Goal: Task Accomplishment & Management: Use online tool/utility

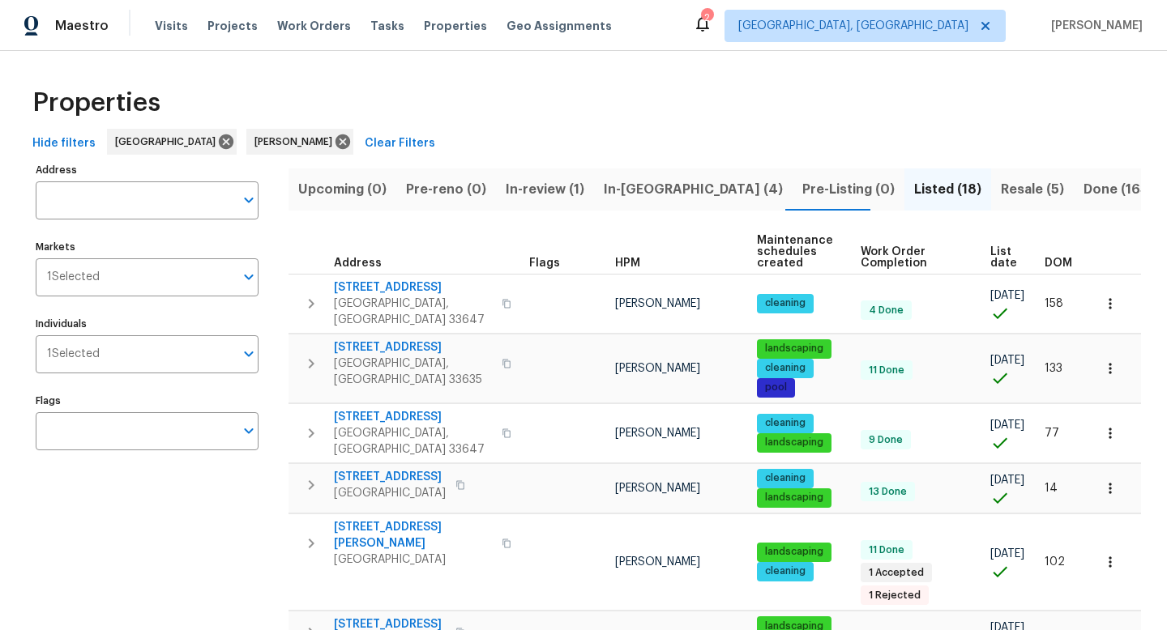
click at [572, 178] on span "In-review (1)" at bounding box center [545, 189] width 79 height 23
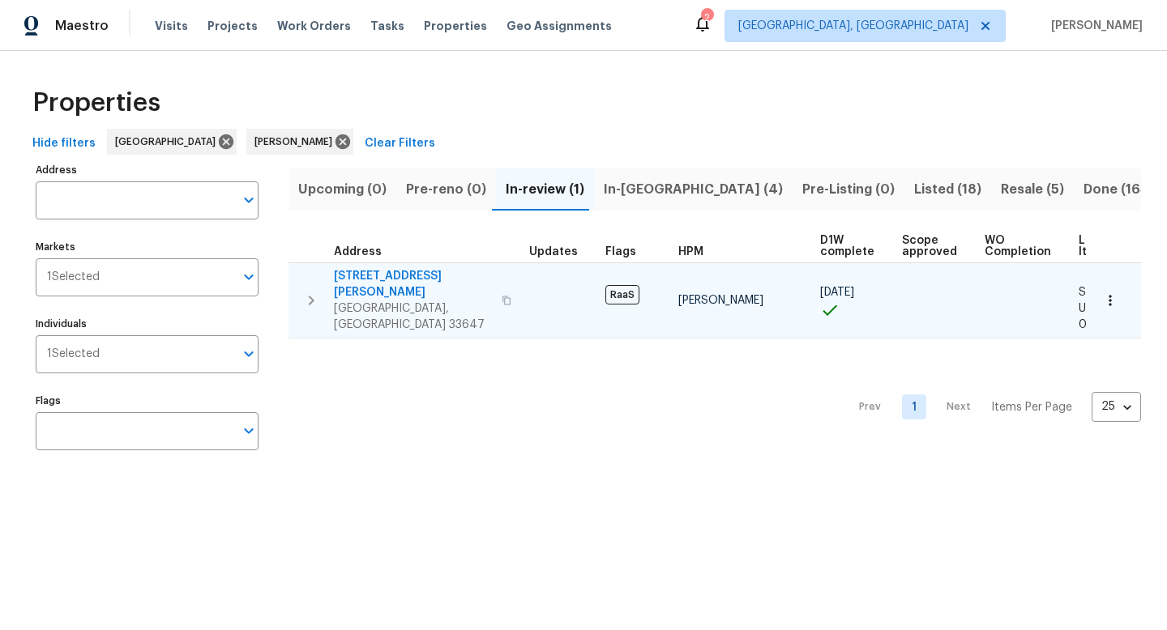
click at [442, 281] on span "[STREET_ADDRESS][PERSON_NAME]" at bounding box center [413, 284] width 158 height 32
click at [1110, 292] on icon "button" at bounding box center [1110, 300] width 16 height 16
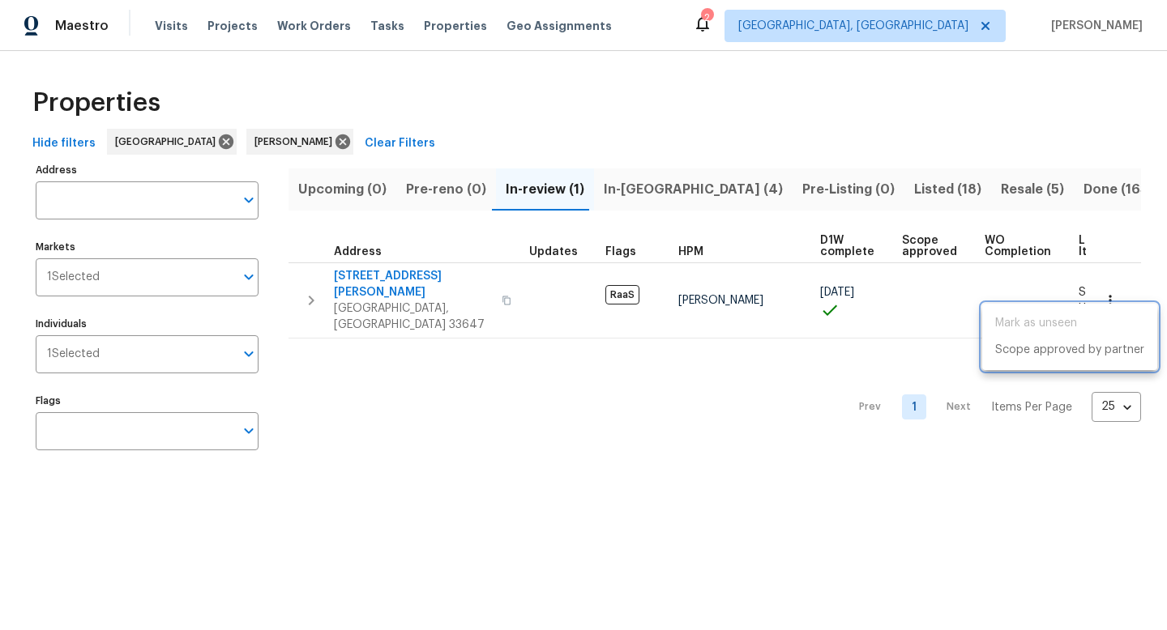
click at [793, 361] on div at bounding box center [583, 315] width 1167 height 630
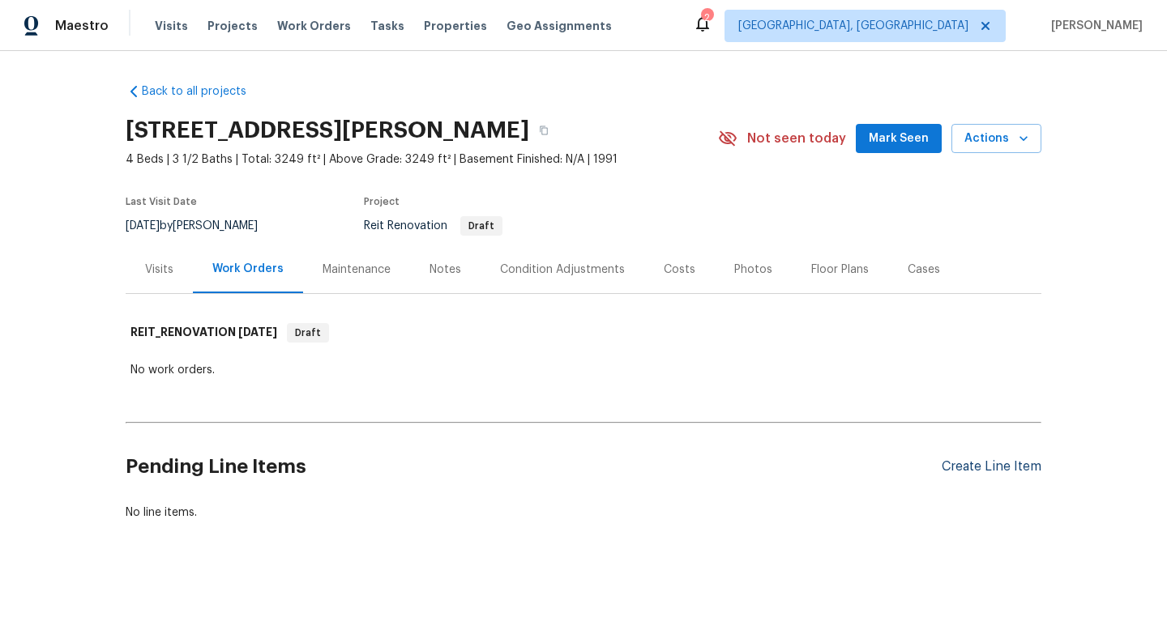
click at [990, 462] on div "Create Line Item" at bounding box center [991, 466] width 100 height 15
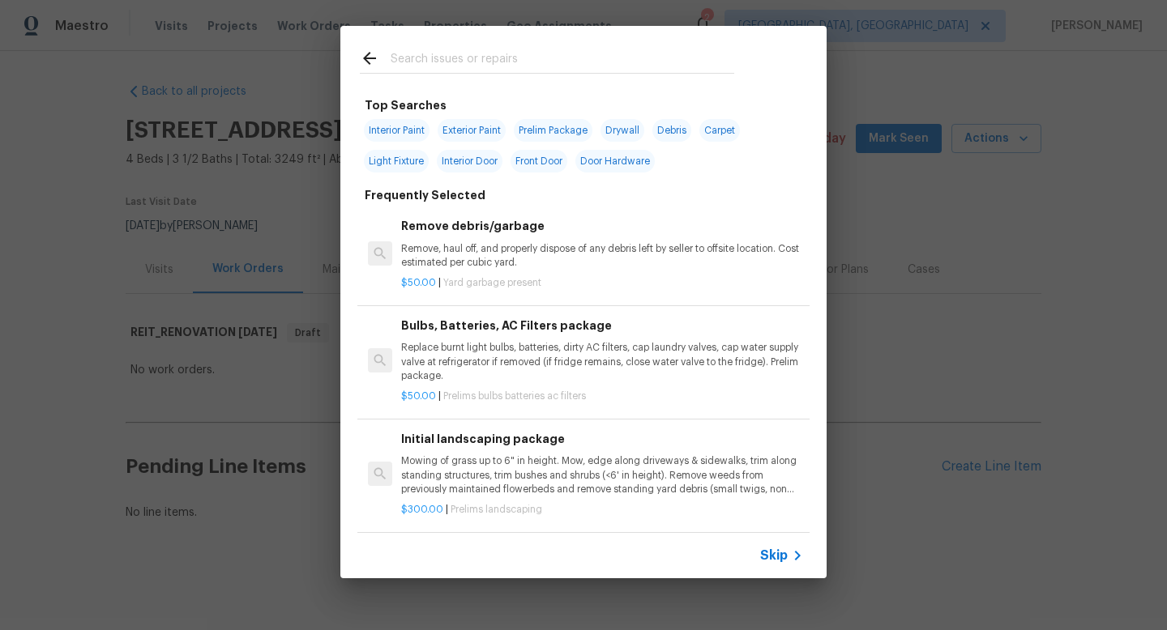
click at [773, 554] on span "Skip" at bounding box center [774, 556] width 28 height 16
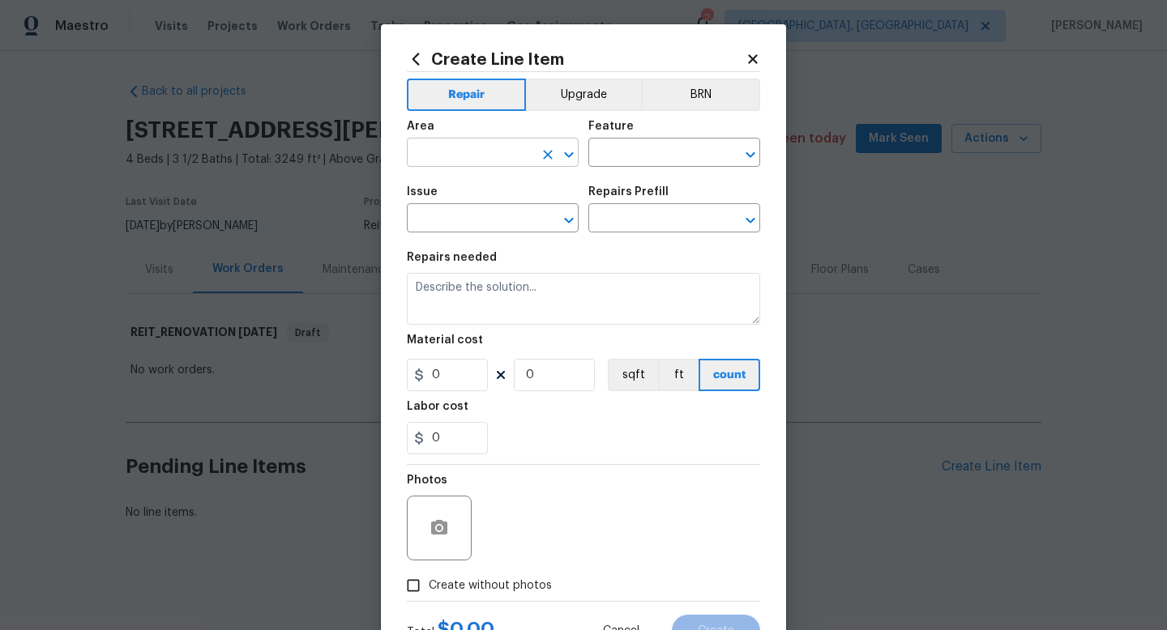
click at [480, 152] on input "text" at bounding box center [470, 154] width 126 height 25
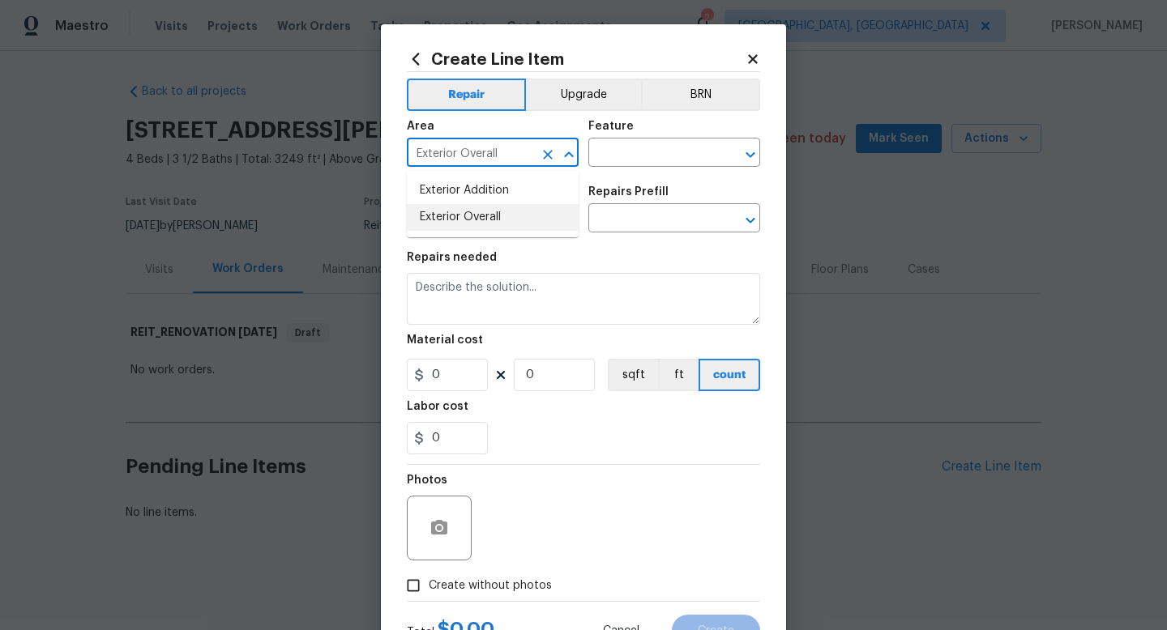
type input "Exterior Overall"
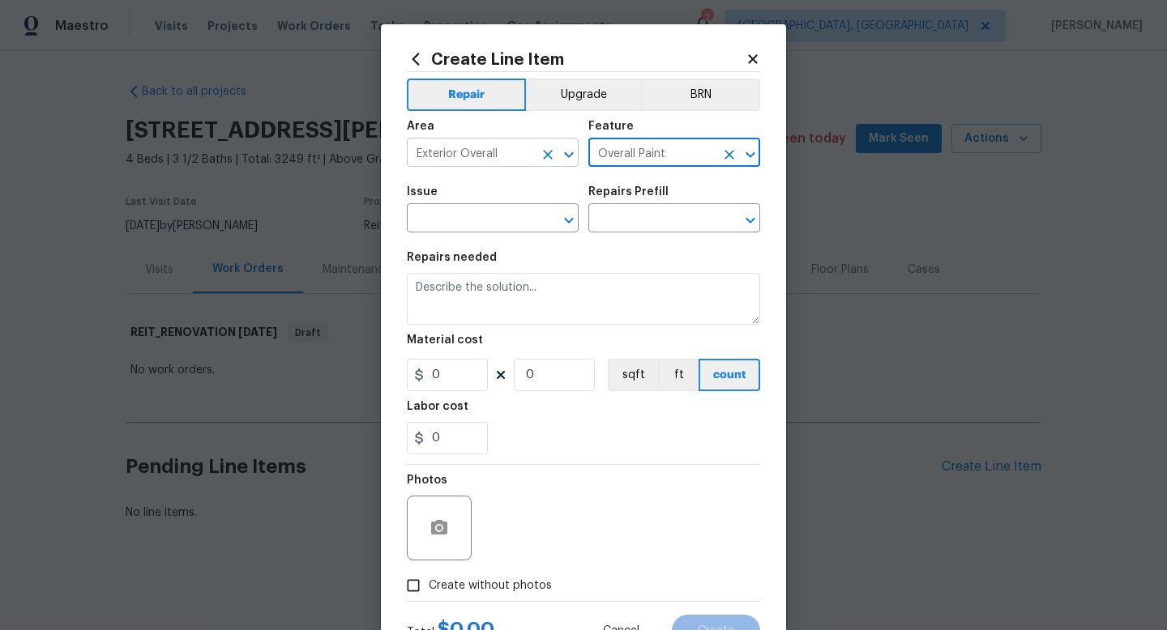
type input "Overall Paint"
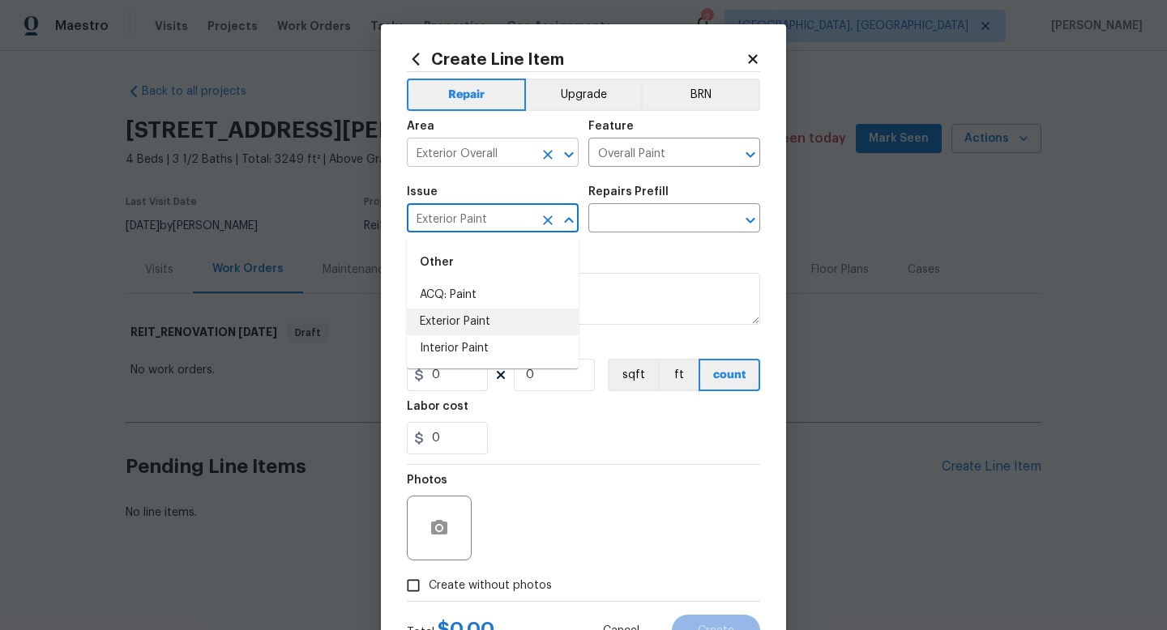
type input "Exterior Paint"
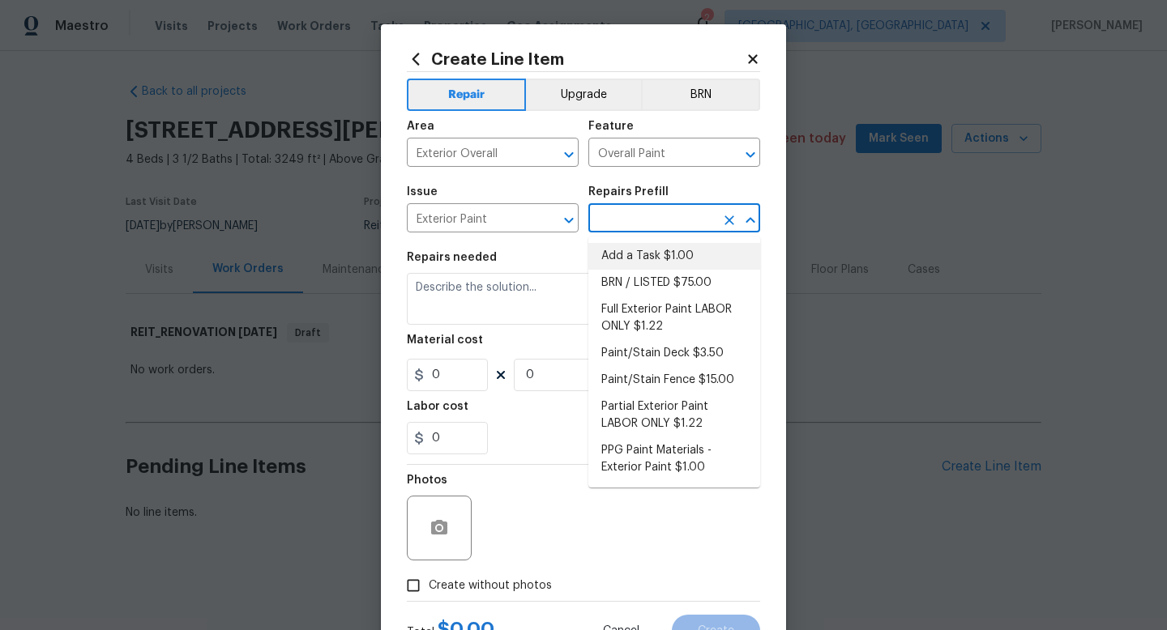
click at [620, 252] on li "Add a Task $1.00" at bounding box center [674, 256] width 172 height 27
type input "Add a Task $1.00"
type textarea "HPM to detail"
type input "1"
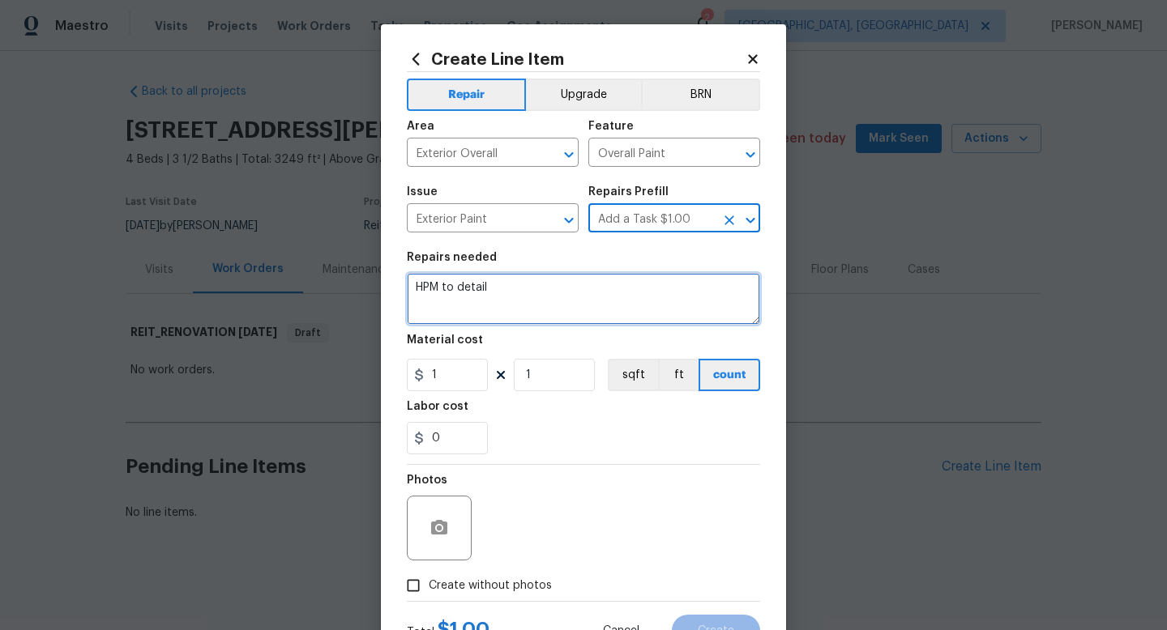
click at [543, 316] on textarea "HPM to detail" at bounding box center [583, 299] width 353 height 52
type textarea "L"
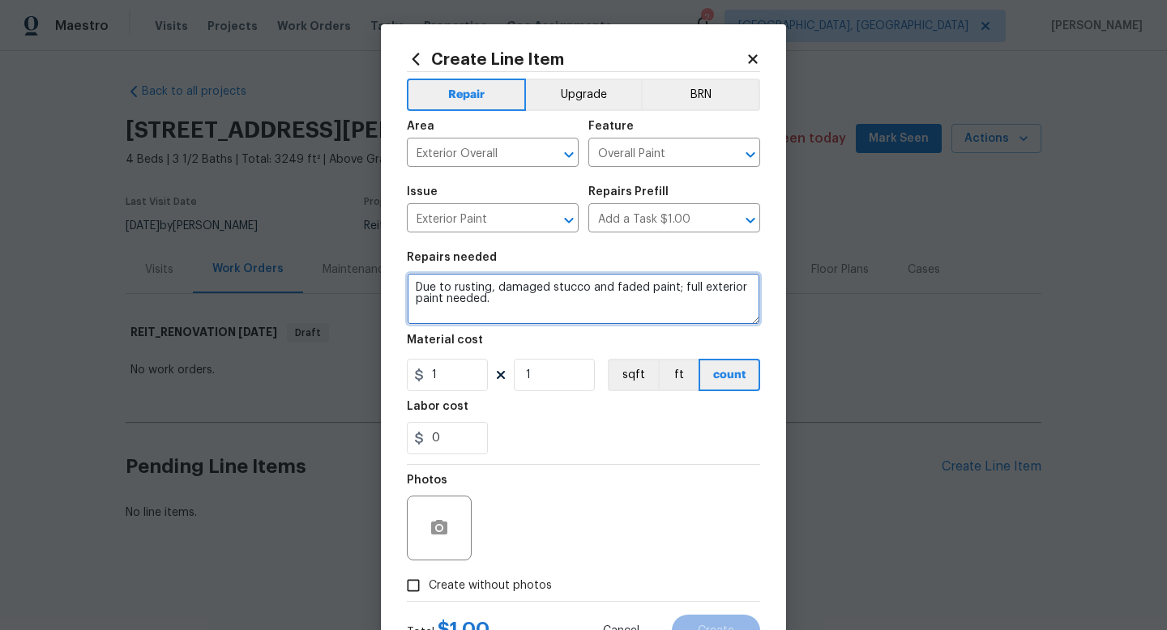
type textarea "Due to rusting, damaged stucco and faded paint; full exterior paint needed."
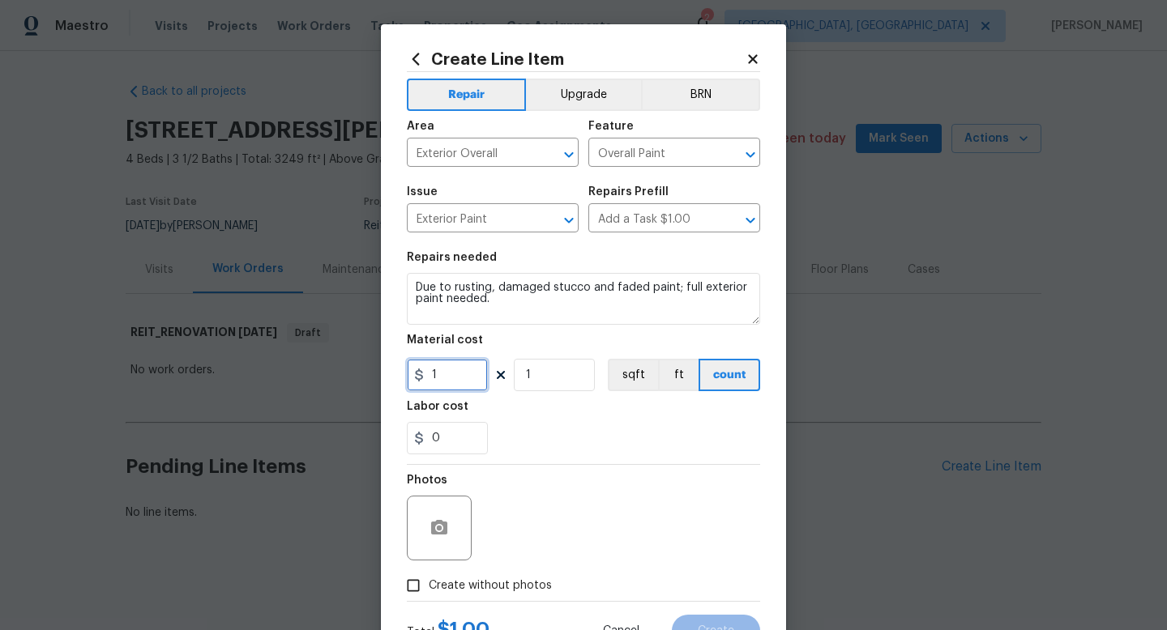
click at [461, 377] on input "1" at bounding box center [447, 375] width 81 height 32
type input "3249"
click at [555, 384] on input "1" at bounding box center [554, 375] width 81 height 32
click at [537, 375] on input "1" at bounding box center [554, 375] width 81 height 32
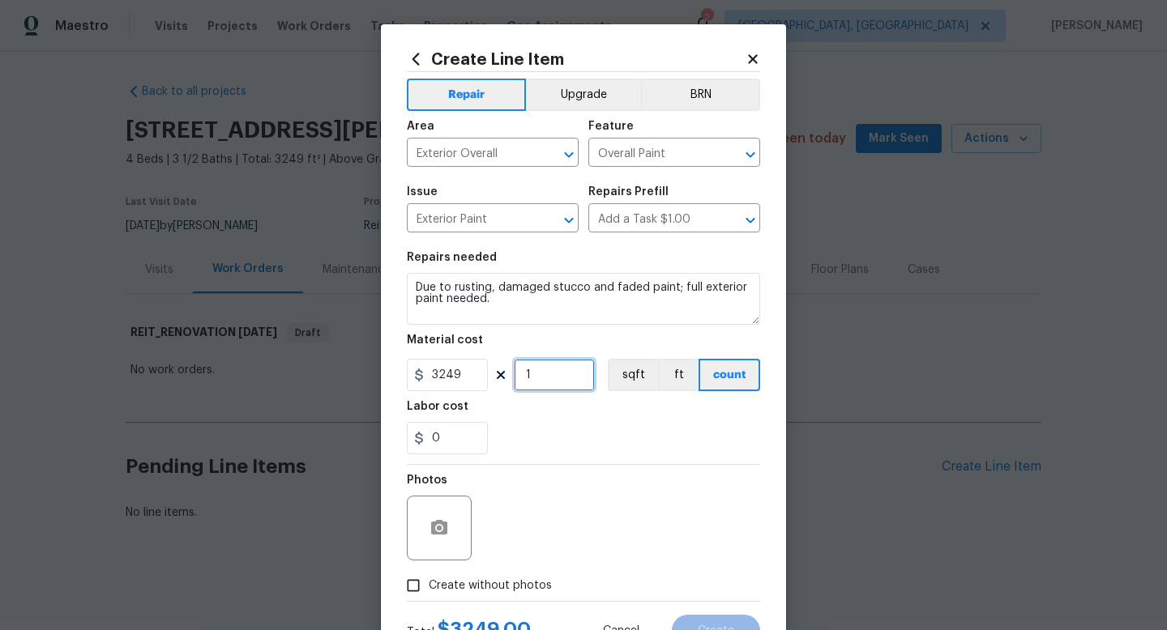
click at [537, 375] on input "1" at bounding box center [554, 375] width 81 height 32
type input "3259"
click at [446, 371] on input "3249" at bounding box center [447, 375] width 81 height 32
type input "1.6"
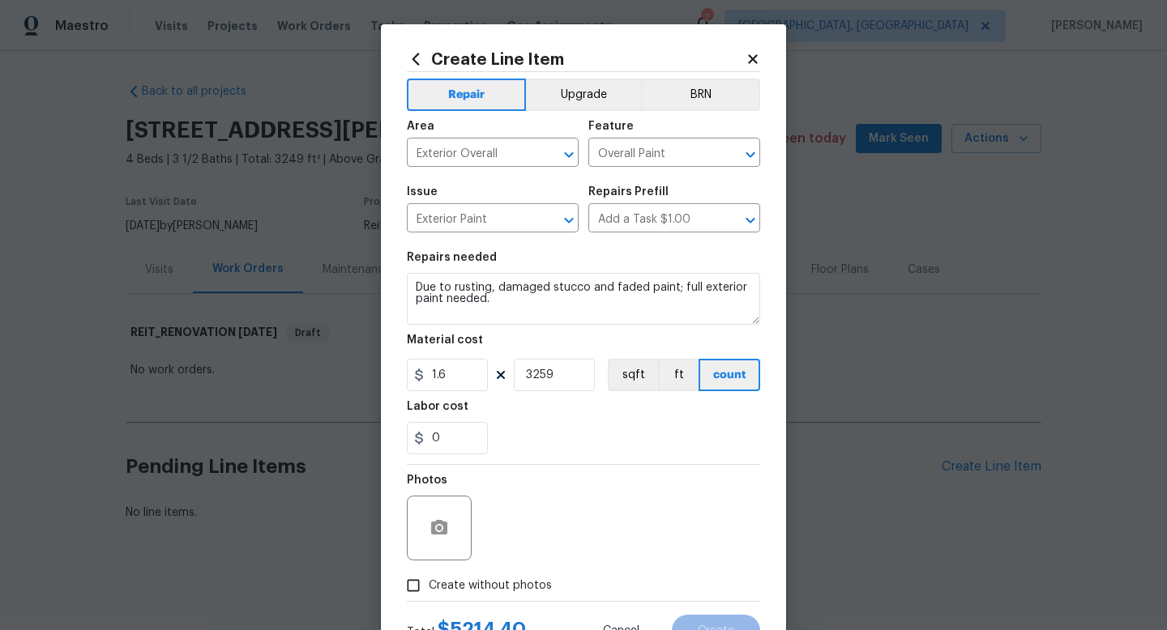
click at [532, 593] on span "Create without photos" at bounding box center [490, 586] width 123 height 17
click at [429, 593] on input "Create without photos" at bounding box center [413, 585] width 31 height 31
checkbox input "true"
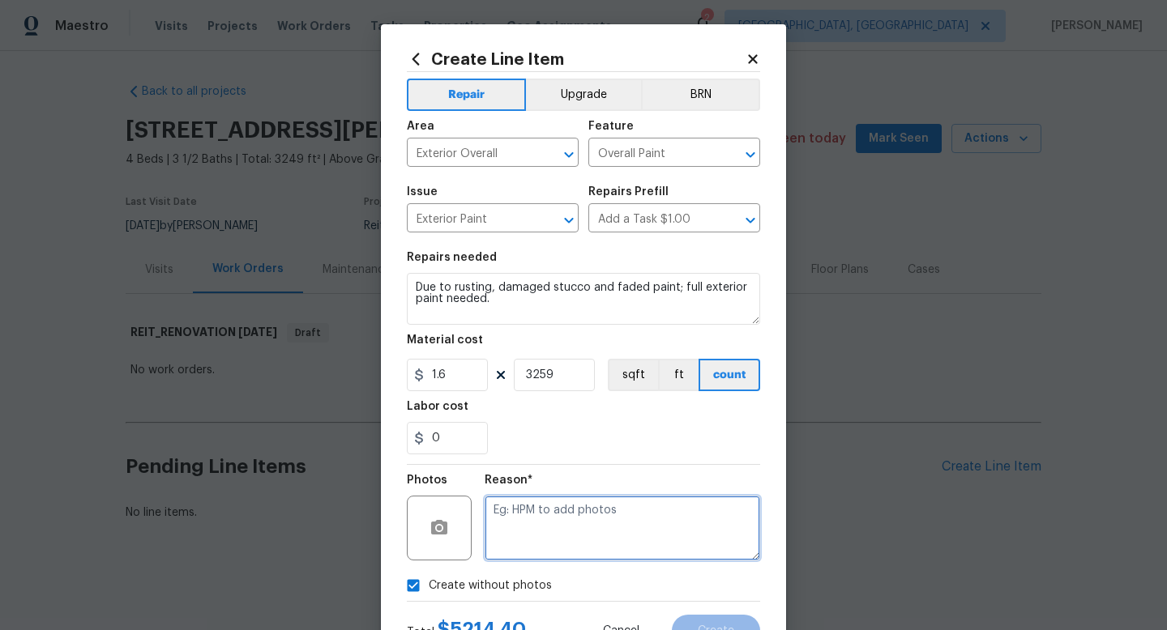
click at [583, 540] on textarea at bounding box center [622, 528] width 275 height 65
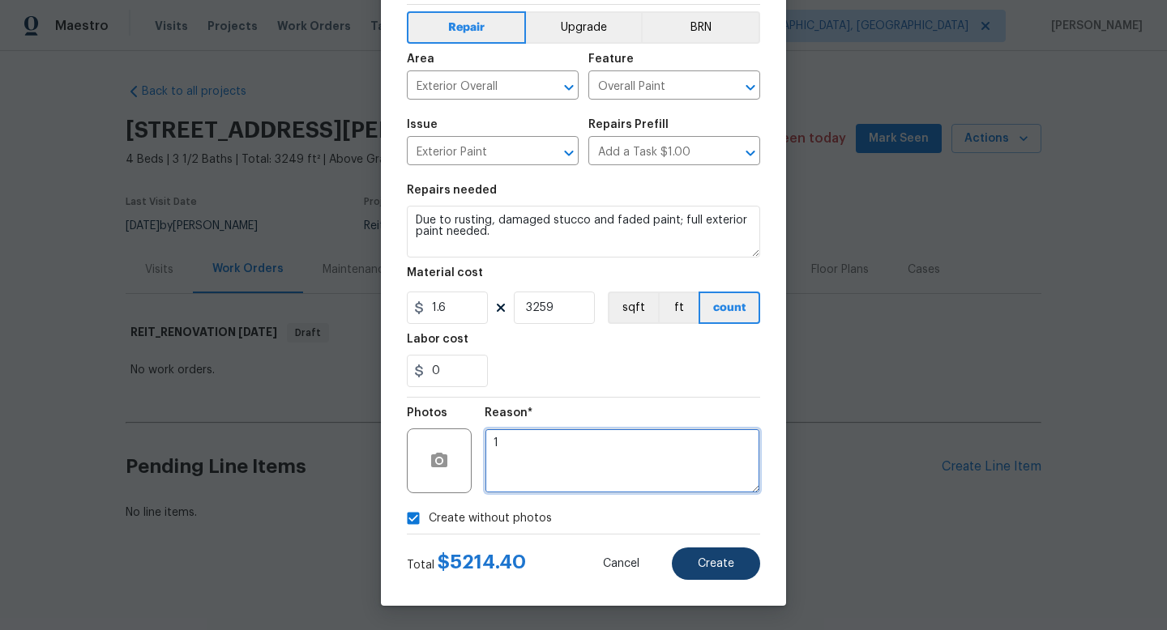
type textarea "1"
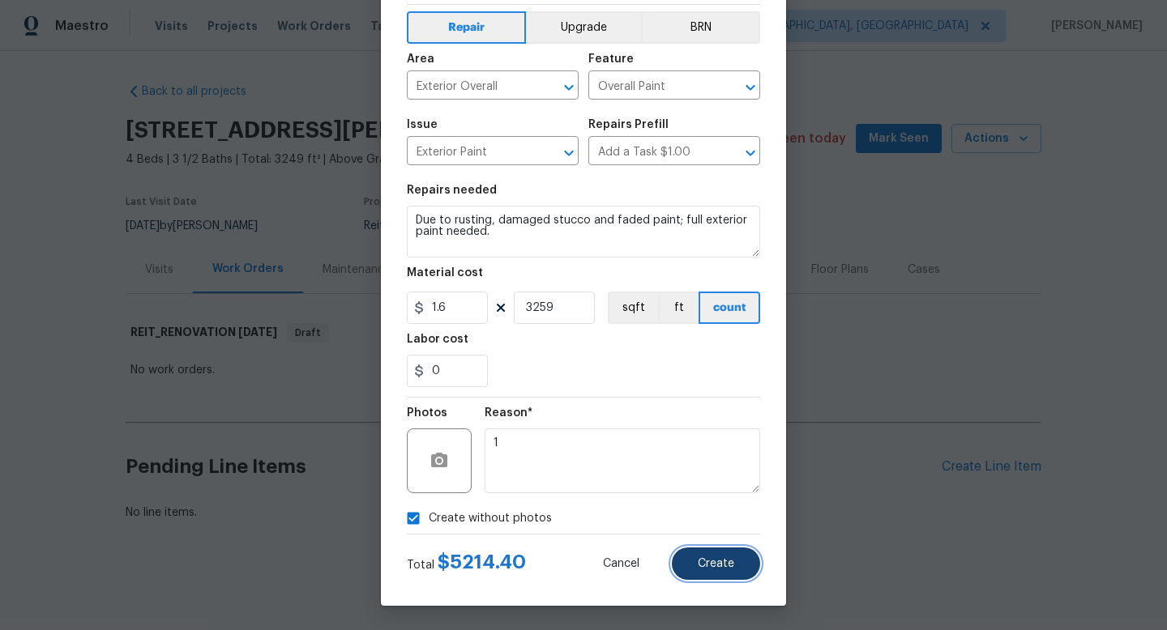
click at [709, 564] on span "Create" at bounding box center [716, 564] width 36 height 12
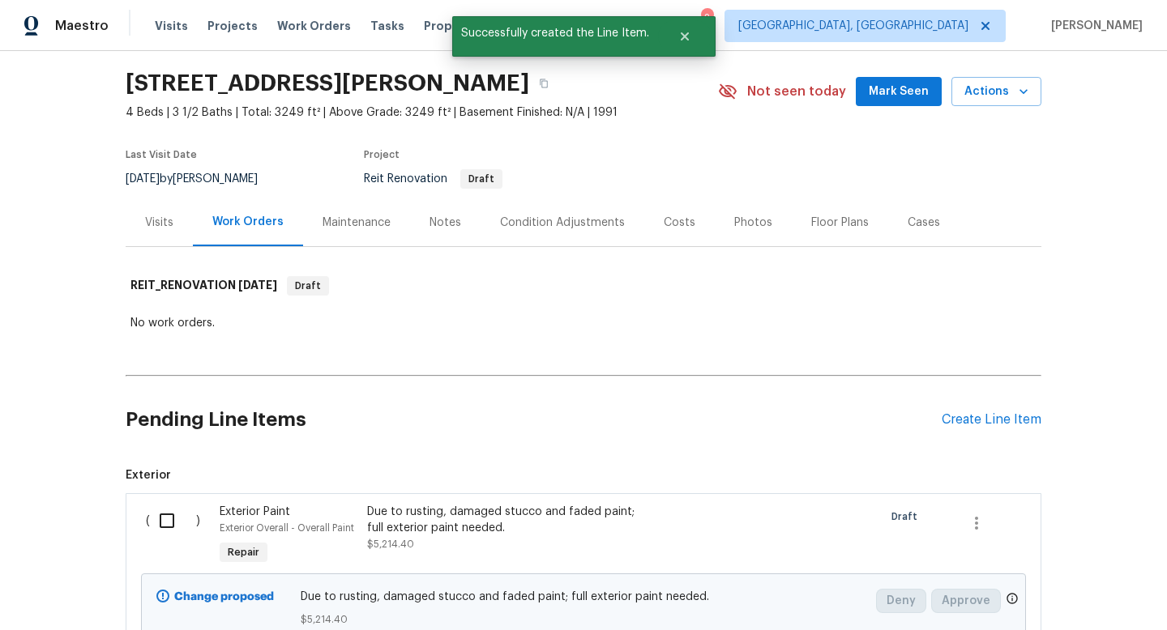
scroll to position [58, 0]
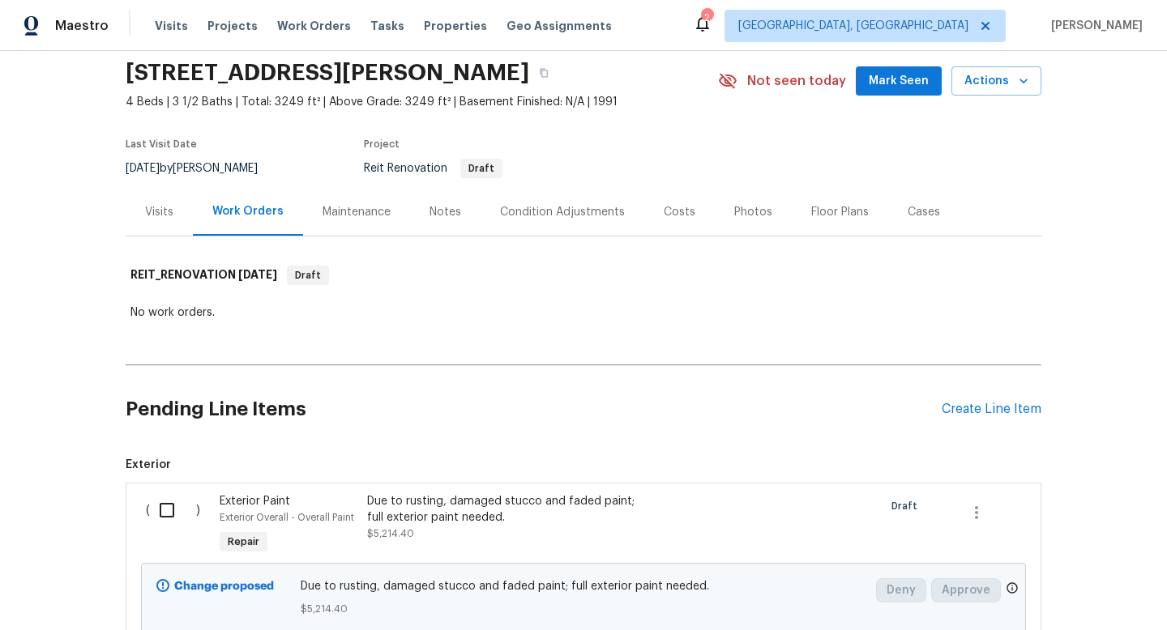
click at [493, 530] on div "Due to rusting, damaged stucco and faded paint; full exterior paint needed. $5,…" at bounding box center [509, 517] width 285 height 49
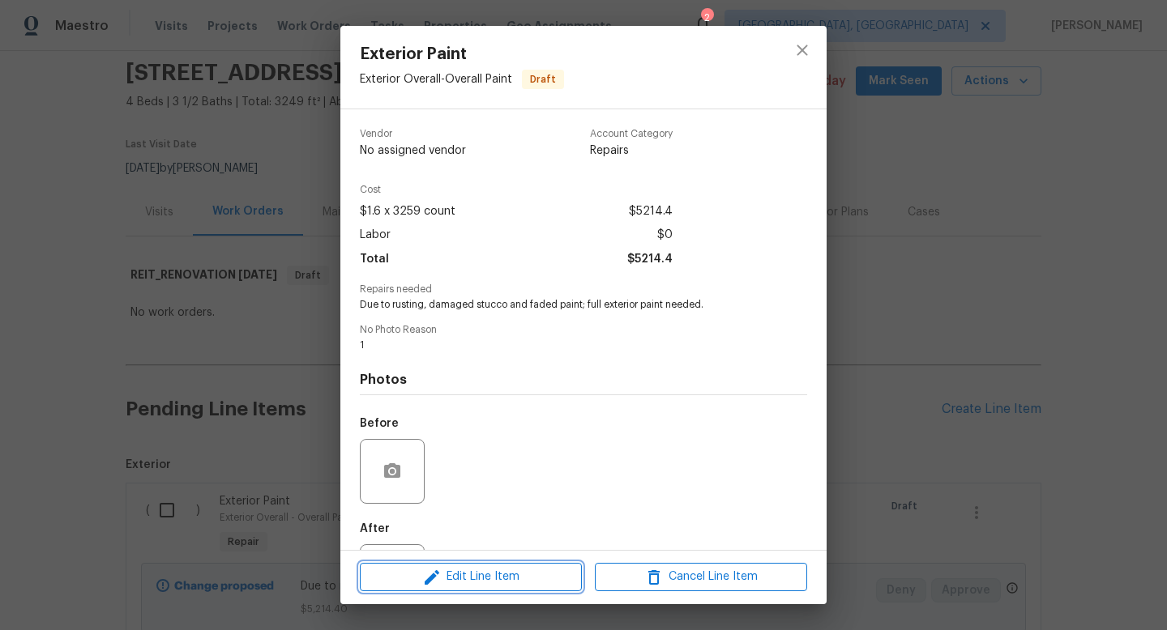
click at [459, 579] on span "Edit Line Item" at bounding box center [471, 577] width 212 height 20
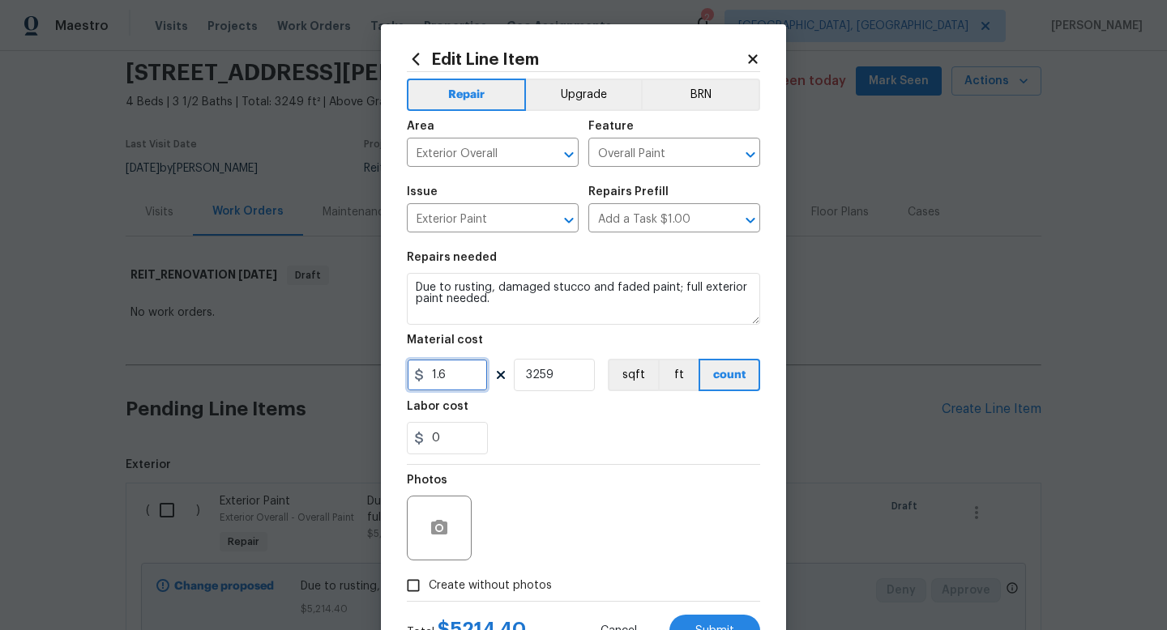
click at [471, 386] on input "1.6" at bounding box center [447, 375] width 81 height 32
type input "1.4"
click at [664, 579] on div "Create without photos" at bounding box center [583, 585] width 353 height 31
click at [697, 620] on button "Submit" at bounding box center [714, 631] width 91 height 32
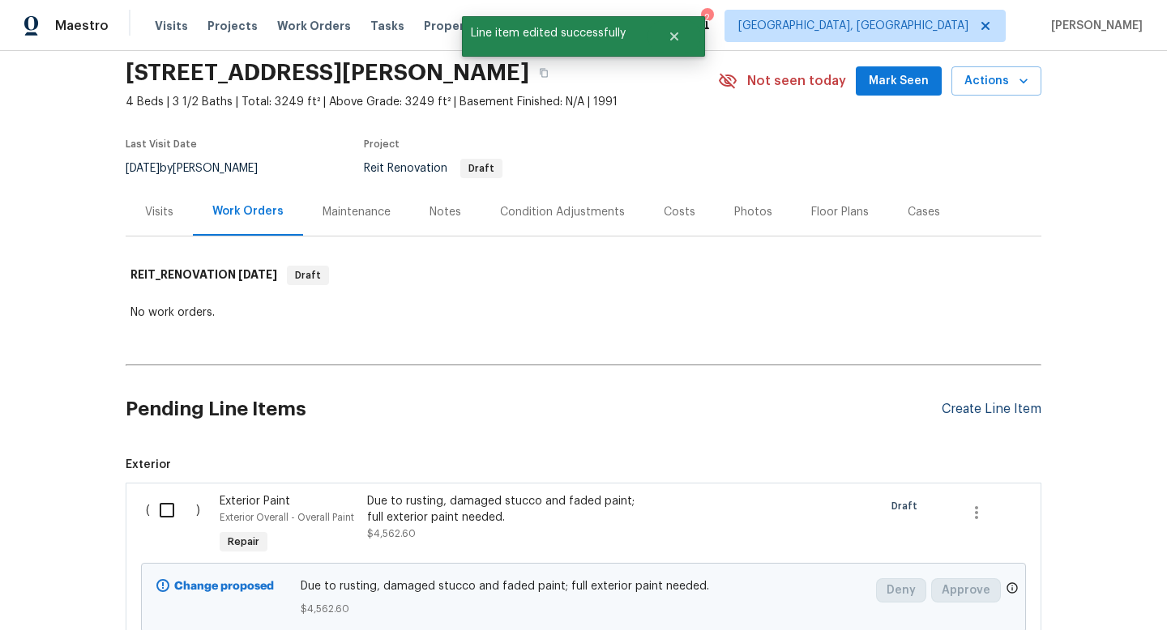
click at [954, 411] on div "Create Line Item" at bounding box center [991, 409] width 100 height 15
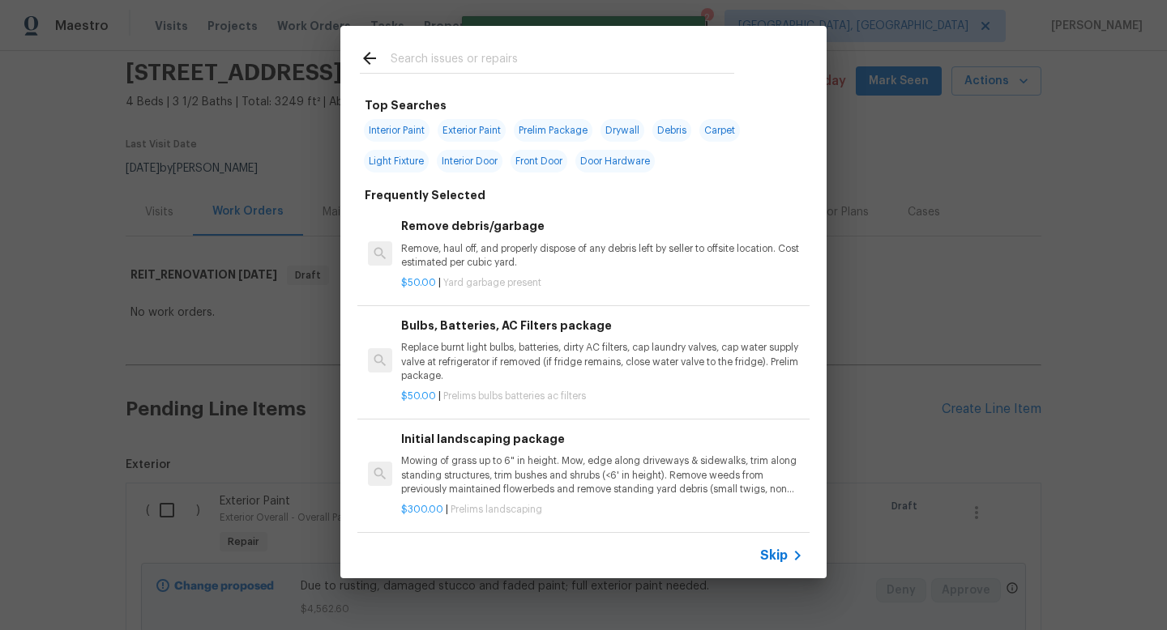
click at [771, 554] on span "Skip" at bounding box center [774, 556] width 28 height 16
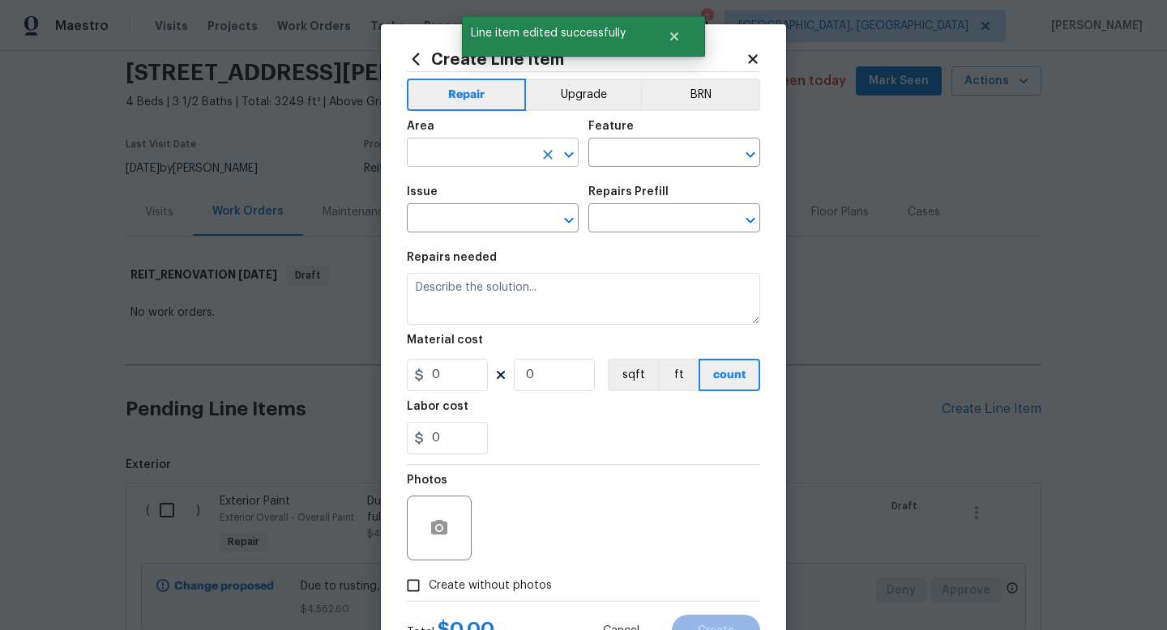
click at [485, 155] on input "text" at bounding box center [470, 154] width 126 height 25
type input "l"
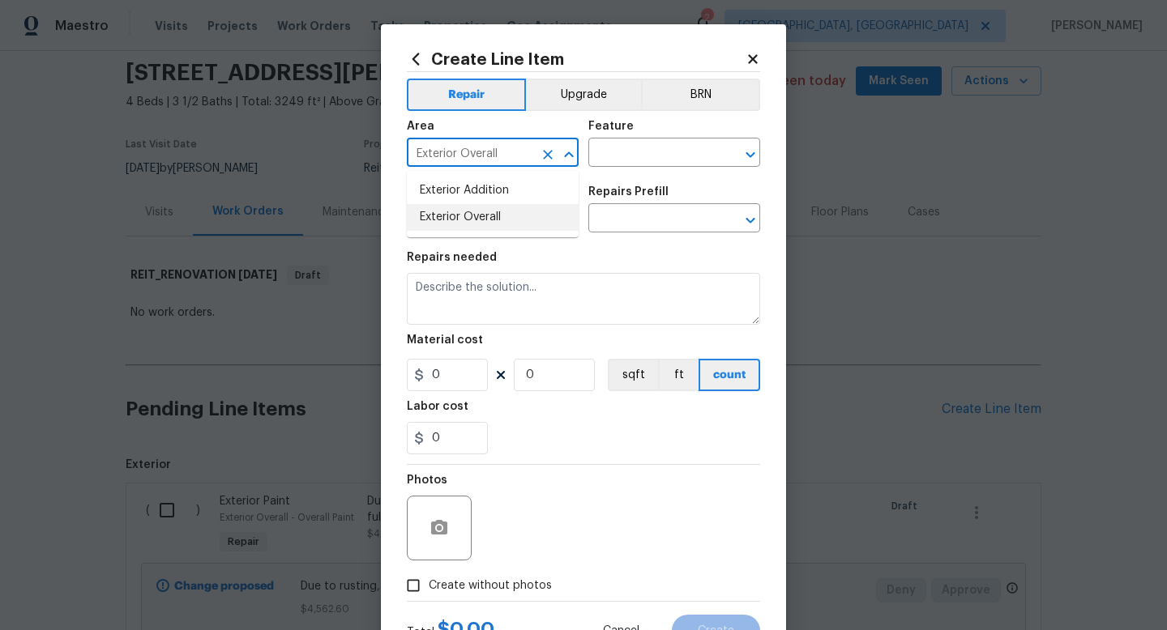
type input "Exterior Overall"
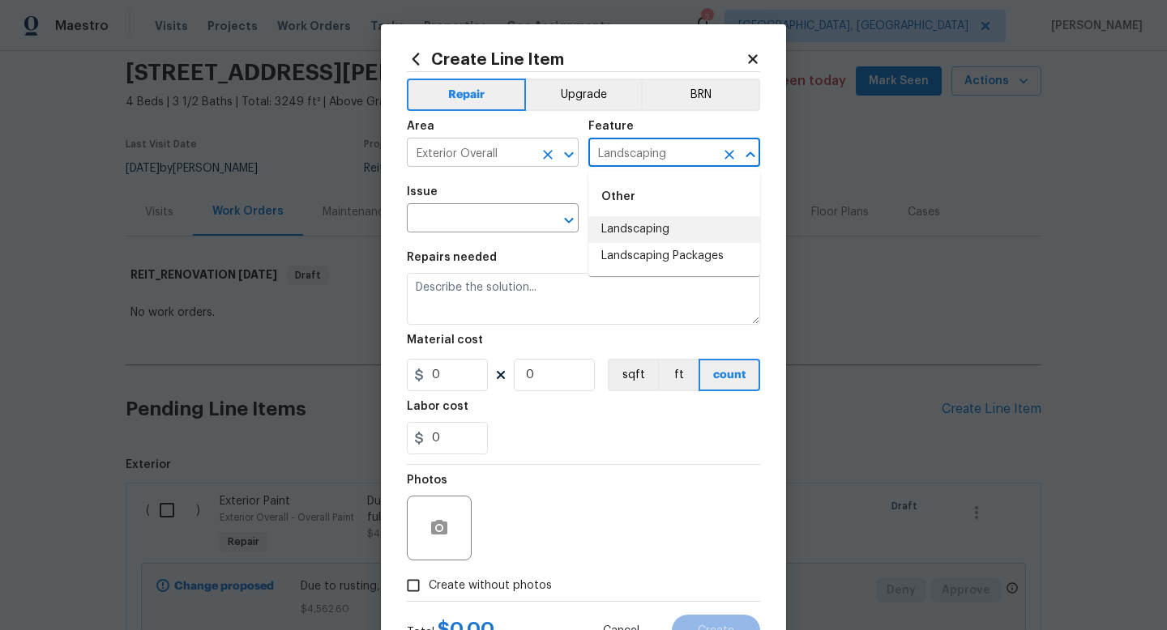
type input "Landscaping"
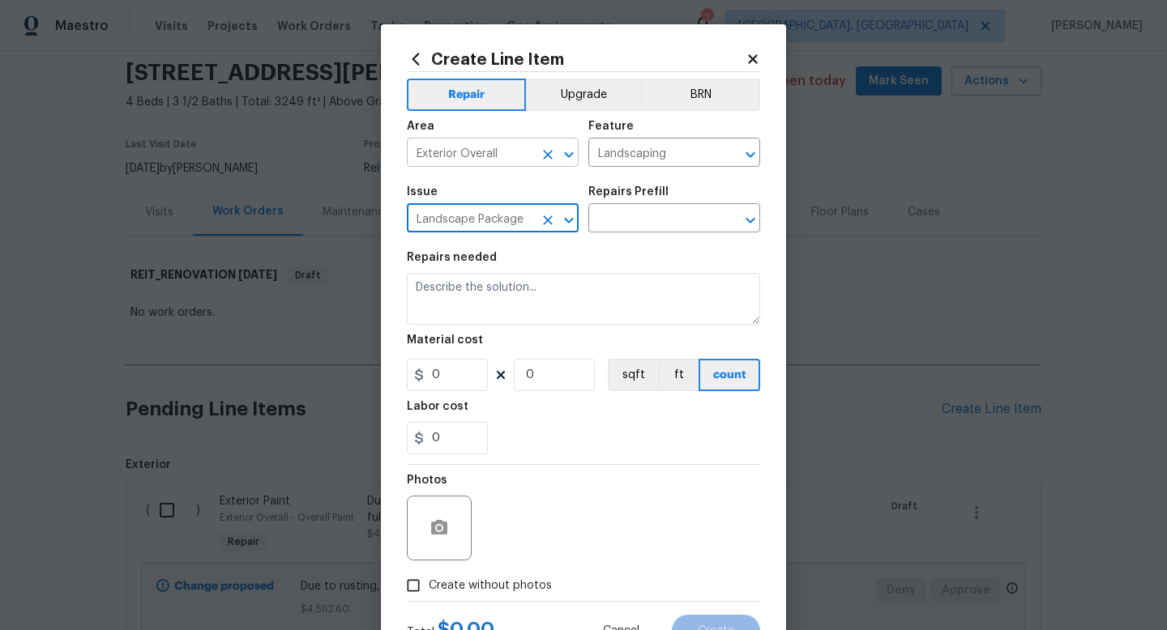
type input "Landscape Package"
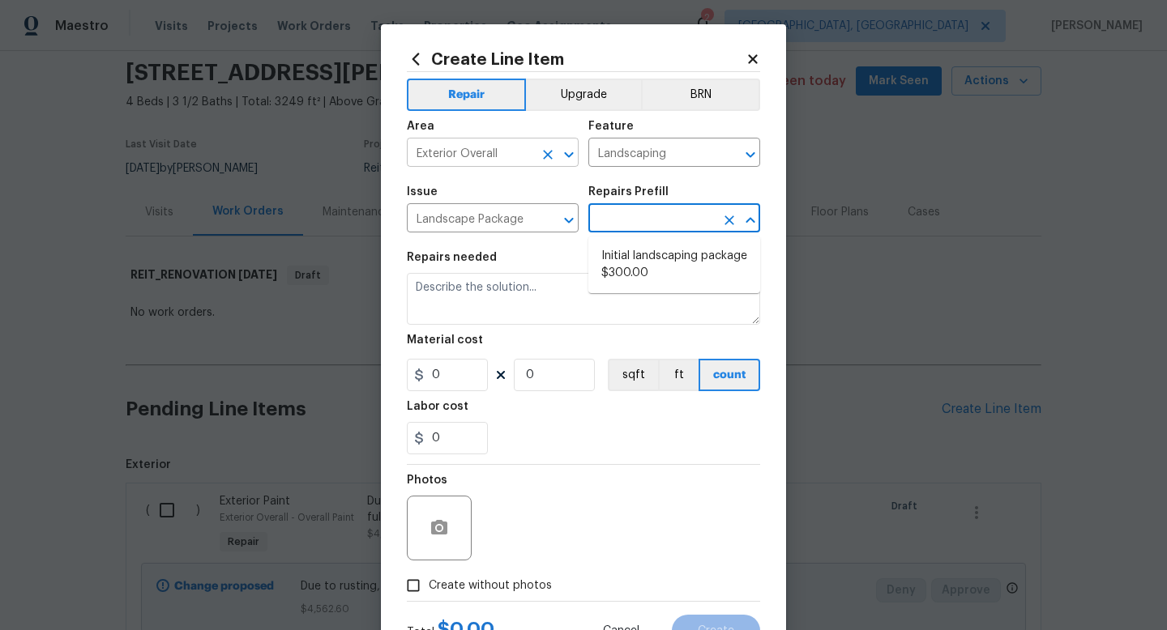
type input "Initial landscaping package $300.00"
type input "Home Readiness Packages"
type input "Initial landscaping package $300.00"
type textarea "Mowing of grass up to 6" in height. Mow, edge along driveways & sidewalks, trim…"
type input "300"
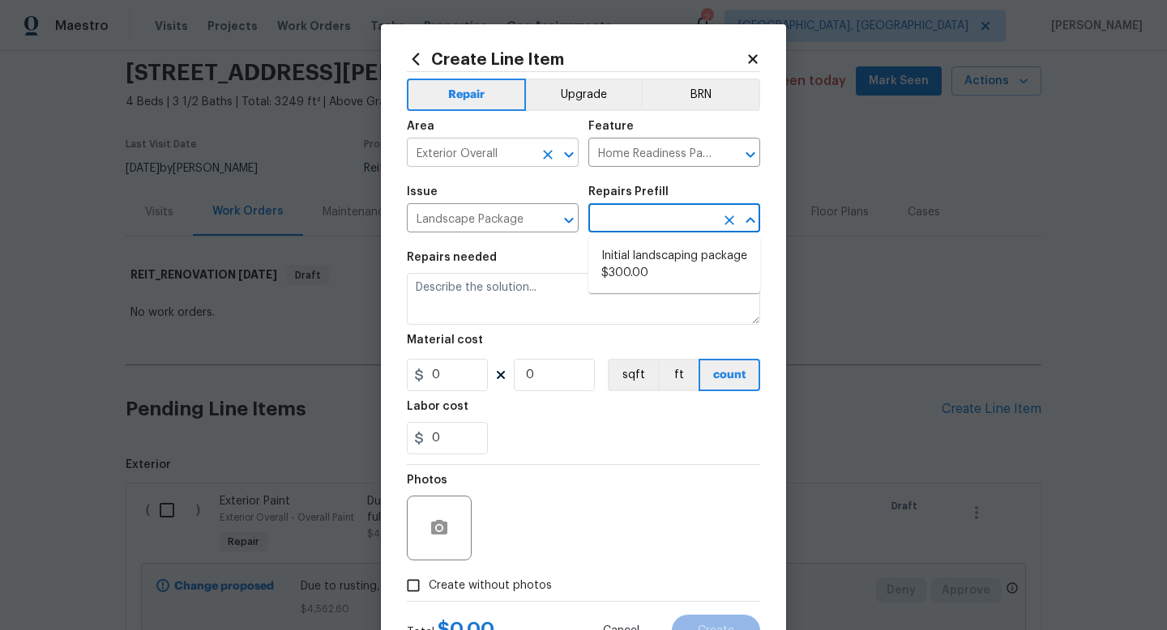
type input "1"
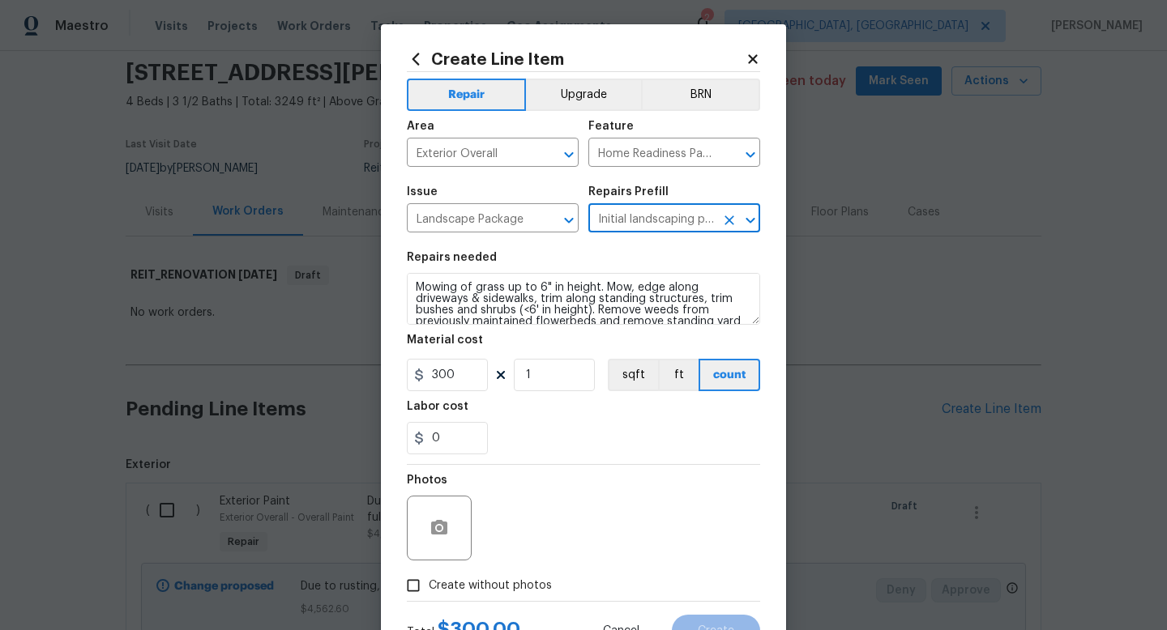
scroll to position [68, 0]
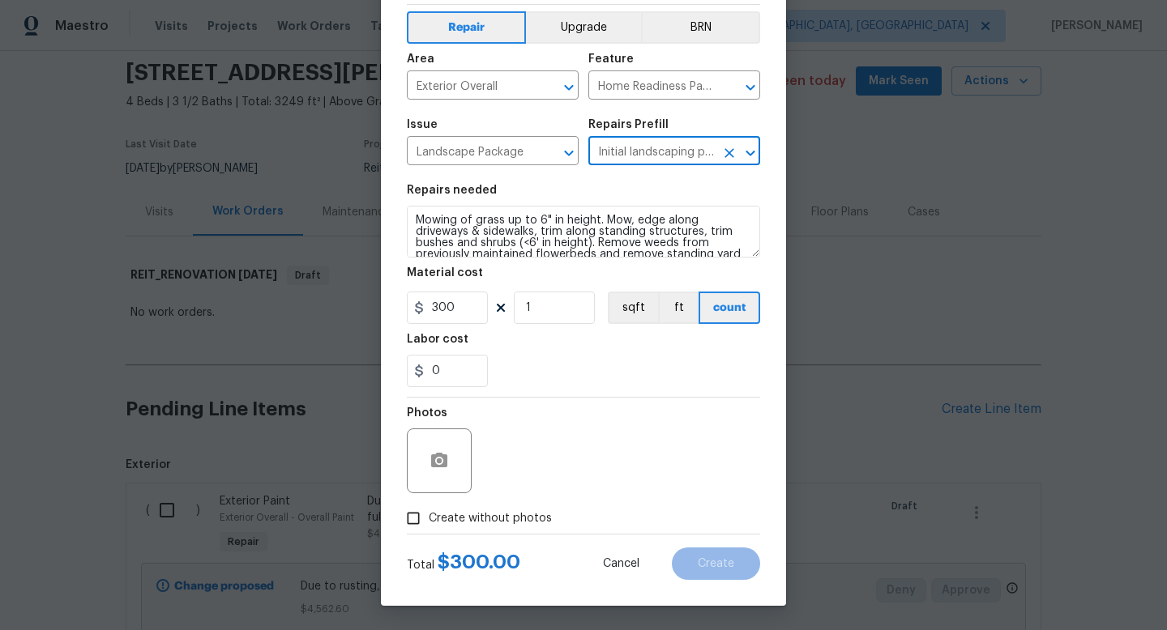
click at [536, 518] on span "Create without photos" at bounding box center [490, 518] width 123 height 17
click at [429, 518] on input "Create without photos" at bounding box center [413, 518] width 31 height 31
checkbox input "true"
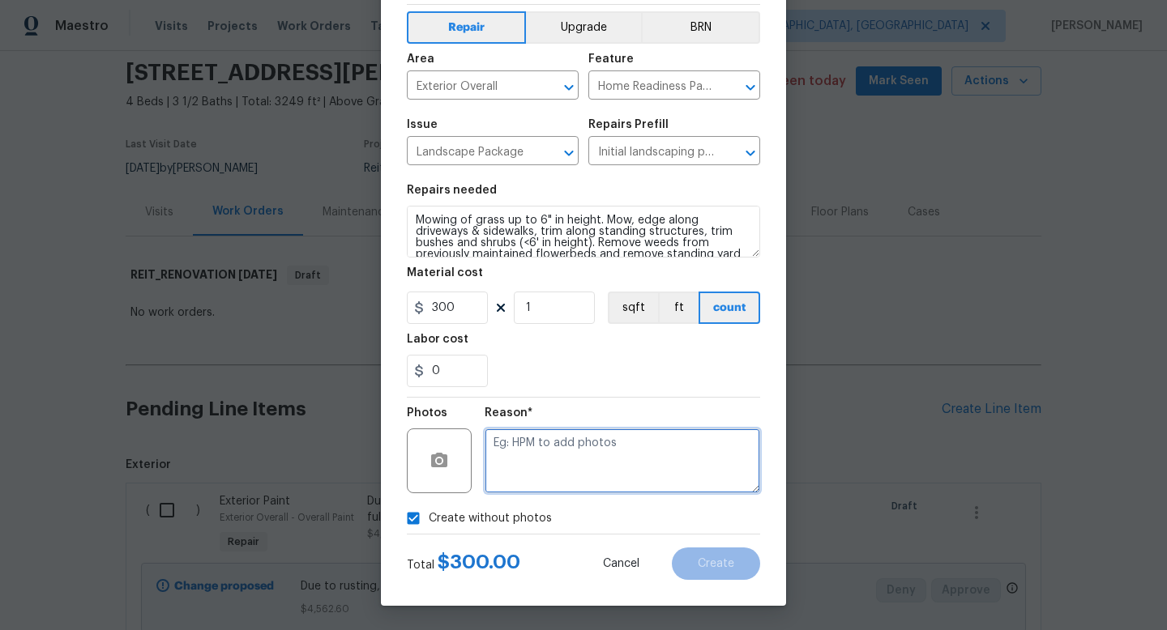
click at [600, 482] on textarea at bounding box center [622, 461] width 275 height 65
type textarea "1"
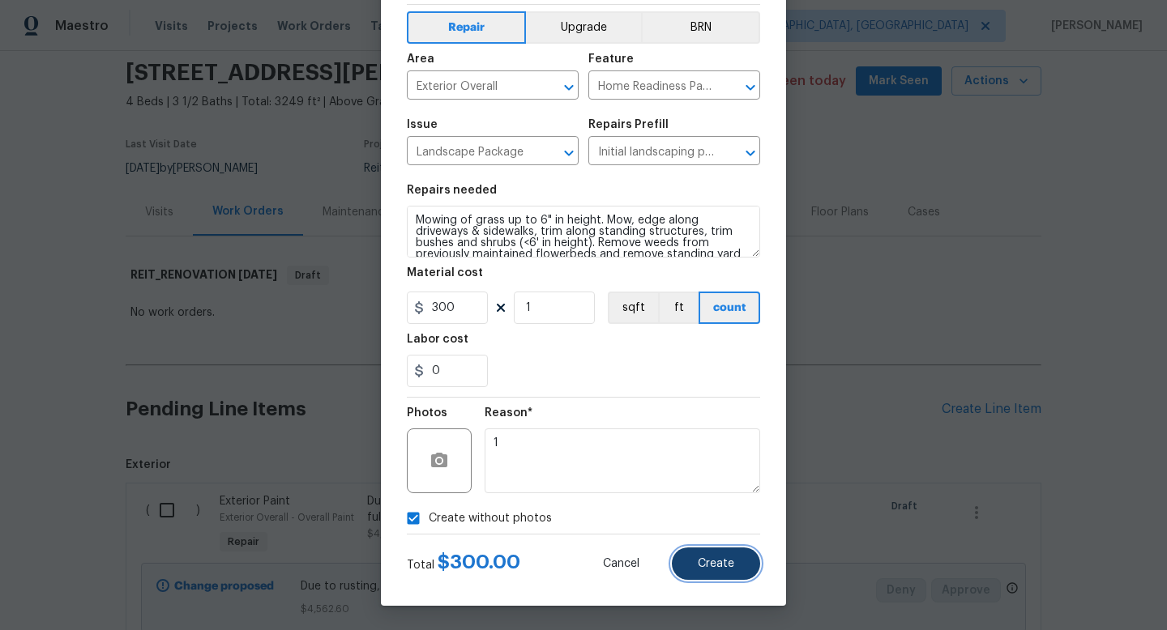
click at [697, 567] on button "Create" at bounding box center [716, 564] width 88 height 32
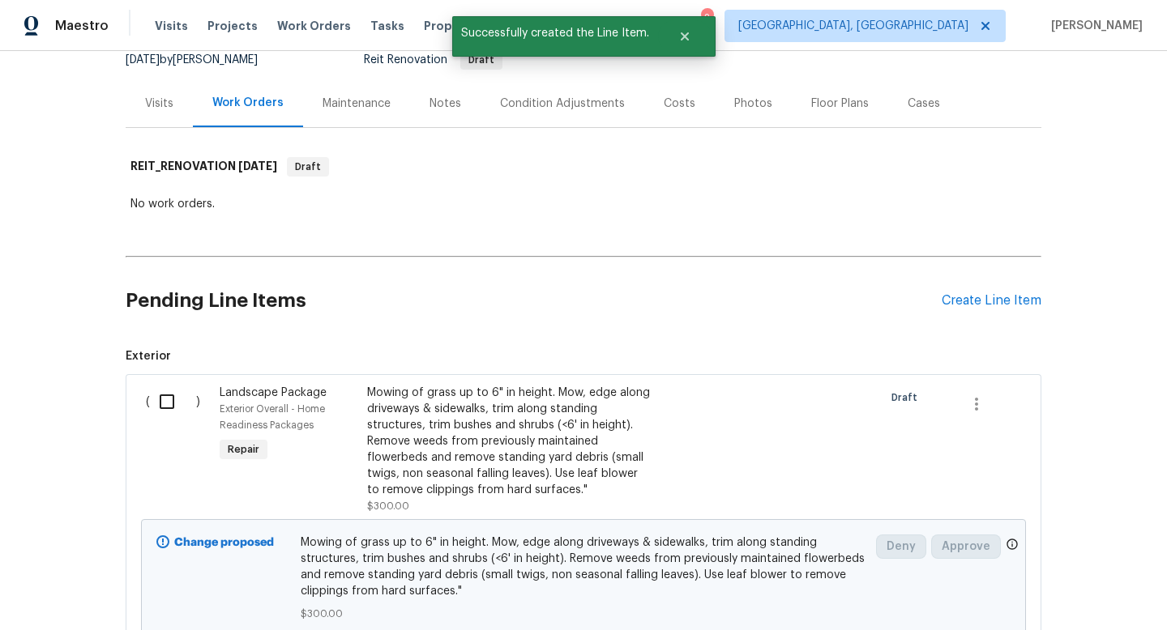
scroll to position [178, 0]
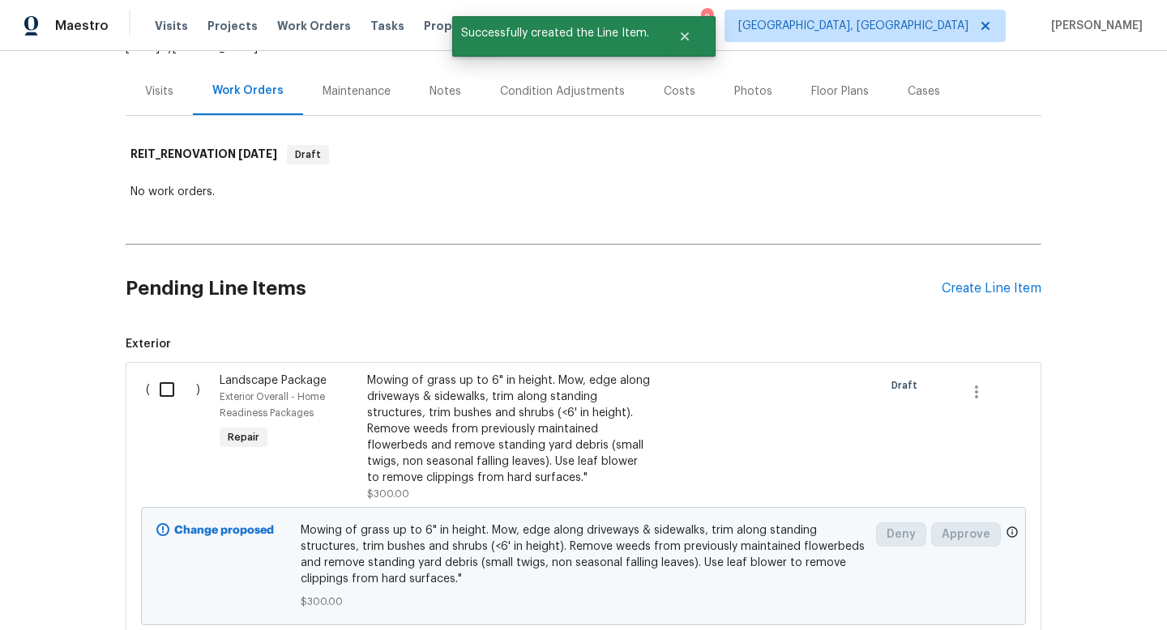
click at [994, 298] on div "Pending Line Items Create Line Item" at bounding box center [584, 288] width 916 height 75
click at [996, 290] on div "Create Line Item" at bounding box center [991, 288] width 100 height 15
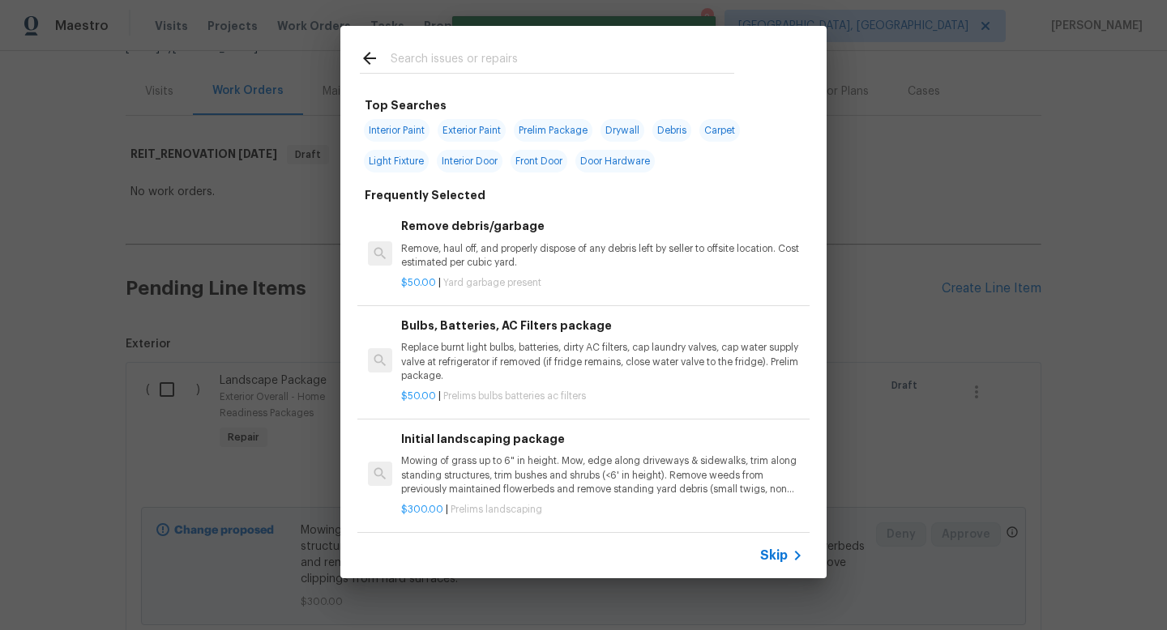
click at [776, 556] on span "Skip" at bounding box center [774, 556] width 28 height 16
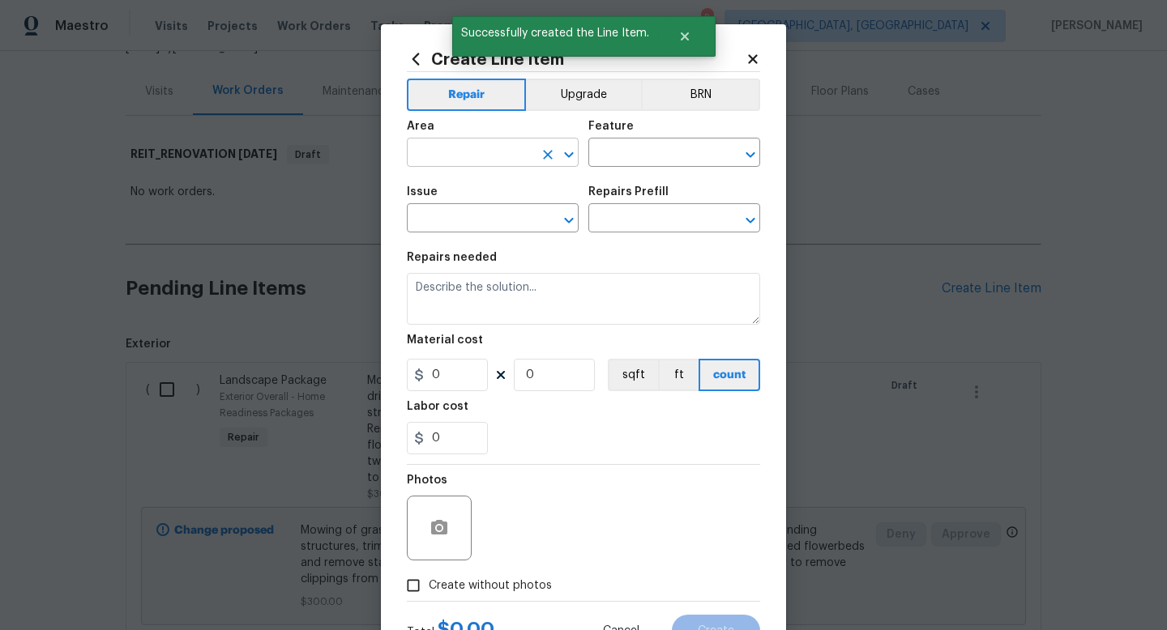
click at [459, 161] on input "text" at bounding box center [470, 154] width 126 height 25
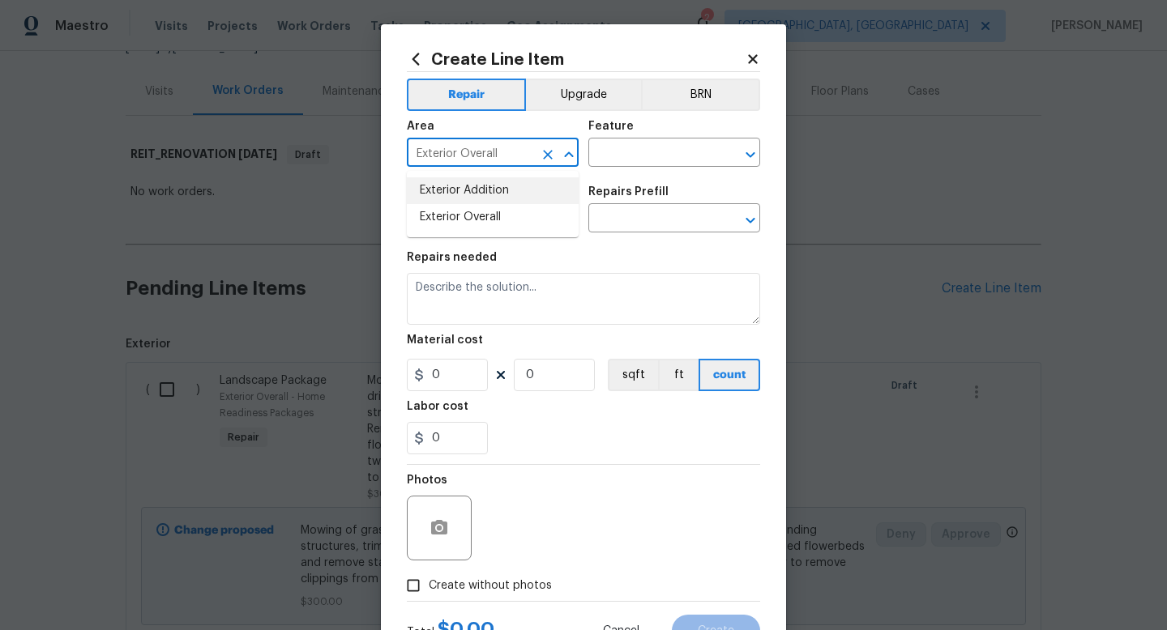
type input "Exterior Overall"
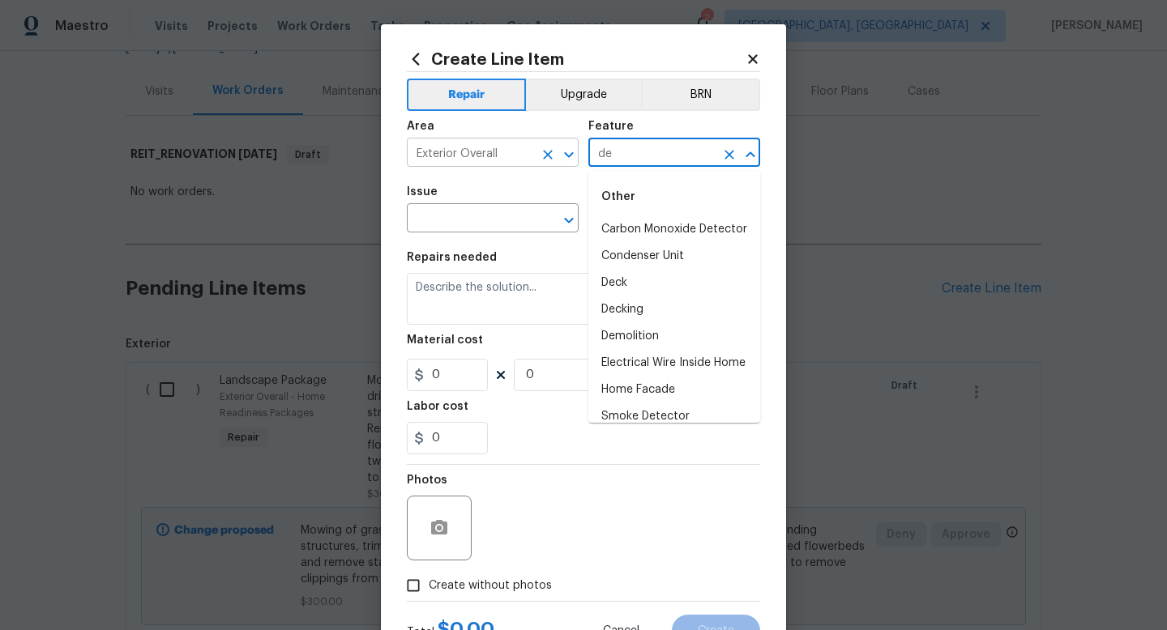
type input "d"
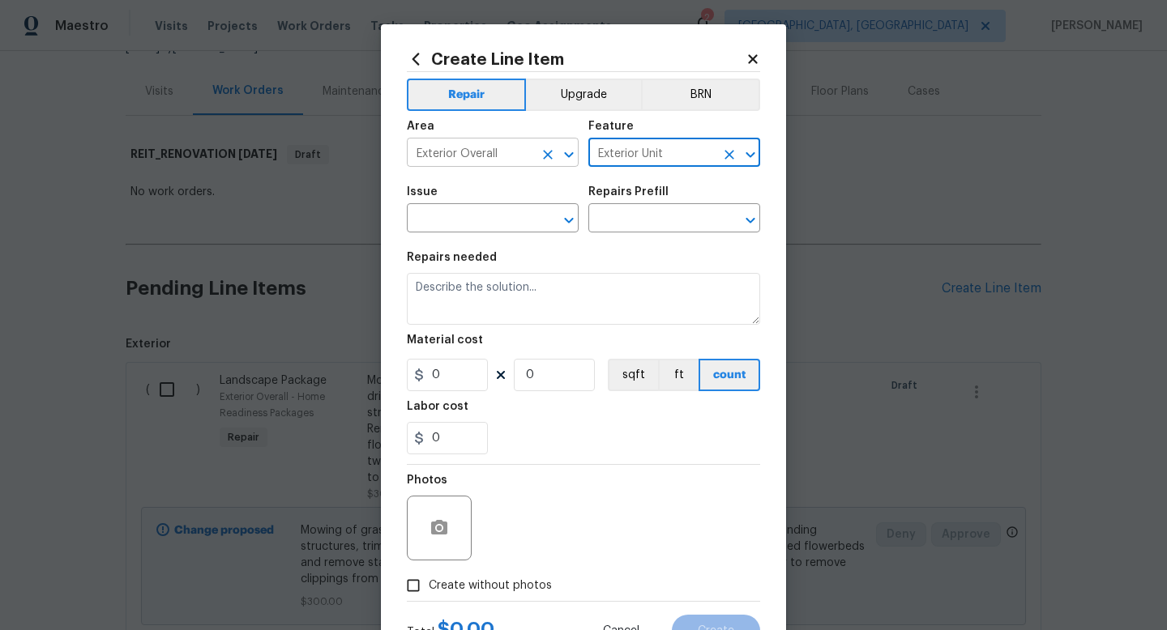
type input "Exterior Unit"
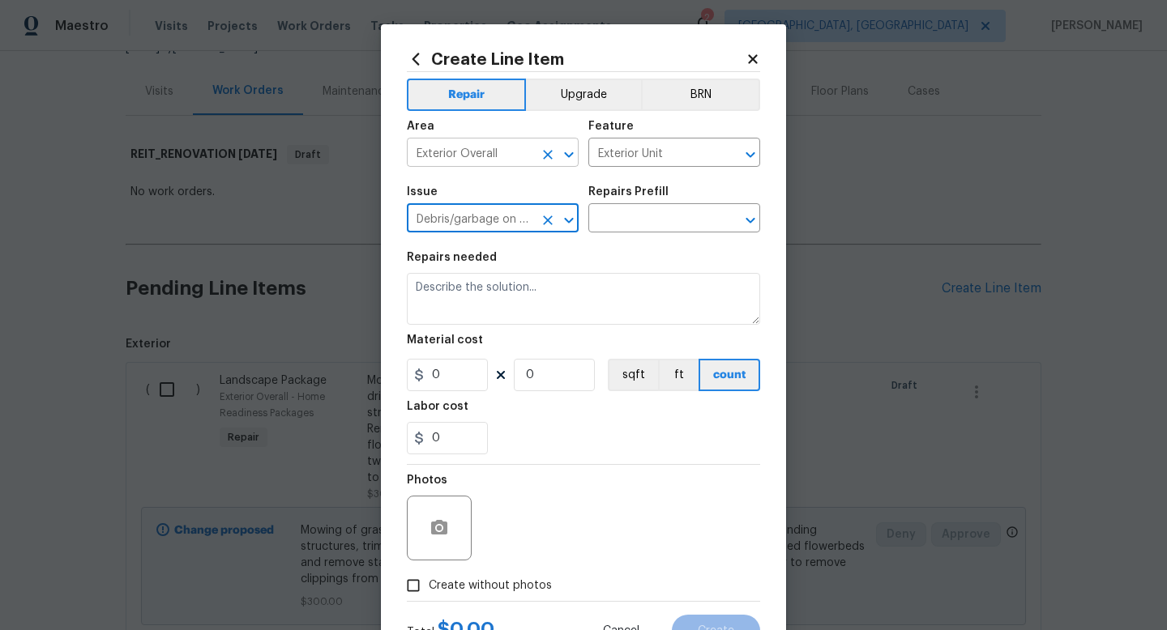
type input "Debris/garbage on site"
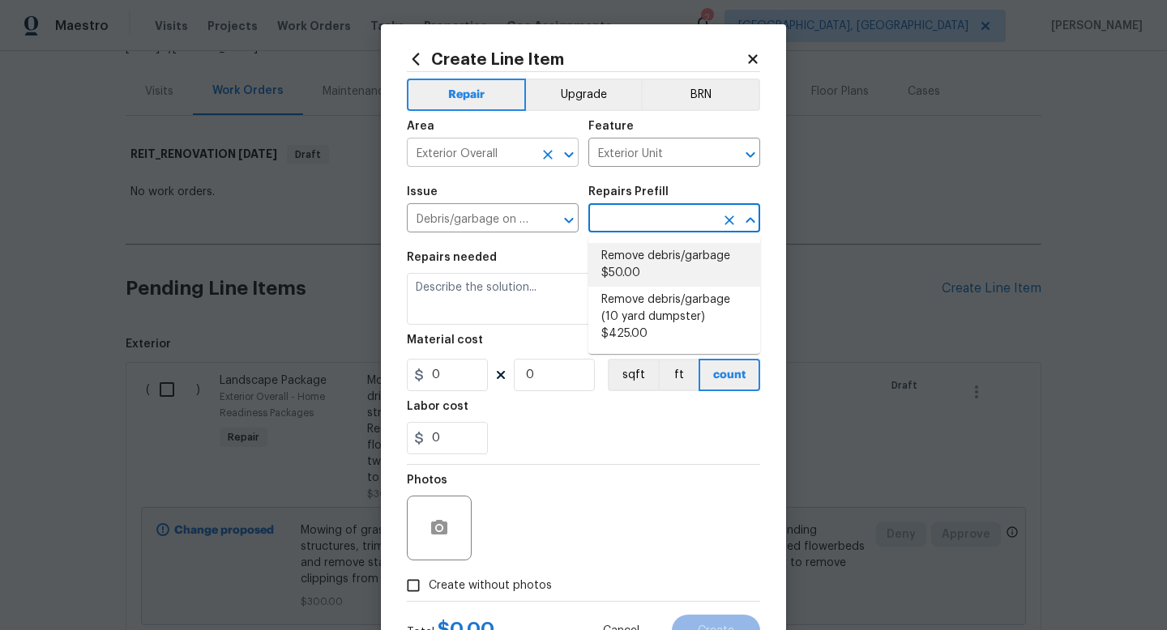
type input "Remove debris/garbage $50.00"
type textarea "Remove, haul off, and properly dispose of any debris left by seller to offsite …"
type input "1"
type input "50"
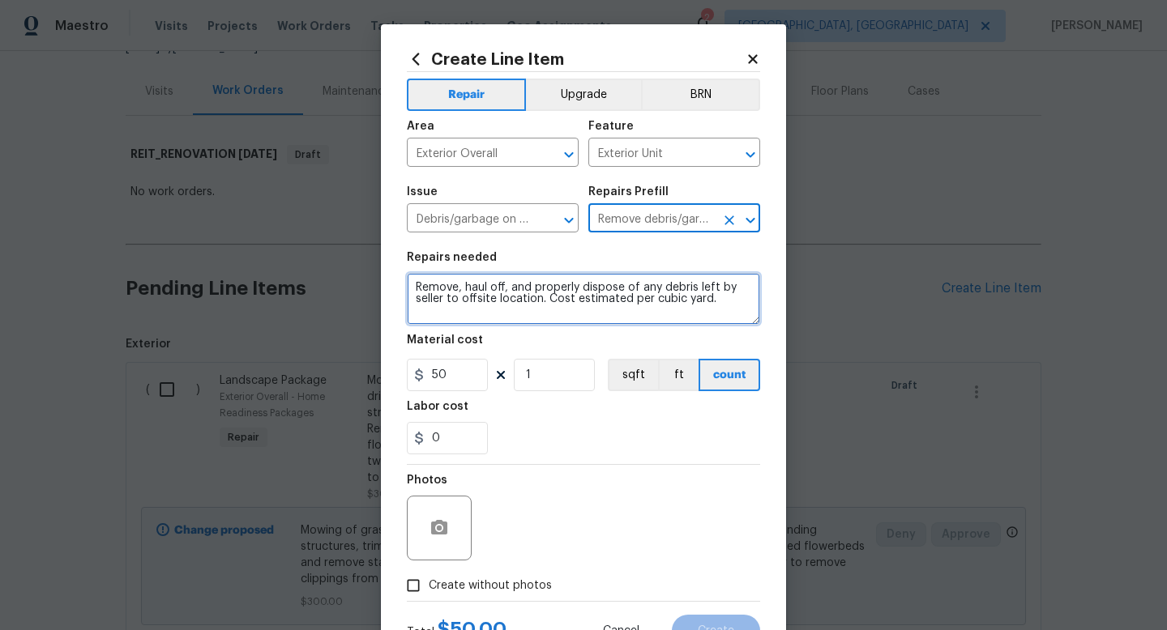
click at [742, 301] on textarea "Remove, haul off, and properly dispose of any debris left by seller to offsite …" at bounding box center [583, 299] width 353 height 52
type textarea "Remove, haul off, and properly dispose of any debris left by seller to offsite …"
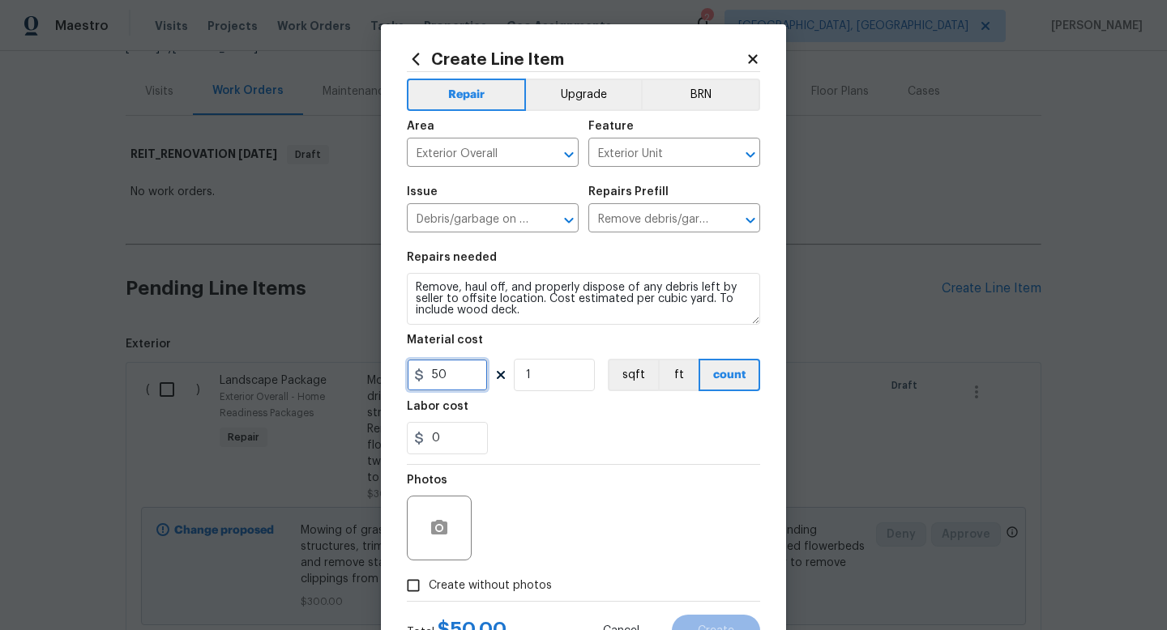
click at [479, 376] on input "50" at bounding box center [447, 375] width 81 height 32
type input "550"
drag, startPoint x: 486, startPoint y: 588, endPoint x: 524, endPoint y: 554, distance: 51.1
click at [490, 585] on span "Create without photos" at bounding box center [490, 586] width 123 height 17
click at [473, 595] on label "Create without photos" at bounding box center [475, 585] width 154 height 31
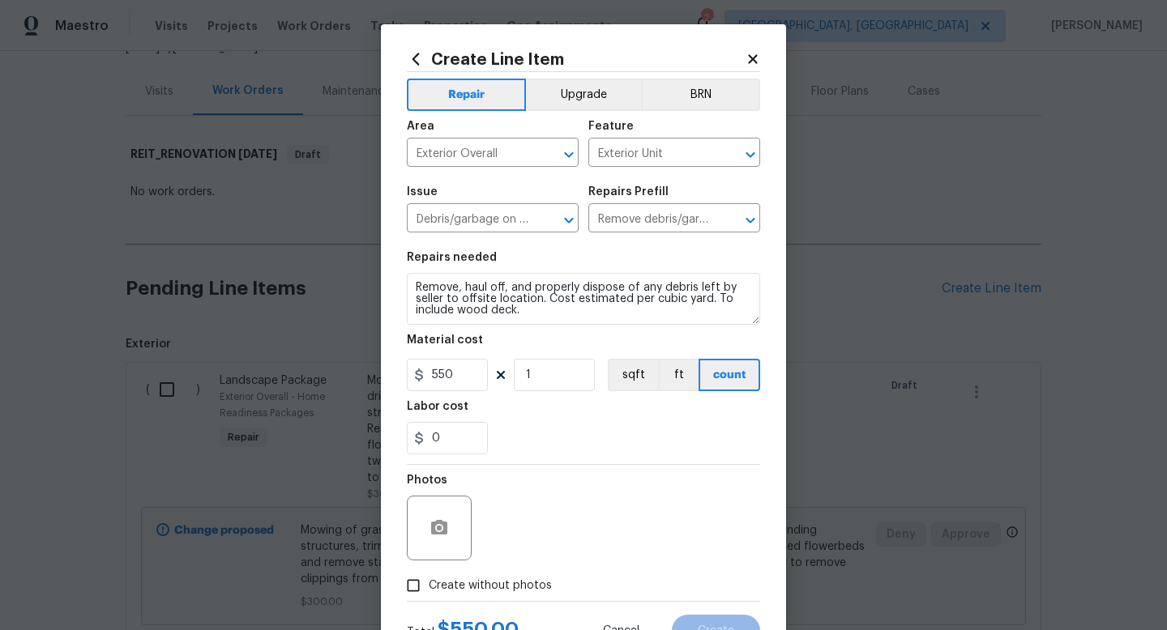
click at [429, 595] on input "Create without photos" at bounding box center [413, 585] width 31 height 31
checkbox input "true"
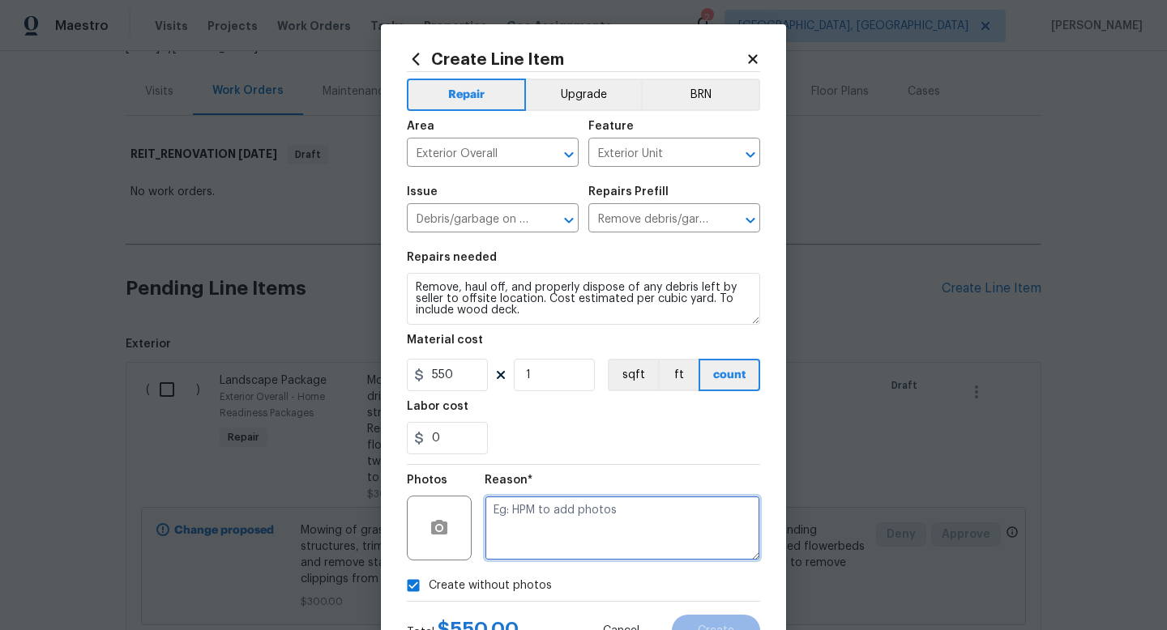
click at [533, 544] on textarea at bounding box center [622, 528] width 275 height 65
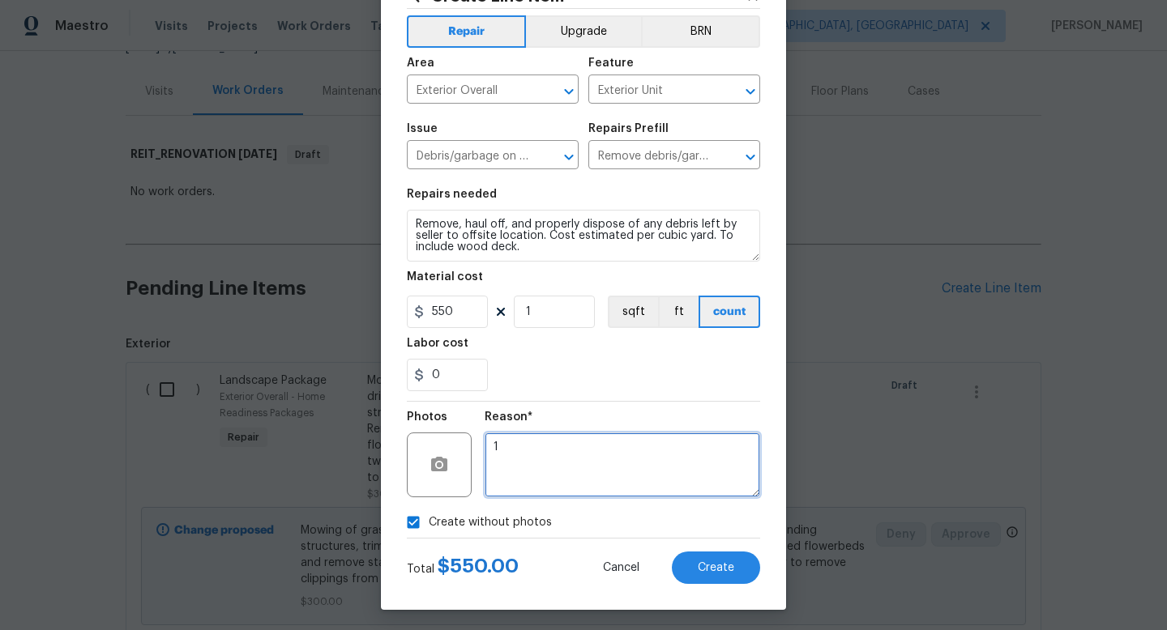
scroll to position [68, 0]
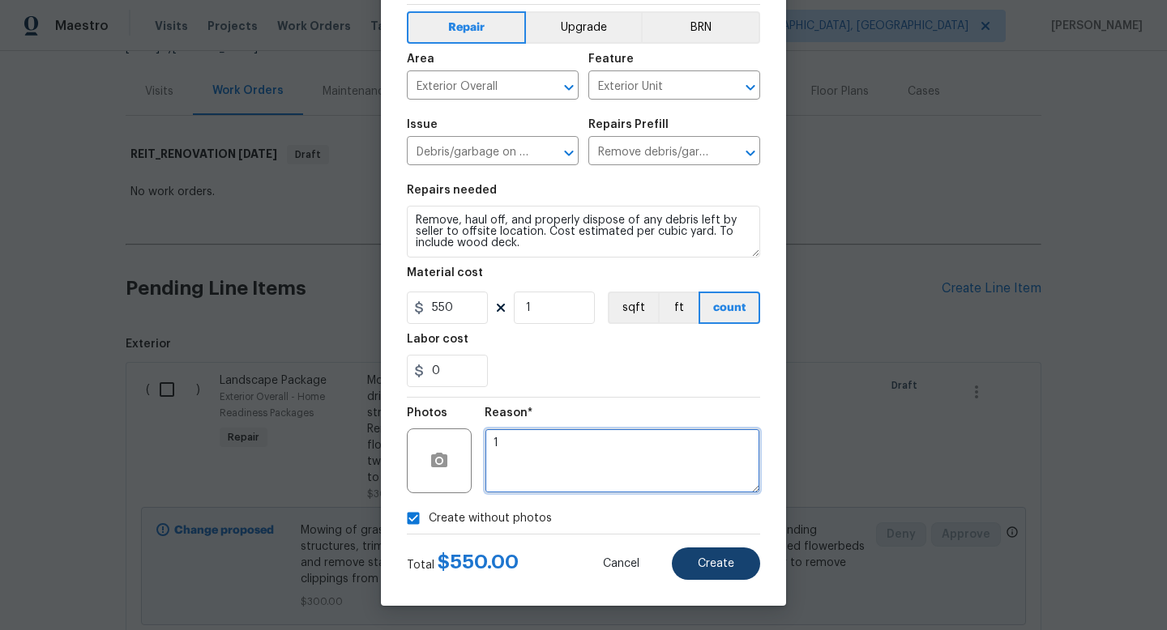
type textarea "1"
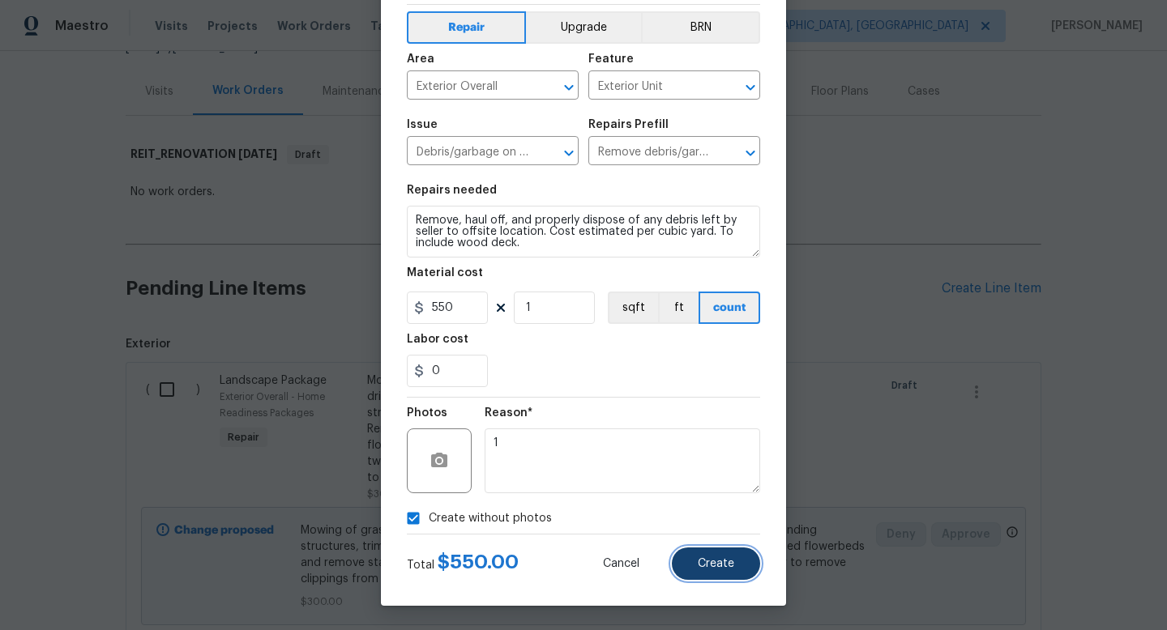
click at [727, 555] on button "Create" at bounding box center [716, 564] width 88 height 32
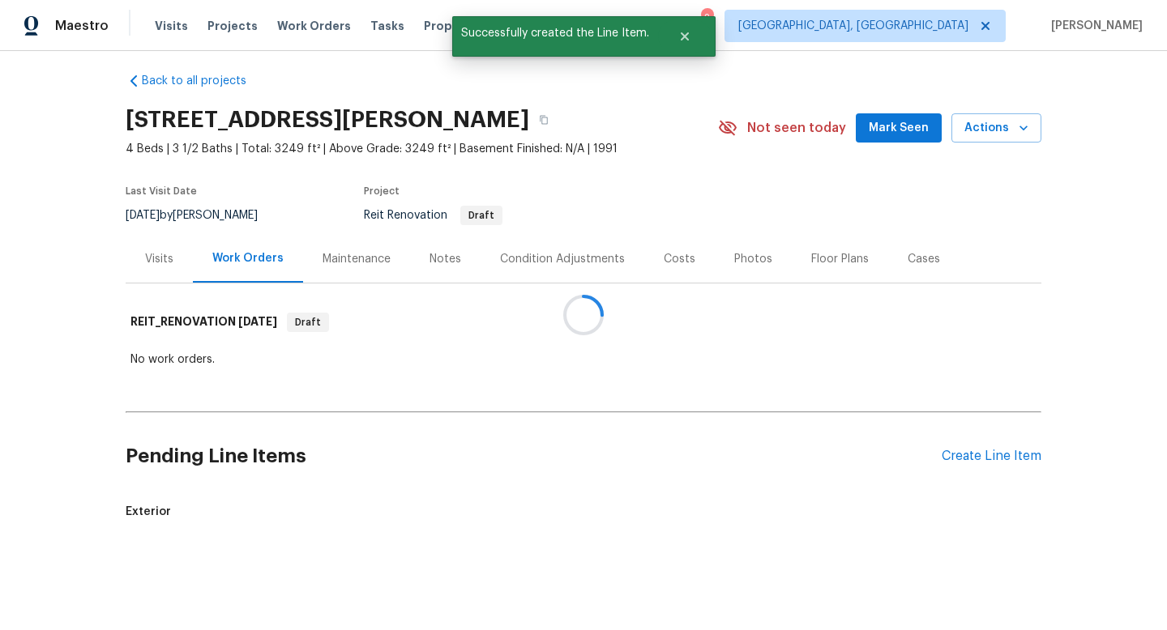
scroll to position [178, 0]
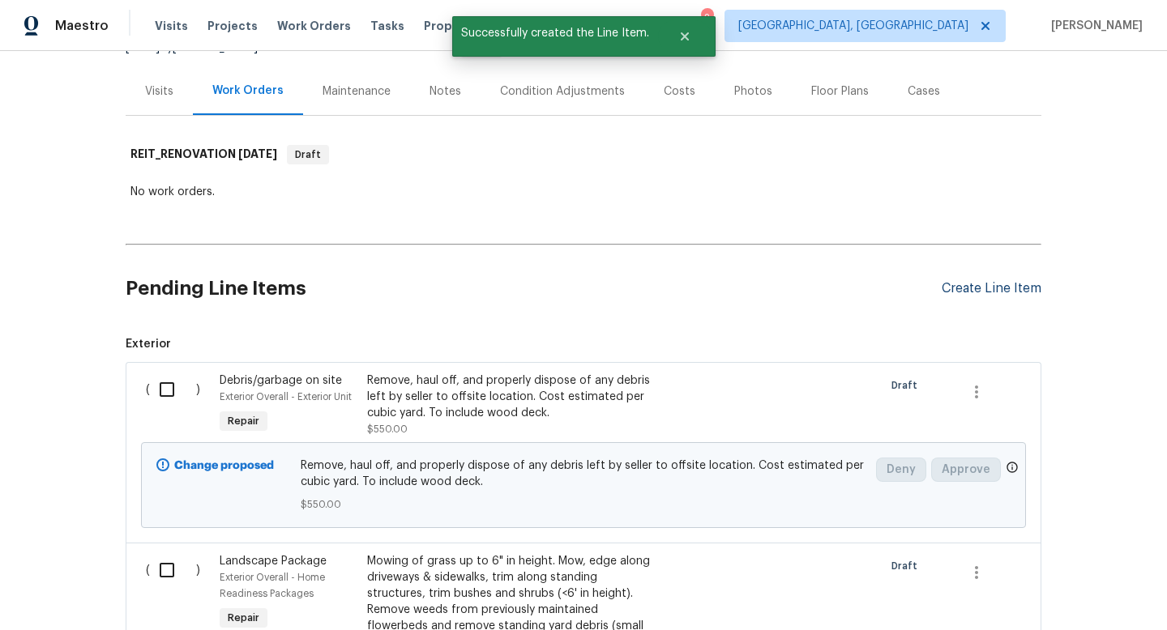
click at [993, 286] on div "Create Line Item" at bounding box center [991, 288] width 100 height 15
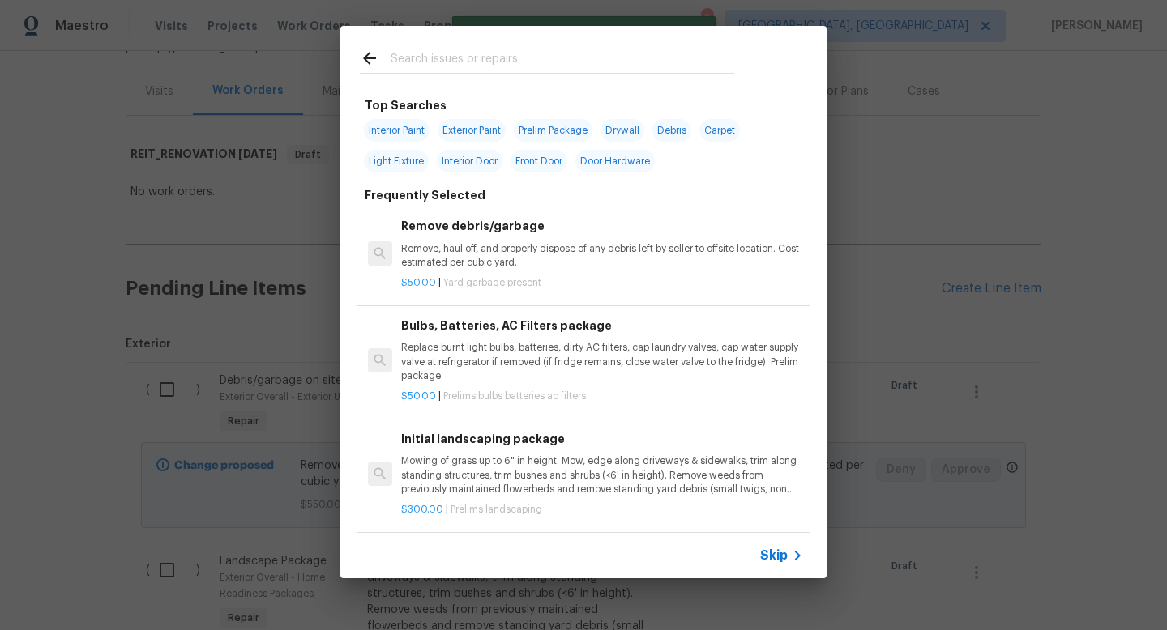
click at [779, 559] on span "Skip" at bounding box center [774, 556] width 28 height 16
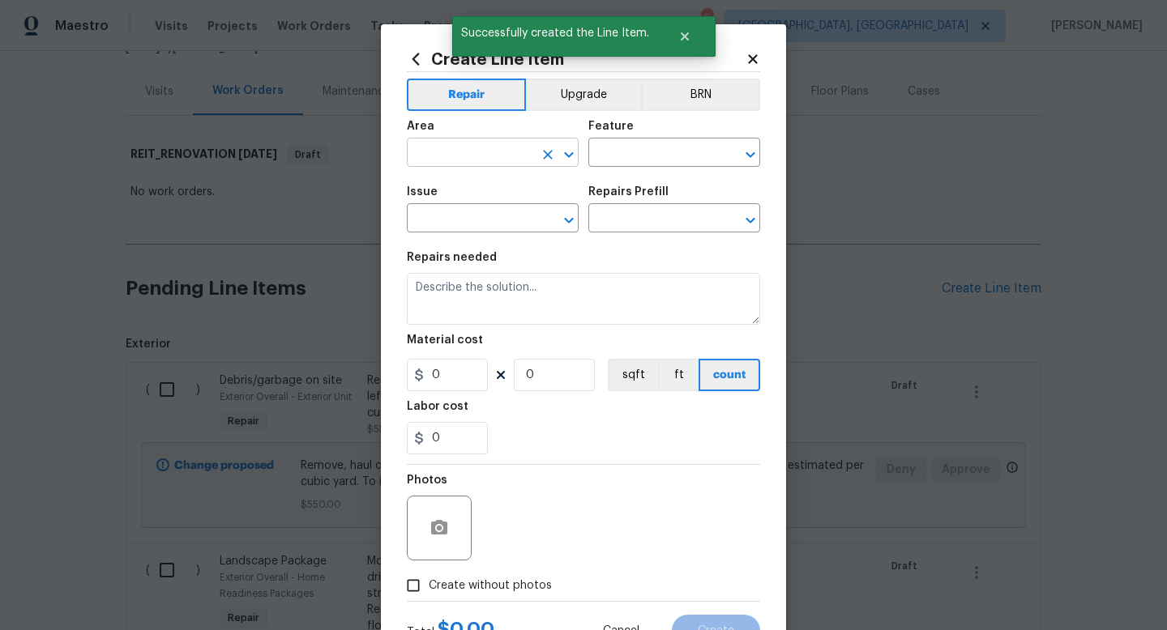
click at [475, 152] on input "text" at bounding box center [470, 154] width 126 height 25
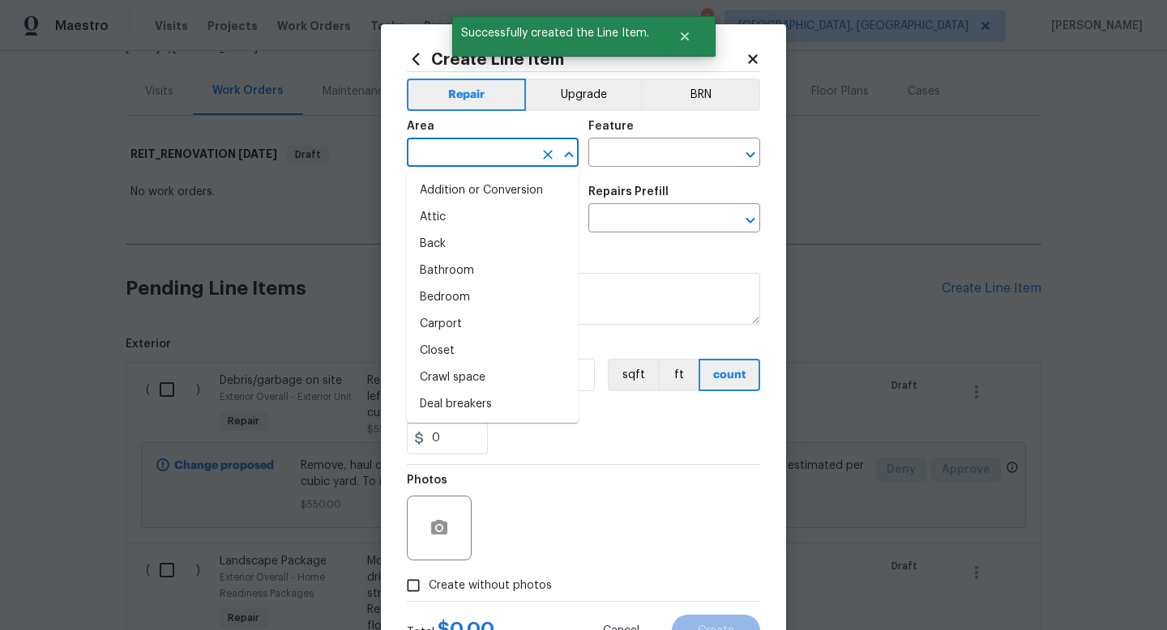
type input "e"
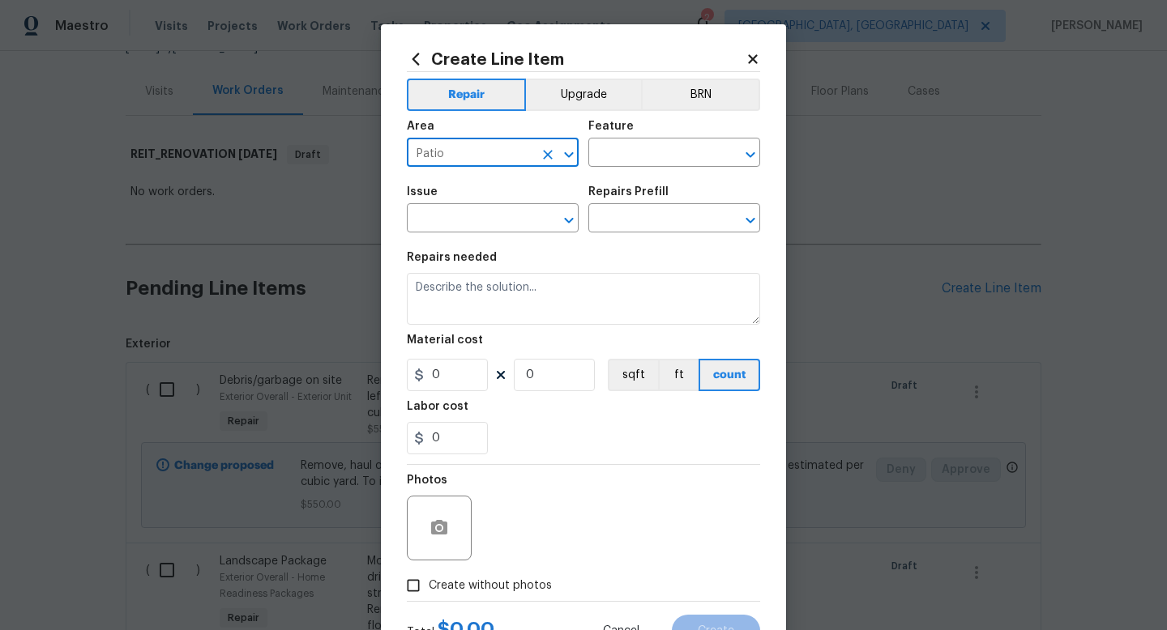
type input "Patio"
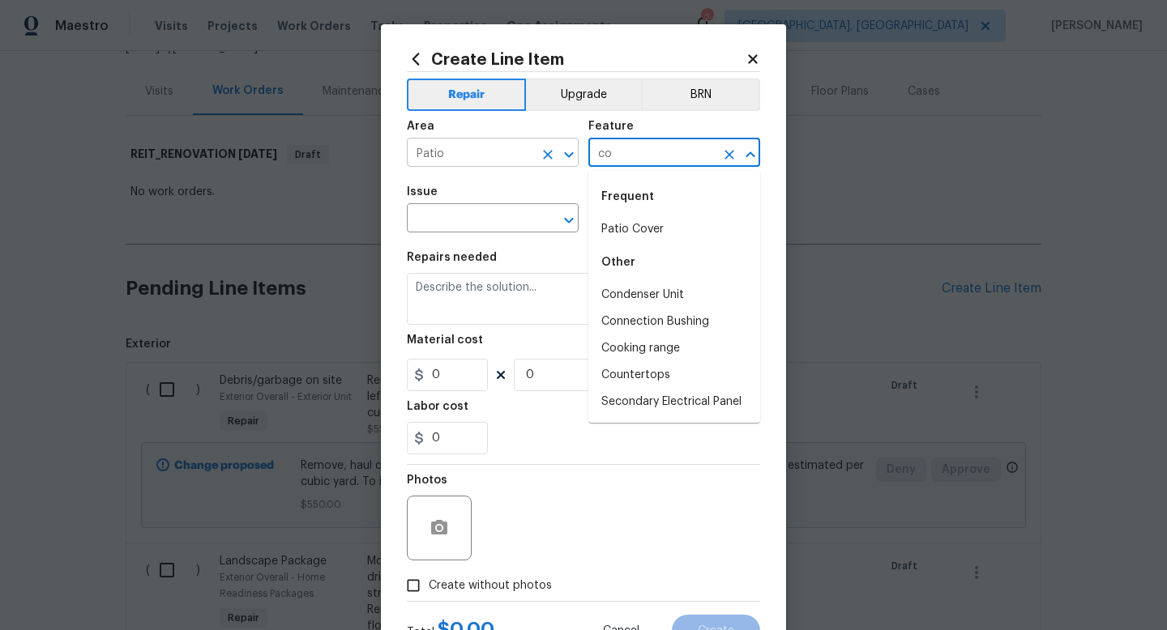
type input "c"
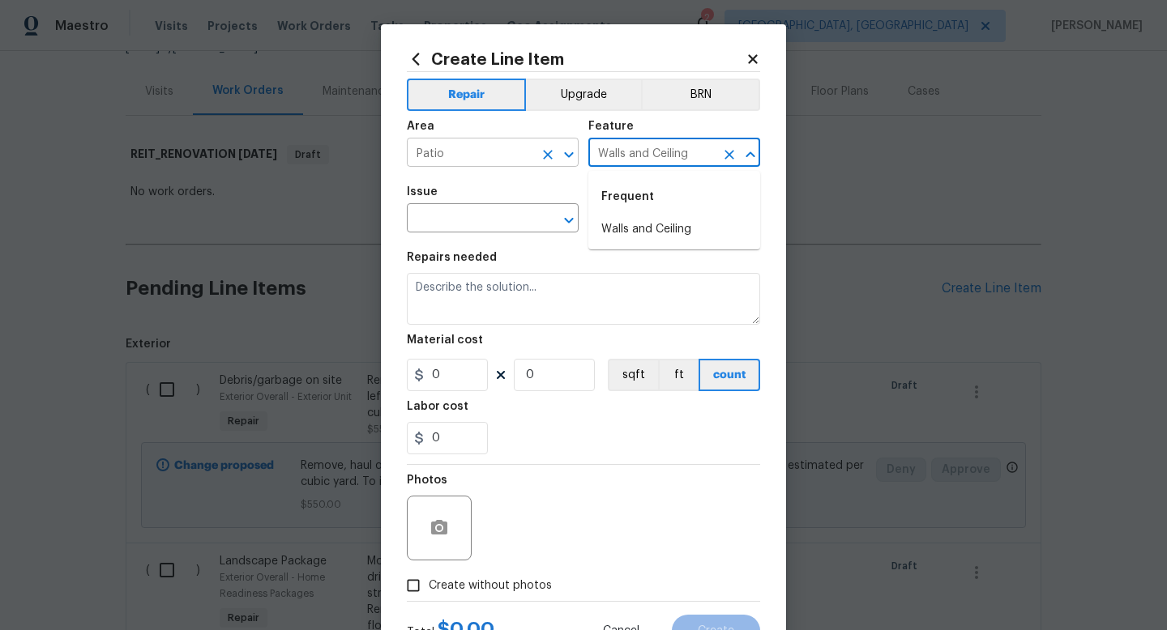
type input "Walls and Ceiling"
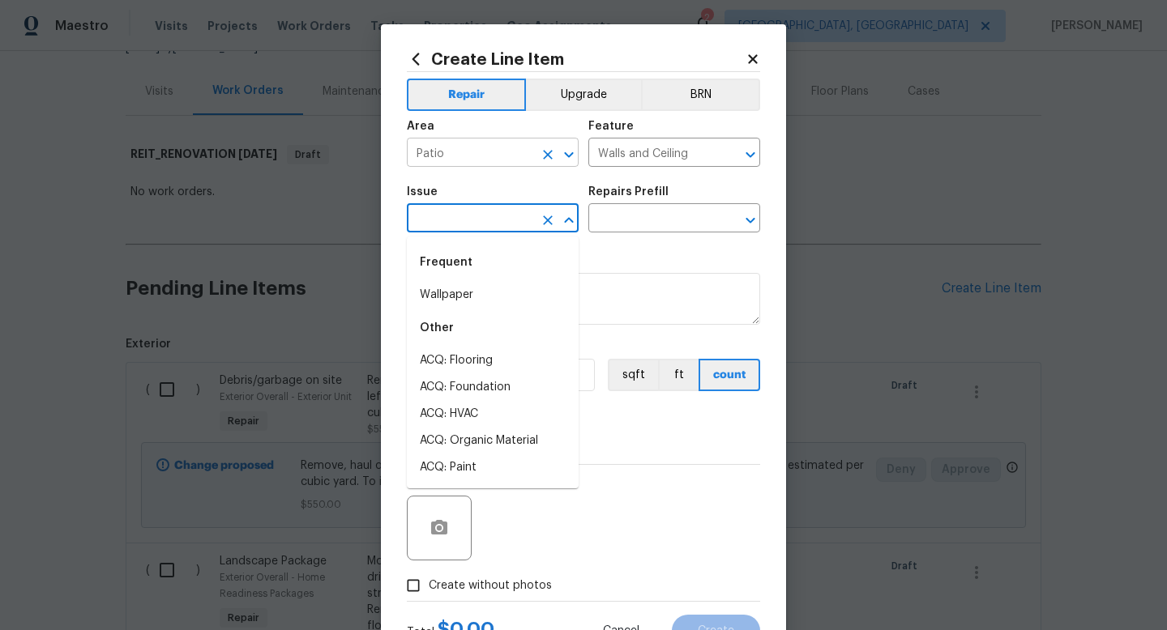
type input "s"
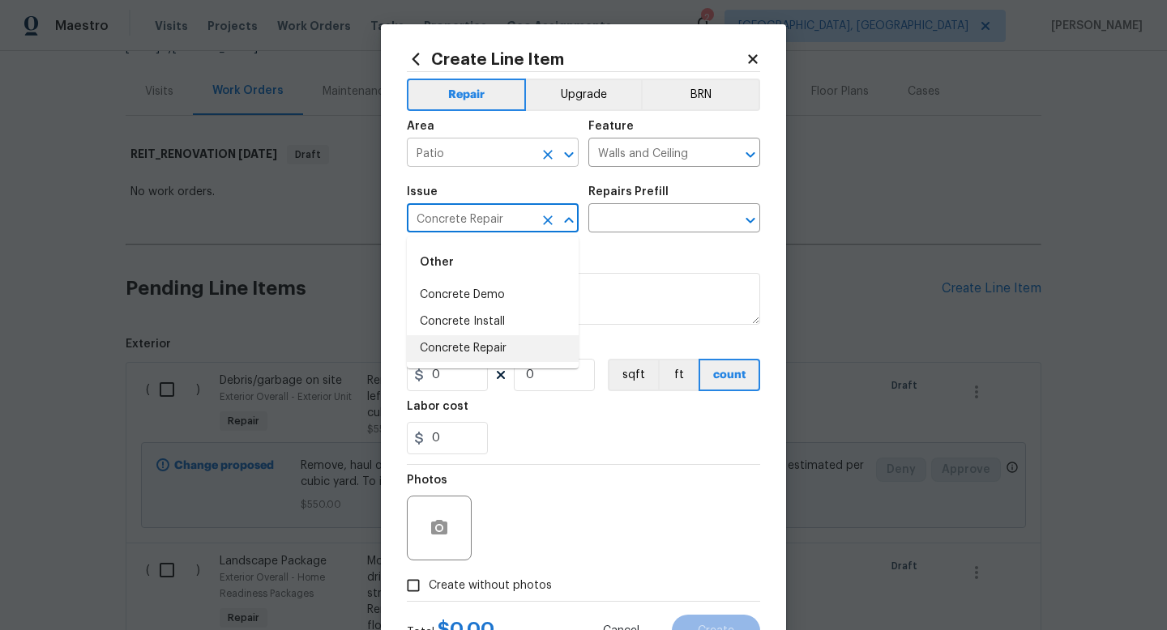
type input "Concrete Repair"
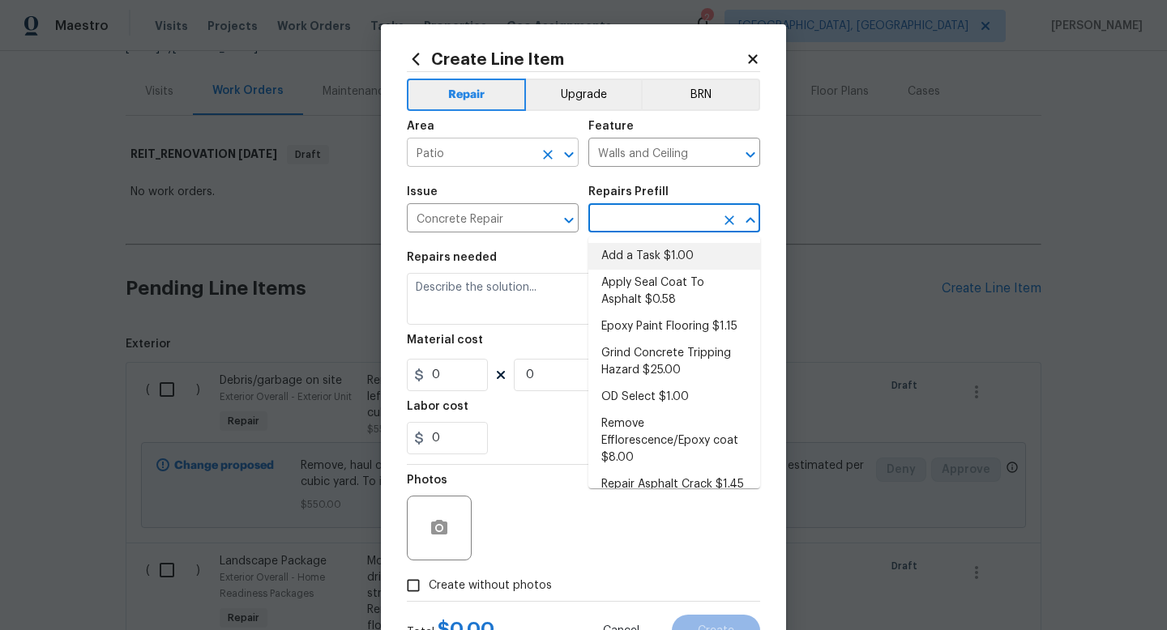
type input "Flatwork"
type input "Add a Task $1.00"
type textarea "HPM to detail"
type input "1"
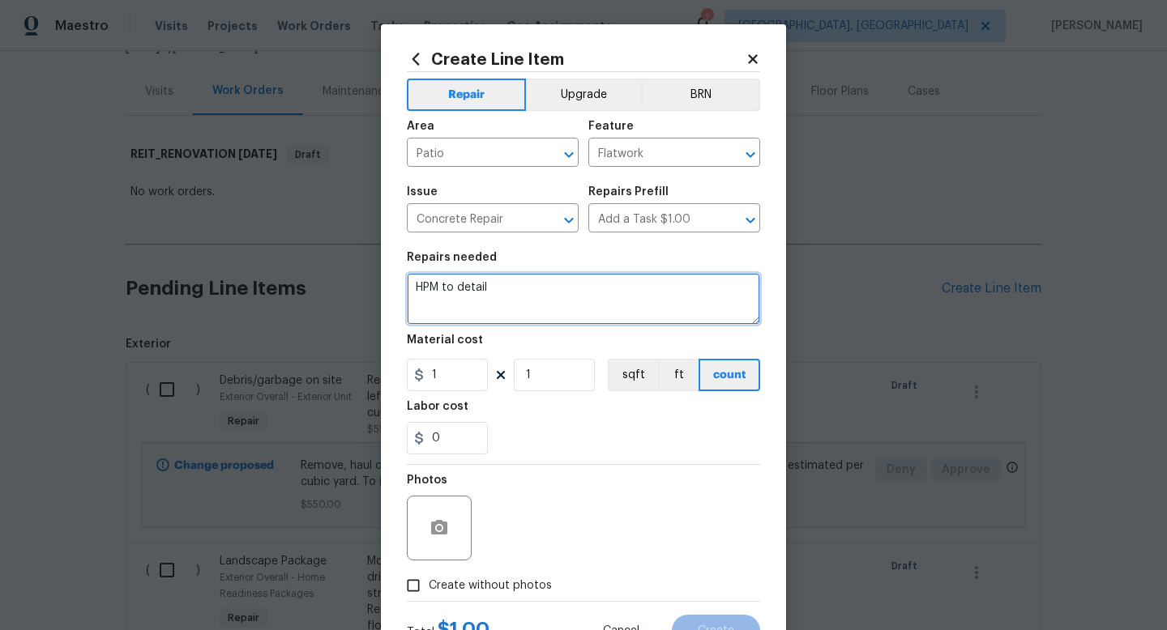
click at [467, 299] on textarea "HPM to detail" at bounding box center [583, 299] width 353 height 52
type textarea "r"
type textarea "Repair damaged concrete at both sliding glass doors"
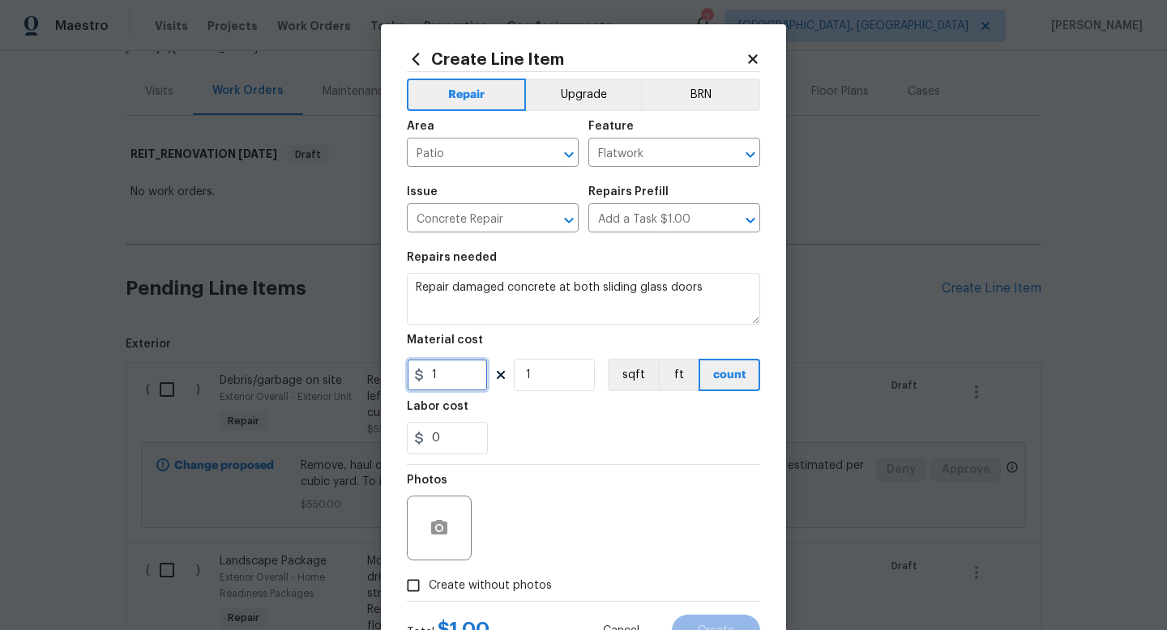
click at [458, 381] on input "1" at bounding box center [447, 375] width 81 height 32
click at [531, 381] on input "1" at bounding box center [554, 375] width 81 height 32
type input "2"
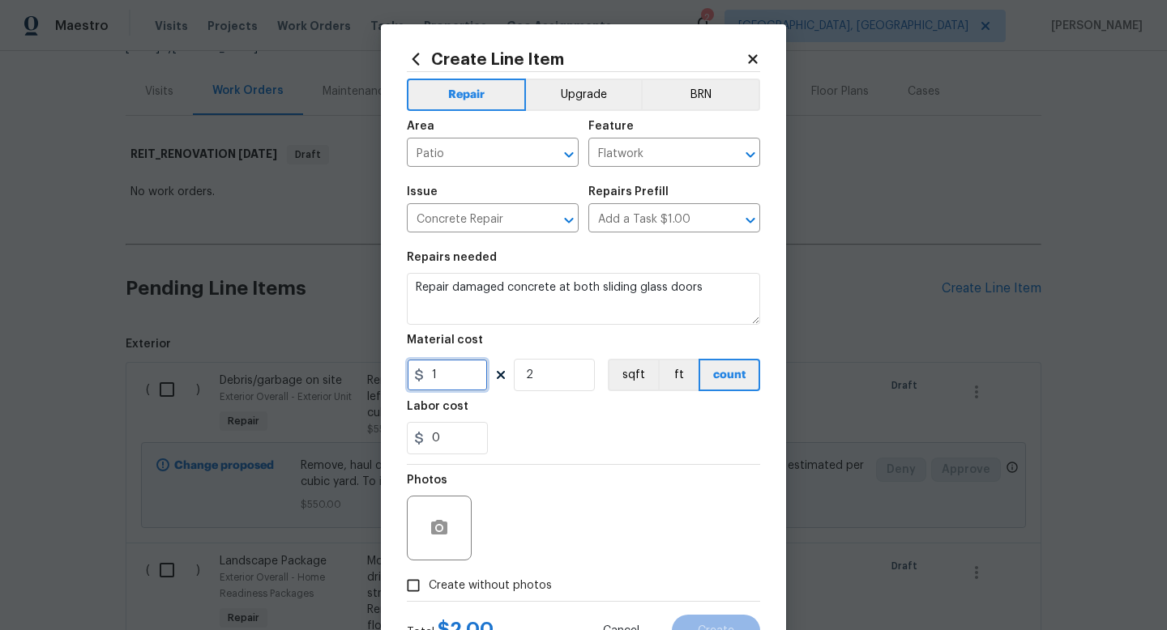
click at [475, 380] on input "1" at bounding box center [447, 375] width 81 height 32
type input "150"
click at [514, 587] on span "Create without photos" at bounding box center [490, 586] width 123 height 17
click at [429, 587] on input "Create without photos" at bounding box center [413, 585] width 31 height 31
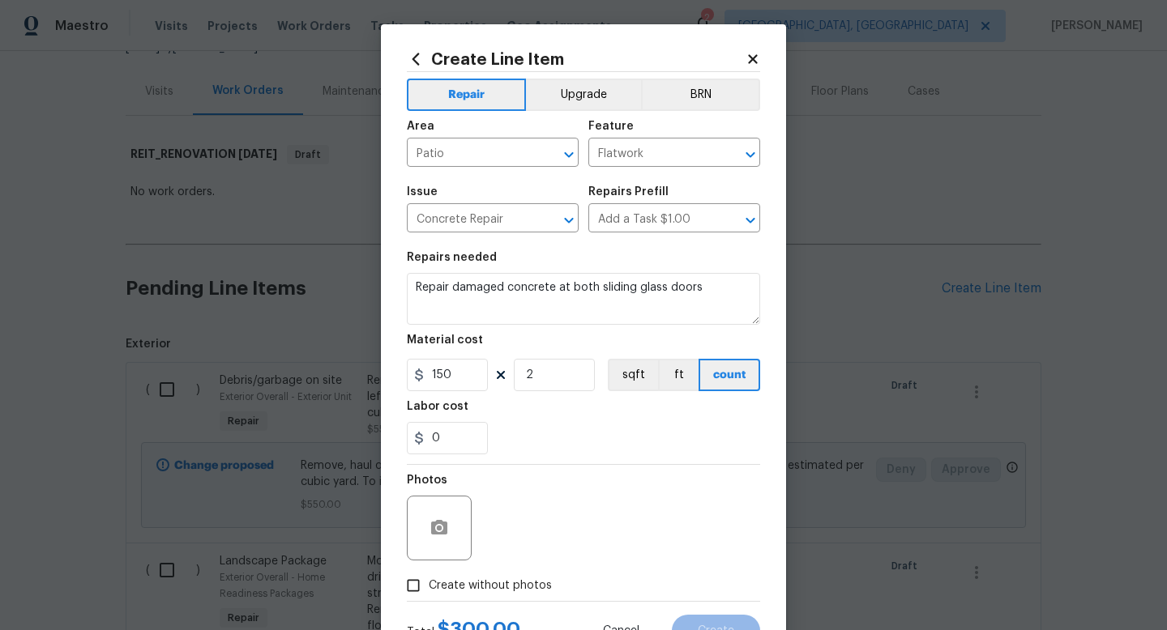
checkbox input "true"
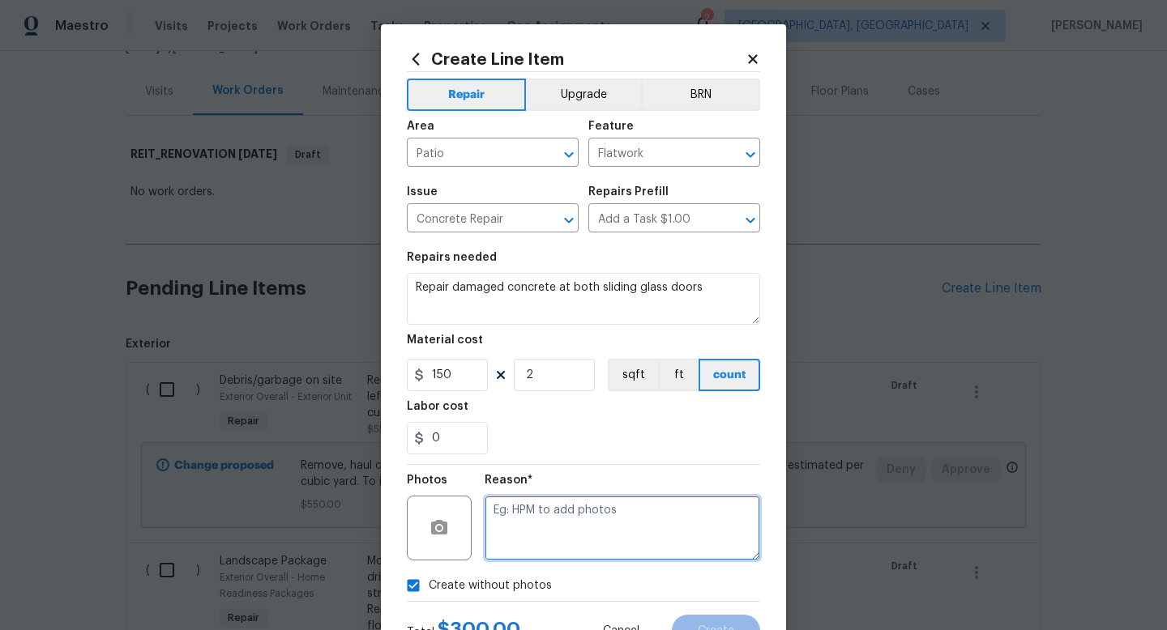
click at [574, 532] on textarea at bounding box center [622, 528] width 275 height 65
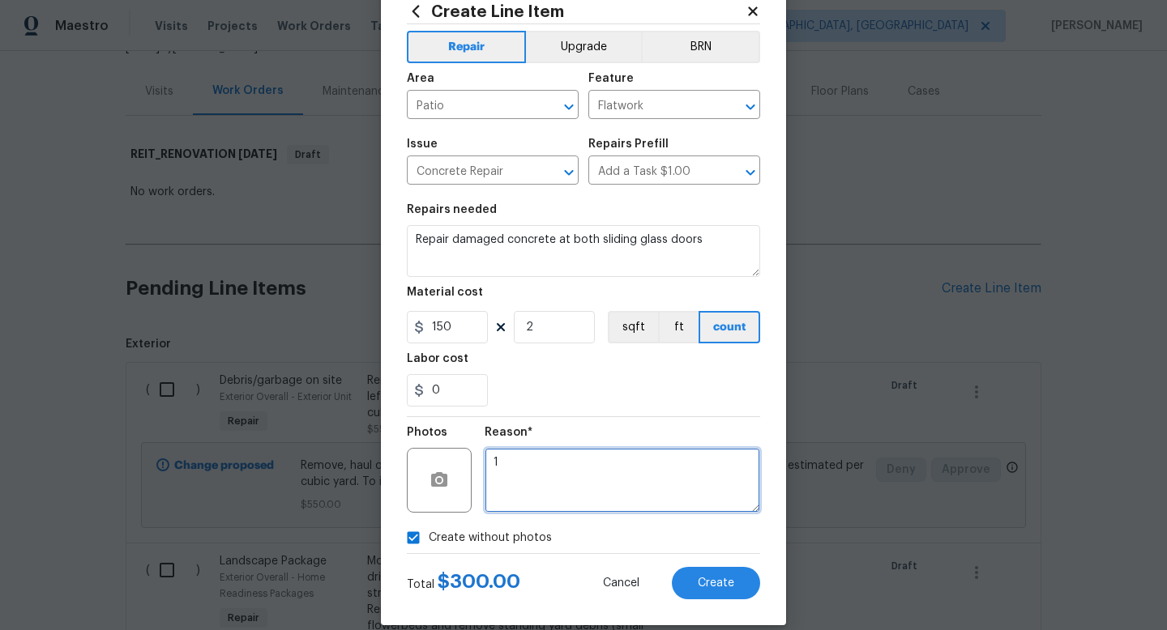
scroll to position [58, 0]
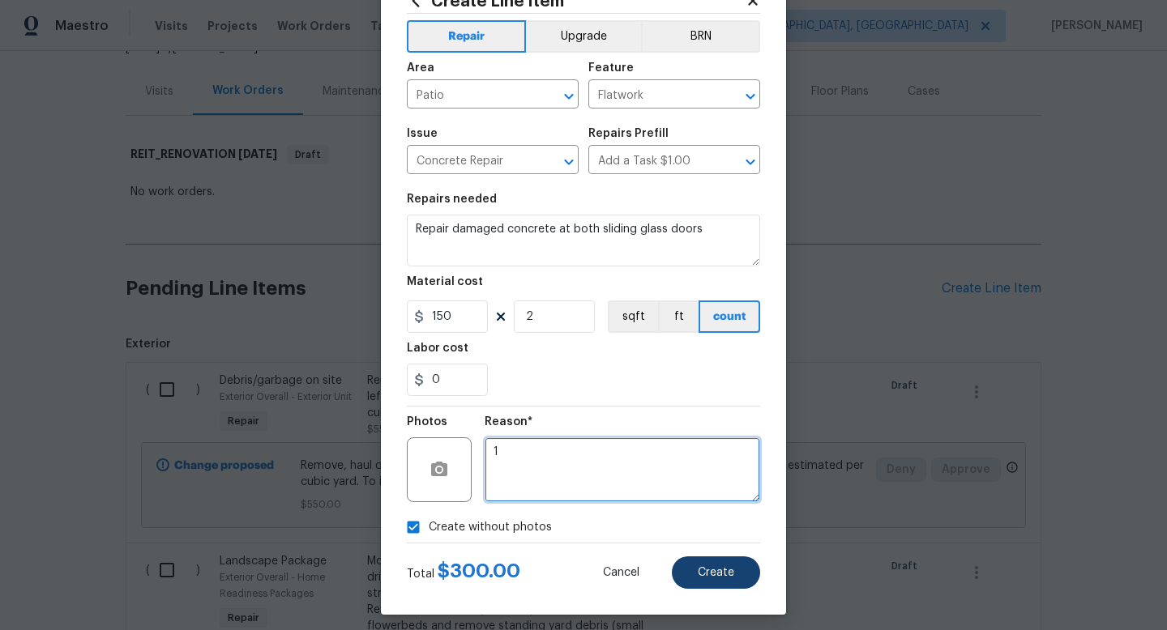
type textarea "1"
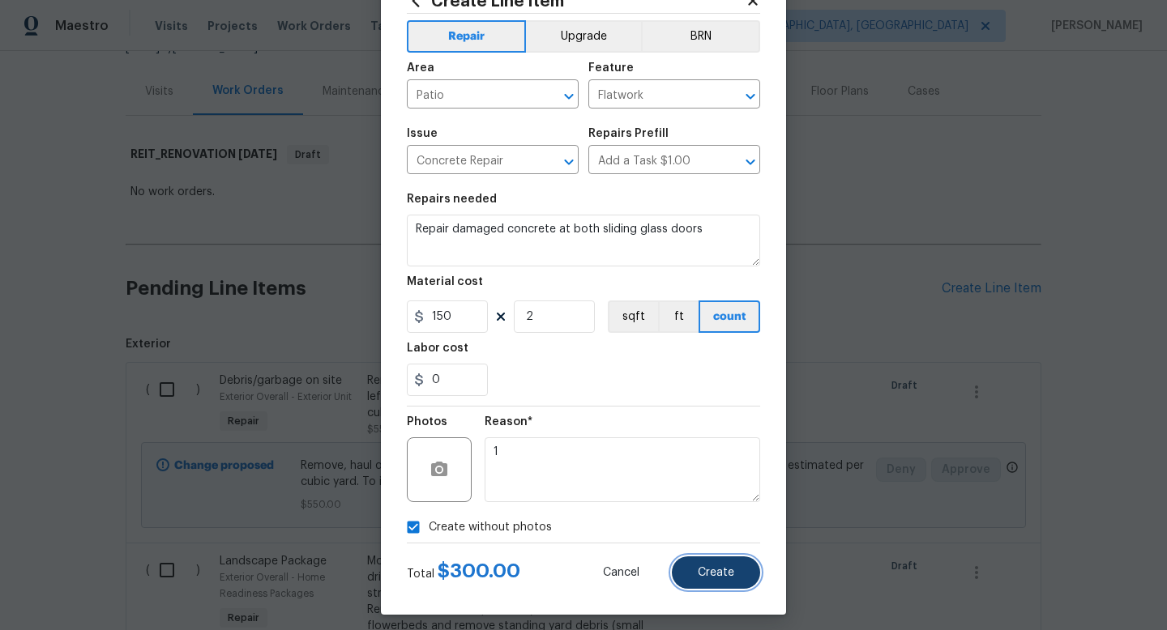
click at [718, 572] on span "Create" at bounding box center [716, 573] width 36 height 12
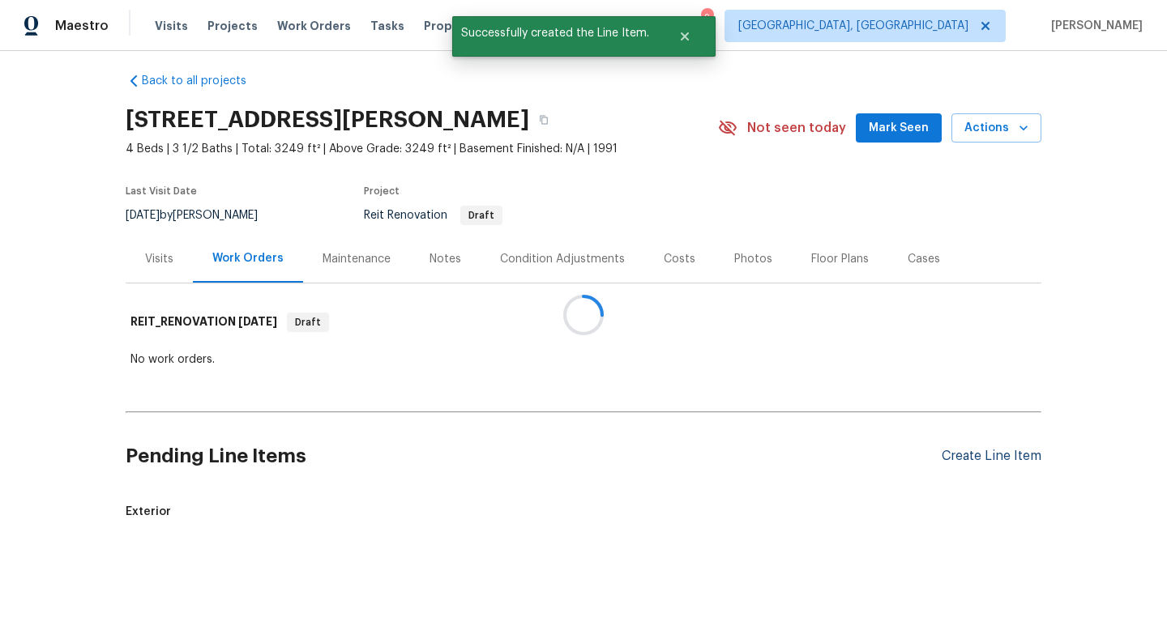
scroll to position [178, 0]
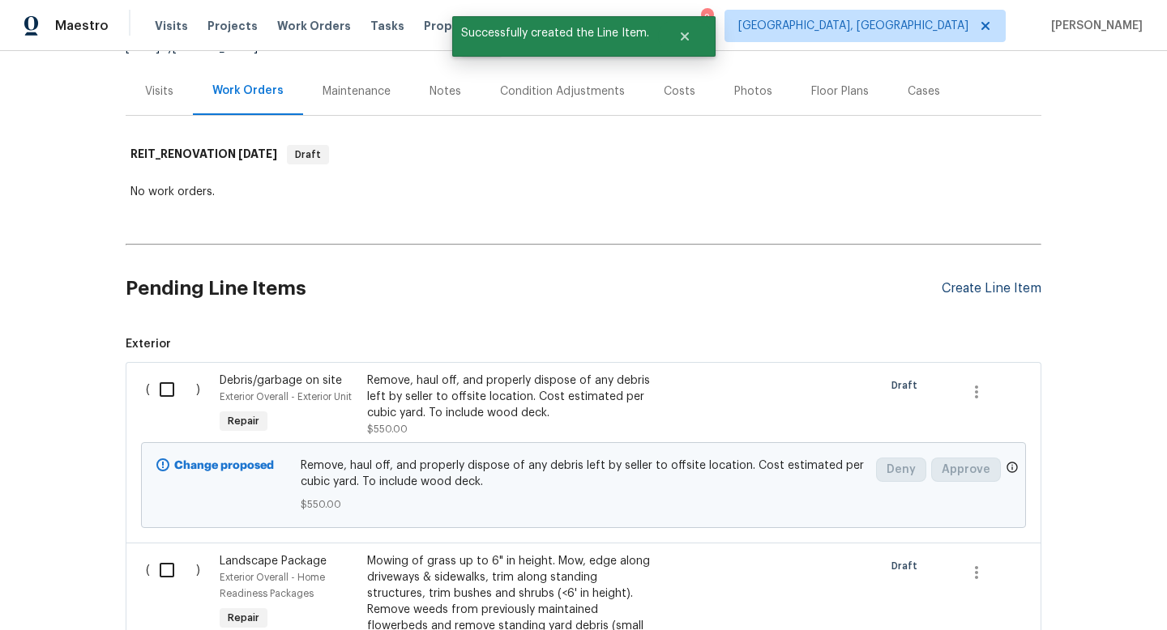
click at [988, 291] on div "Create Line Item" at bounding box center [991, 288] width 100 height 15
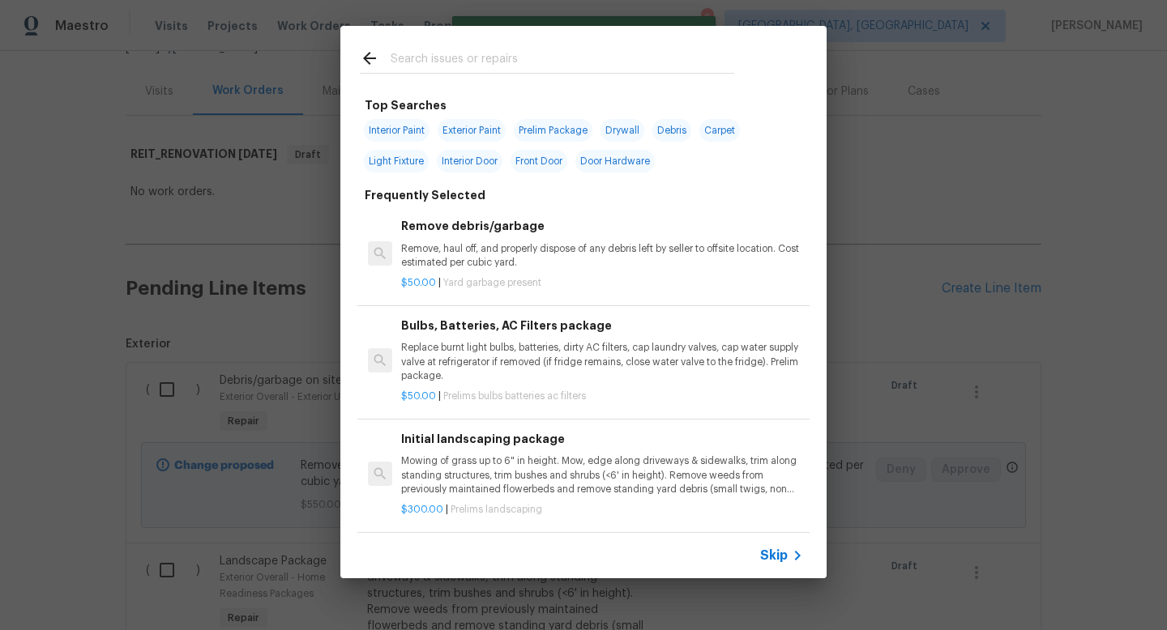
click at [769, 556] on span "Skip" at bounding box center [774, 556] width 28 height 16
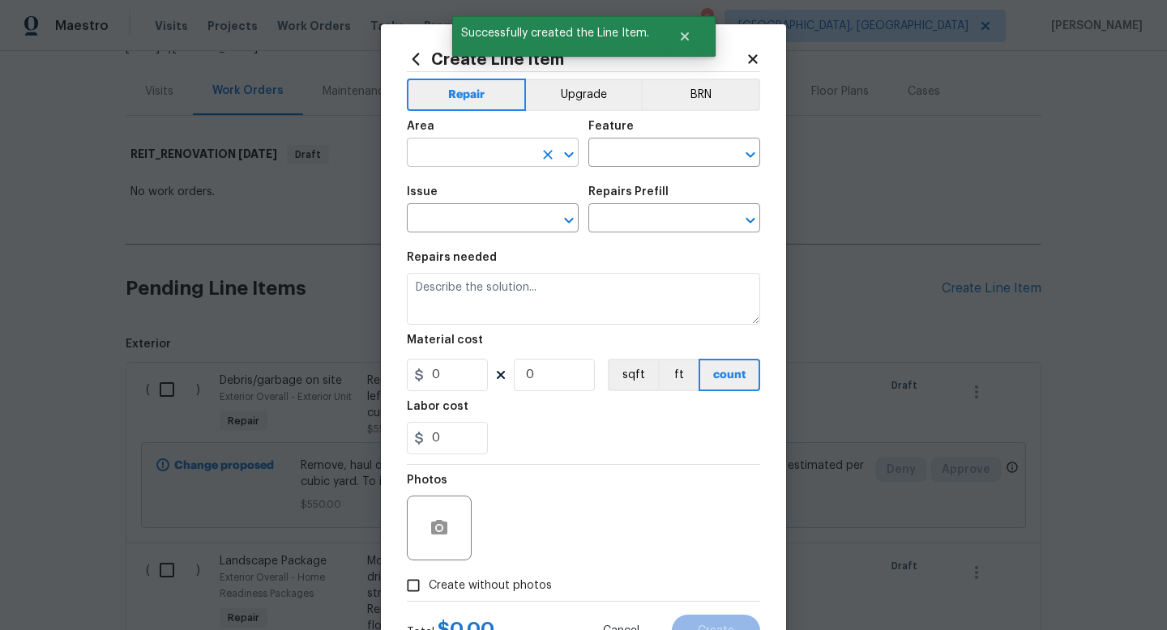
click at [502, 156] on input "text" at bounding box center [470, 154] width 126 height 25
type input "Roof"
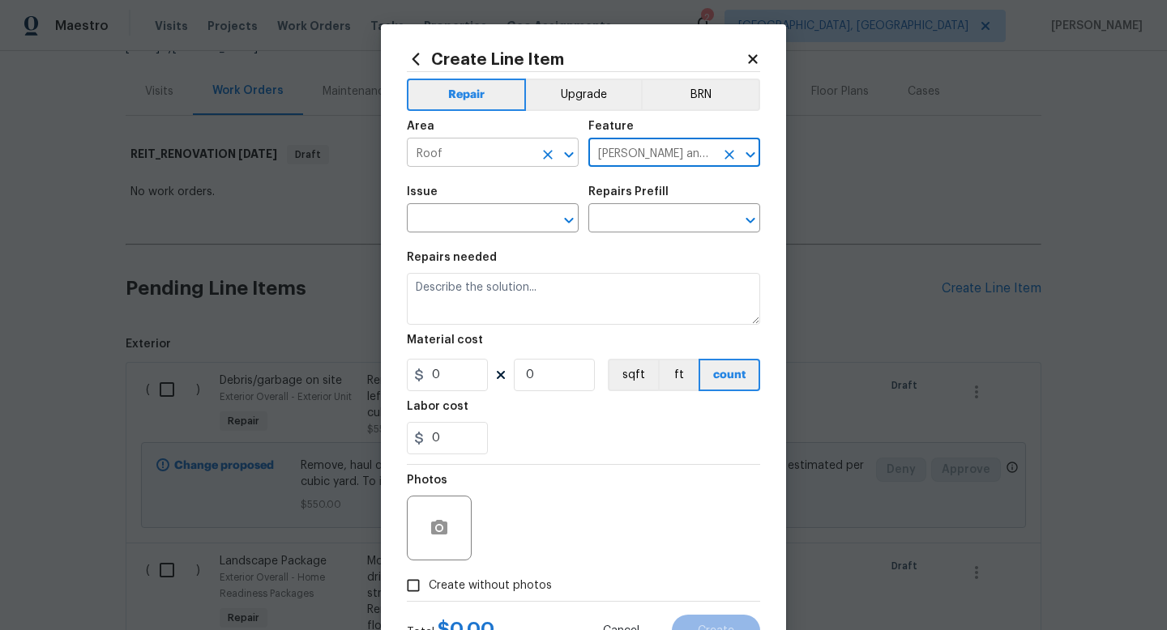
type input "[PERSON_NAME] and Trim"
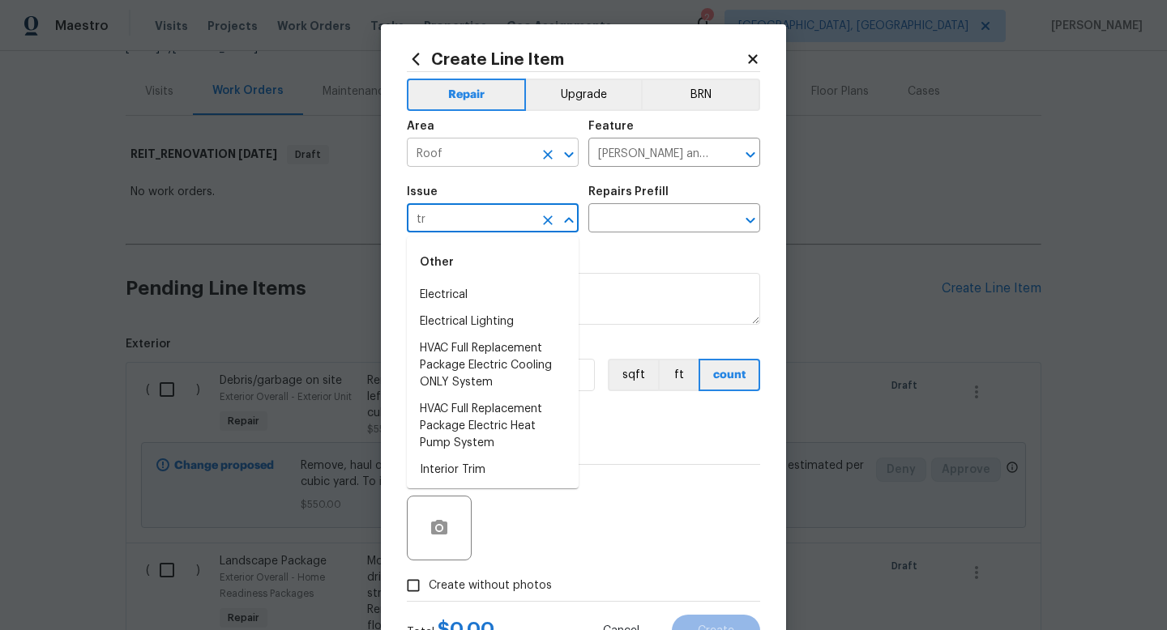
type input "t"
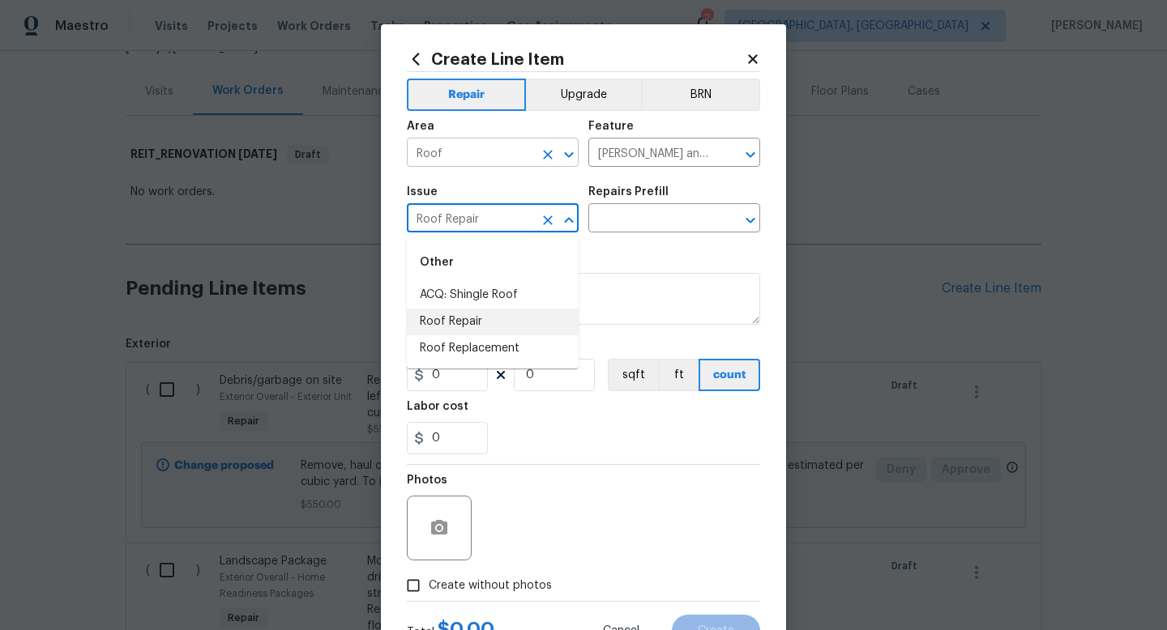
type input "Roof Repair"
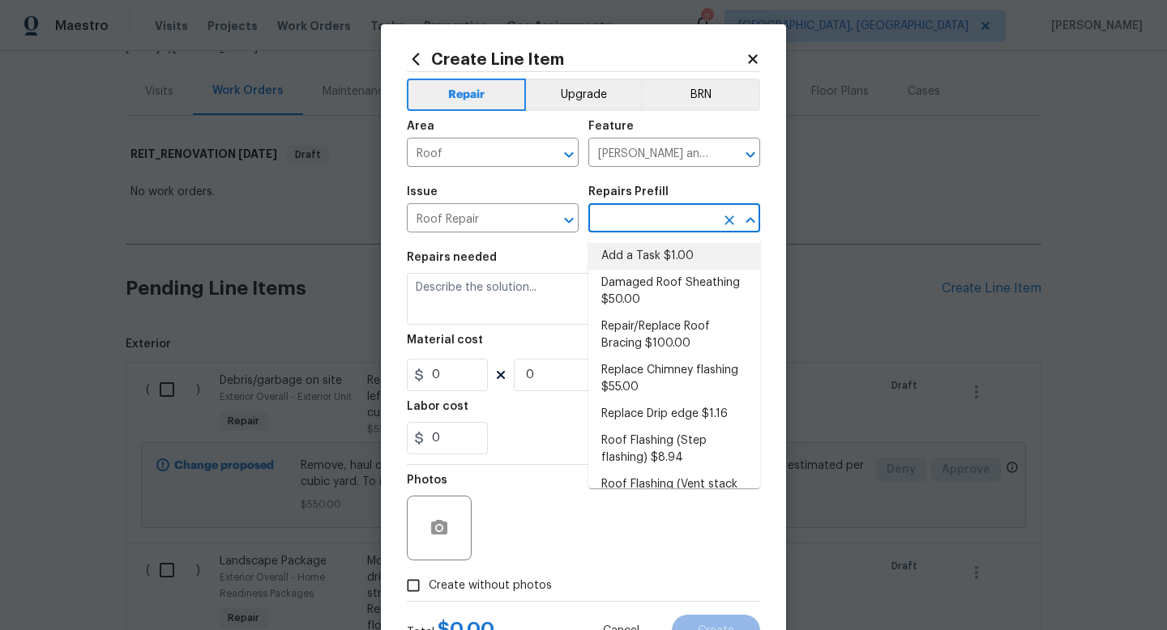
click at [651, 263] on li "Add a Task $1.00" at bounding box center [674, 256] width 172 height 27
type input "Add a Task $1.00"
type textarea "HPM to detail"
type input "1"
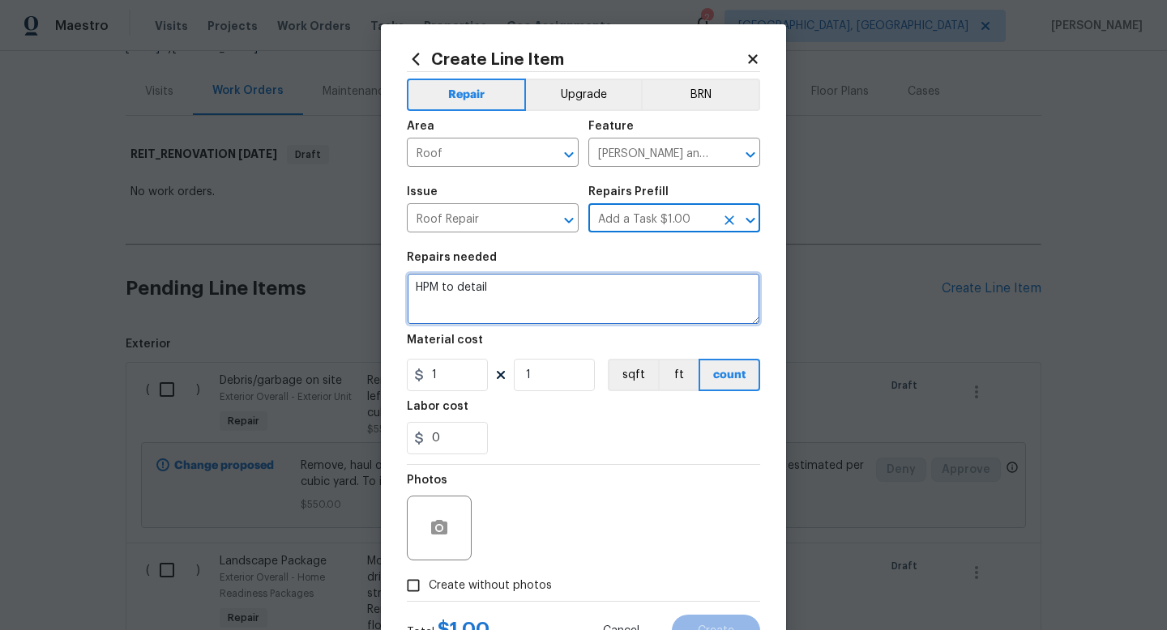
click at [573, 316] on textarea "HPM to detail" at bounding box center [583, 299] width 353 height 52
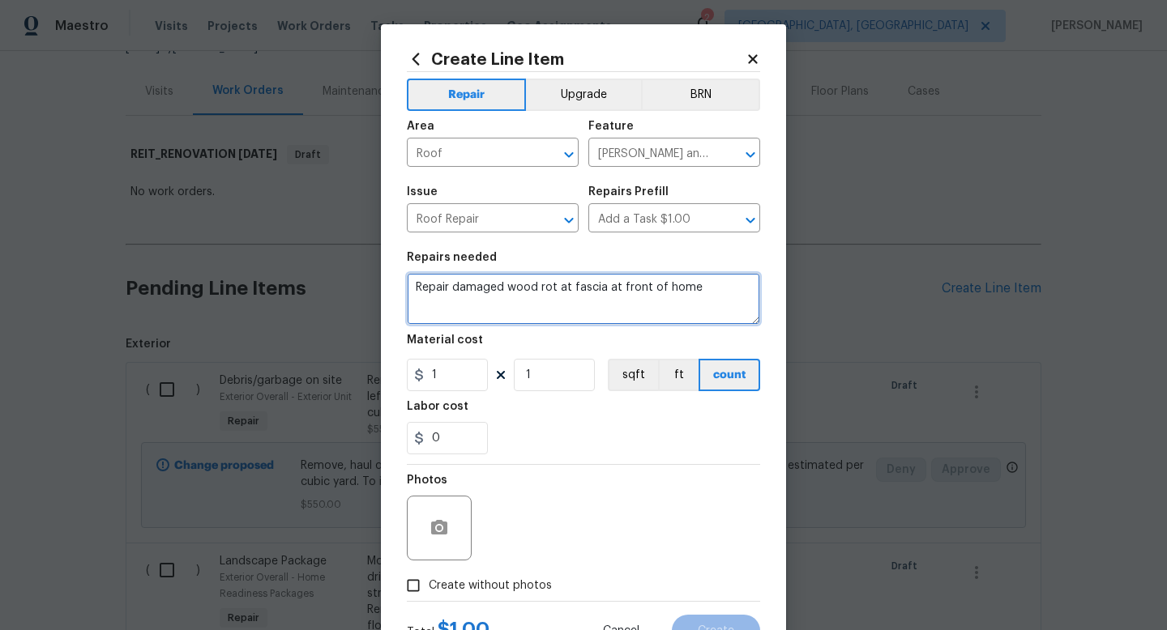
type textarea "Repair damaged wood rot at fascia at front of home"
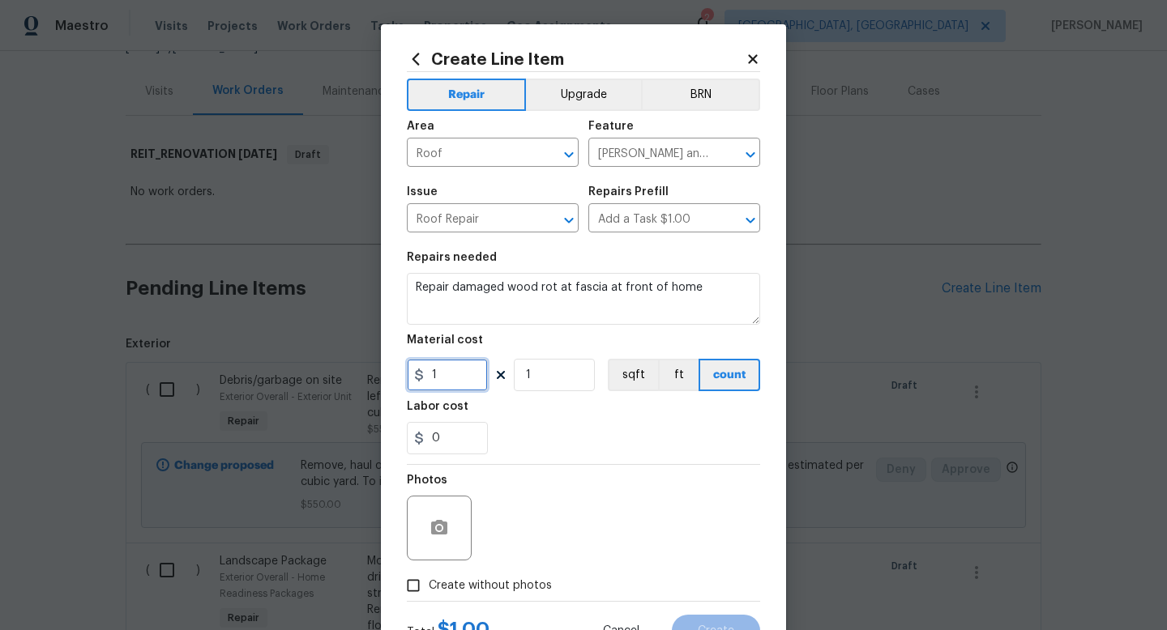
click at [462, 374] on input "1" at bounding box center [447, 375] width 81 height 32
type input "150"
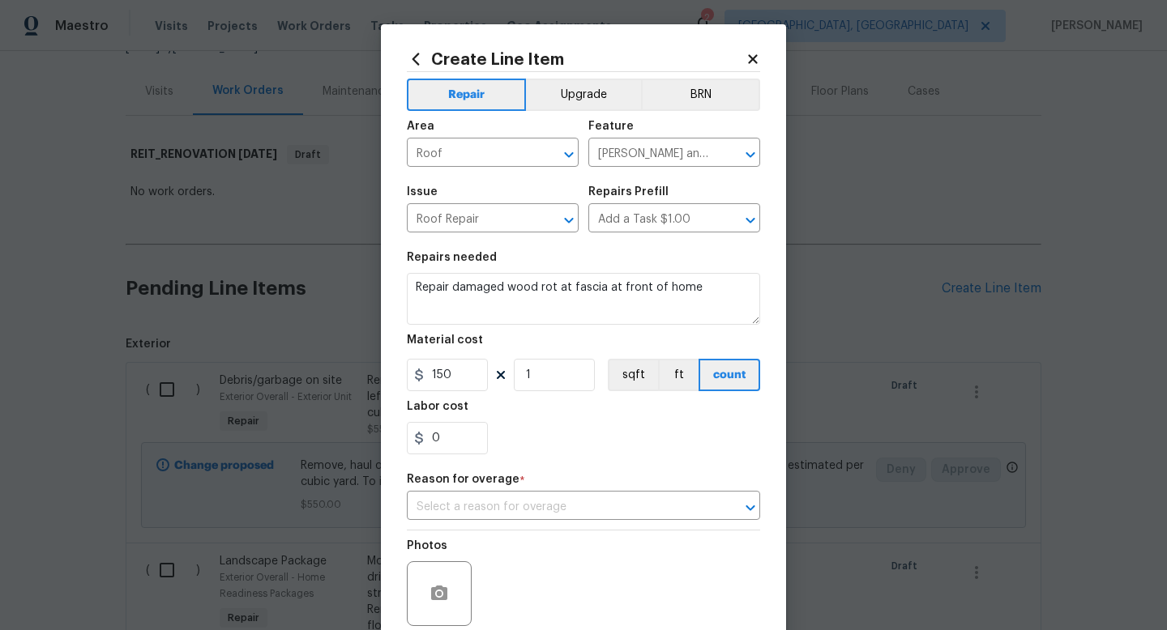
click at [476, 586] on div "Photos Create without photos" at bounding box center [583, 599] width 353 height 136
click at [587, 513] on input "text" at bounding box center [561, 507] width 308 height 25
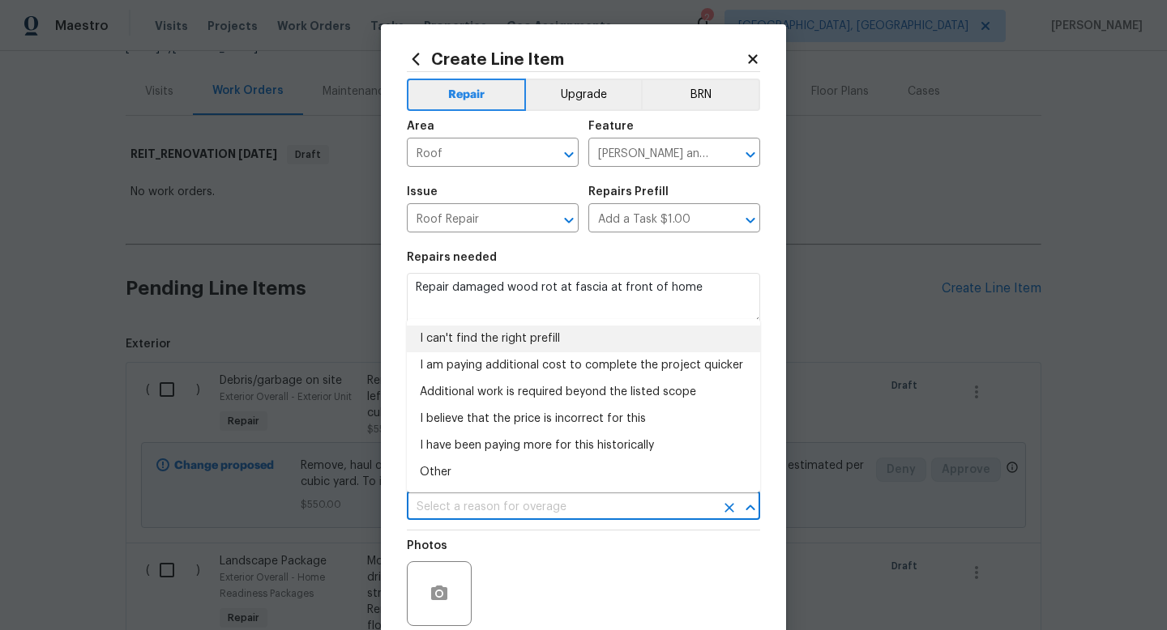
click at [523, 342] on li "I can't find the right prefill" at bounding box center [583, 339] width 353 height 27
type input "I can't find the right prefill"
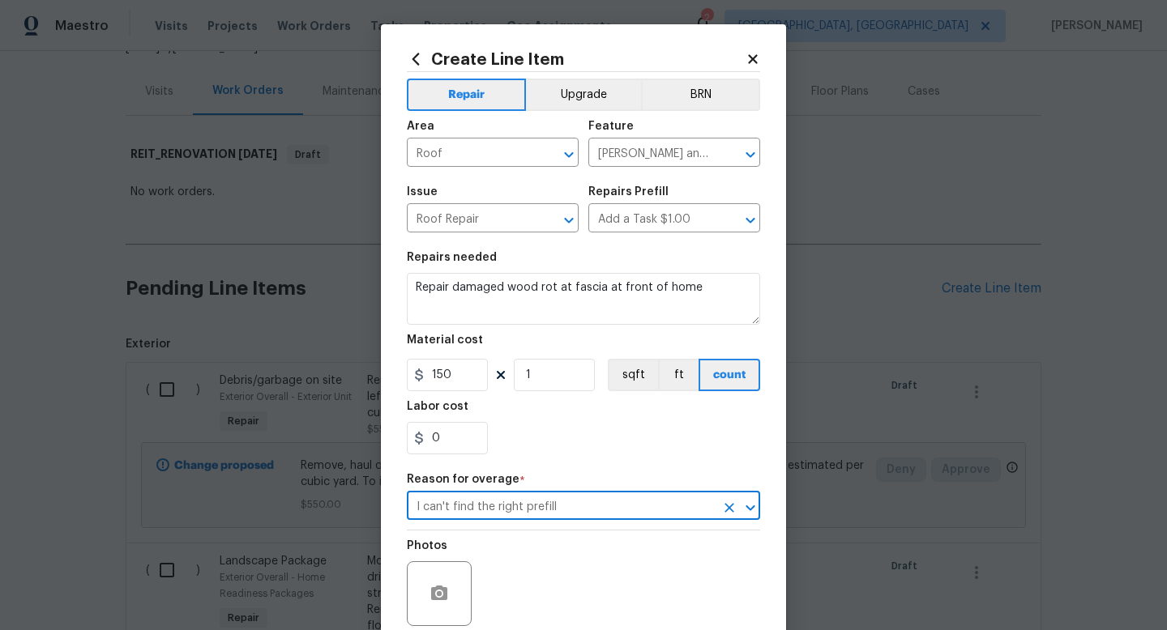
scroll to position [123, 0]
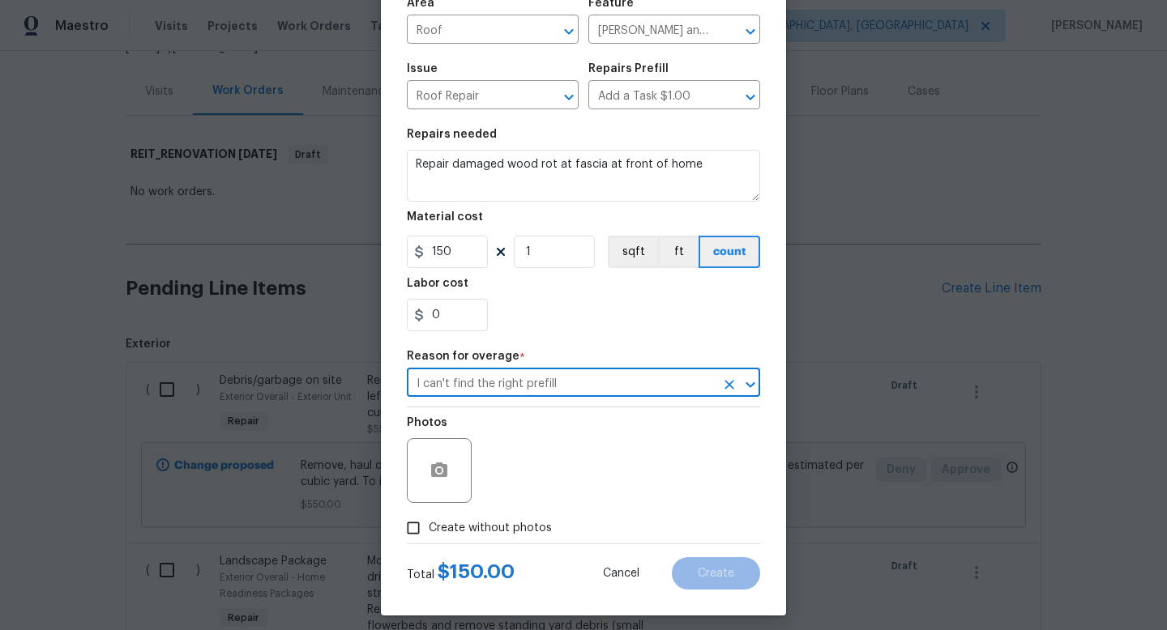
click at [529, 533] on span "Create without photos" at bounding box center [490, 528] width 123 height 17
click at [429, 533] on input "Create without photos" at bounding box center [413, 528] width 31 height 31
checkbox input "true"
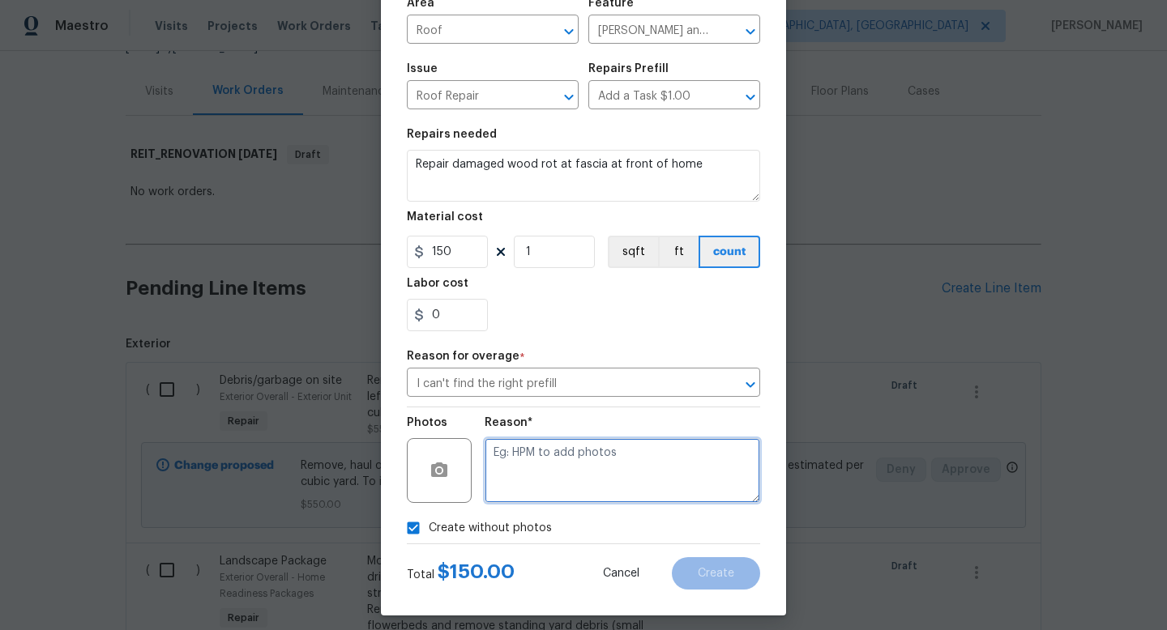
click at [615, 489] on textarea at bounding box center [622, 470] width 275 height 65
type textarea "1"
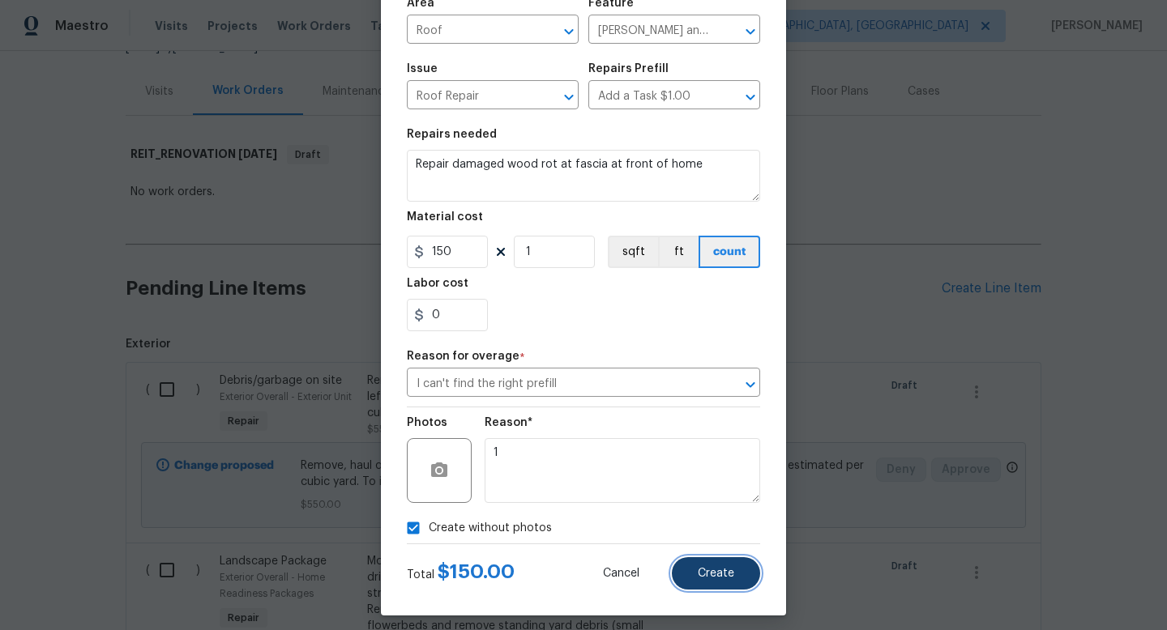
click at [694, 567] on button "Create" at bounding box center [716, 573] width 88 height 32
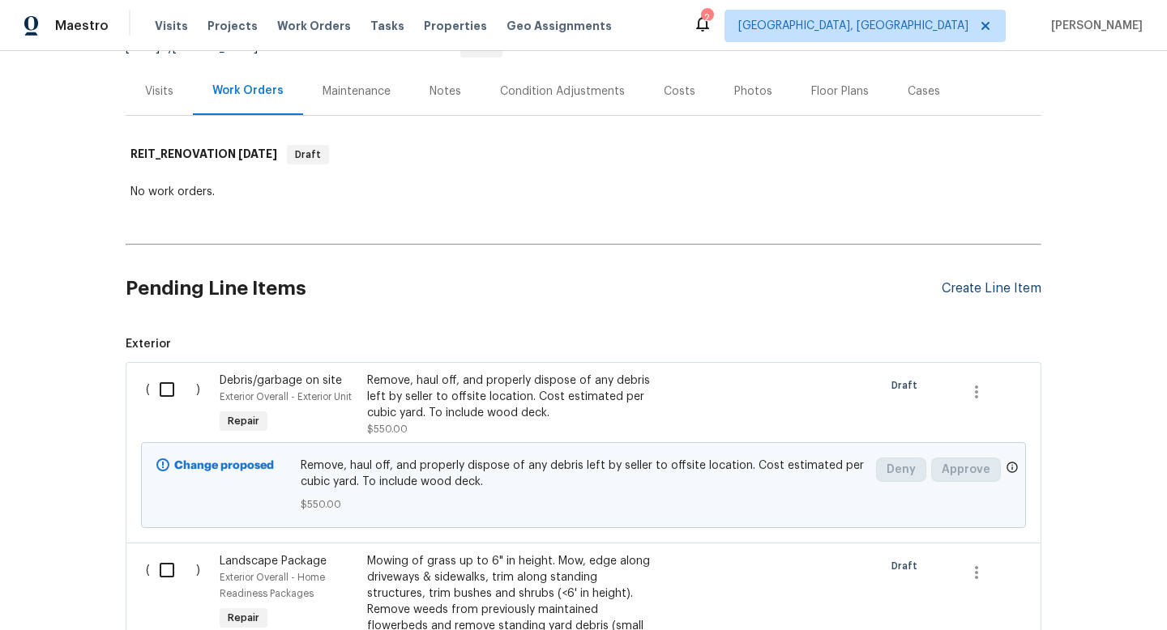
click at [975, 295] on div "Create Line Item" at bounding box center [991, 288] width 100 height 15
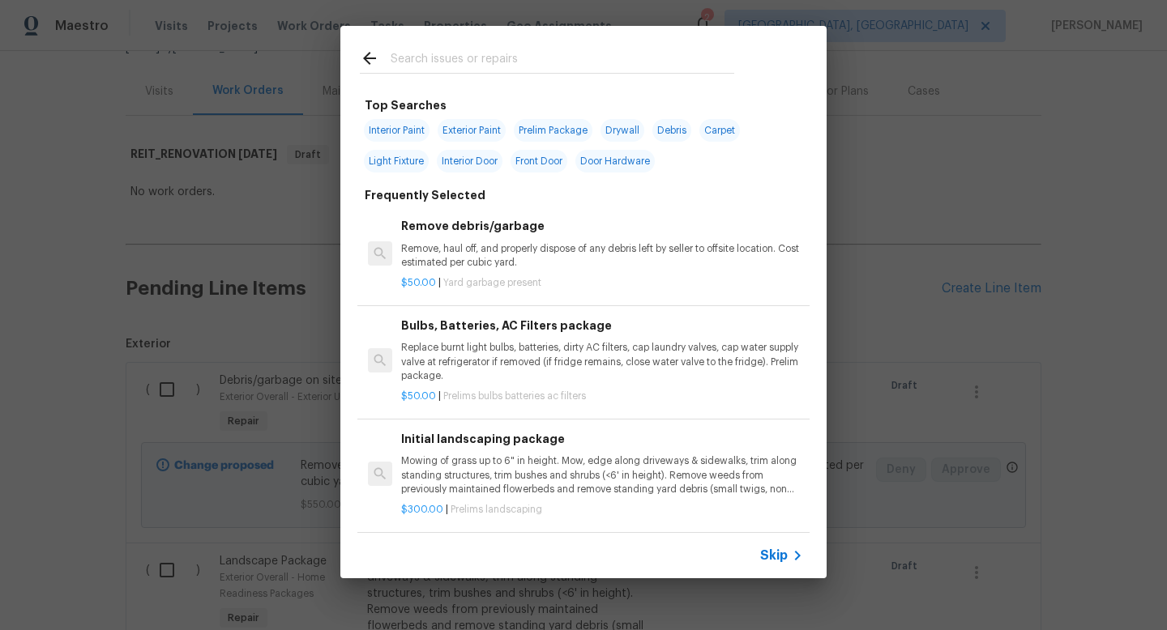
click at [779, 558] on span "Skip" at bounding box center [774, 556] width 28 height 16
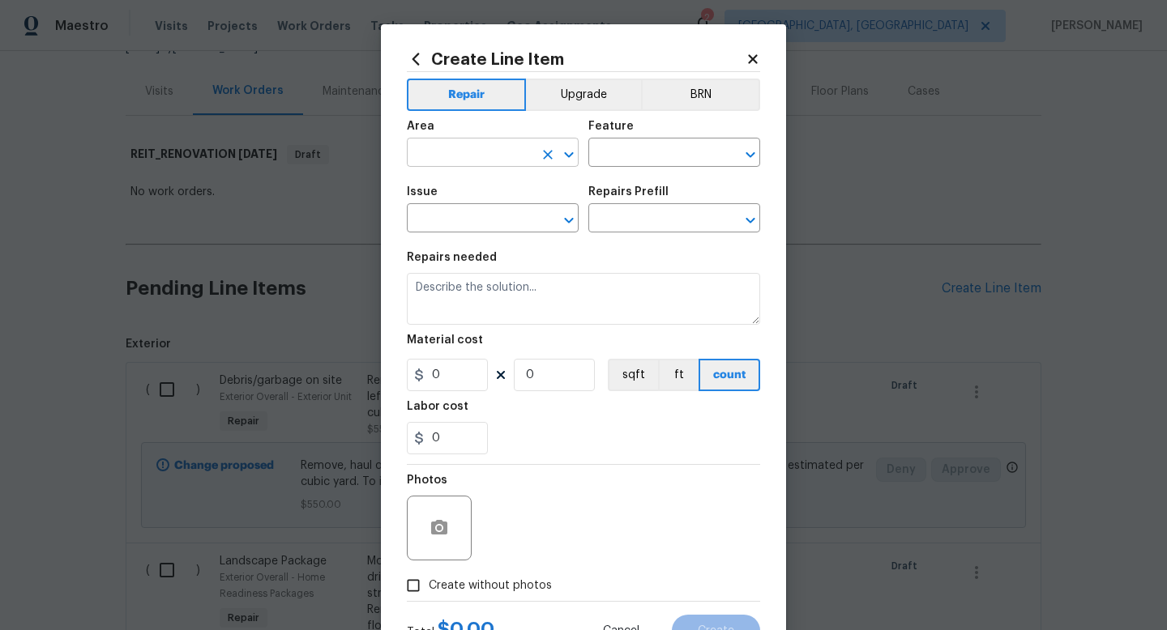
click at [499, 164] on input "text" at bounding box center [470, 154] width 126 height 25
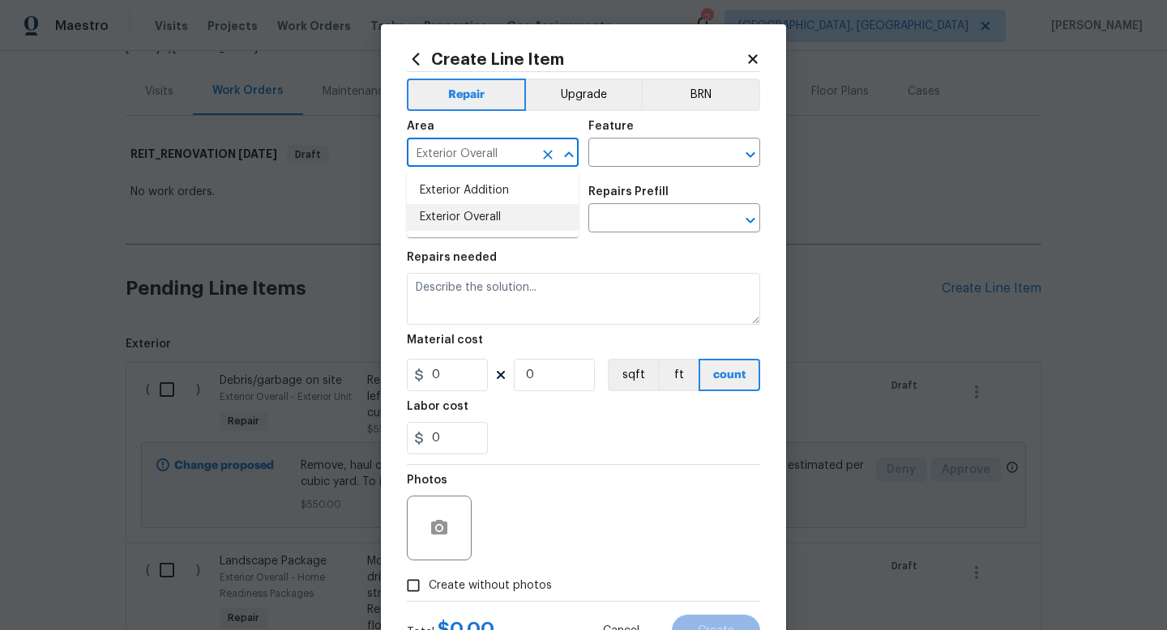
type input "Exterior Overall"
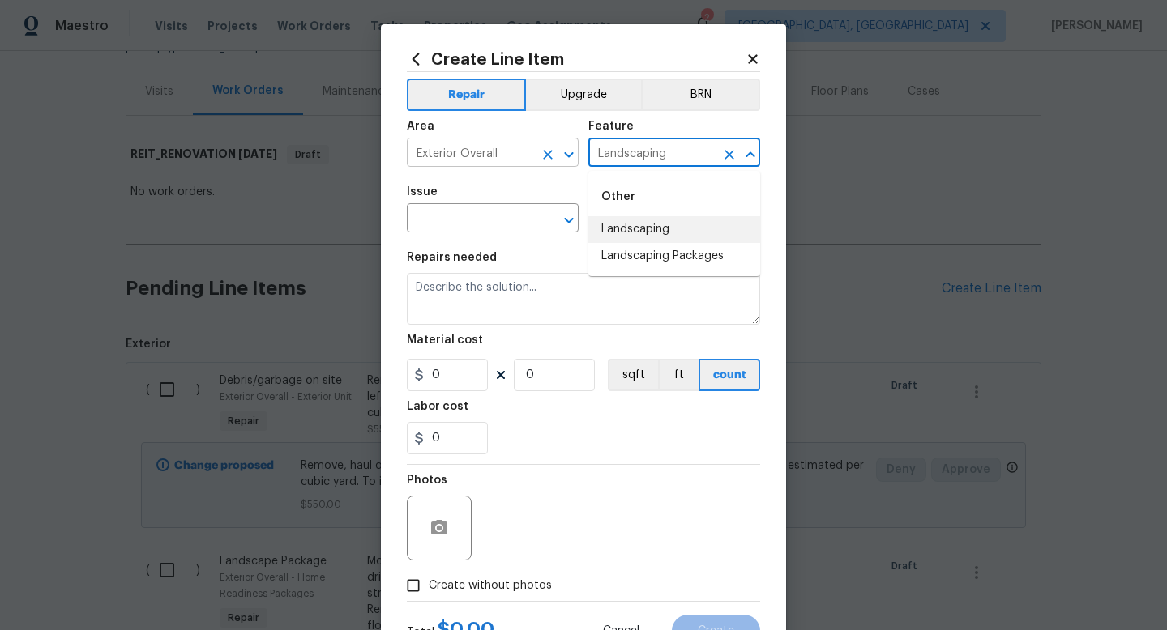
type input "Landscaping"
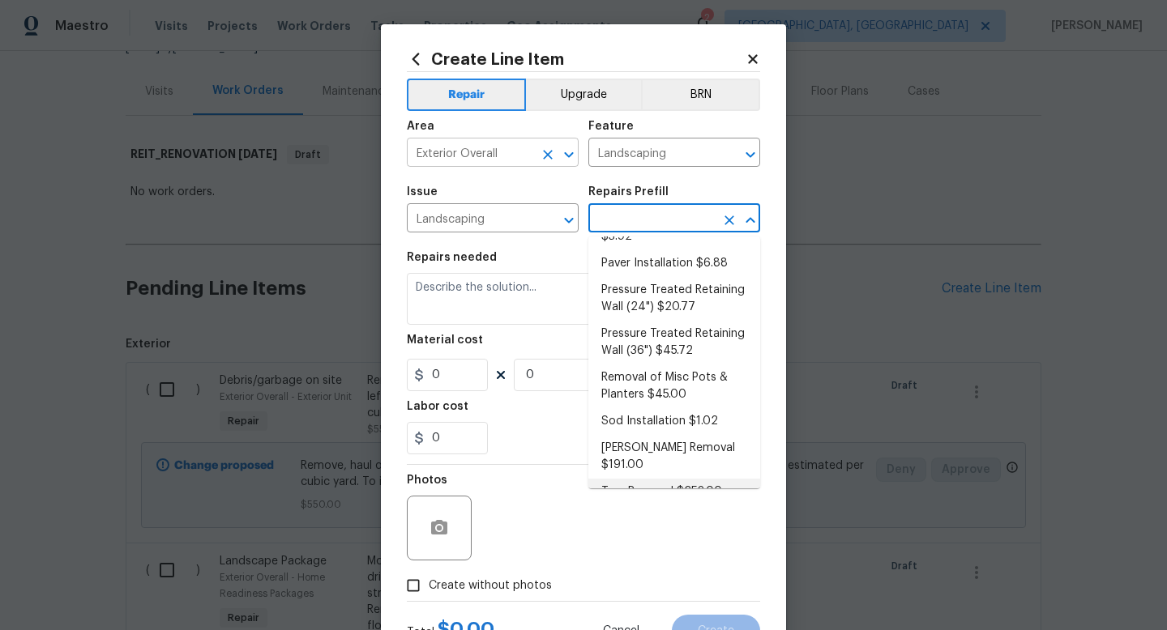
scroll to position [6, 0]
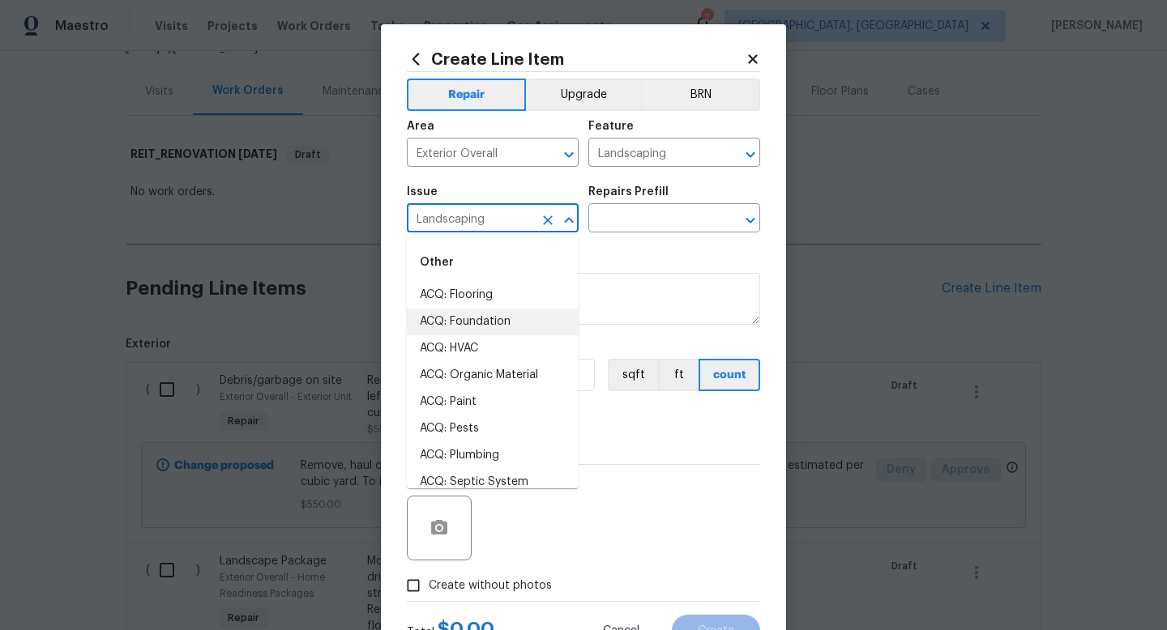
click at [454, 214] on input "Landscaping" at bounding box center [470, 219] width 126 height 25
click at [493, 227] on input "Landscape Package" at bounding box center [470, 219] width 126 height 25
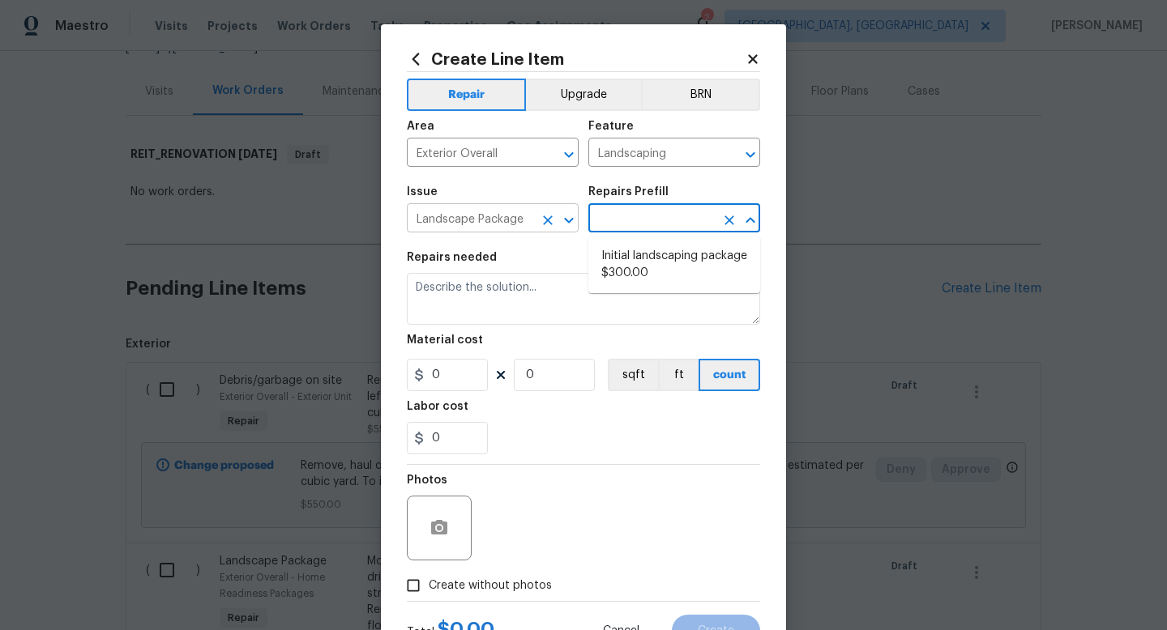
click at [579, 220] on button "Open" at bounding box center [568, 220] width 23 height 23
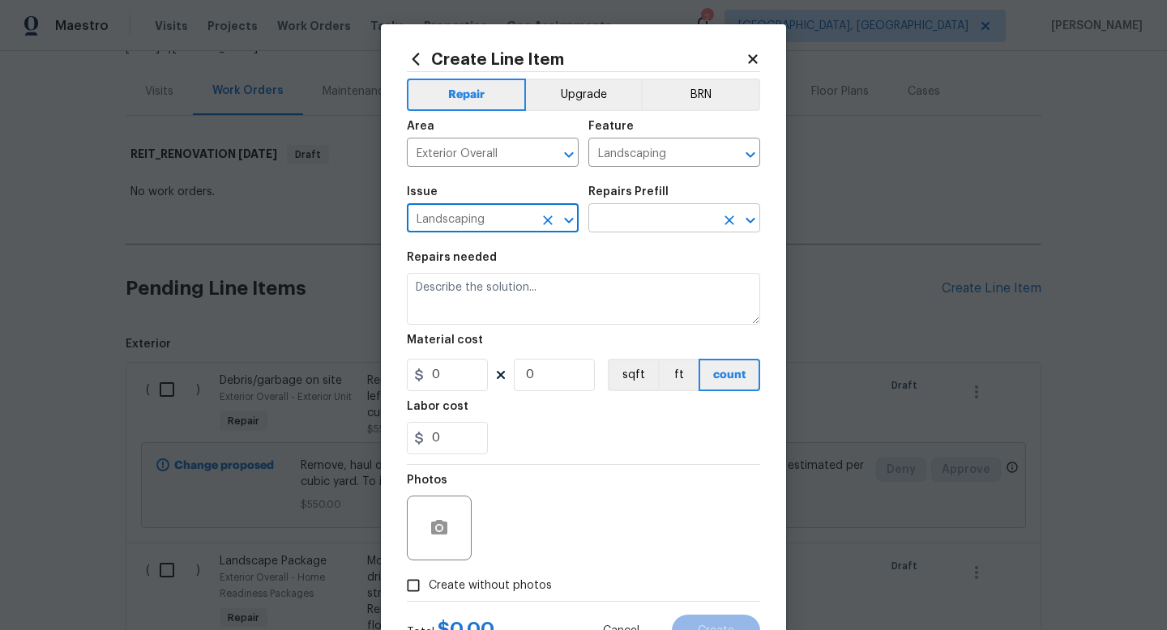
type input "Landscaping"
click at [646, 216] on input "text" at bounding box center [651, 219] width 126 height 25
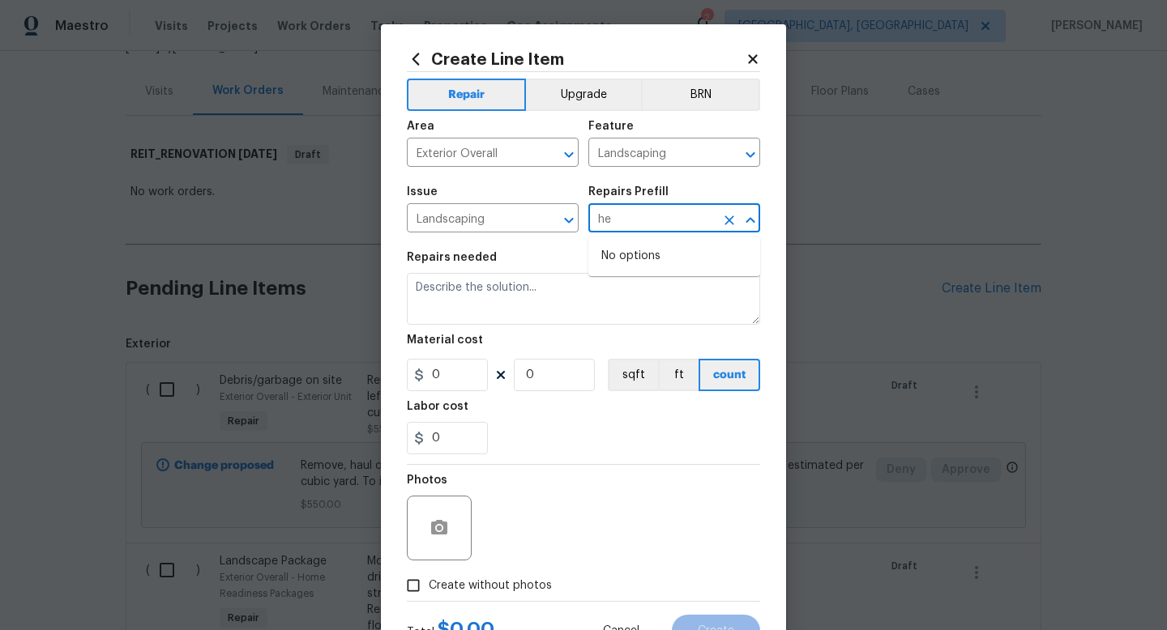
type input "h"
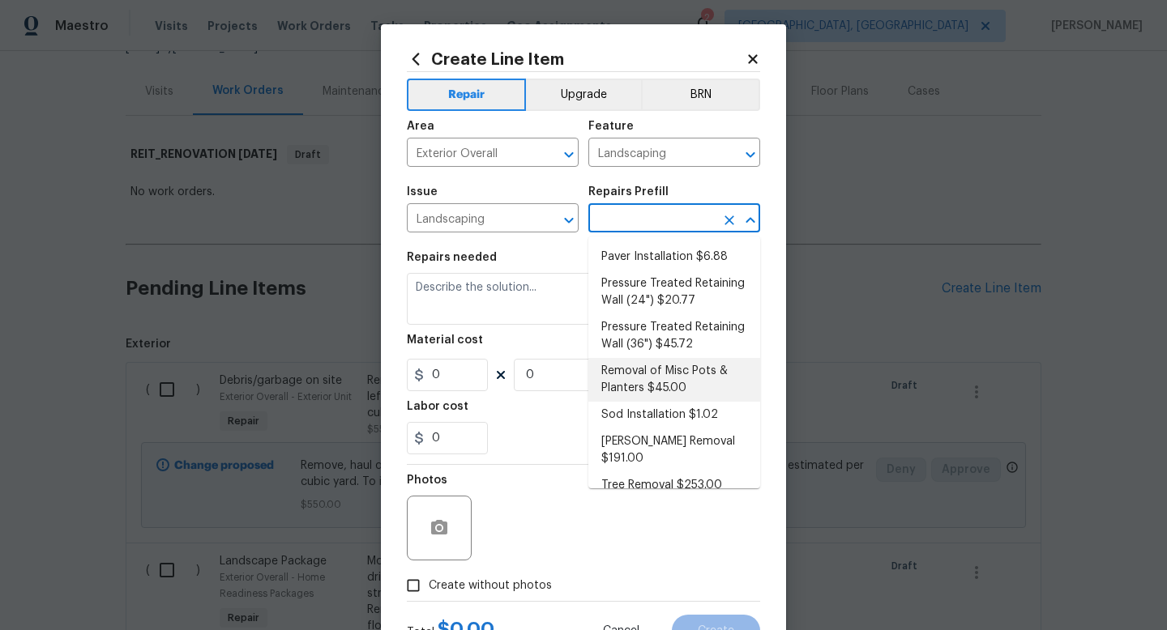
scroll to position [0, 0]
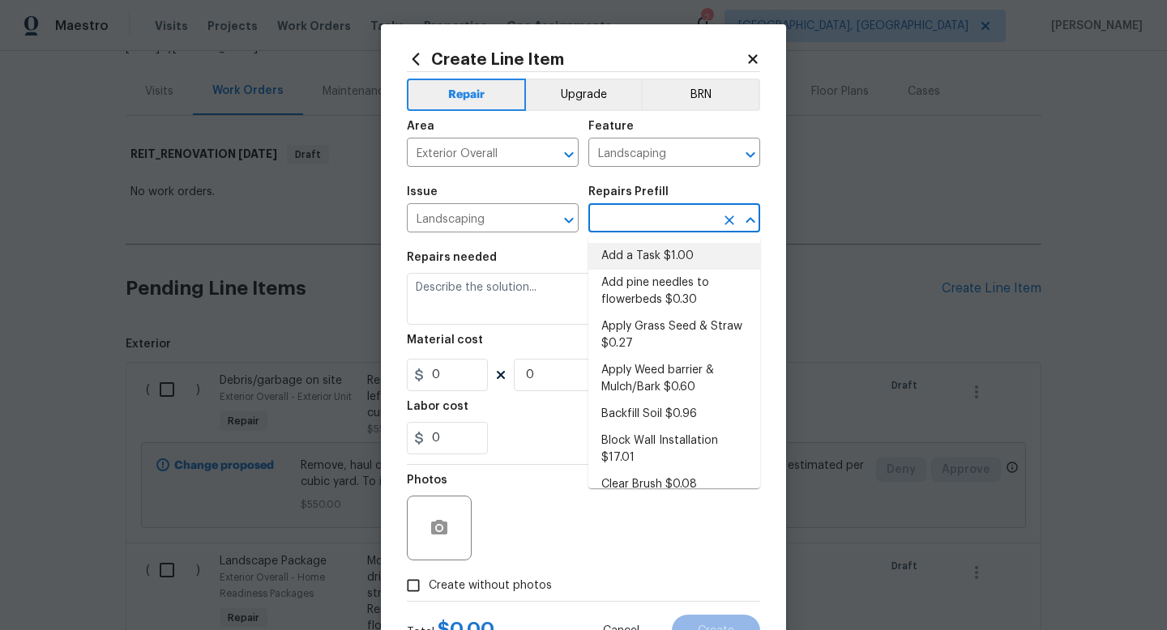
click at [673, 259] on li "Add a Task $1.00" at bounding box center [674, 256] width 172 height 27
type input "Add a Task $1.00"
type textarea "HPM to detail"
type input "1"
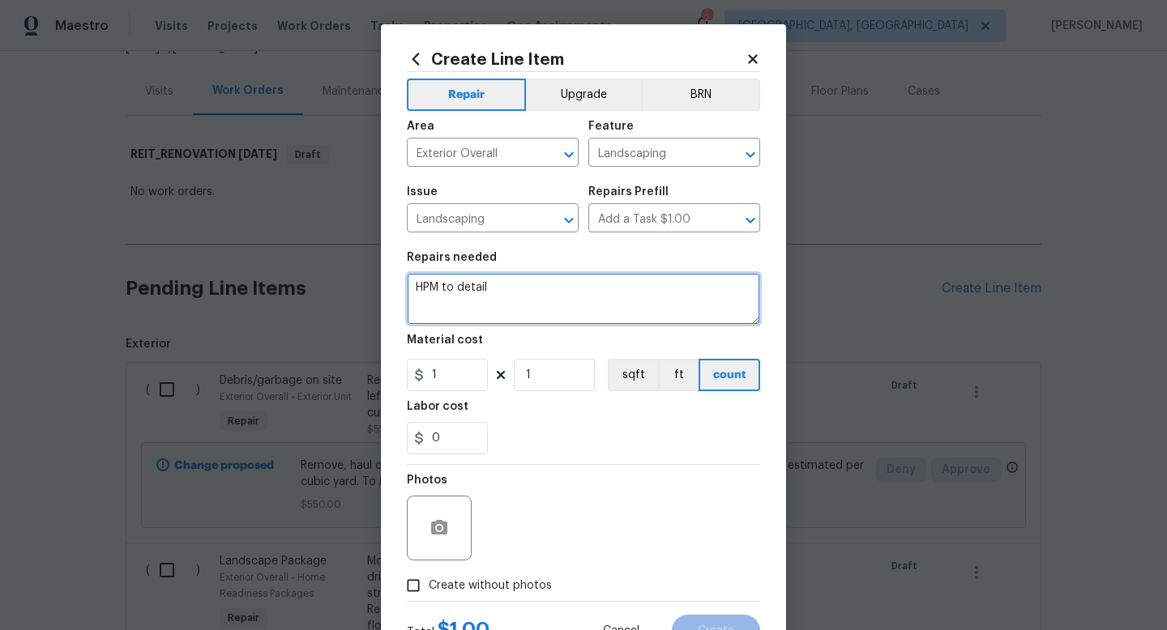
click at [591, 284] on textarea "HPM to detail" at bounding box center [583, 299] width 353 height 52
type textarea "Trim bushes at front door, touching gutters."
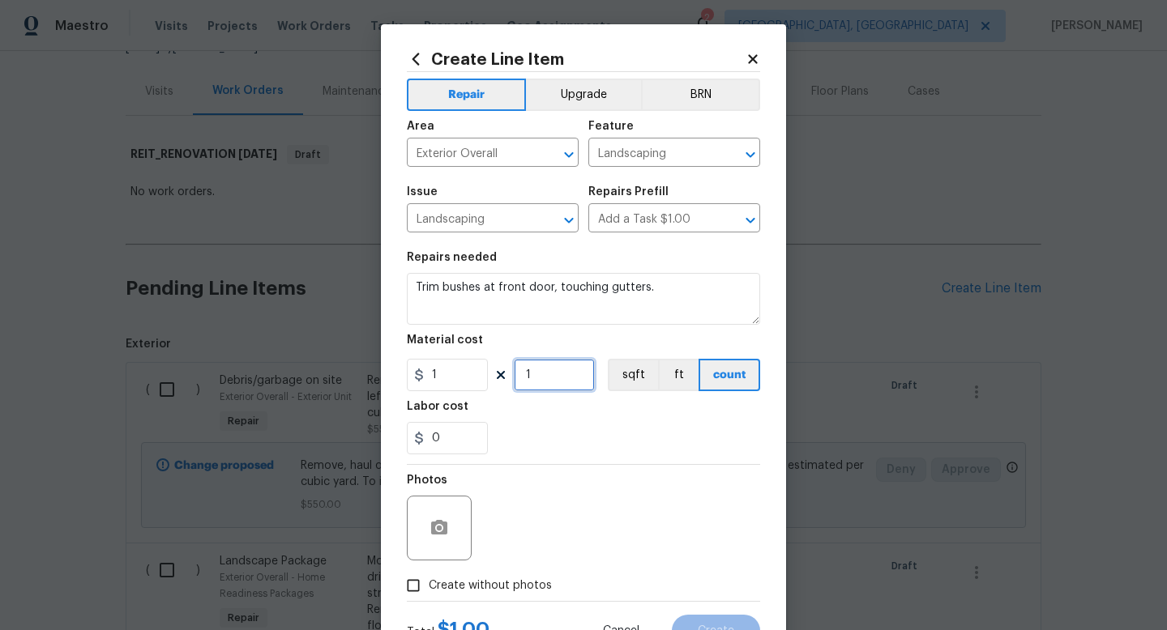
click at [564, 378] on input "1" at bounding box center [554, 375] width 81 height 32
type input "2"
click at [438, 365] on input "1" at bounding box center [447, 375] width 81 height 32
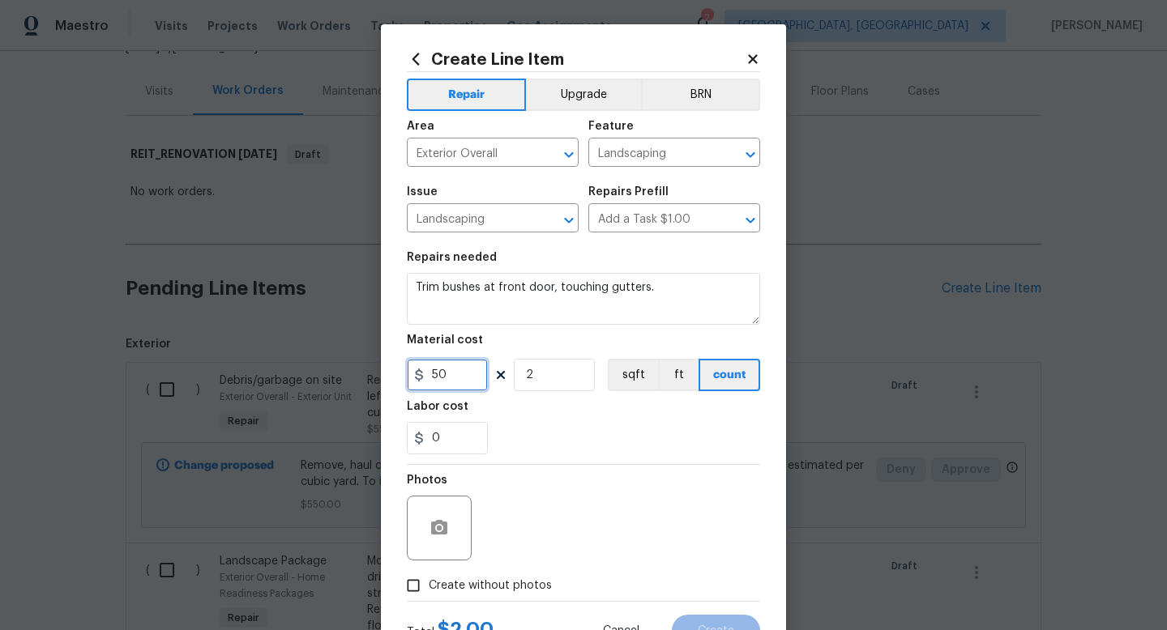
type input "50"
click at [462, 586] on span "Create without photos" at bounding box center [490, 586] width 123 height 17
click at [429, 586] on input "Create without photos" at bounding box center [413, 585] width 31 height 31
checkbox input "true"
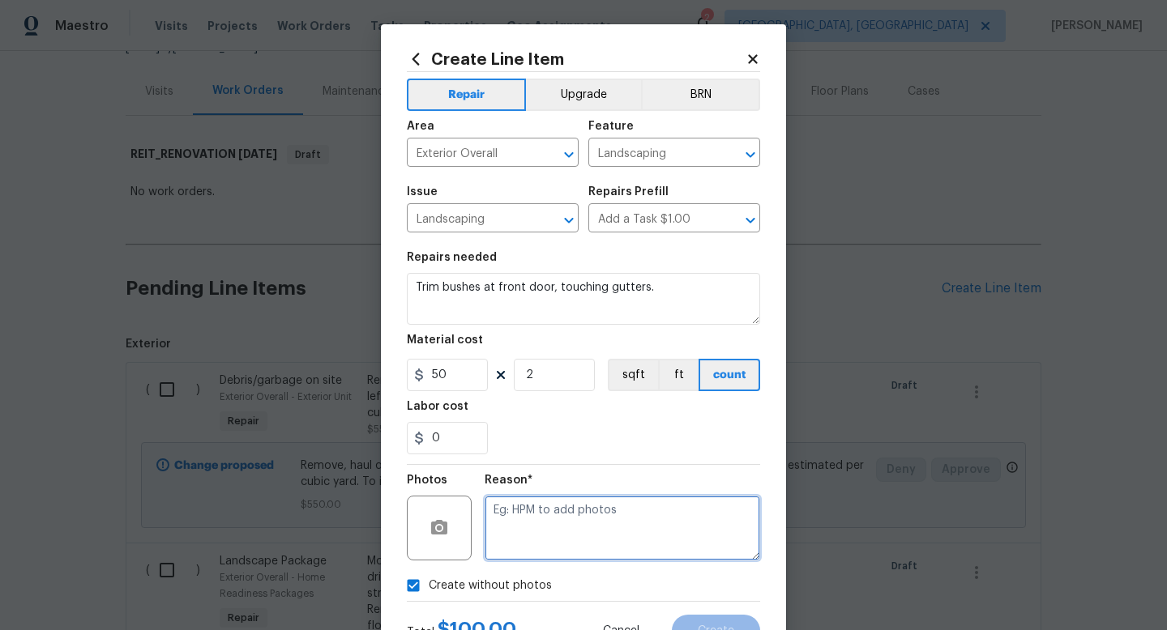
click at [534, 523] on textarea at bounding box center [622, 528] width 275 height 65
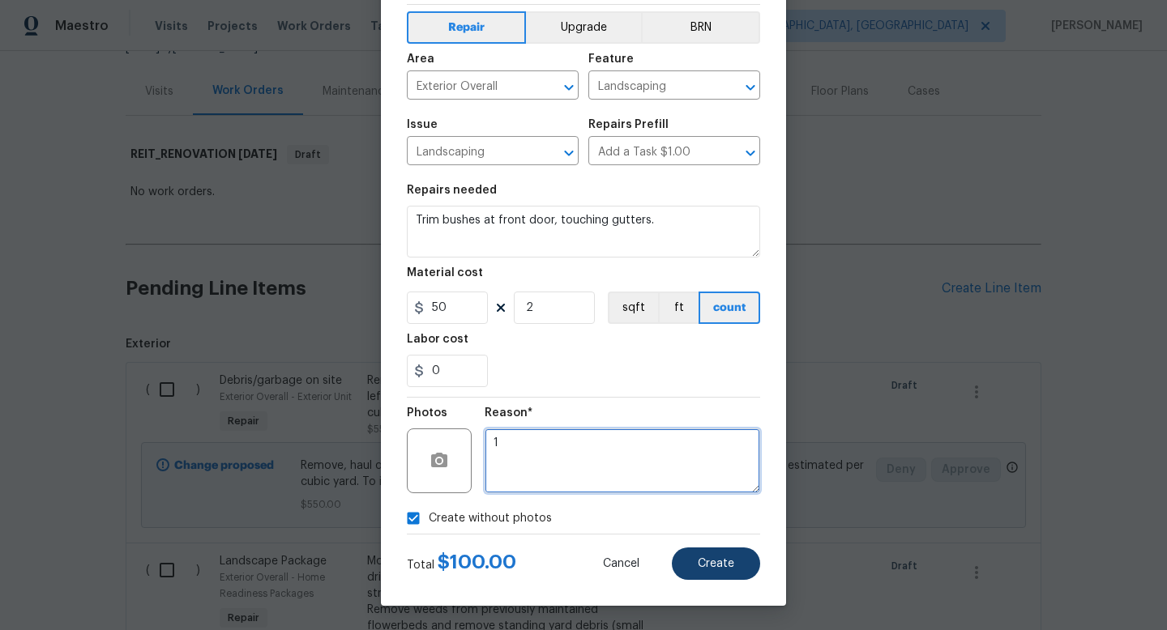
type textarea "1"
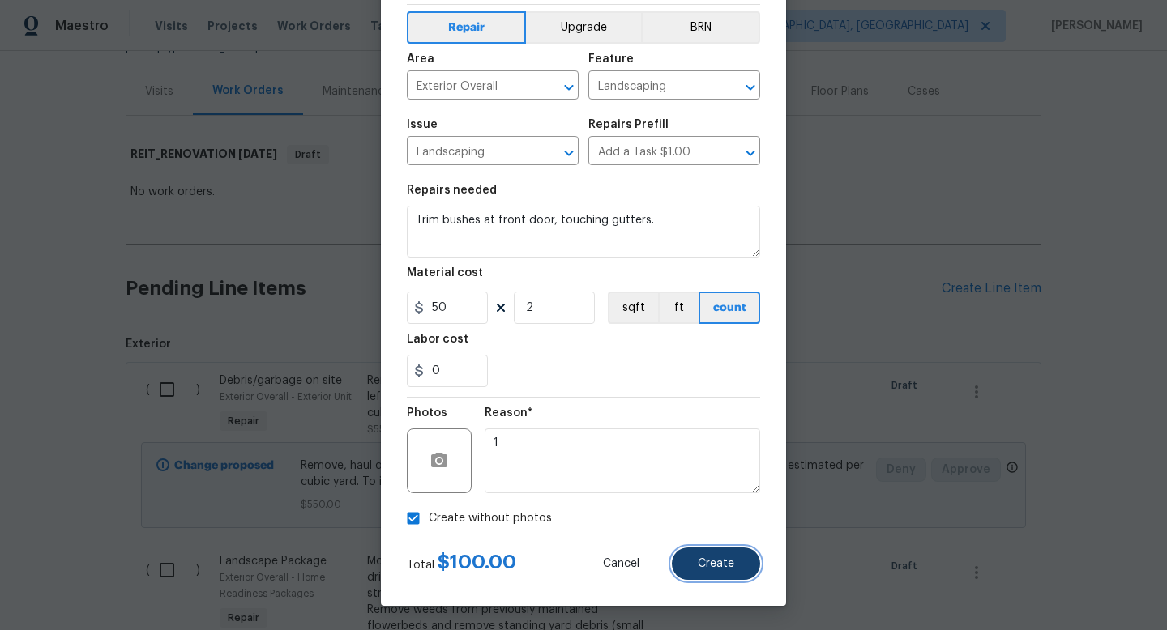
click at [692, 572] on button "Create" at bounding box center [716, 564] width 88 height 32
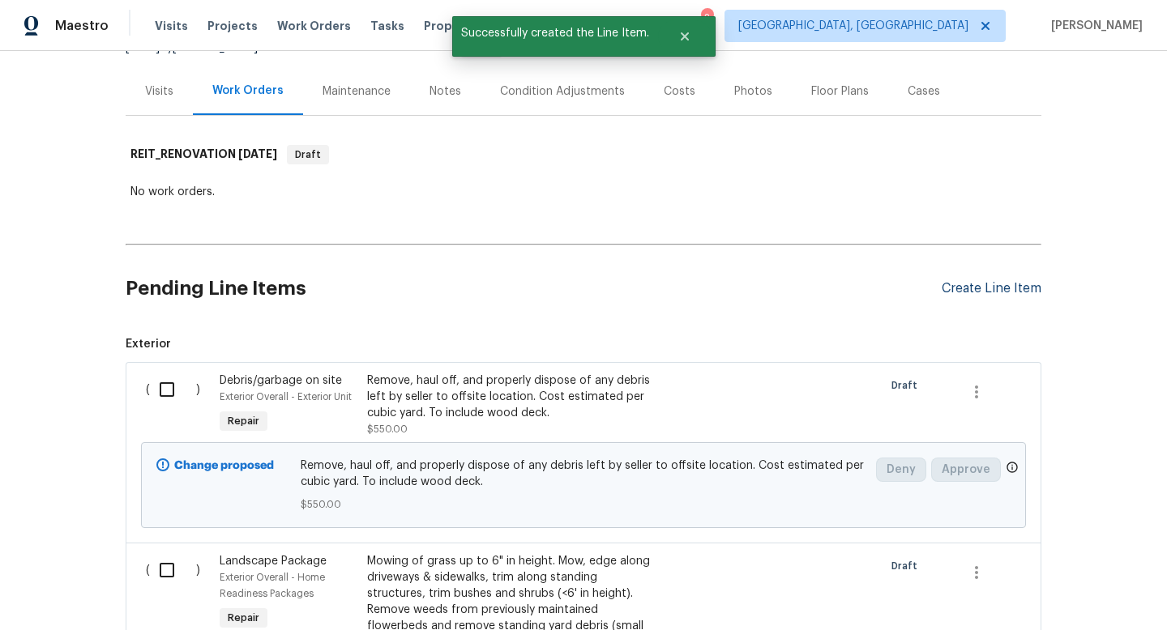
click at [974, 292] on div "Create Line Item" at bounding box center [991, 288] width 100 height 15
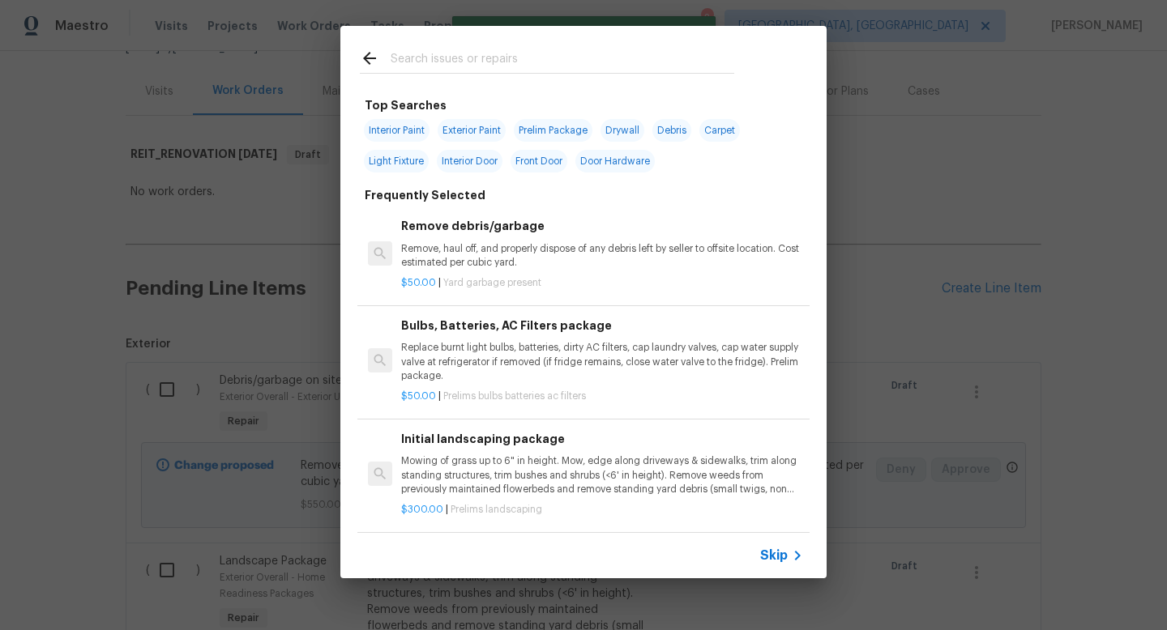
click at [769, 557] on span "Skip" at bounding box center [774, 556] width 28 height 16
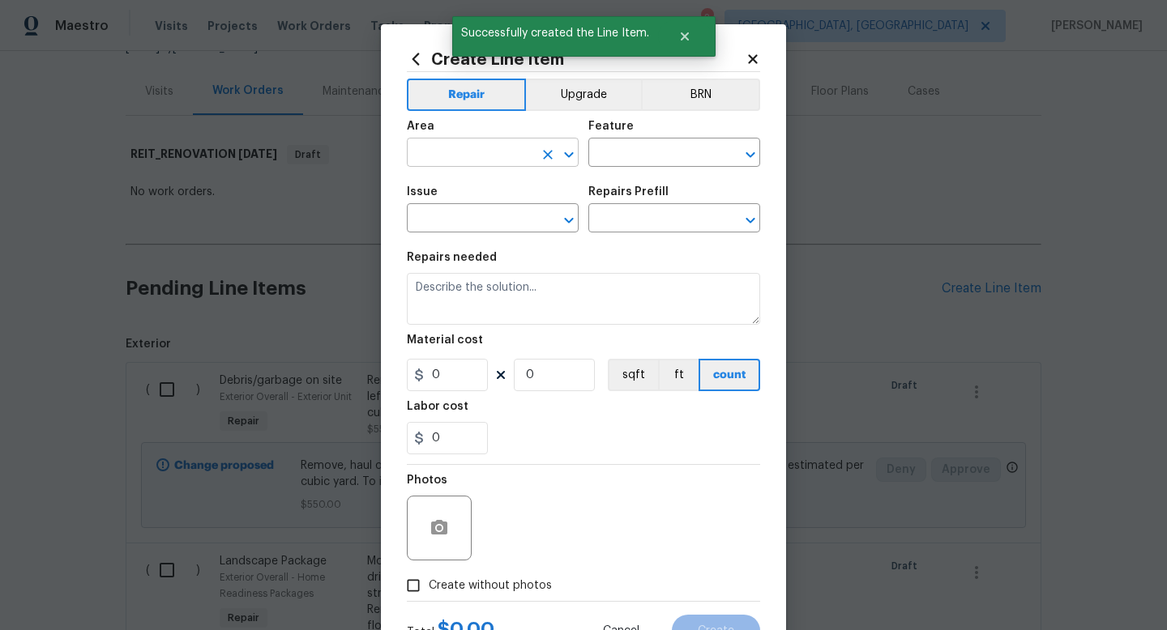
click at [504, 160] on input "text" at bounding box center [470, 154] width 126 height 25
type input "g"
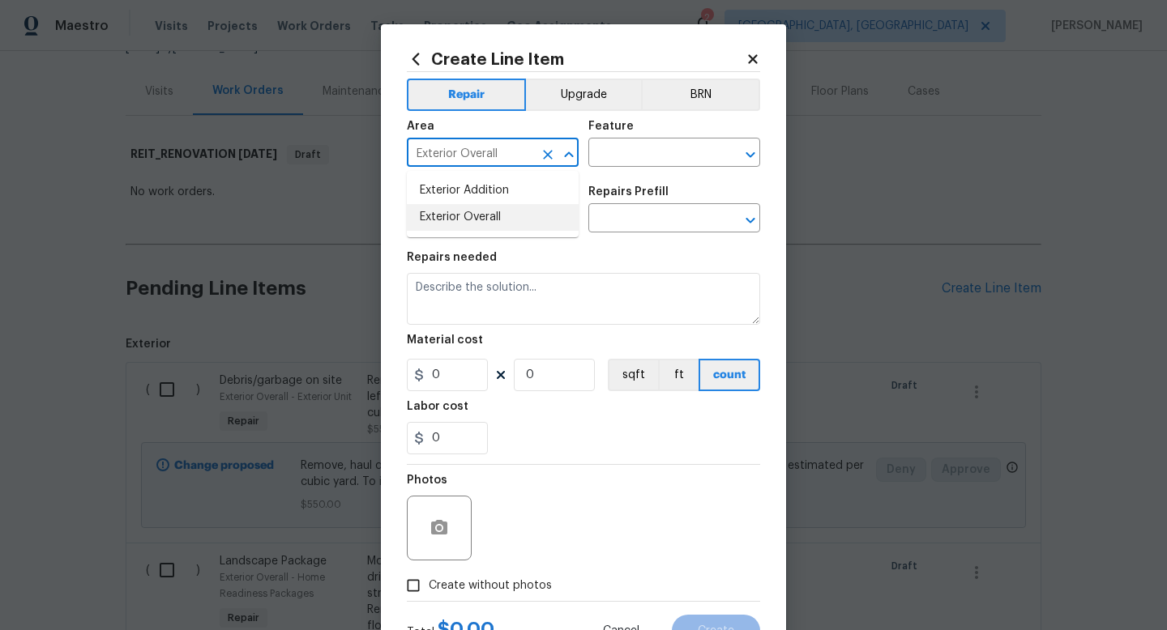
type input "Exterior Overall"
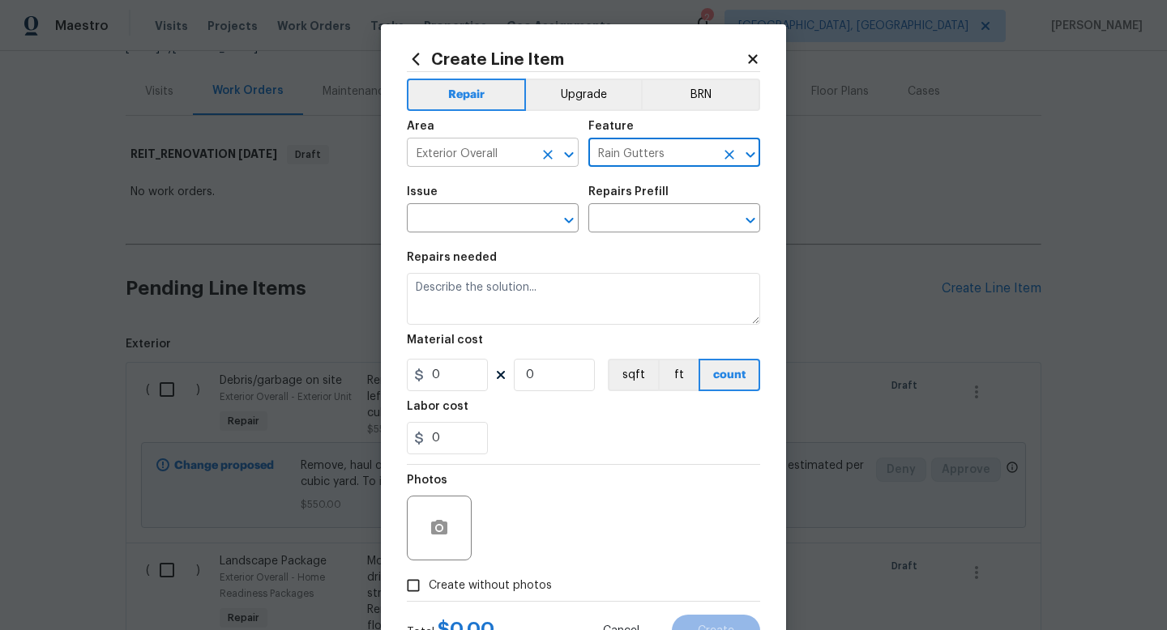
type input "Rain Gutters"
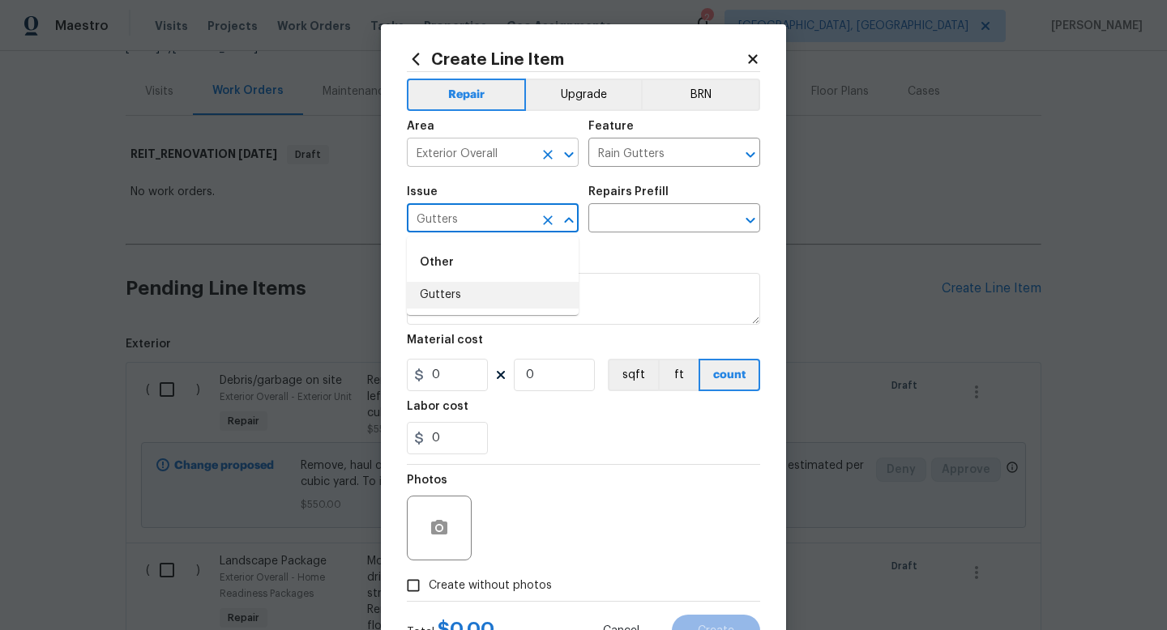
type input "Gutters"
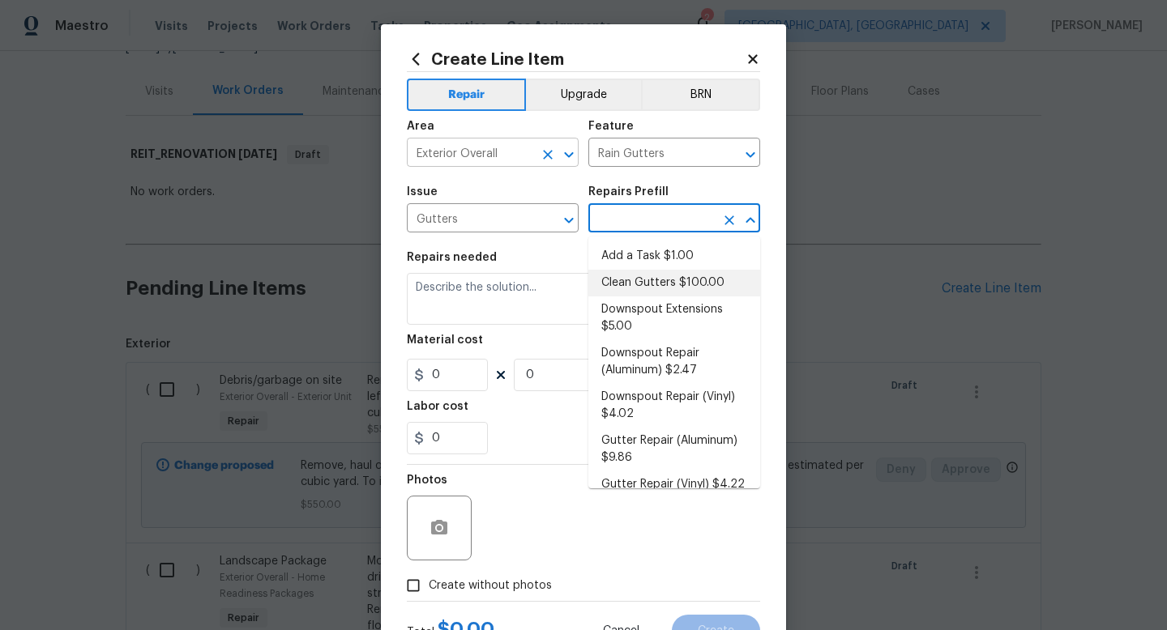
type input "[PERSON_NAME] and Trim"
type input "Clean Gutters $100.00"
type textarea "Clean all debris from the gutter. The debris from the gutters is to be disposed…"
type input "100"
type input "1"
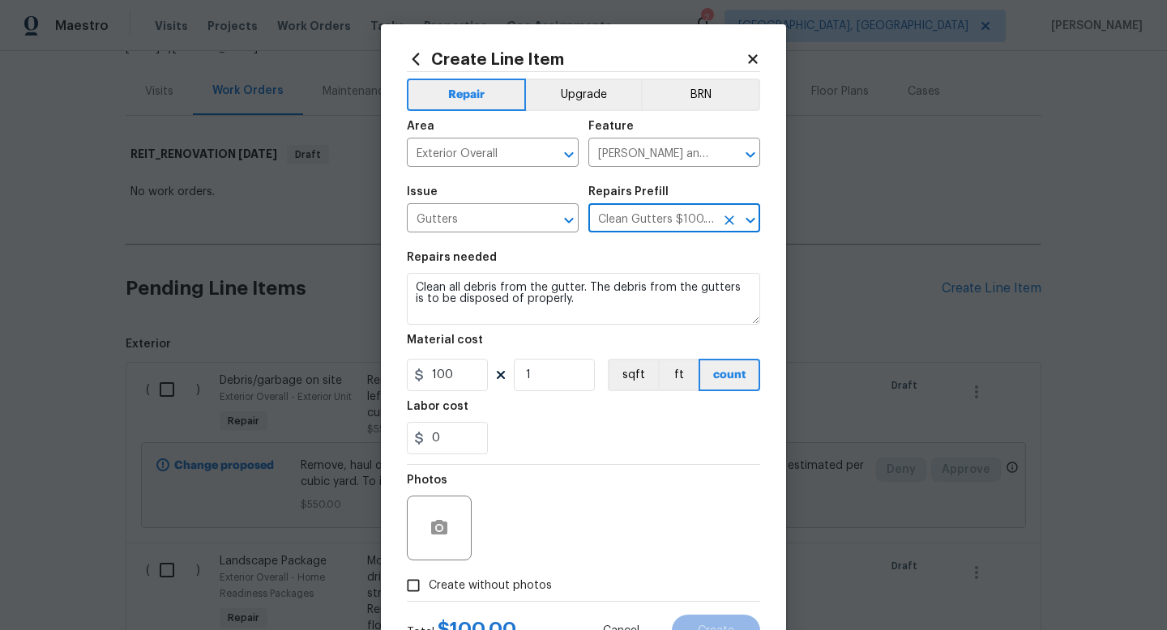
click at [494, 587] on span "Create without photos" at bounding box center [490, 586] width 123 height 17
click at [429, 587] on input "Create without photos" at bounding box center [413, 585] width 31 height 31
checkbox input "true"
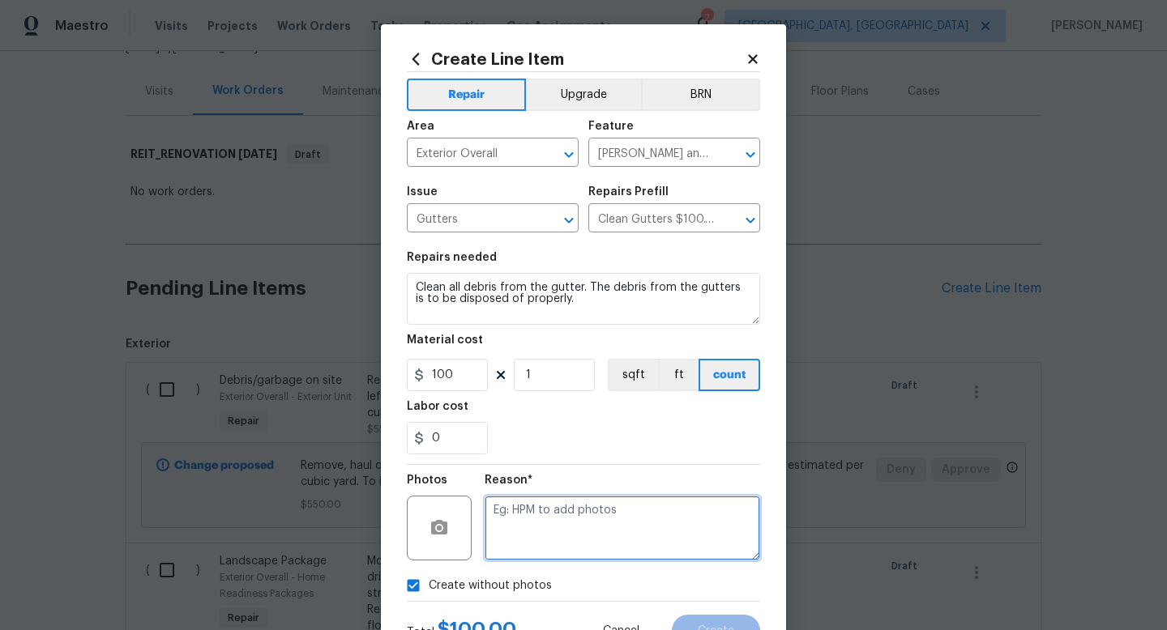
click at [554, 523] on textarea at bounding box center [622, 528] width 275 height 65
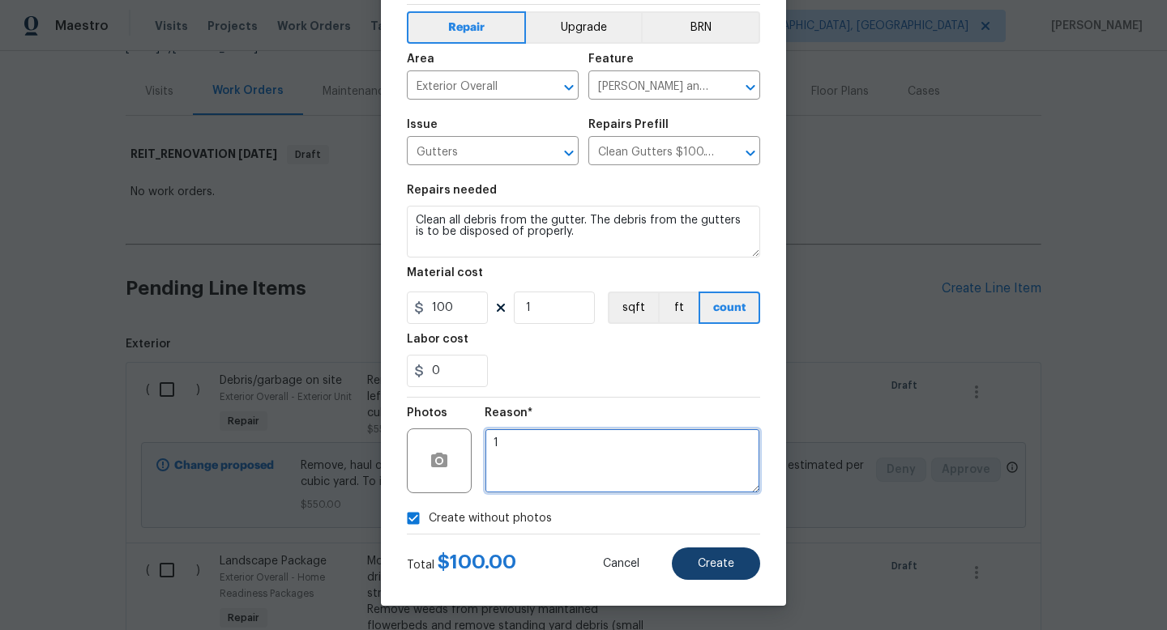
type textarea "1"
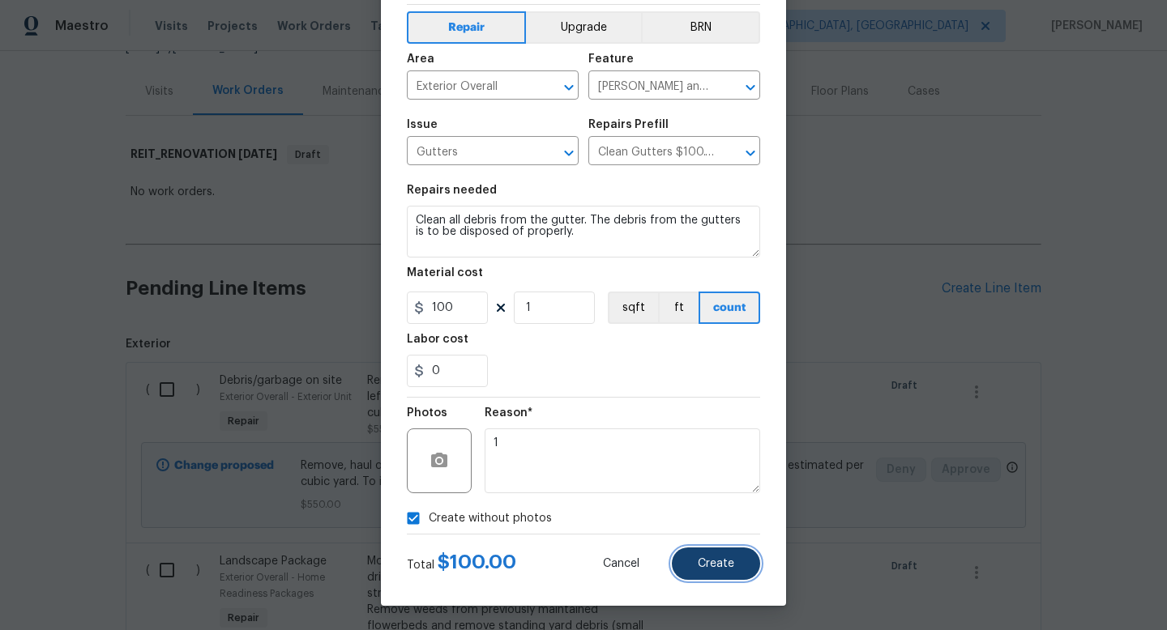
click at [702, 554] on button "Create" at bounding box center [716, 564] width 88 height 32
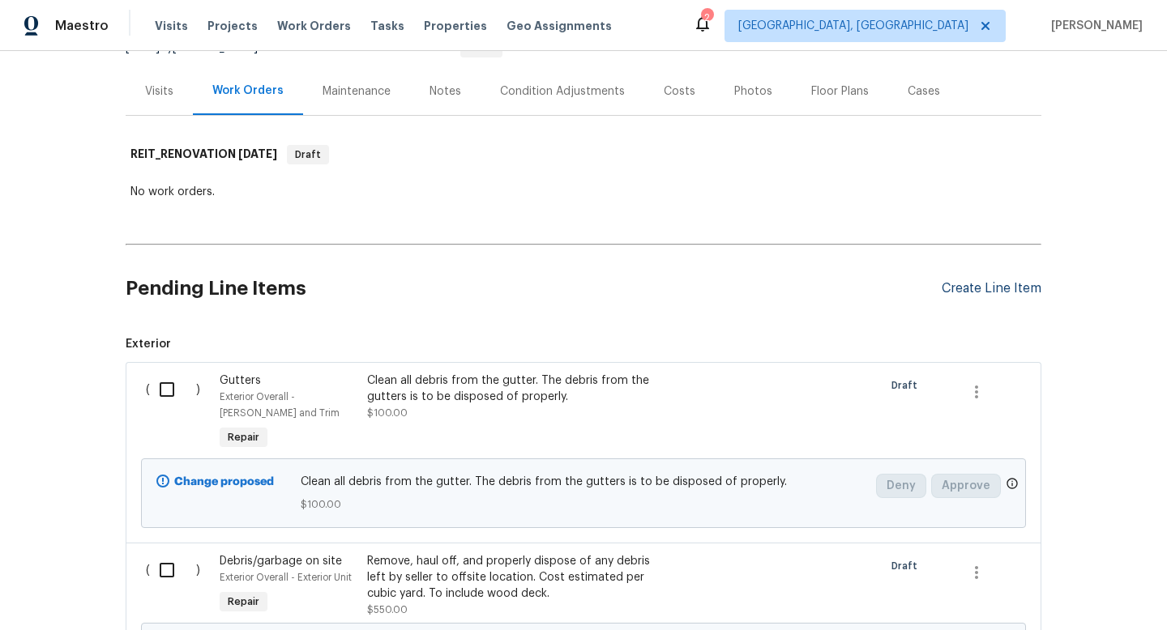
click at [1015, 292] on div "Create Line Item" at bounding box center [991, 288] width 100 height 15
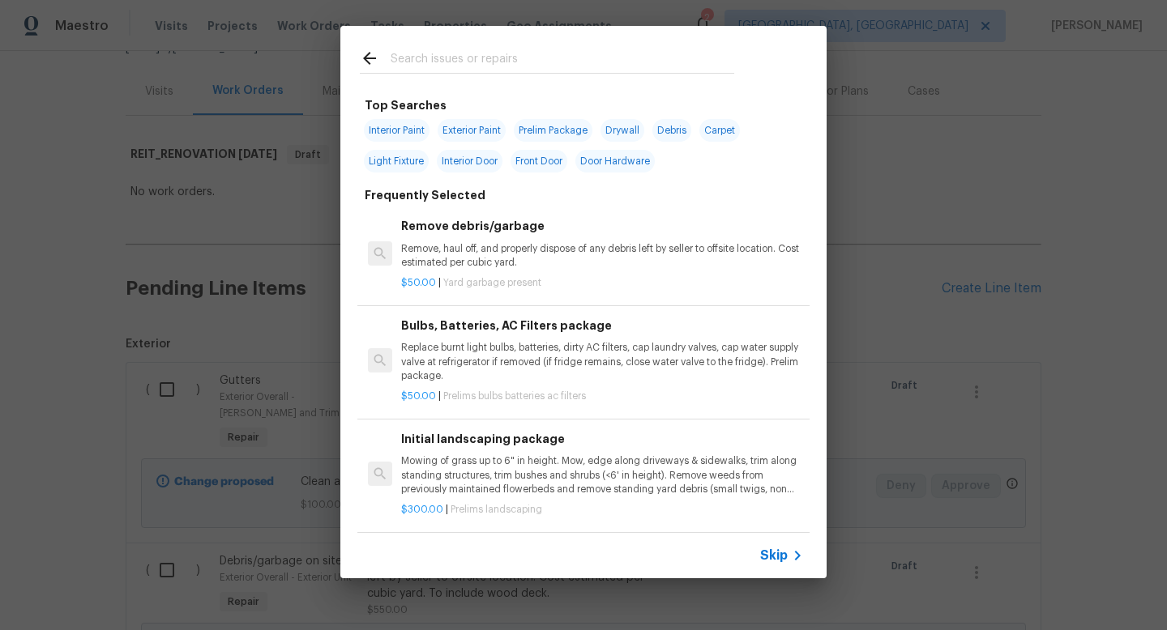
click at [762, 554] on span "Skip" at bounding box center [774, 556] width 28 height 16
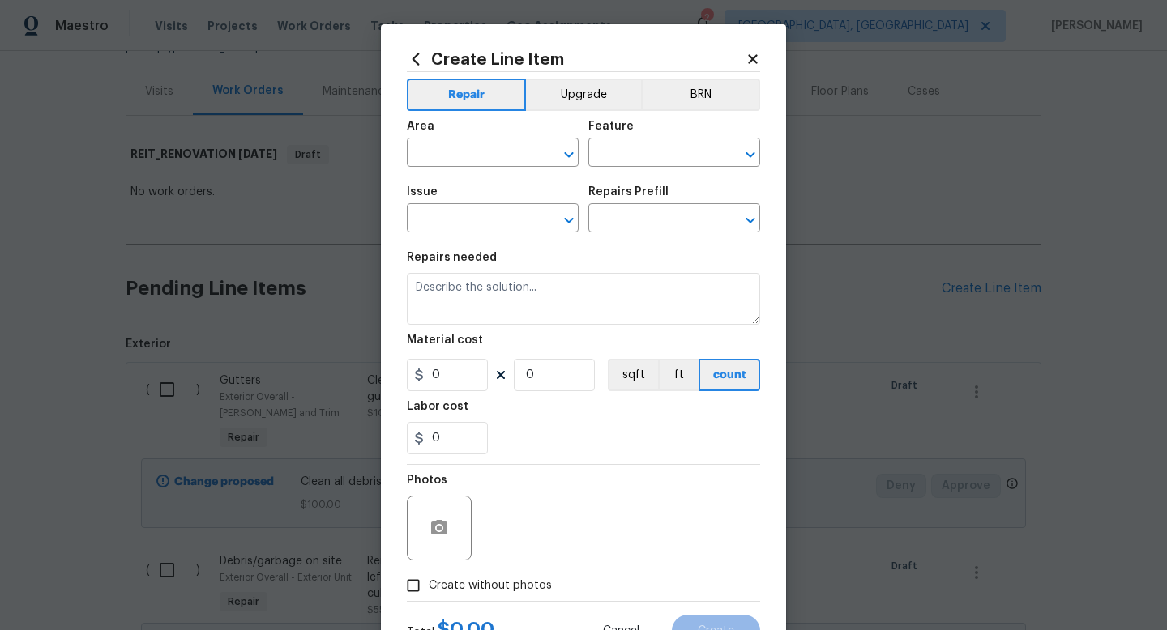
click at [480, 173] on span "Area ​" at bounding box center [493, 144] width 172 height 66
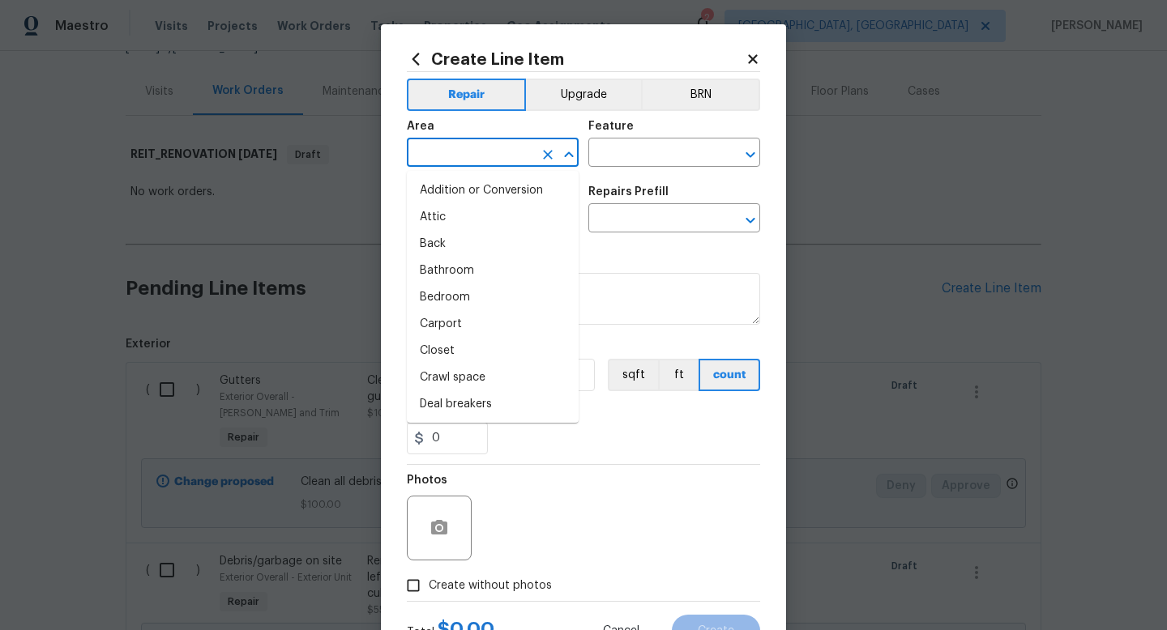
click at [480, 155] on input "text" at bounding box center [470, 154] width 126 height 25
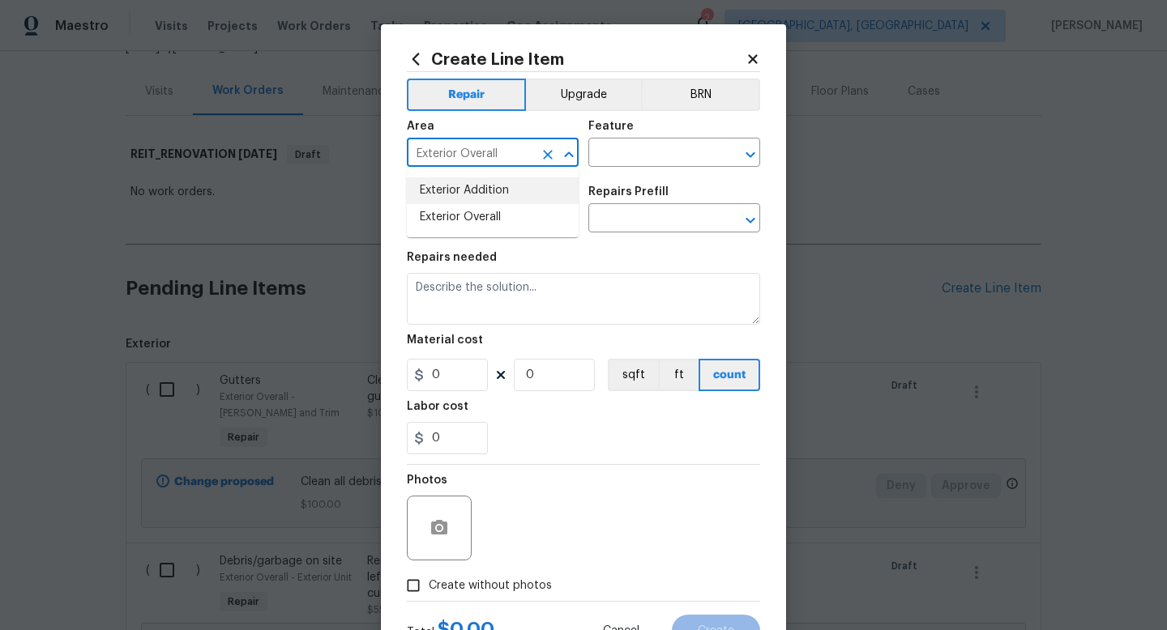
type input "Exterior Overall"
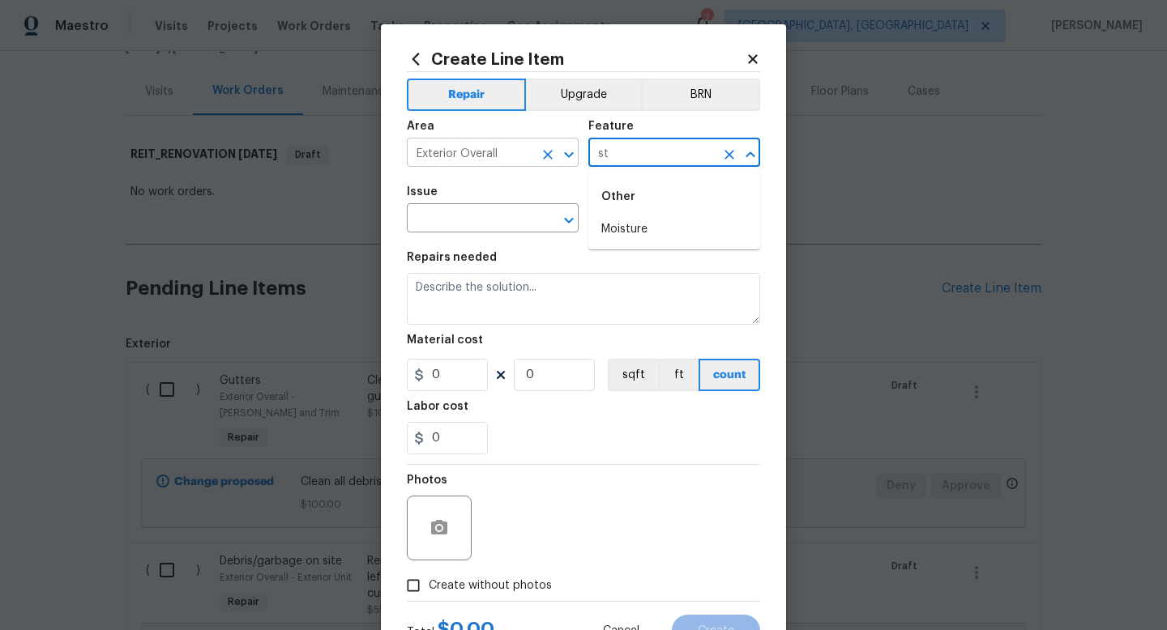
type input "s"
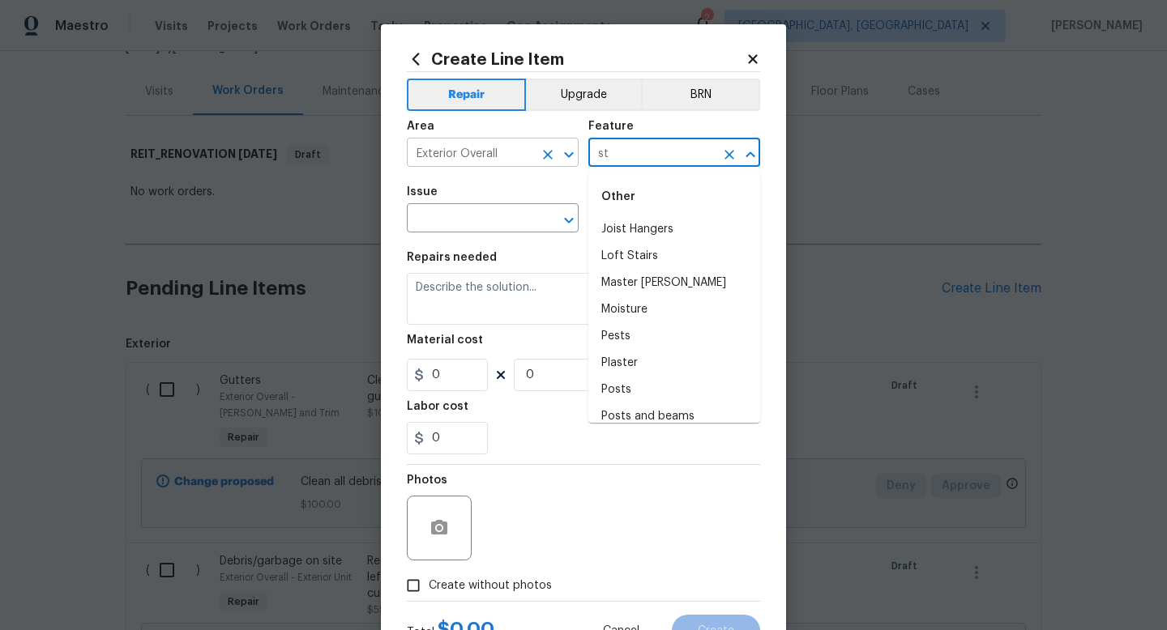
type input "s"
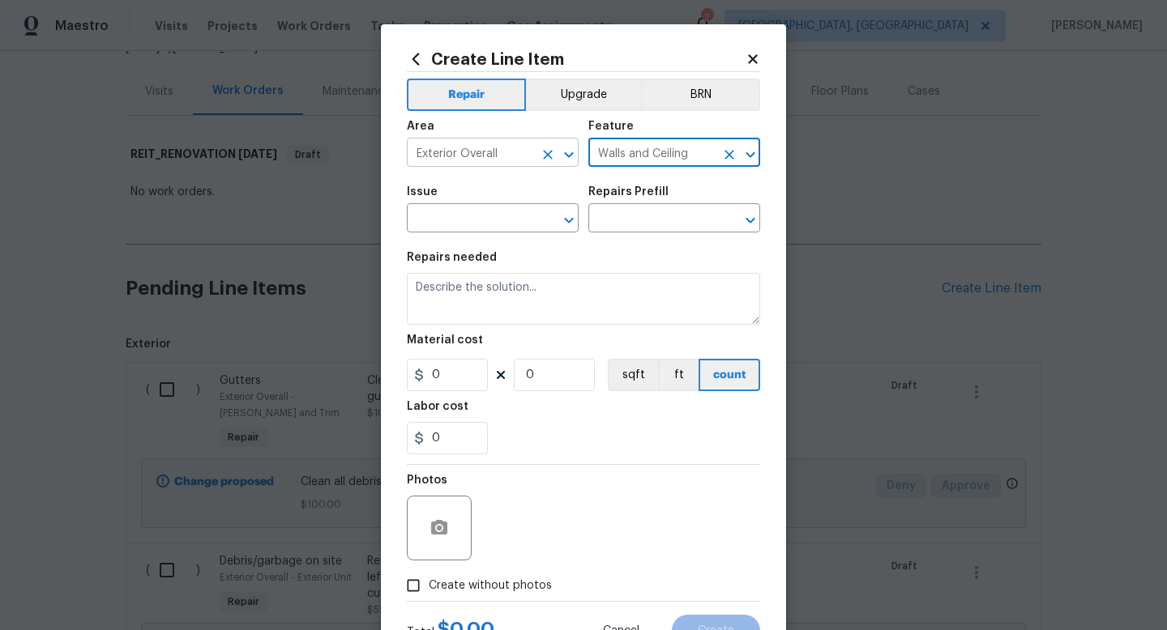
type input "Walls and Ceiling"
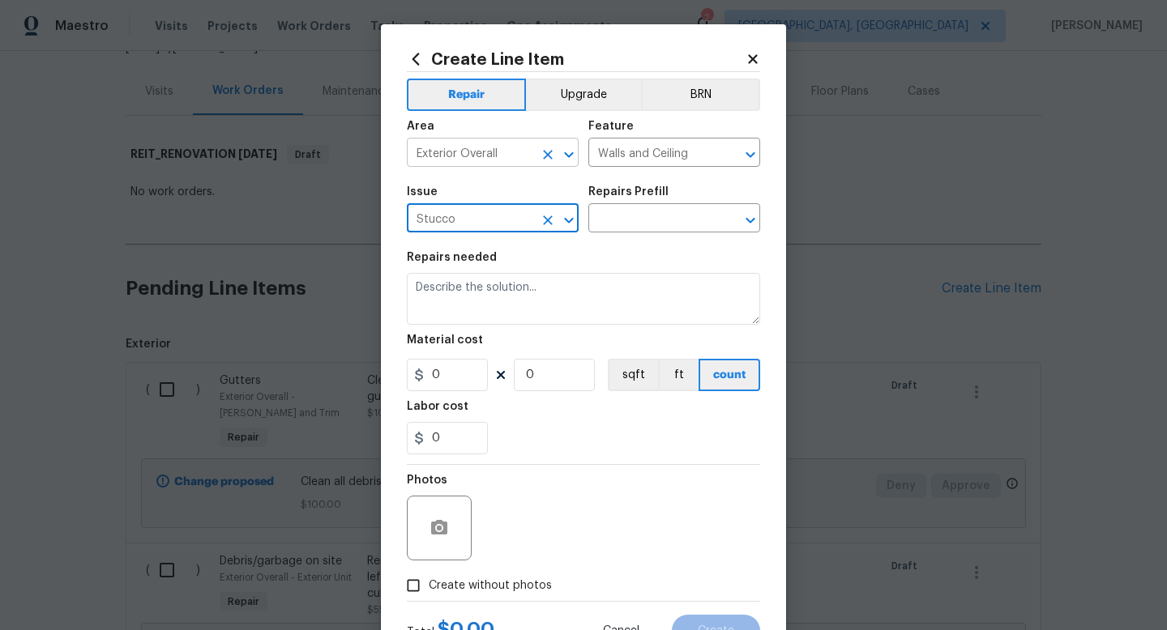
type input "Stucco"
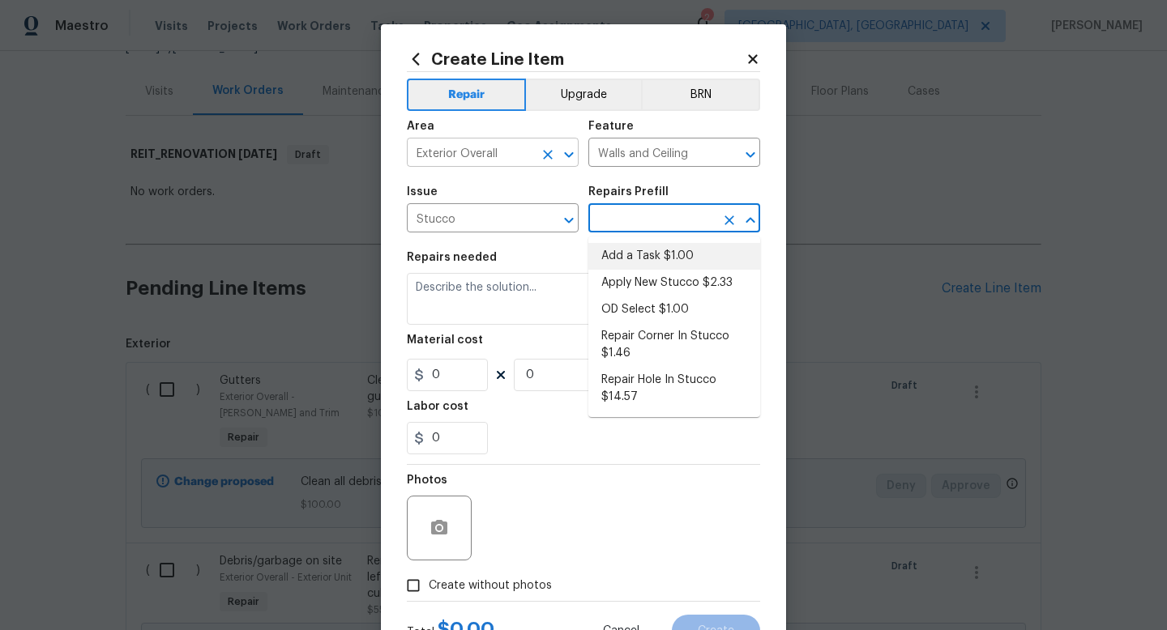
type input "Siding"
type input "Add a Task $1.00"
type textarea "HPM to detail"
type input "1"
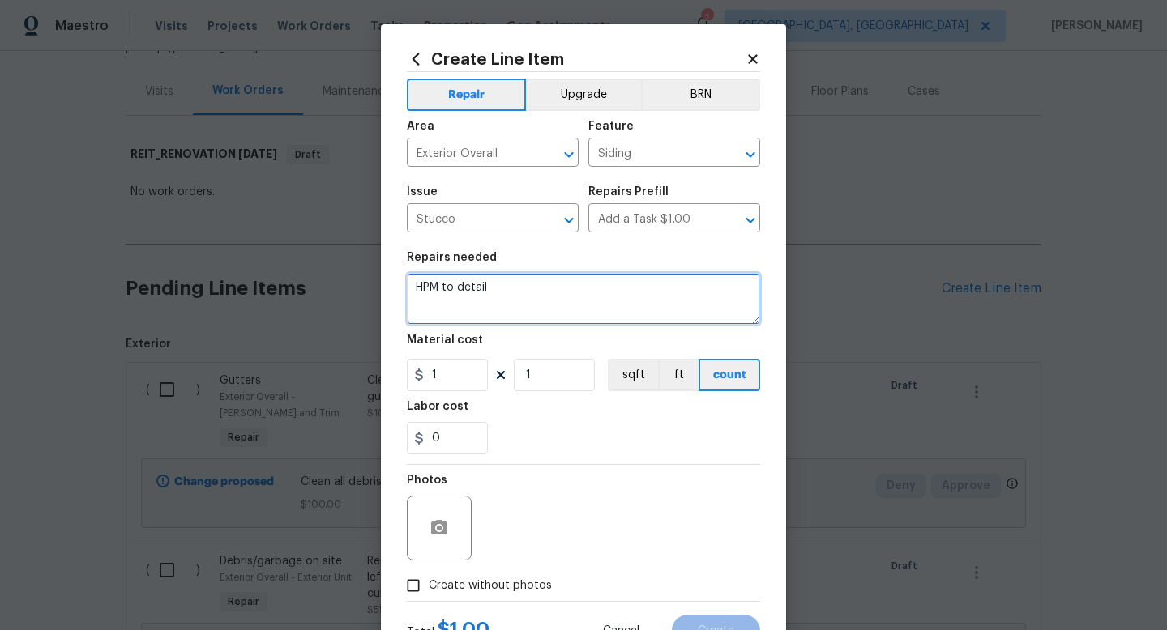
click at [422, 309] on textarea "HPM to detail" at bounding box center [583, 299] width 353 height 52
type textarea "Repair rusted/damaged stucco throughout exterior of home"
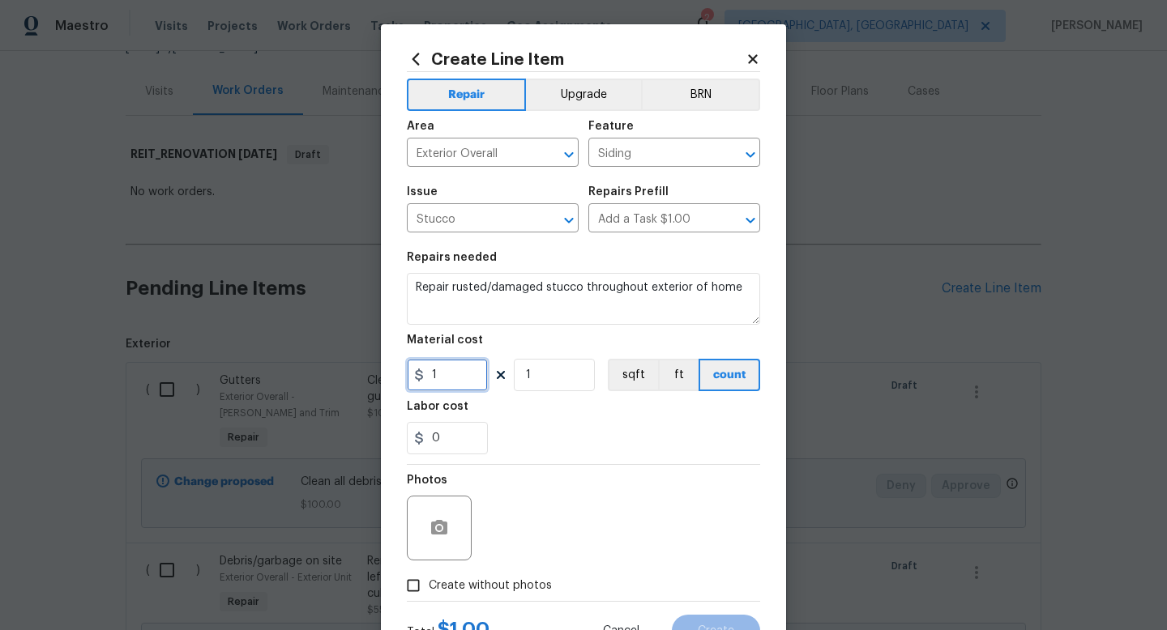
click at [442, 378] on input "1" at bounding box center [447, 375] width 81 height 32
type input "325"
click at [480, 588] on span "Create without photos" at bounding box center [490, 586] width 123 height 17
click at [429, 588] on input "Create without photos" at bounding box center [413, 585] width 31 height 31
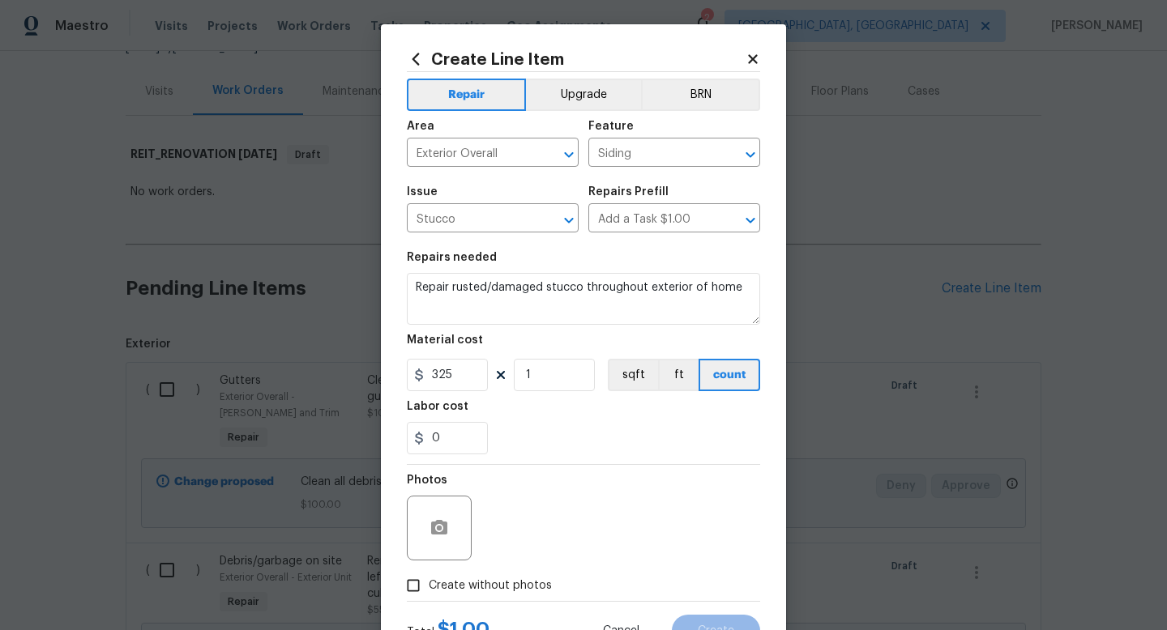
checkbox input "true"
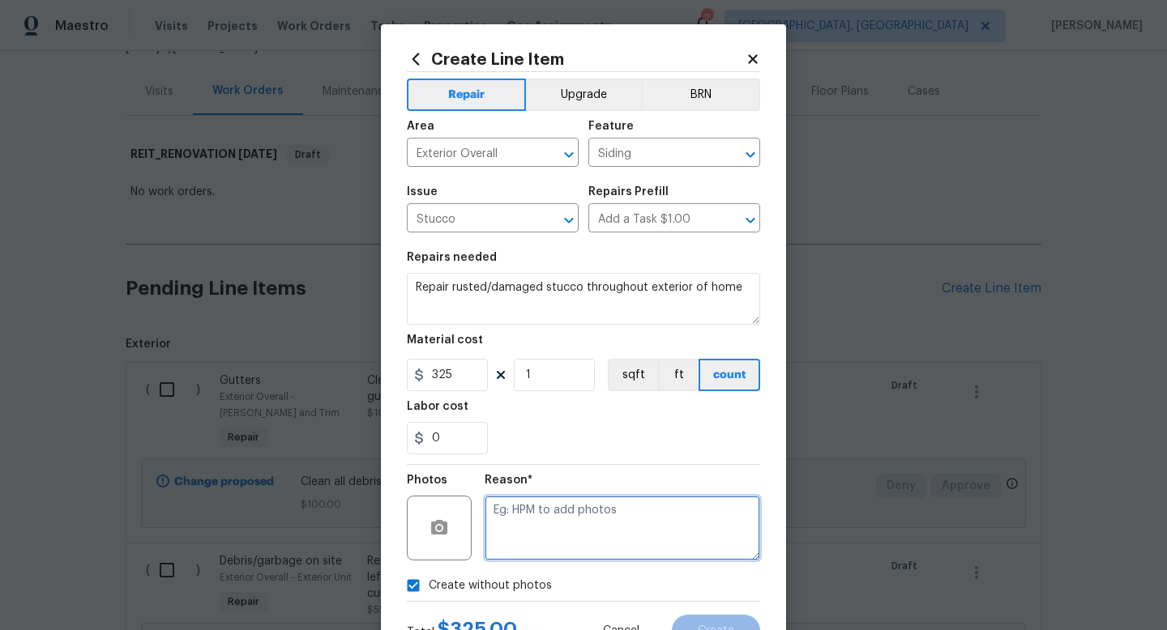
click at [525, 526] on textarea at bounding box center [622, 528] width 275 height 65
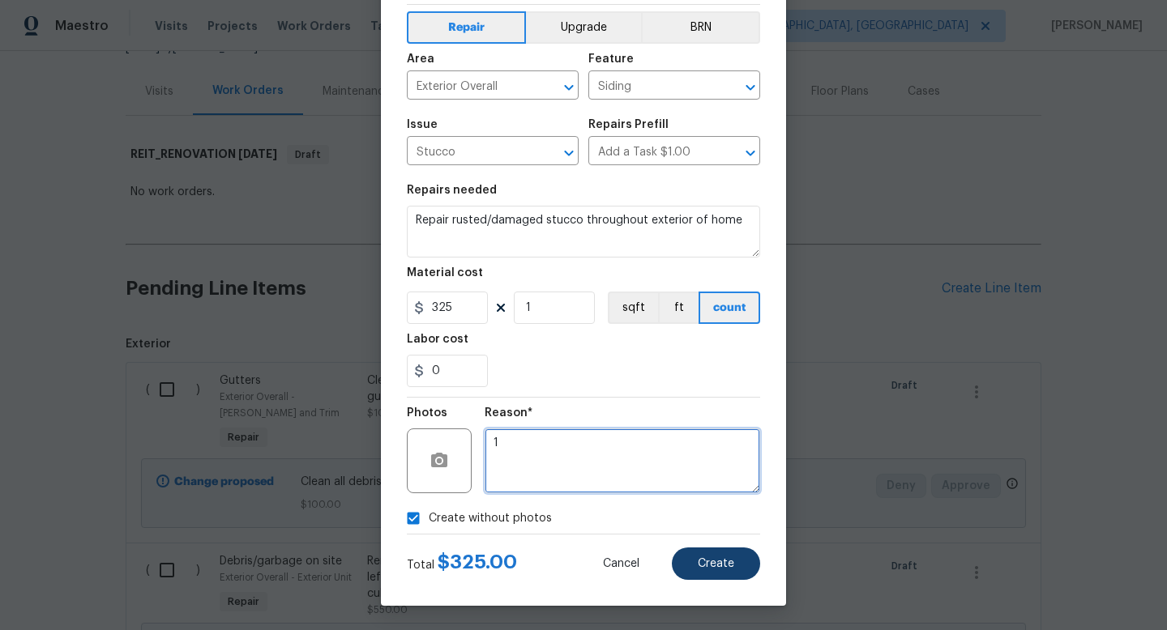
type textarea "1"
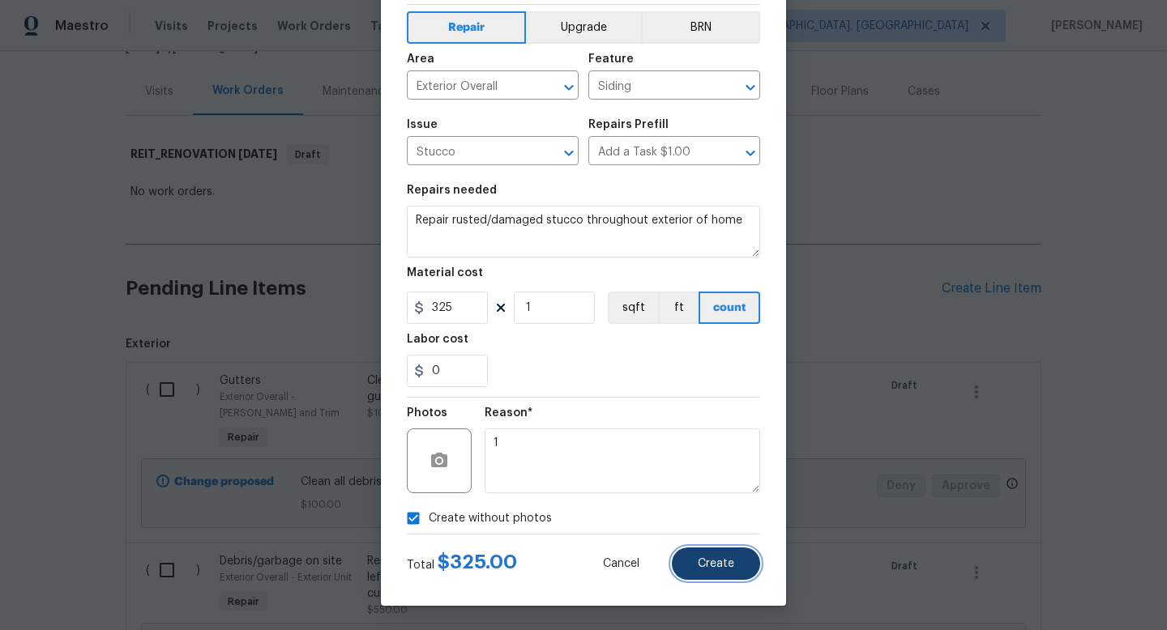
click at [694, 561] on button "Create" at bounding box center [716, 564] width 88 height 32
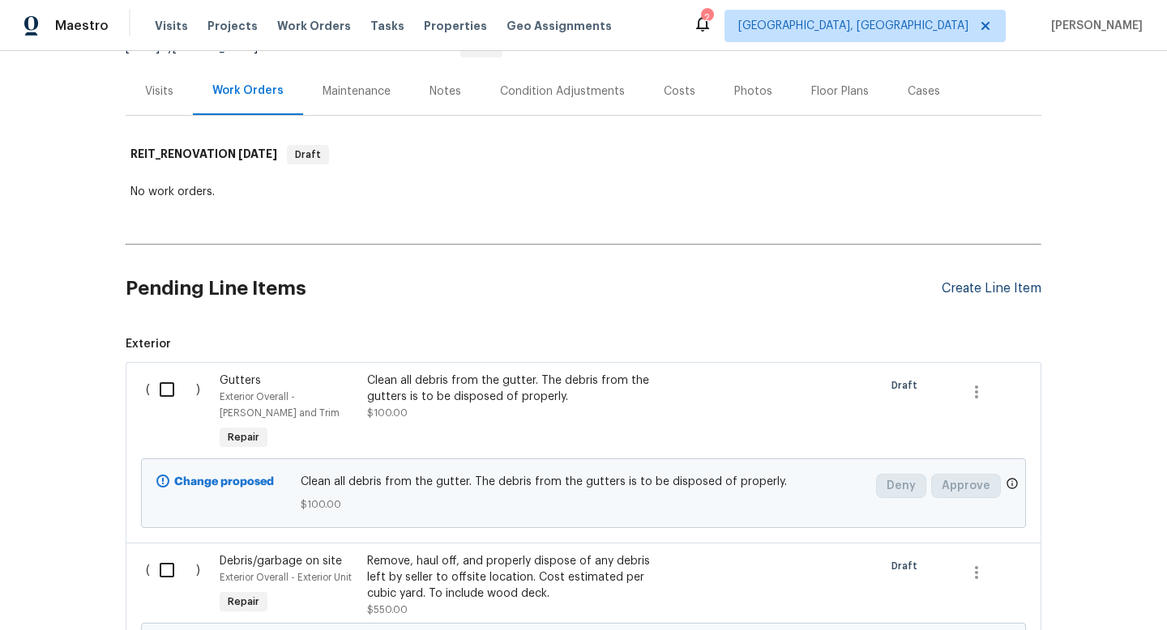
click at [996, 293] on div "Create Line Item" at bounding box center [991, 288] width 100 height 15
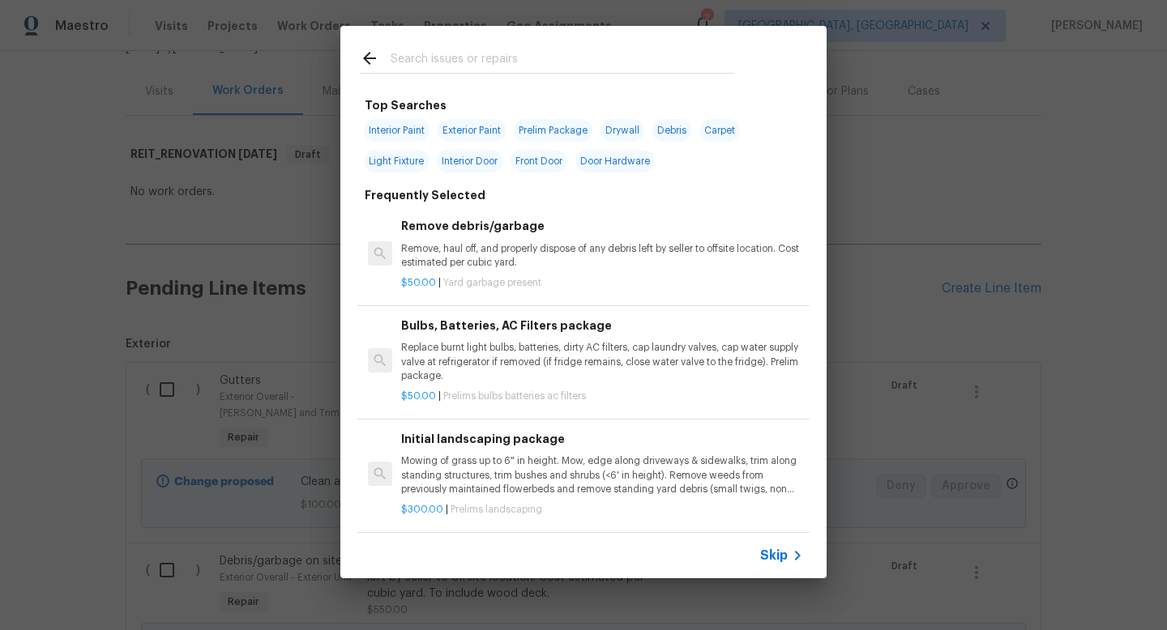
click at [779, 553] on span "Skip" at bounding box center [774, 556] width 28 height 16
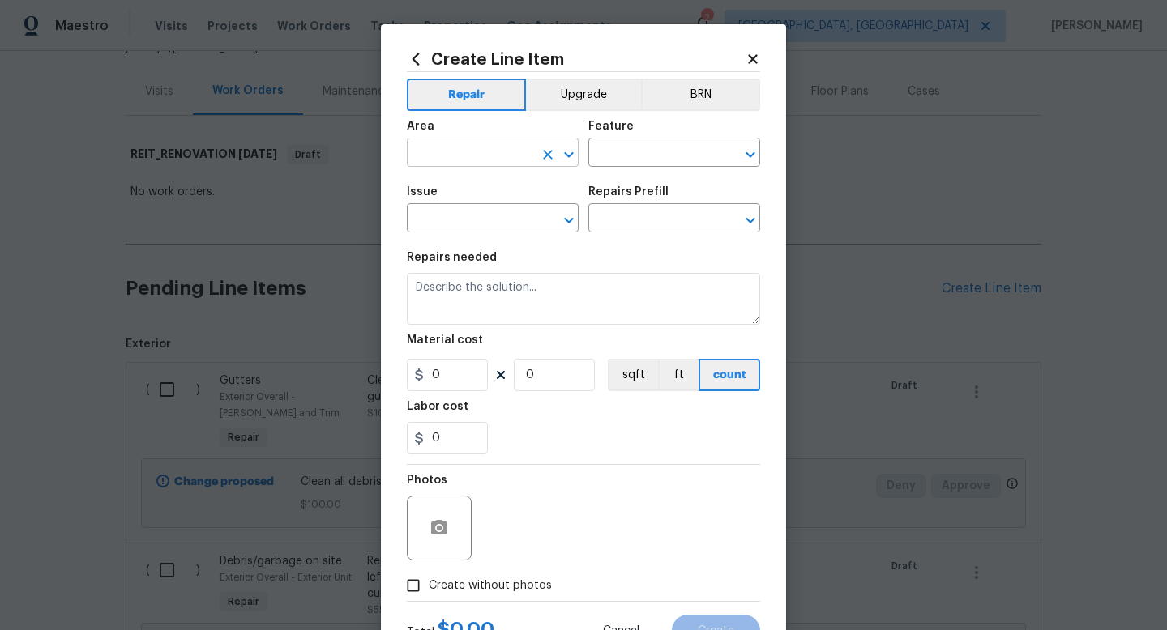
click at [438, 147] on input "text" at bounding box center [470, 154] width 126 height 25
type input "HVAC"
type input "HVAC Extras"
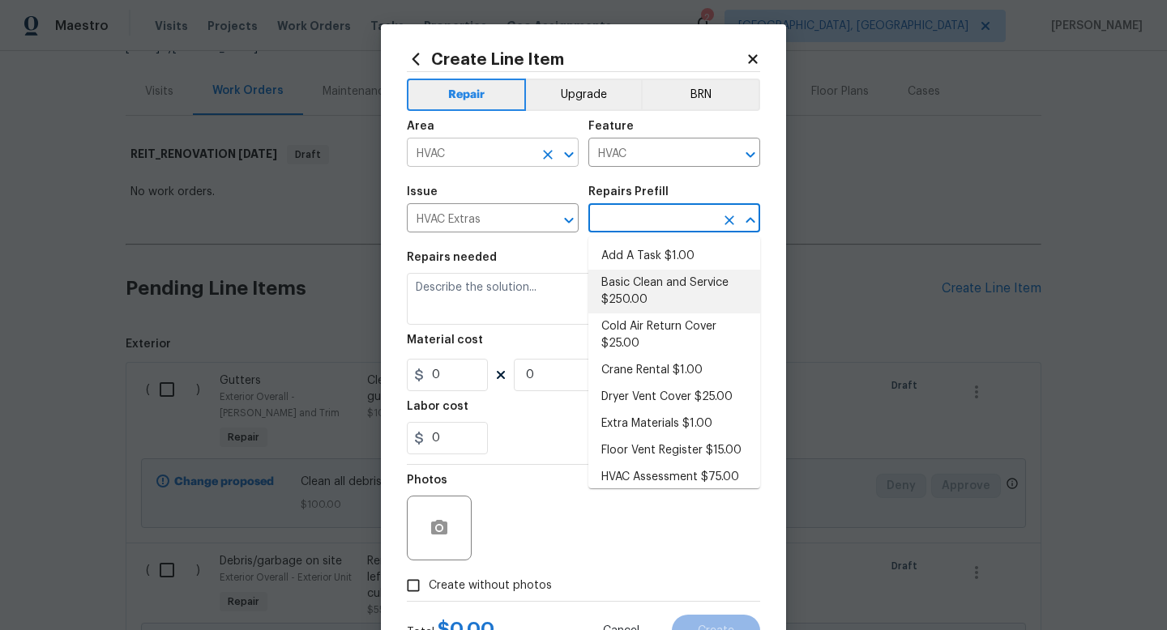
type input "Basic Clean and Service $250.00"
type textarea "General Service HVAC system including: cleaning condenser and evaporator coils,…"
type input "250"
type input "1"
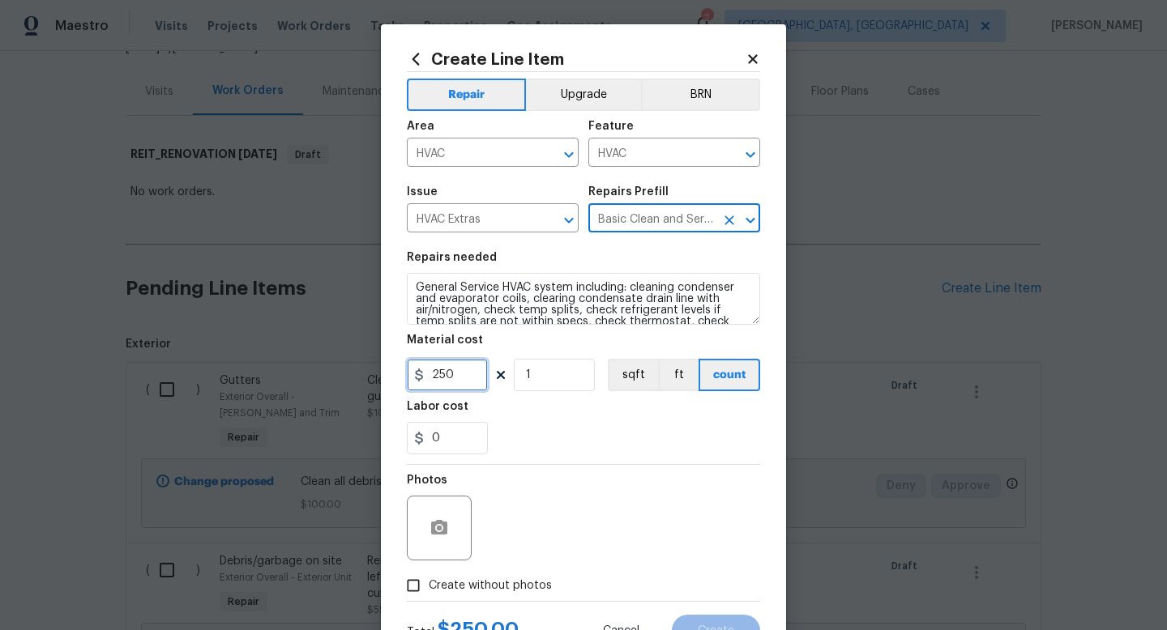
click at [467, 375] on input "250" at bounding box center [447, 375] width 81 height 32
type input "300"
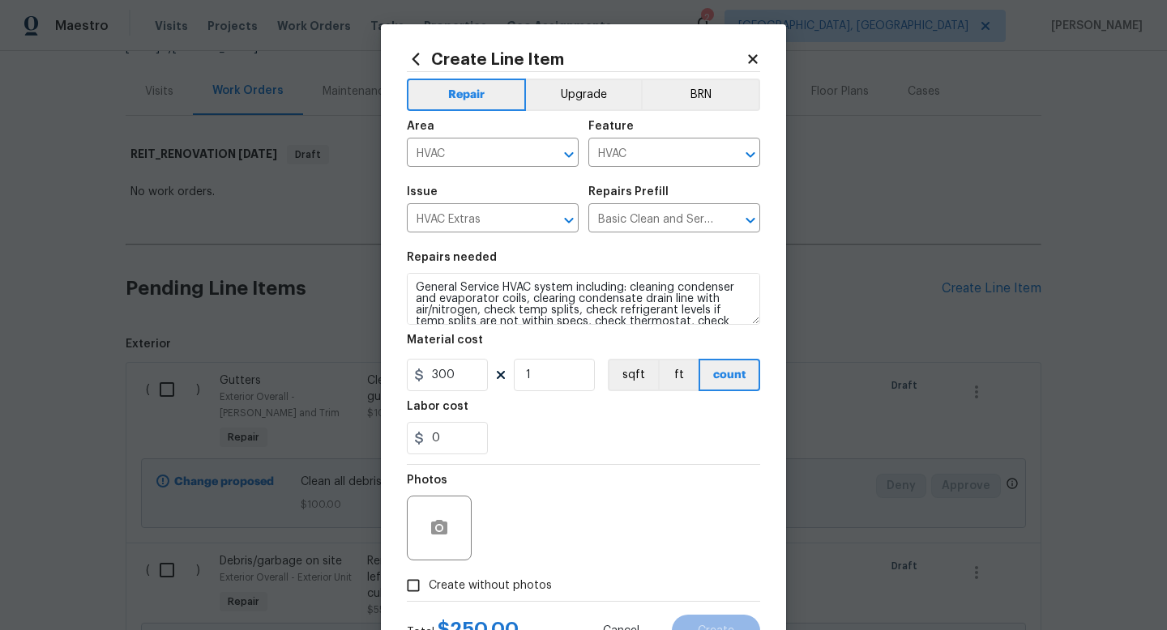
click at [481, 589] on div "Photos Create without photos" at bounding box center [583, 533] width 353 height 136
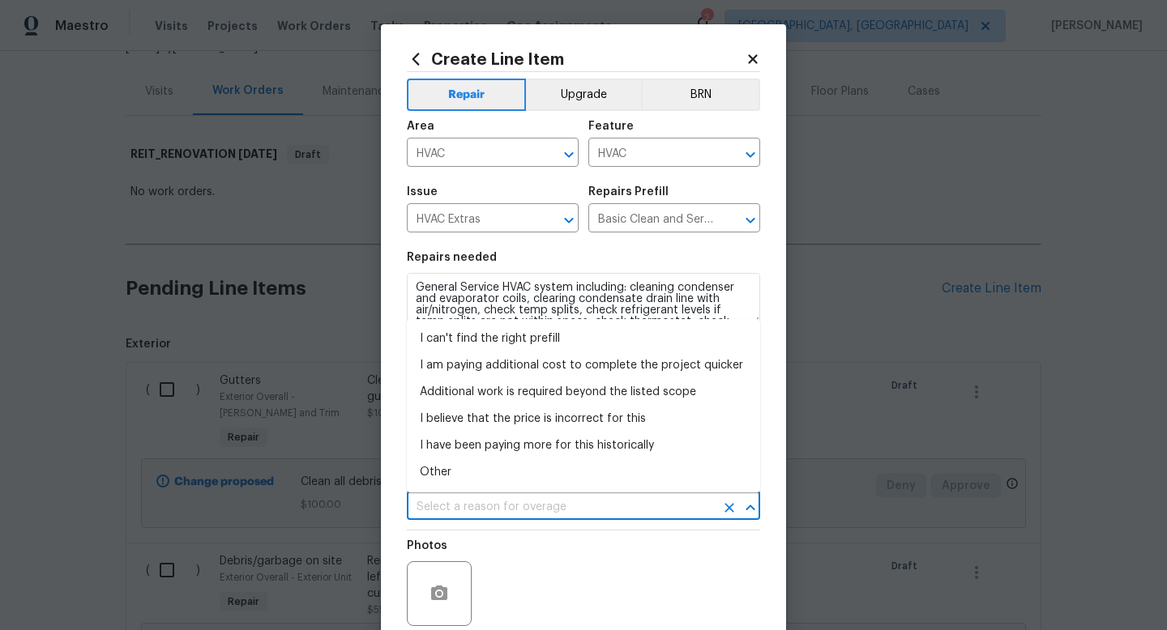
click at [541, 513] on input "text" at bounding box center [561, 507] width 308 height 25
click at [498, 350] on li "I can't find the right prefill" at bounding box center [583, 339] width 353 height 27
type input "I can't find the right prefill"
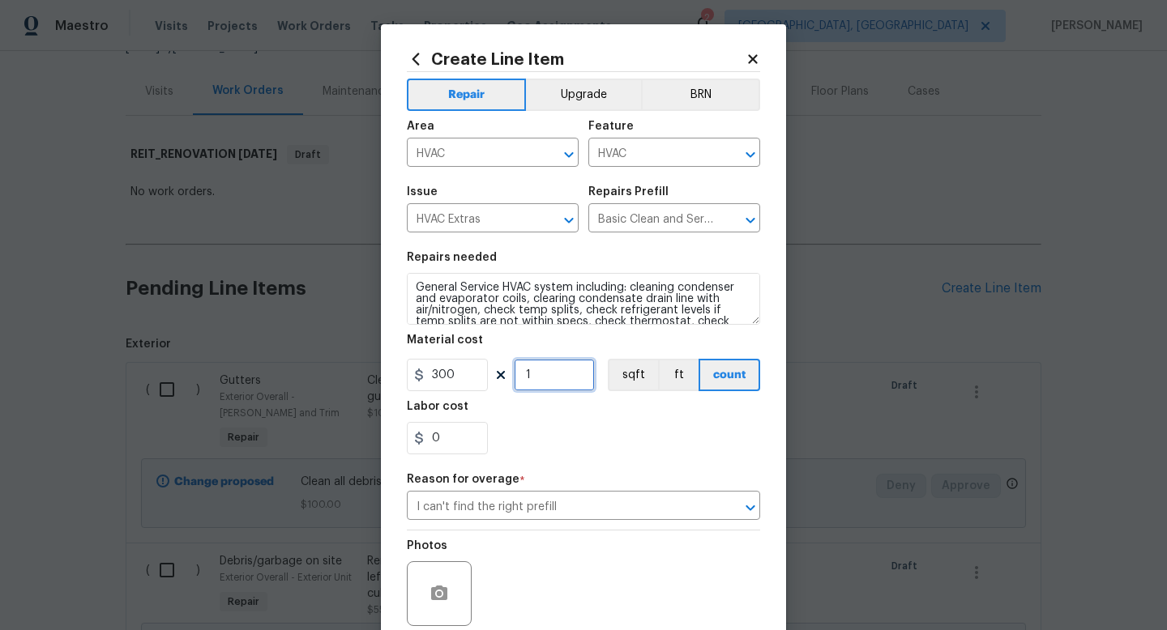
click at [543, 372] on input "1" at bounding box center [554, 375] width 81 height 32
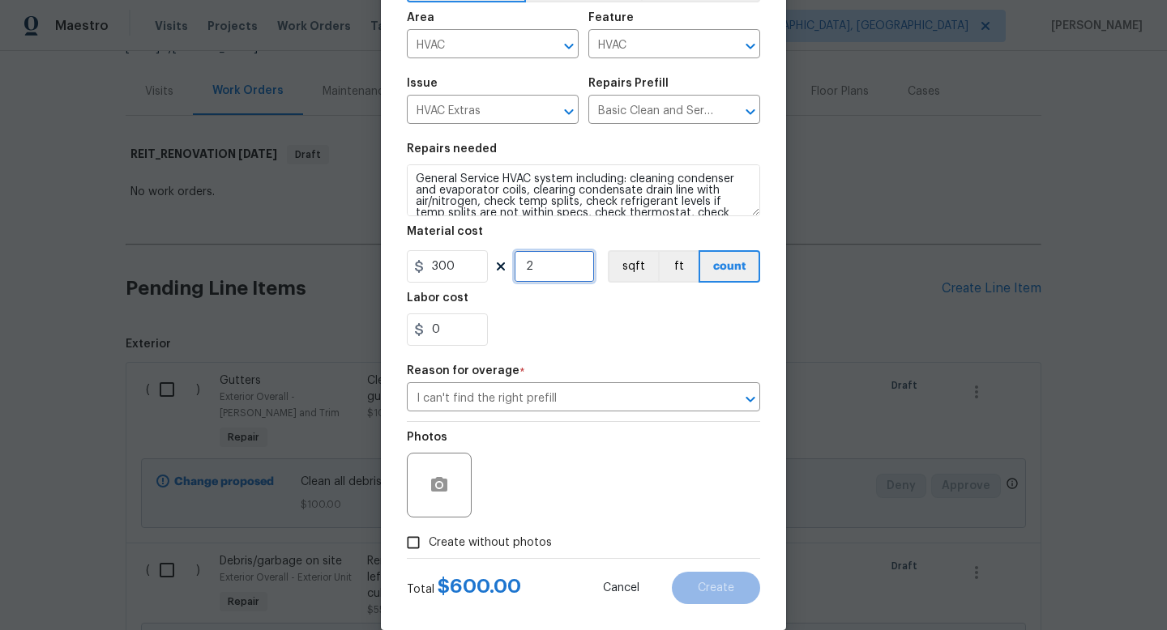
type input "2"
click at [468, 542] on span "Create without photos" at bounding box center [490, 543] width 123 height 17
click at [429, 542] on input "Create without photos" at bounding box center [413, 542] width 31 height 31
checkbox input "true"
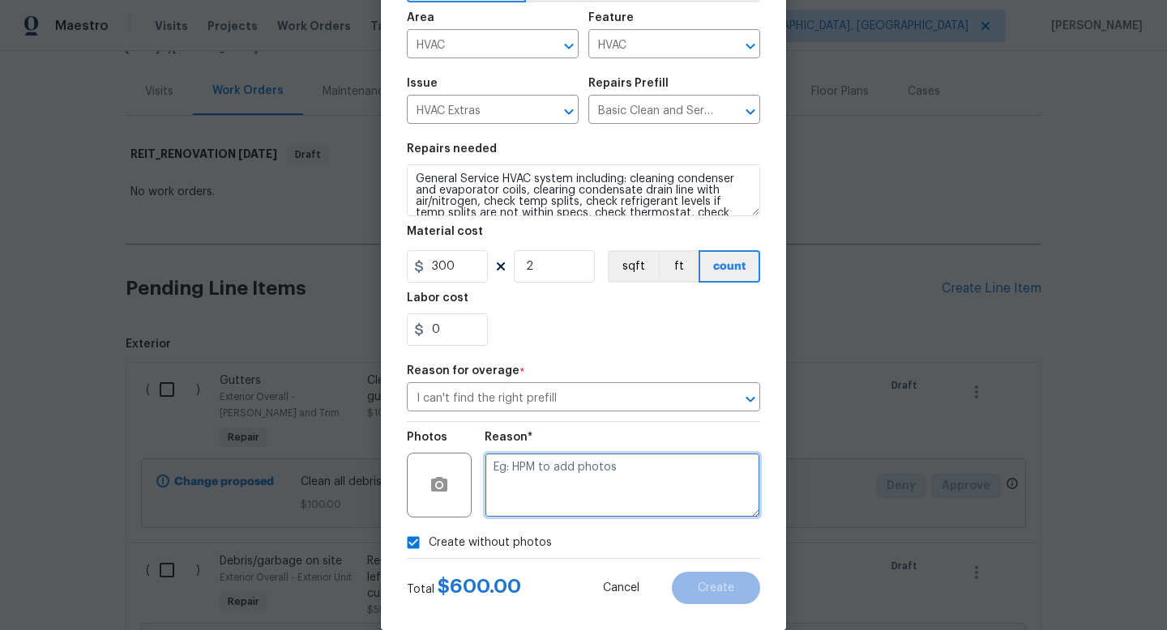
click at [518, 460] on textarea at bounding box center [622, 485] width 275 height 65
type textarea "1"
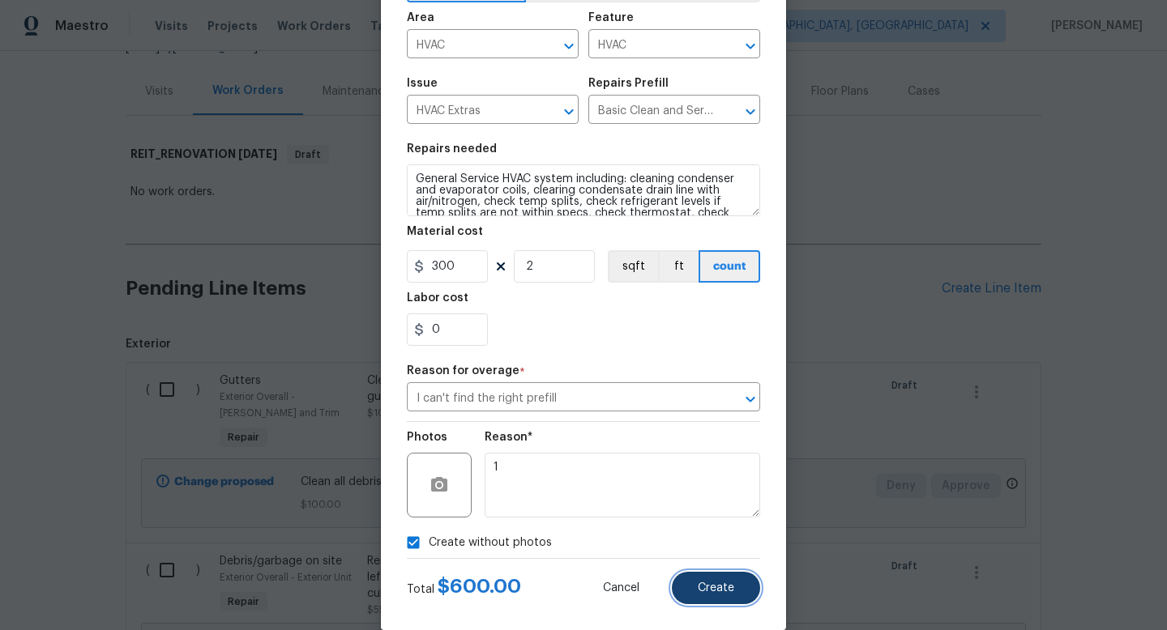
click at [692, 589] on button "Create" at bounding box center [716, 588] width 88 height 32
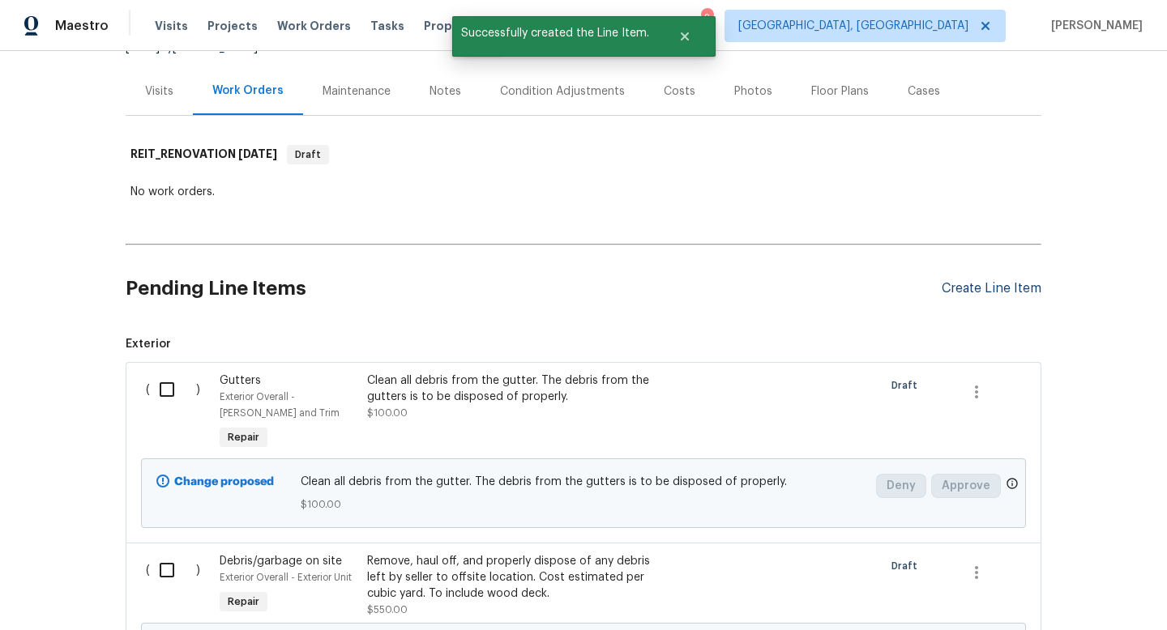
click at [998, 290] on div "Create Line Item" at bounding box center [991, 288] width 100 height 15
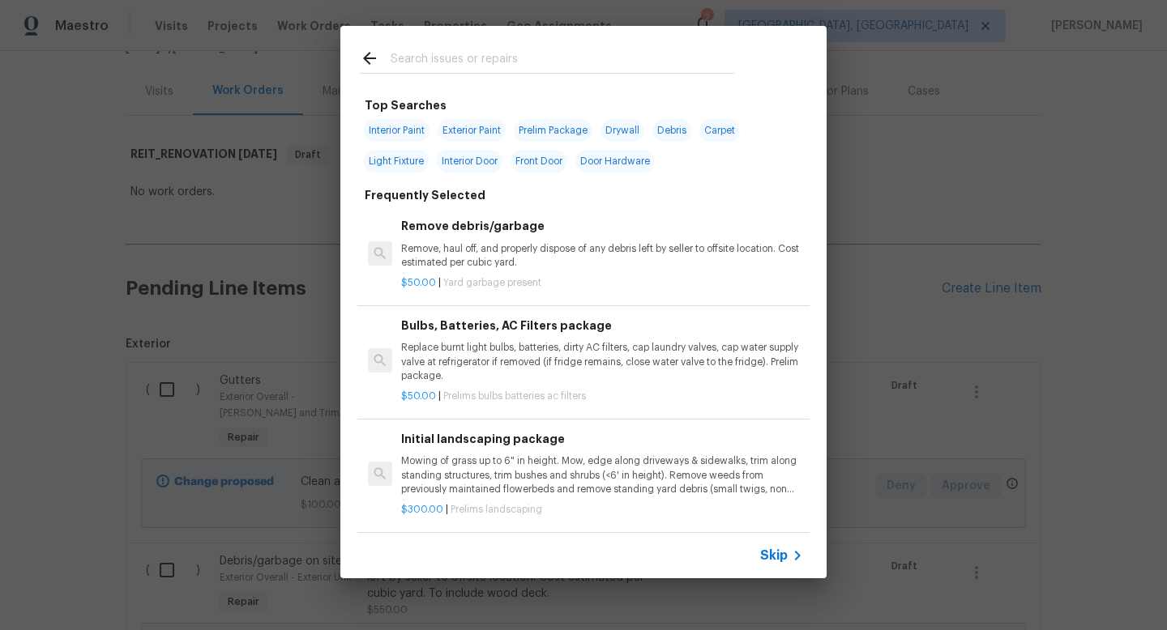
click at [779, 558] on span "Skip" at bounding box center [774, 556] width 28 height 16
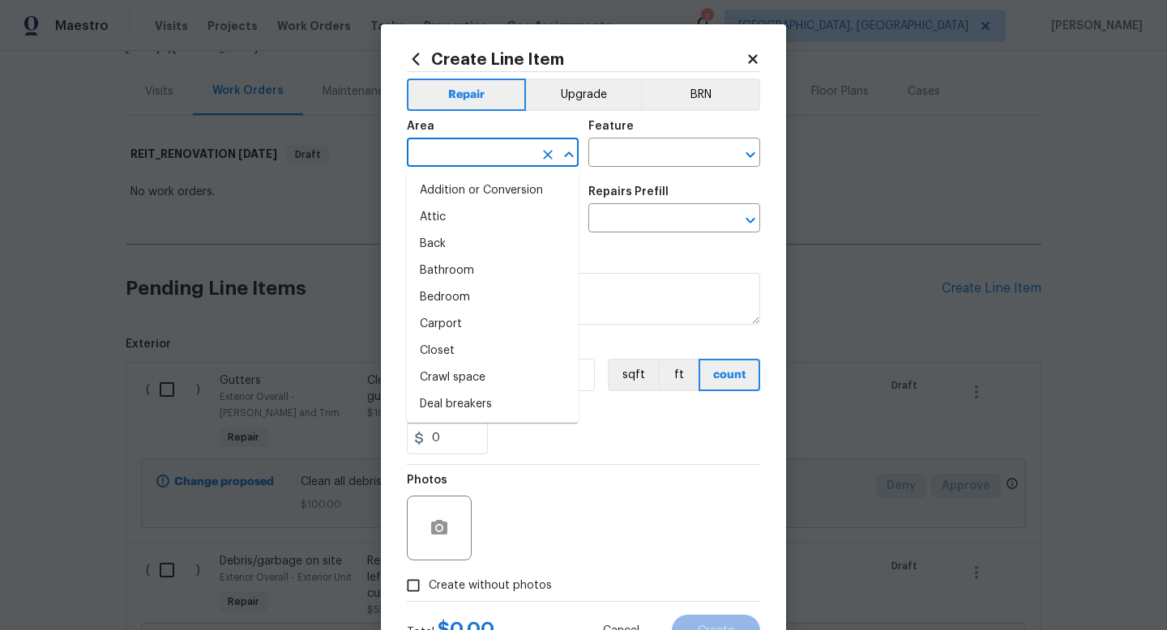
click at [463, 156] on input "text" at bounding box center [470, 154] width 126 height 25
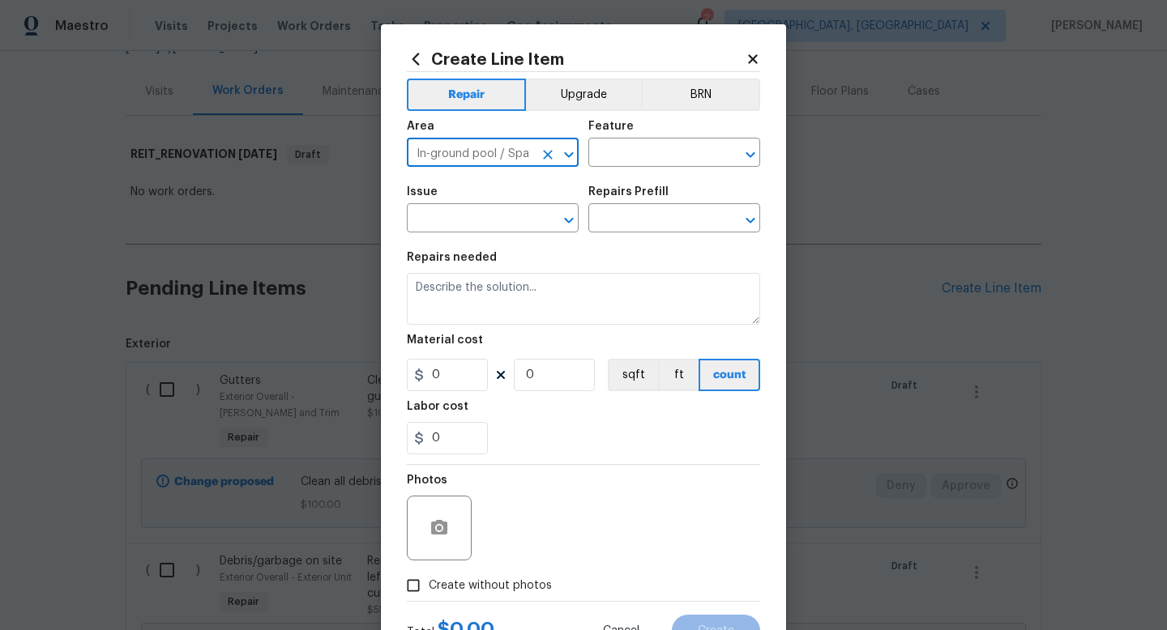
type input "In-ground pool / Spa"
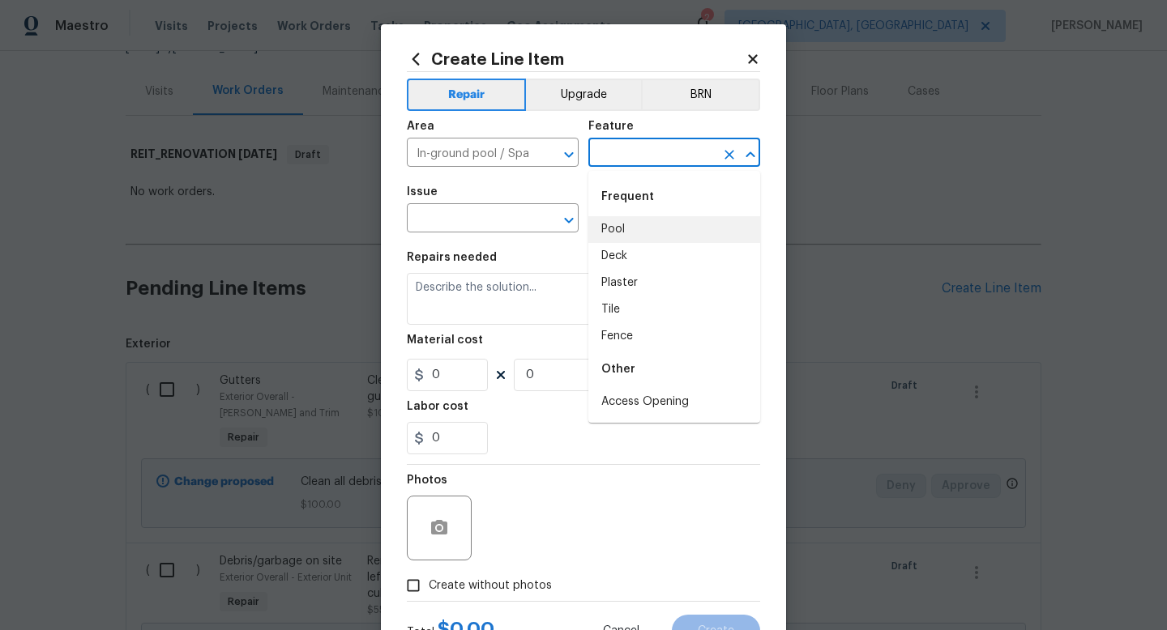
click at [635, 233] on li "Pool" at bounding box center [674, 229] width 172 height 27
type input "Pool"
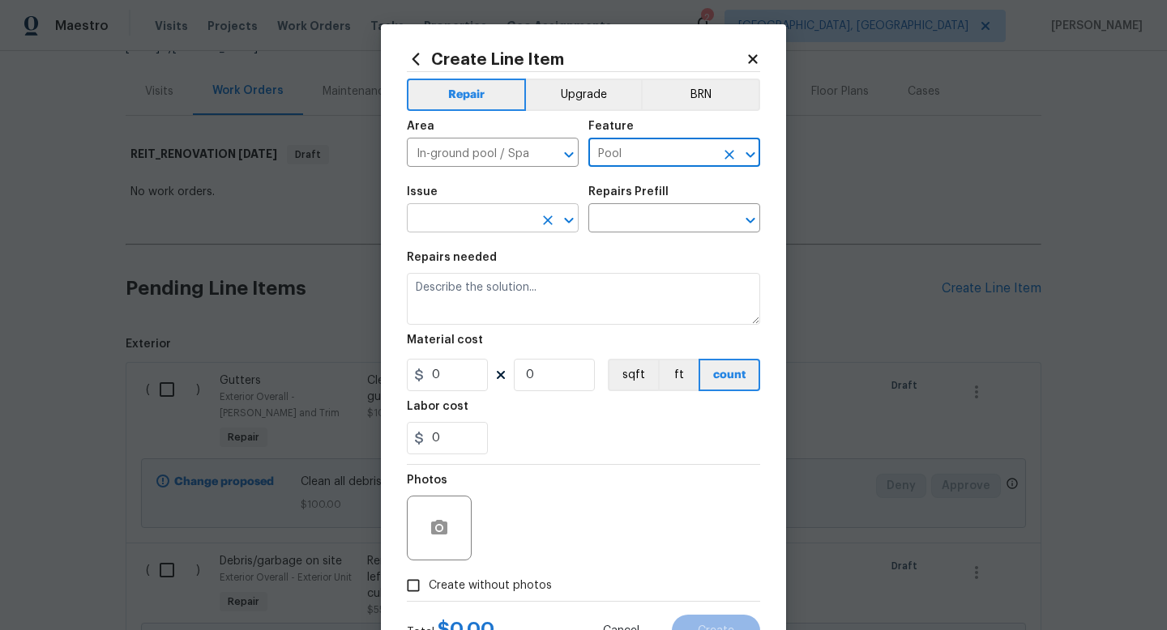
click at [476, 216] on input "text" at bounding box center [470, 219] width 126 height 25
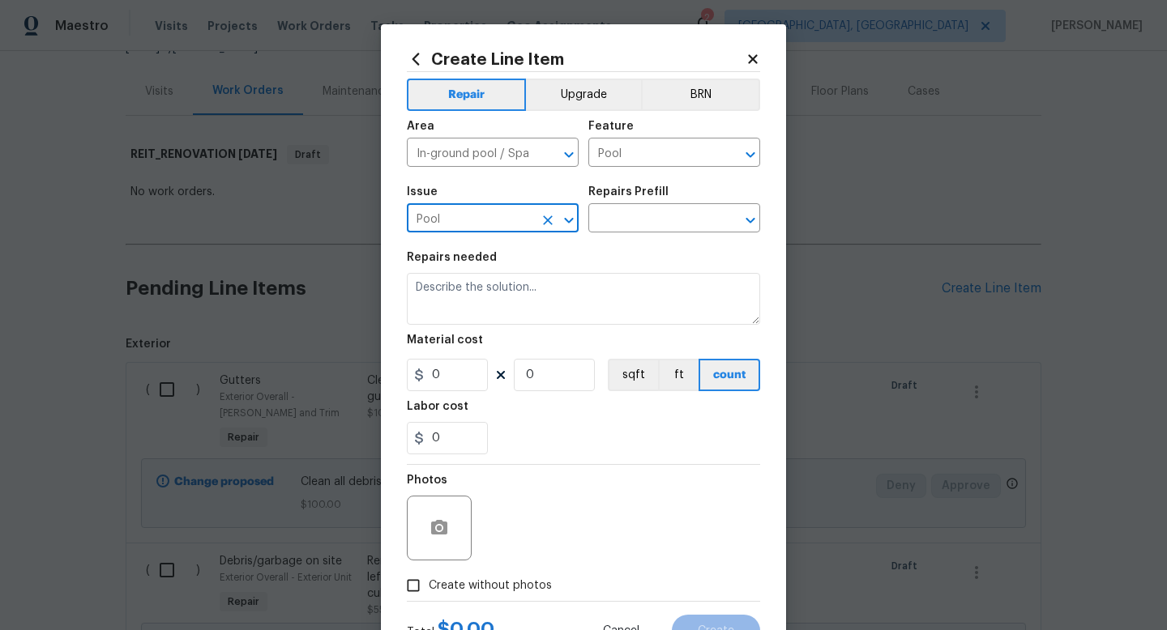
type input "Pool"
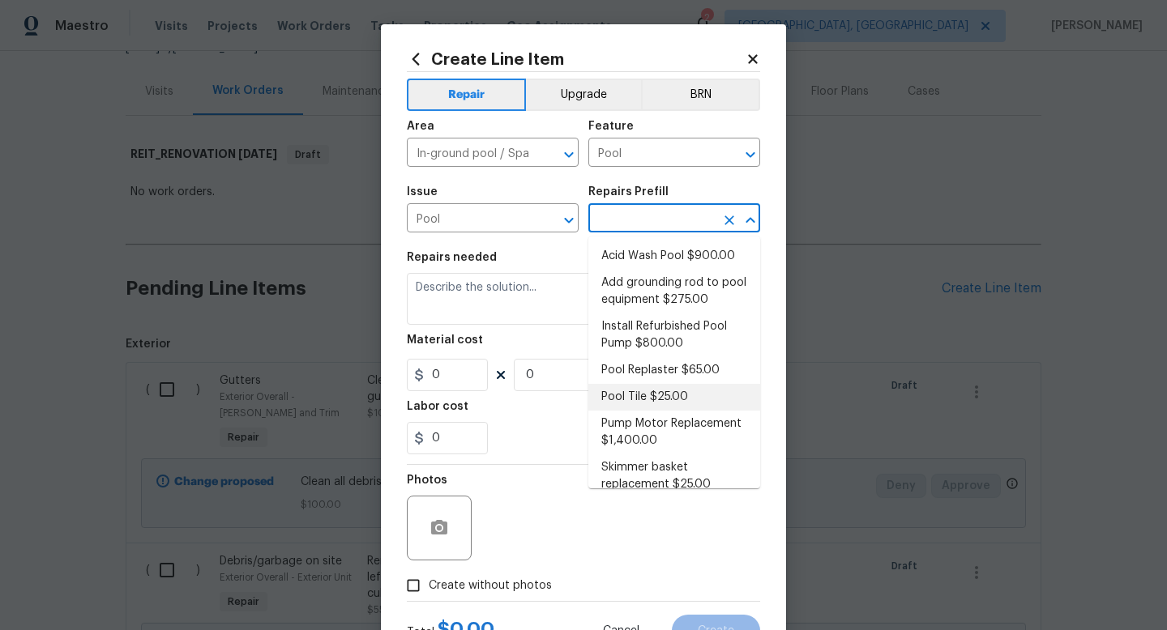
scroll to position [60, 0]
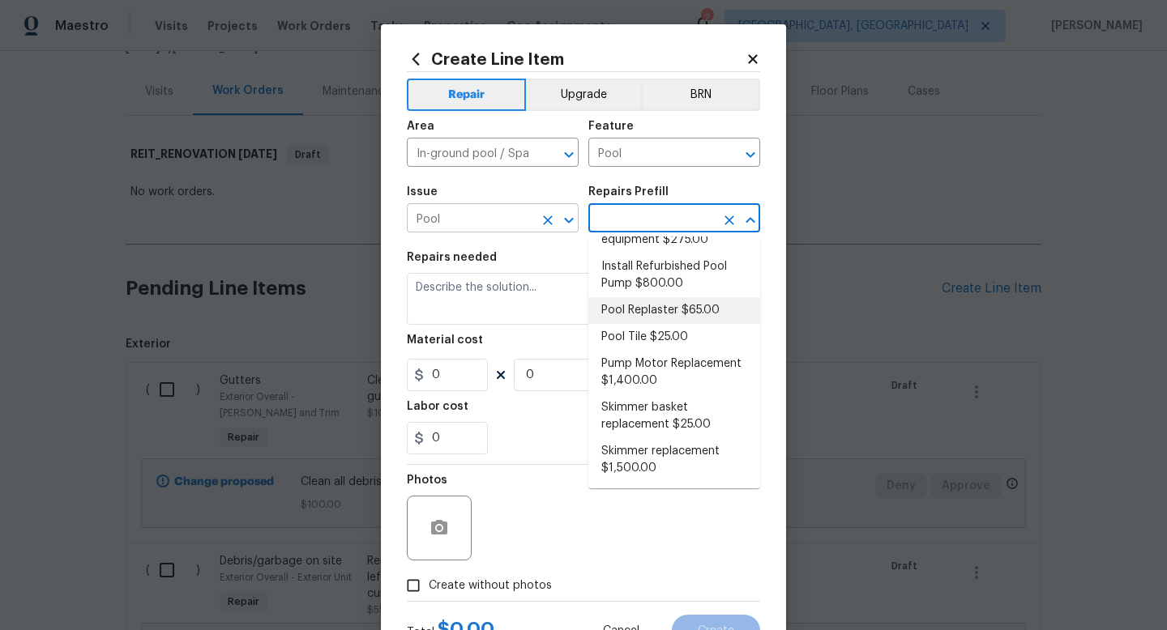
click at [556, 217] on button "Clear" at bounding box center [547, 220] width 23 height 23
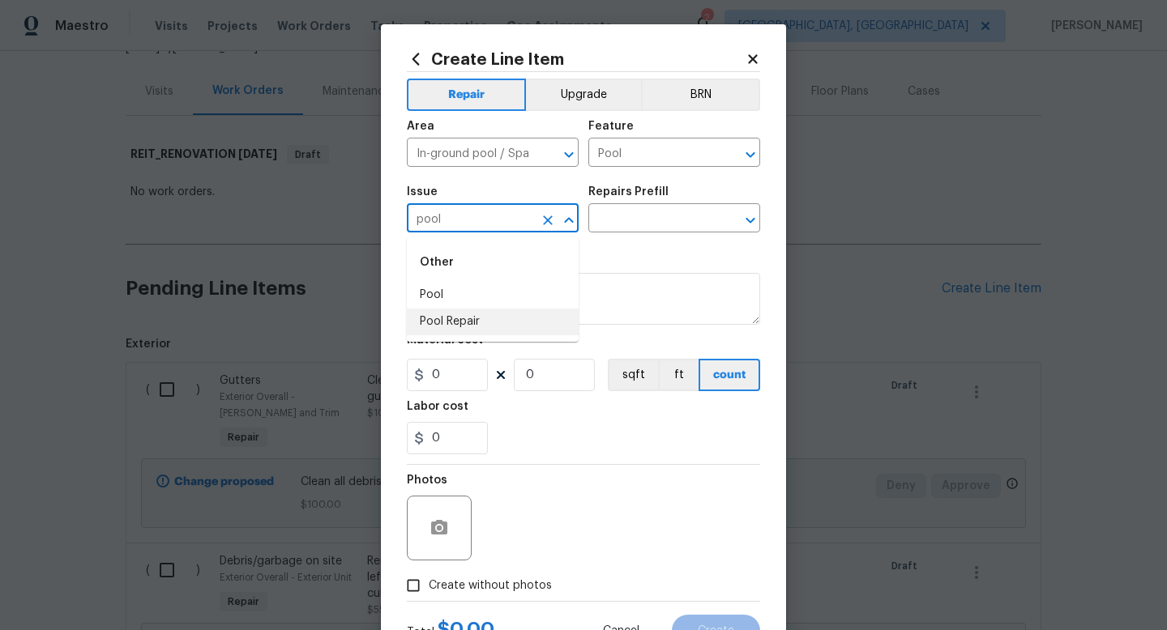
drag, startPoint x: 551, startPoint y: 319, endPoint x: 567, endPoint y: 299, distance: 25.9
click at [551, 319] on li "Pool Repair" at bounding box center [493, 322] width 172 height 27
type input "Pool Repair"
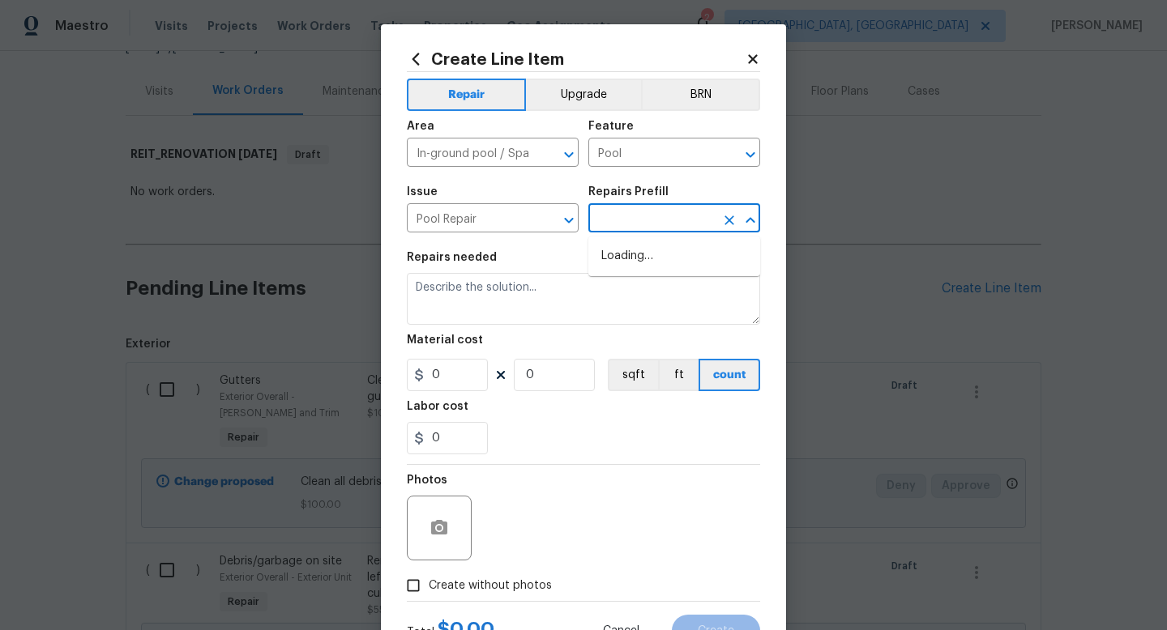
click at [635, 213] on input "text" at bounding box center [651, 219] width 126 height 25
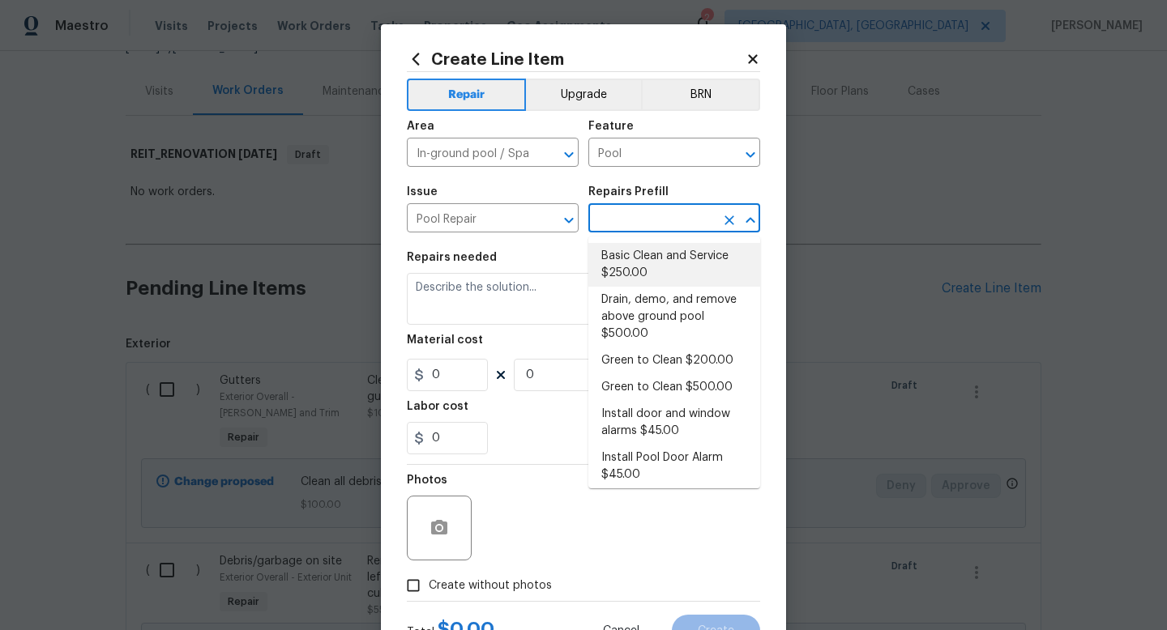
click at [651, 257] on li "Basic Clean and Service $250.00" at bounding box center [674, 265] width 172 height 44
type input "Basic Clean and Service $250.00"
type textarea "basic clean and service, balance chems, repair minor leaks at equipment, etc"
type input "250"
type input "1"
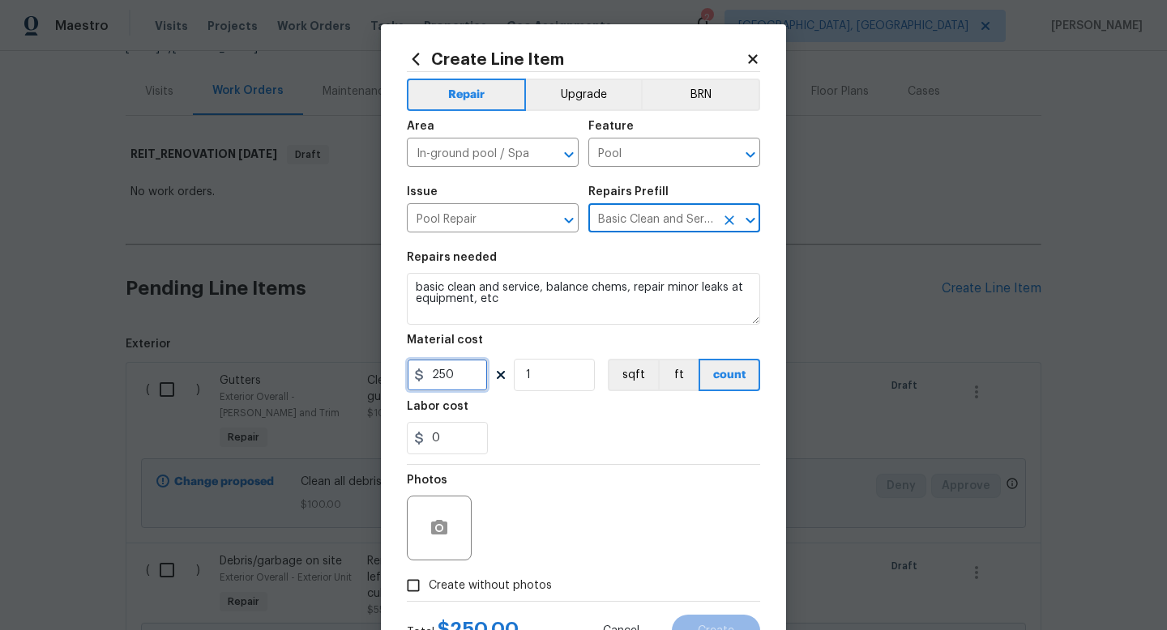
click at [452, 375] on input "250" at bounding box center [447, 375] width 81 height 32
type input "300"
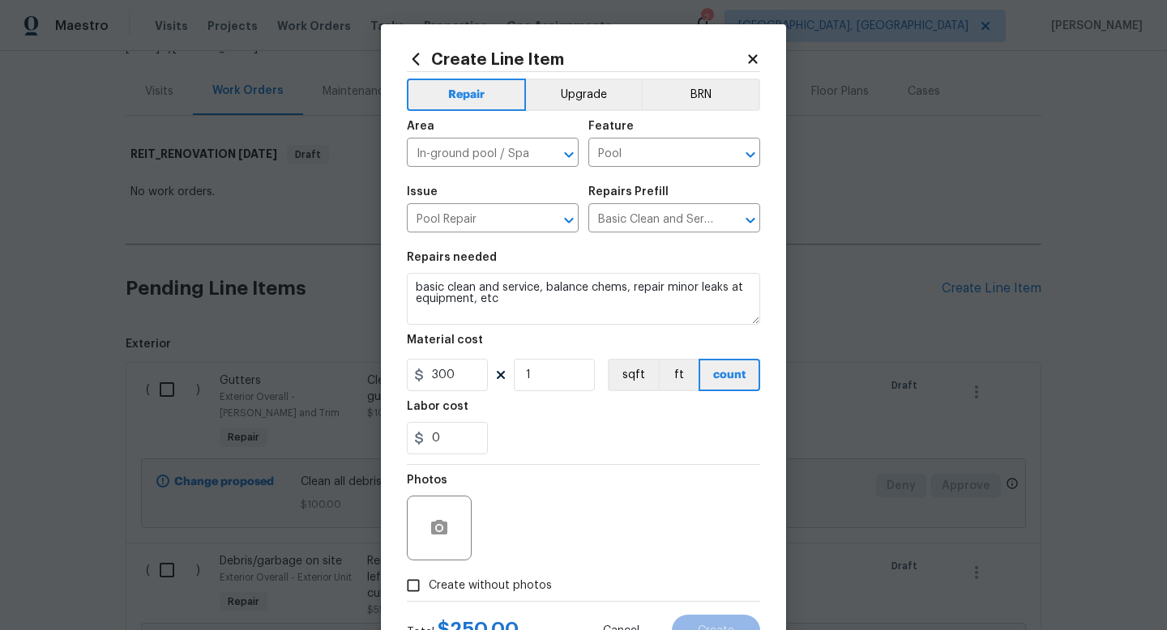
click at [477, 585] on span "Create without photos" at bounding box center [490, 586] width 123 height 17
click at [429, 585] on input "Create without photos" at bounding box center [413, 585] width 31 height 31
checkbox input "true"
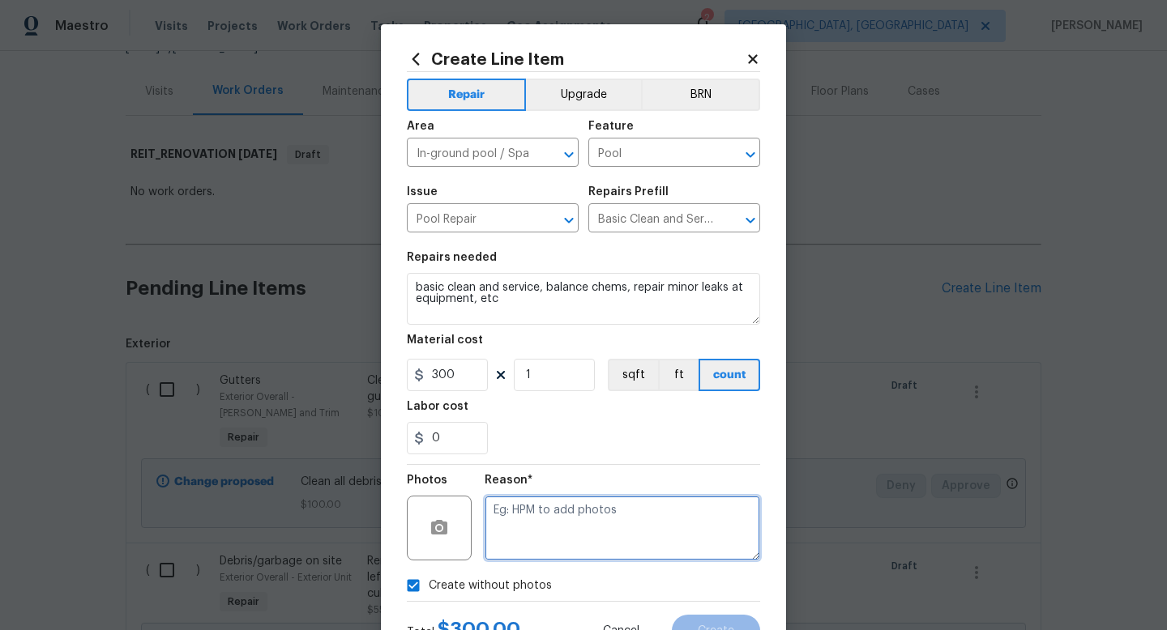
click at [530, 527] on textarea at bounding box center [622, 528] width 275 height 65
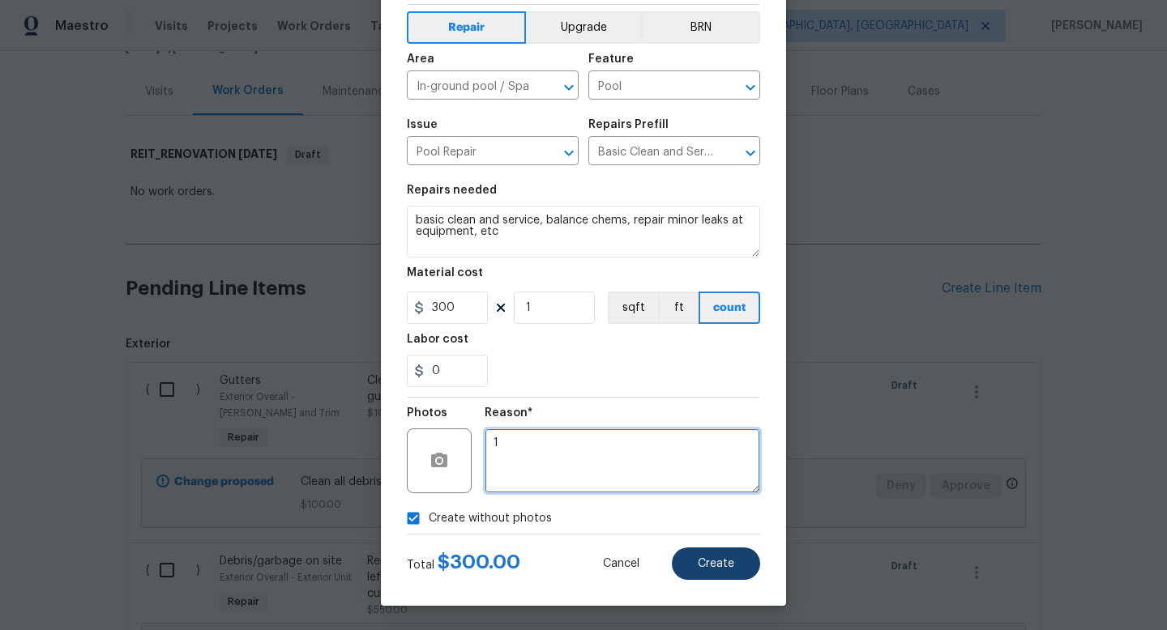
type textarea "1"
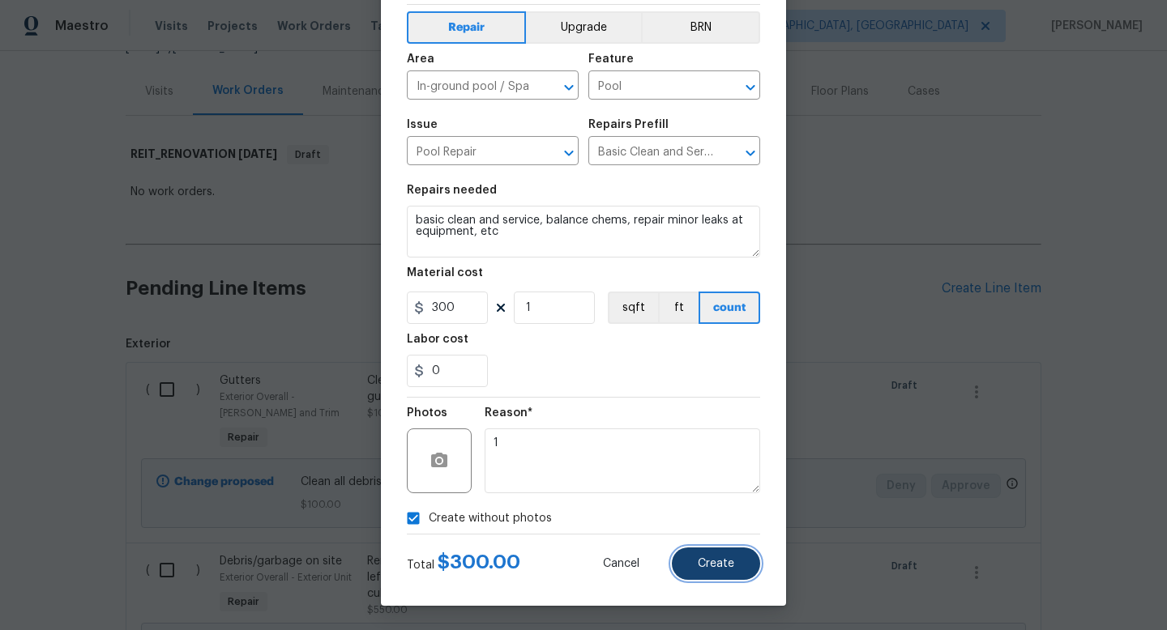
click at [724, 566] on span "Create" at bounding box center [716, 564] width 36 height 12
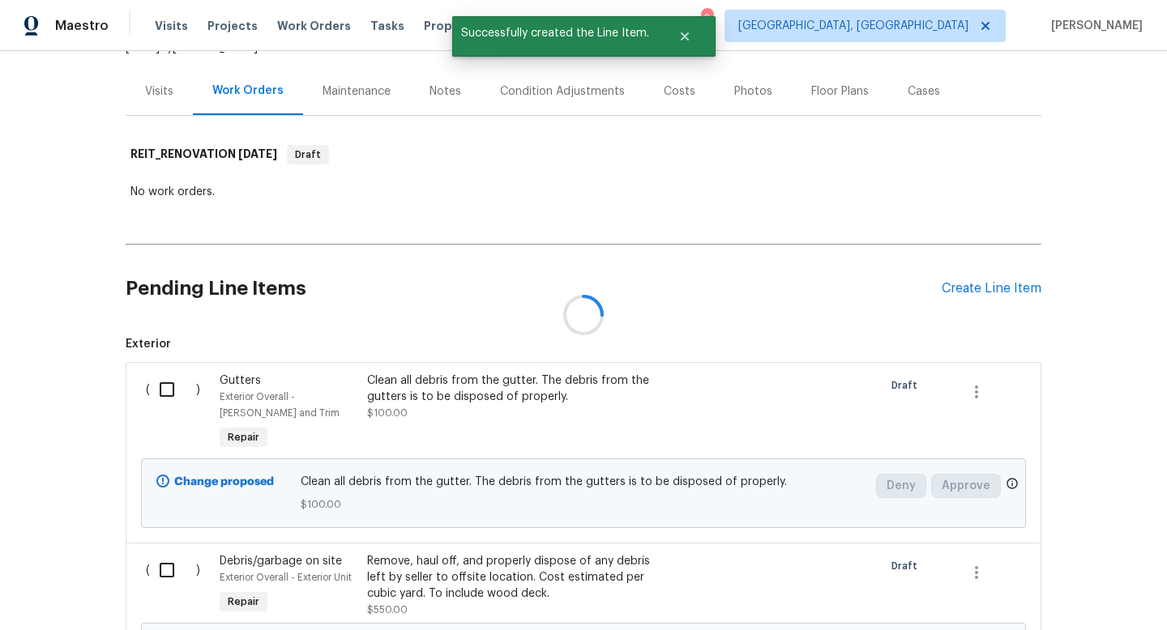
click at [979, 284] on div at bounding box center [583, 315] width 1167 height 630
click at [979, 284] on div "Create Line Item" at bounding box center [991, 288] width 100 height 15
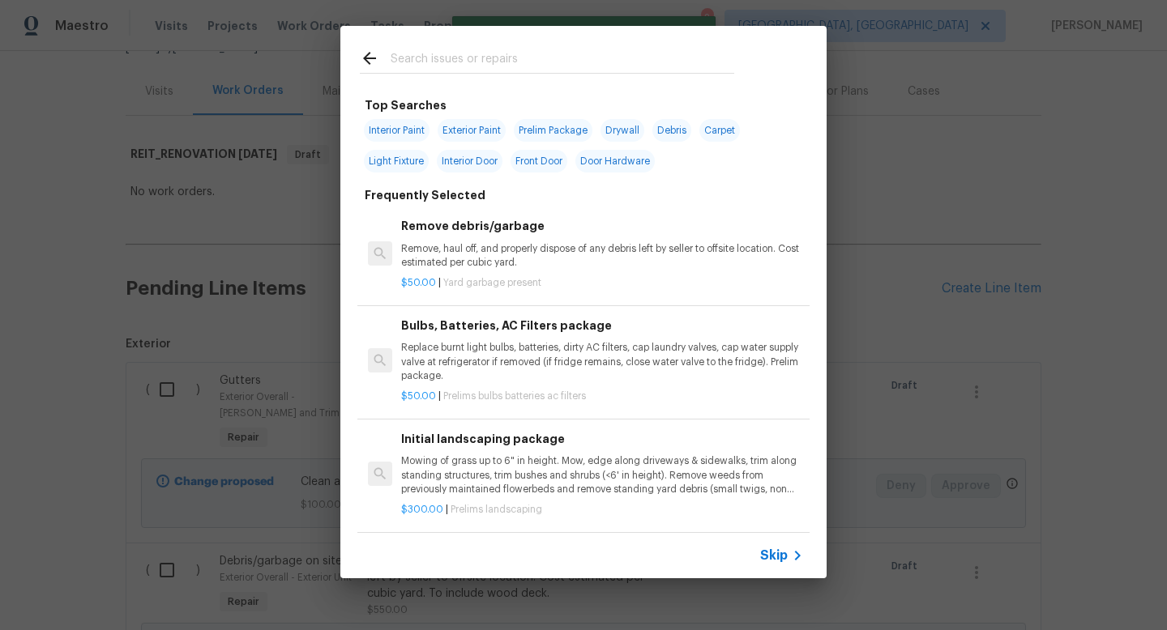
click at [769, 549] on span "Skip" at bounding box center [774, 556] width 28 height 16
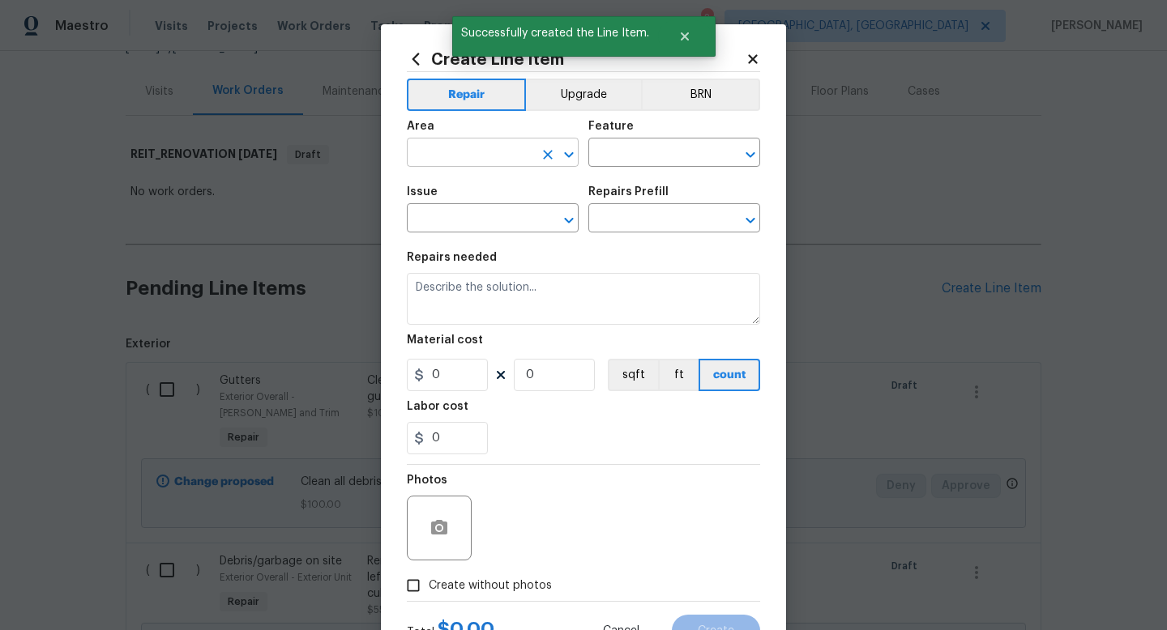
click at [470, 160] on input "text" at bounding box center [470, 154] width 126 height 25
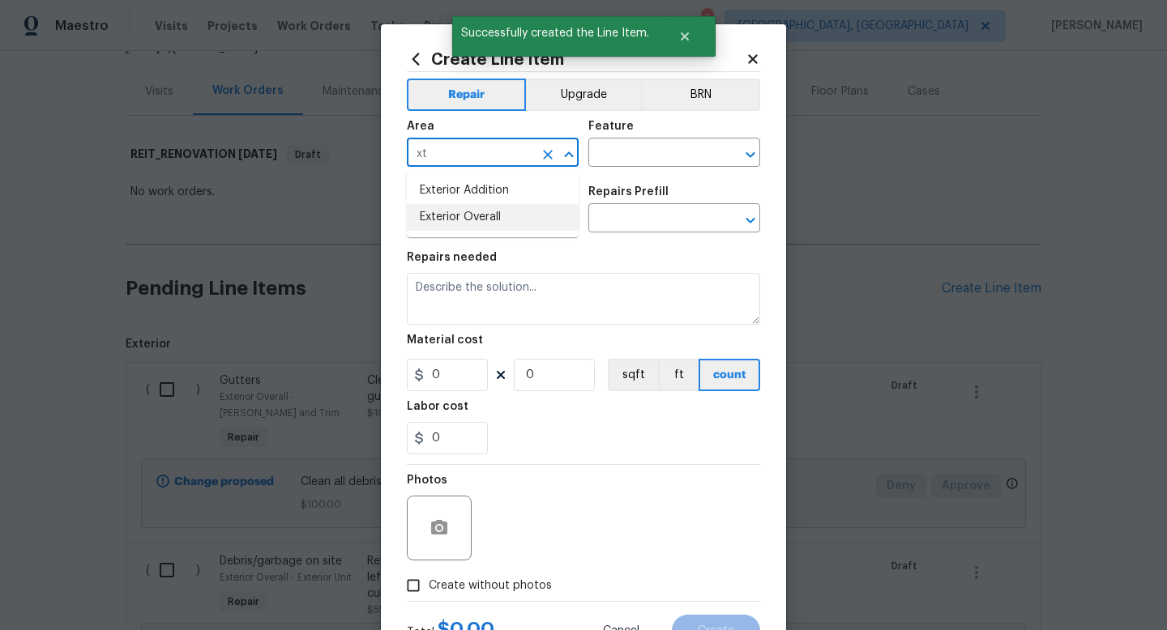
click at [478, 211] on li "Exterior Overall" at bounding box center [493, 217] width 172 height 27
type input "Exterior Overall"
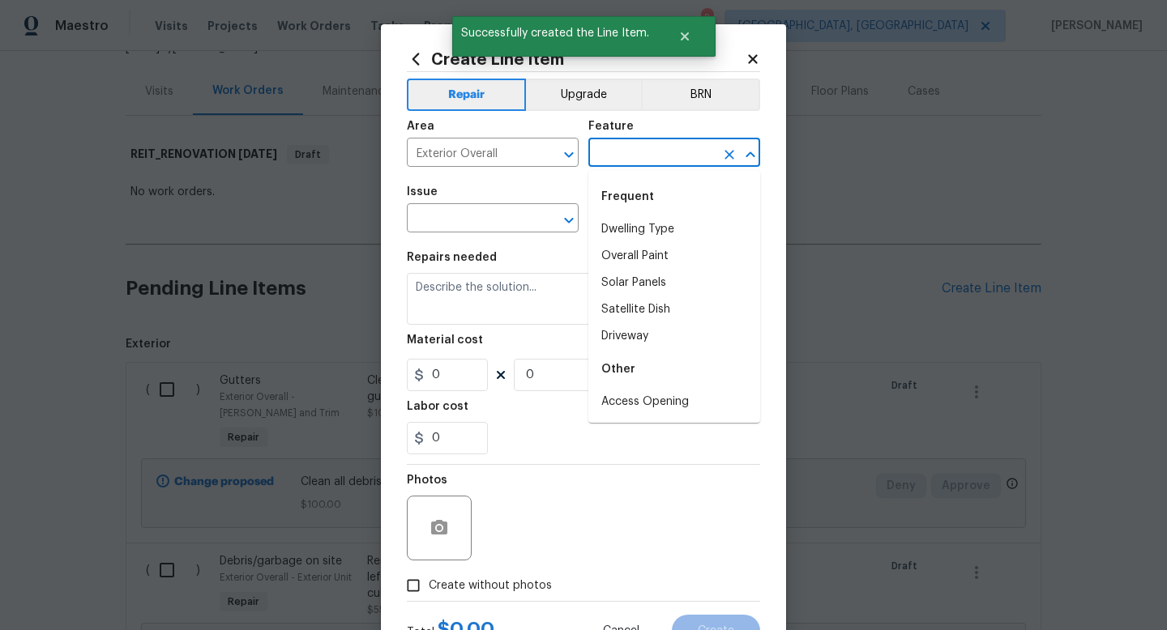
click at [643, 152] on input "text" at bounding box center [651, 154] width 126 height 25
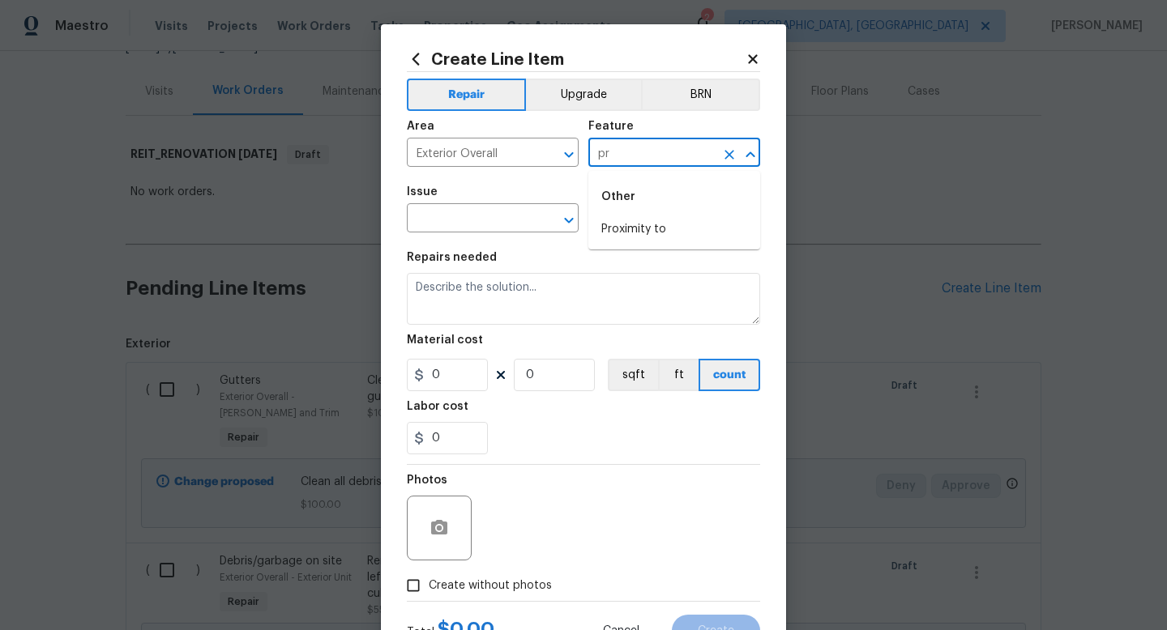
type input "p"
type input "Exterior Unit"
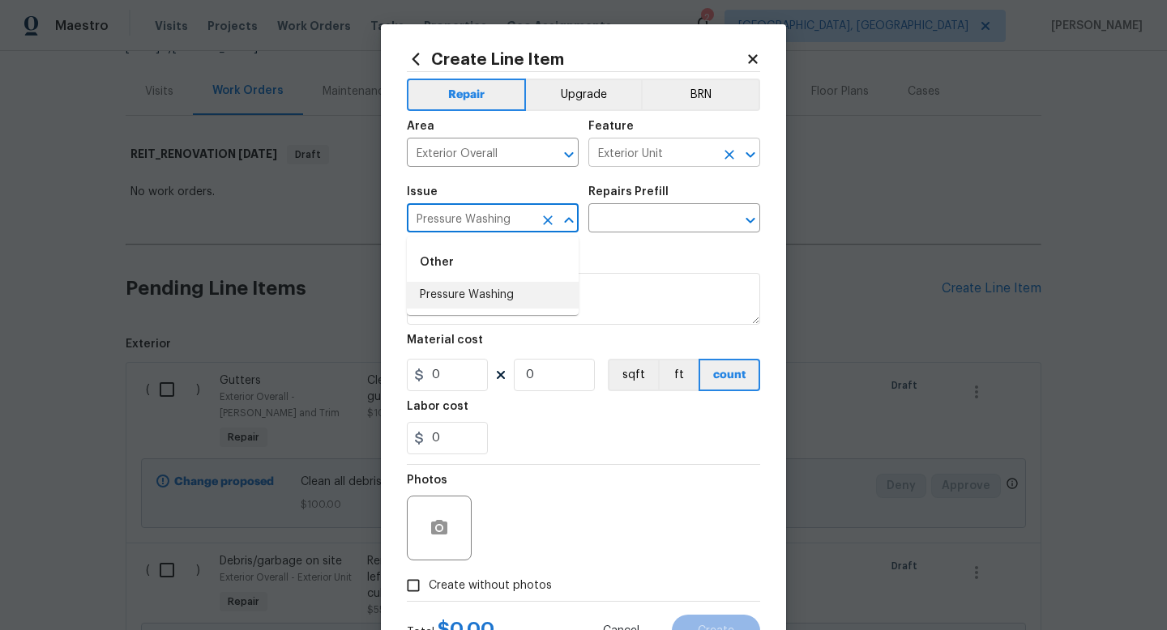
type input "Pressure Washing"
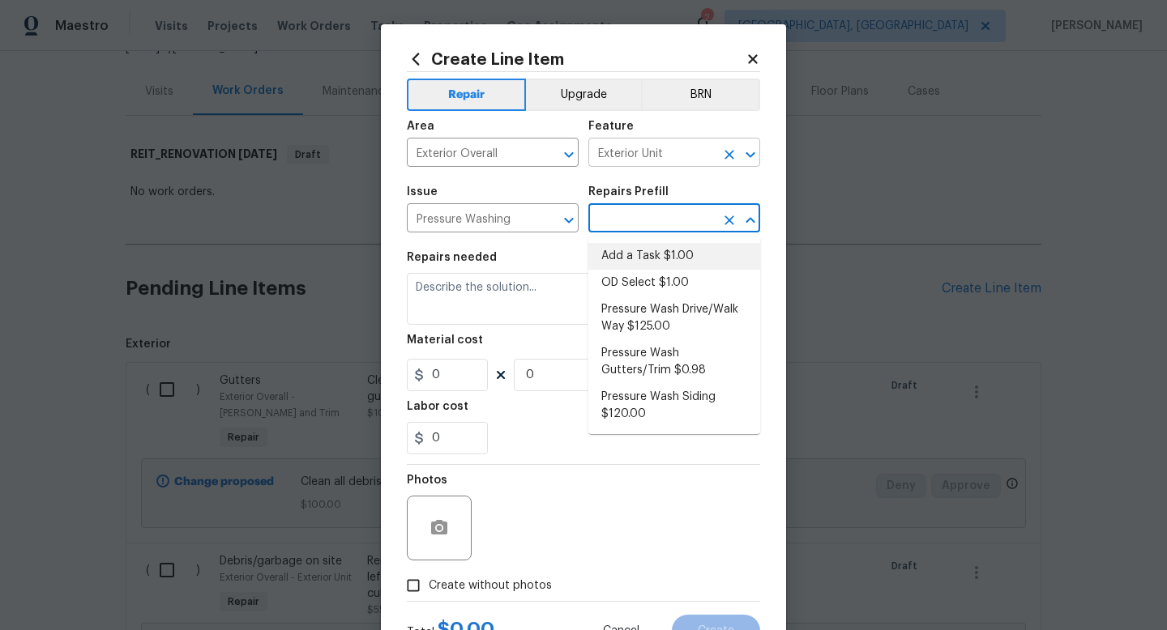
type input "Siding"
type input "Add a Task $1.00"
type textarea "HPM to detail"
type input "1"
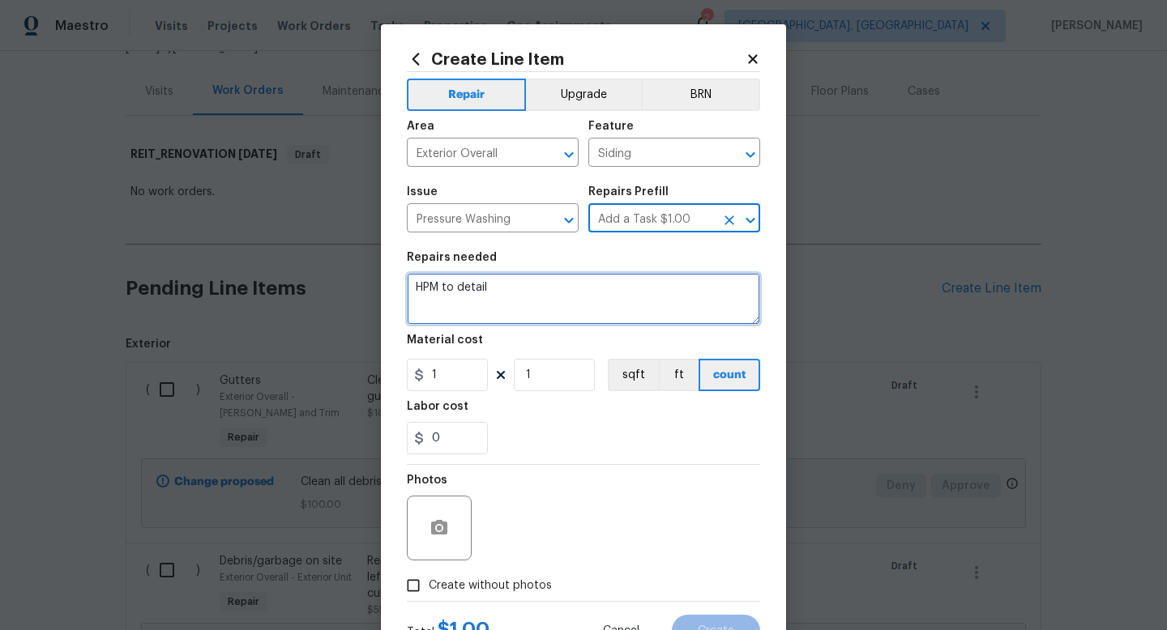
click at [649, 277] on textarea "HPM to detail" at bounding box center [583, 299] width 353 height 52
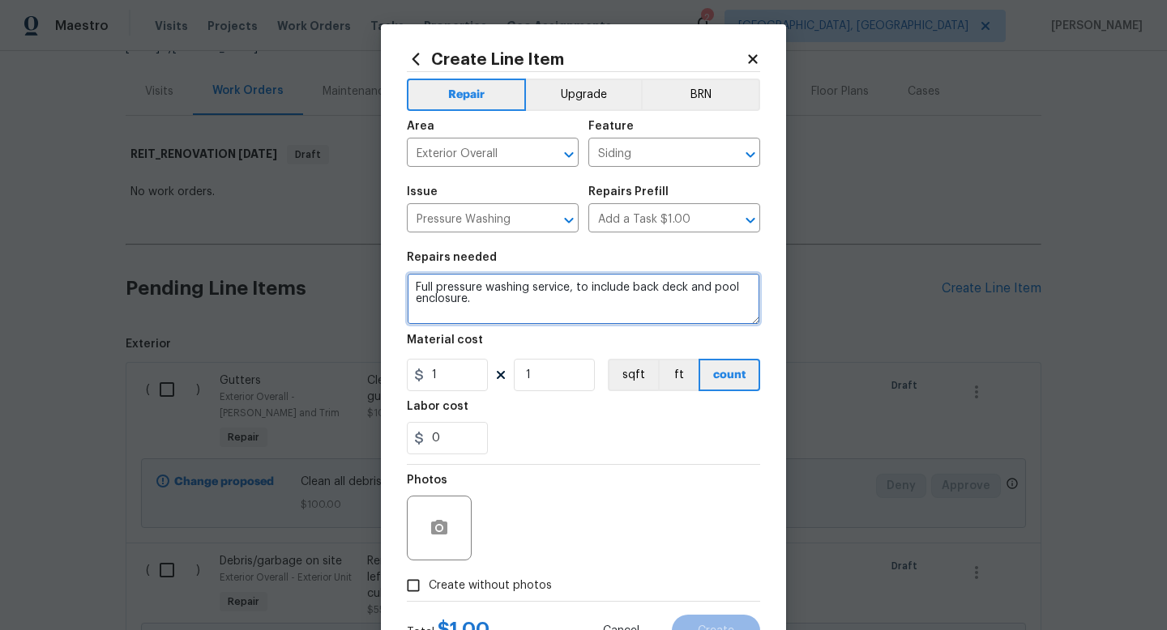
type textarea "Full pressure washing service, to include back deck and pool enclosure."
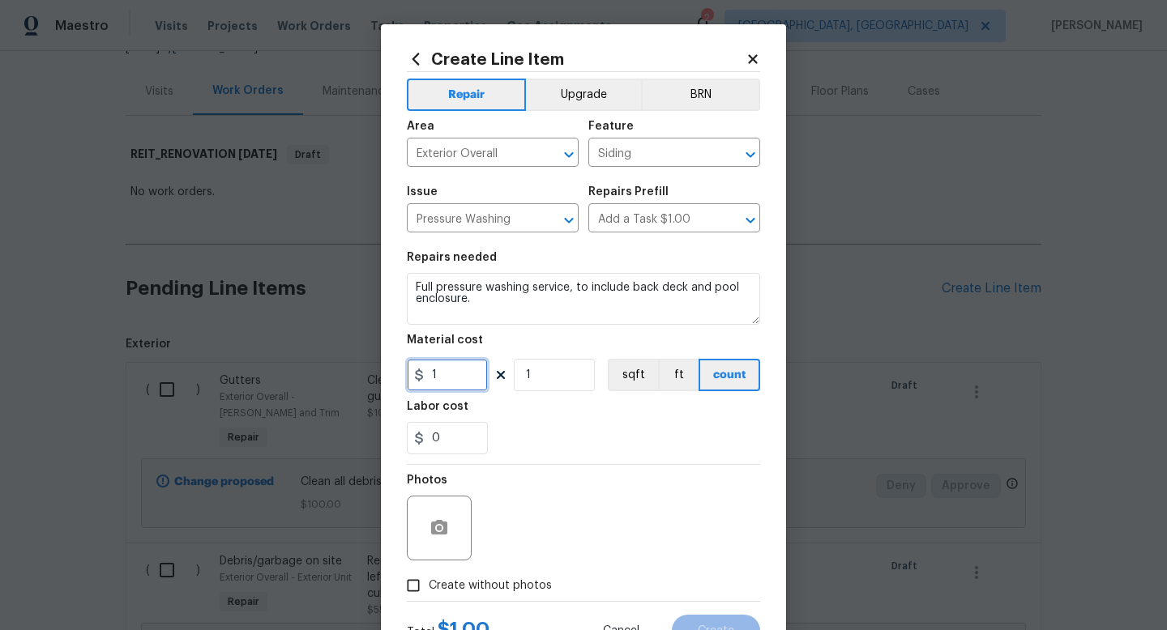
click at [467, 384] on input "1" at bounding box center [447, 375] width 81 height 32
type input "350"
click at [503, 584] on span "Create without photos" at bounding box center [490, 586] width 123 height 17
click at [429, 584] on input "Create without photos" at bounding box center [413, 585] width 31 height 31
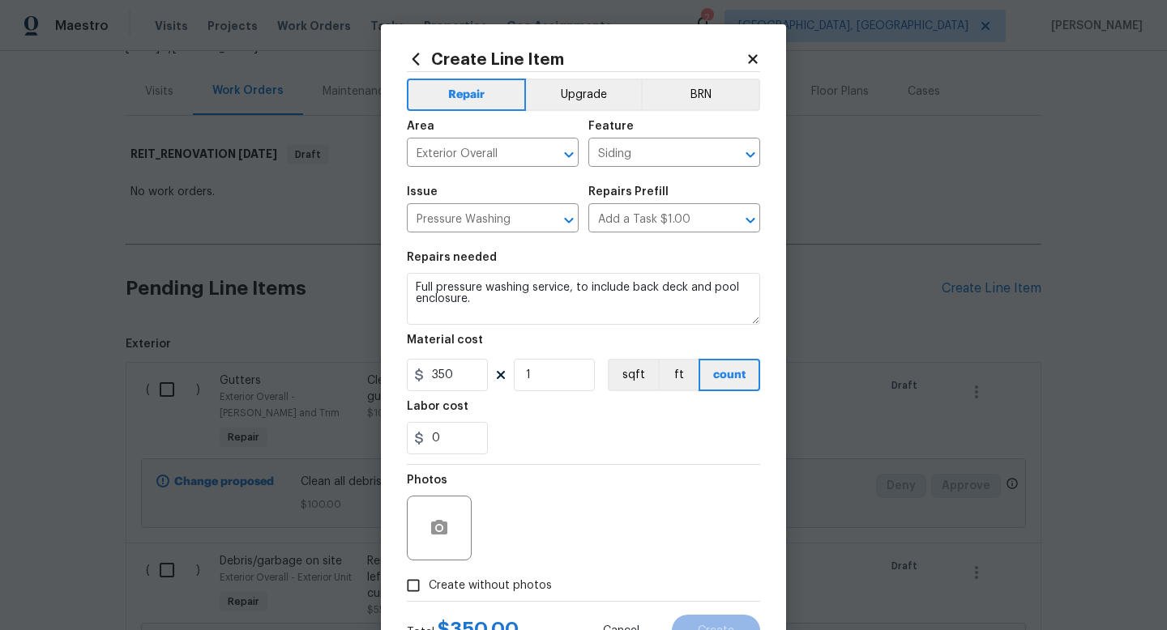
checkbox input "true"
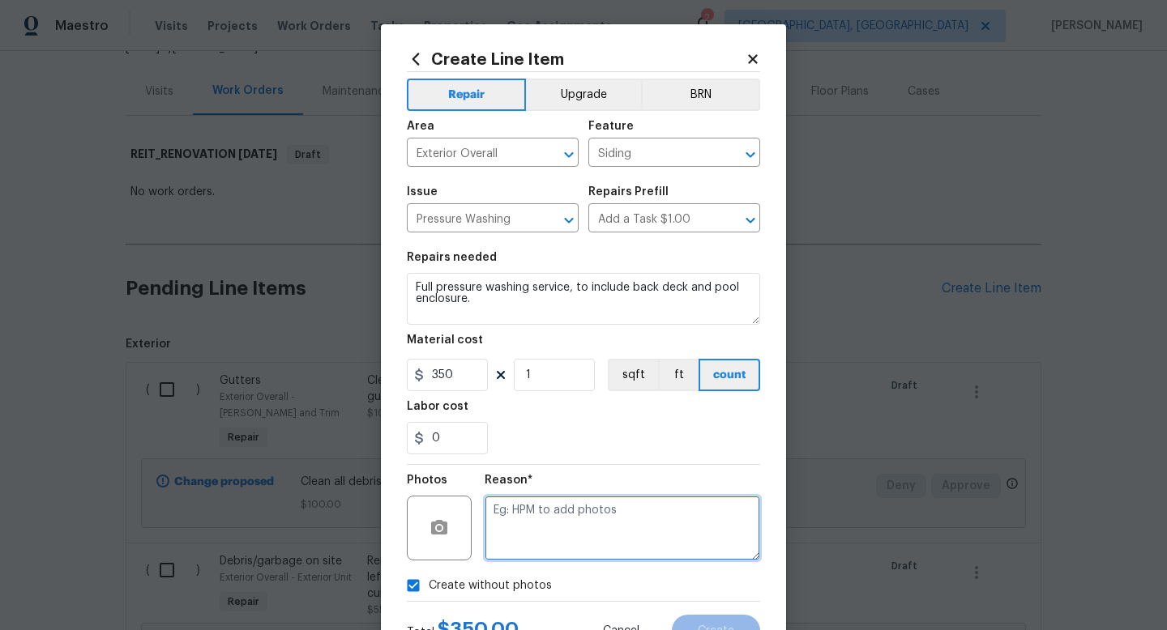
click at [540, 531] on textarea at bounding box center [622, 528] width 275 height 65
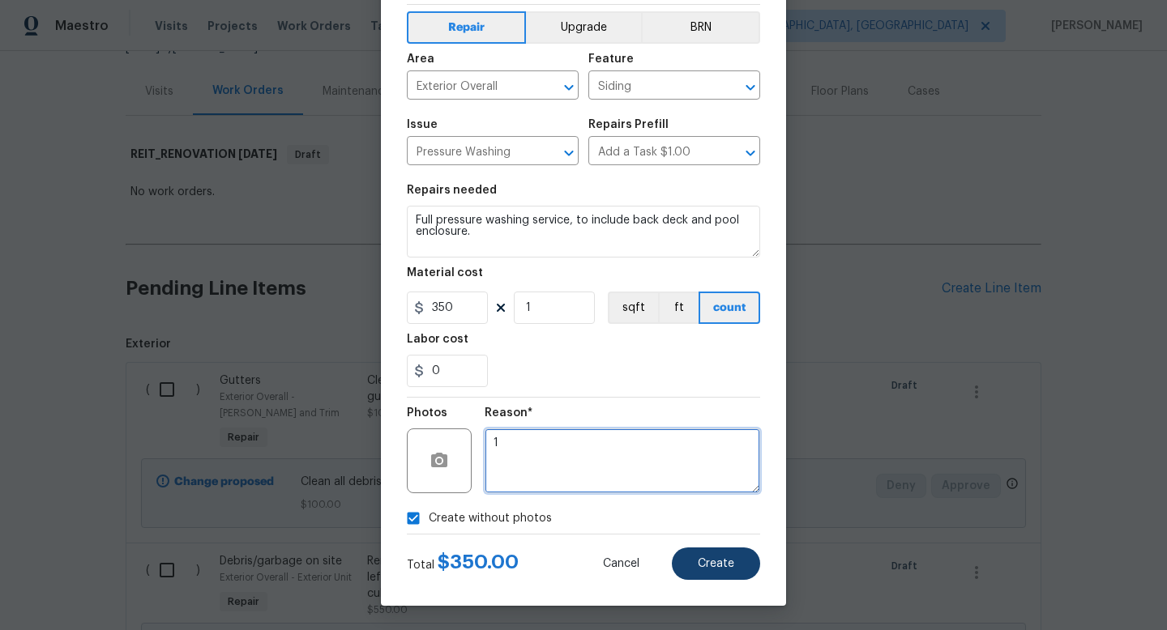
type textarea "1"
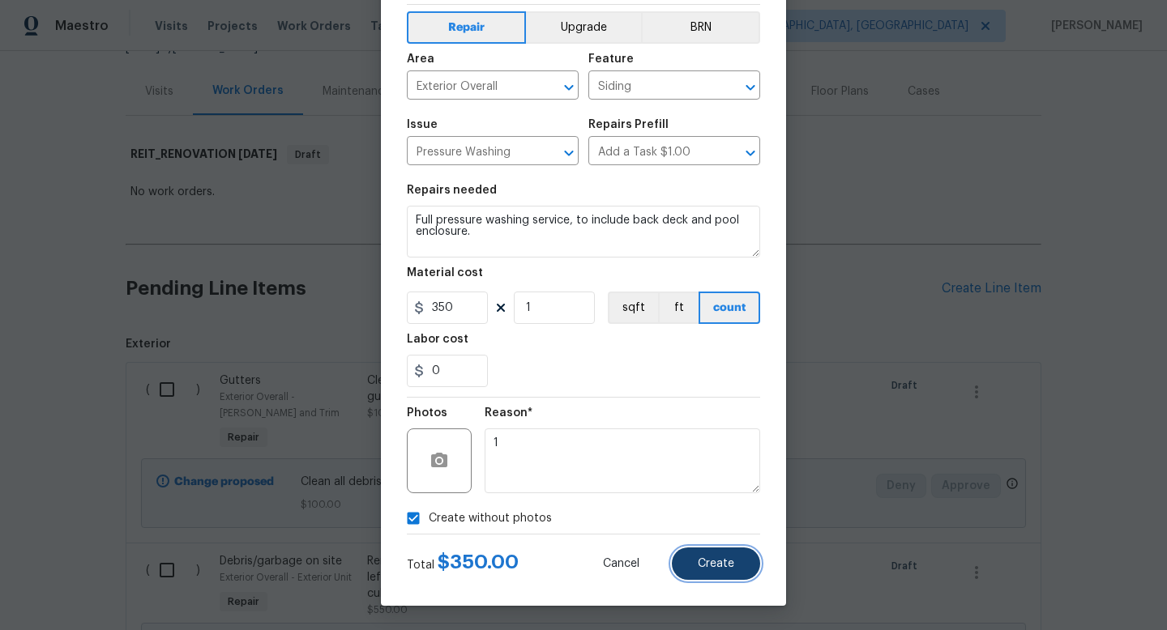
click at [698, 561] on button "Create" at bounding box center [716, 564] width 88 height 32
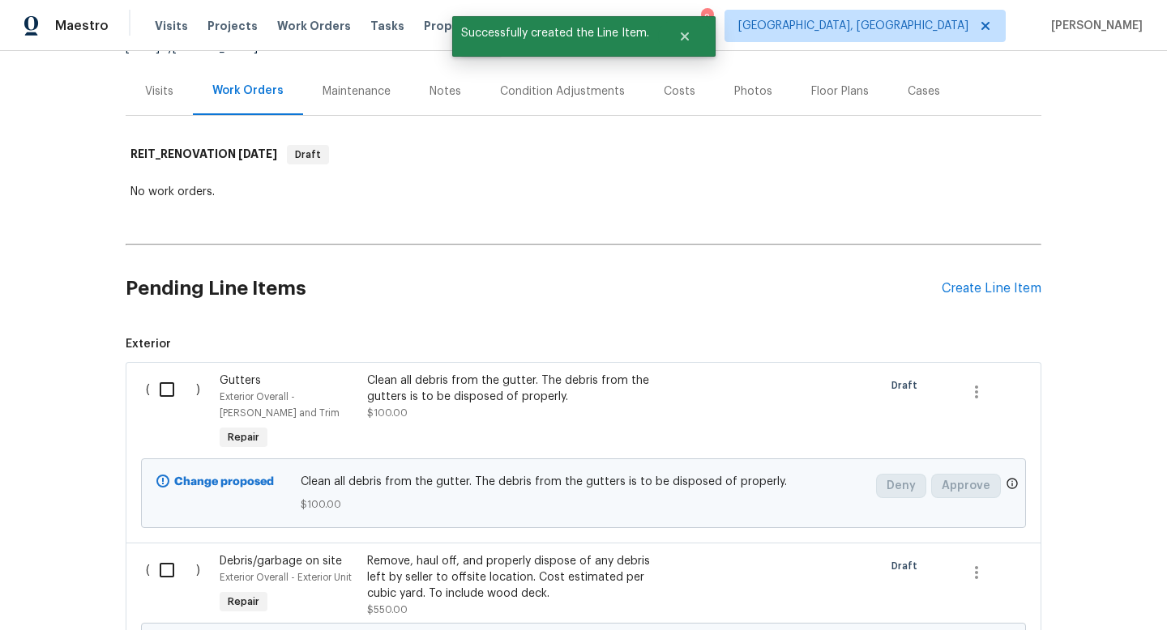
click at [997, 280] on div "Pending Line Items Create Line Item" at bounding box center [584, 288] width 916 height 75
click at [990, 284] on div "Create Line Item" at bounding box center [991, 288] width 100 height 15
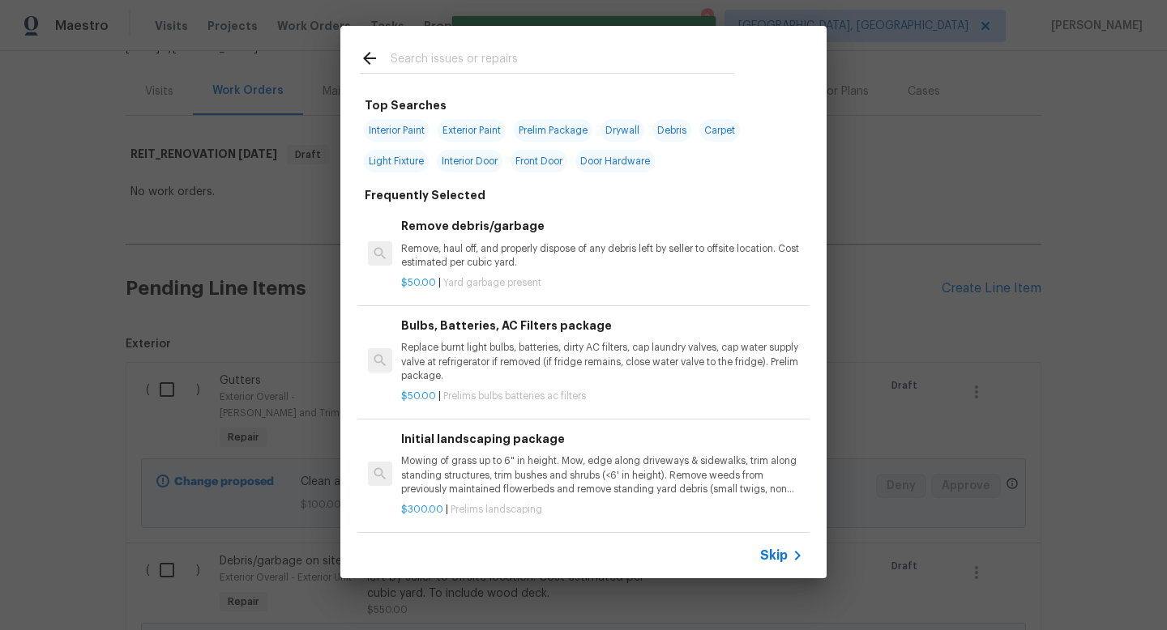
click at [758, 551] on div "Skip" at bounding box center [583, 555] width 486 height 45
click at [772, 555] on span "Skip" at bounding box center [774, 556] width 28 height 16
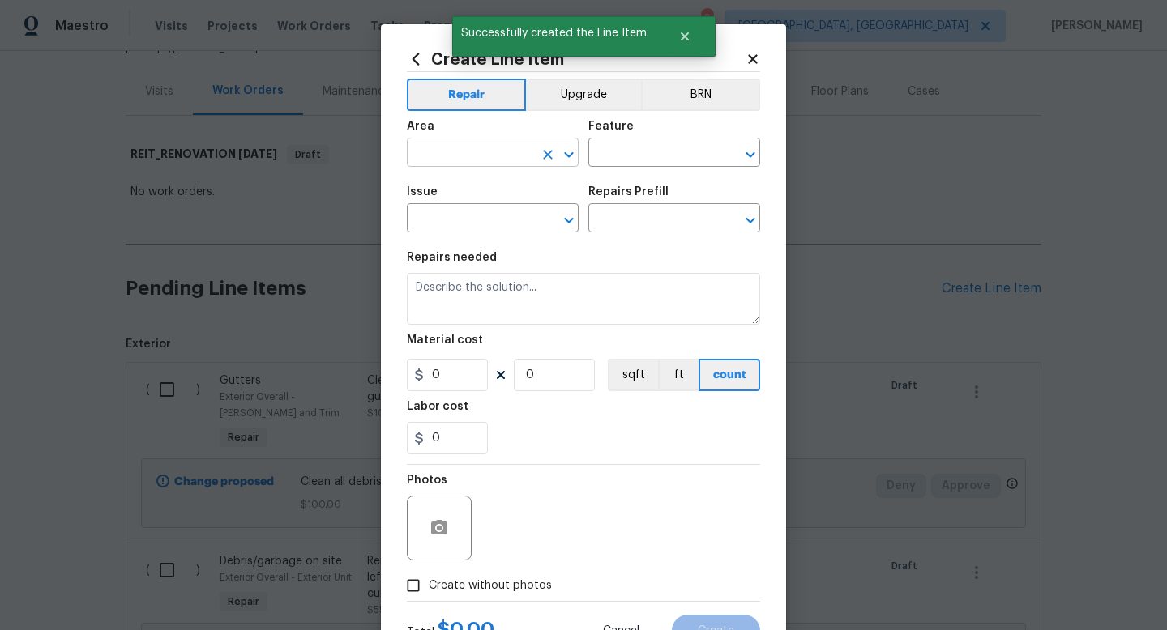
click at [477, 148] on input "text" at bounding box center [470, 154] width 126 height 25
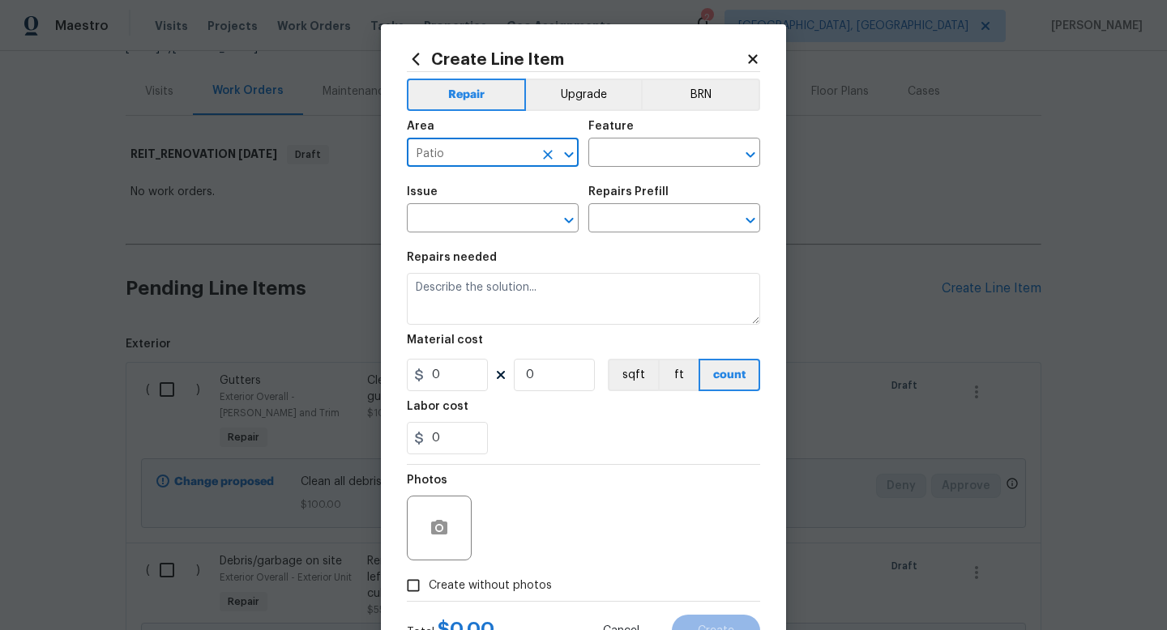
type input "Patio"
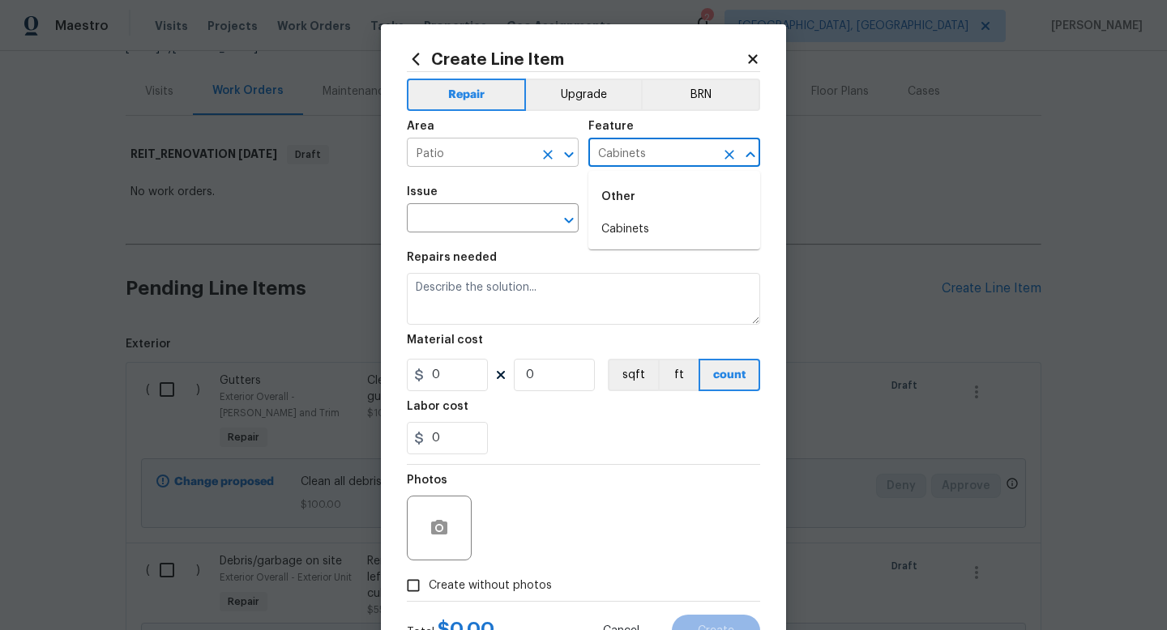
type input "Cabinets"
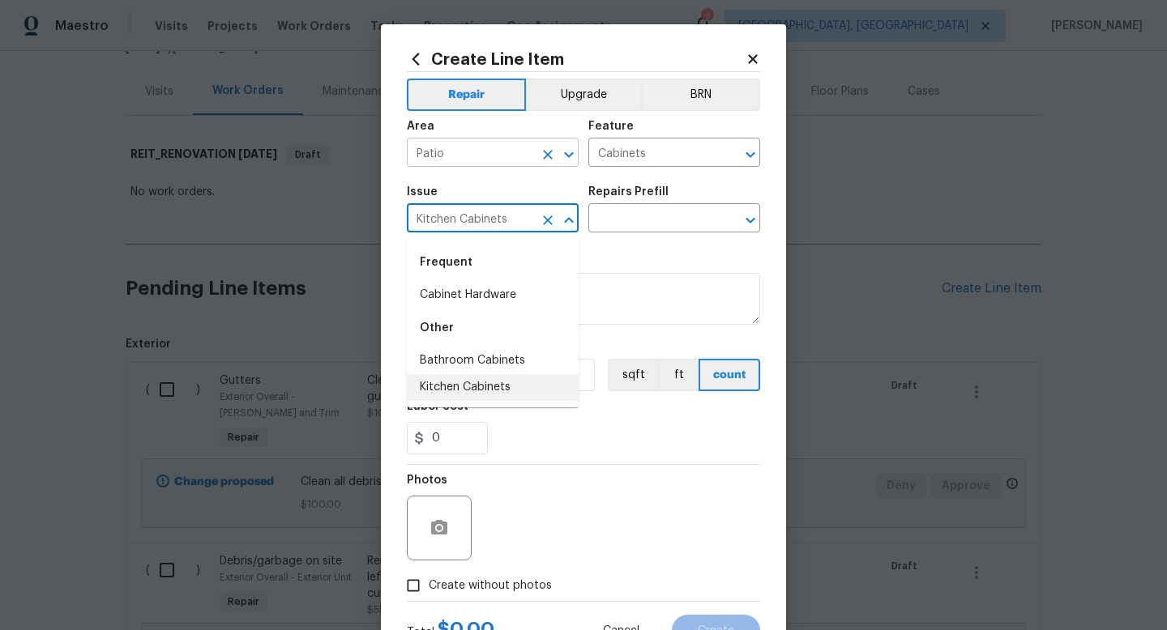
type input "Kitchen Cabinets"
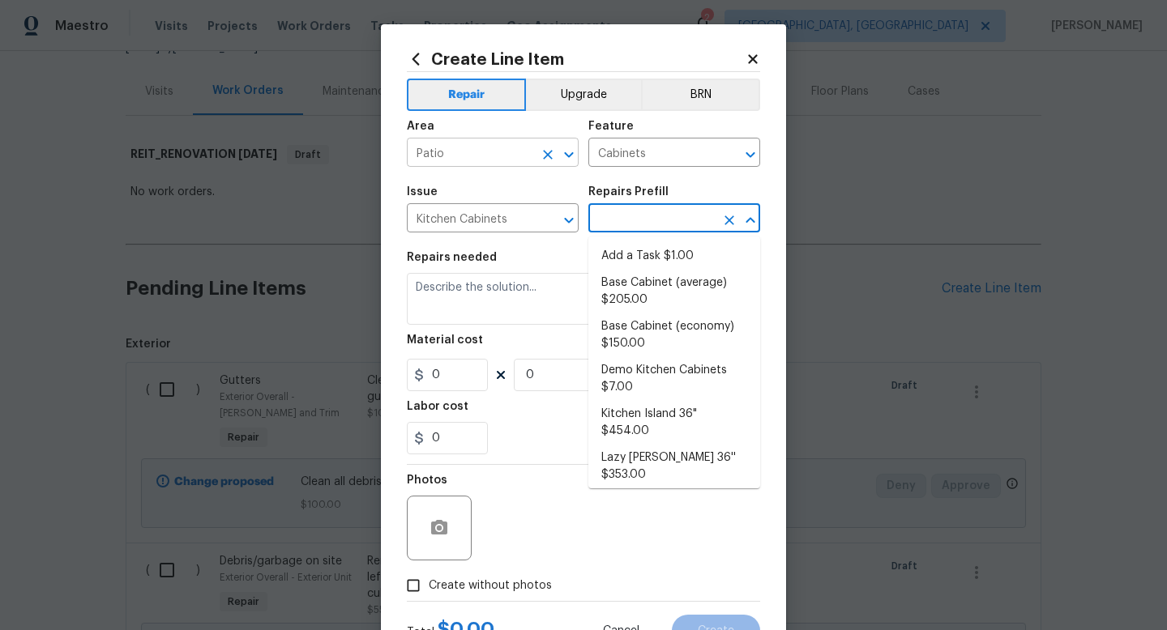
type input "Add a Task $1.00"
type textarea "HPM to detail"
type input "1"
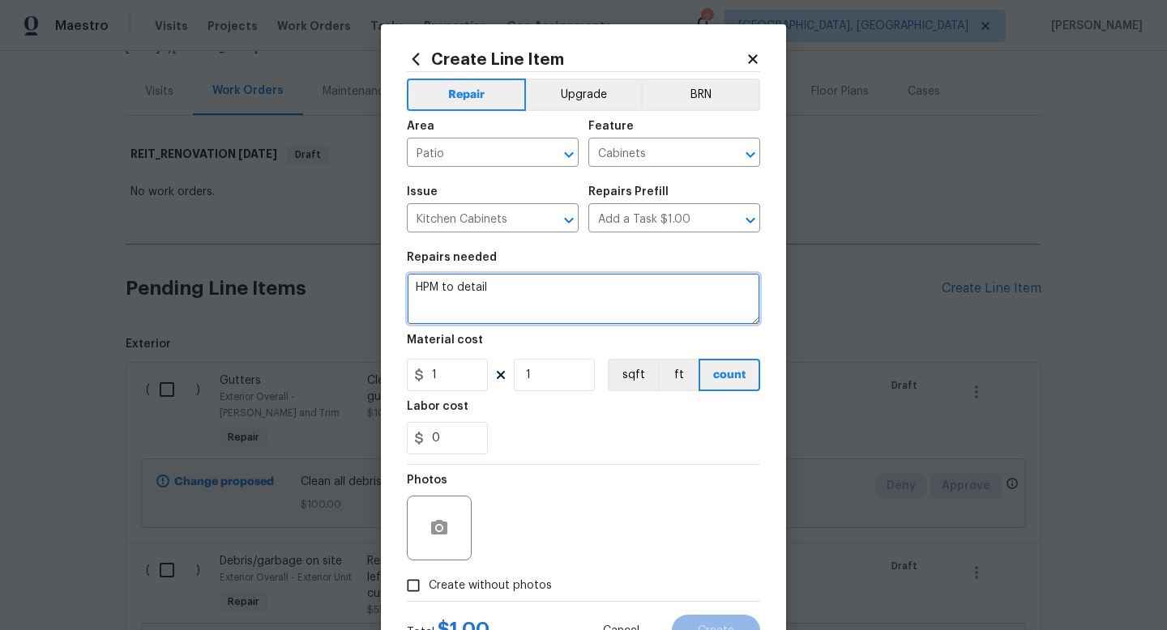
click at [461, 296] on textarea "HPM to detail" at bounding box center [583, 299] width 353 height 52
type textarea "Due to severe damage; remove outdoor kitchen cabinets and countertops and repai…"
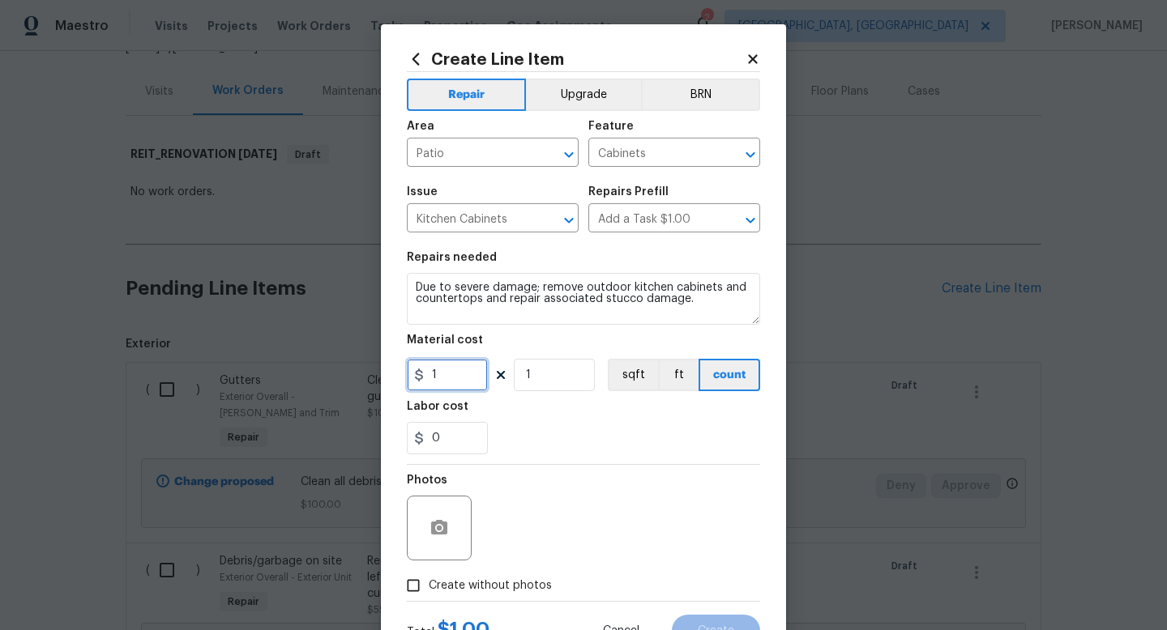
click at [446, 377] on input "1" at bounding box center [447, 375] width 81 height 32
type input "375"
click at [463, 583] on span "Create without photos" at bounding box center [490, 586] width 123 height 17
click at [429, 583] on input "Create without photos" at bounding box center [413, 585] width 31 height 31
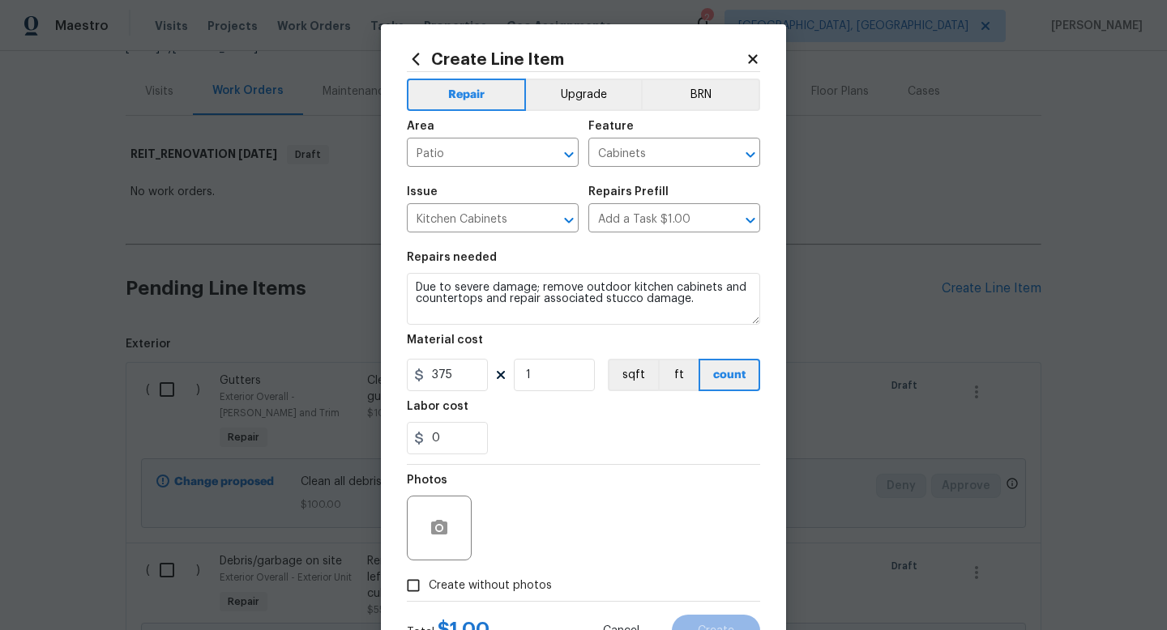
checkbox input "true"
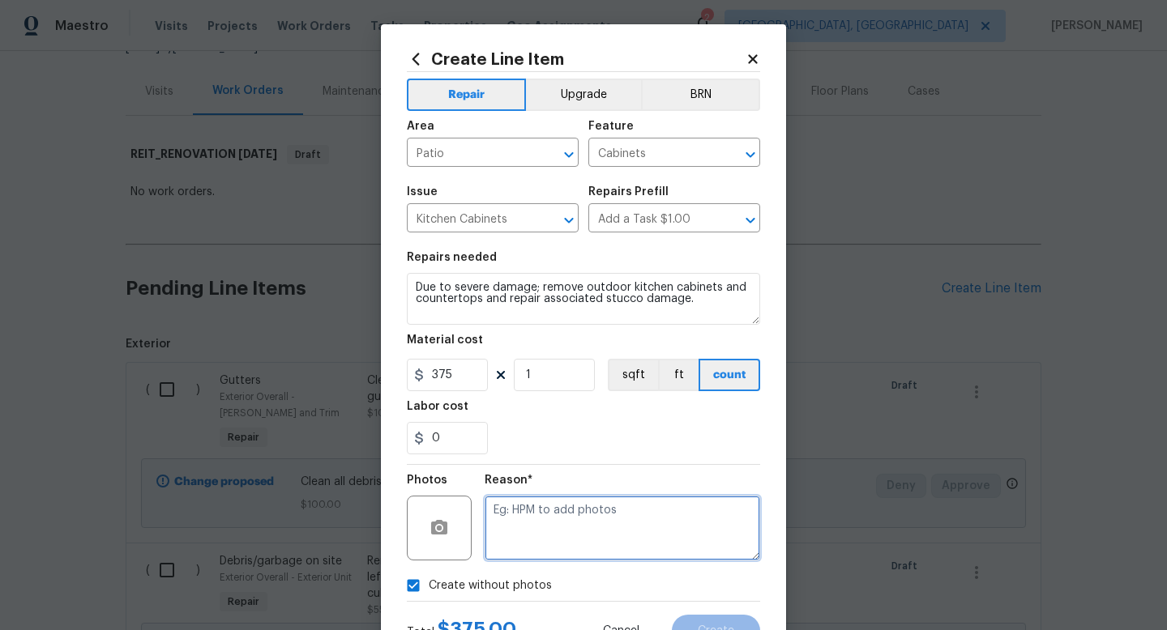
click at [532, 541] on textarea at bounding box center [622, 528] width 275 height 65
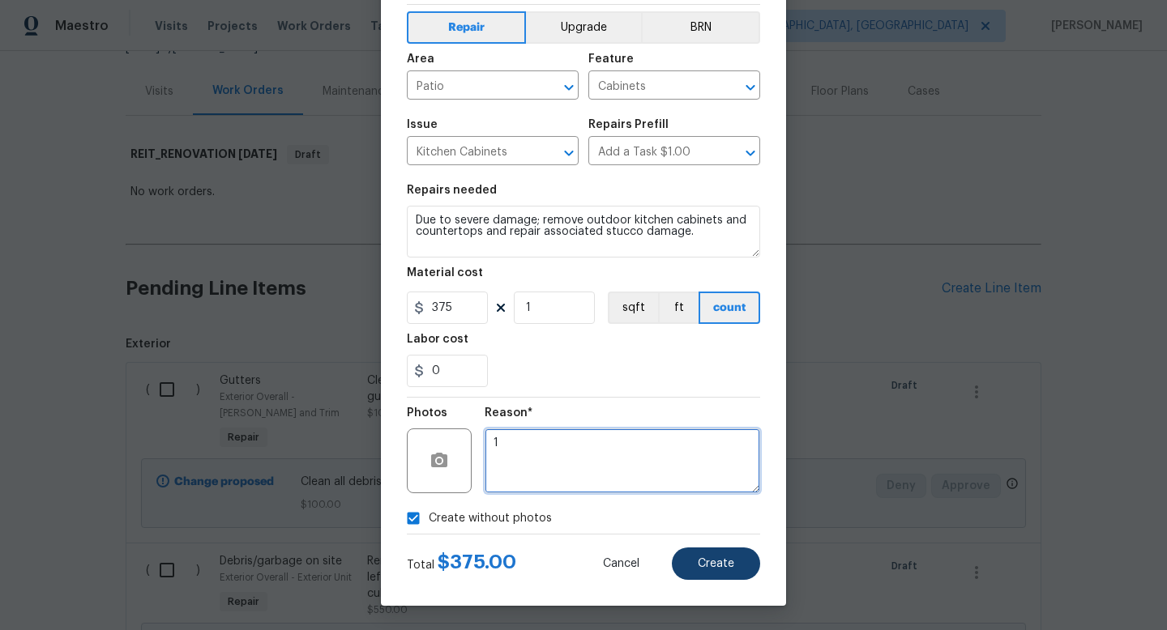
type textarea "1"
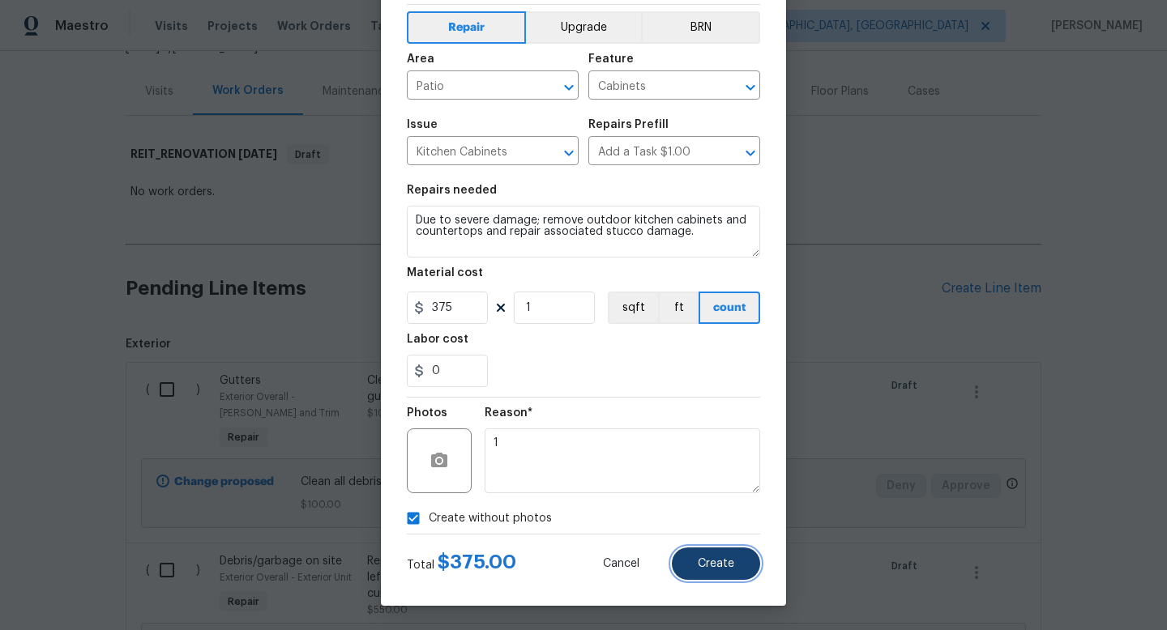
click at [684, 570] on button "Create" at bounding box center [716, 564] width 88 height 32
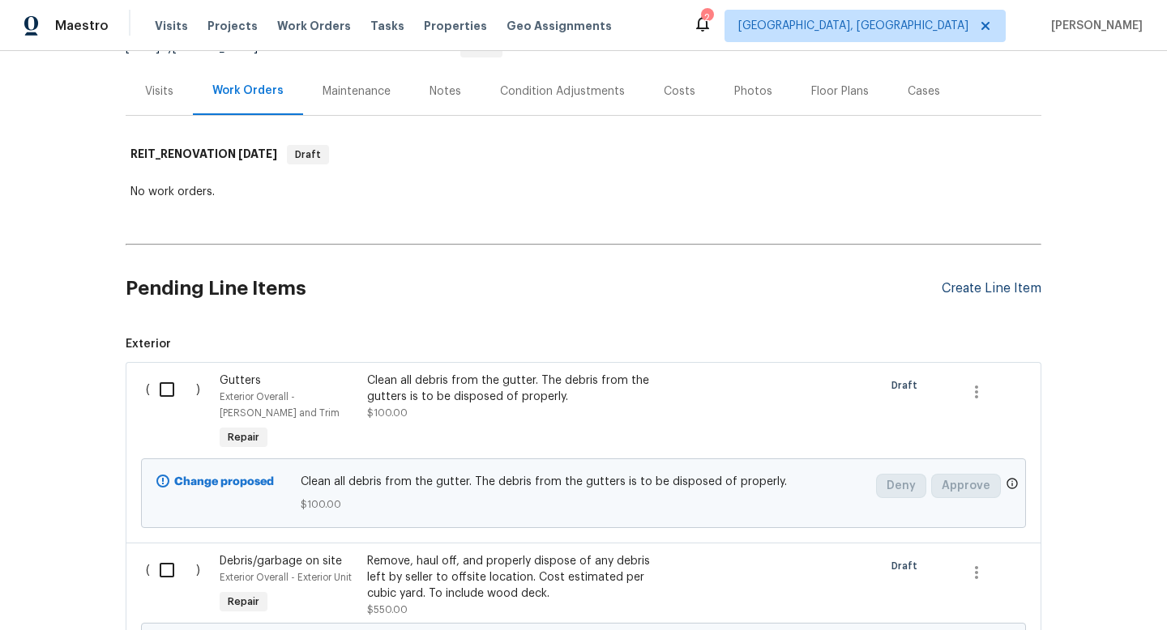
click at [989, 289] on div "Create Line Item" at bounding box center [991, 288] width 100 height 15
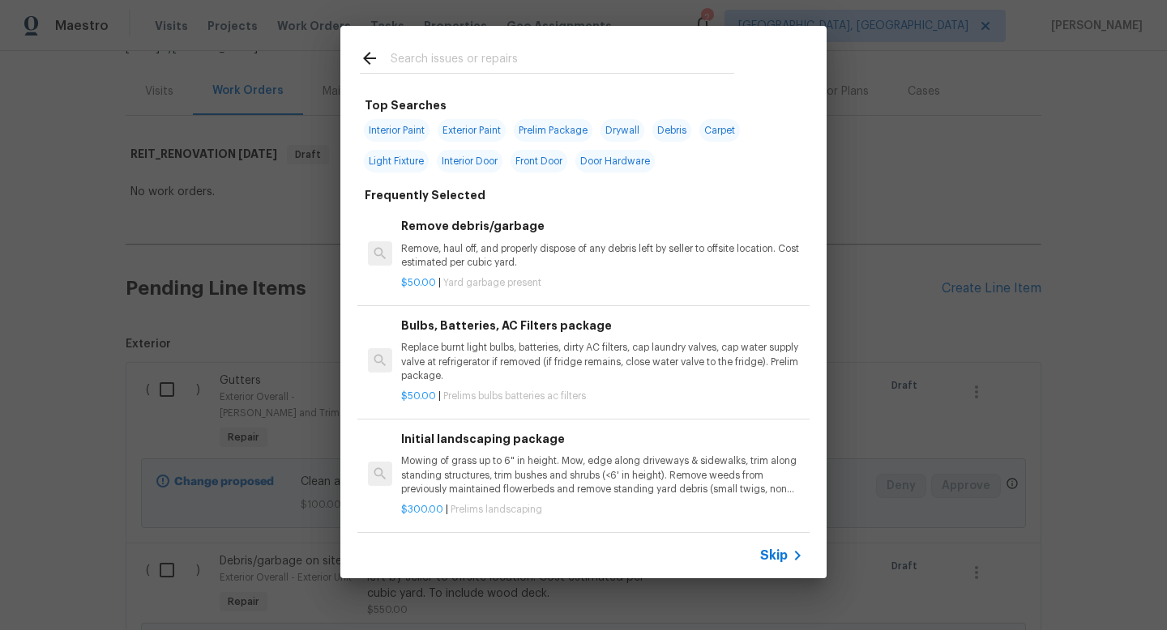
click at [763, 556] on span "Skip" at bounding box center [774, 556] width 28 height 16
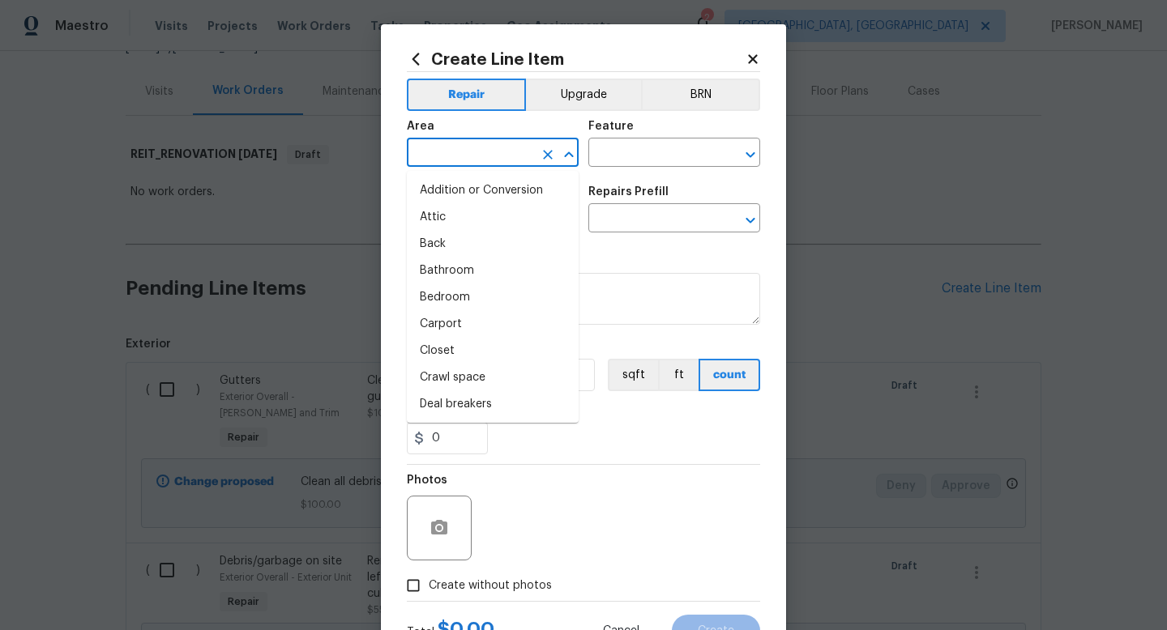
click at [494, 155] on input "text" at bounding box center [470, 154] width 126 height 25
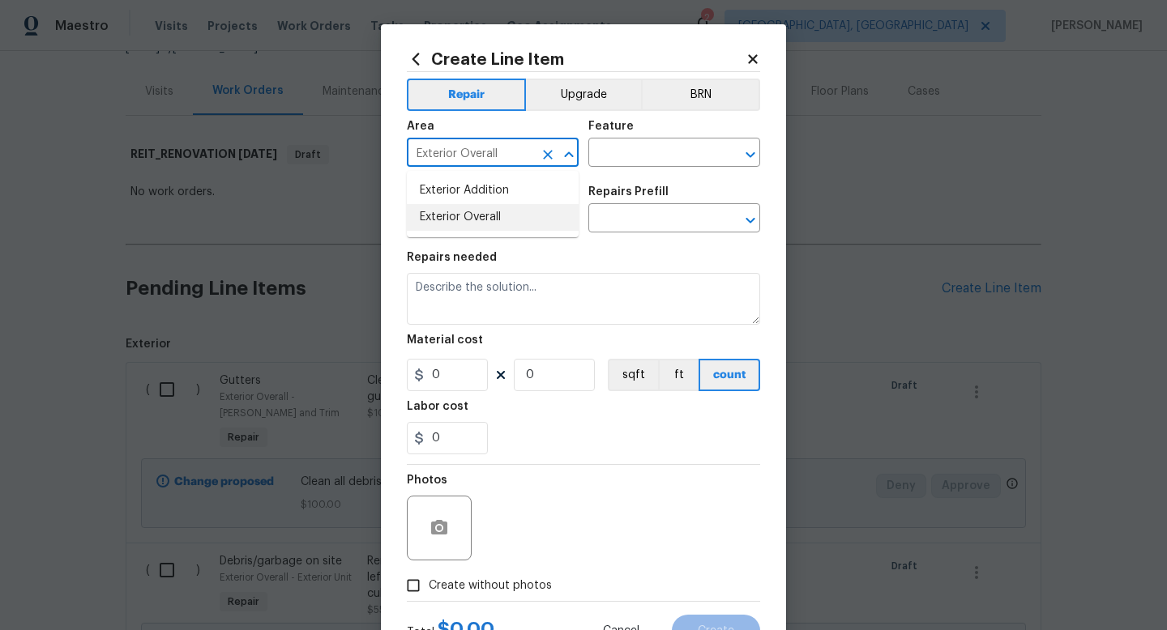
type input "Exterior Overall"
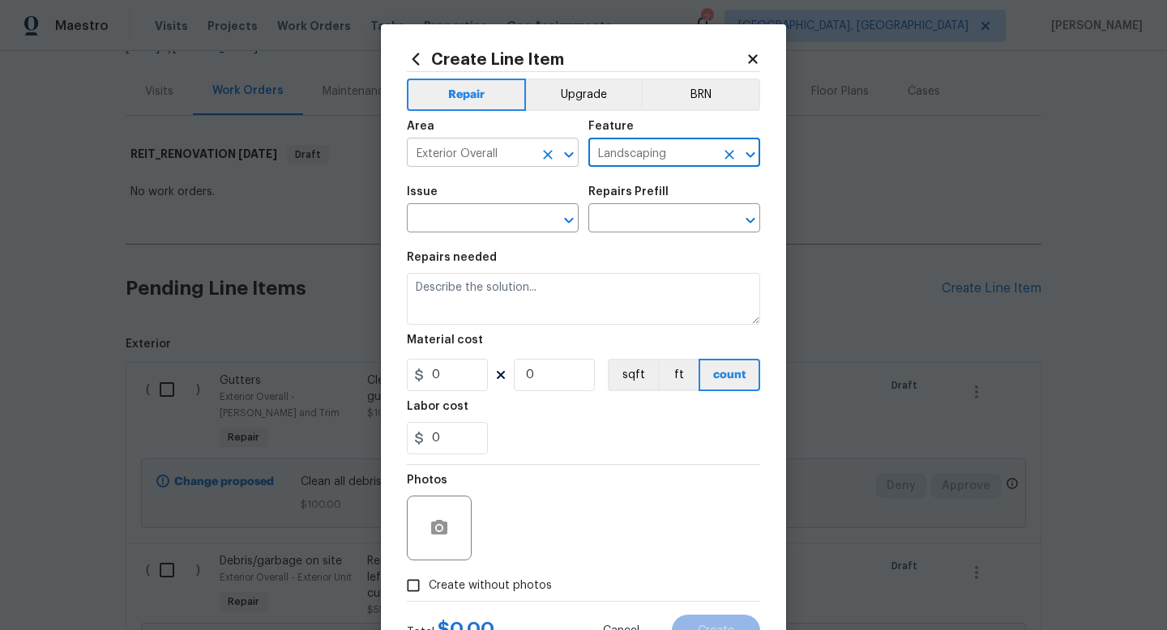
type input "Landscaping"
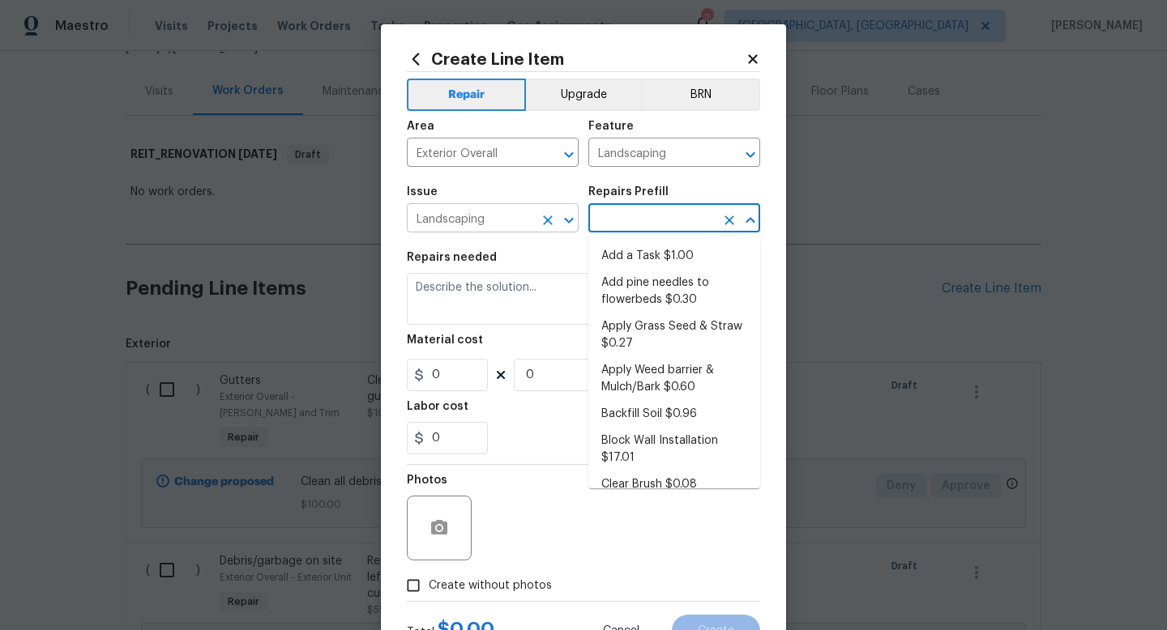
click at [468, 222] on input "Landscaping" at bounding box center [470, 219] width 126 height 25
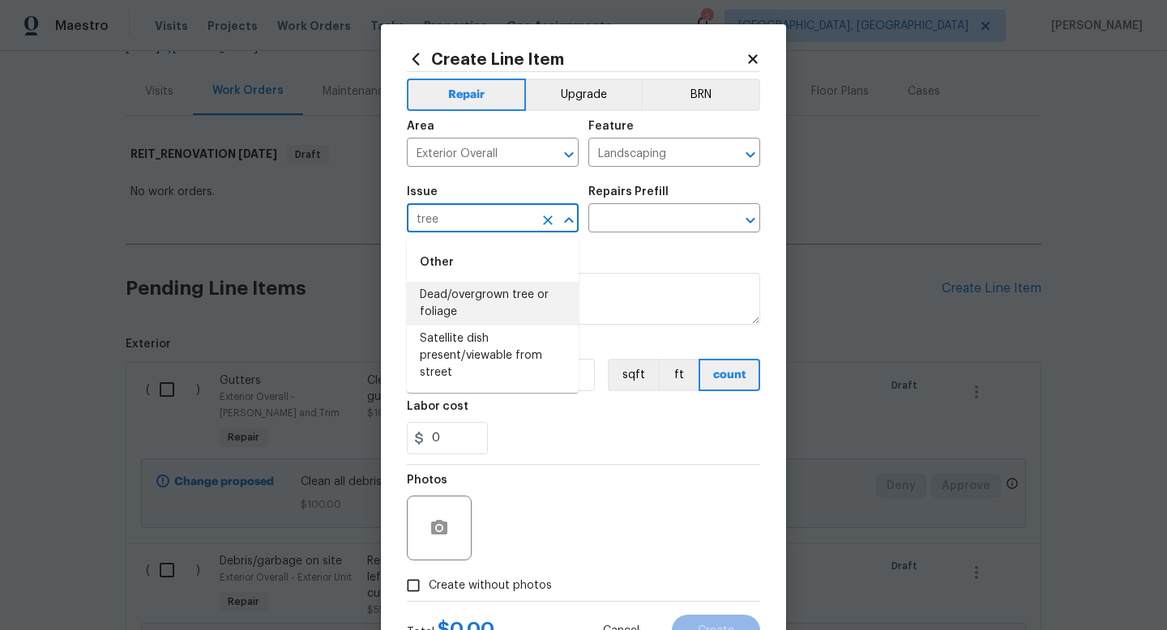
click at [476, 301] on li "Dead/overgrown tree or foliage" at bounding box center [493, 304] width 172 height 44
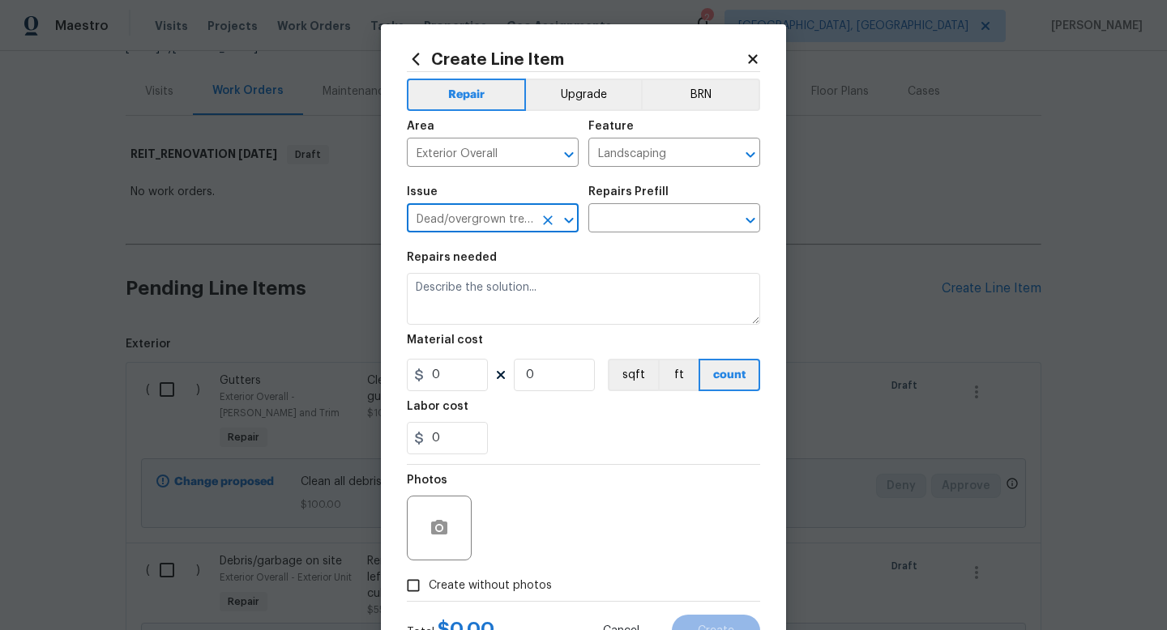
type input "Dead/overgrown tree or foliage"
click at [610, 241] on div "Issue Dead/overgrown tree or foliage ​ Repairs Prefill ​" at bounding box center [583, 210] width 353 height 66
click at [618, 230] on input "text" at bounding box center [651, 219] width 126 height 25
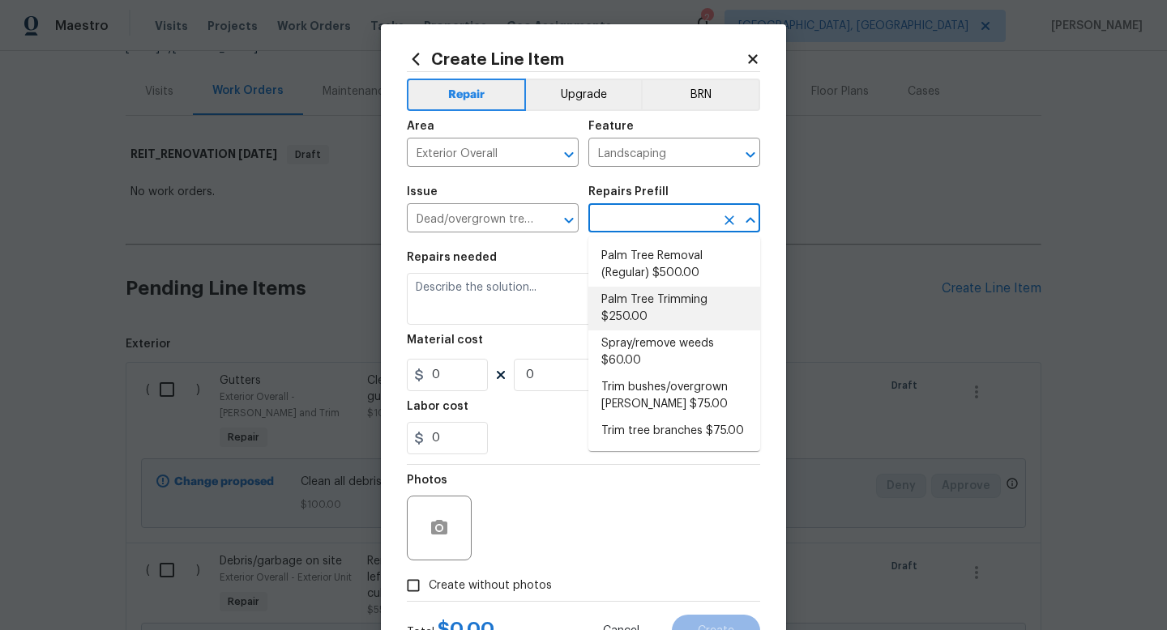
click at [636, 325] on li "Palm Tree Trimming $250.00" at bounding box center [674, 309] width 172 height 44
type input "Palm Tree Trimming $250.00"
type textarea "Trim palm tree fronds."
type input "250"
type input "1"
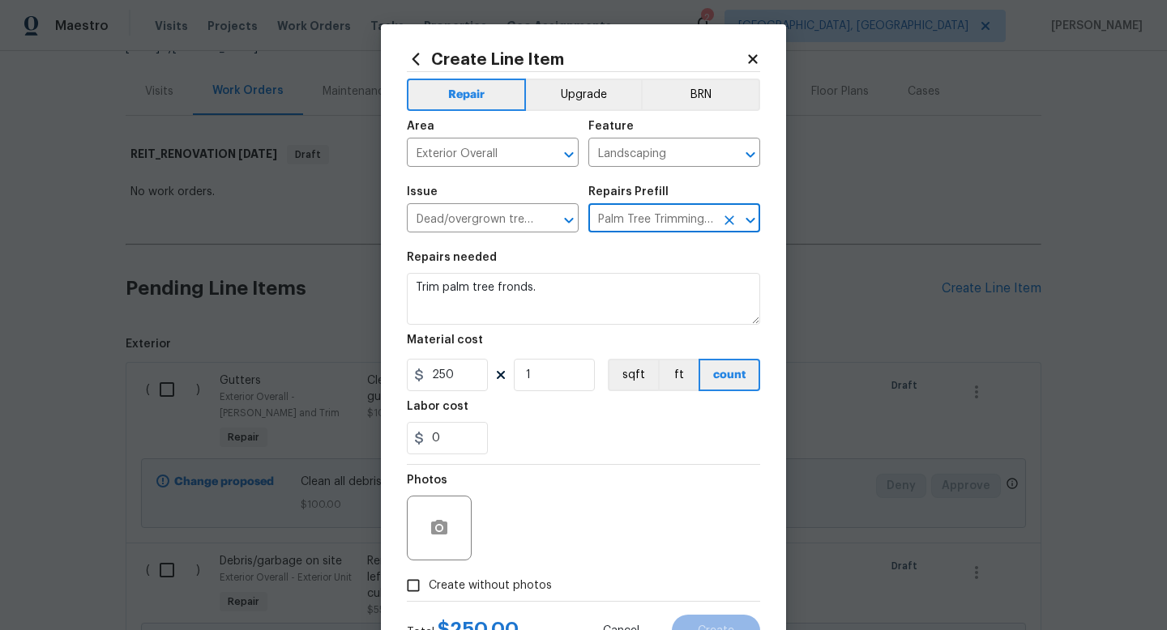
click at [494, 583] on span "Create without photos" at bounding box center [490, 586] width 123 height 17
click at [429, 583] on input "Create without photos" at bounding box center [413, 585] width 31 height 31
checkbox input "true"
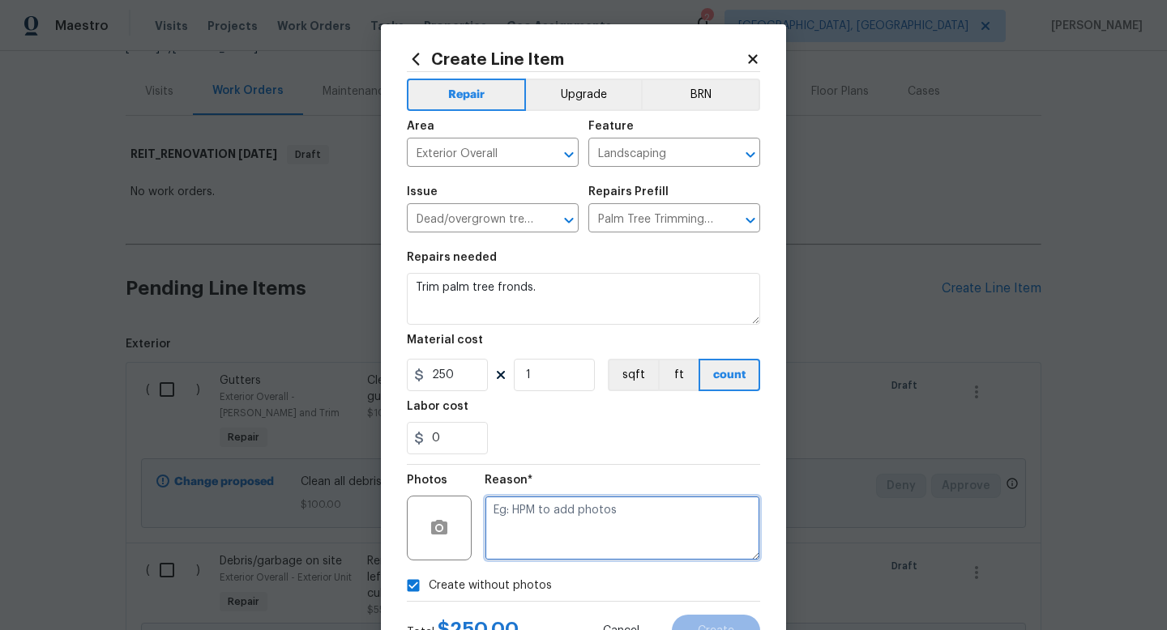
click at [529, 535] on textarea at bounding box center [622, 528] width 275 height 65
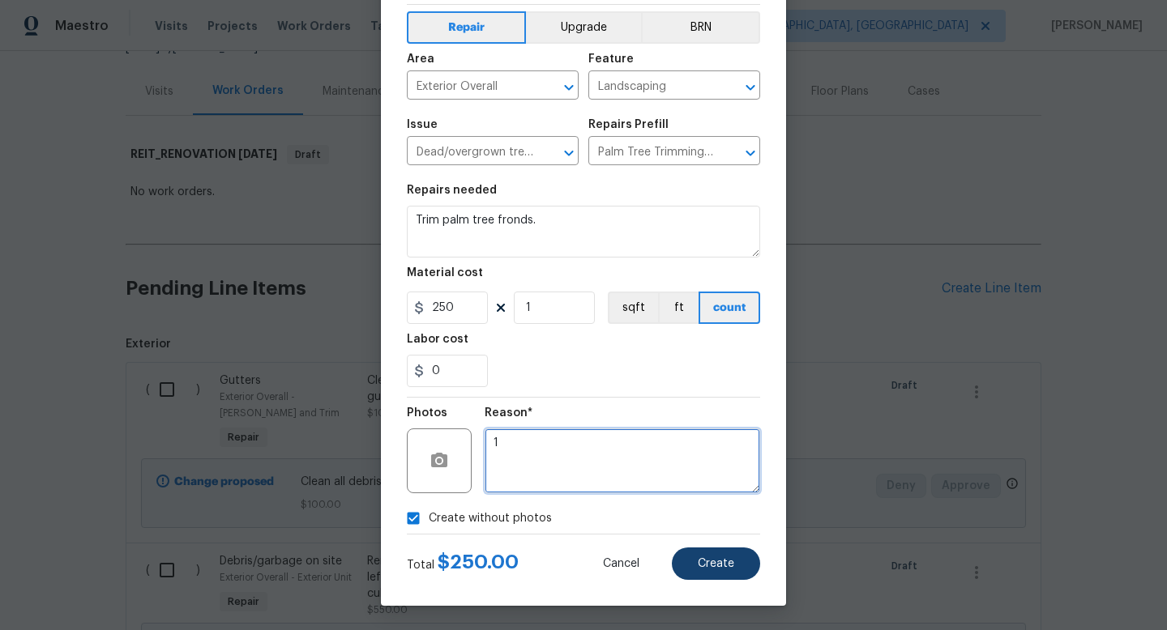
type textarea "1"
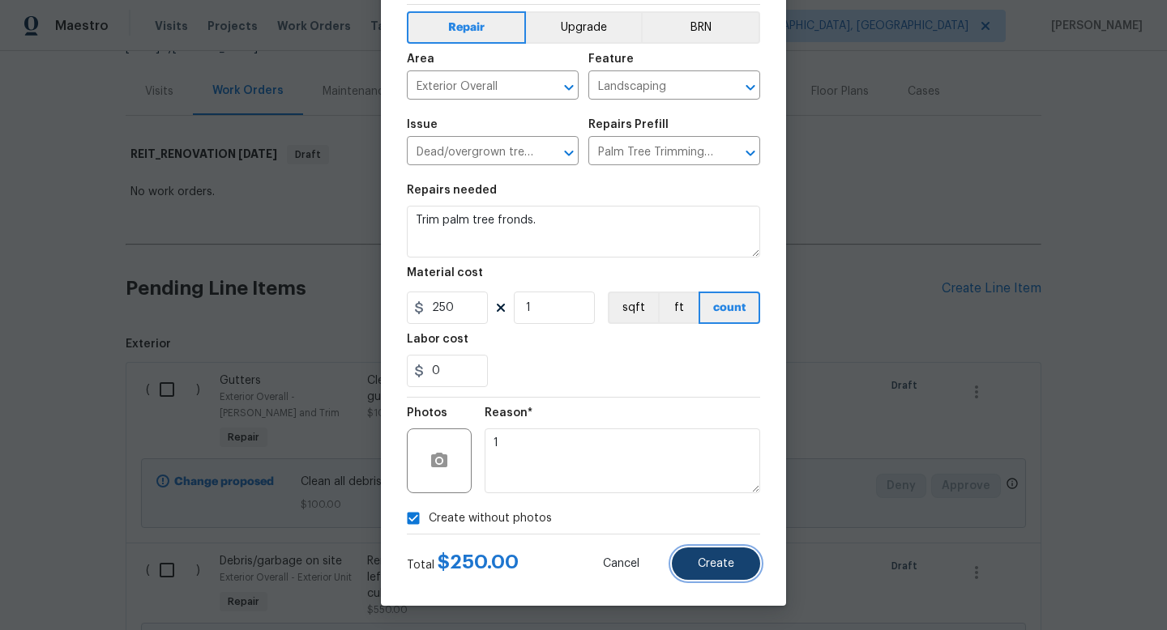
click at [711, 563] on span "Create" at bounding box center [716, 564] width 36 height 12
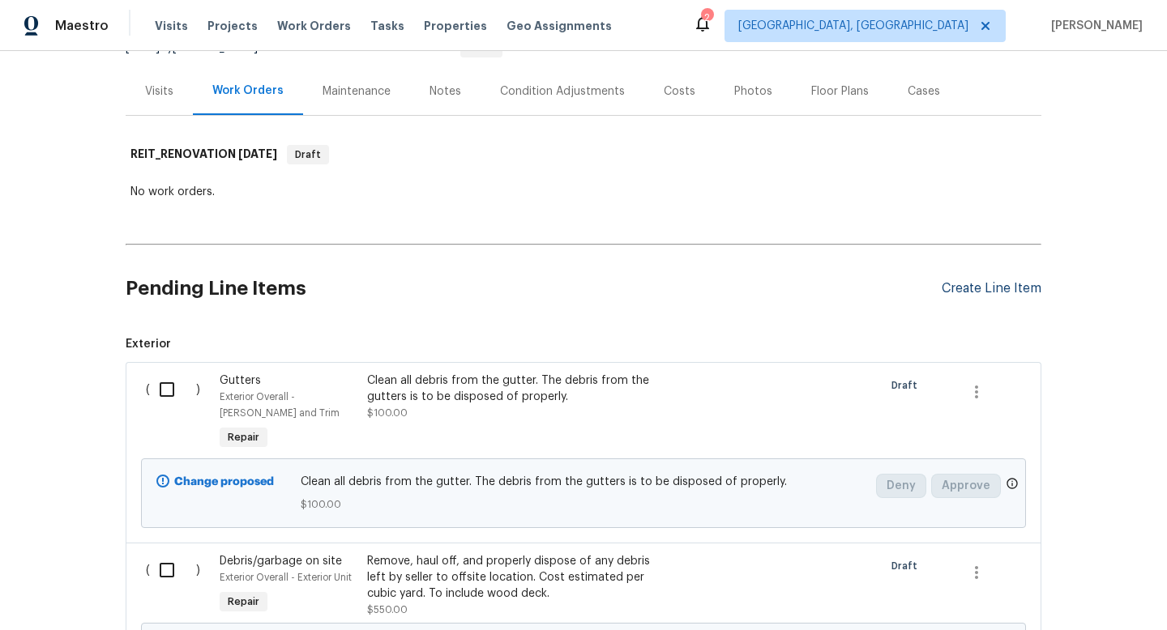
click at [1013, 292] on div "Create Line Item" at bounding box center [991, 288] width 100 height 15
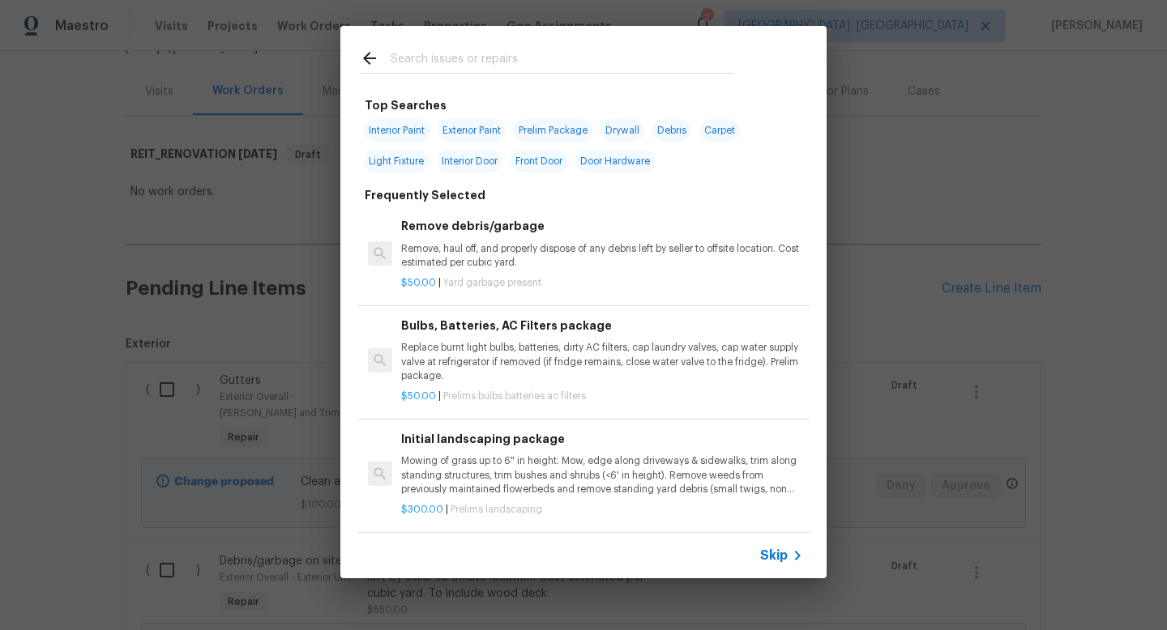
click at [781, 557] on span "Skip" at bounding box center [774, 556] width 28 height 16
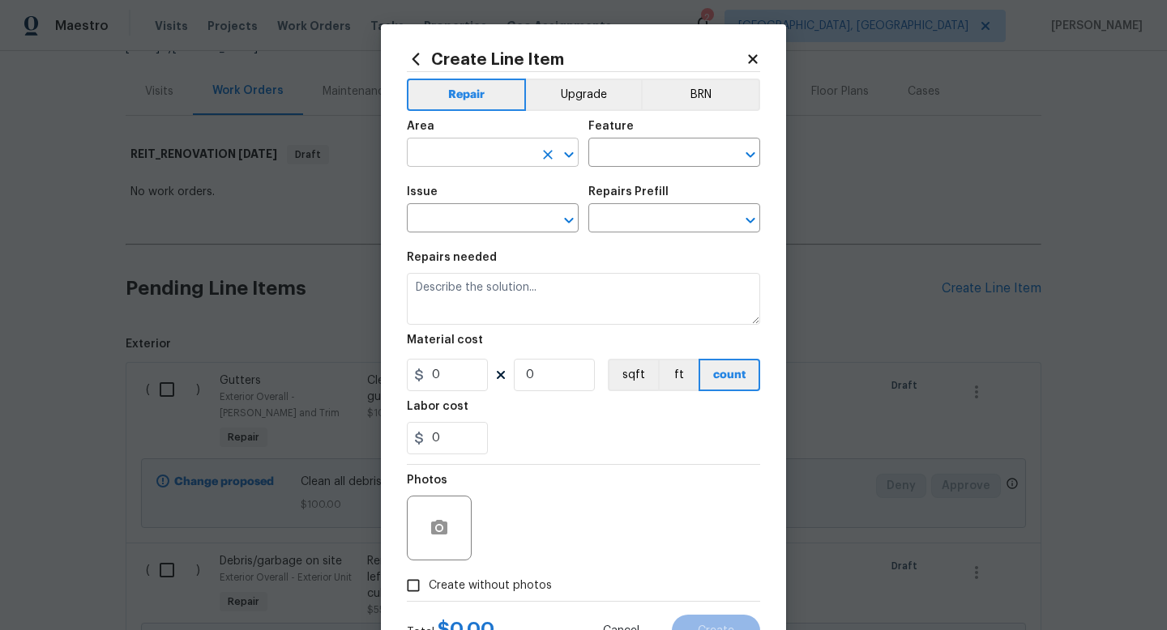
click at [458, 152] on input "text" at bounding box center [470, 154] width 126 height 25
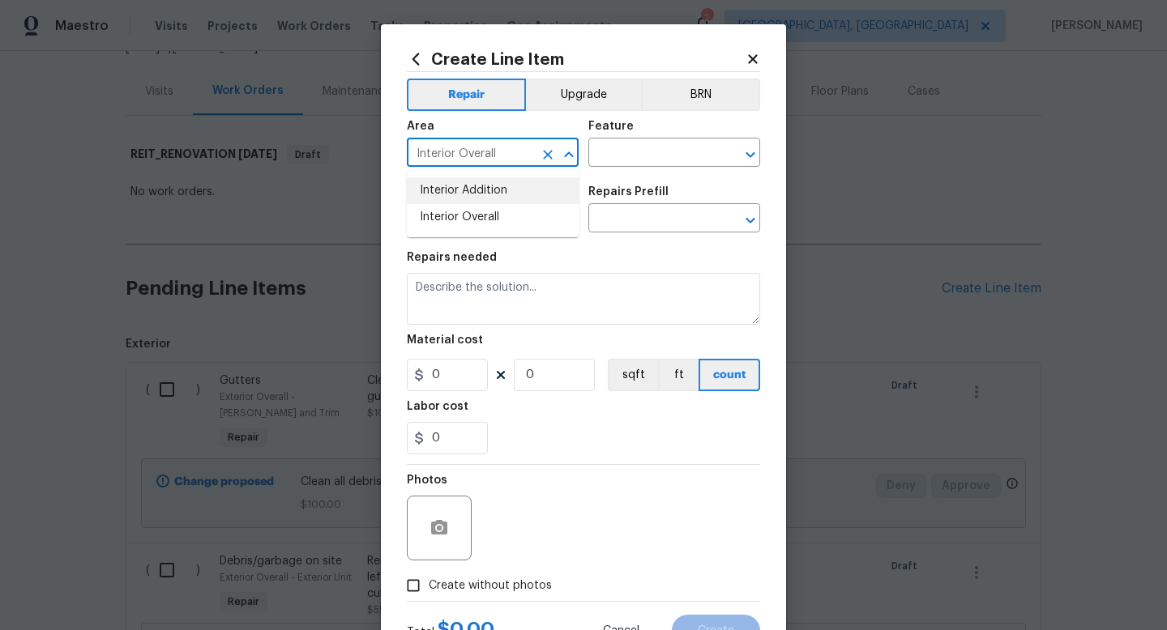
type input "Interior Overall"
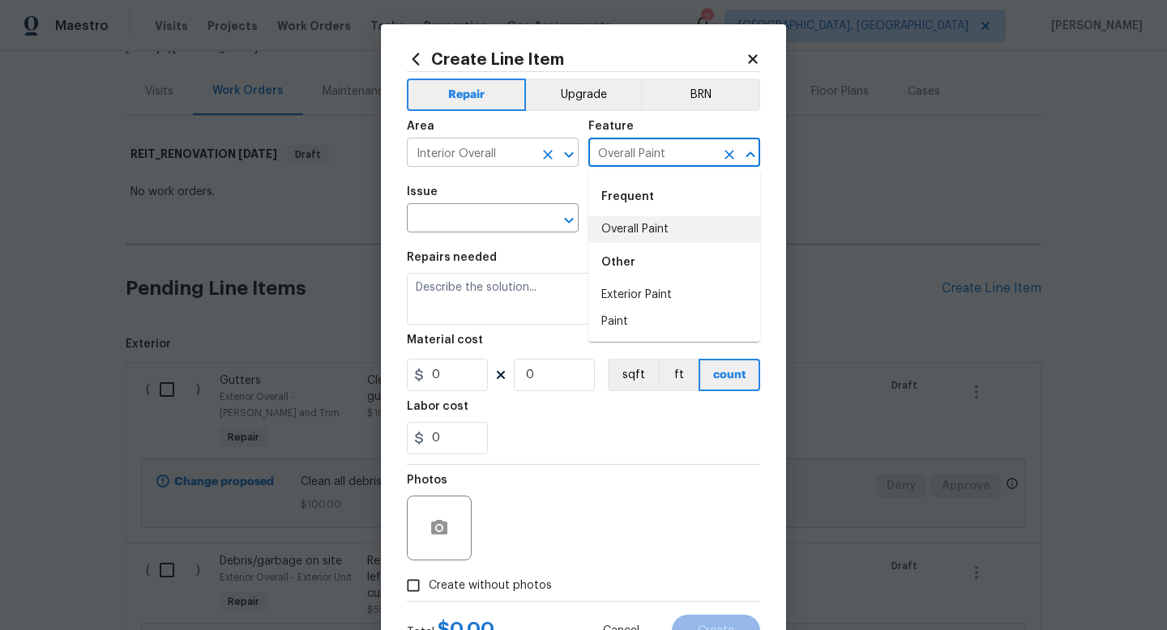
type input "Overall Paint"
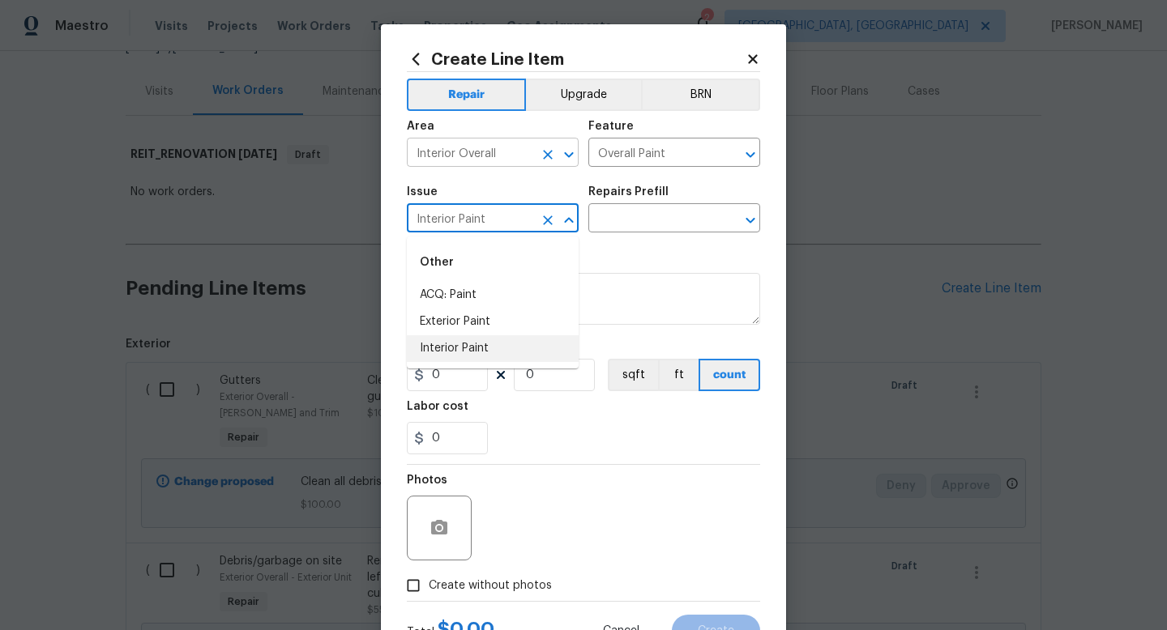
type input "Interior Paint"
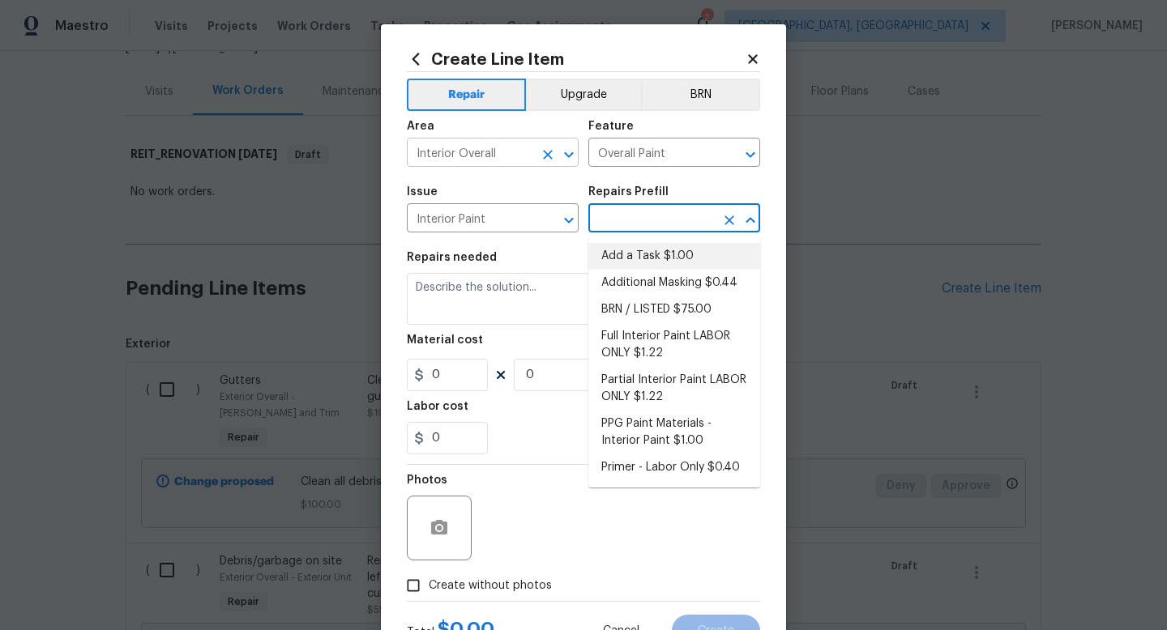
type input "Add a Task $1.00"
type textarea "HPM to detail"
type input "1"
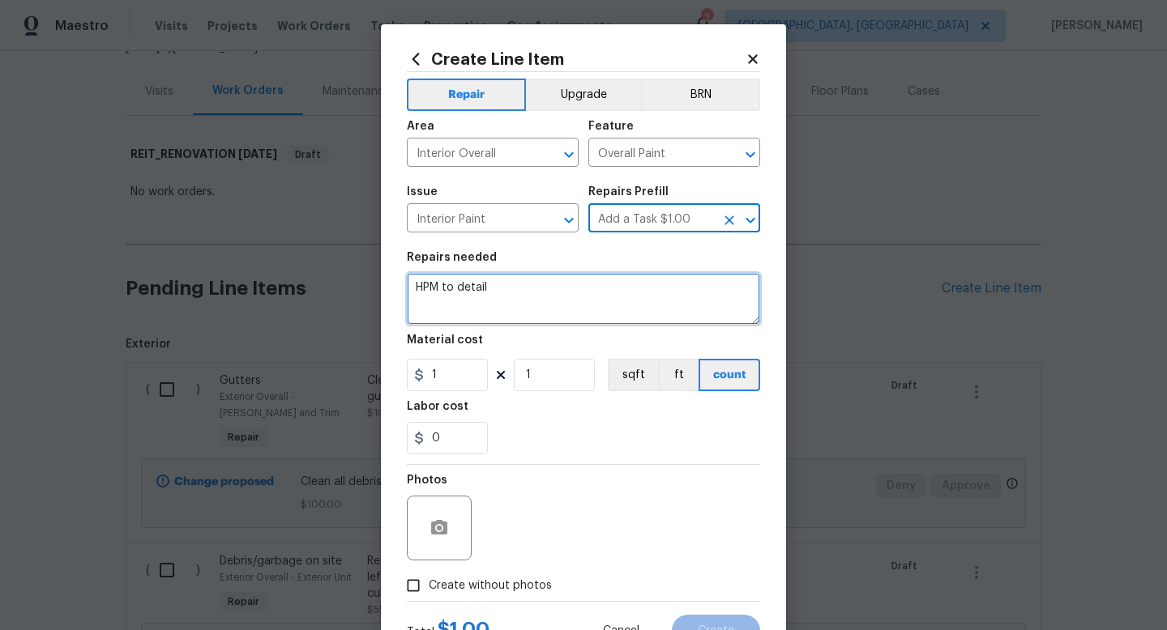
click at [462, 313] on textarea "HPM to detail" at bounding box center [583, 299] width 353 height 52
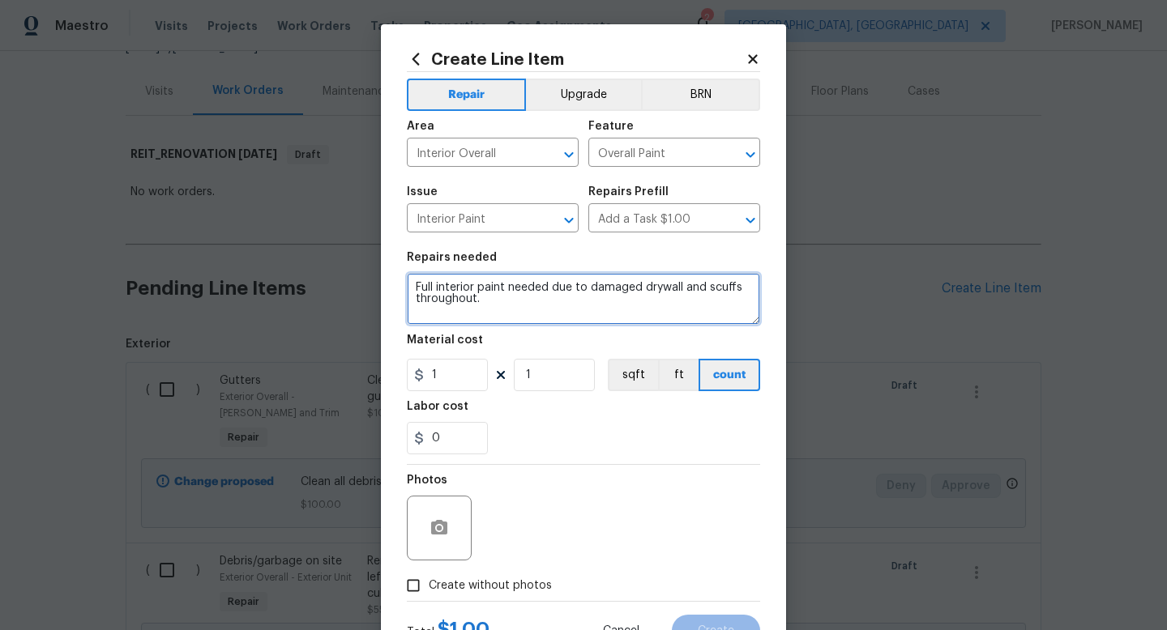
type textarea "Full interior paint needed due to damaged drywall and scuffs throughout."
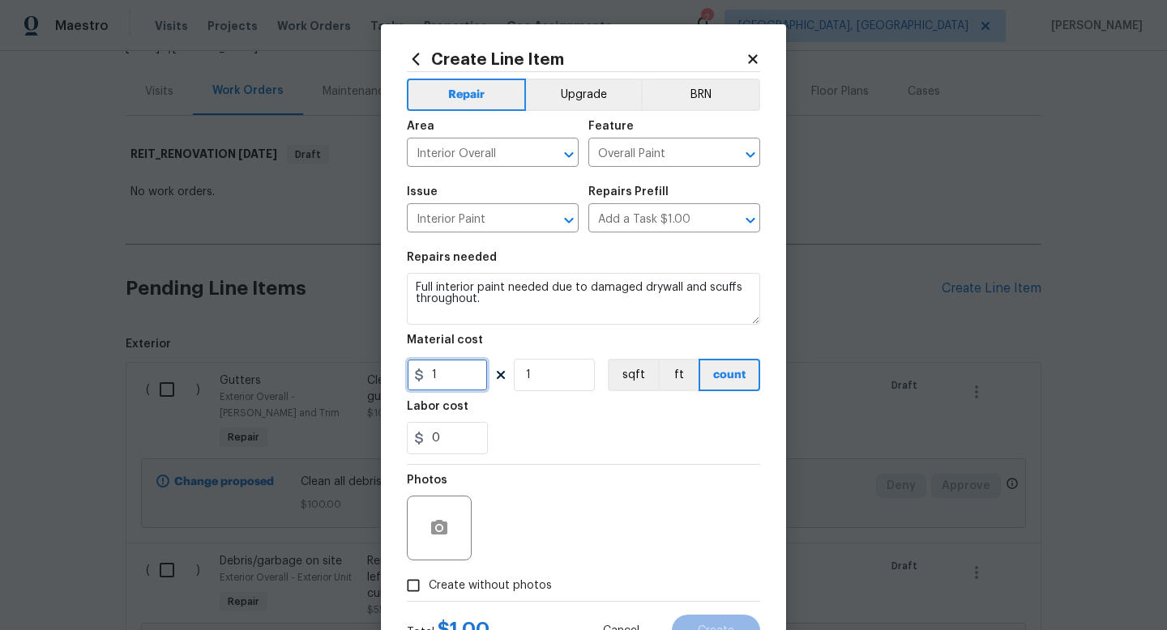
click at [450, 374] on input "1" at bounding box center [447, 375] width 81 height 32
type input "1.4"
type input "3249"
click at [457, 592] on span "Create without photos" at bounding box center [490, 586] width 123 height 17
click at [429, 592] on input "Create without photos" at bounding box center [413, 585] width 31 height 31
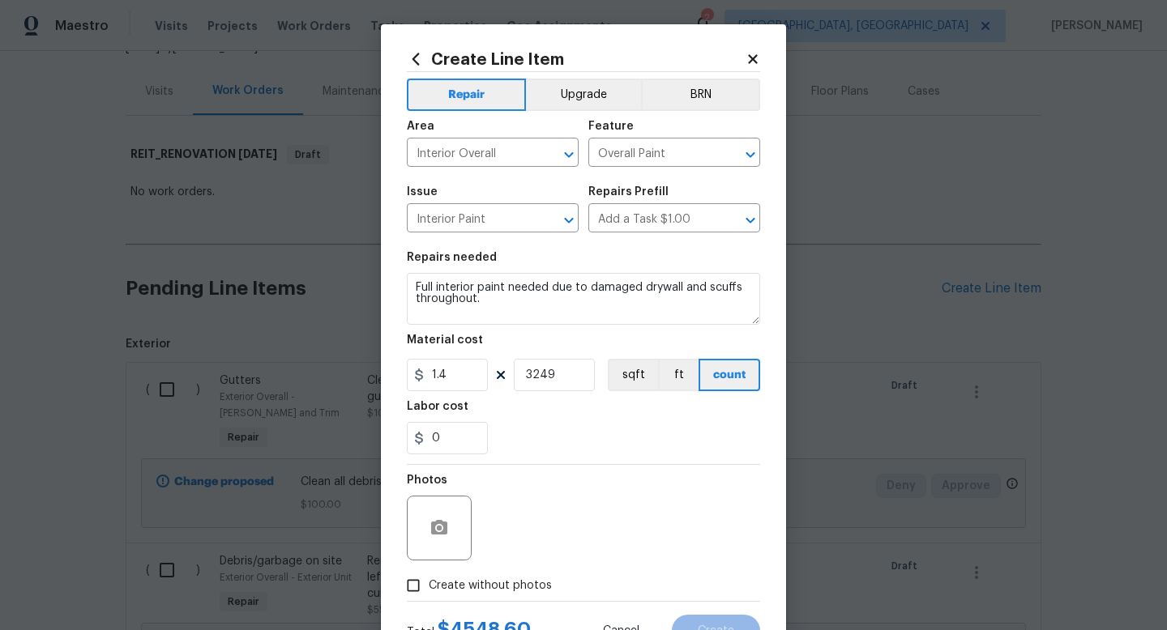
checkbox input "true"
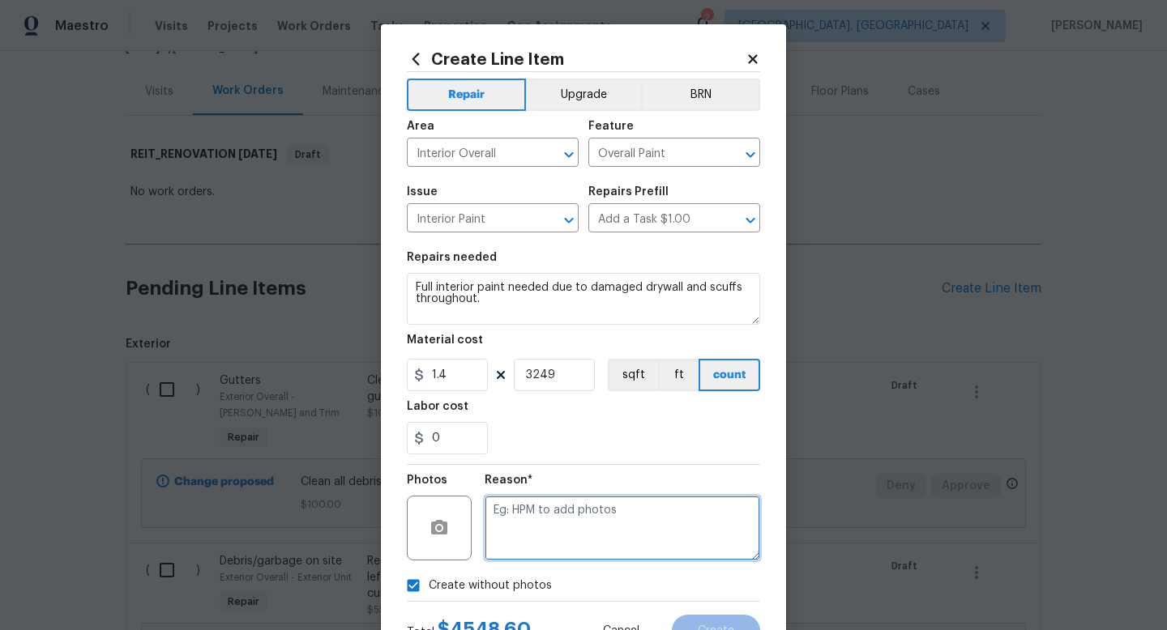
click at [521, 553] on textarea at bounding box center [622, 528] width 275 height 65
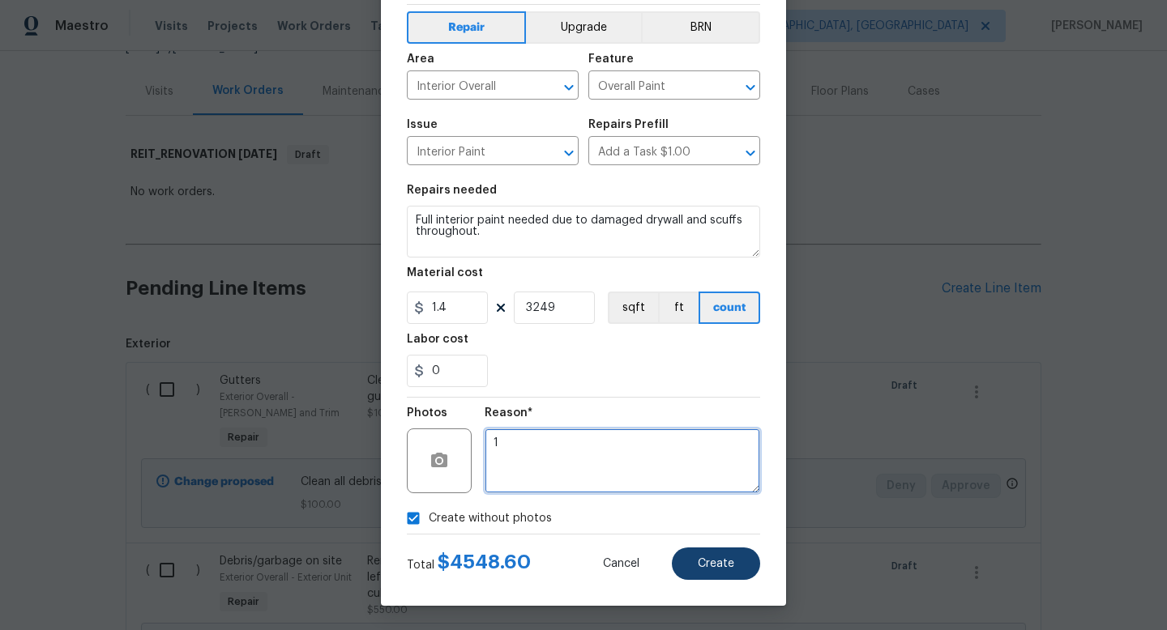
type textarea "1"
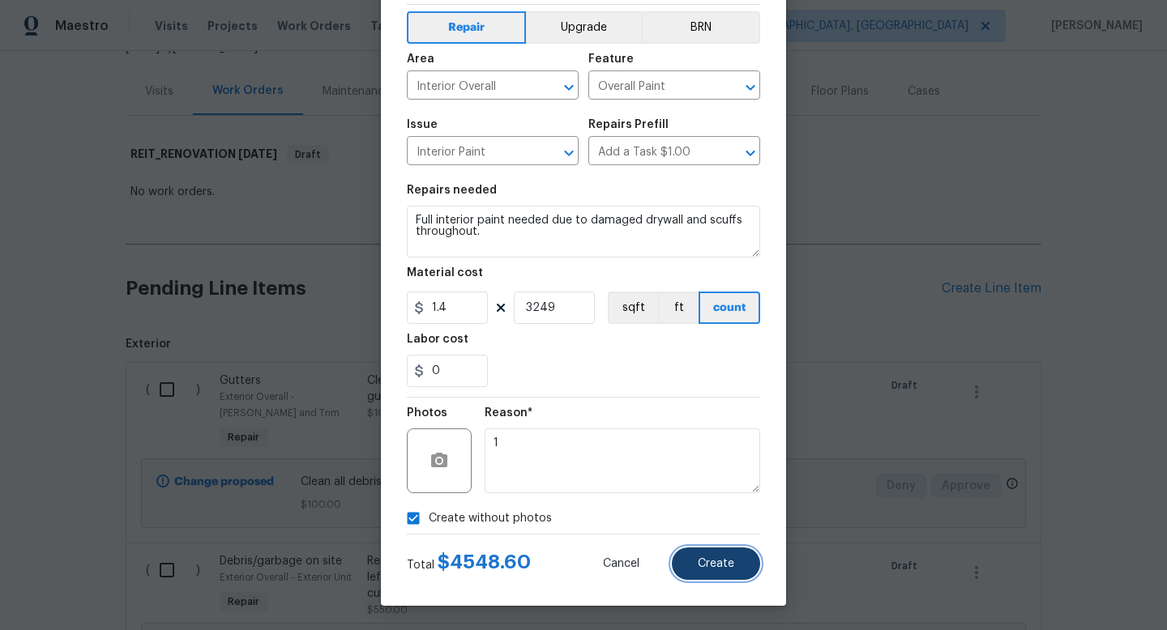
click at [732, 560] on span "Create" at bounding box center [716, 564] width 36 height 12
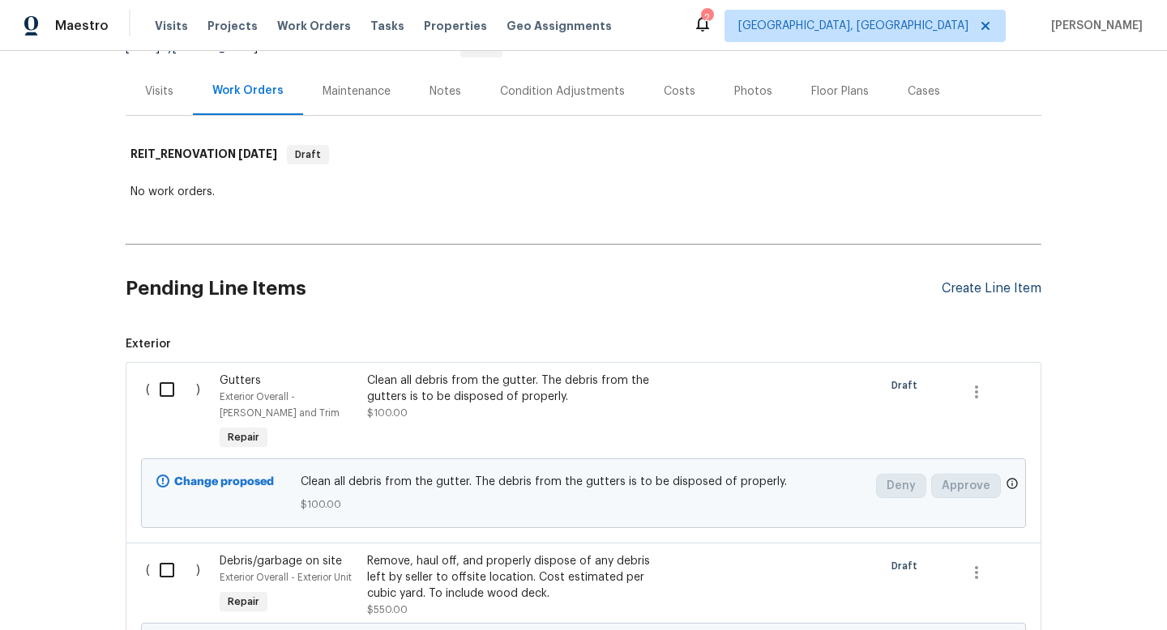
click at [982, 289] on div "Create Line Item" at bounding box center [991, 288] width 100 height 15
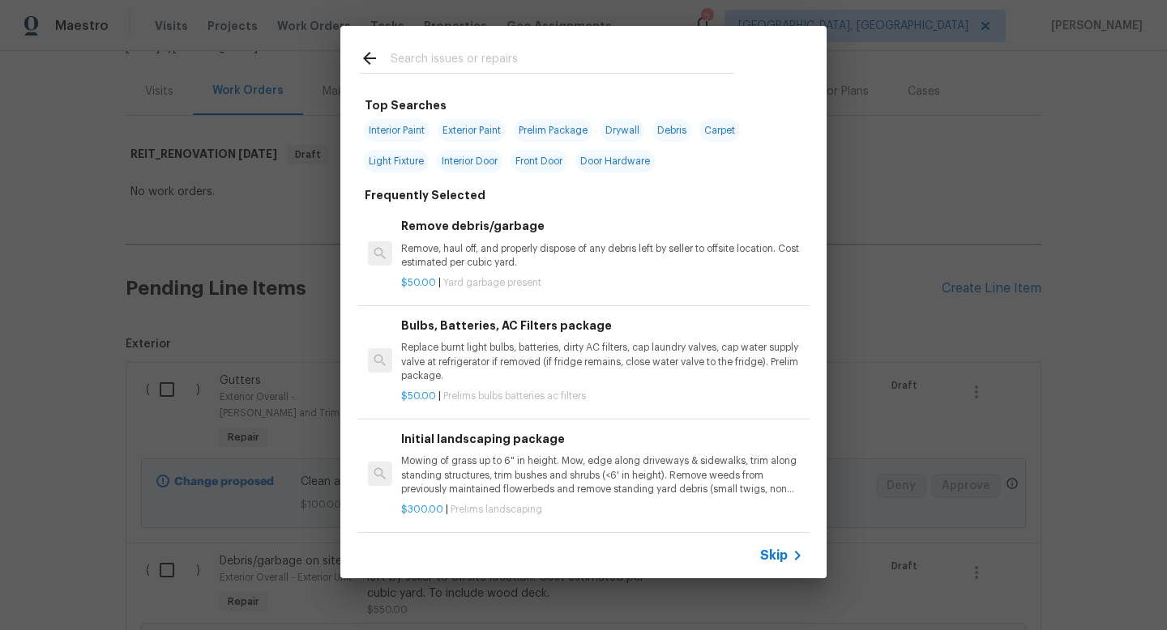
click at [766, 549] on span "Skip" at bounding box center [774, 556] width 28 height 16
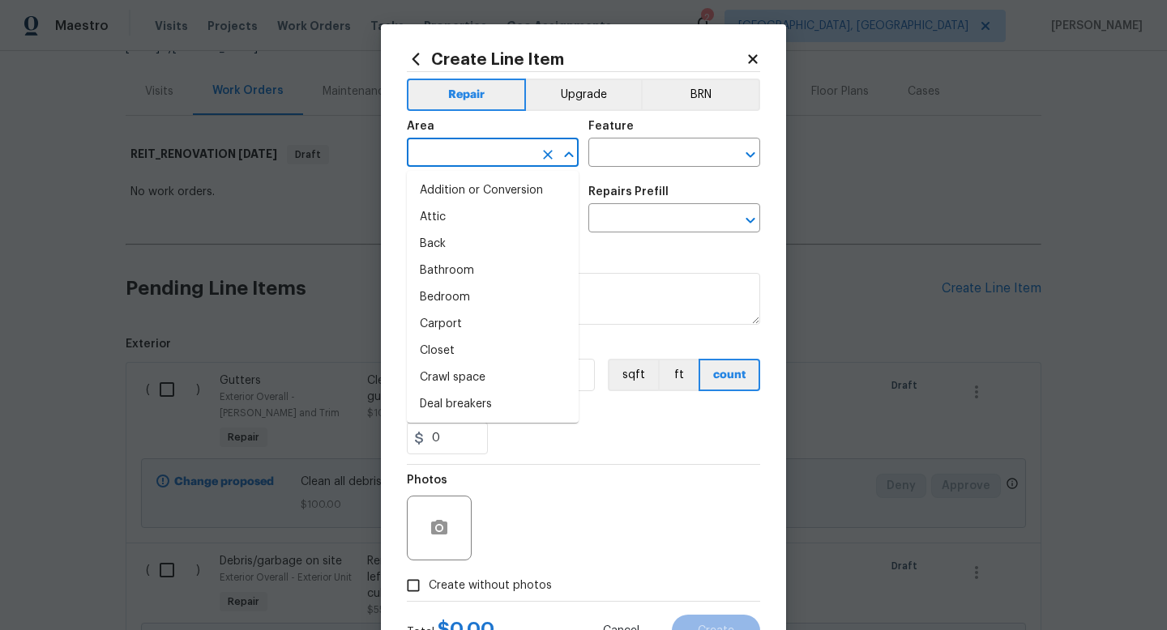
click at [502, 149] on input "text" at bounding box center [470, 154] width 126 height 25
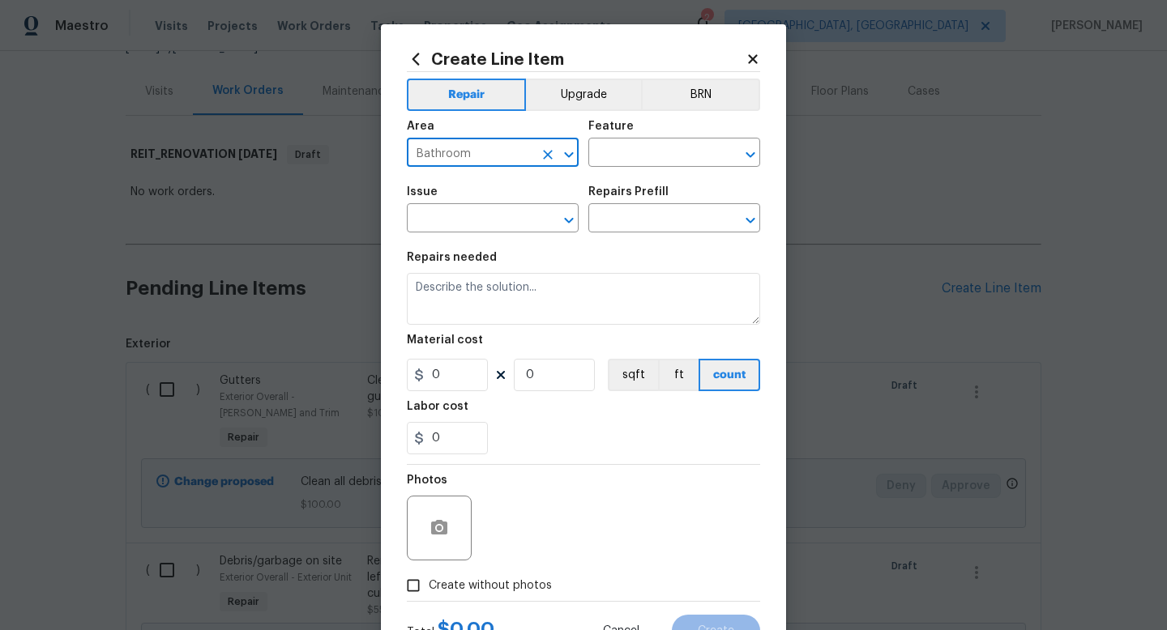
type input "Bathroom"
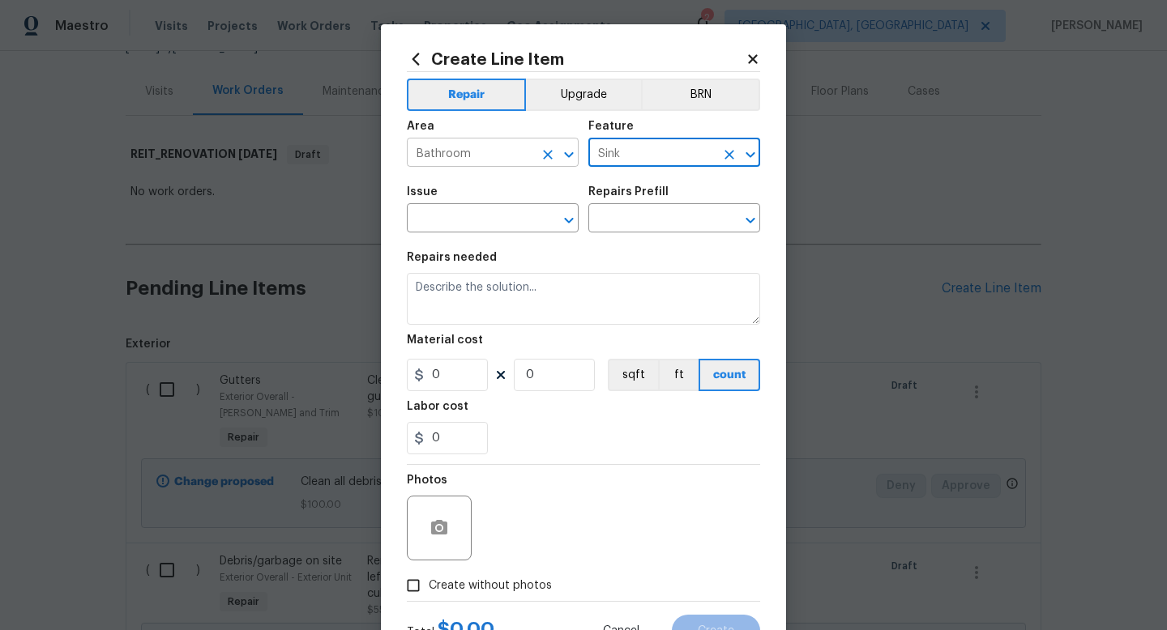
type input "Sink"
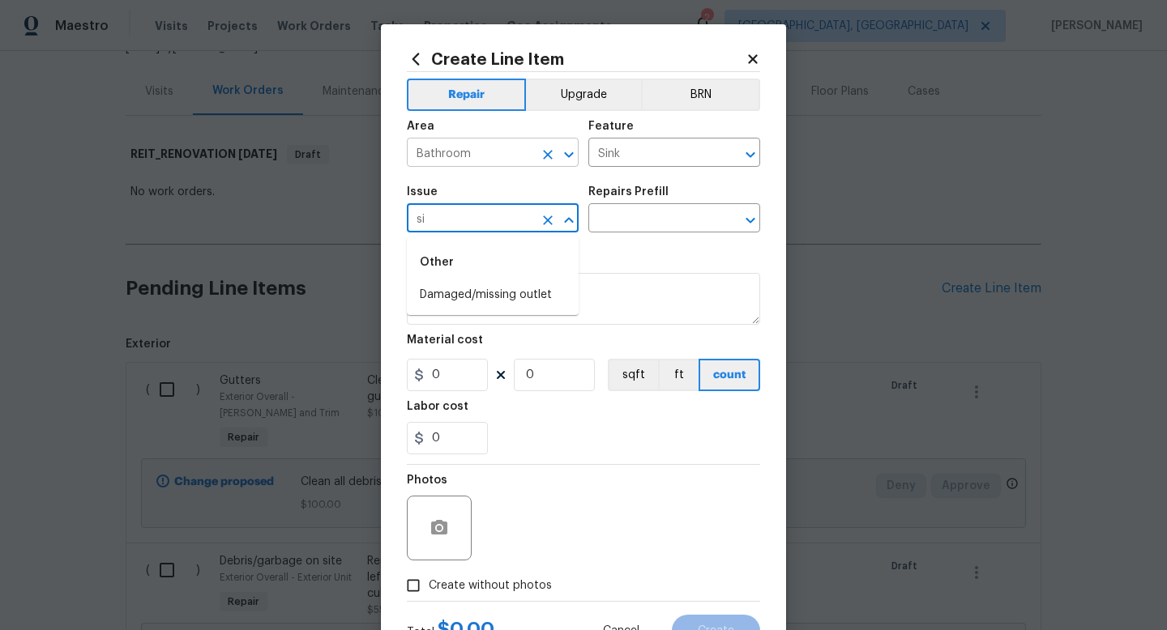
type input "s"
type input "Bathroom Plumbing"
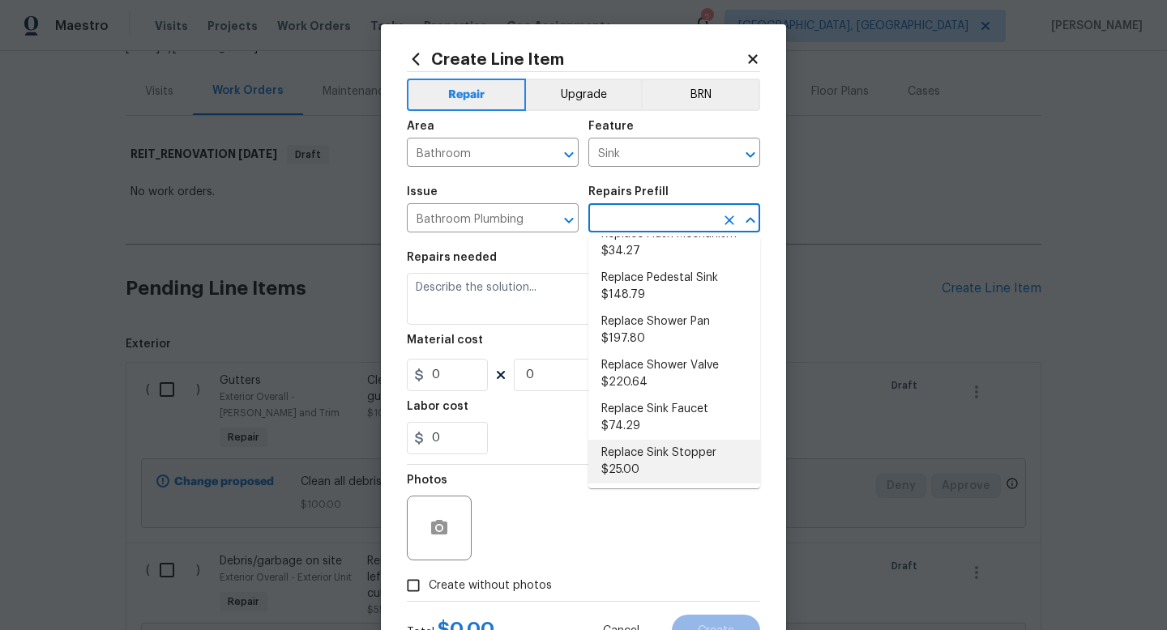
scroll to position [678, 0]
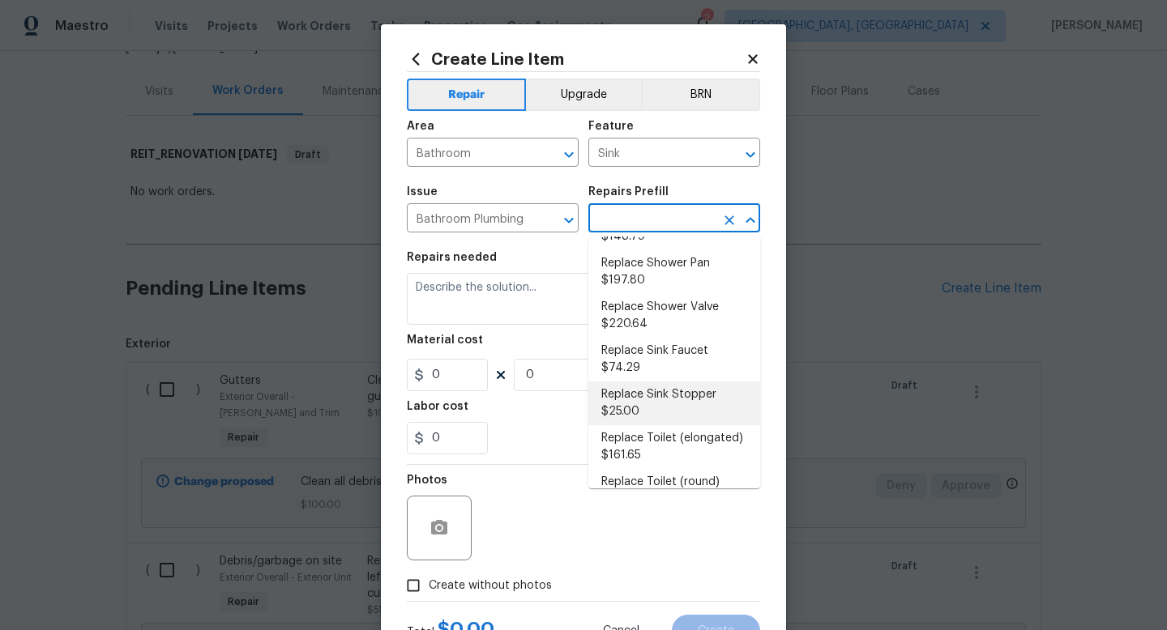
click at [693, 382] on li "Replace Sink Stopper $25.00" at bounding box center [674, 404] width 172 height 44
type input "Plumbing"
type input "Replace Sink Stopper $25.00"
type textarea "Install a new sink stopper to match the finish of faucet."
type input "25"
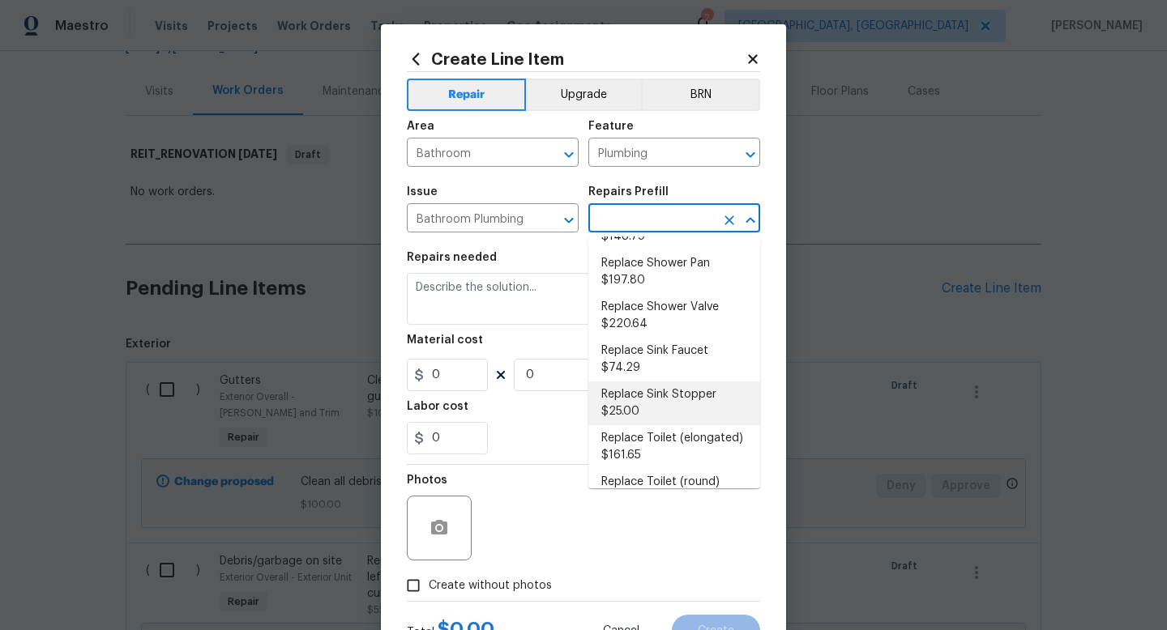
type input "1"
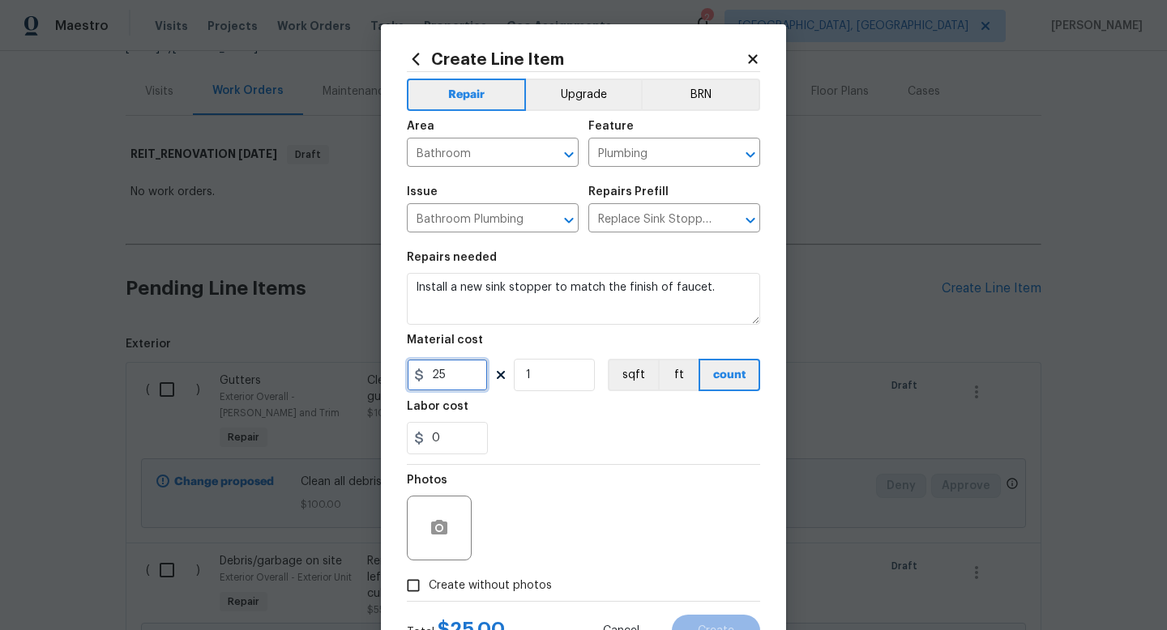
click at [453, 379] on input "25" at bounding box center [447, 375] width 81 height 32
type input "35"
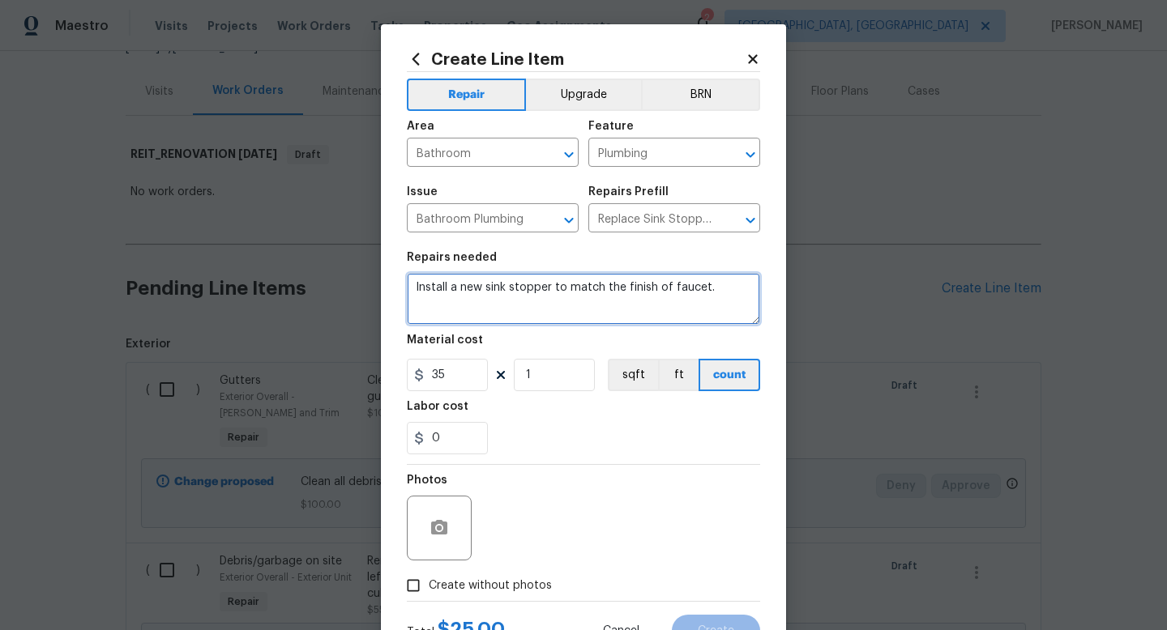
click at [717, 288] on textarea "Install a new sink stopper to match the finish of faucet." at bounding box center [583, 299] width 353 height 52
type textarea "Install a new sink stopper to match the finish of faucet. At jack and [PERSON_N…"
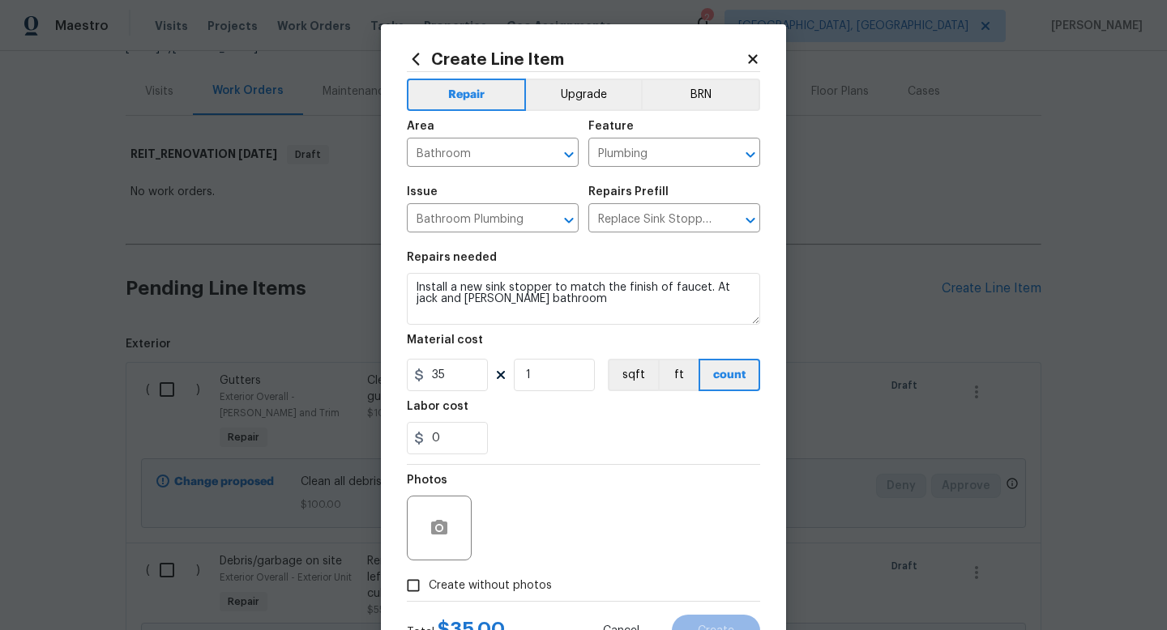
click at [518, 587] on span "Create without photos" at bounding box center [490, 586] width 123 height 17
click at [429, 587] on input "Create without photos" at bounding box center [413, 585] width 31 height 31
checkbox input "true"
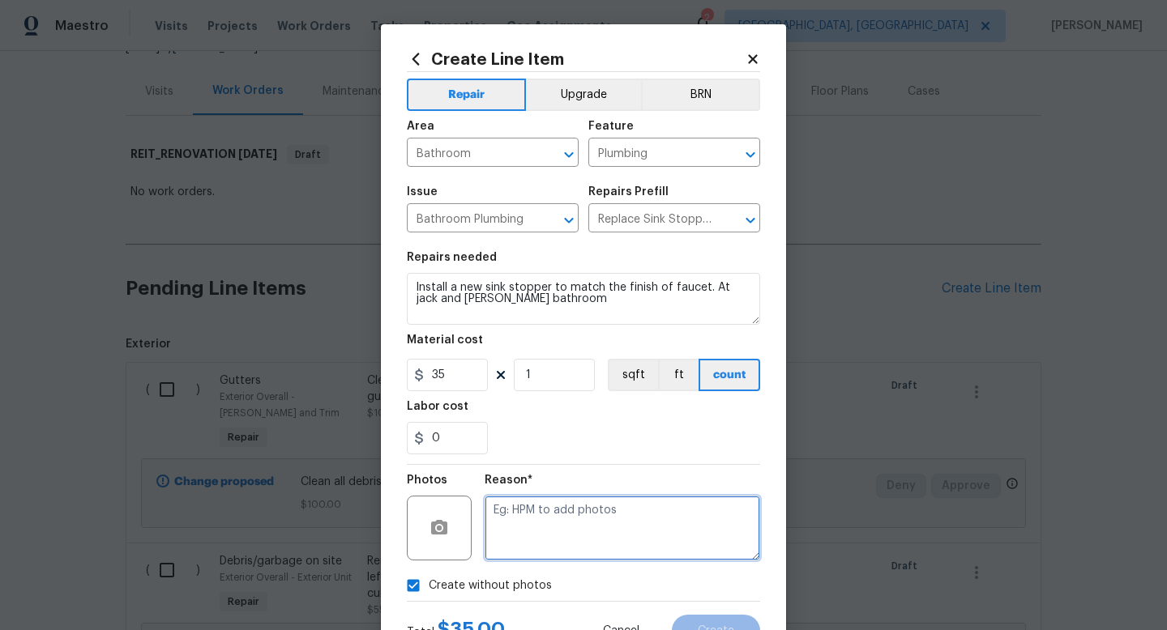
click at [554, 514] on textarea at bounding box center [622, 528] width 275 height 65
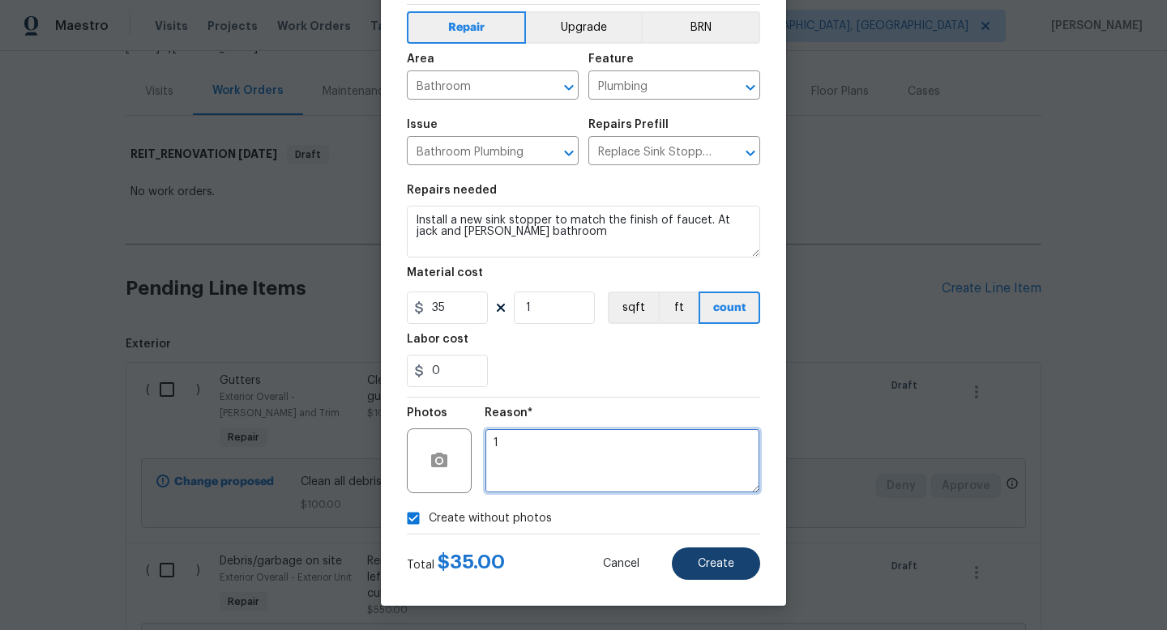
type textarea "1"
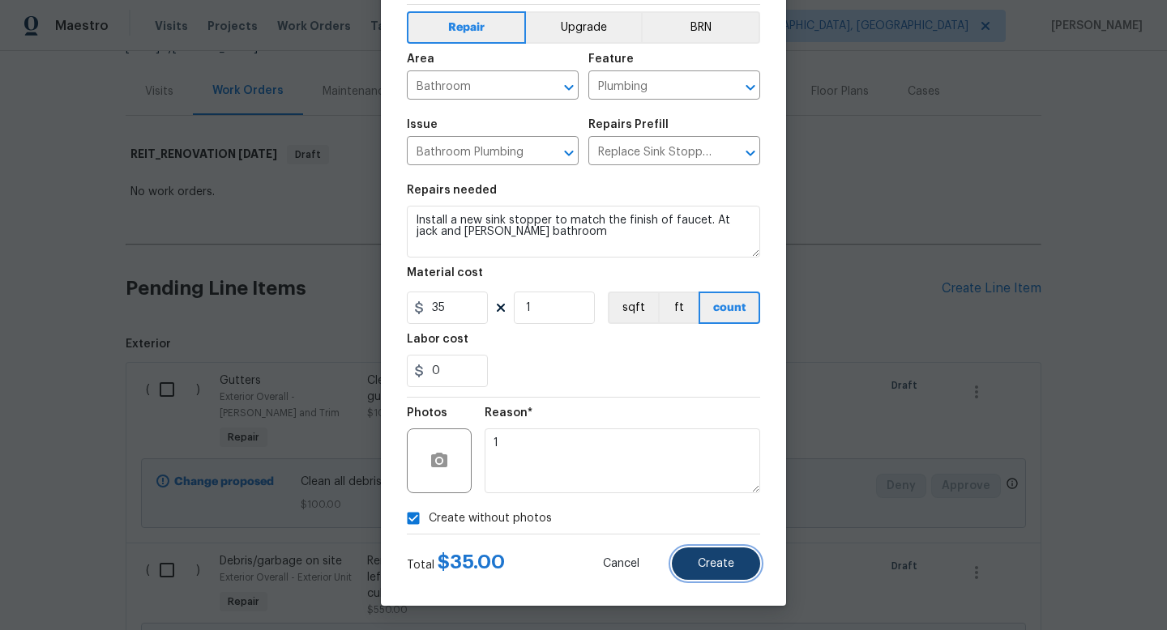
click at [720, 574] on button "Create" at bounding box center [716, 564] width 88 height 32
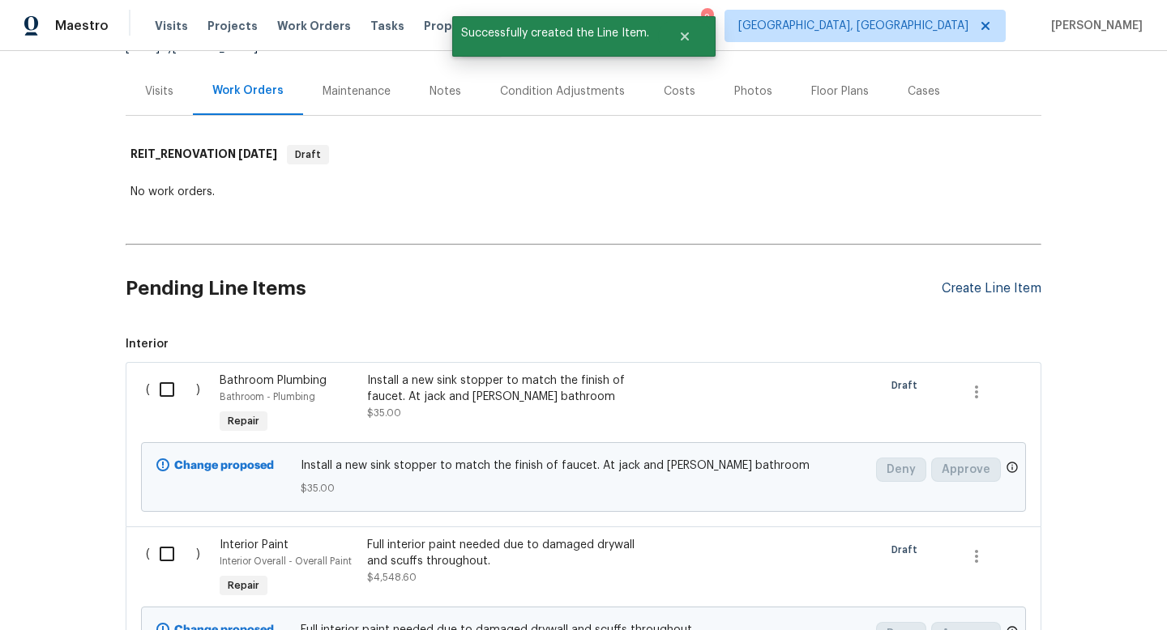
click at [941, 295] on div "Create Line Item" at bounding box center [991, 288] width 100 height 15
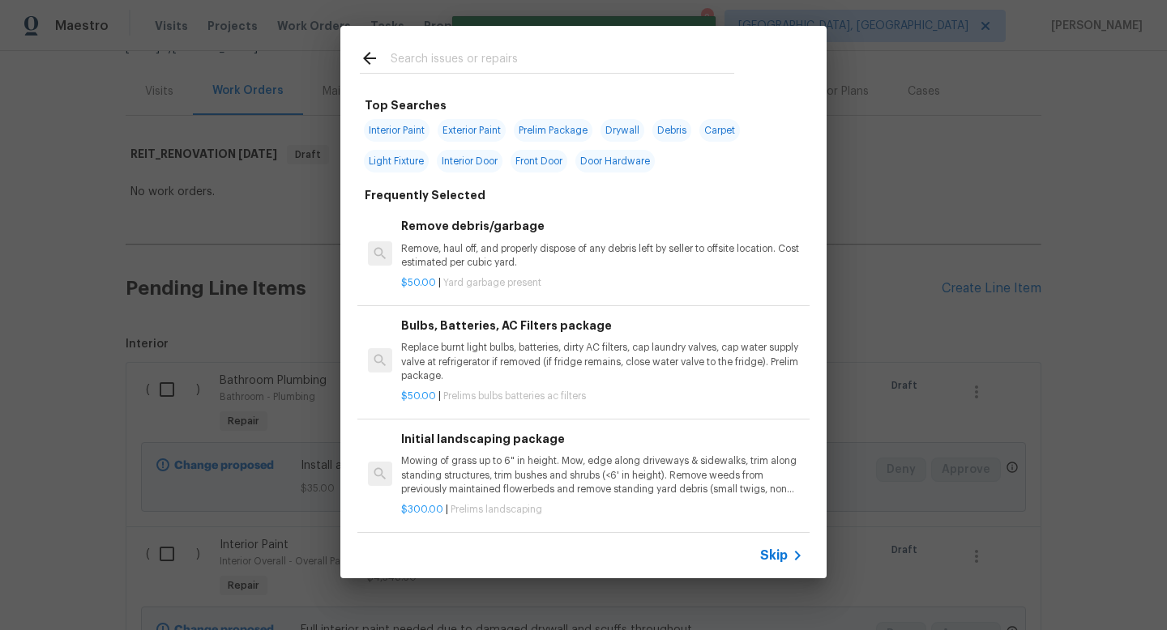
click at [777, 549] on span "Skip" at bounding box center [774, 556] width 28 height 16
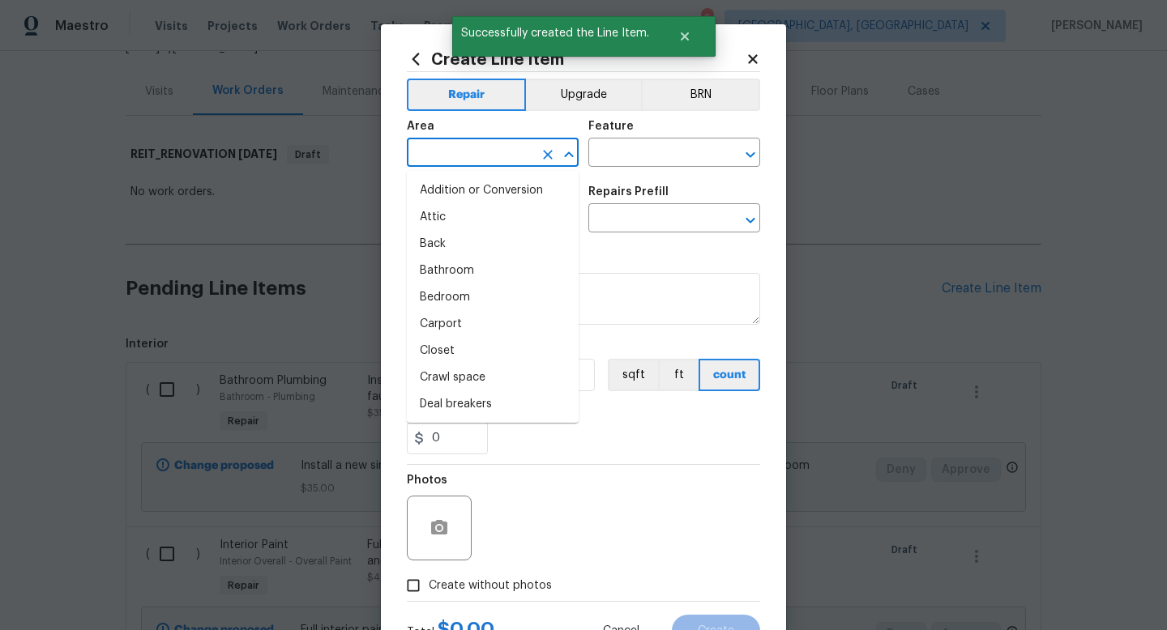
click at [453, 148] on input "text" at bounding box center [470, 154] width 126 height 25
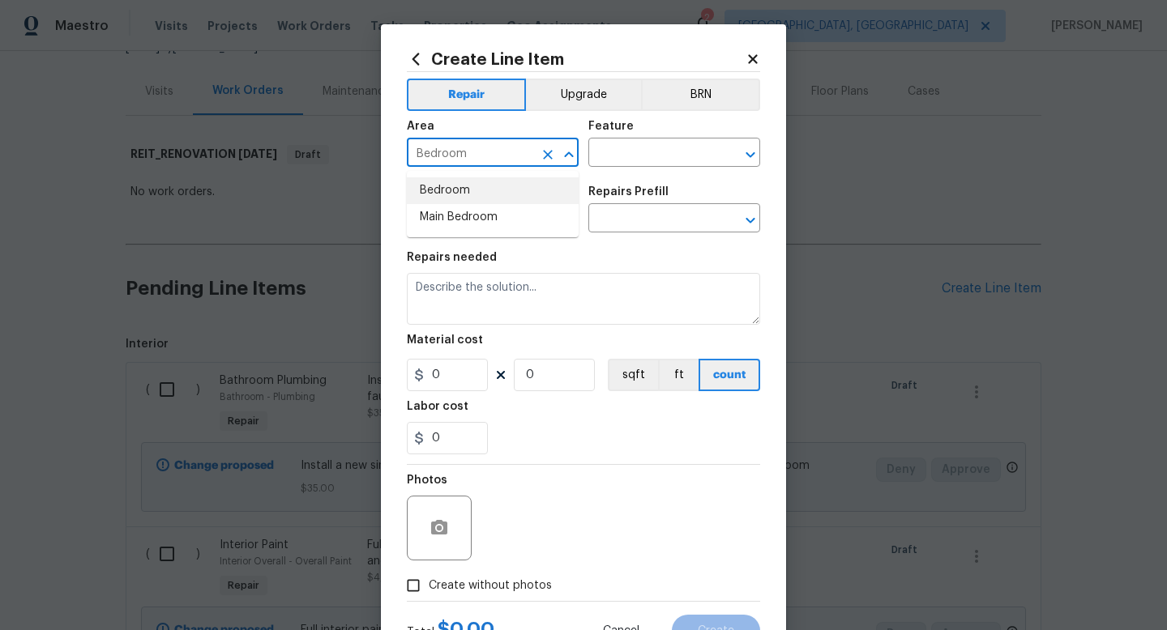
type input "Bedroom"
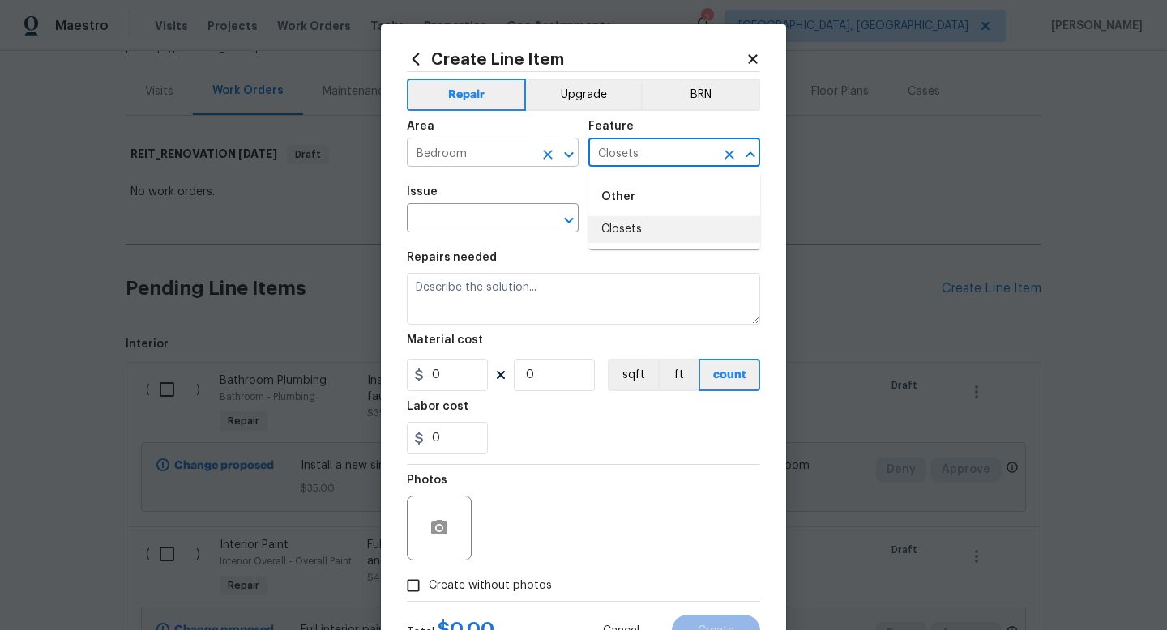
type input "Closets"
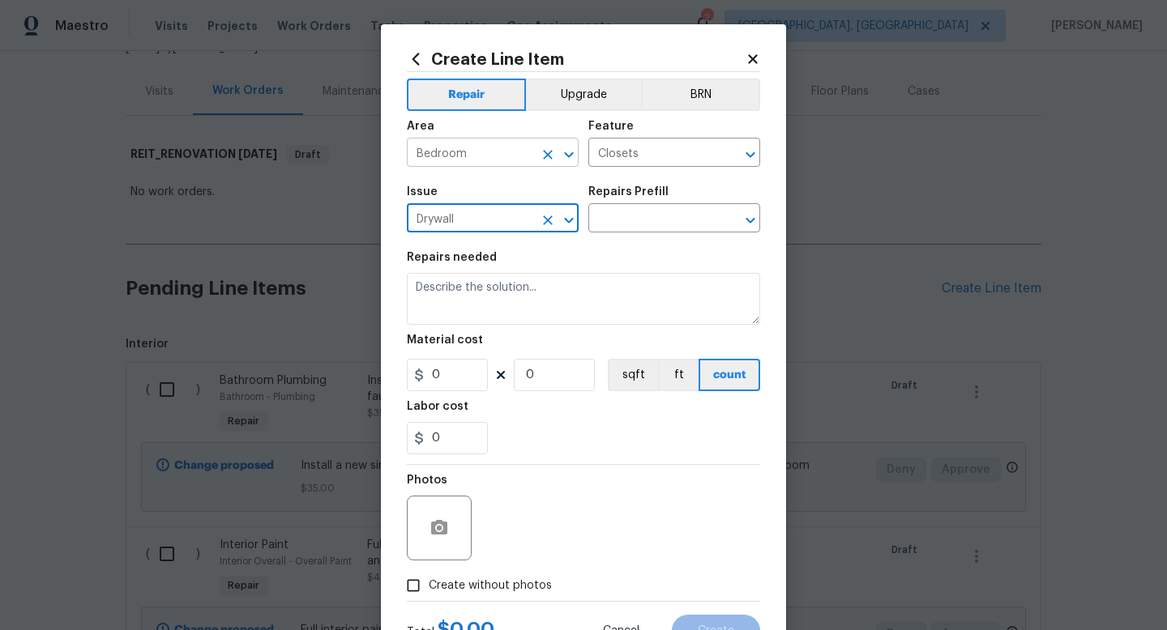
type input "Drywall"
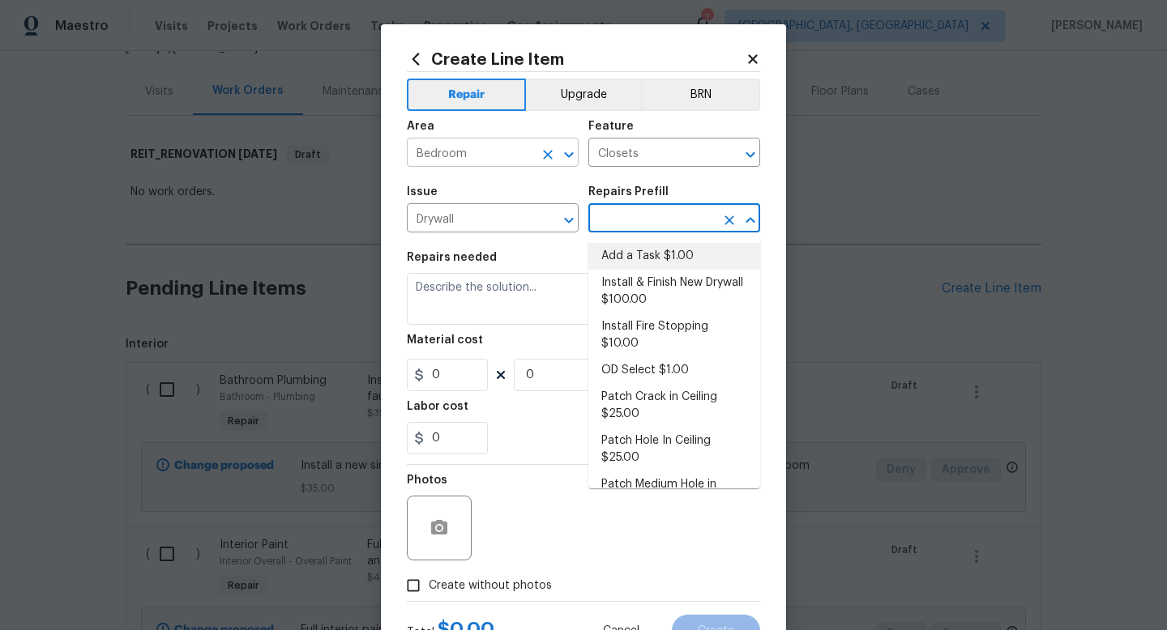
type input "Walls and Ceiling"
type input "Add a Task $1.00"
type textarea "HPM to detail"
type input "1"
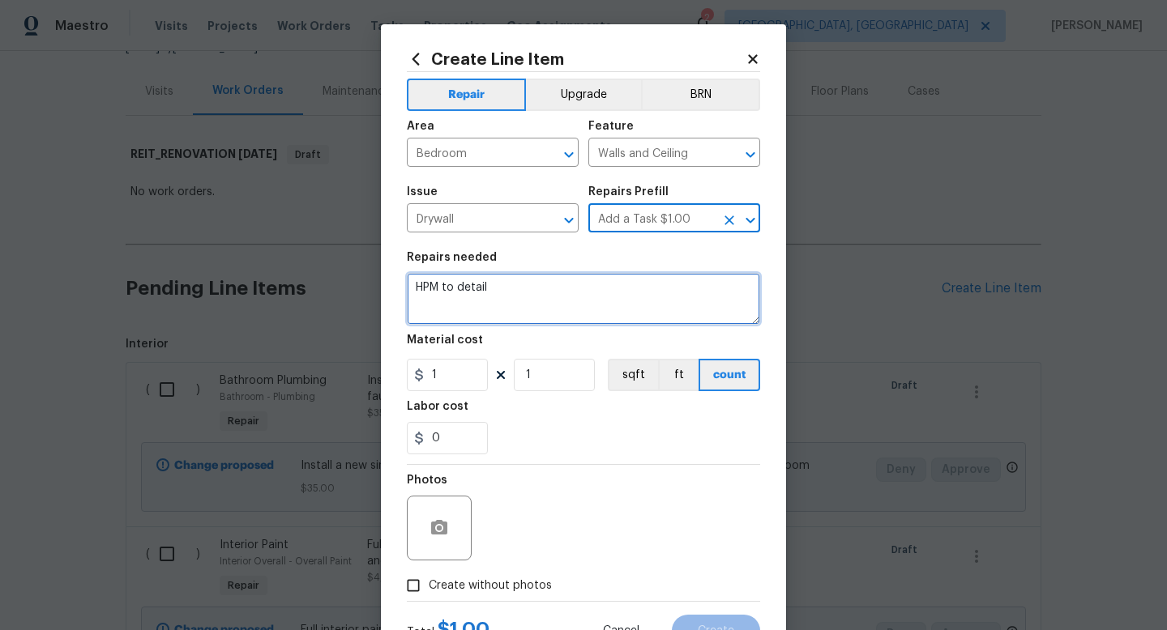
click at [461, 275] on textarea "HPM to detail" at bounding box center [583, 299] width 353 height 52
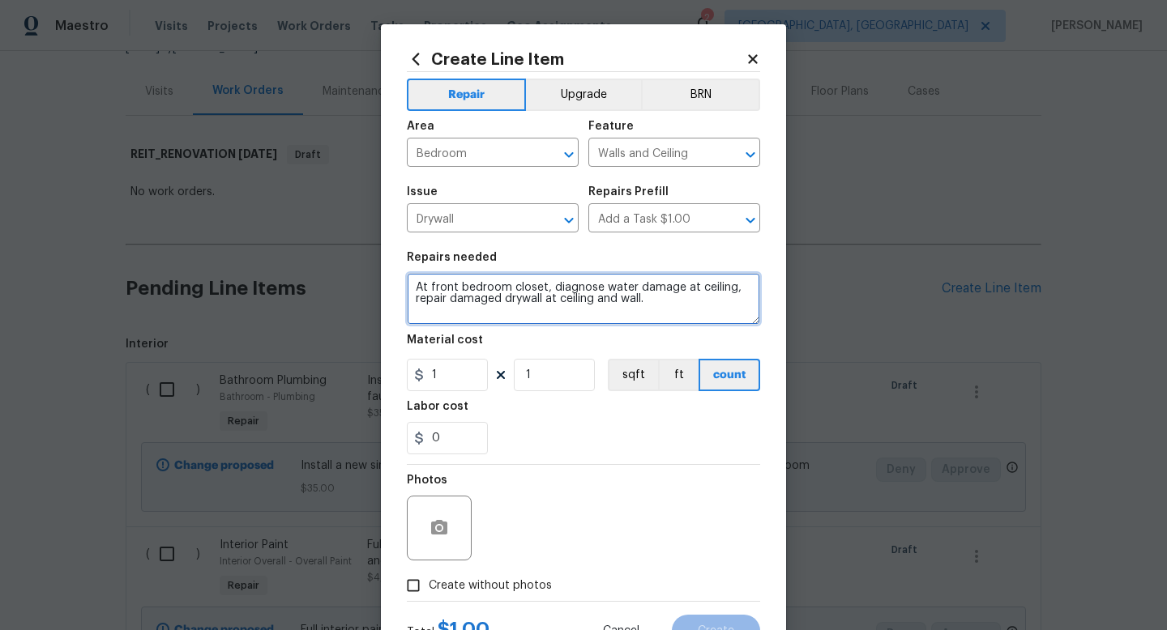
type textarea "At front bedroom closet, diagnose water damage at ceiling, repair damaged drywa…"
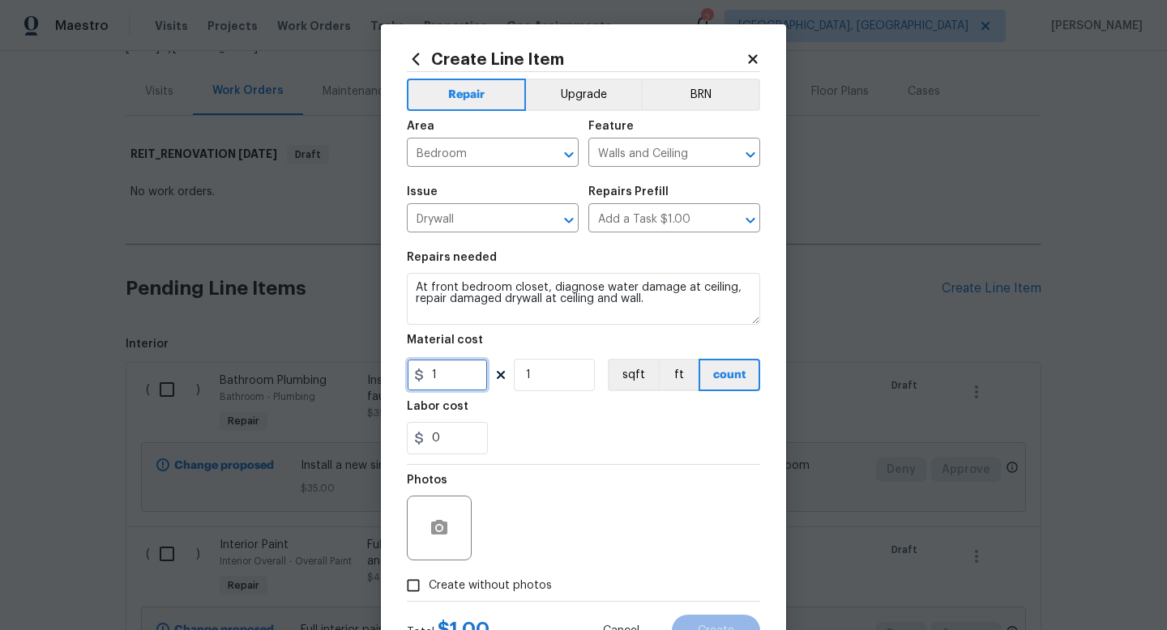
click at [458, 386] on input "1" at bounding box center [447, 375] width 81 height 32
type input "500"
click at [462, 579] on span "Create without photos" at bounding box center [490, 586] width 123 height 17
click at [429, 579] on input "Create without photos" at bounding box center [413, 585] width 31 height 31
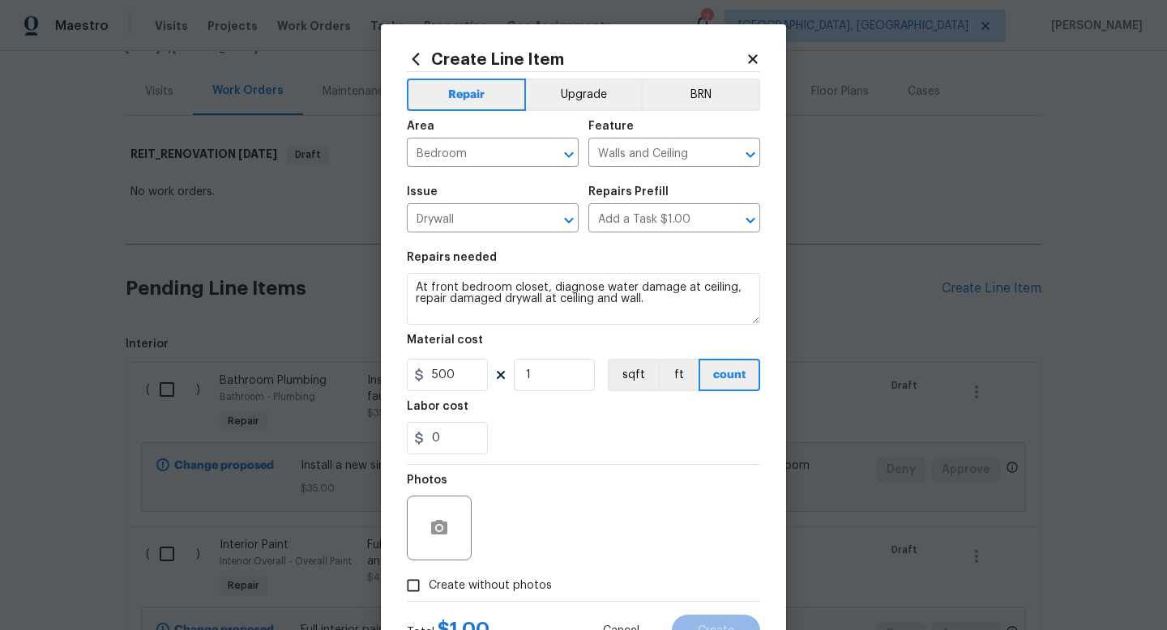
checkbox input "true"
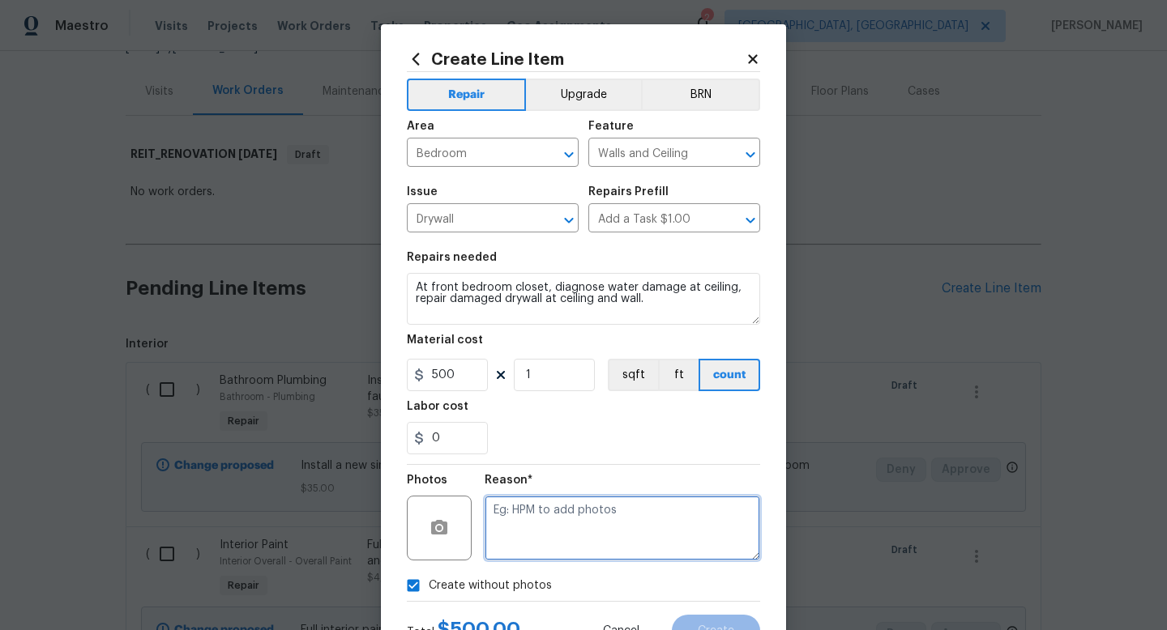
click at [555, 532] on textarea at bounding box center [622, 528] width 275 height 65
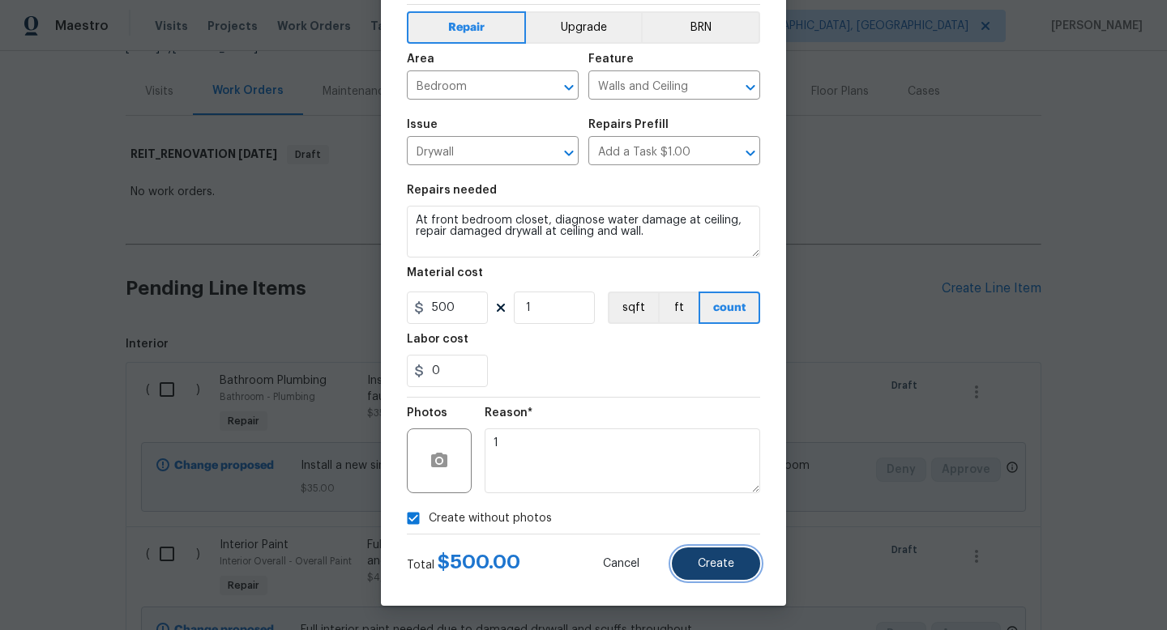
click at [721, 563] on span "Create" at bounding box center [716, 564] width 36 height 12
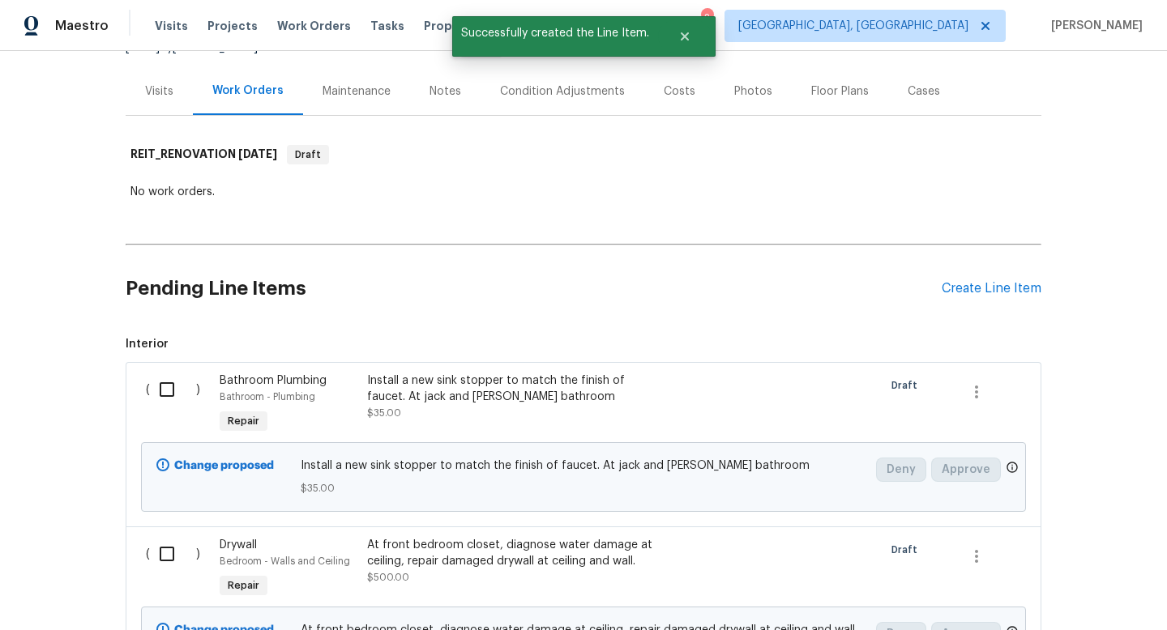
click at [1000, 297] on div "Pending Line Items Create Line Item" at bounding box center [584, 288] width 916 height 75
click at [997, 296] on div "Create Line Item" at bounding box center [991, 288] width 100 height 15
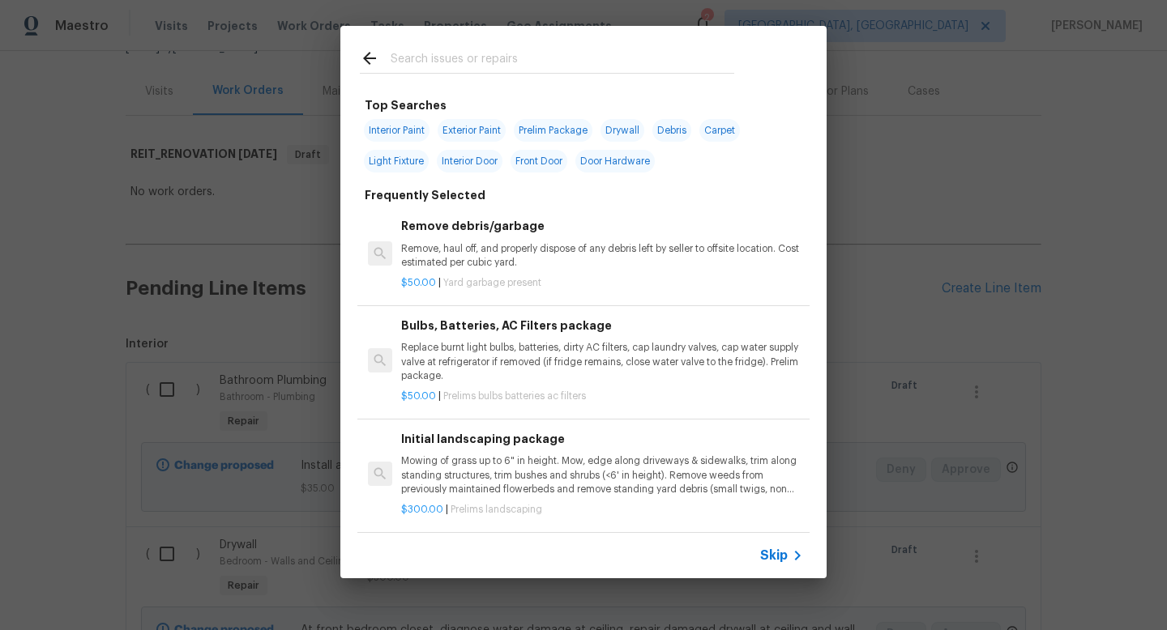
click at [783, 559] on span "Skip" at bounding box center [774, 556] width 28 height 16
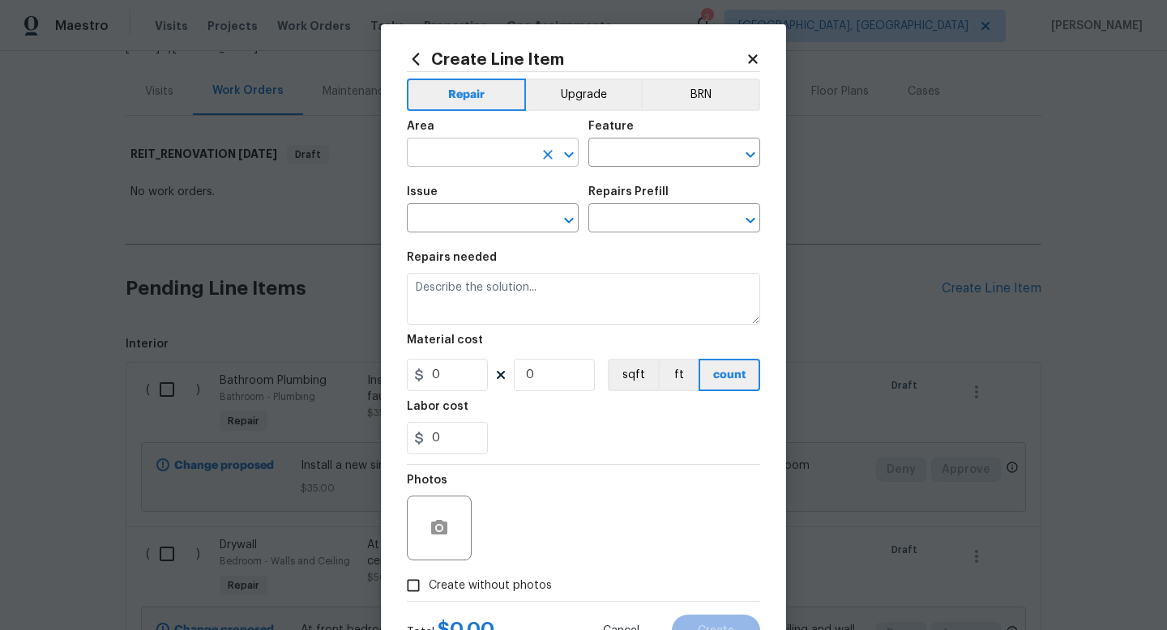
click at [484, 156] on input "text" at bounding box center [470, 154] width 126 height 25
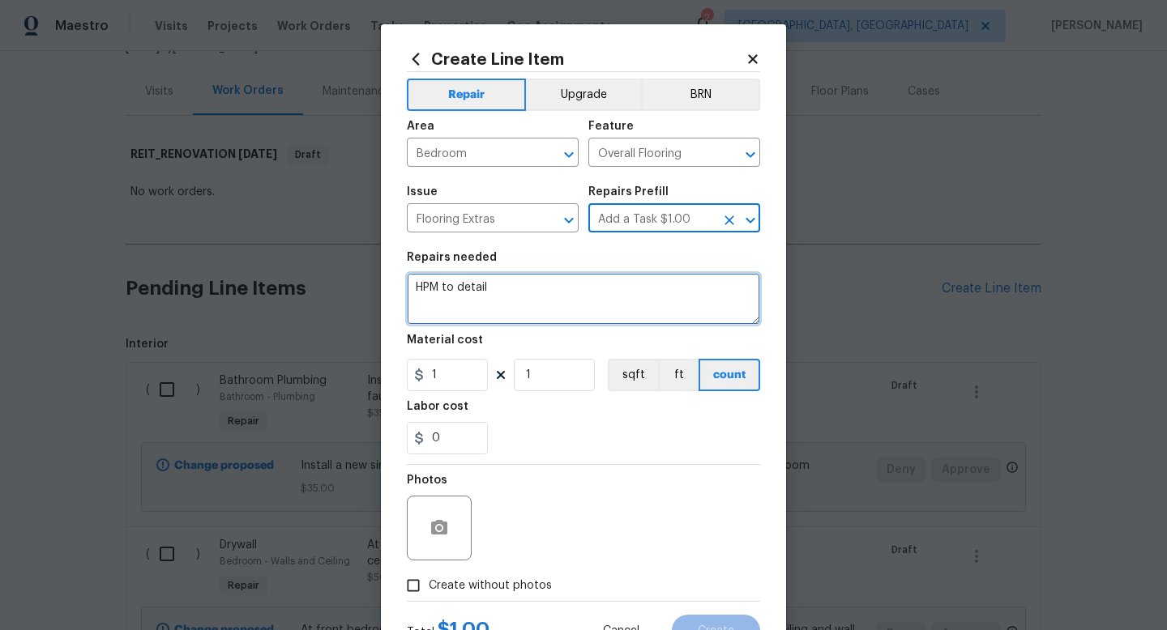
click at [446, 320] on textarea "HPM to detail" at bounding box center [583, 299] width 353 height 52
click at [446, 318] on textarea "HPM to detail" at bounding box center [583, 299] width 353 height 52
click at [455, 302] on textarea "HPM to detail" at bounding box center [583, 299] width 353 height 52
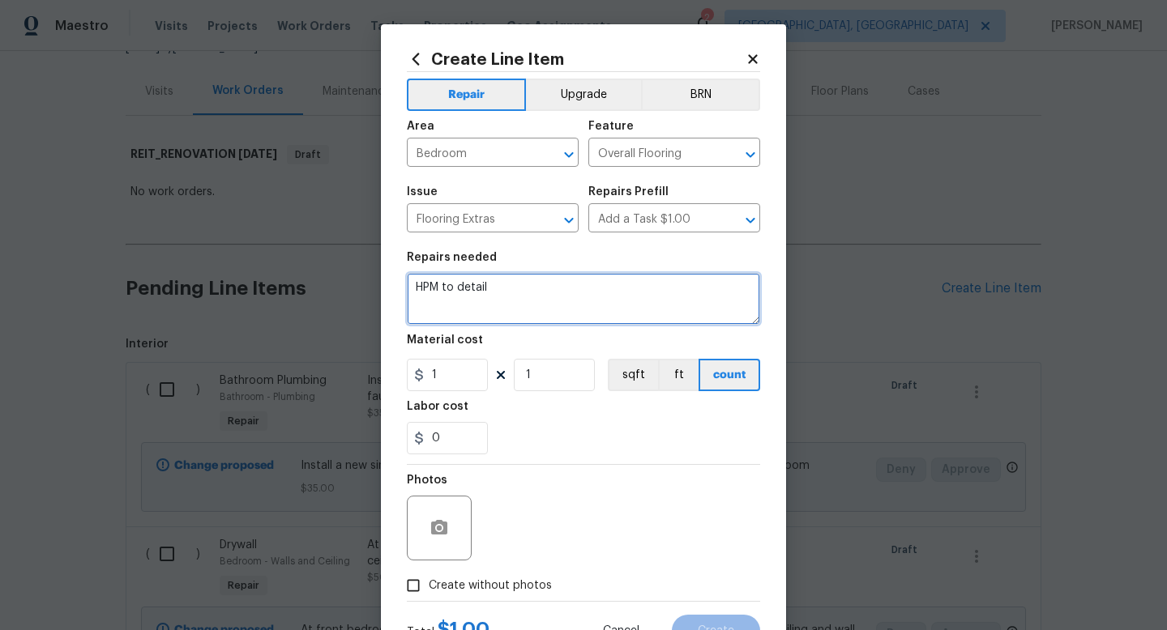
click at [455, 302] on textarea "HPM to detail" at bounding box center [583, 299] width 353 height 52
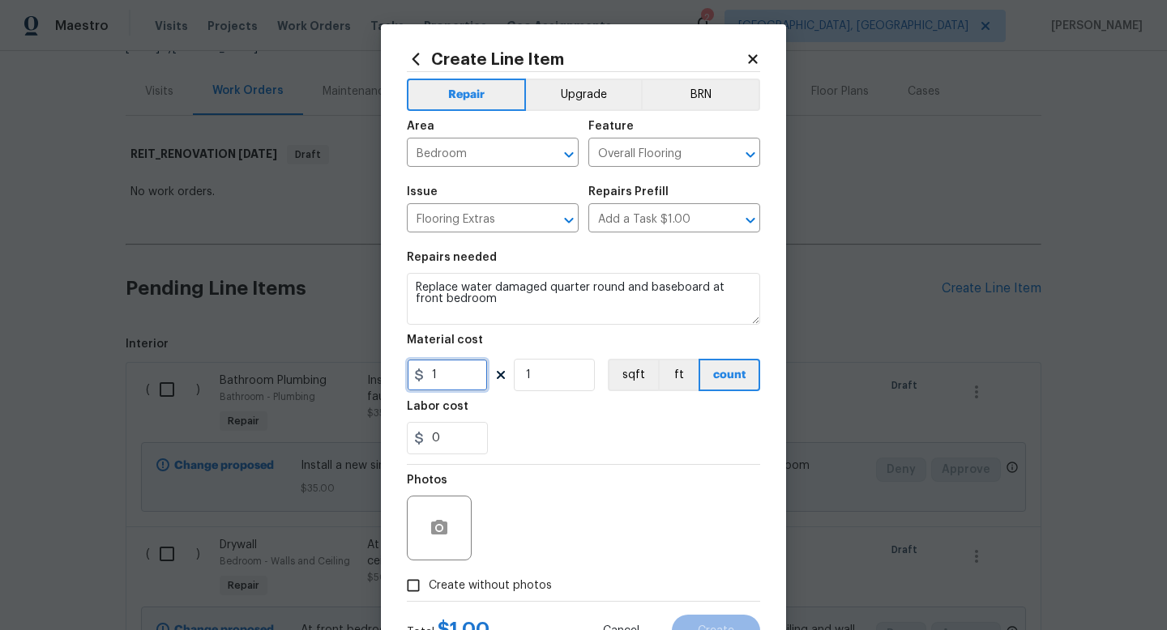
click at [457, 386] on input "1" at bounding box center [447, 375] width 81 height 32
click at [487, 596] on label "Create without photos" at bounding box center [475, 585] width 154 height 31
click at [429, 596] on input "Create without photos" at bounding box center [413, 585] width 31 height 31
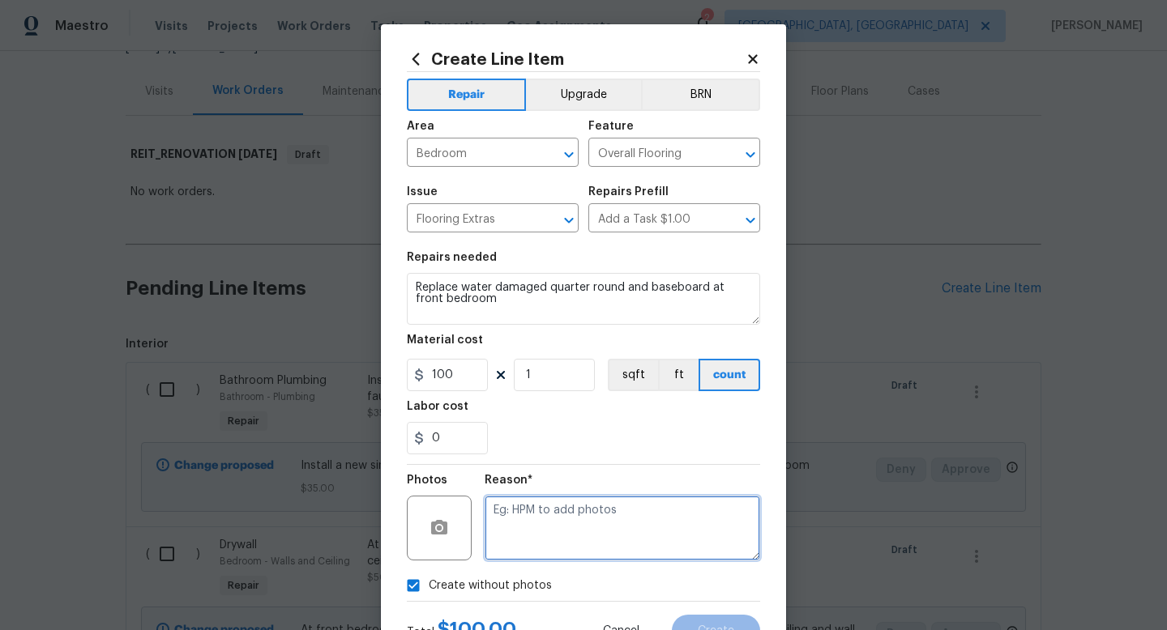
click at [522, 543] on textarea at bounding box center [622, 528] width 275 height 65
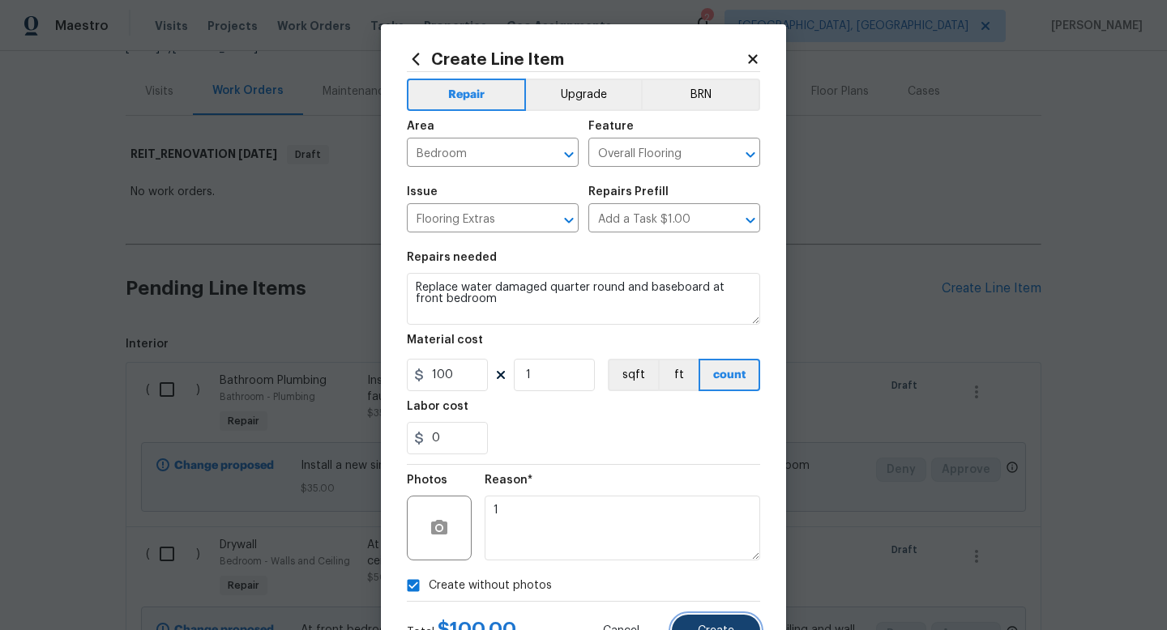
click at [717, 620] on button "Create" at bounding box center [716, 631] width 88 height 32
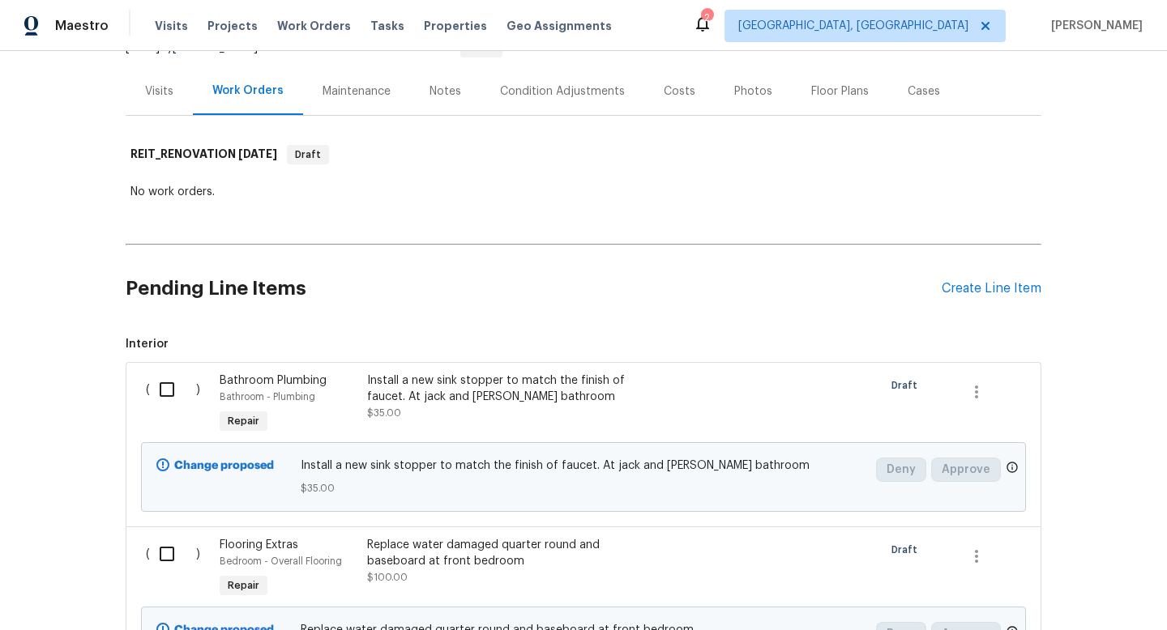
click at [961, 297] on div "Pending Line Items Create Line Item" at bounding box center [584, 288] width 916 height 75
click at [961, 284] on div "Create Line Item" at bounding box center [991, 288] width 100 height 15
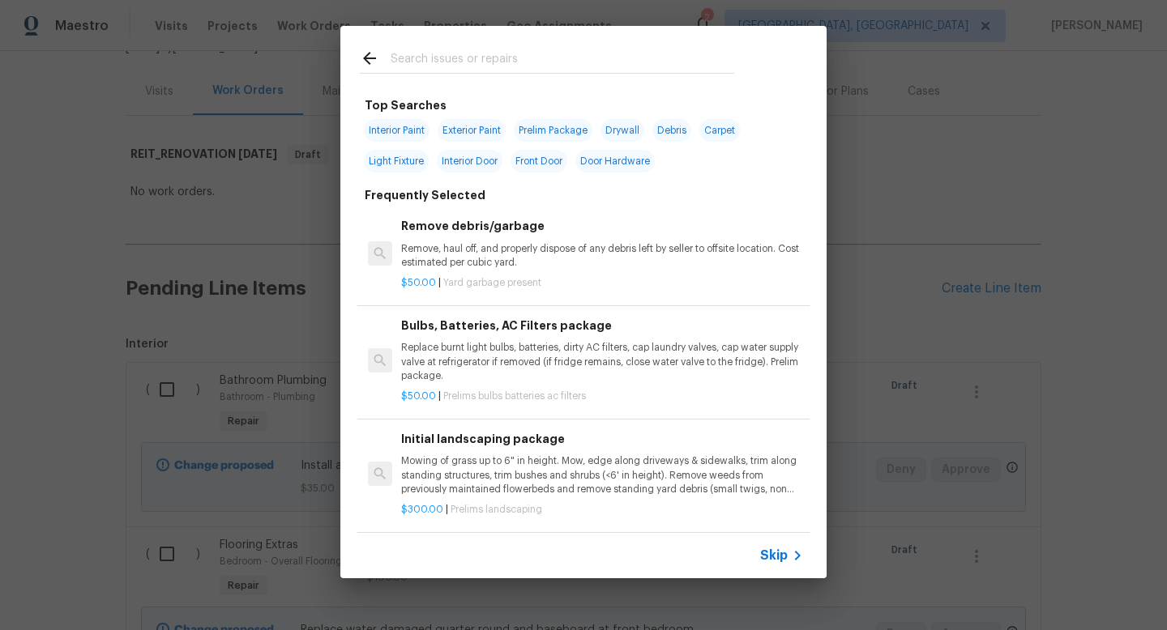
click at [785, 561] on span "Skip" at bounding box center [774, 556] width 28 height 16
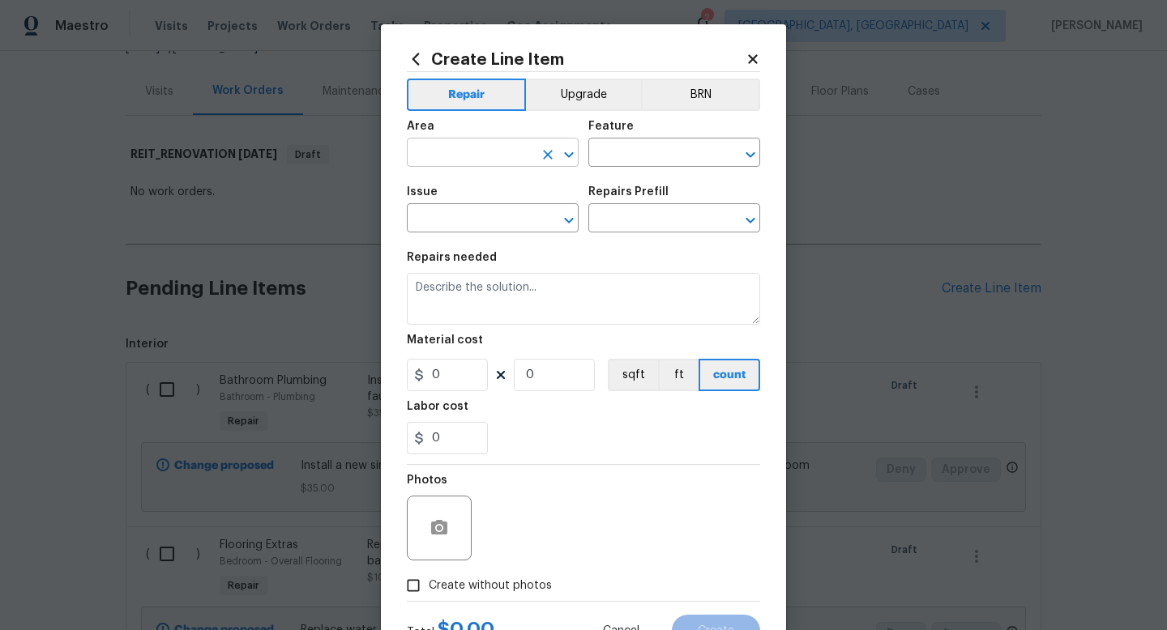
click at [475, 152] on input "text" at bounding box center [470, 154] width 126 height 25
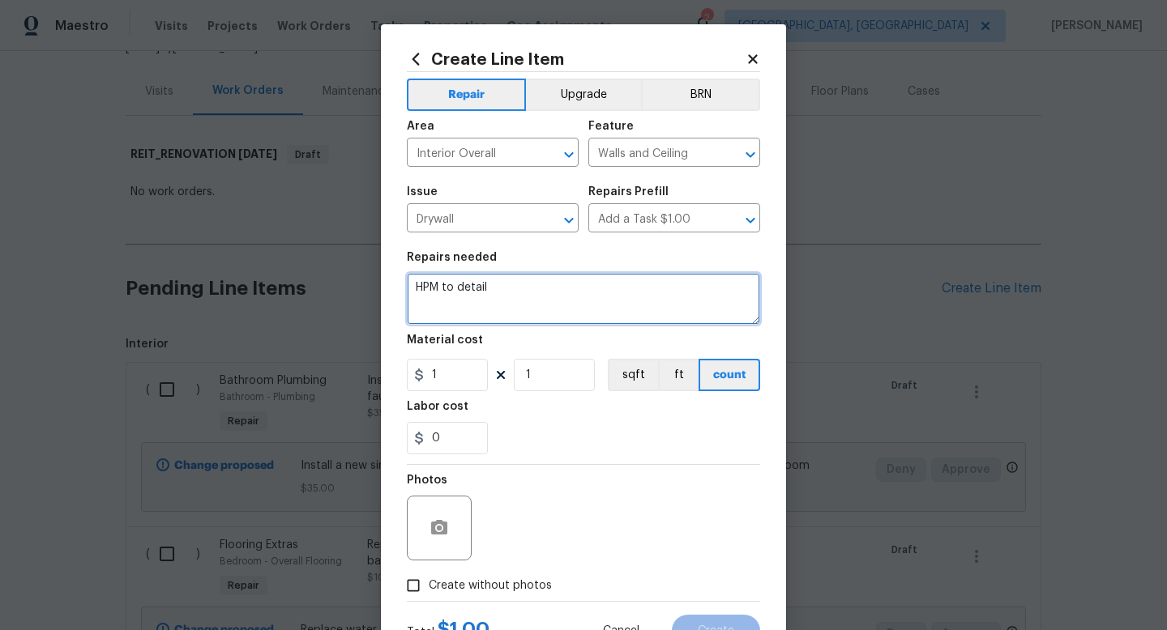
click at [459, 305] on textarea "HPM to detail" at bounding box center [583, 299] width 353 height 52
click at [459, 305] on textarea "HPM to R" at bounding box center [583, 299] width 353 height 52
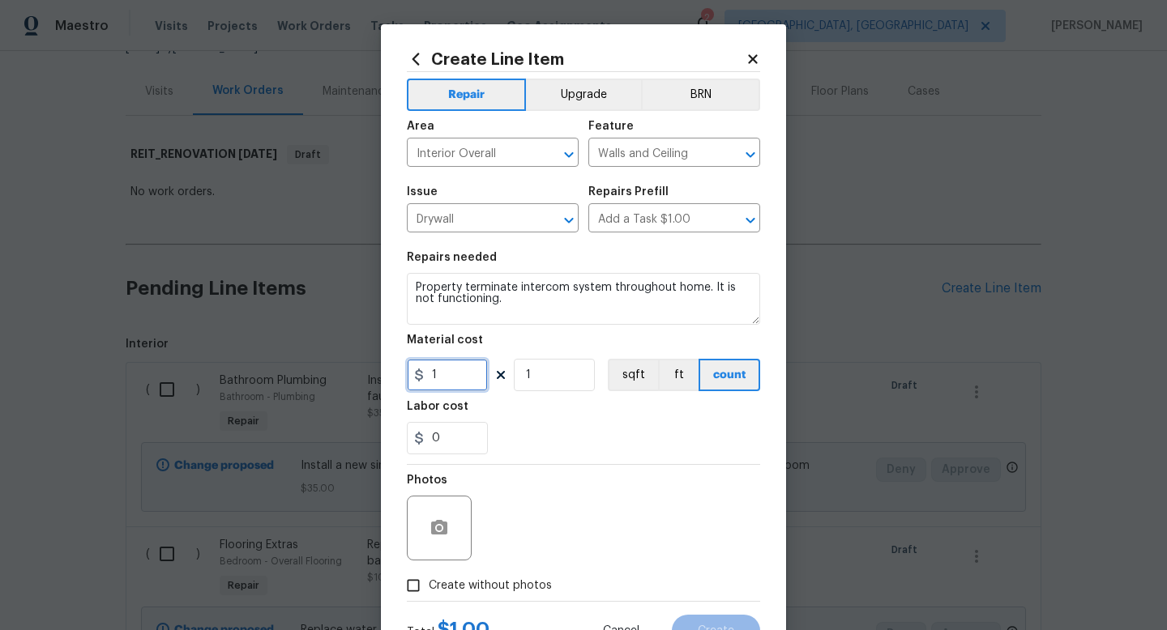
click at [455, 375] on input "1" at bounding box center [447, 375] width 81 height 32
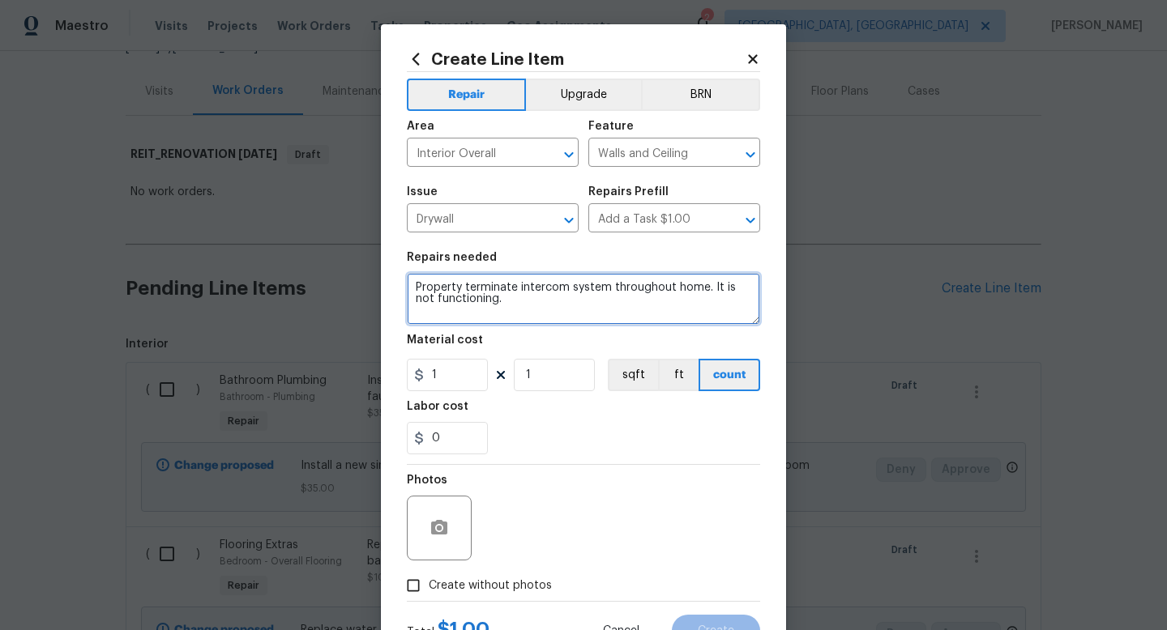
click at [704, 291] on textarea "Property terminate intercom system throughout home. It is not functioning." at bounding box center [583, 299] width 353 height 52
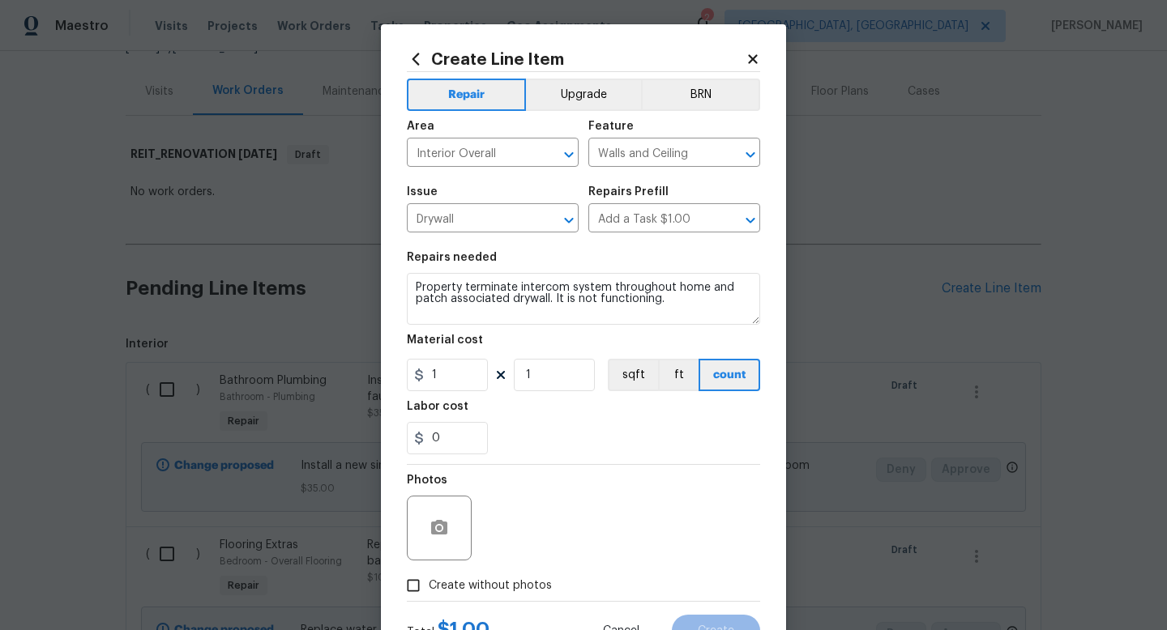
click at [450, 355] on div "Material cost" at bounding box center [583, 345] width 353 height 21
click at [450, 370] on input "1" at bounding box center [447, 375] width 81 height 32
click at [490, 599] on label "Create without photos" at bounding box center [475, 585] width 154 height 31
click at [429, 599] on input "Create without photos" at bounding box center [413, 585] width 31 height 31
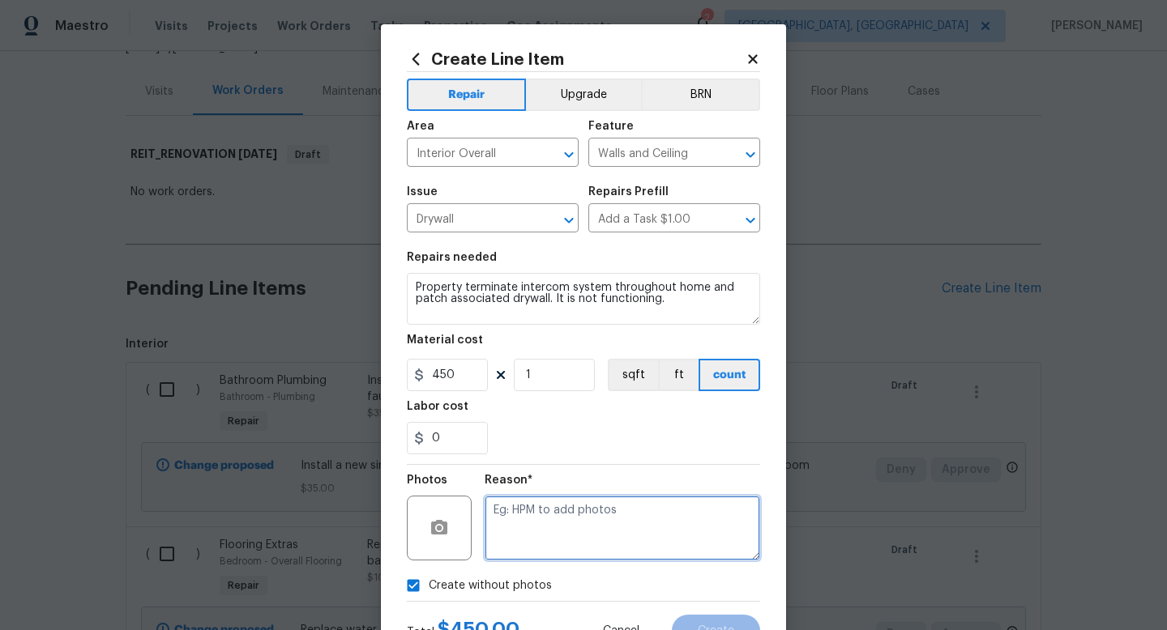
click at [537, 536] on textarea at bounding box center [622, 528] width 275 height 65
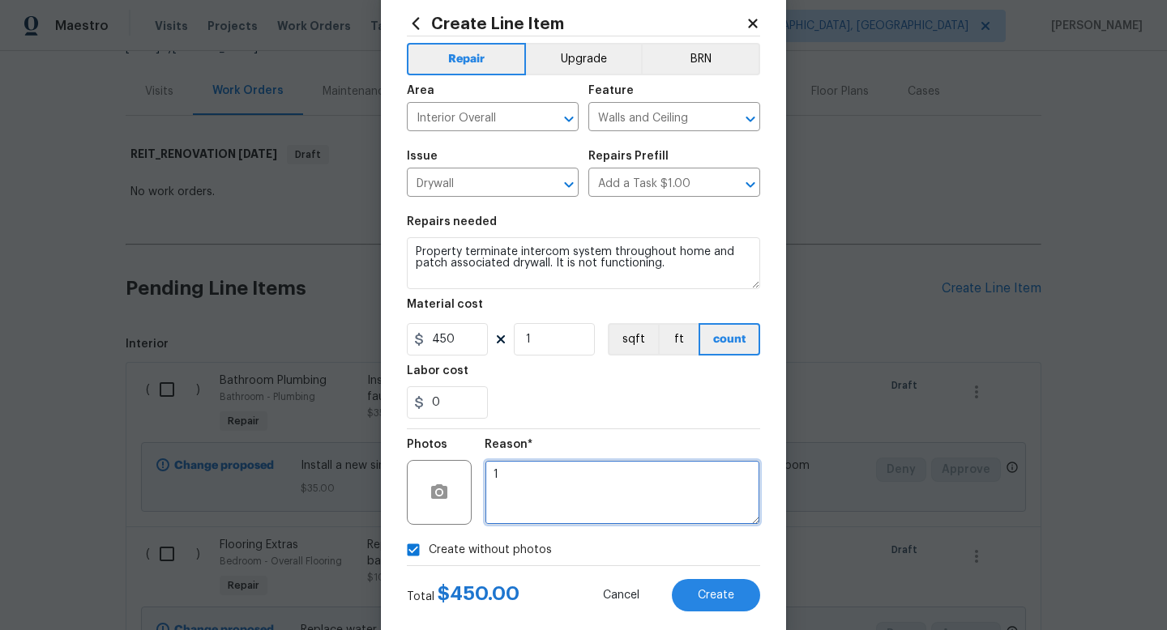
scroll to position [40, 0]
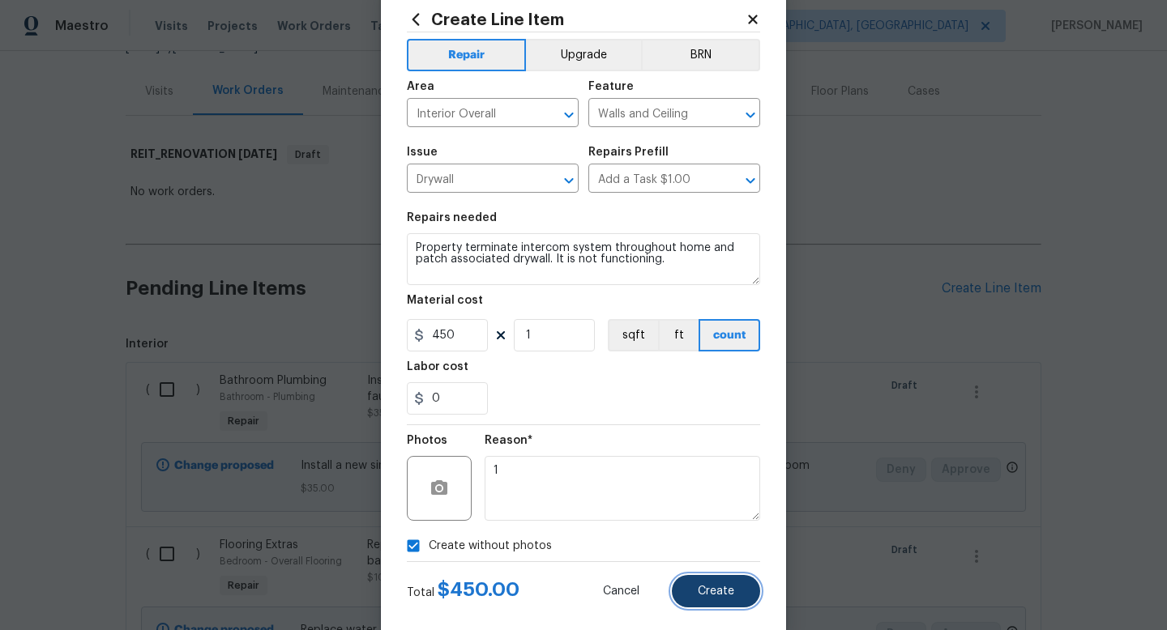
click at [695, 594] on button "Create" at bounding box center [716, 591] width 88 height 32
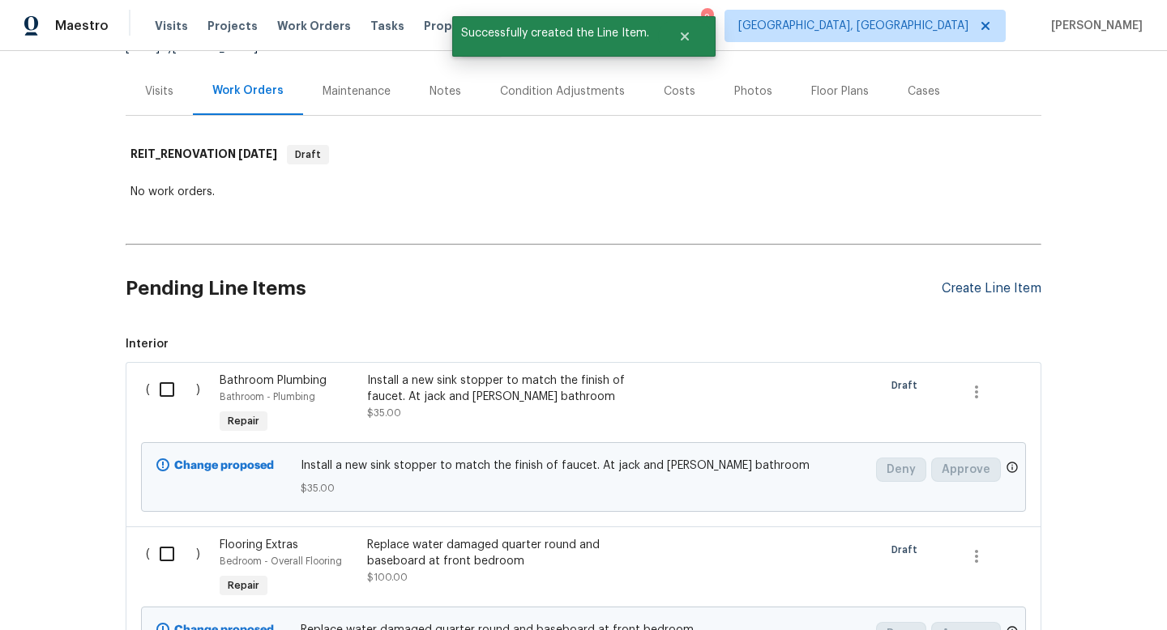
click at [987, 283] on div "Create Line Item" at bounding box center [991, 288] width 100 height 15
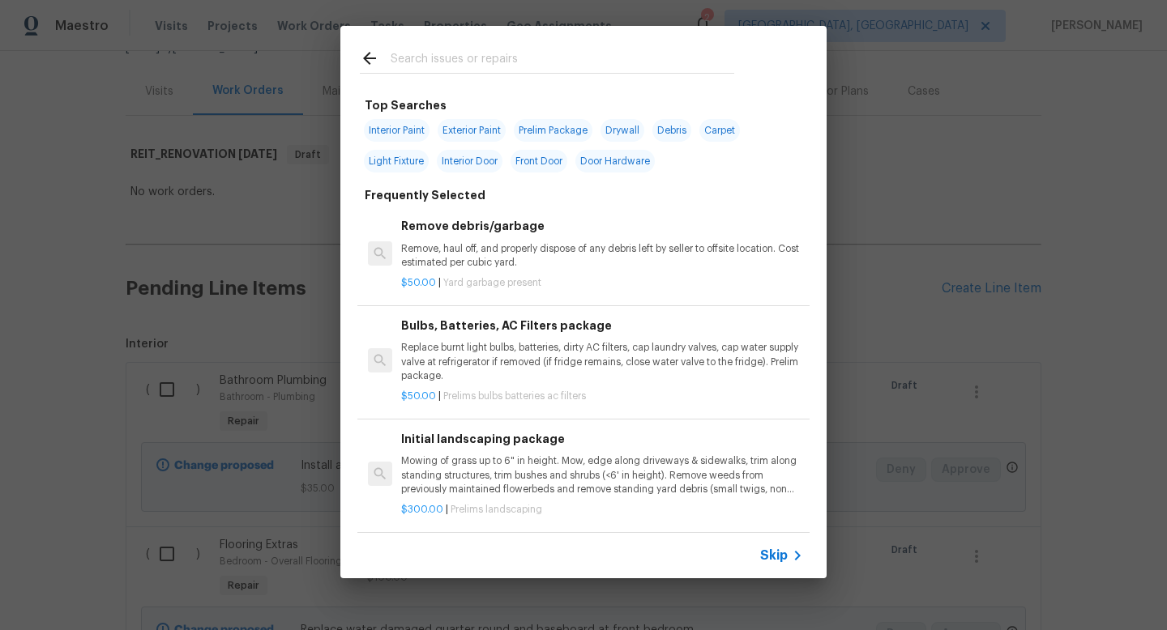
click at [779, 553] on span "Skip" at bounding box center [774, 556] width 28 height 16
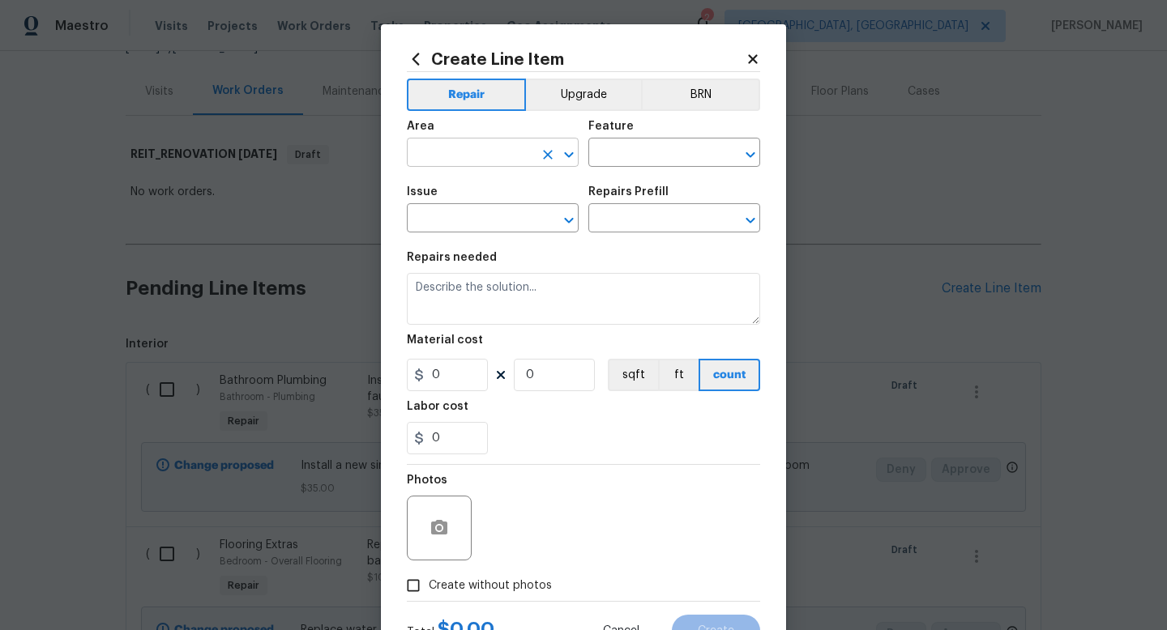
click at [495, 155] on input "text" at bounding box center [470, 154] width 126 height 25
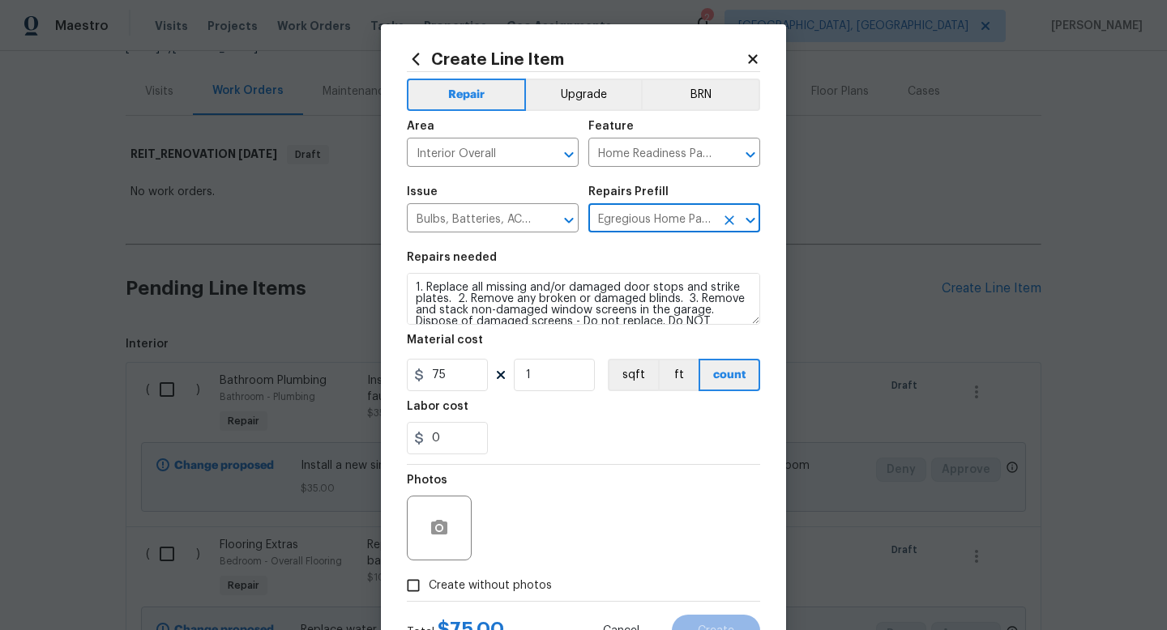
click at [509, 583] on span "Create without photos" at bounding box center [490, 586] width 123 height 17
click at [429, 583] on input "Create without photos" at bounding box center [413, 585] width 31 height 31
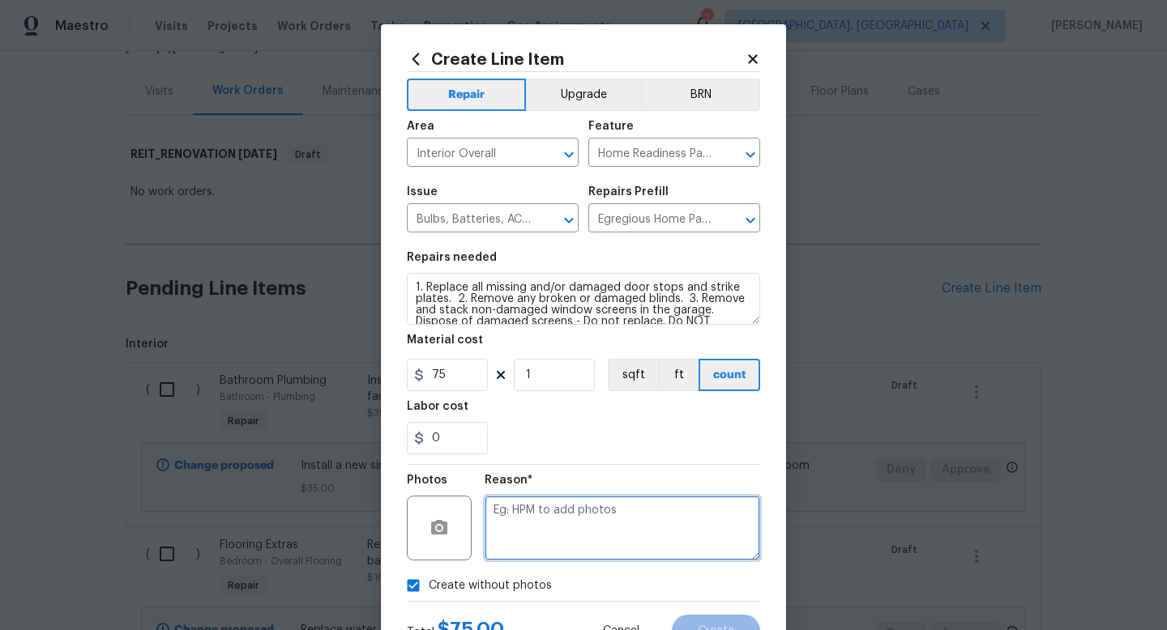
click at [559, 530] on textarea at bounding box center [622, 528] width 275 height 65
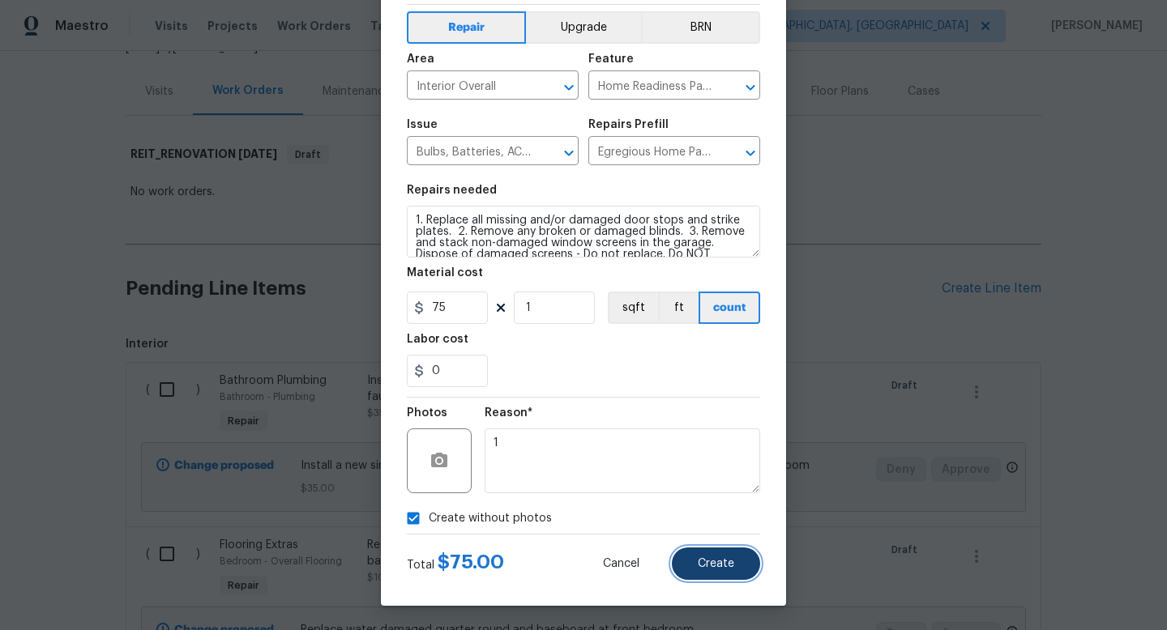
click at [744, 570] on button "Create" at bounding box center [716, 564] width 88 height 32
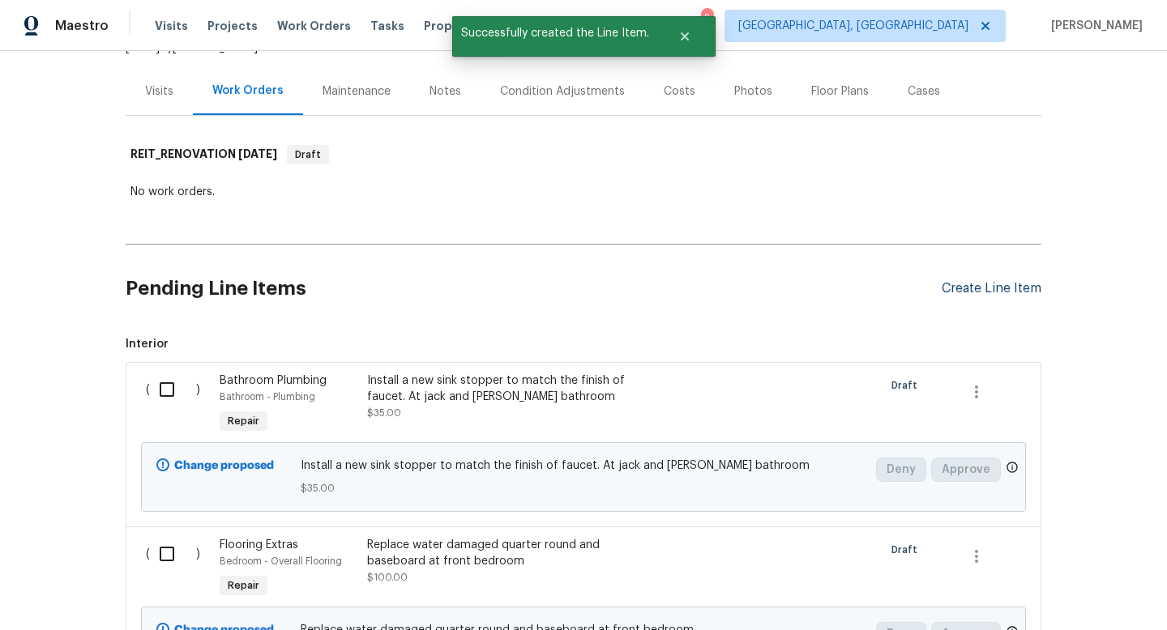
click at [957, 284] on div "Create Line Item" at bounding box center [991, 288] width 100 height 15
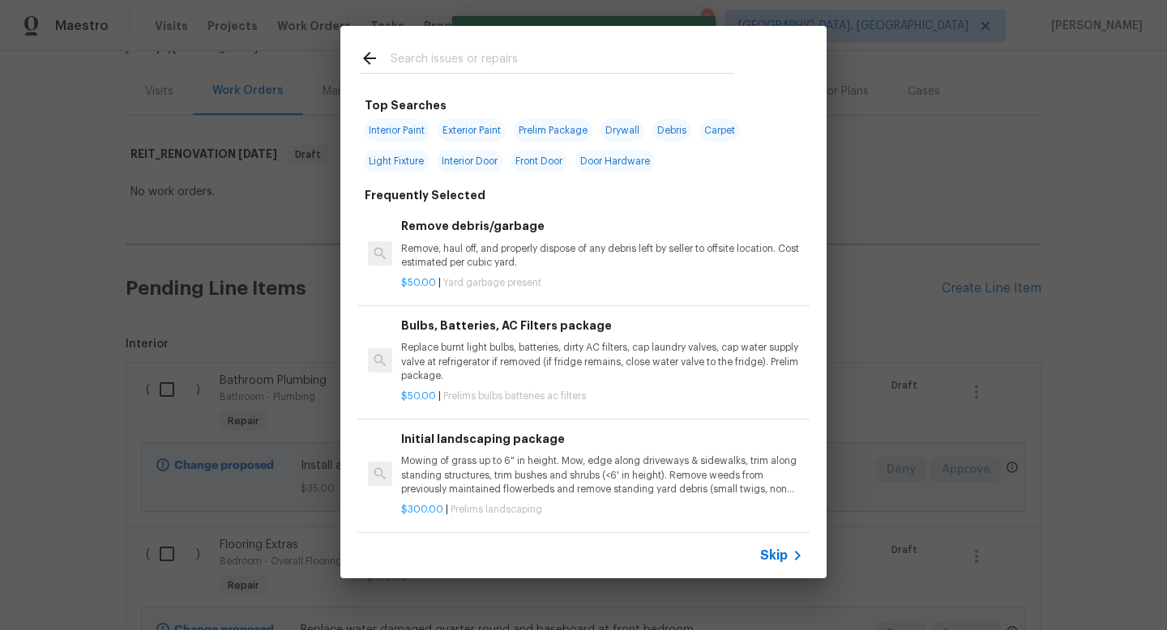
click at [774, 551] on span "Skip" at bounding box center [774, 556] width 28 height 16
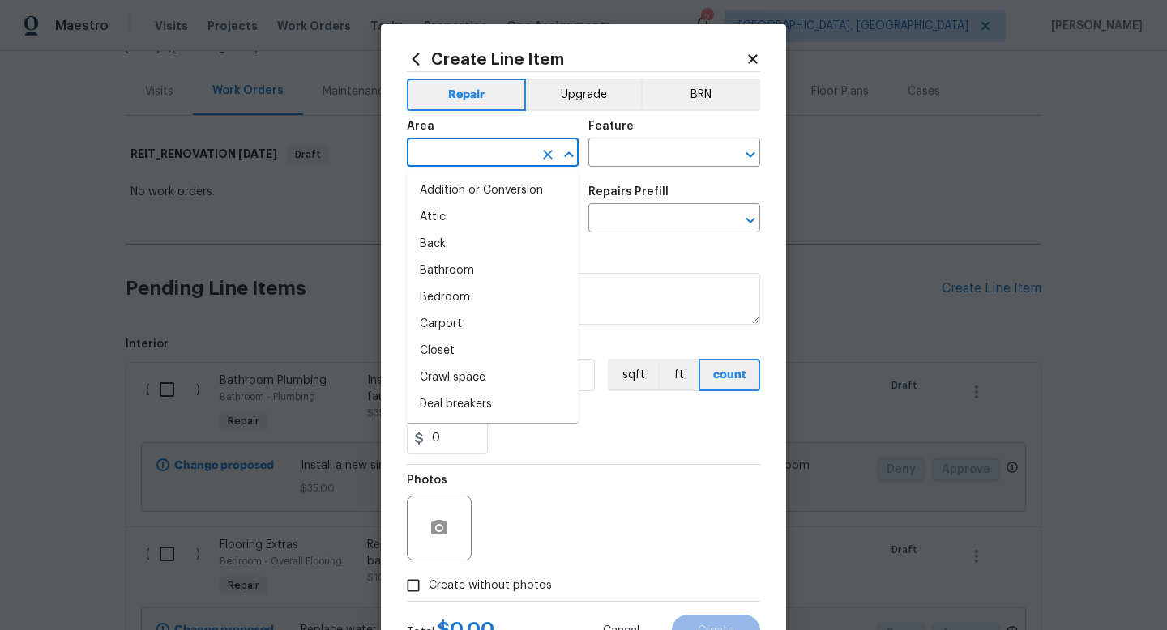
click at [493, 160] on input "text" at bounding box center [470, 154] width 126 height 25
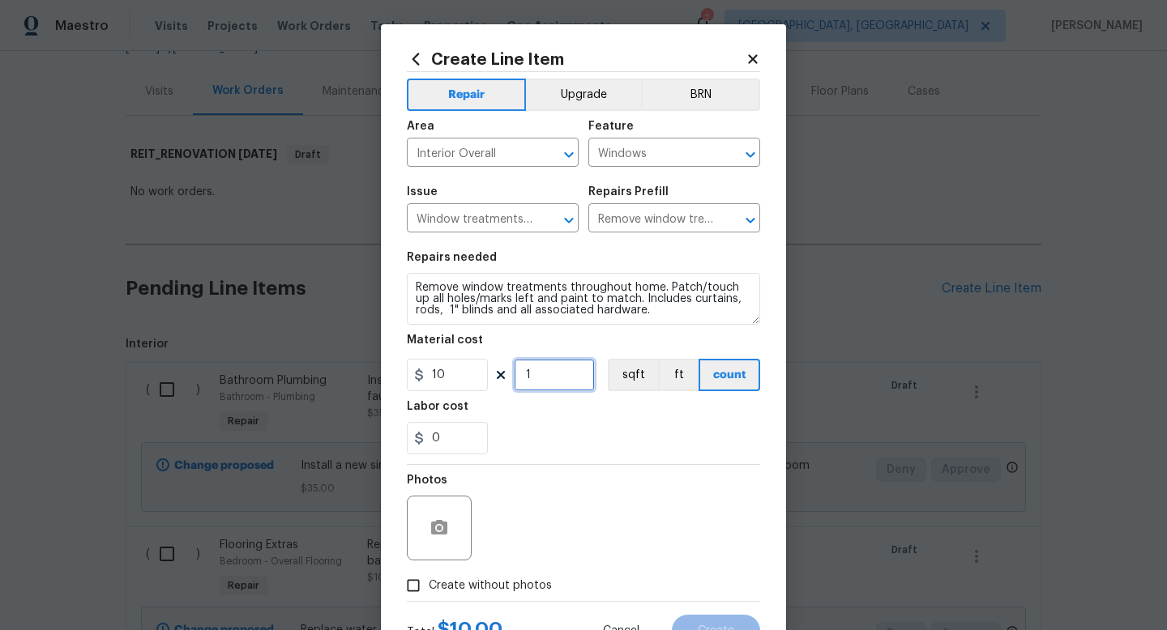
click at [553, 389] on input "1" at bounding box center [554, 375] width 81 height 32
click at [523, 588] on span "Create without photos" at bounding box center [490, 586] width 123 height 17
click at [429, 588] on input "Create without photos" at bounding box center [413, 585] width 31 height 31
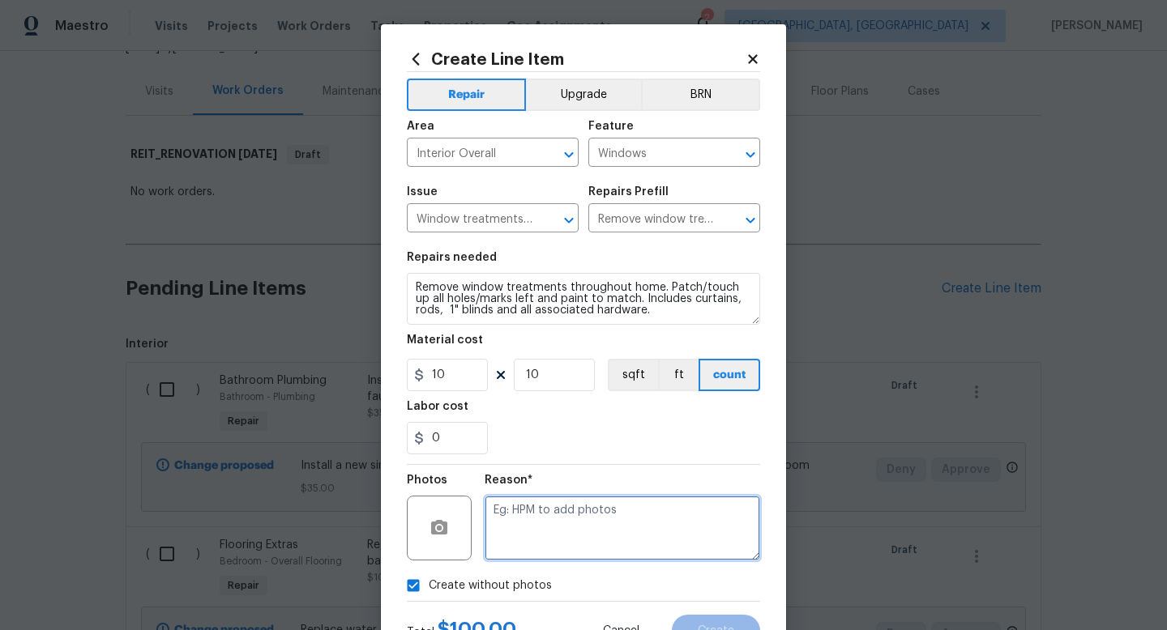
click at [573, 534] on textarea at bounding box center [622, 528] width 275 height 65
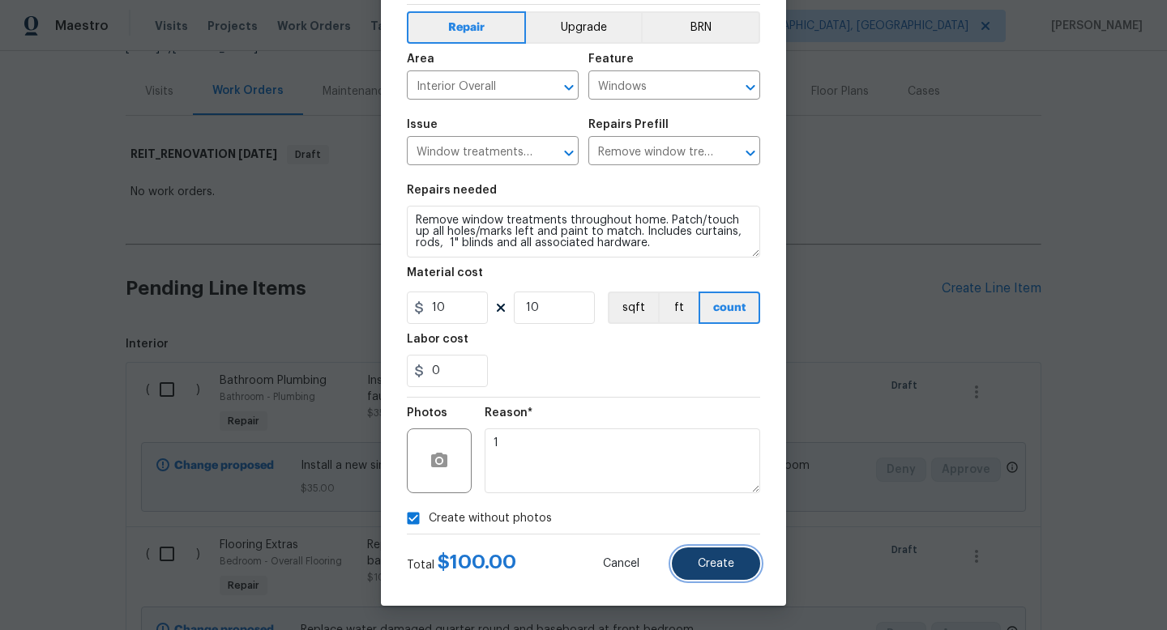
click at [700, 557] on button "Create" at bounding box center [716, 564] width 88 height 32
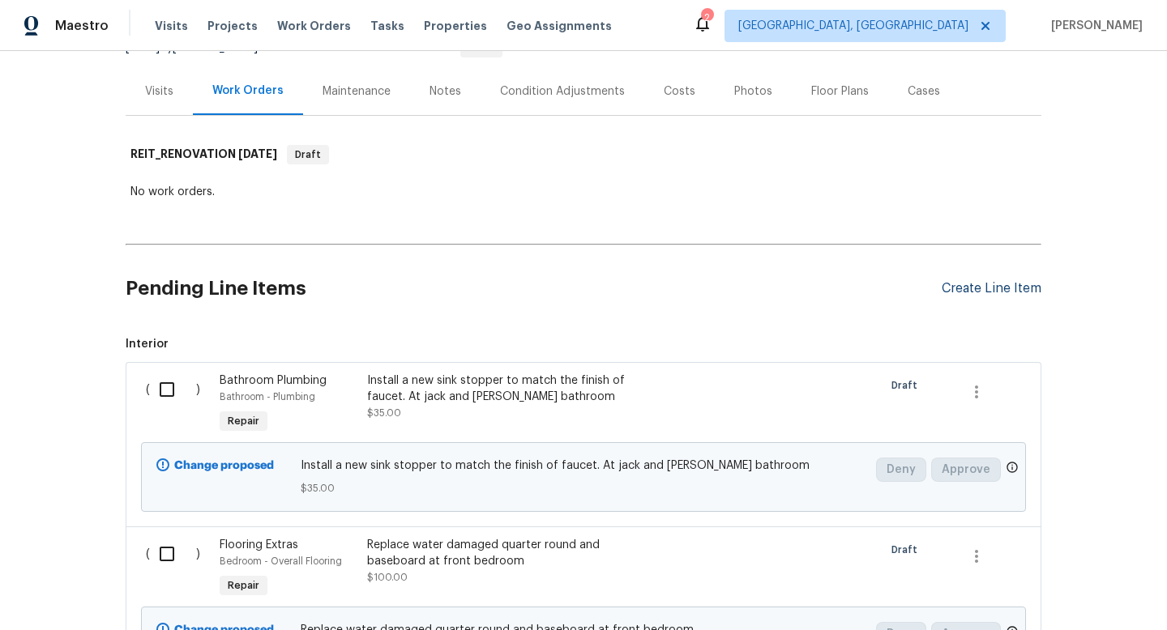
click at [980, 291] on div "Create Line Item" at bounding box center [991, 288] width 100 height 15
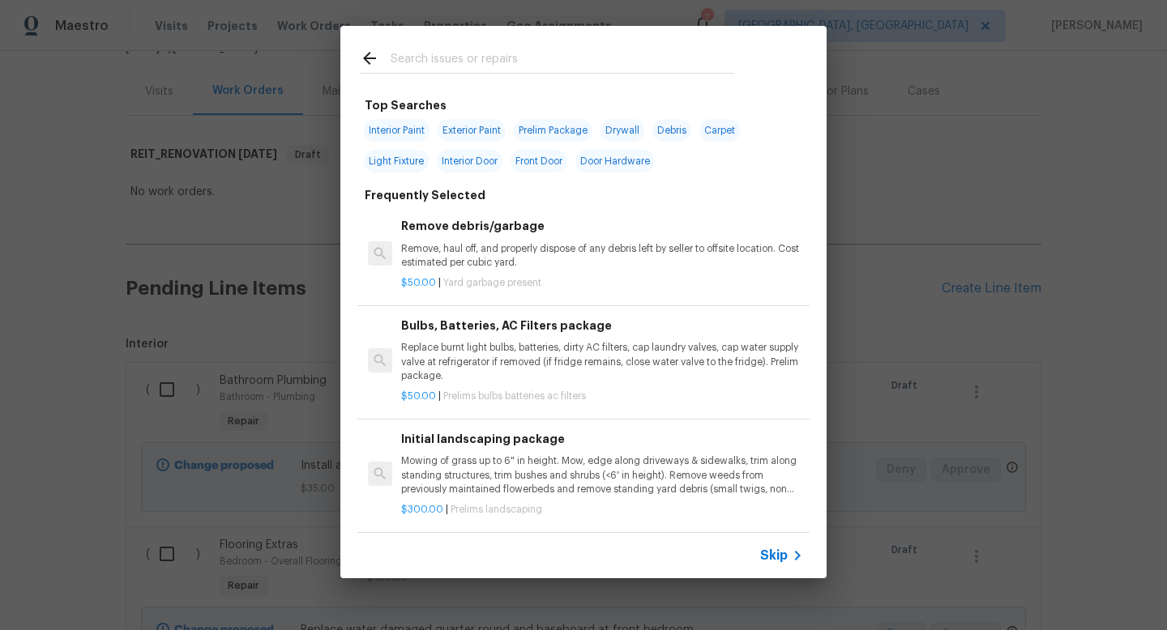
click at [776, 549] on span "Skip" at bounding box center [774, 556] width 28 height 16
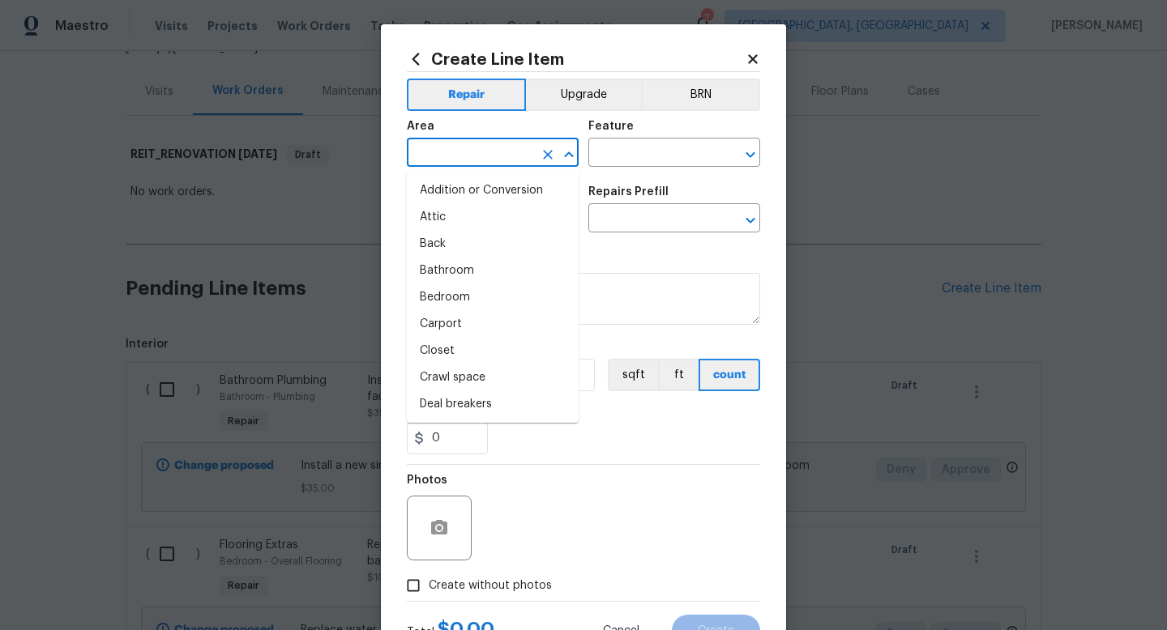
click at [480, 152] on input "text" at bounding box center [470, 154] width 126 height 25
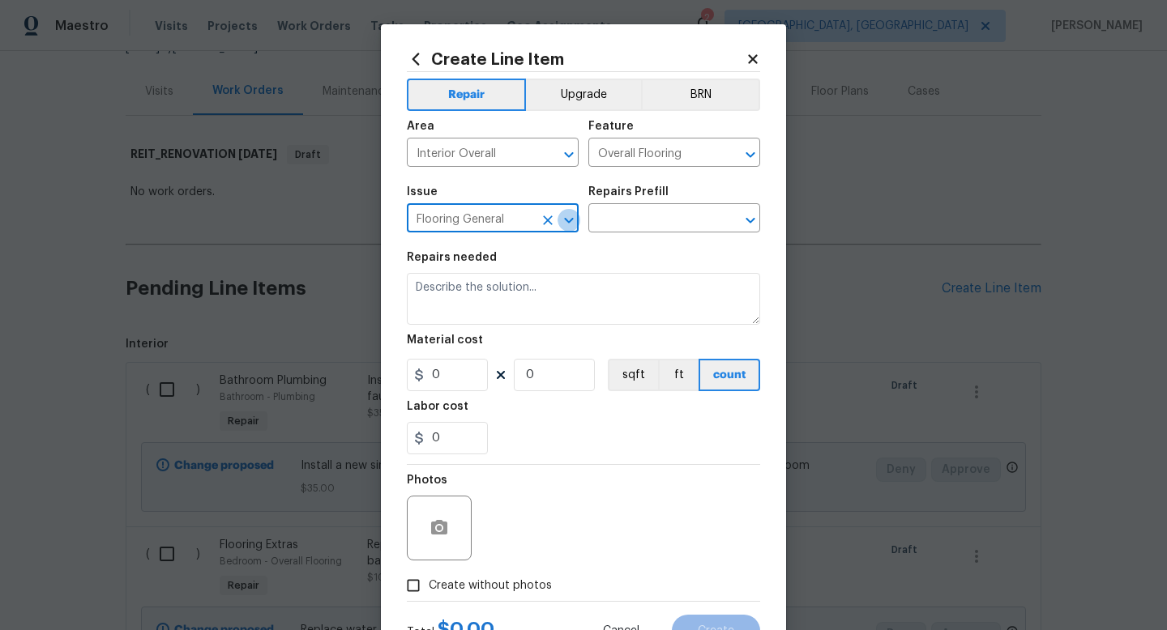
click at [572, 222] on icon "Open" at bounding box center [568, 220] width 19 height 19
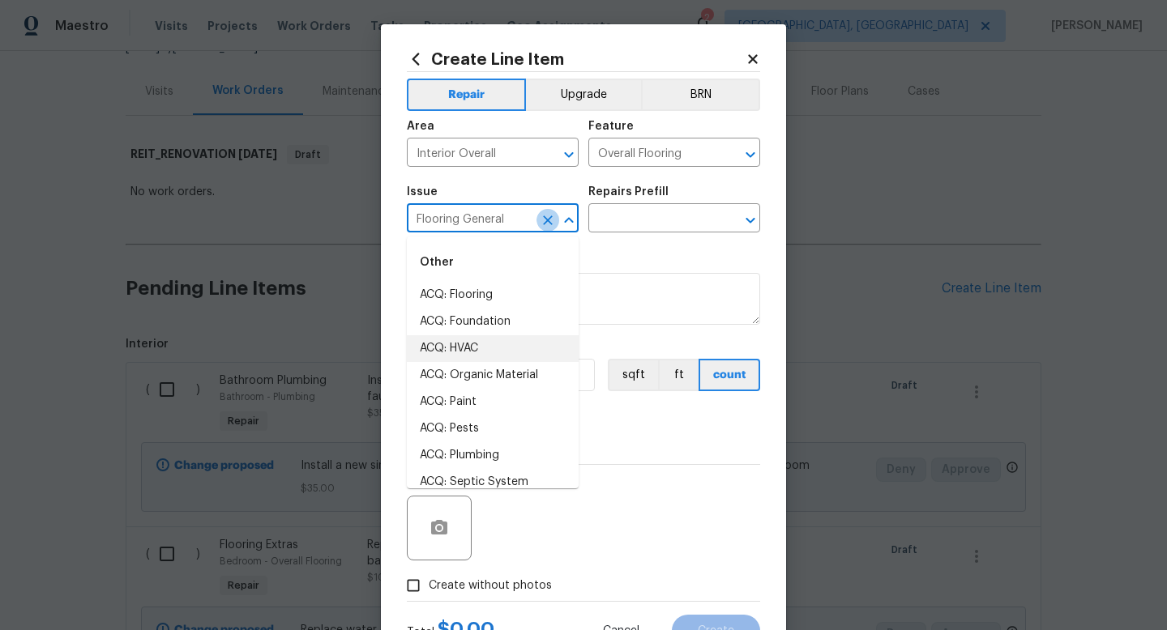
click at [551, 220] on icon "Clear" at bounding box center [548, 220] width 16 height 16
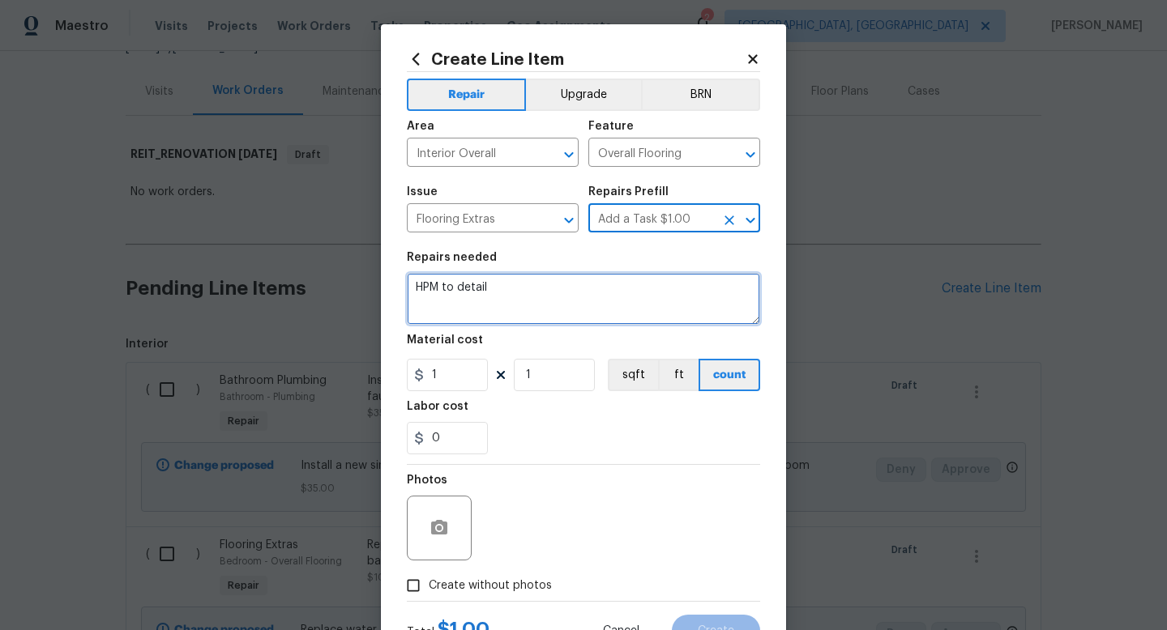
click at [464, 305] on textarea "HPM to detail" at bounding box center [583, 299] width 353 height 52
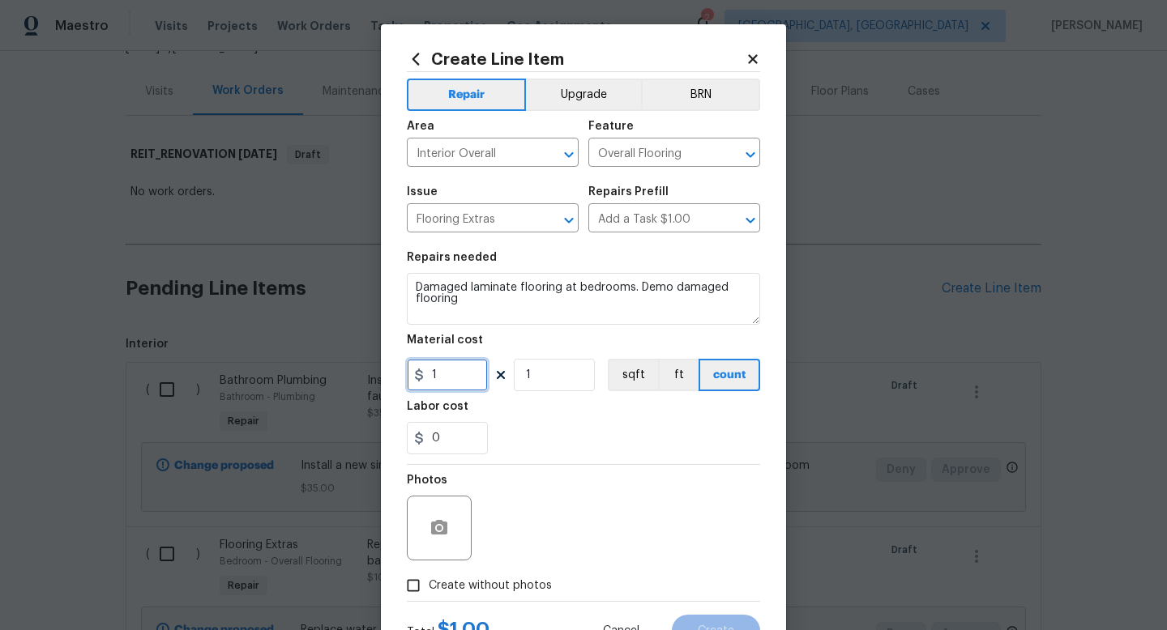
click at [459, 379] on input "1" at bounding box center [447, 375] width 81 height 32
click at [477, 597] on label "Create without photos" at bounding box center [475, 585] width 154 height 31
click at [429, 597] on input "Create without photos" at bounding box center [413, 585] width 31 height 31
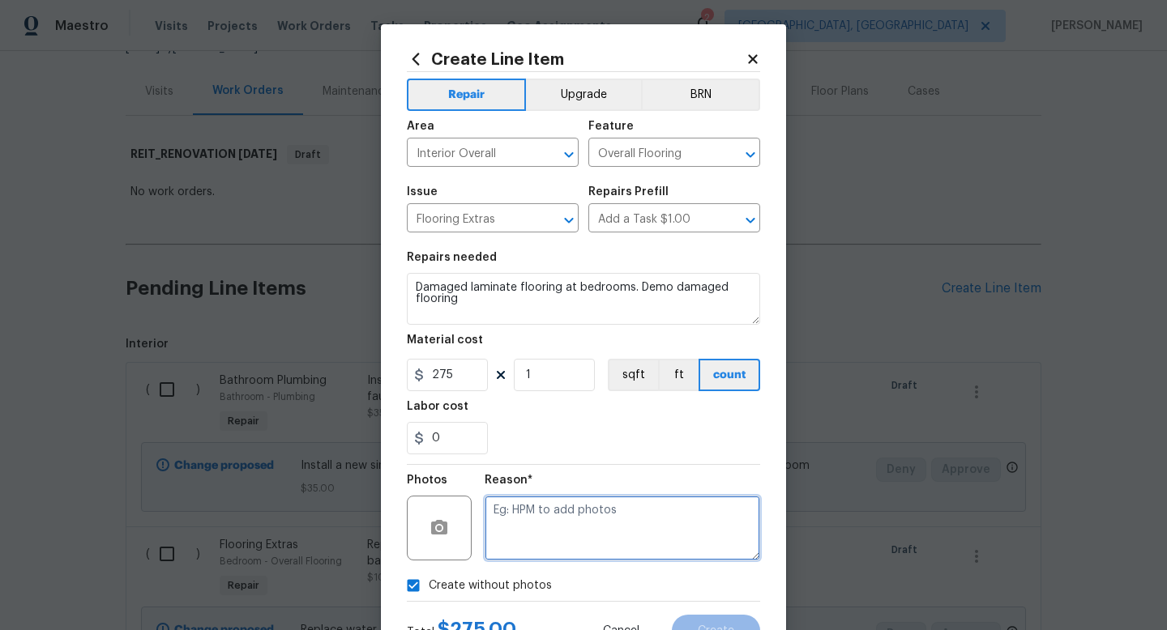
click at [544, 546] on textarea at bounding box center [622, 528] width 275 height 65
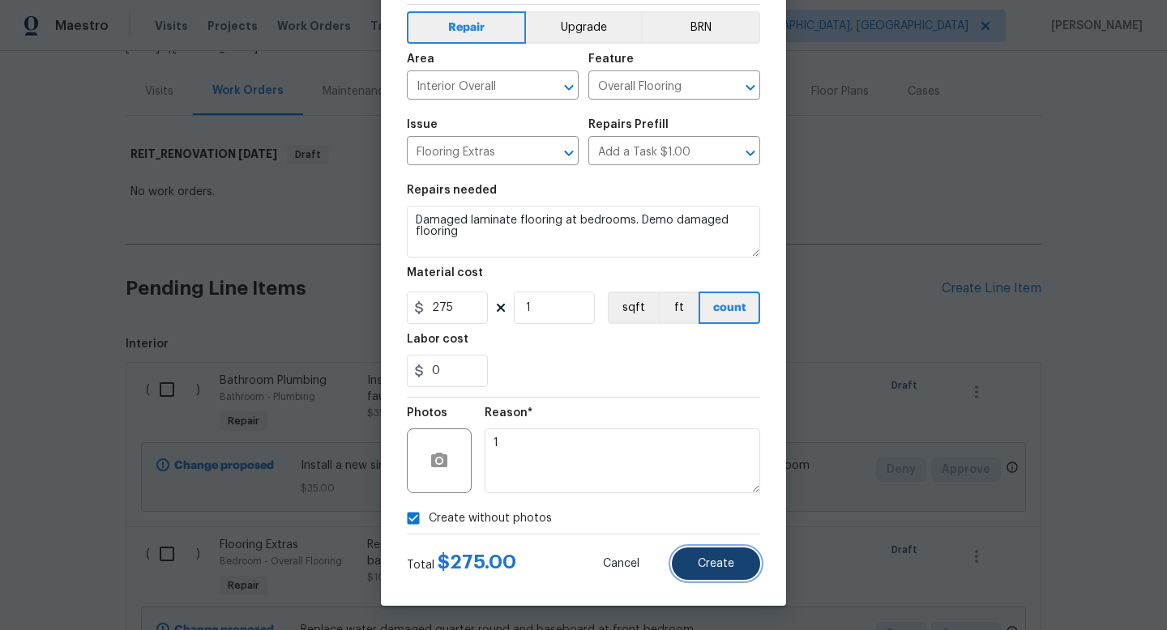
click at [701, 567] on span "Create" at bounding box center [716, 564] width 36 height 12
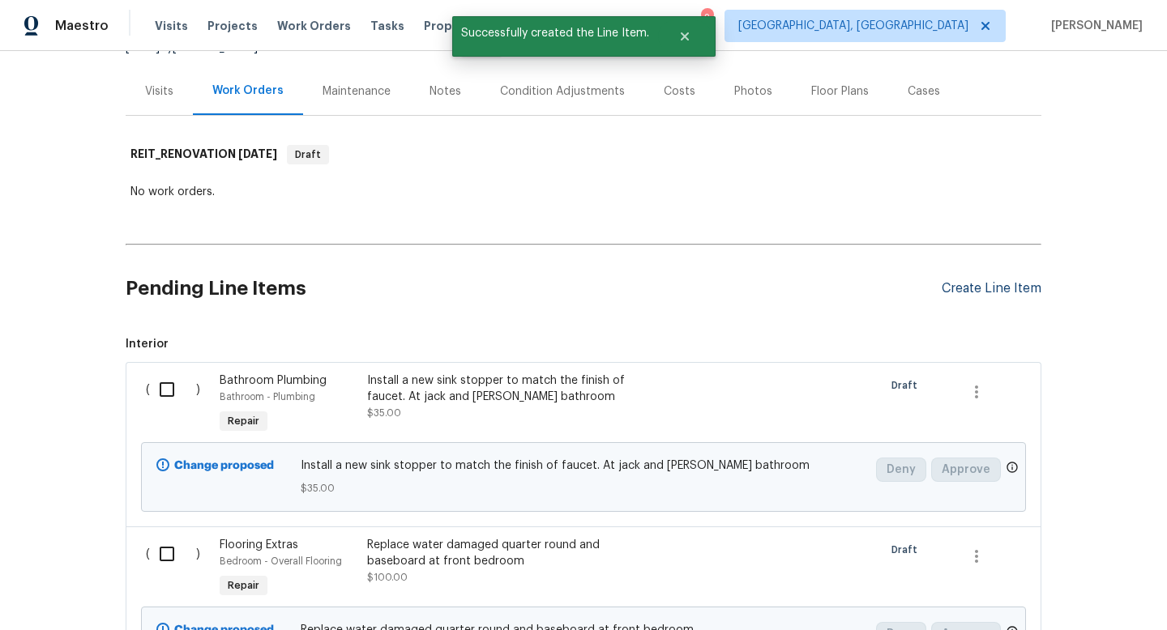
click at [1002, 292] on div "Create Line Item" at bounding box center [991, 288] width 100 height 15
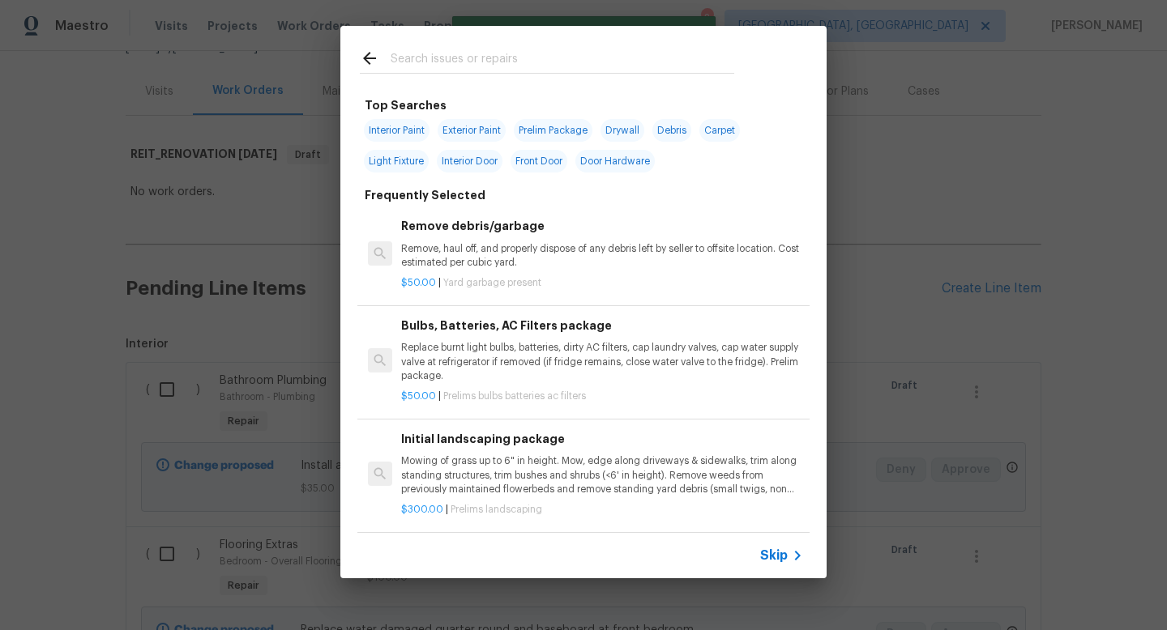
click at [779, 546] on div "Skip" at bounding box center [783, 555] width 47 height 19
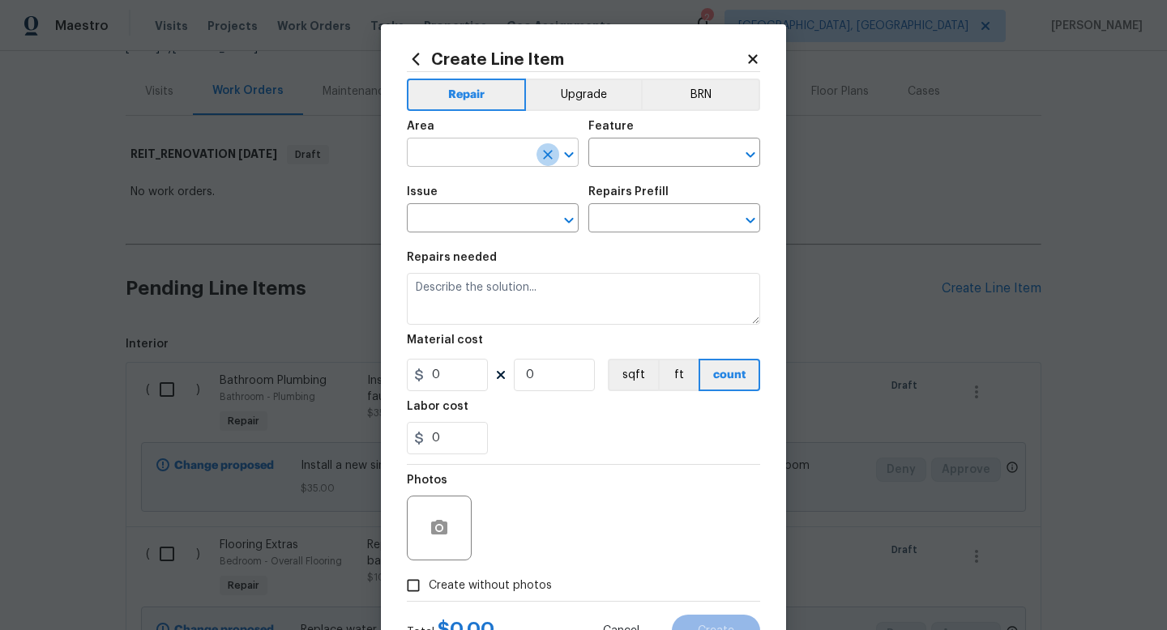
click at [541, 156] on icon "Clear" at bounding box center [548, 155] width 16 height 16
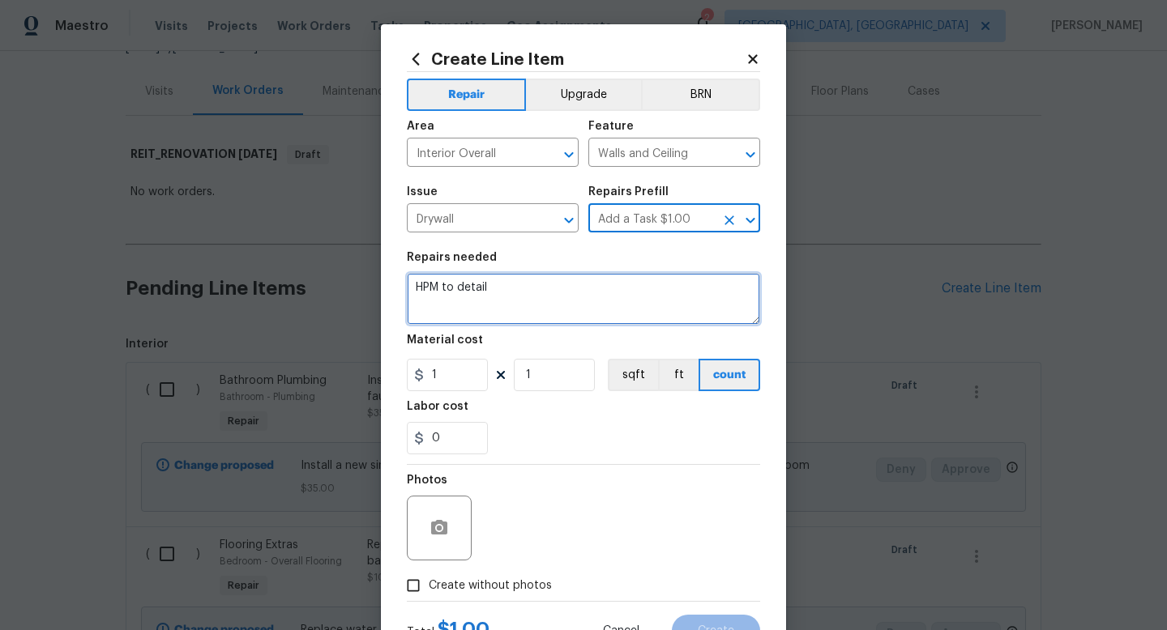
click at [517, 293] on textarea "HPM to detail" at bounding box center [583, 299] width 353 height 52
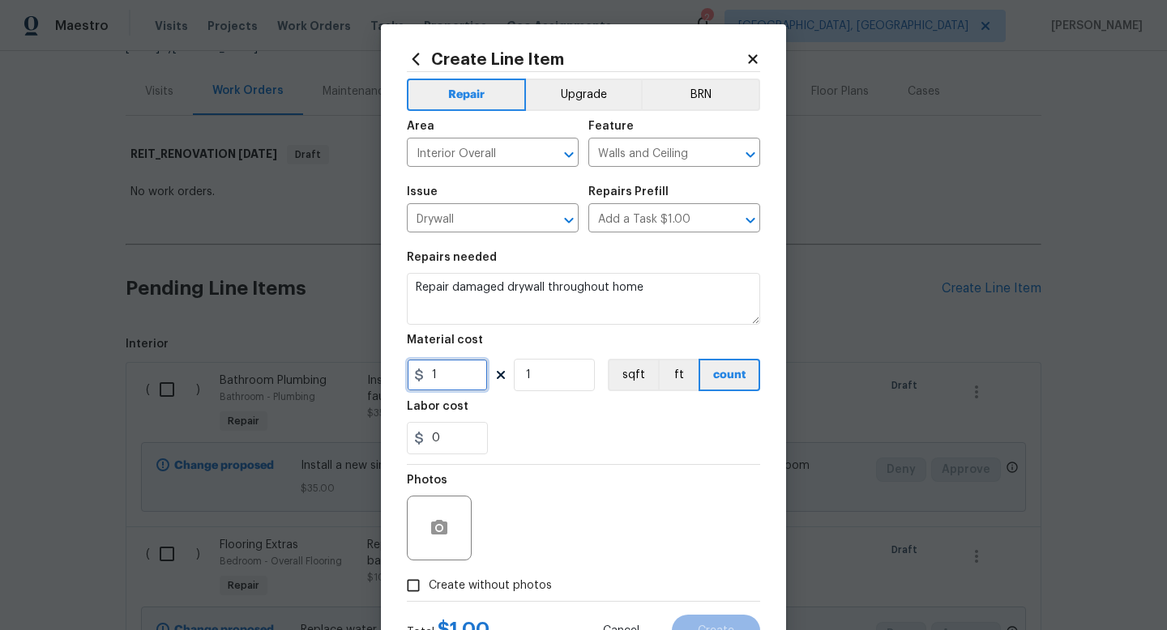
click at [468, 379] on input "1" at bounding box center [447, 375] width 81 height 32
click at [494, 583] on span "Create without photos" at bounding box center [490, 586] width 123 height 17
click at [429, 583] on input "Create without photos" at bounding box center [413, 585] width 31 height 31
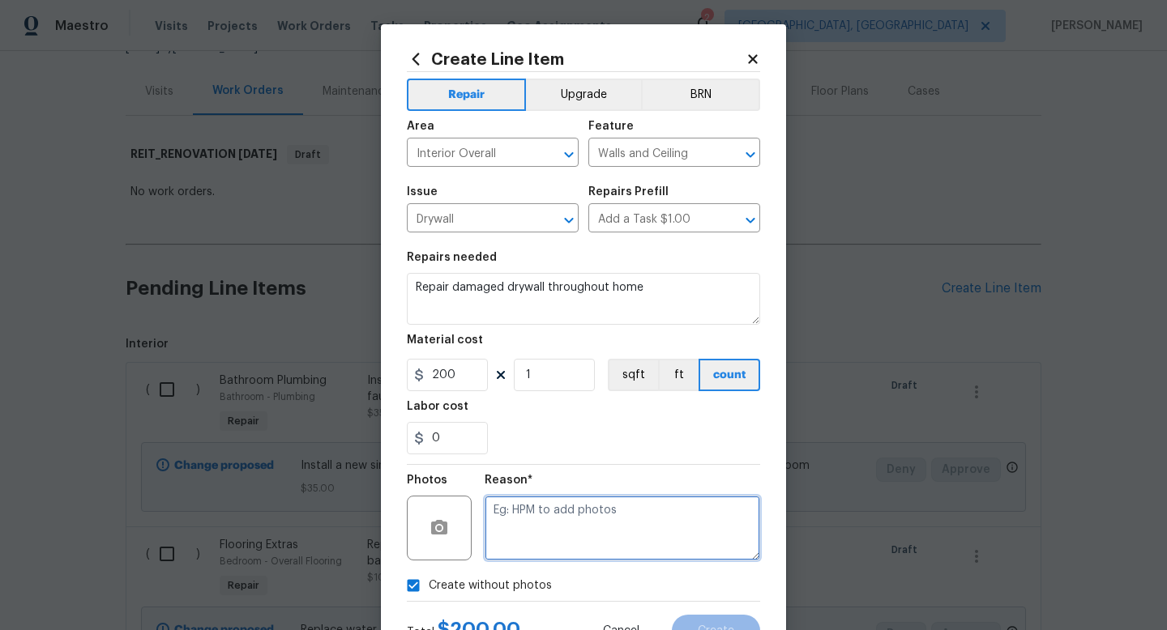
click at [557, 530] on textarea at bounding box center [622, 528] width 275 height 65
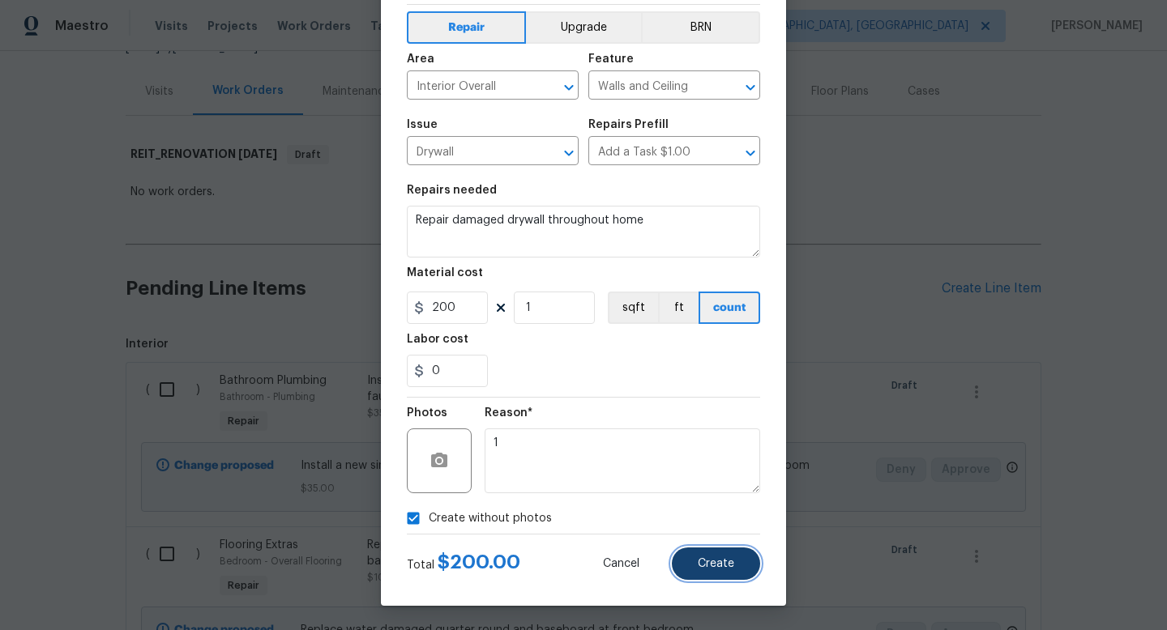
click at [721, 557] on button "Create" at bounding box center [716, 564] width 88 height 32
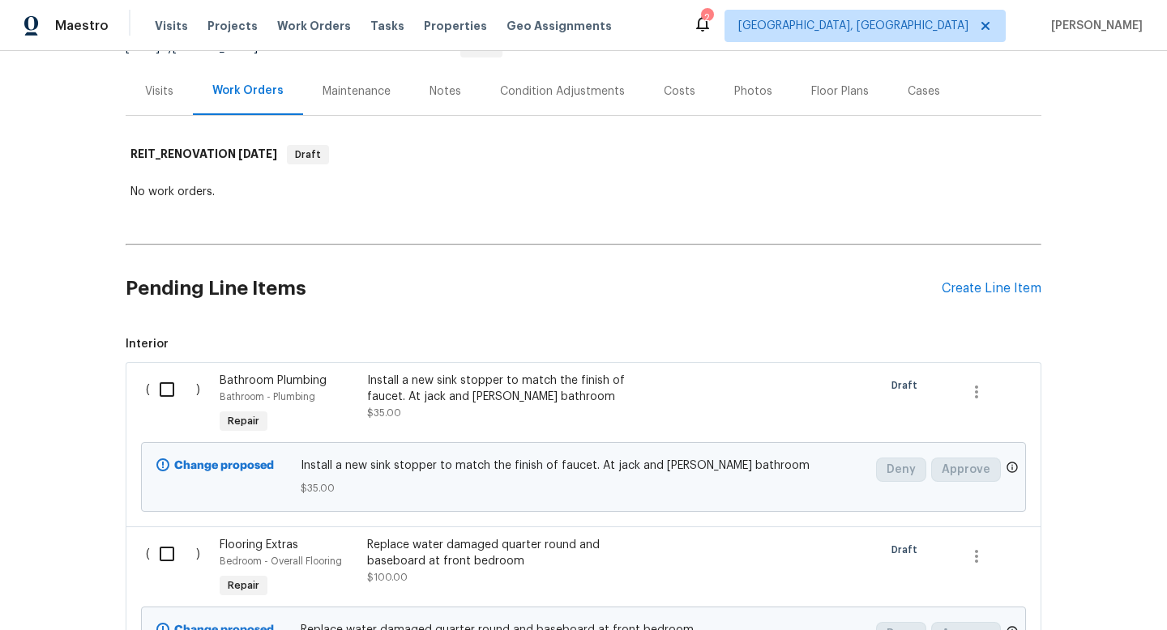
click at [995, 299] on div "Pending Line Items Create Line Item" at bounding box center [584, 288] width 916 height 75
click at [991, 291] on div "Create Line Item" at bounding box center [991, 288] width 100 height 15
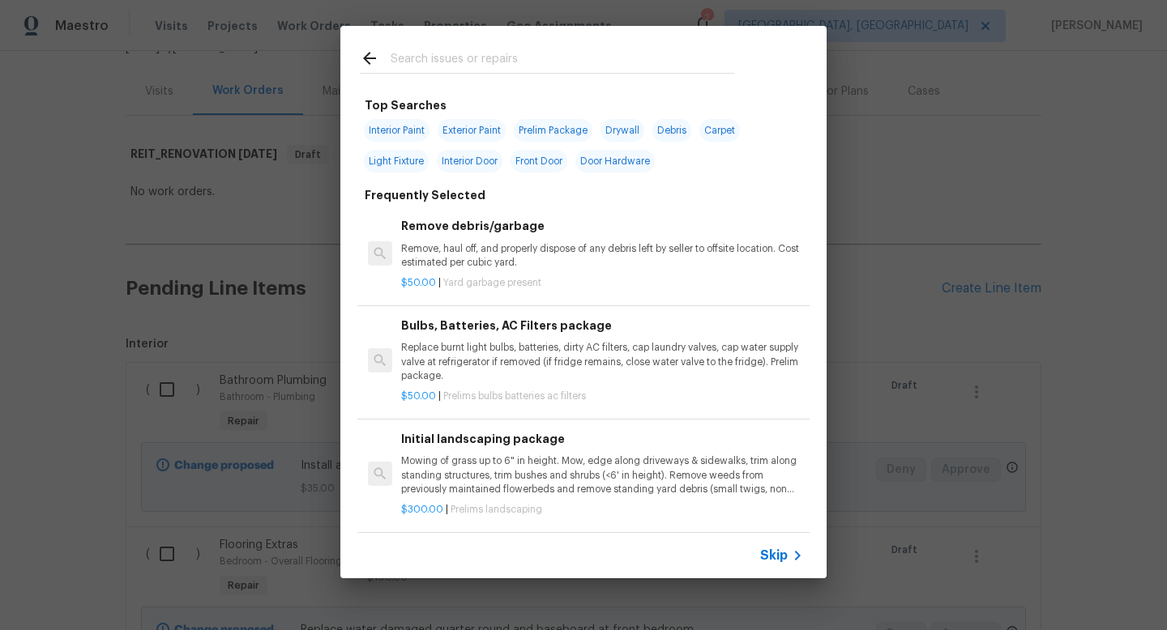
click at [777, 552] on span "Skip" at bounding box center [774, 556] width 28 height 16
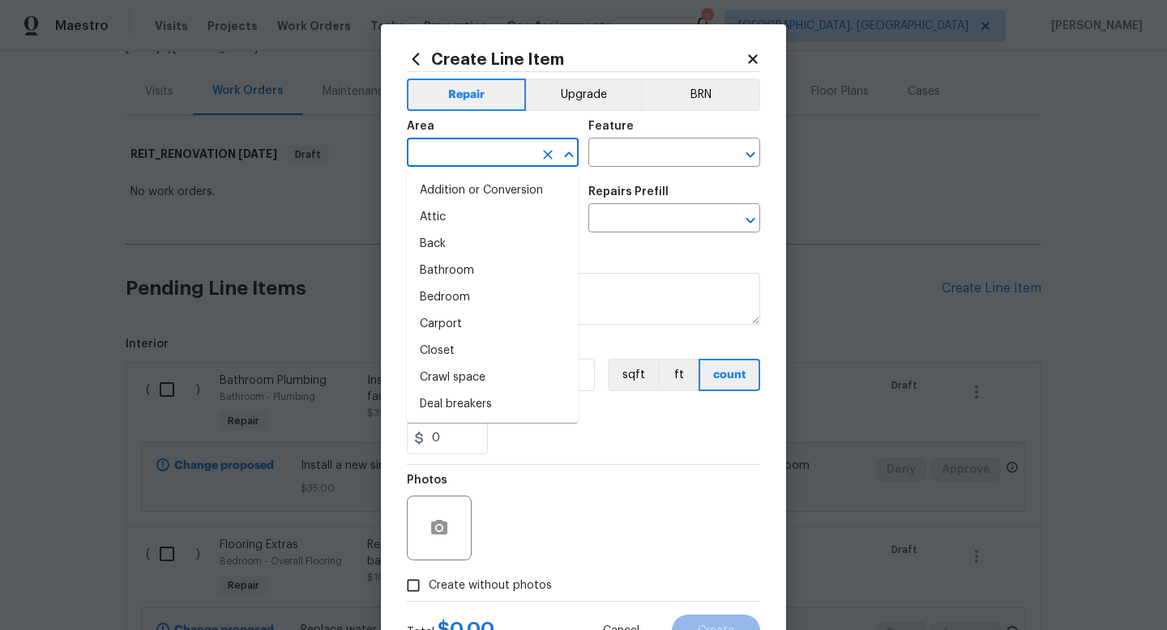
click at [435, 143] on input "text" at bounding box center [470, 154] width 126 height 25
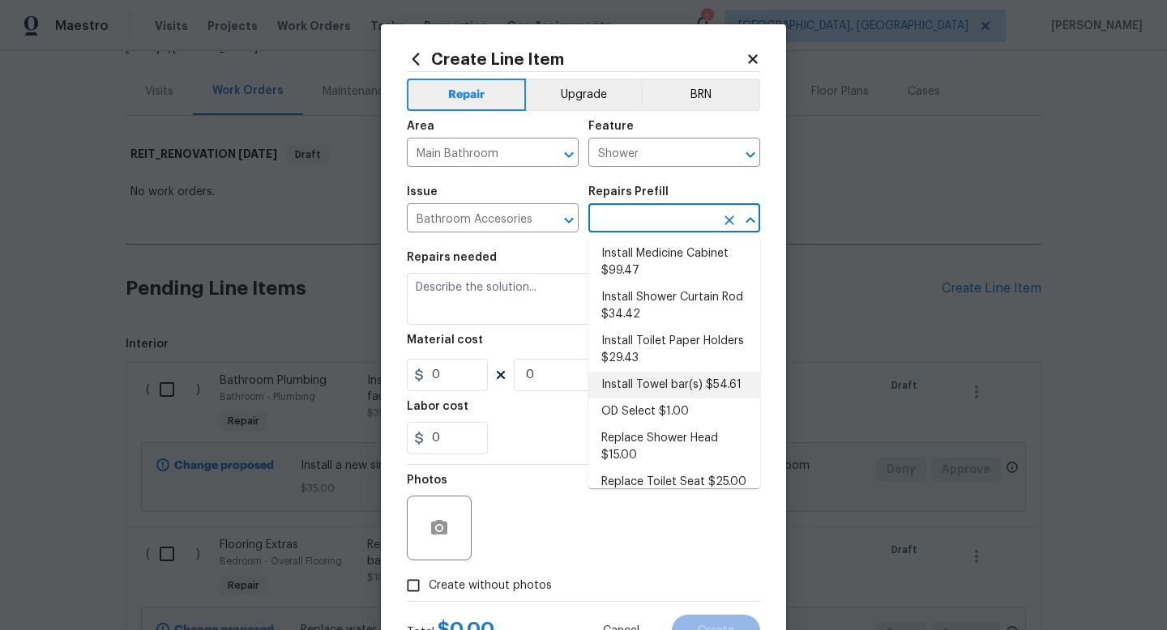
scroll to position [0, 0]
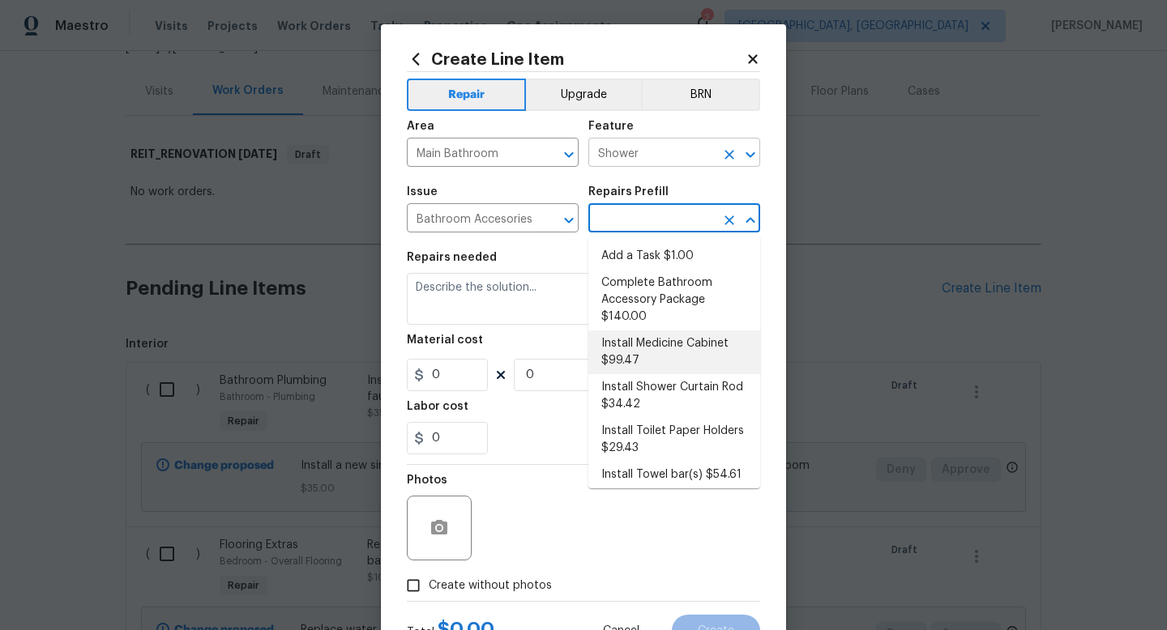
click at [640, 156] on input "Shower" at bounding box center [651, 154] width 126 height 25
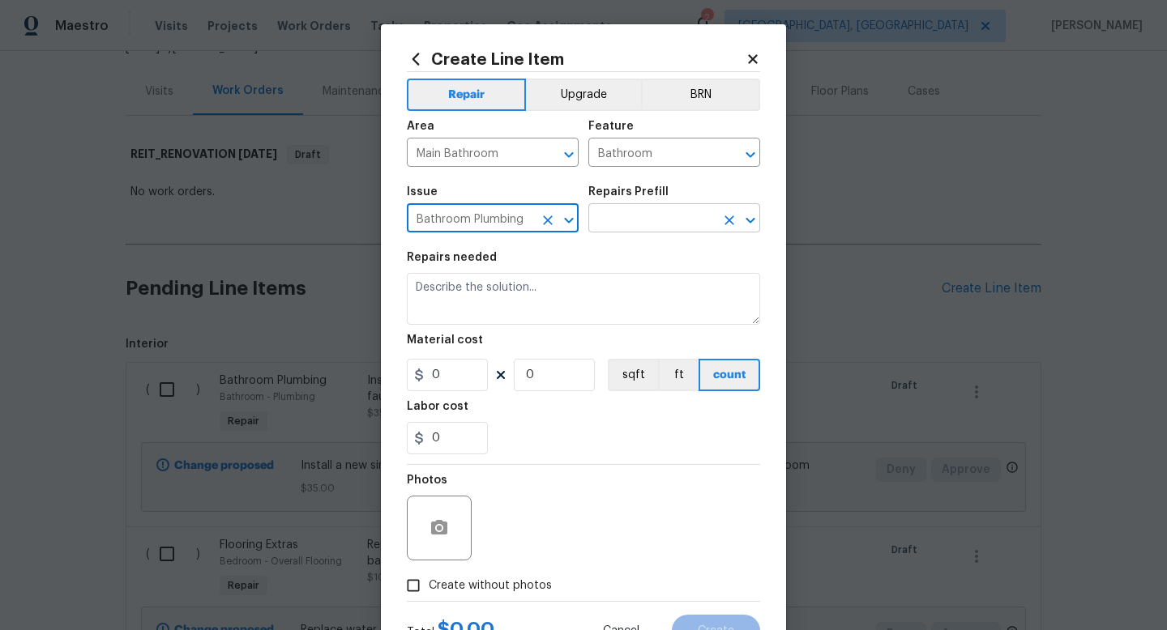
click at [722, 211] on div at bounding box center [739, 220] width 42 height 23
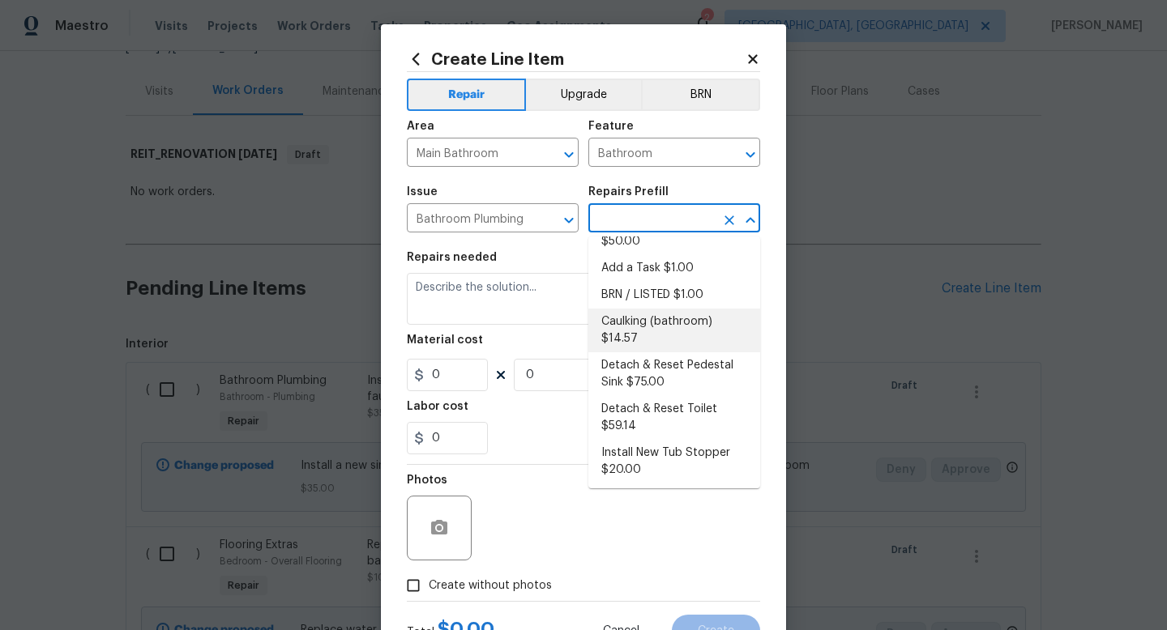
scroll to position [35, 0]
click at [677, 324] on li "Caulking (bathroom) $14.57" at bounding box center [674, 327] width 172 height 44
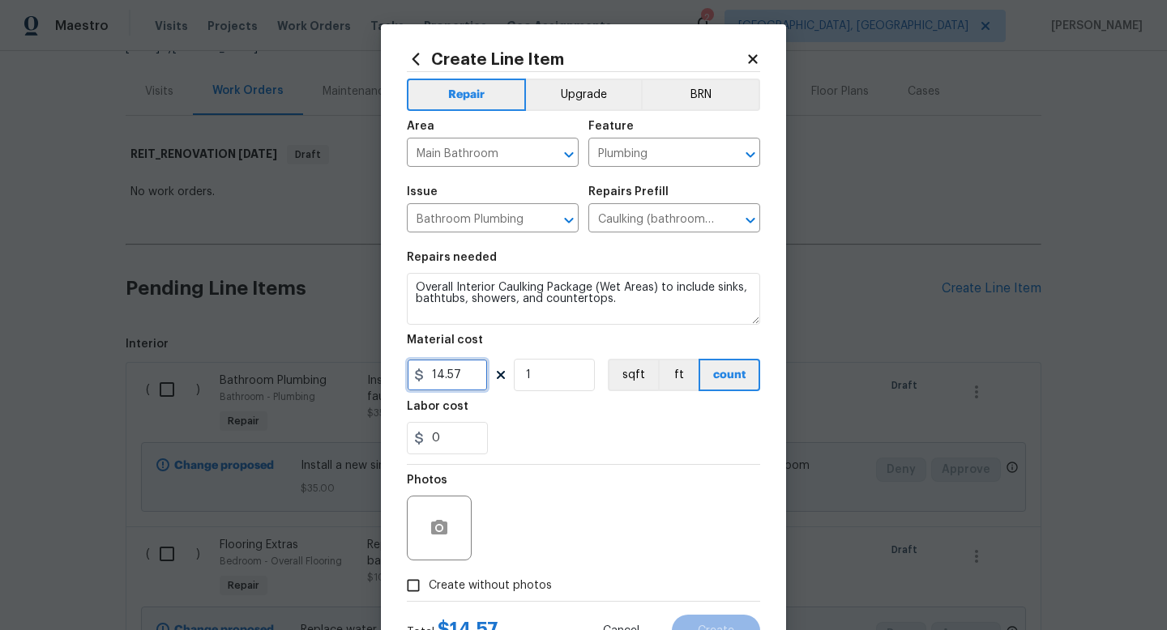
click at [472, 375] on input "14.57" at bounding box center [447, 375] width 81 height 32
click at [499, 589] on span "Create without photos" at bounding box center [490, 586] width 123 height 17
click at [429, 589] on input "Create without photos" at bounding box center [413, 585] width 31 height 31
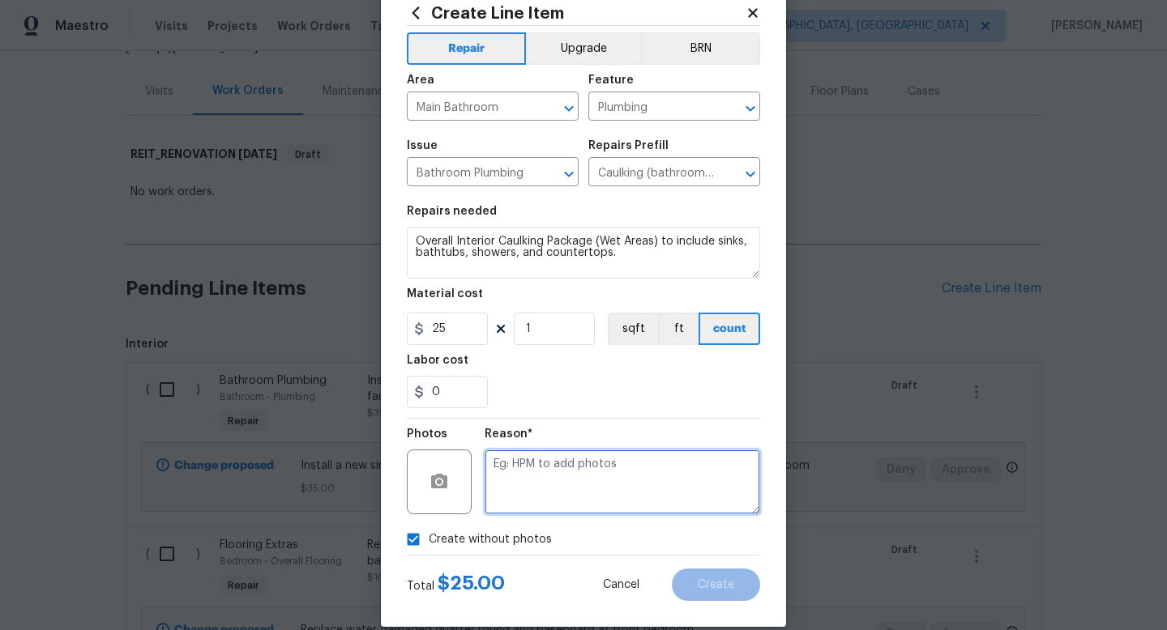
click at [600, 484] on textarea at bounding box center [622, 482] width 275 height 65
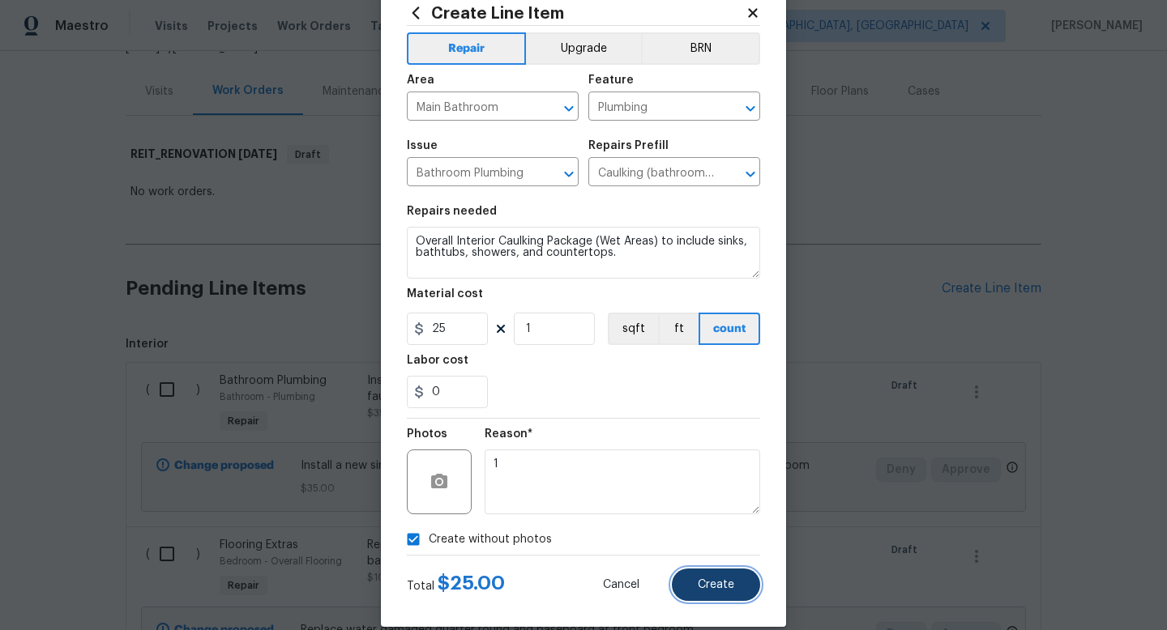
click at [694, 586] on button "Create" at bounding box center [716, 585] width 88 height 32
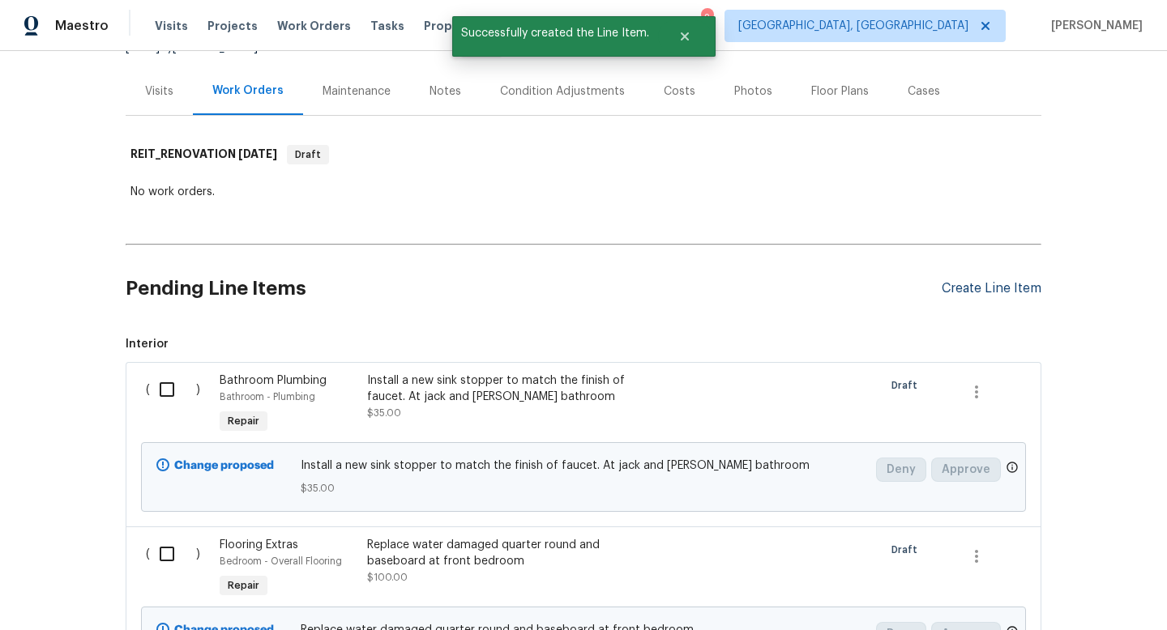
click at [961, 292] on div "Create Line Item" at bounding box center [991, 288] width 100 height 15
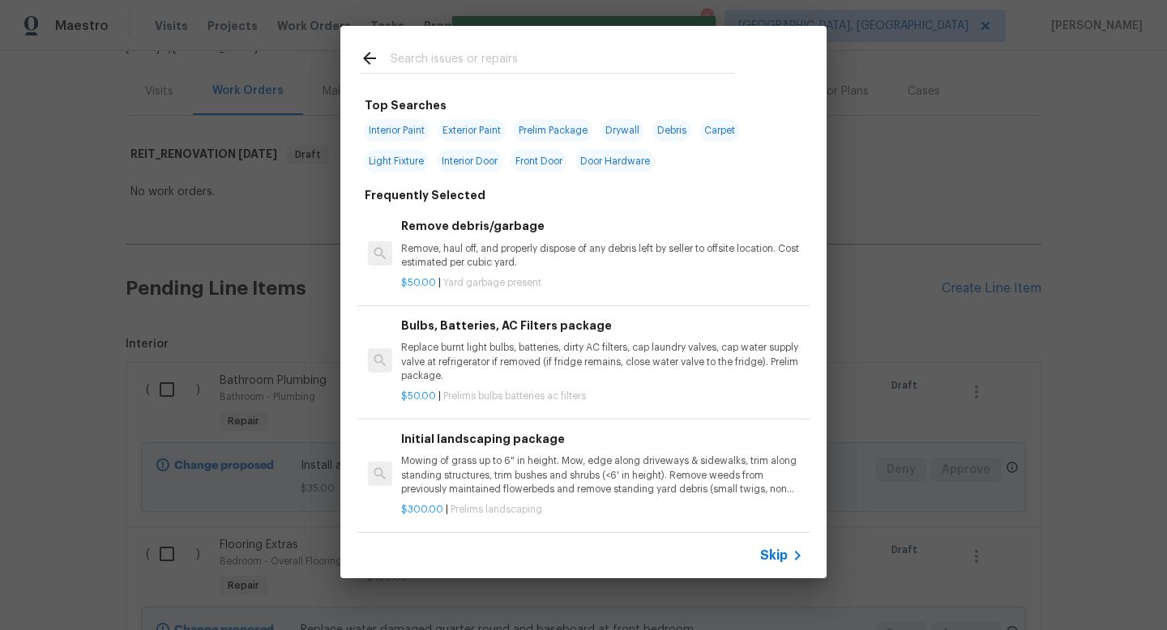
click at [778, 555] on span "Skip" at bounding box center [774, 556] width 28 height 16
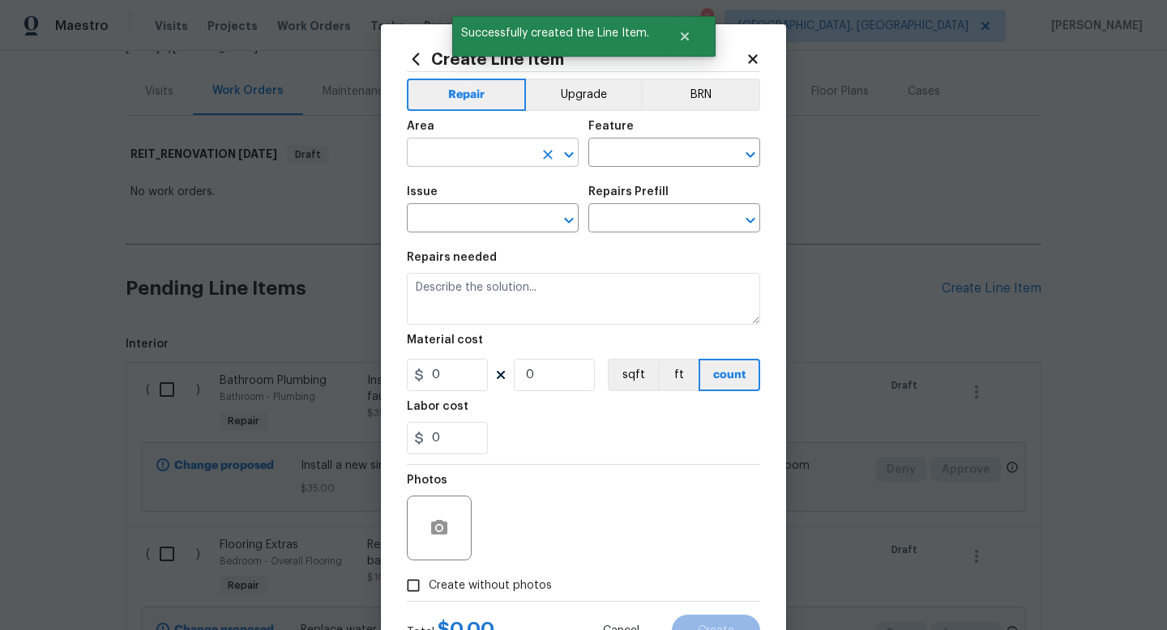
click at [459, 157] on input "text" at bounding box center [470, 154] width 126 height 25
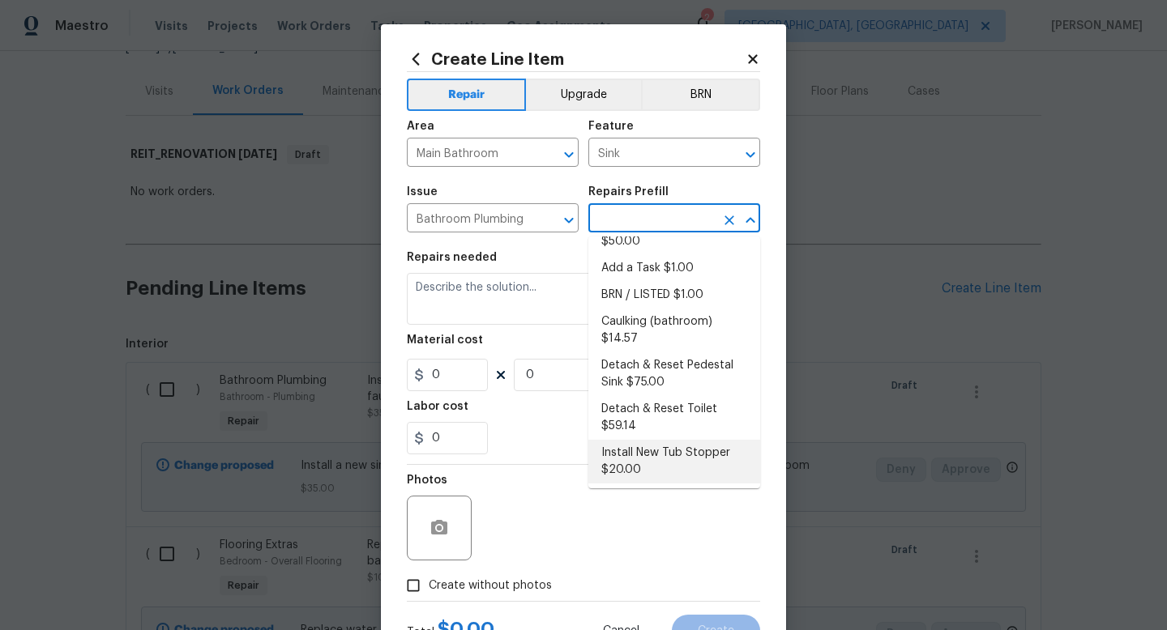
scroll to position [0, 0]
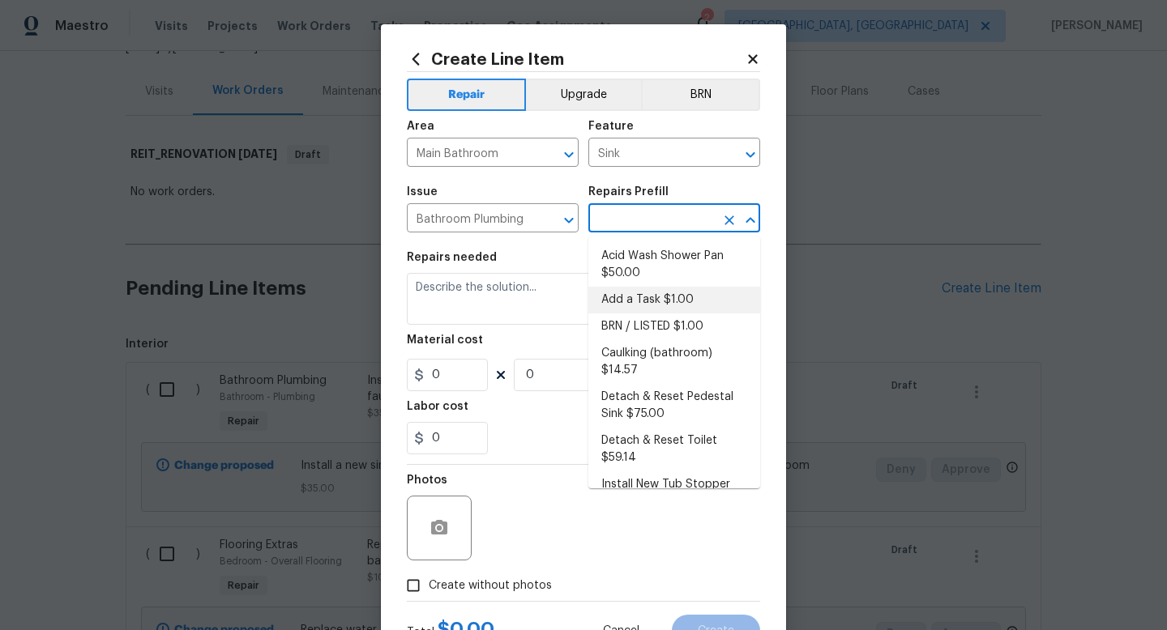
click at [683, 309] on li "Add a Task $1.00" at bounding box center [674, 300] width 172 height 27
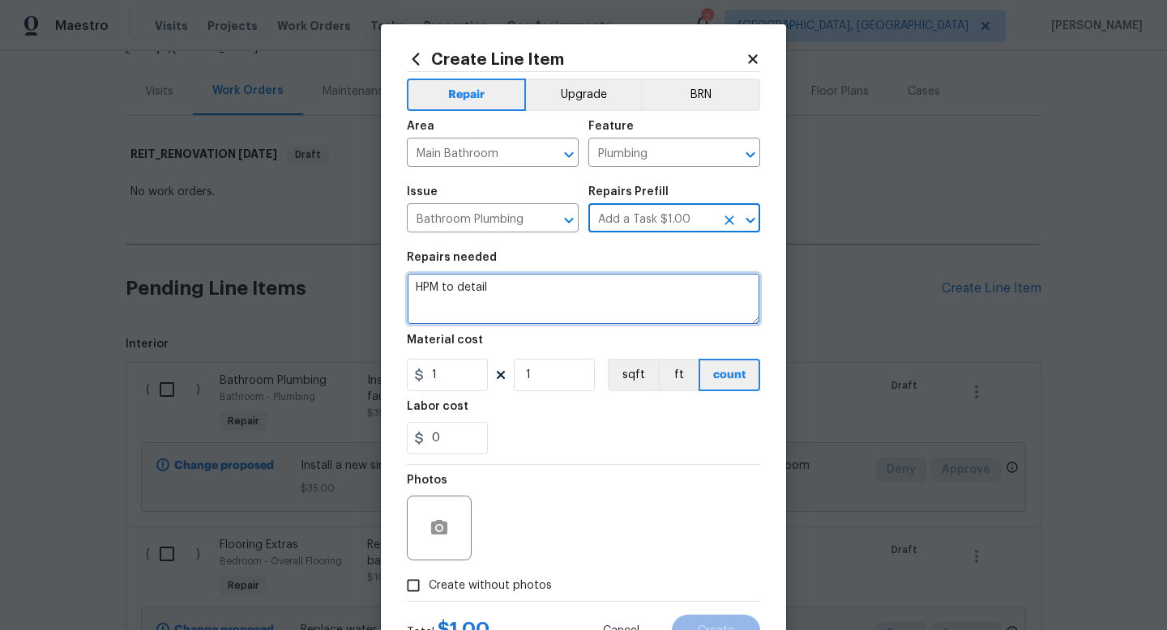
click at [651, 319] on textarea "HPM to detail" at bounding box center [583, 299] width 353 height 52
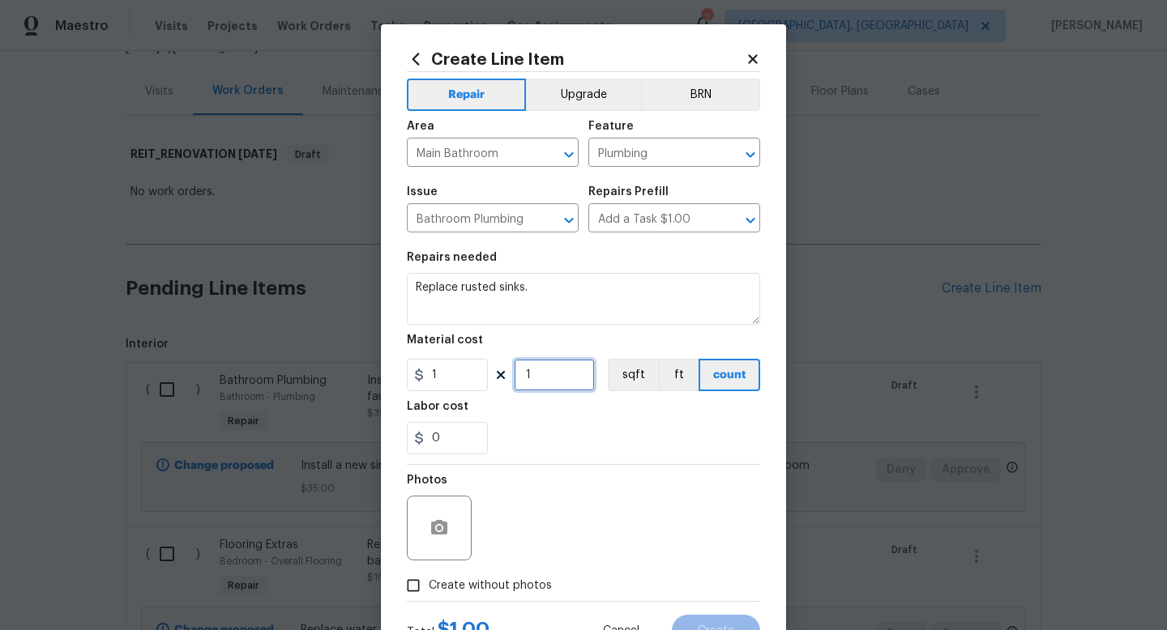
click at [566, 386] on input "1" at bounding box center [554, 375] width 81 height 32
click at [489, 397] on section "Repairs needed Replace rusted sinks. Material cost 1 2 sqft ft count Labor cost…" at bounding box center [583, 353] width 353 height 222
click at [476, 390] on input "1" at bounding box center [447, 375] width 81 height 32
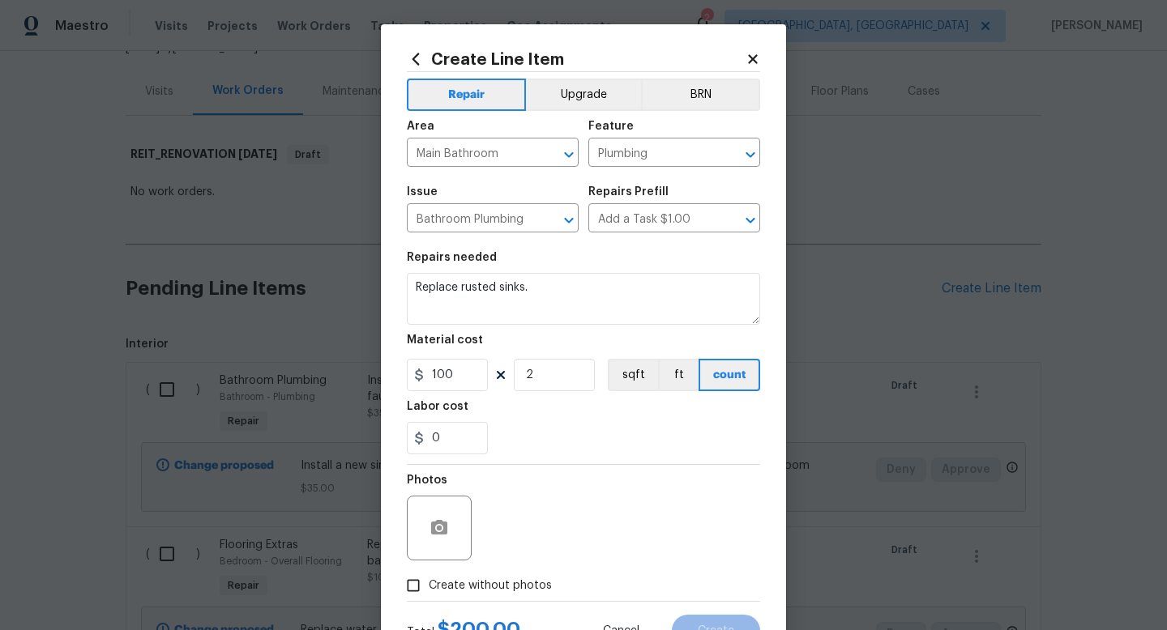
click at [474, 584] on span "Create without photos" at bounding box center [490, 586] width 123 height 17
click at [429, 584] on input "Create without photos" at bounding box center [413, 585] width 31 height 31
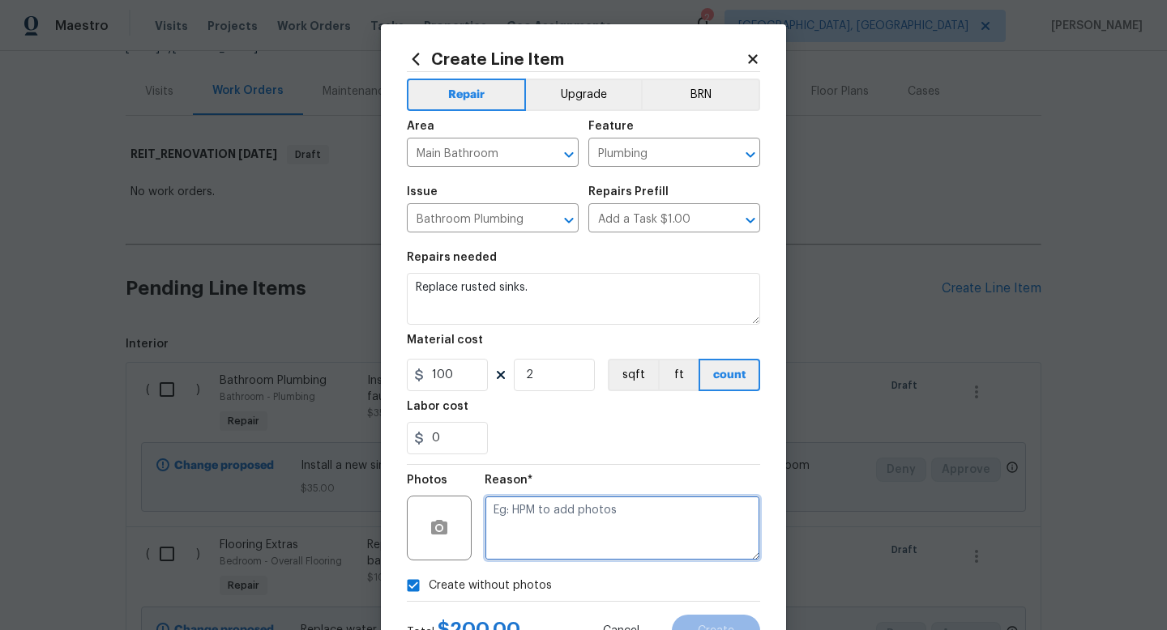
click at [580, 527] on textarea at bounding box center [622, 528] width 275 height 65
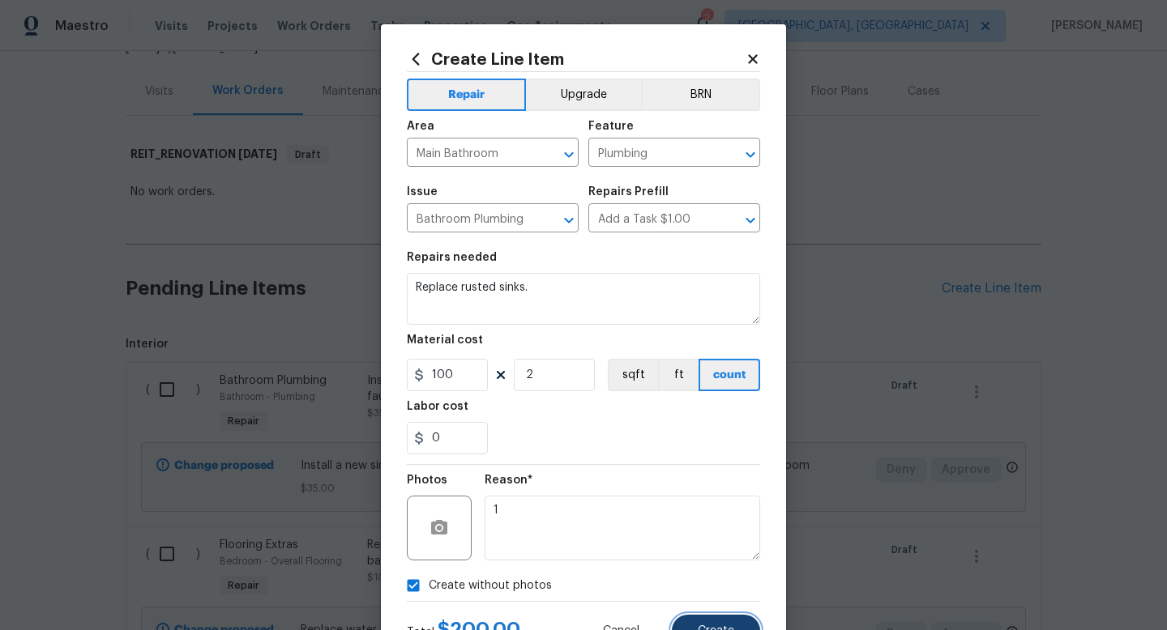
click at [698, 616] on button "Create" at bounding box center [716, 631] width 88 height 32
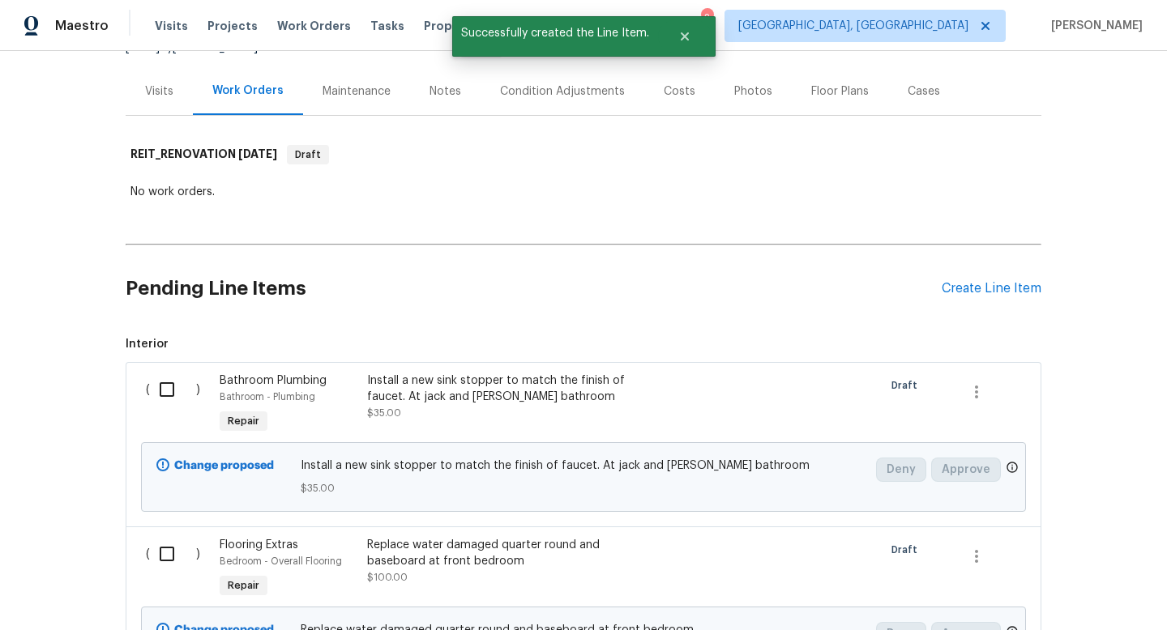
click at [967, 280] on div "Pending Line Items Create Line Item" at bounding box center [584, 288] width 916 height 75
click at [988, 289] on div "Create Line Item" at bounding box center [991, 288] width 100 height 15
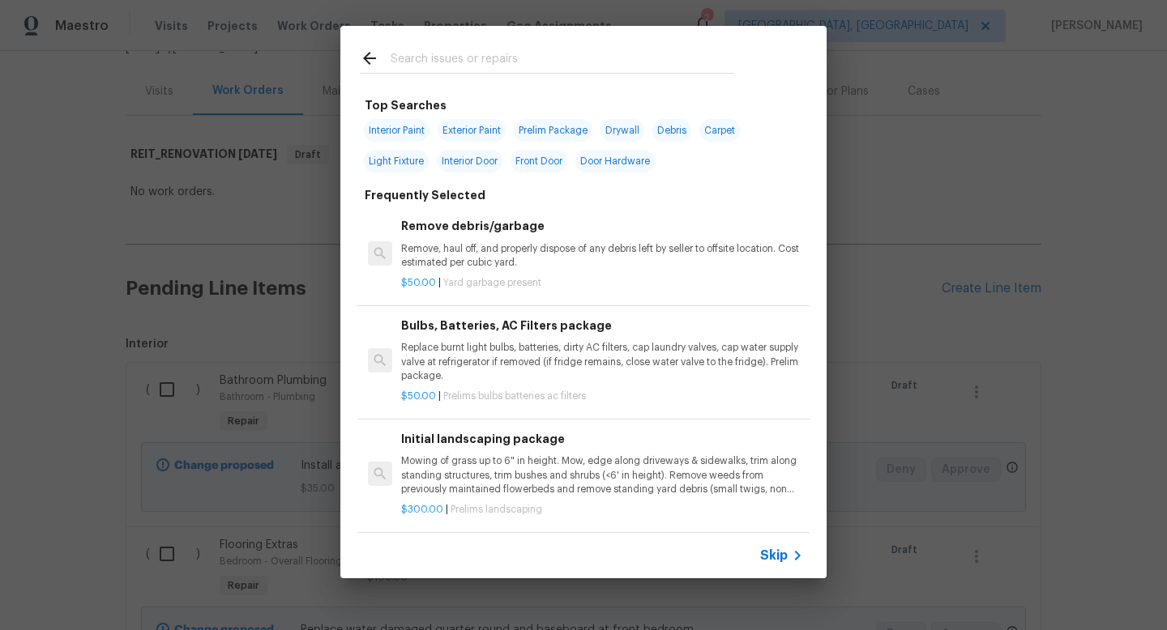
click at [769, 561] on span "Skip" at bounding box center [774, 556] width 28 height 16
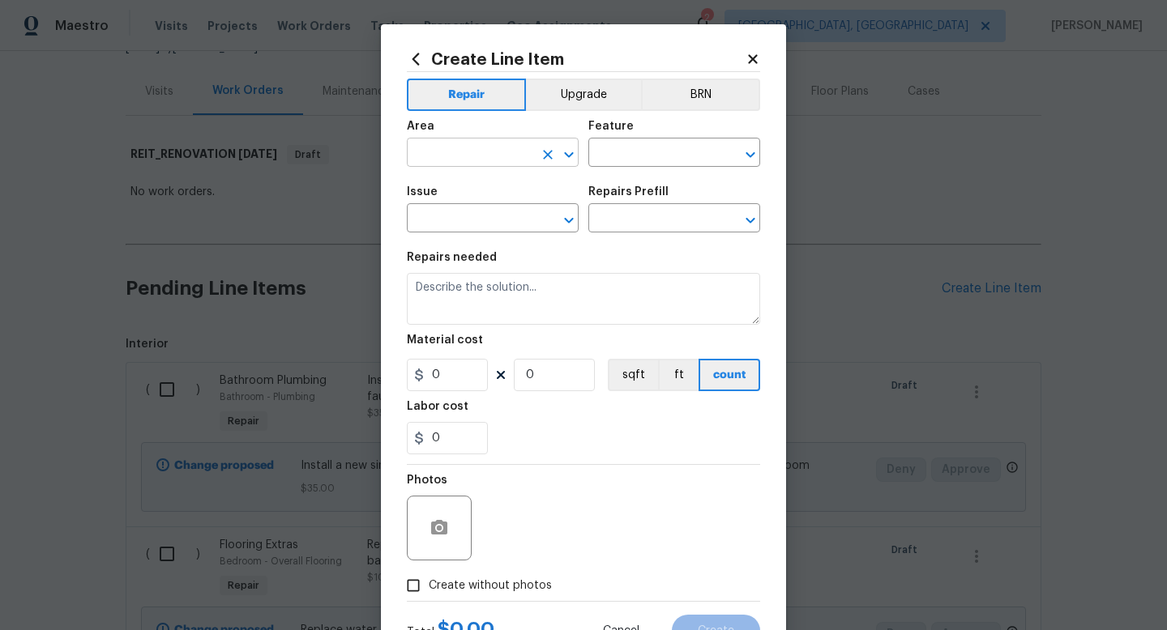
click at [465, 162] on input "text" at bounding box center [470, 154] width 126 height 25
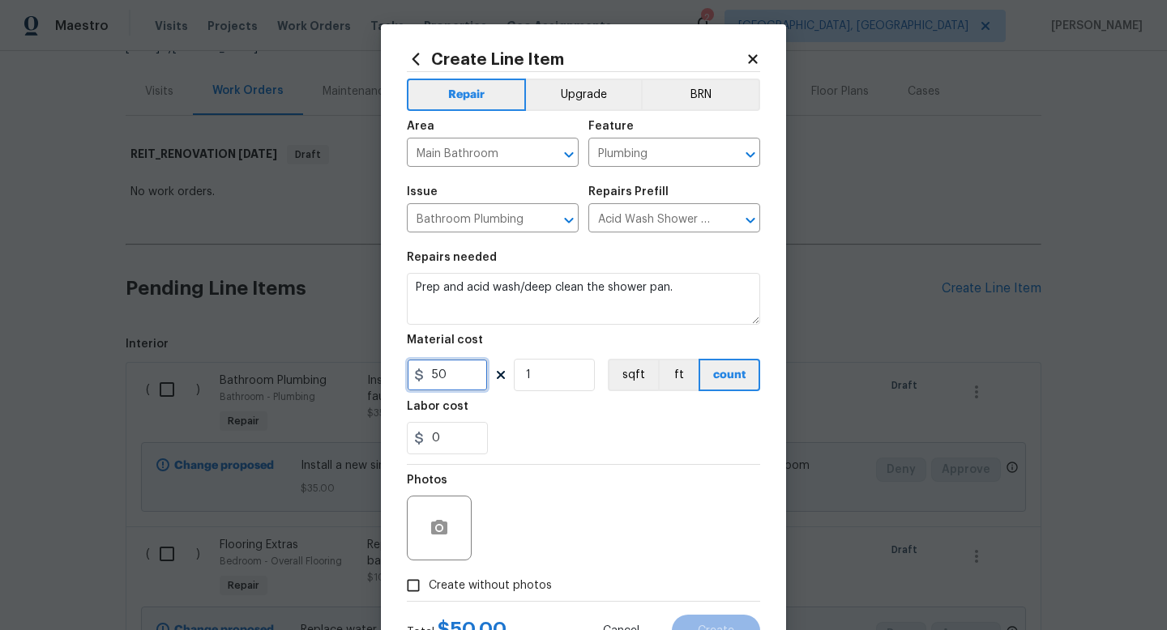
click at [470, 379] on input "50" at bounding box center [447, 375] width 81 height 32
click at [503, 592] on span "Create without photos" at bounding box center [490, 586] width 123 height 17
click at [429, 592] on input "Create without photos" at bounding box center [413, 585] width 31 height 31
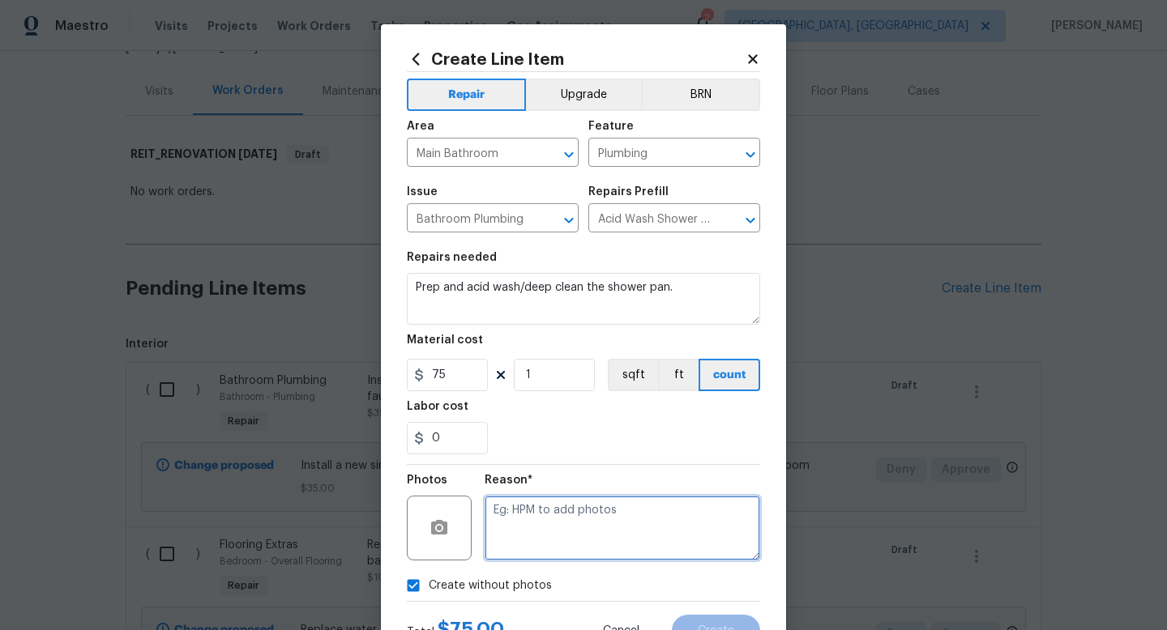
click at [531, 544] on textarea at bounding box center [622, 528] width 275 height 65
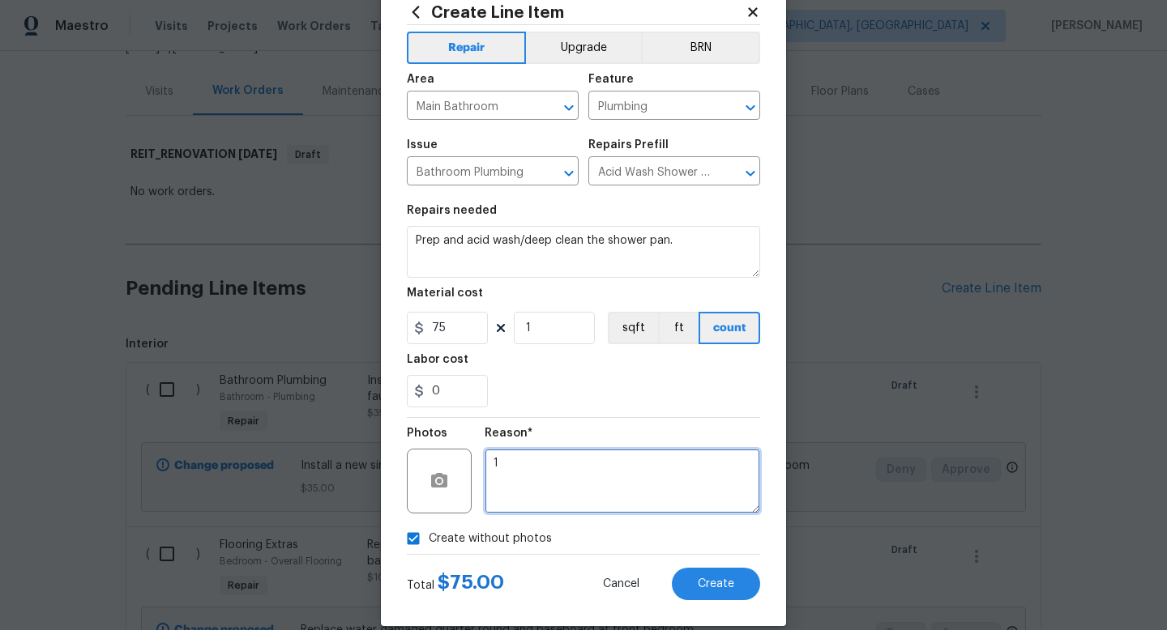
scroll to position [56, 0]
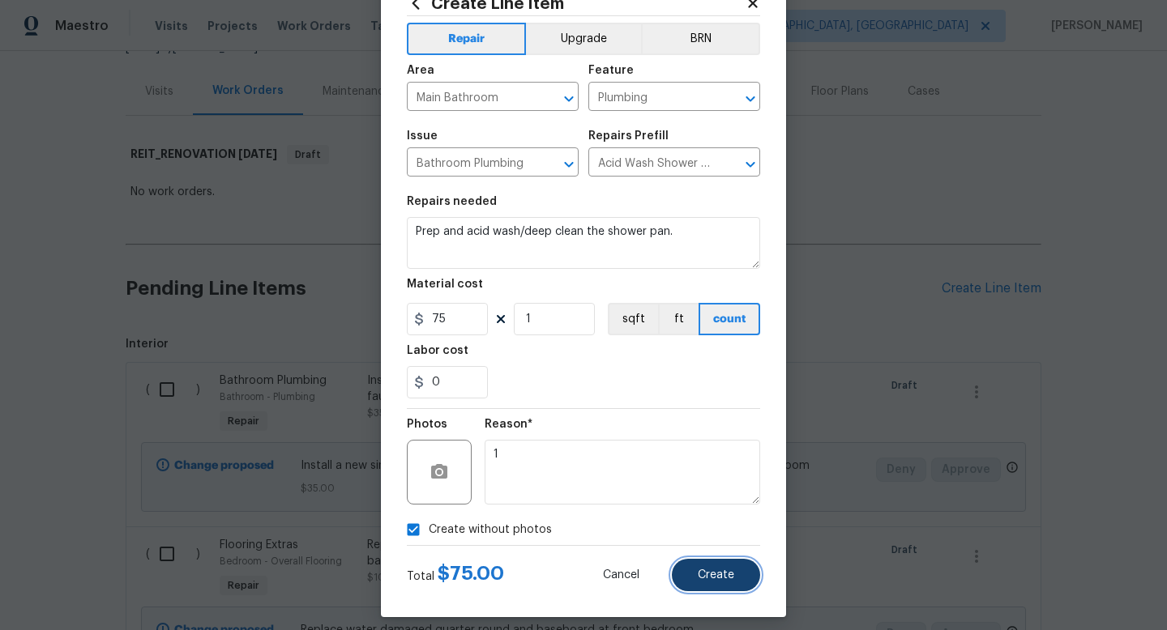
click at [733, 581] on span "Create" at bounding box center [716, 576] width 36 height 12
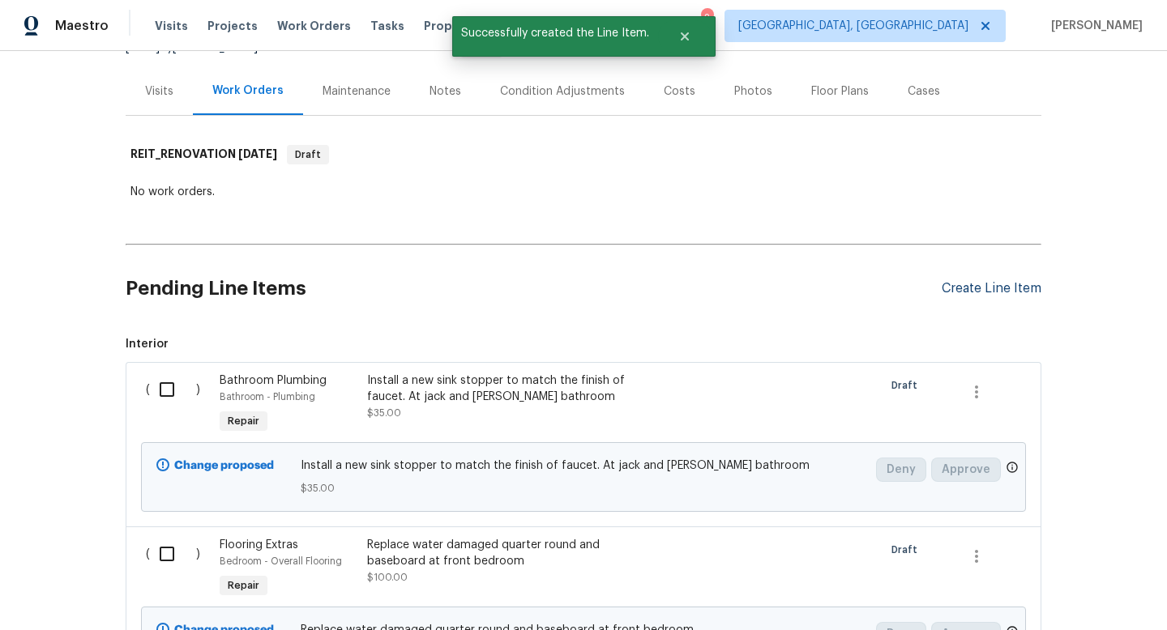
click at [965, 292] on div "Create Line Item" at bounding box center [991, 288] width 100 height 15
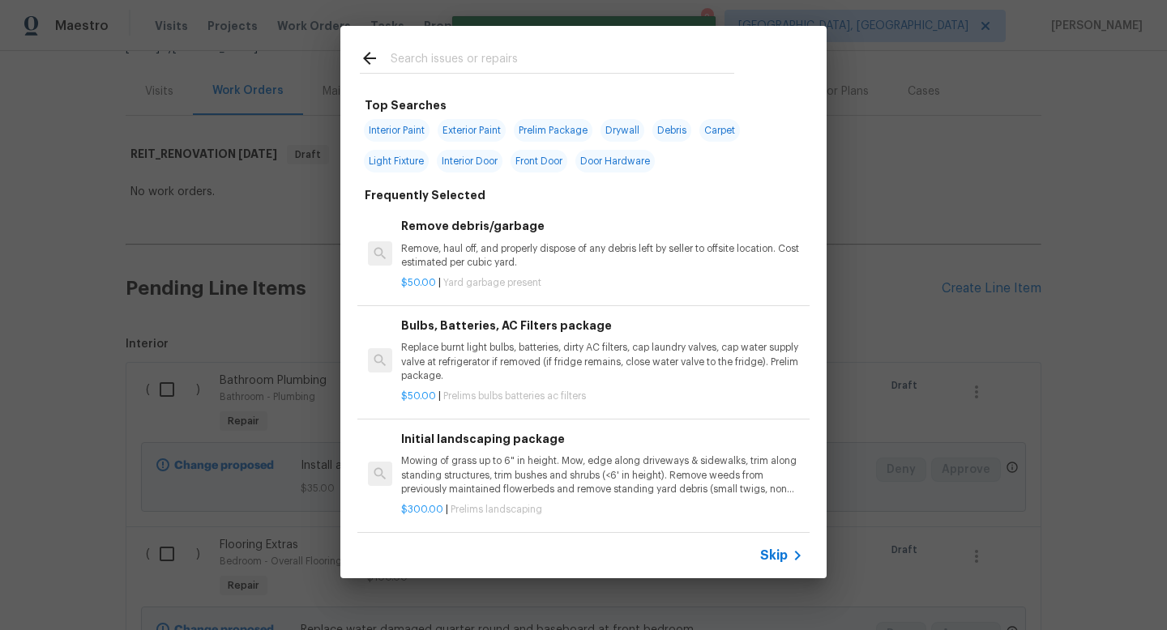
click at [771, 555] on span "Skip" at bounding box center [774, 556] width 28 height 16
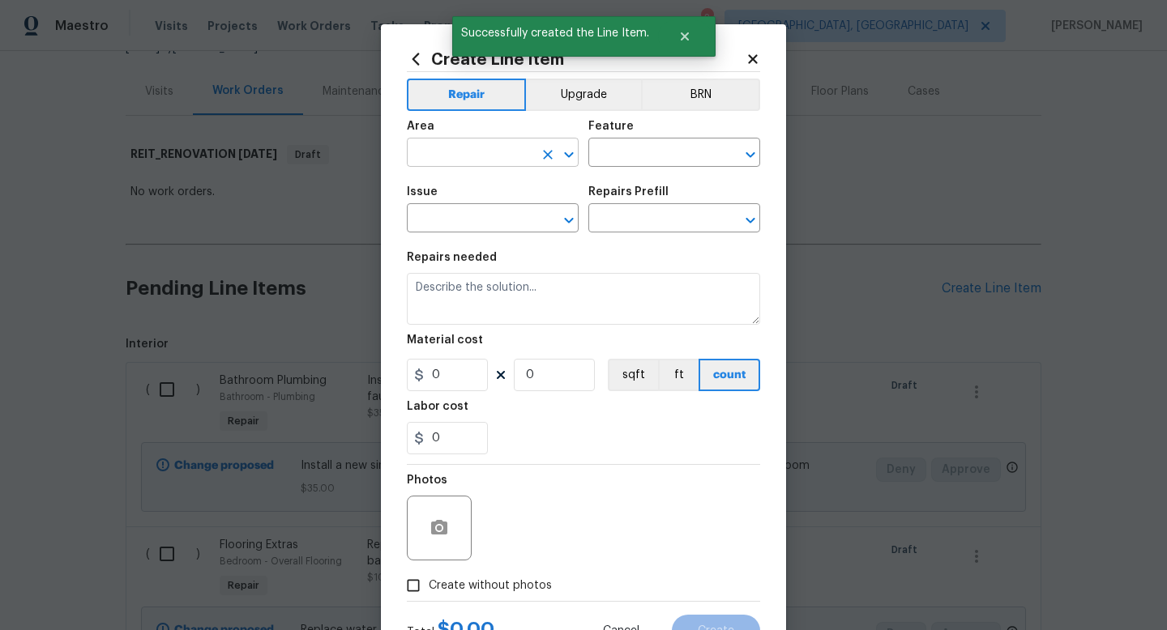
click at [459, 159] on input "text" at bounding box center [470, 154] width 126 height 25
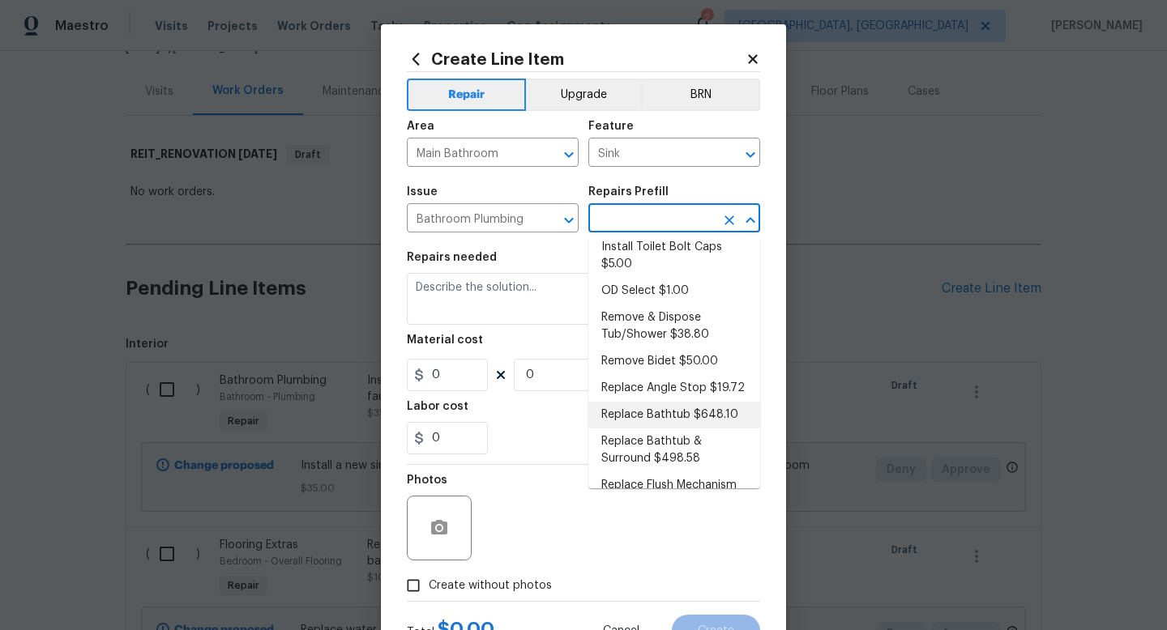
scroll to position [369, 0]
click at [696, 374] on li "Replace Angle Stop $19.72" at bounding box center [674, 387] width 172 height 27
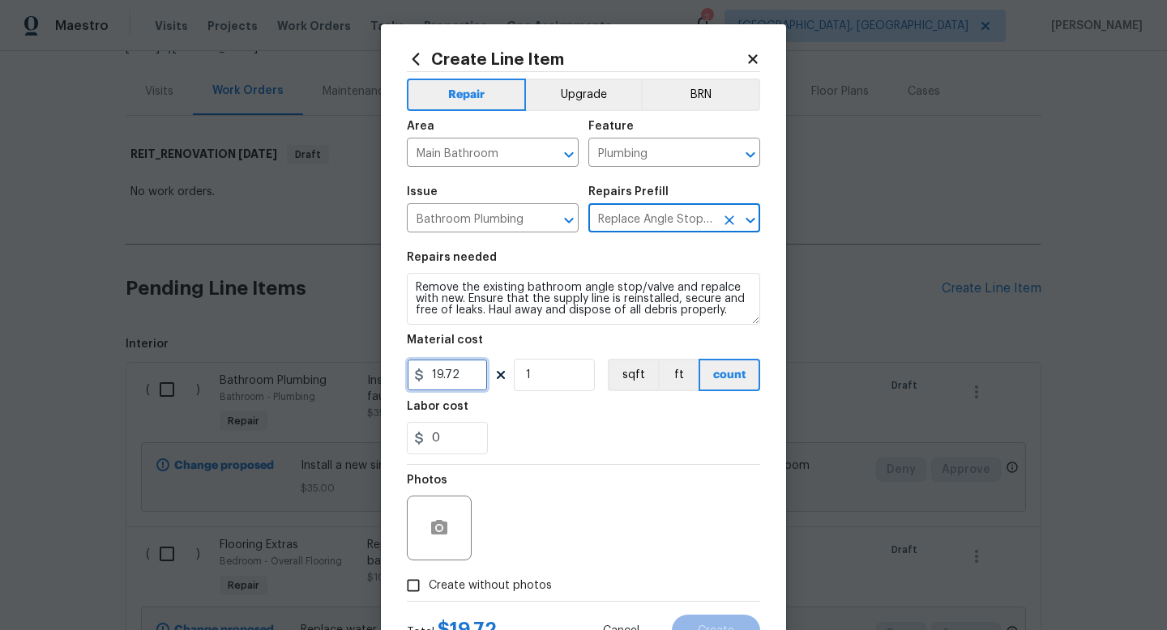
click at [472, 381] on input "19.72" at bounding box center [447, 375] width 81 height 32
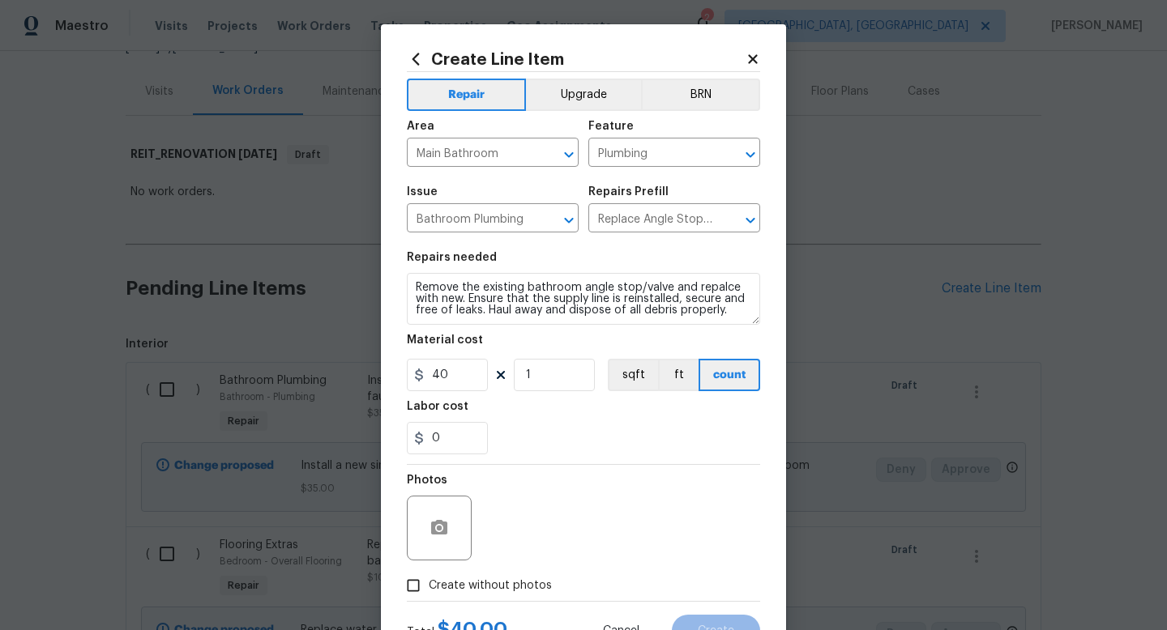
click at [525, 588] on span "Create without photos" at bounding box center [490, 586] width 123 height 17
click at [429, 588] on input "Create without photos" at bounding box center [413, 585] width 31 height 31
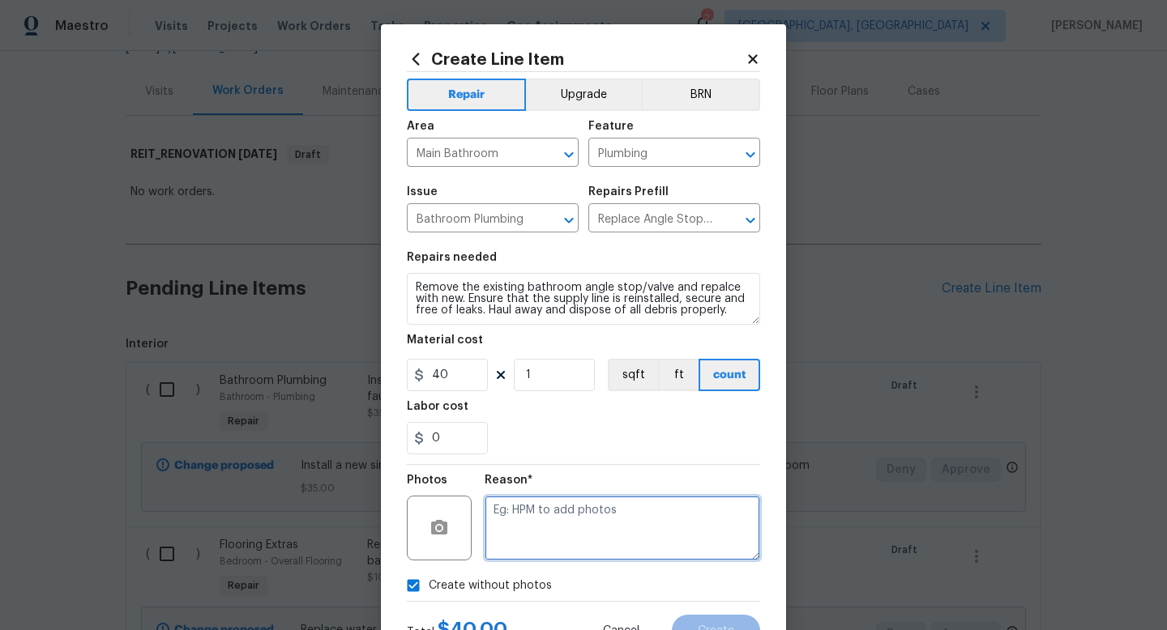
click at [550, 537] on textarea at bounding box center [622, 528] width 275 height 65
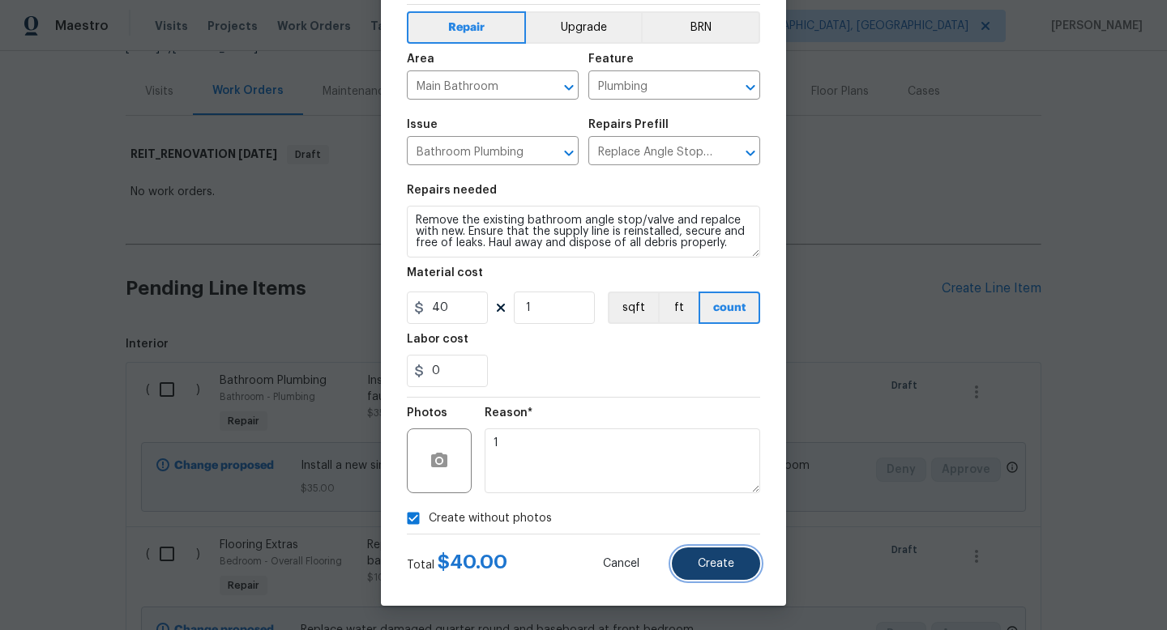
click at [733, 562] on span "Create" at bounding box center [716, 564] width 36 height 12
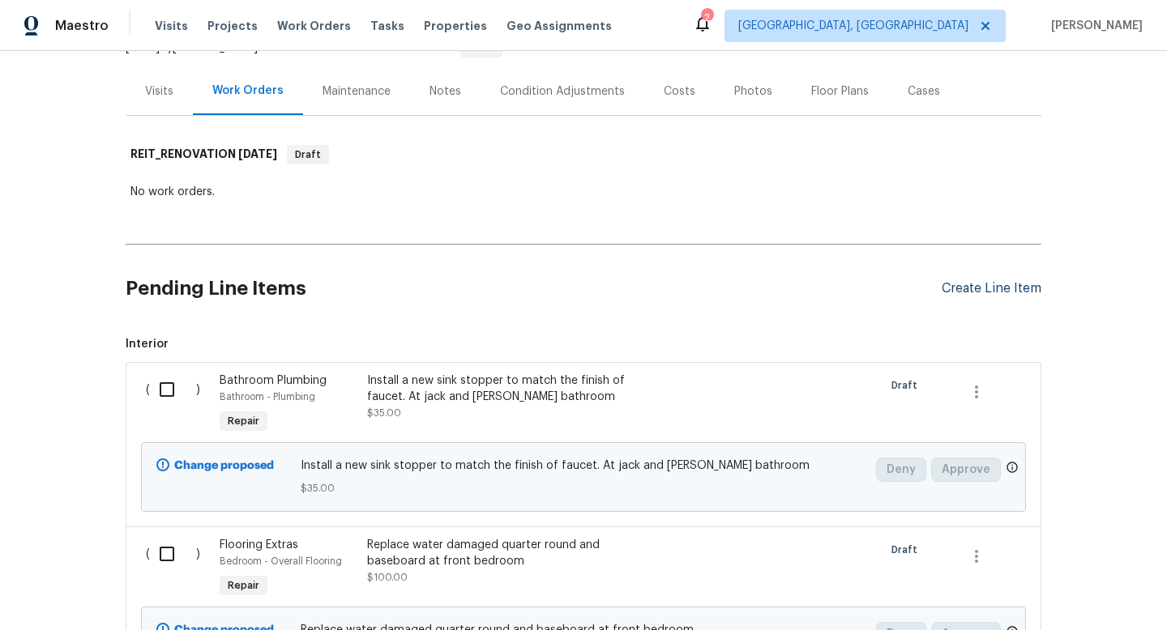
click at [998, 284] on div "Create Line Item" at bounding box center [991, 288] width 100 height 15
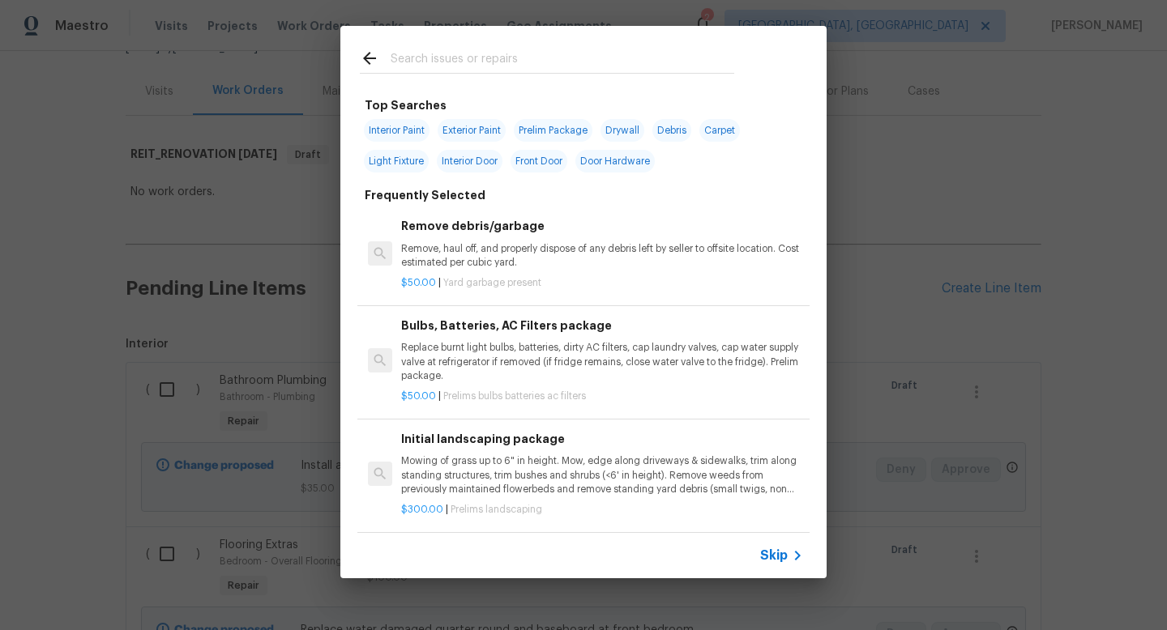
click at [778, 548] on span "Skip" at bounding box center [774, 556] width 28 height 16
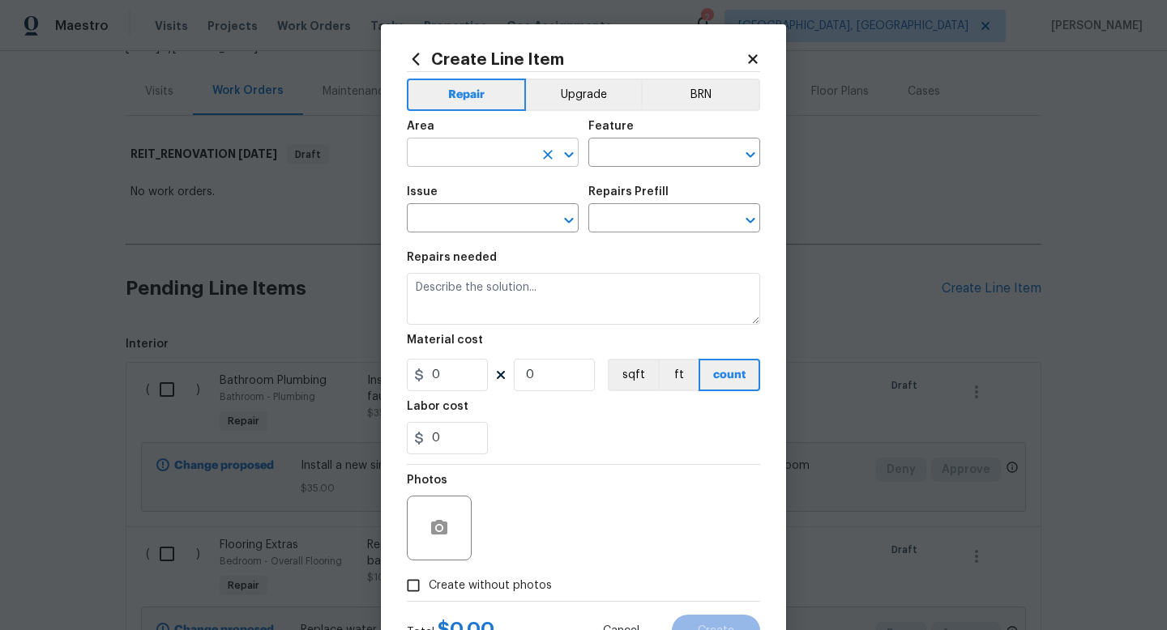
click at [465, 155] on input "text" at bounding box center [470, 154] width 126 height 25
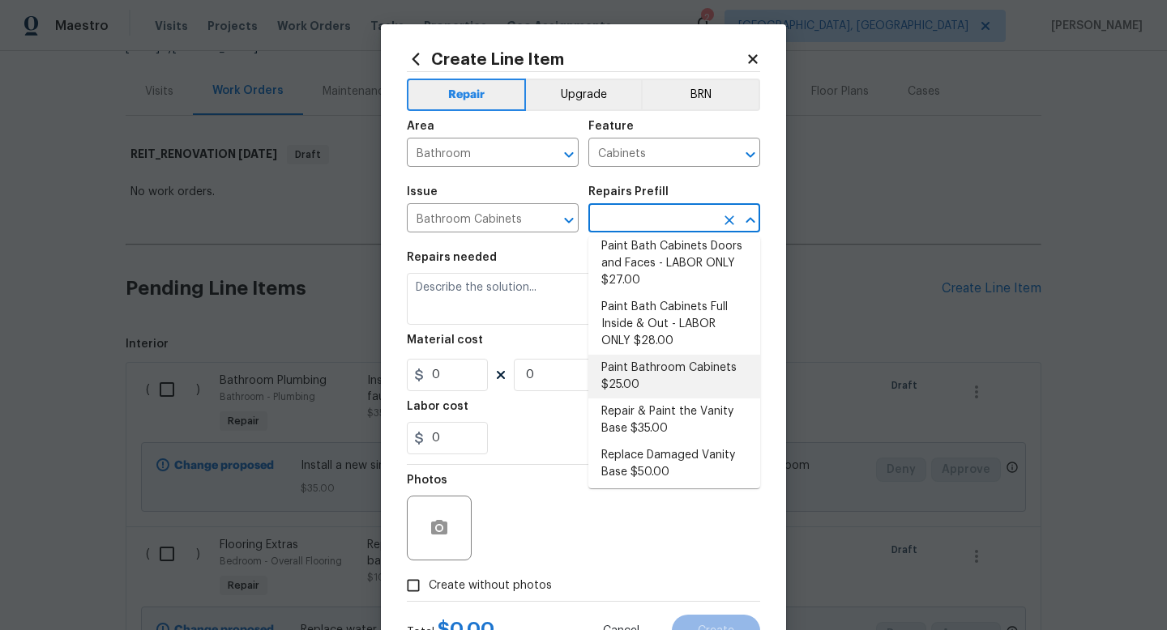
scroll to position [330, 0]
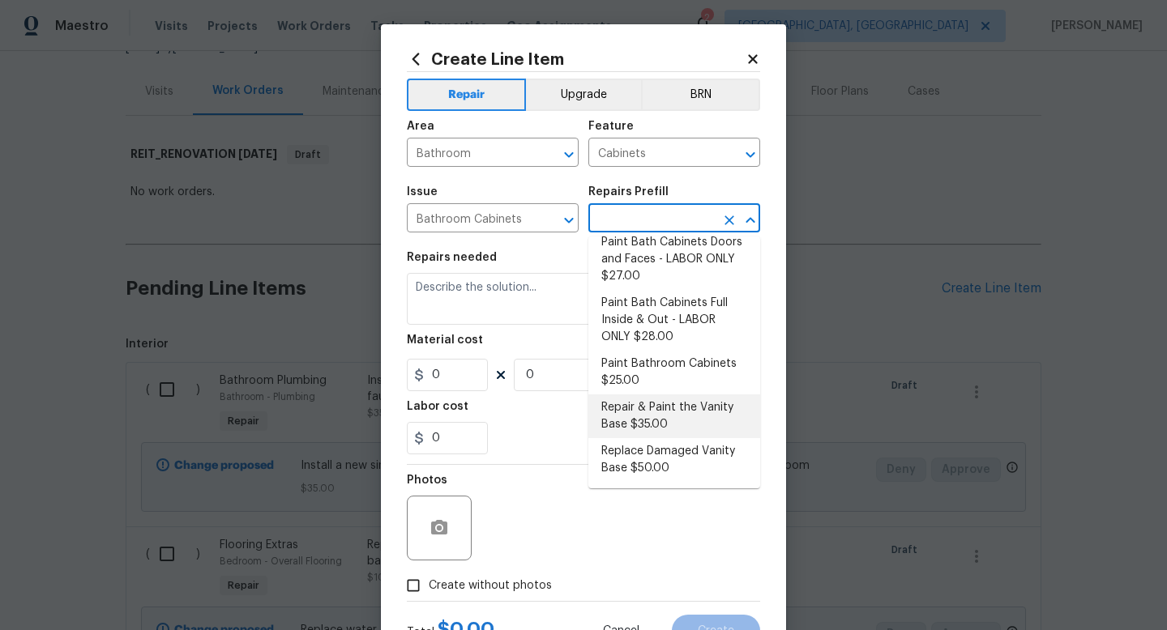
click at [663, 407] on li "Repair & Paint the Vanity Base $35.00" at bounding box center [674, 417] width 172 height 44
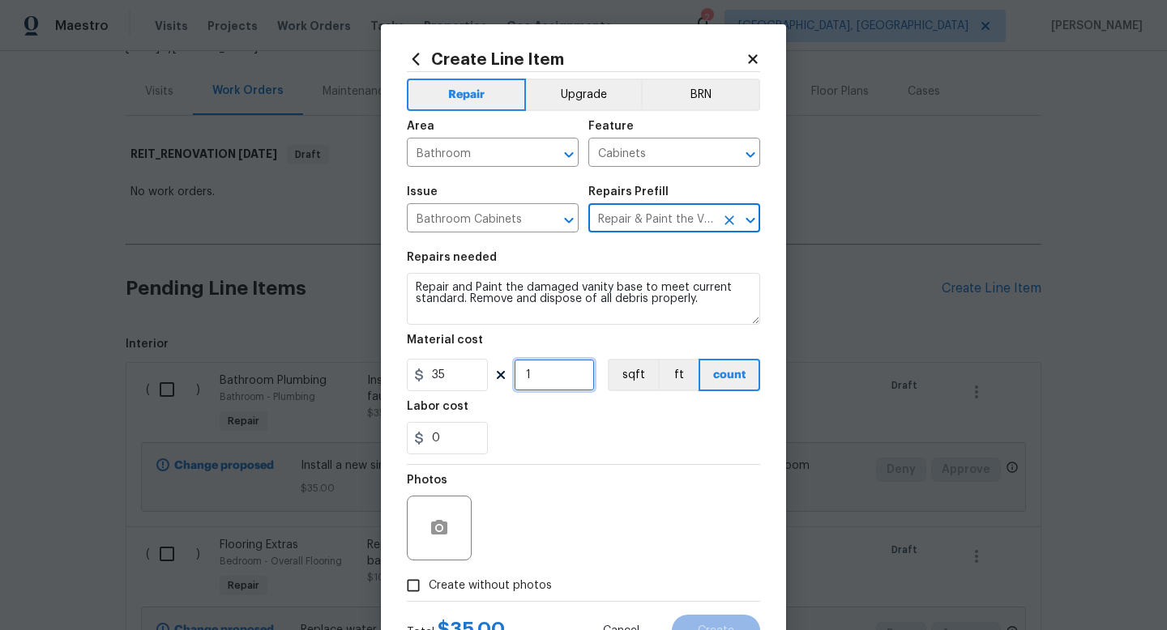
click at [558, 375] on input "1" at bounding box center [554, 375] width 81 height 32
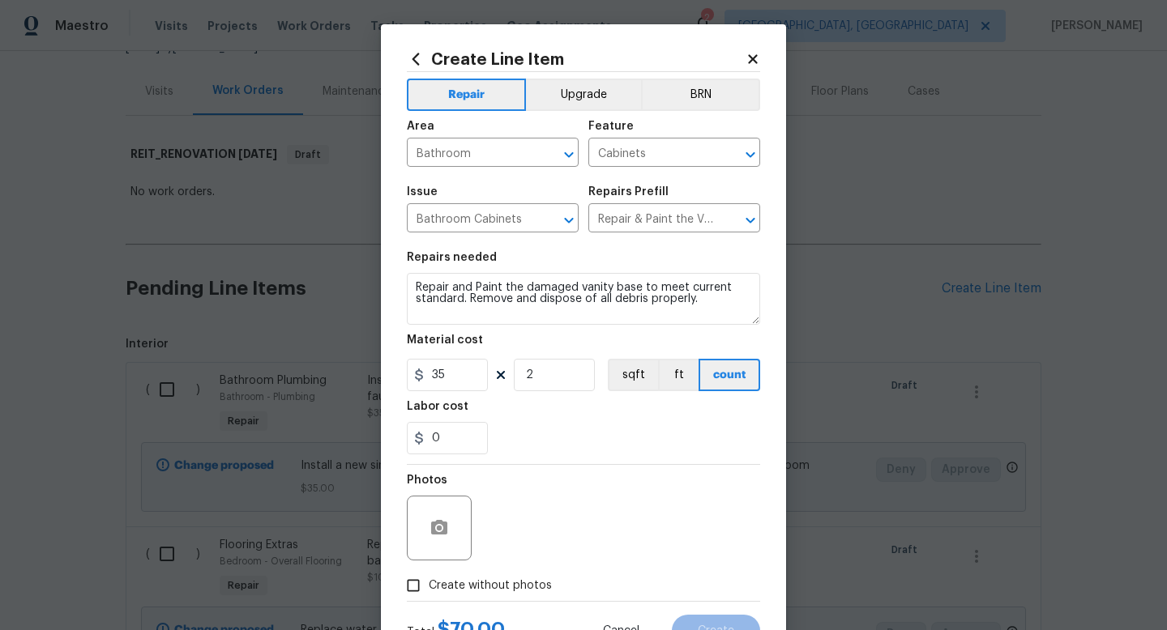
click at [510, 575] on label "Create without photos" at bounding box center [475, 585] width 154 height 31
click at [429, 575] on input "Create without photos" at bounding box center [413, 585] width 31 height 31
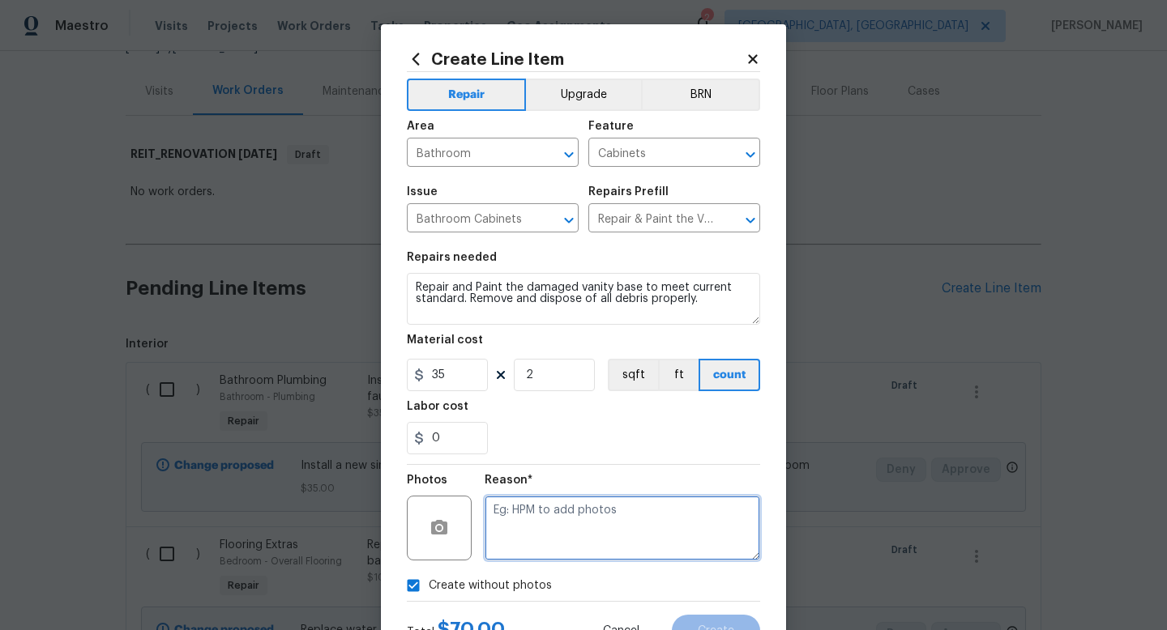
click at [561, 526] on textarea at bounding box center [622, 528] width 275 height 65
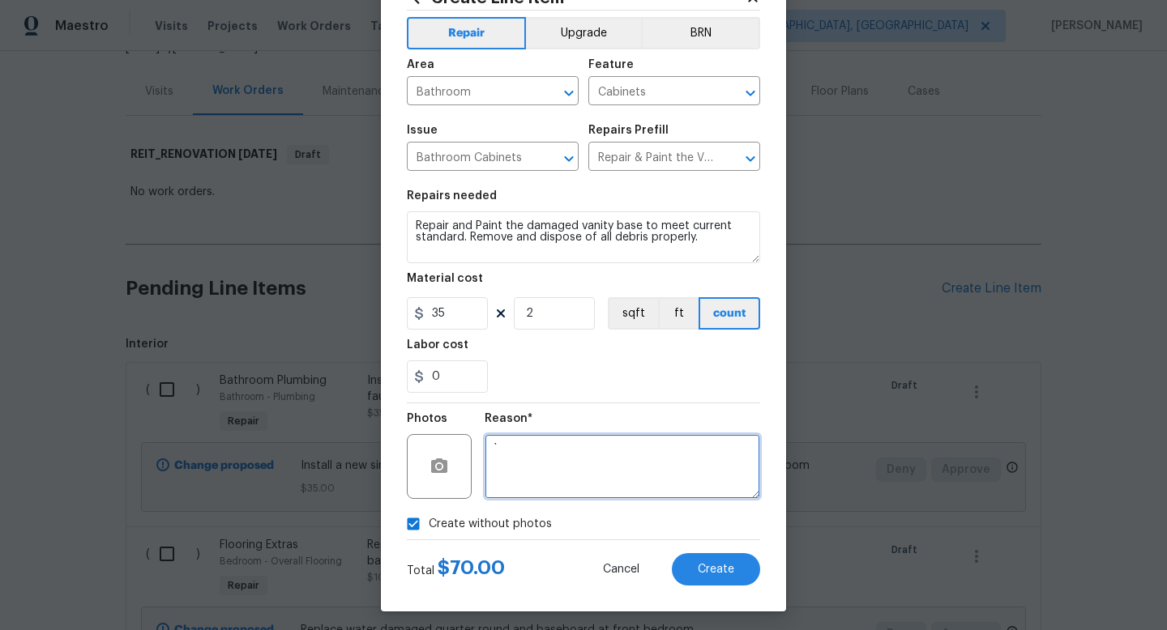
scroll to position [66, 0]
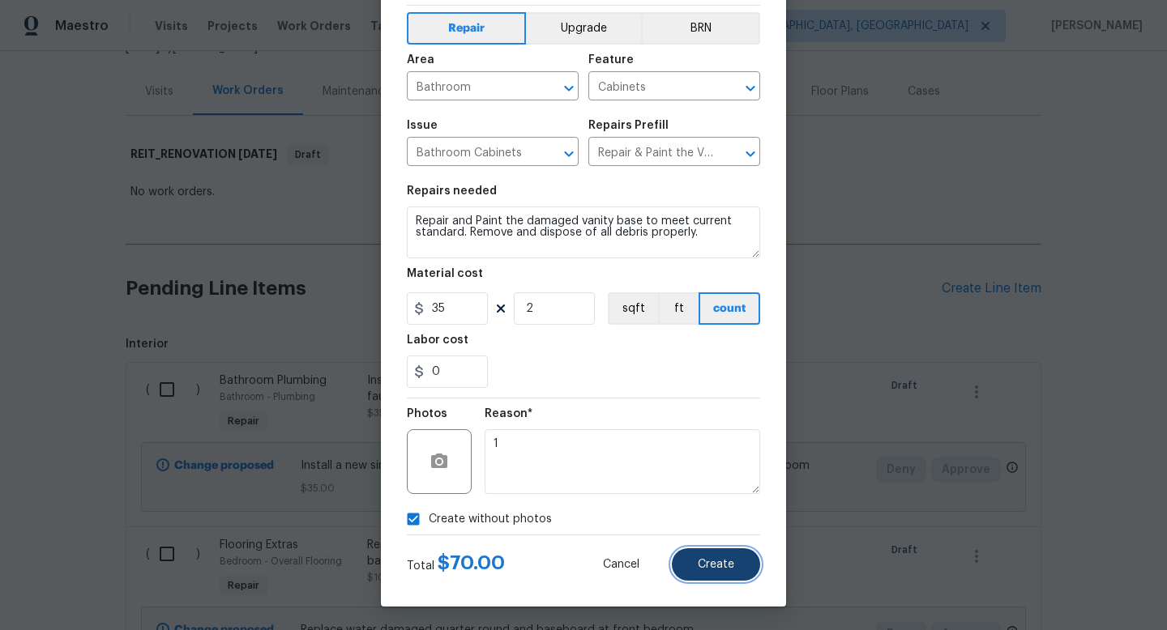
click at [704, 561] on span "Create" at bounding box center [716, 565] width 36 height 12
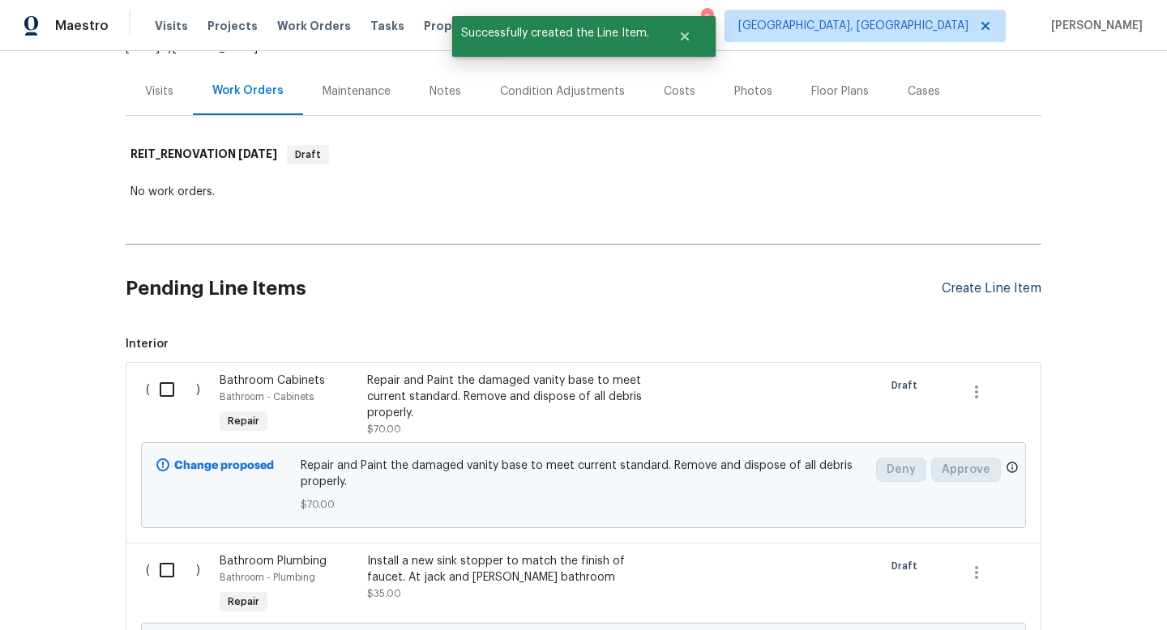
click at [973, 294] on div "Create Line Item" at bounding box center [991, 288] width 100 height 15
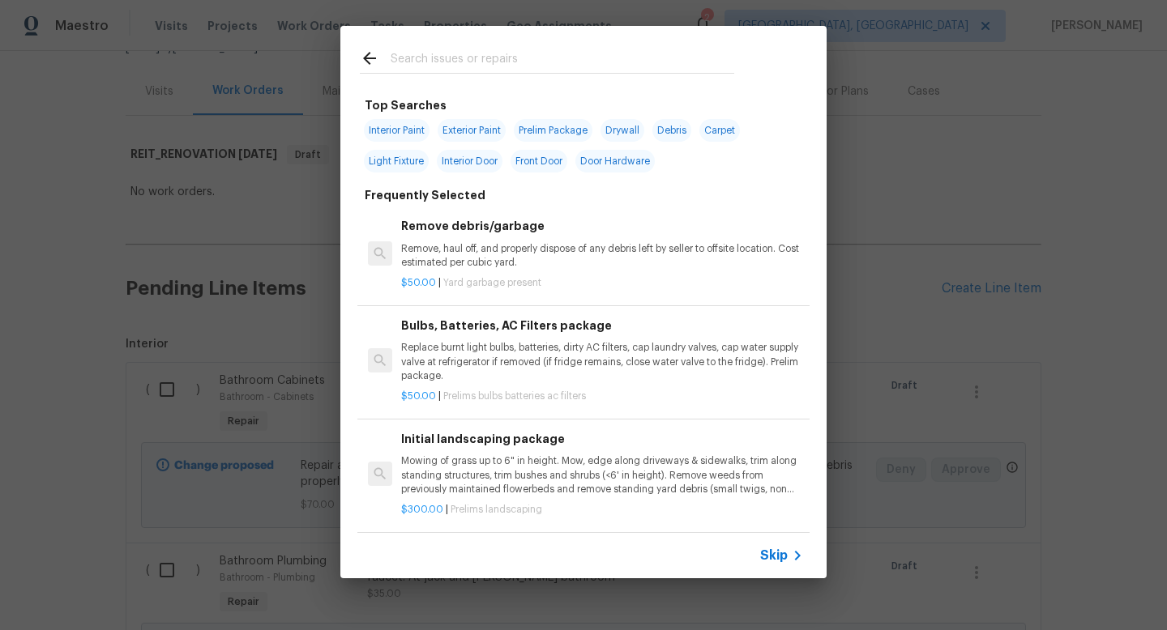
click at [782, 560] on span "Skip" at bounding box center [774, 556] width 28 height 16
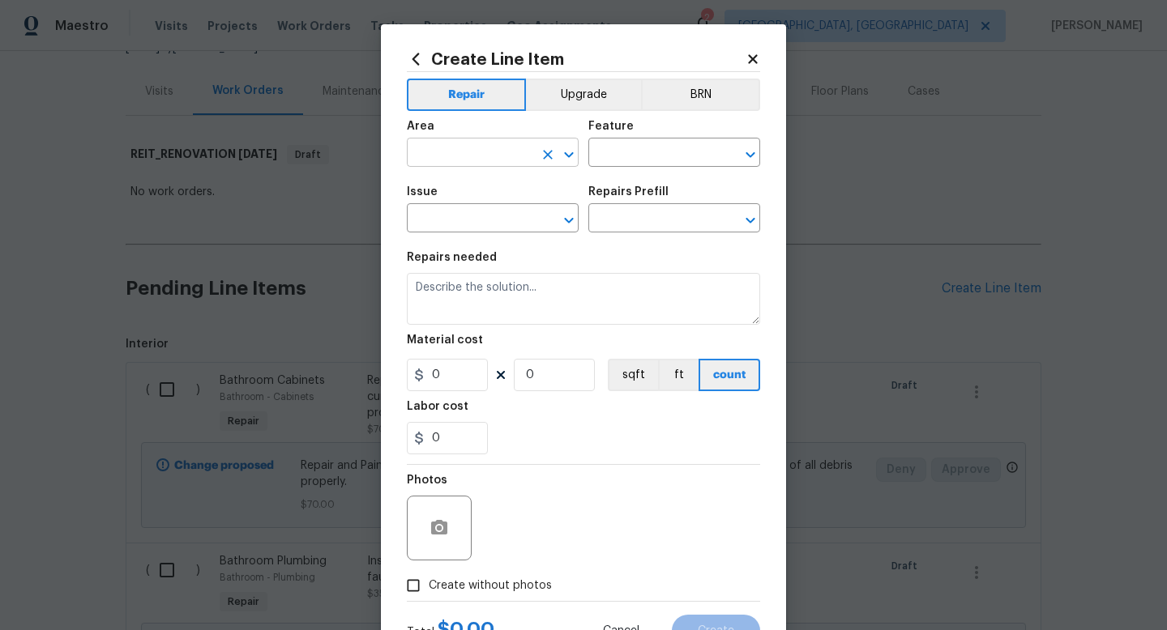
click at [478, 149] on input "text" at bounding box center [470, 154] width 126 height 25
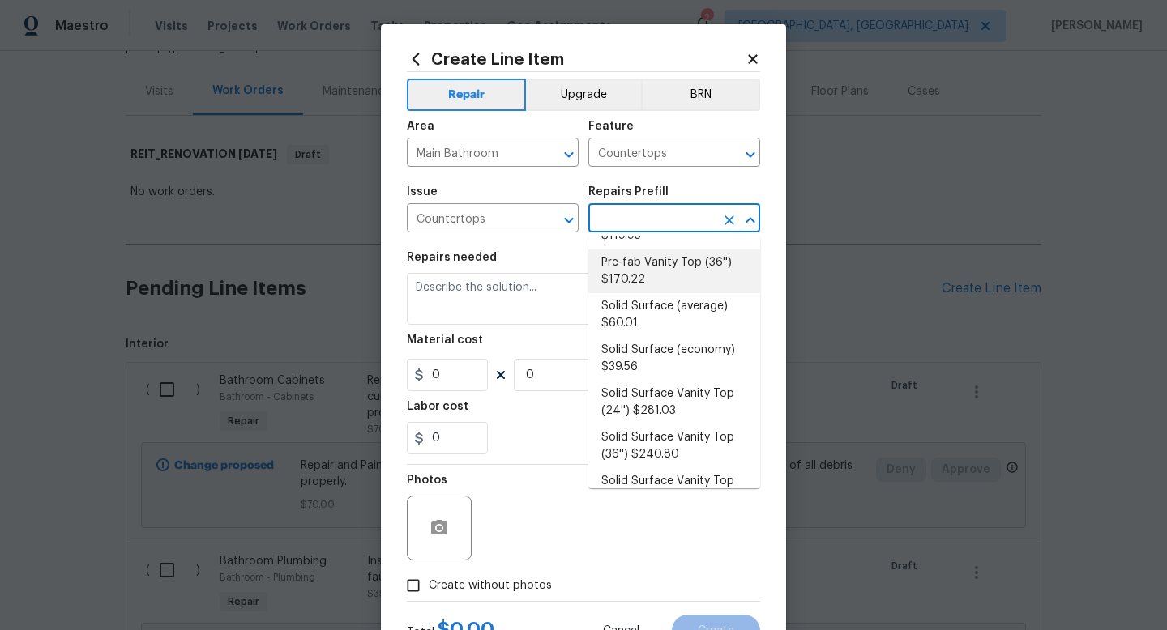
scroll to position [420, 0]
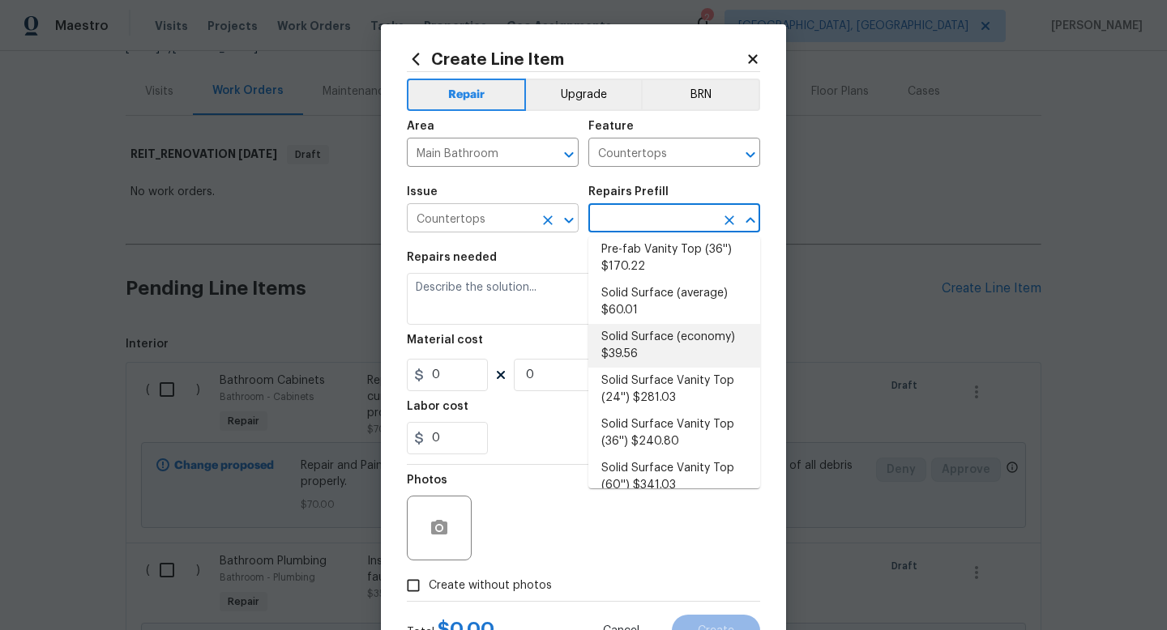
click at [548, 220] on icon "Clear" at bounding box center [548, 221] width 10 height 10
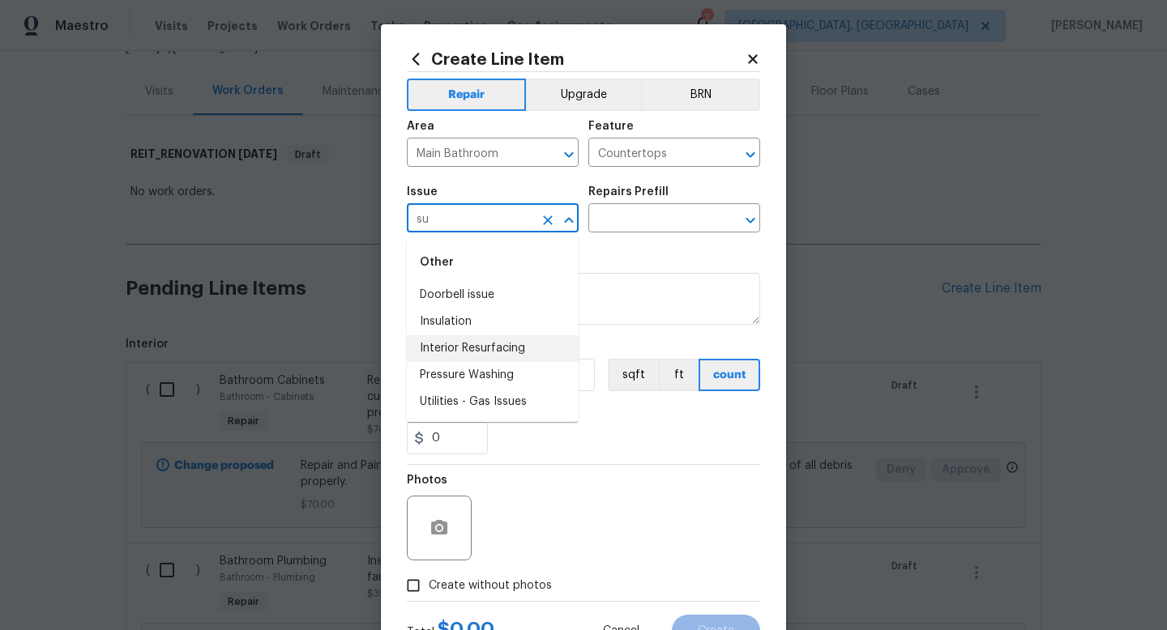
click at [524, 347] on li "Interior Resurfacing" at bounding box center [493, 348] width 172 height 27
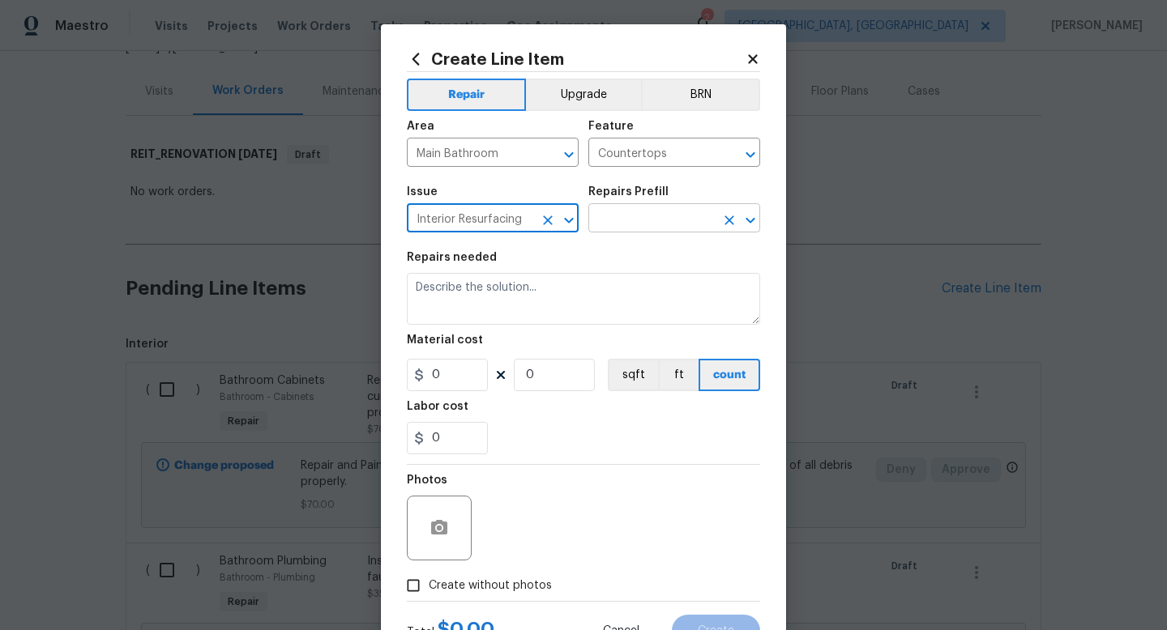
click at [646, 228] on input "text" at bounding box center [651, 219] width 126 height 25
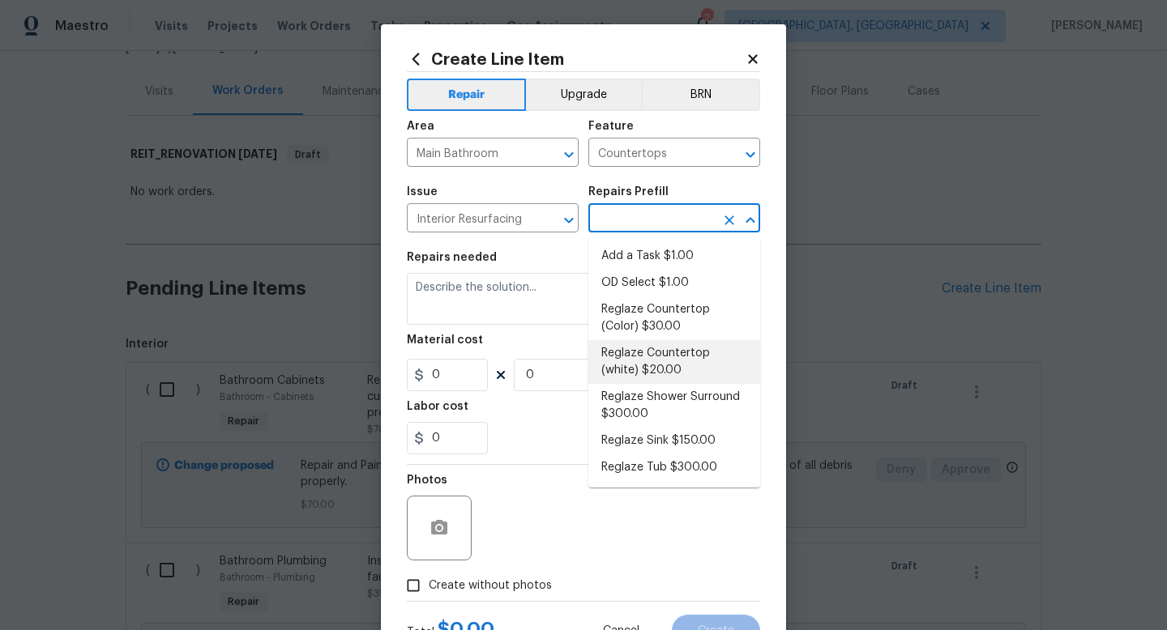
click at [677, 354] on li "Reglaze Countertop (white) $20.00" at bounding box center [674, 362] width 172 height 44
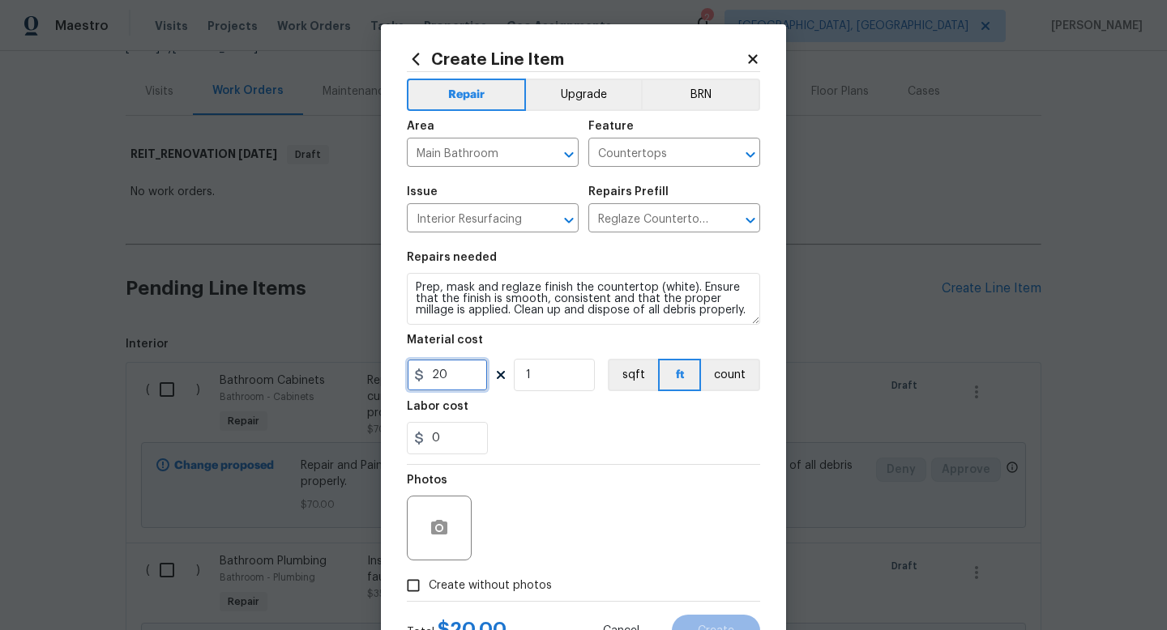
click at [458, 373] on input "20" at bounding box center [447, 375] width 81 height 32
click at [465, 585] on span "Create without photos" at bounding box center [490, 586] width 123 height 17
click at [429, 585] on input "Create without photos" at bounding box center [413, 585] width 31 height 31
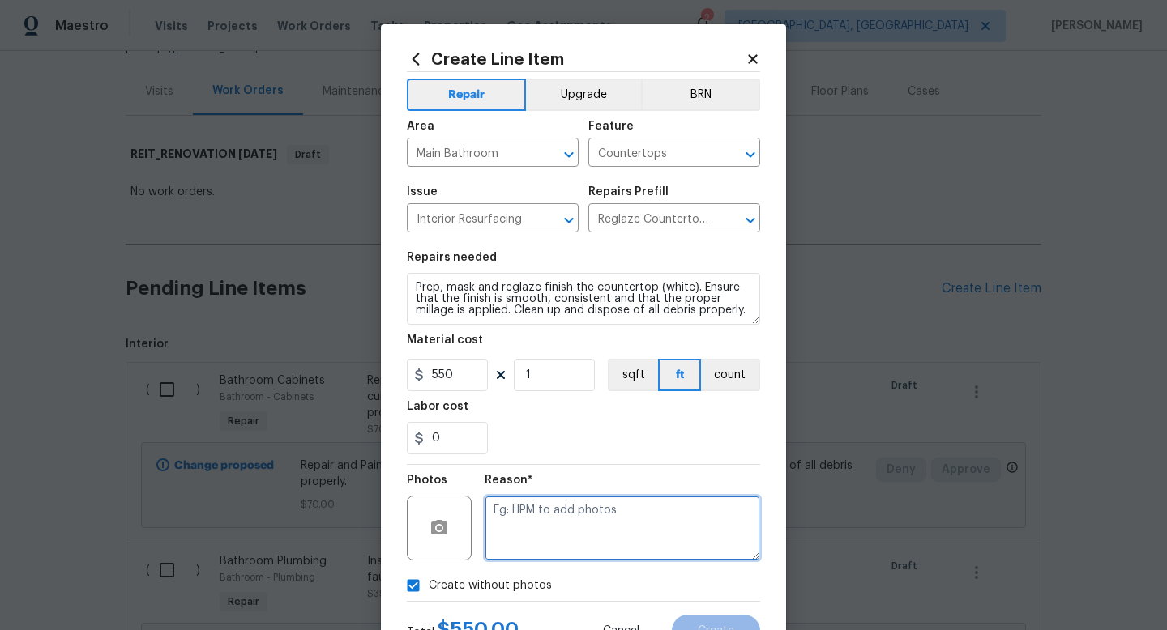
click at [549, 527] on textarea at bounding box center [622, 528] width 275 height 65
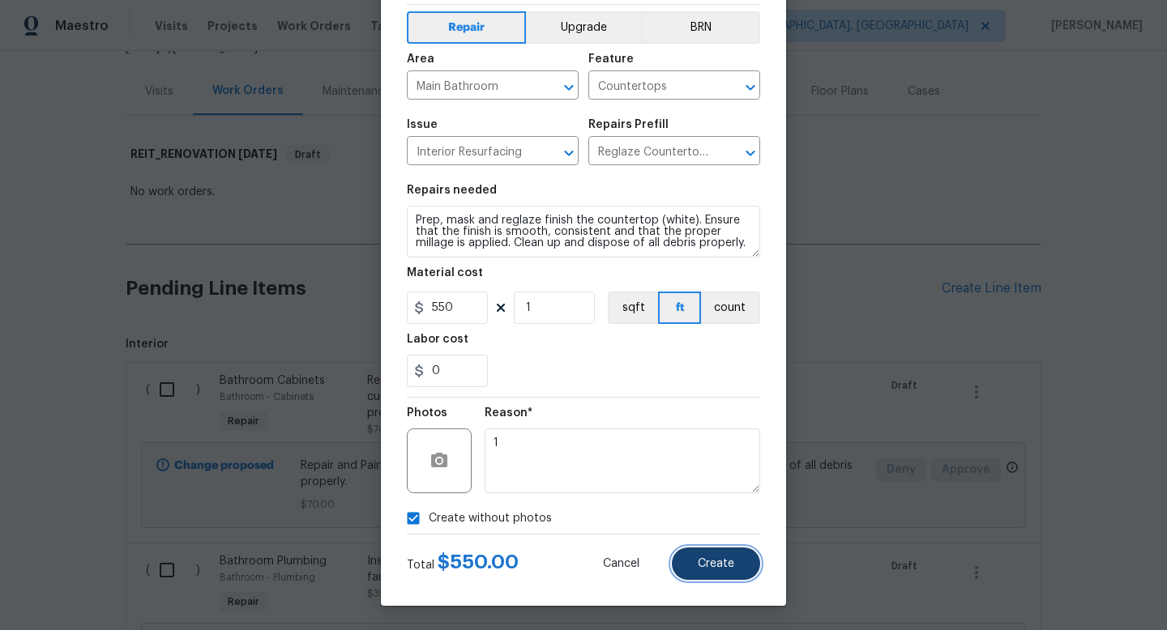
click at [736, 566] on button "Create" at bounding box center [716, 564] width 88 height 32
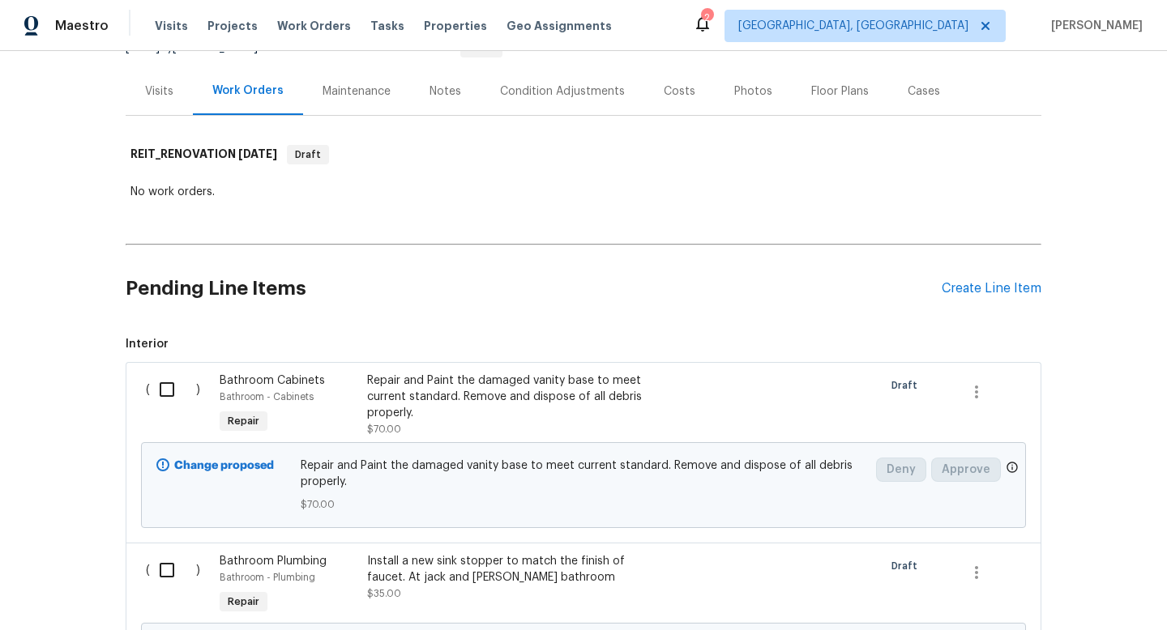
click at [1014, 300] on div "Pending Line Items Create Line Item" at bounding box center [584, 288] width 916 height 75
click at [1005, 289] on div "Create Line Item" at bounding box center [991, 288] width 100 height 15
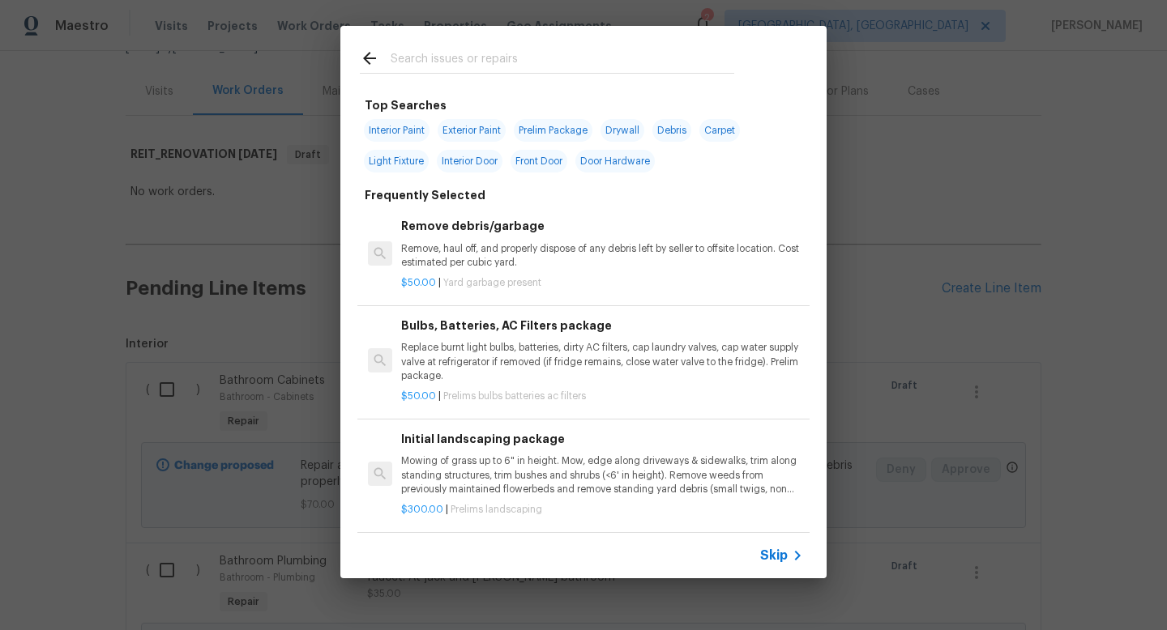
click at [776, 558] on span "Skip" at bounding box center [774, 556] width 28 height 16
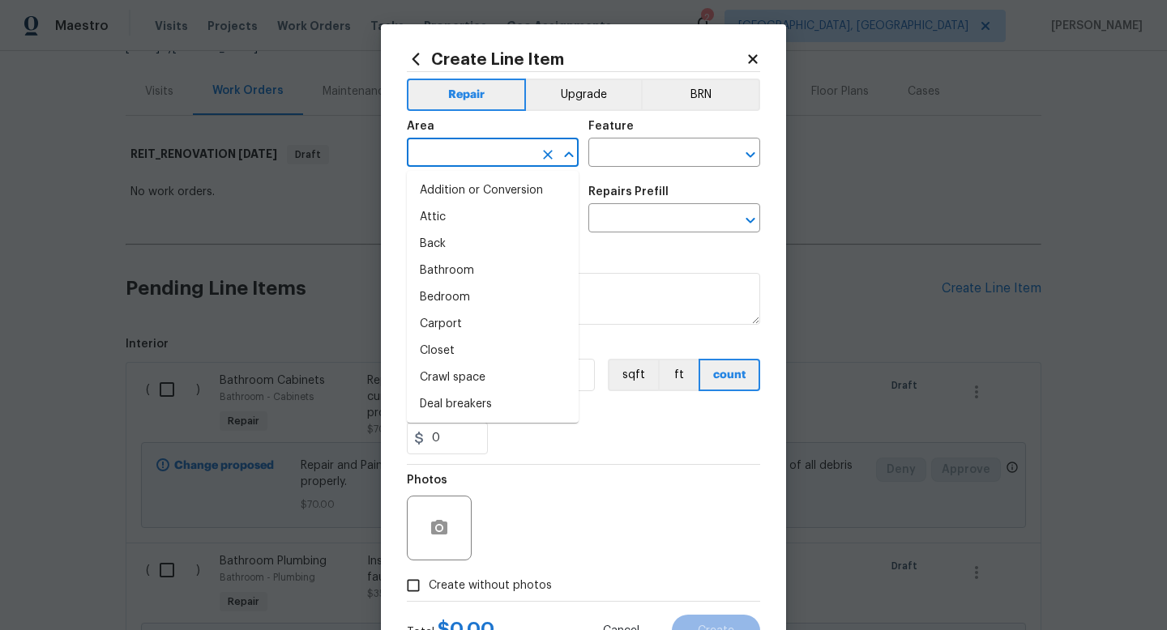
click at [456, 143] on input "text" at bounding box center [470, 154] width 126 height 25
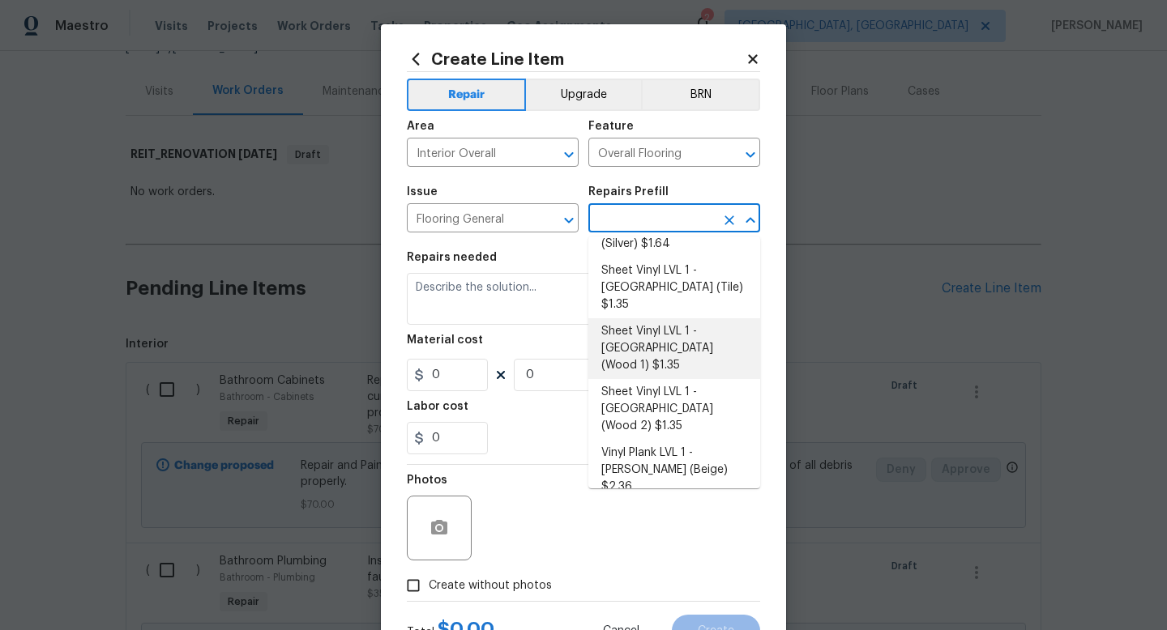
scroll to position [220, 0]
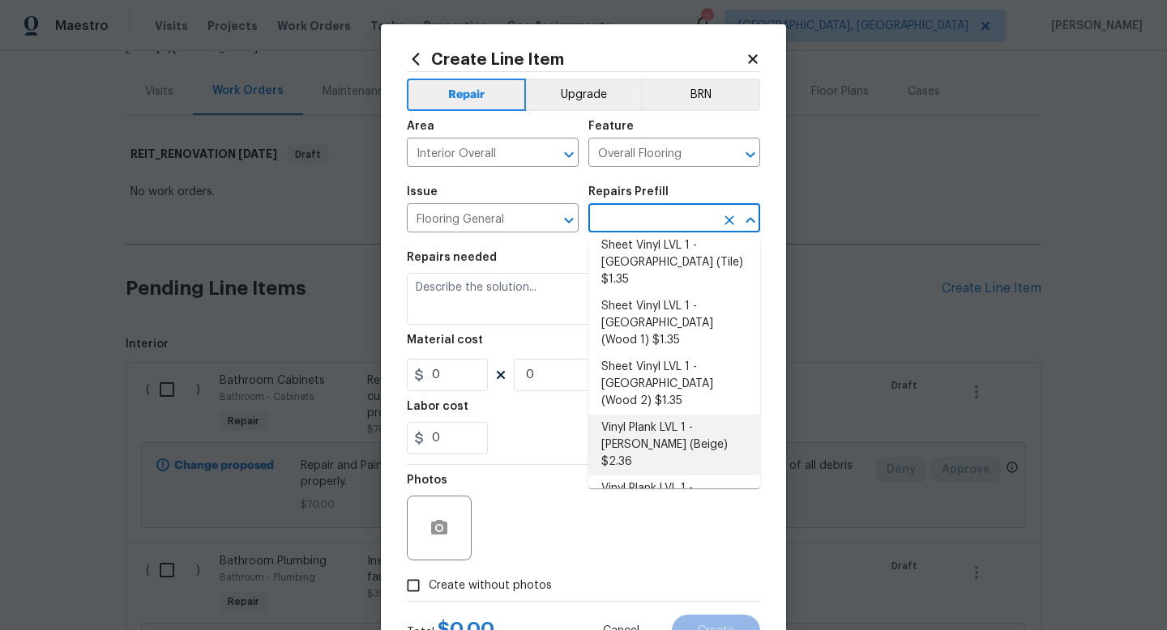
click at [698, 415] on li "Vinyl Plank LVL 1 - [PERSON_NAME] (Beige) $2.36" at bounding box center [674, 445] width 172 height 61
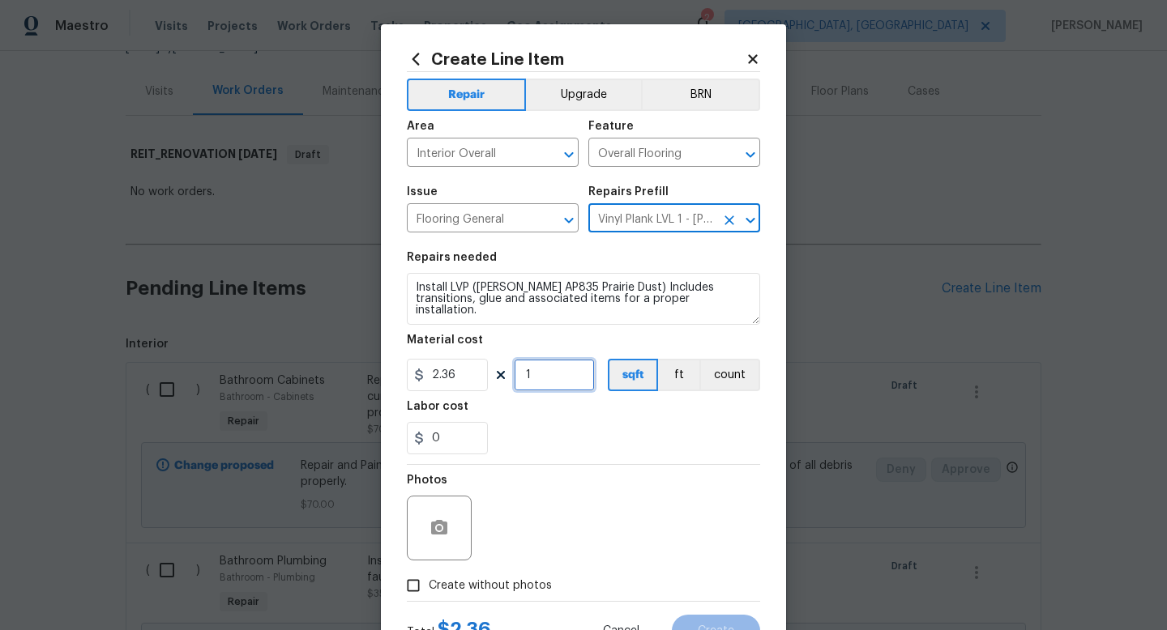
click at [557, 377] on input "1" at bounding box center [554, 375] width 81 height 32
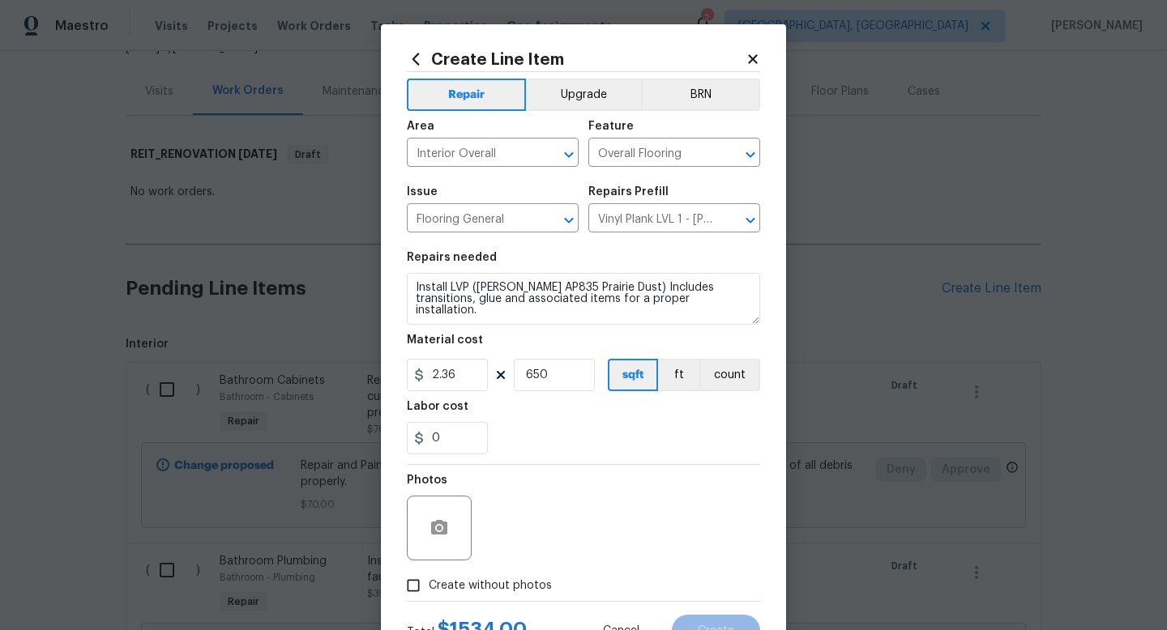
click at [583, 499] on div "Photos" at bounding box center [583, 517] width 353 height 105
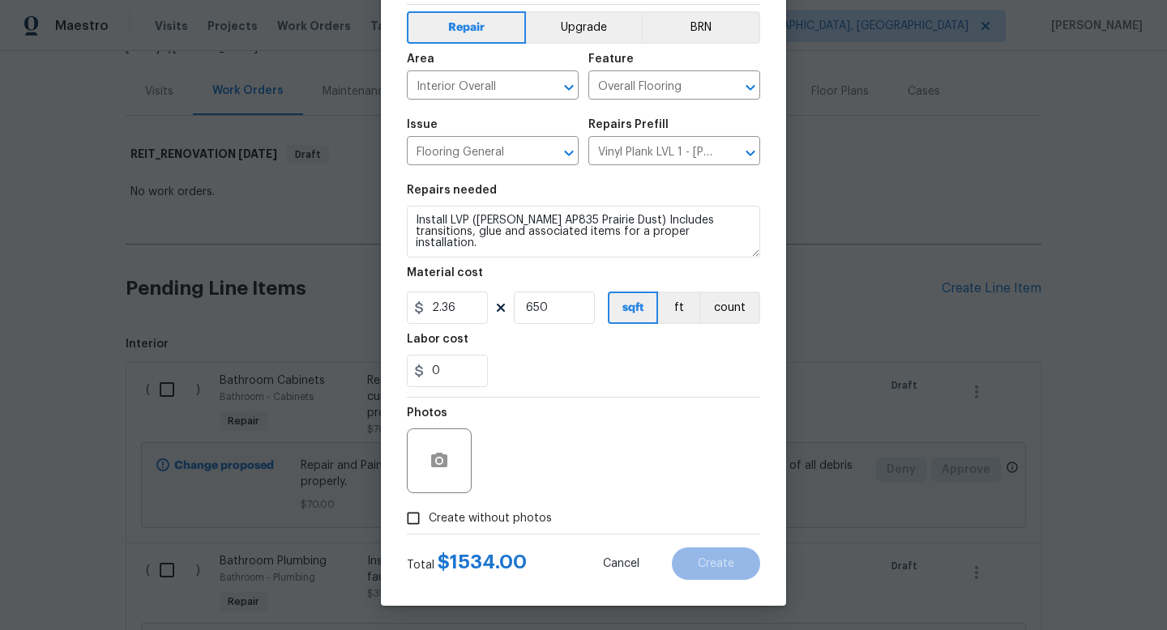
click at [538, 522] on span "Create without photos" at bounding box center [490, 518] width 123 height 17
click at [429, 522] on input "Create without photos" at bounding box center [413, 518] width 31 height 31
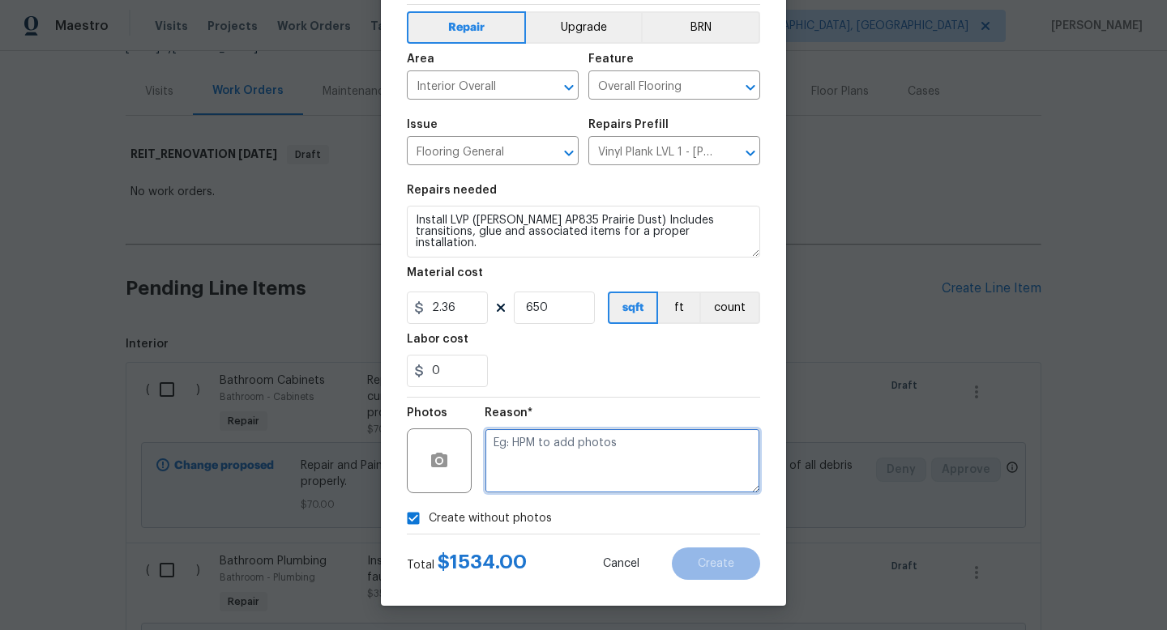
click at [583, 460] on textarea at bounding box center [622, 461] width 275 height 65
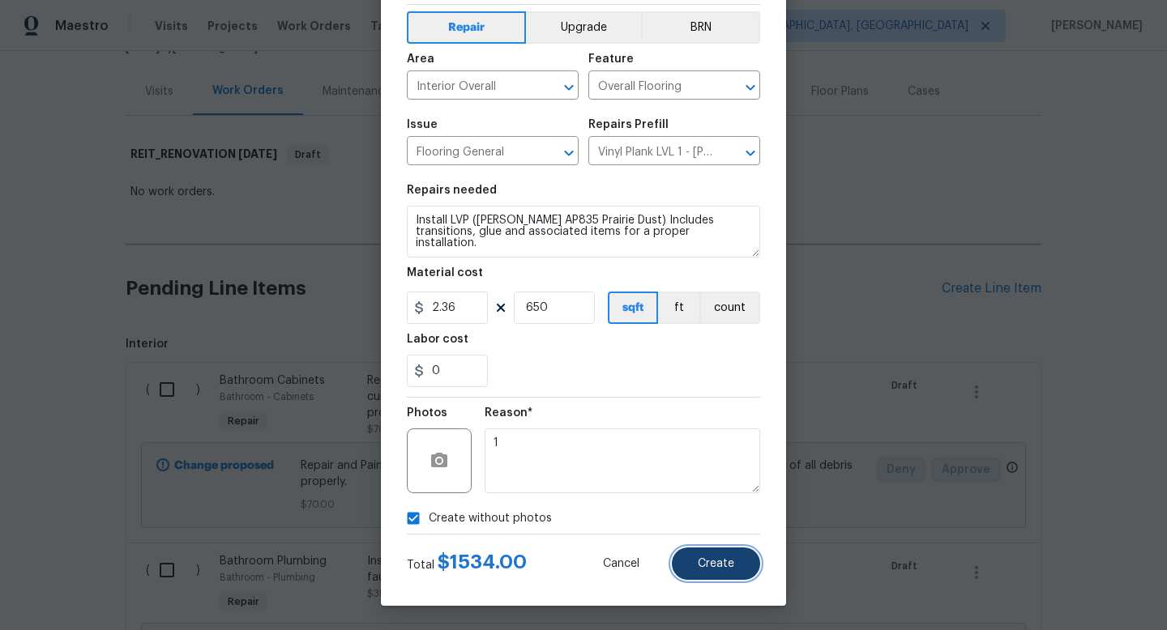
click at [694, 568] on button "Create" at bounding box center [716, 564] width 88 height 32
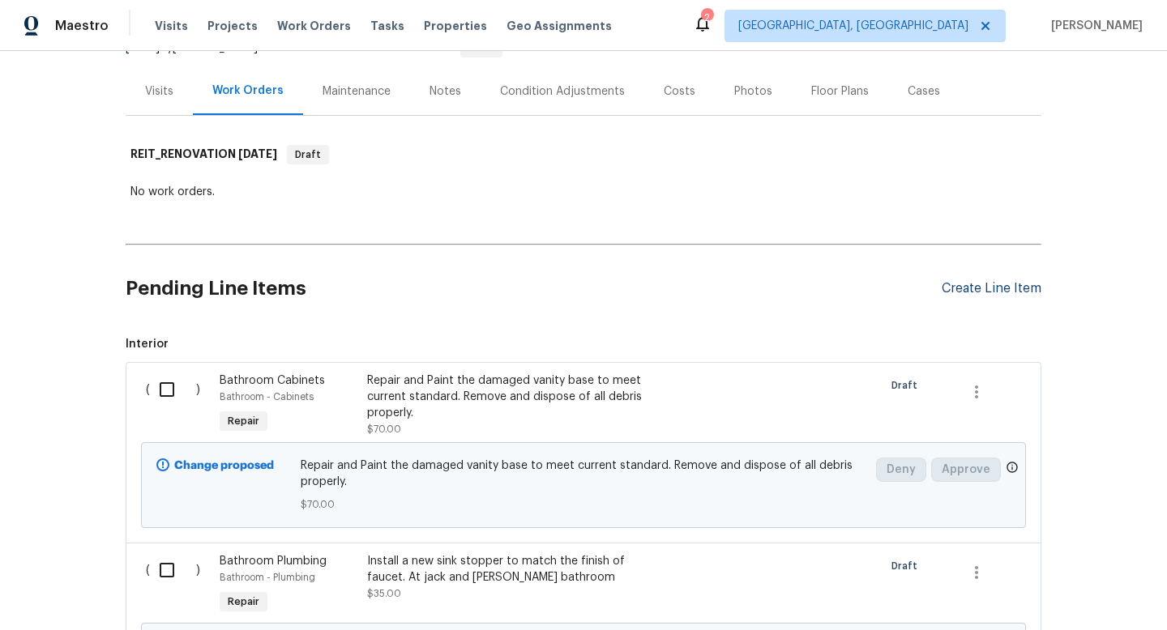
click at [984, 292] on div "Create Line Item" at bounding box center [991, 288] width 100 height 15
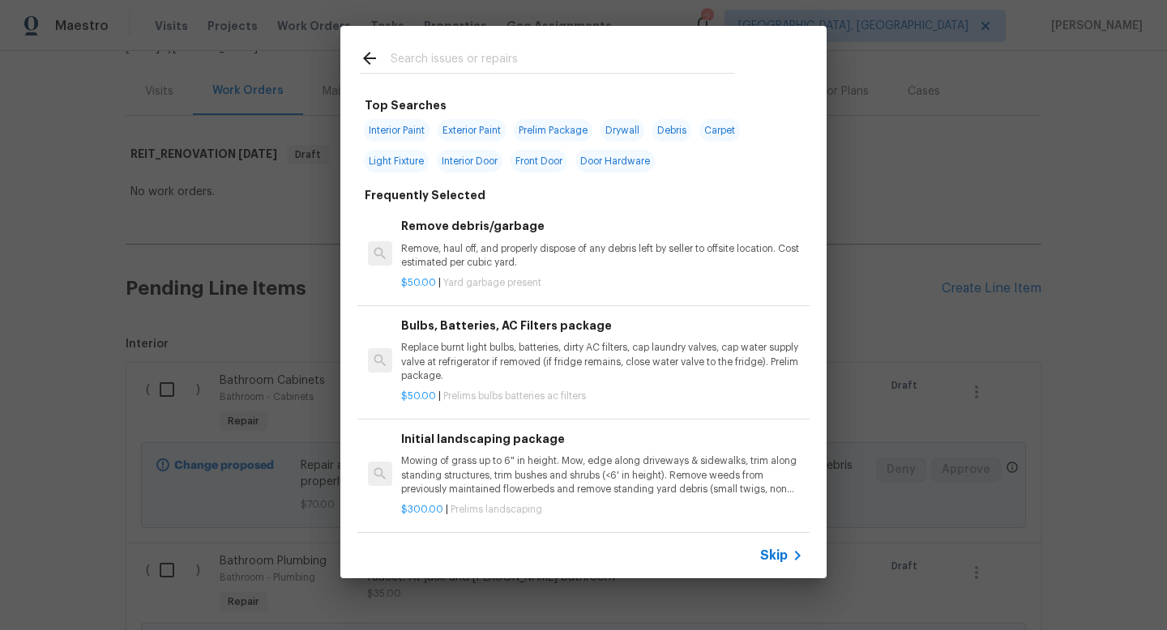
click at [780, 558] on span "Skip" at bounding box center [774, 556] width 28 height 16
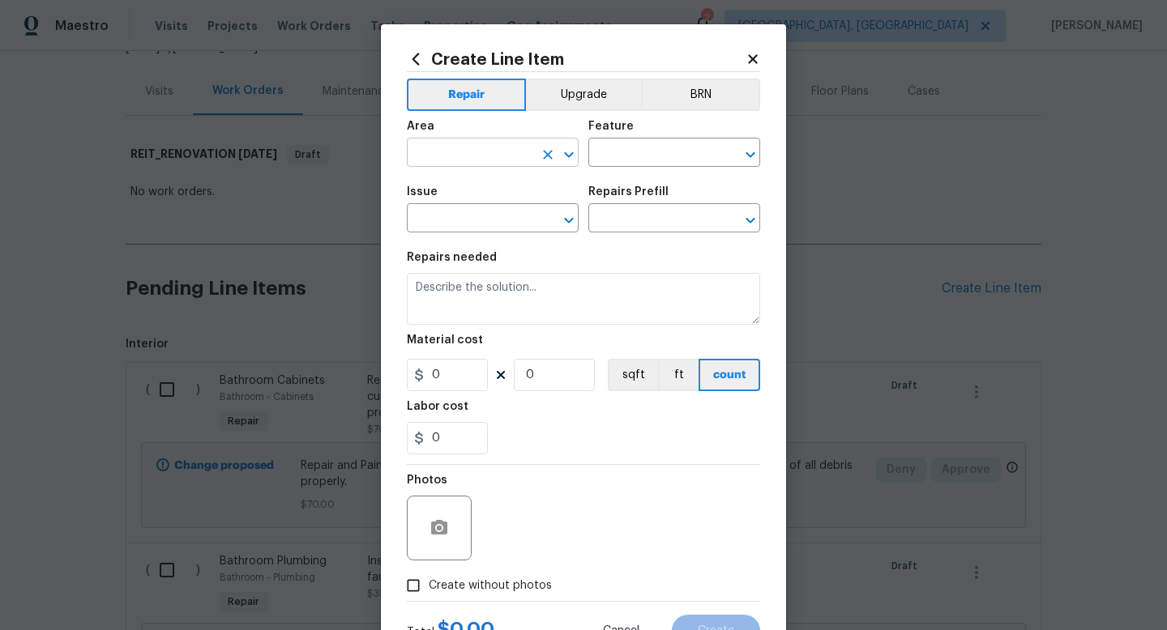
click at [476, 152] on input "text" at bounding box center [470, 154] width 126 height 25
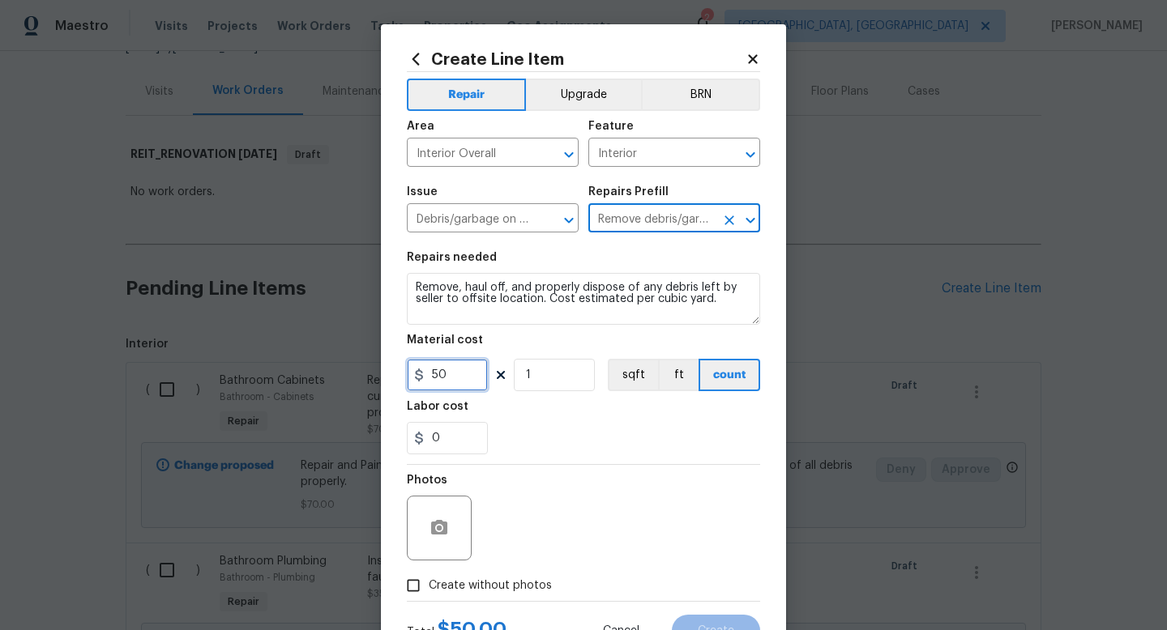
click at [463, 378] on input "50" at bounding box center [447, 375] width 81 height 32
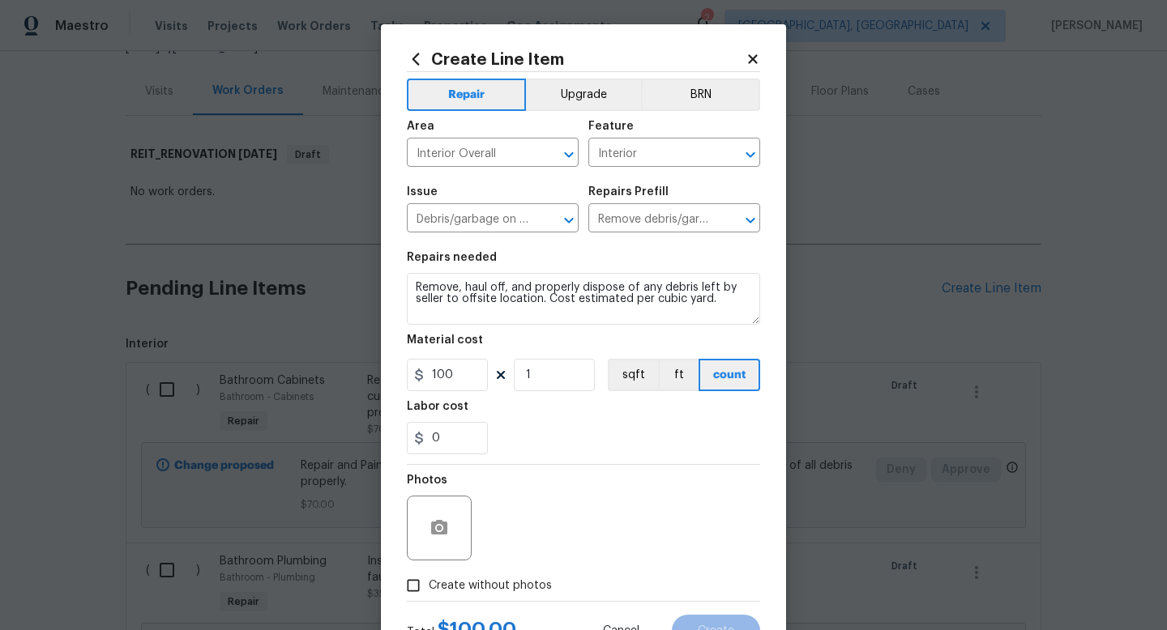
click at [475, 587] on span "Create without photos" at bounding box center [490, 586] width 123 height 17
click at [429, 587] on input "Create without photos" at bounding box center [413, 585] width 31 height 31
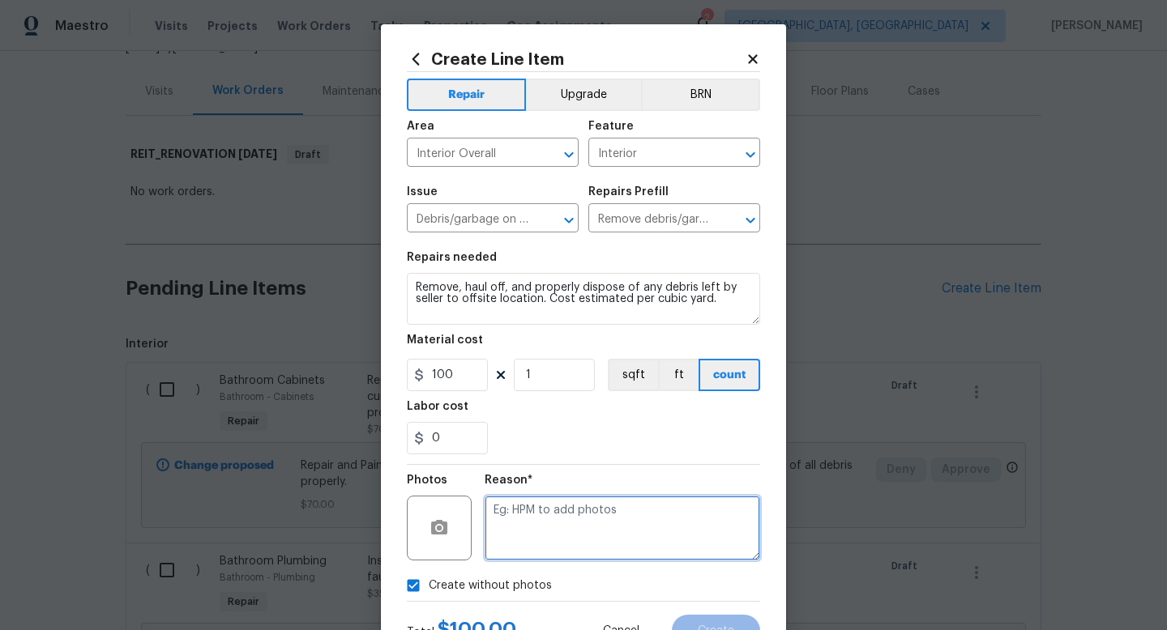
click at [529, 540] on textarea at bounding box center [622, 528] width 275 height 65
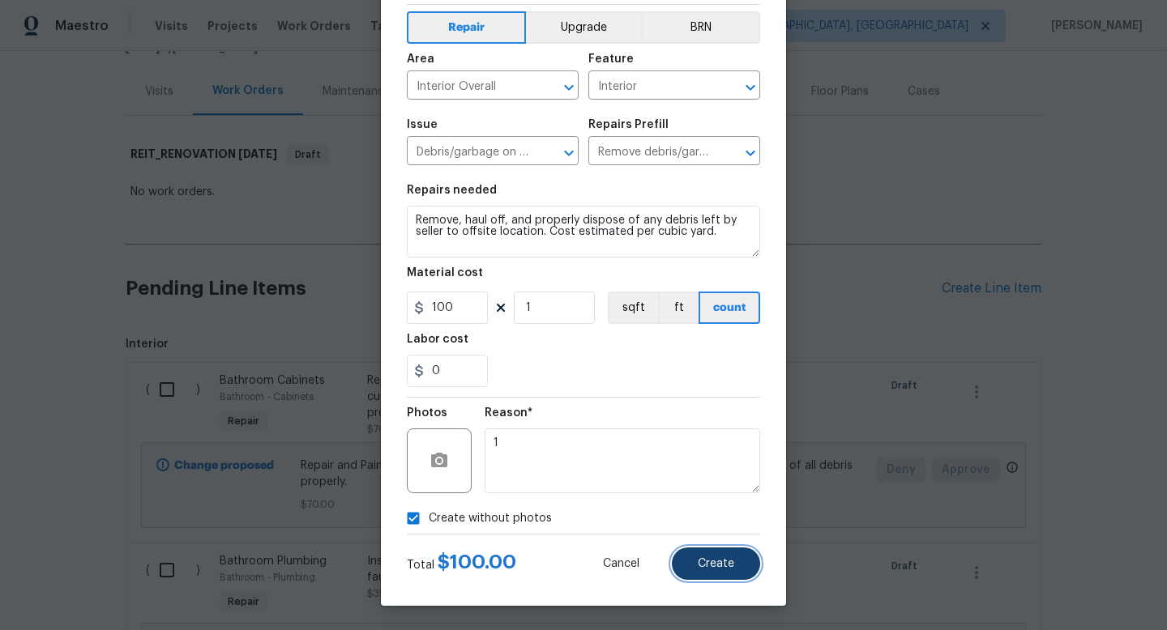
click at [695, 566] on button "Create" at bounding box center [716, 564] width 88 height 32
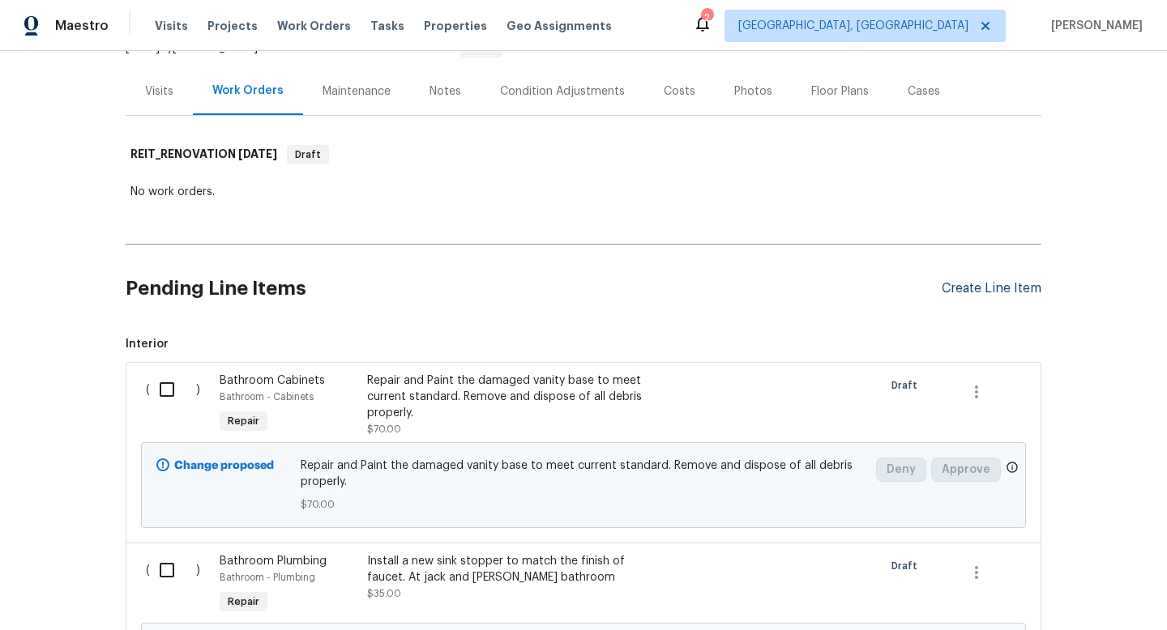
click at [1001, 287] on div "Create Line Item" at bounding box center [991, 288] width 100 height 15
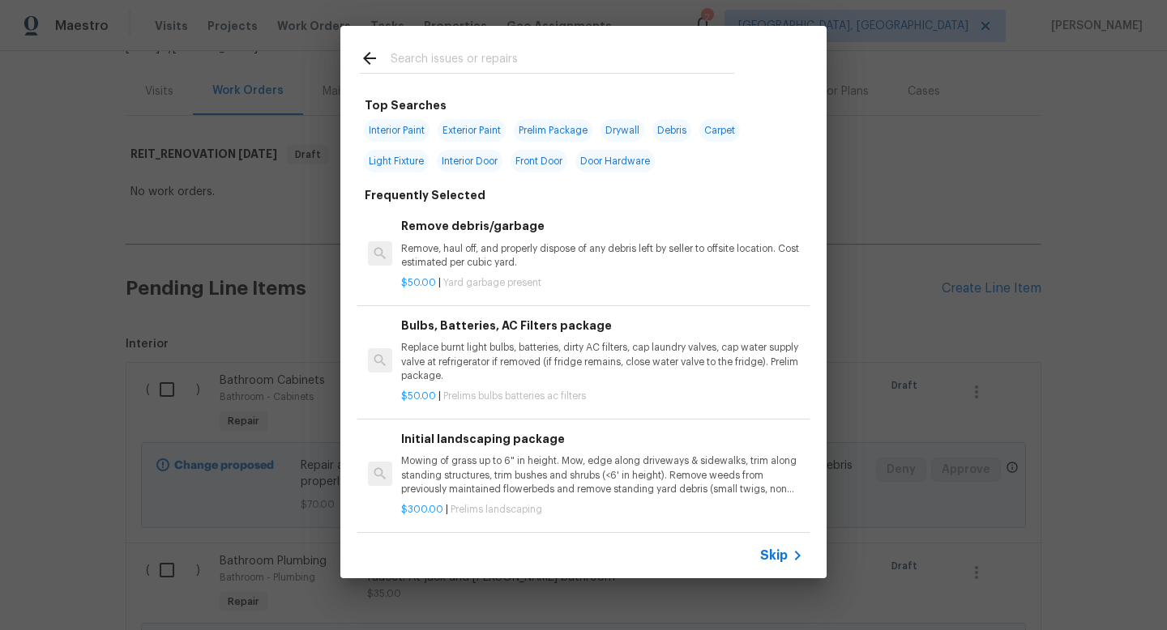
click at [772, 558] on span "Skip" at bounding box center [774, 556] width 28 height 16
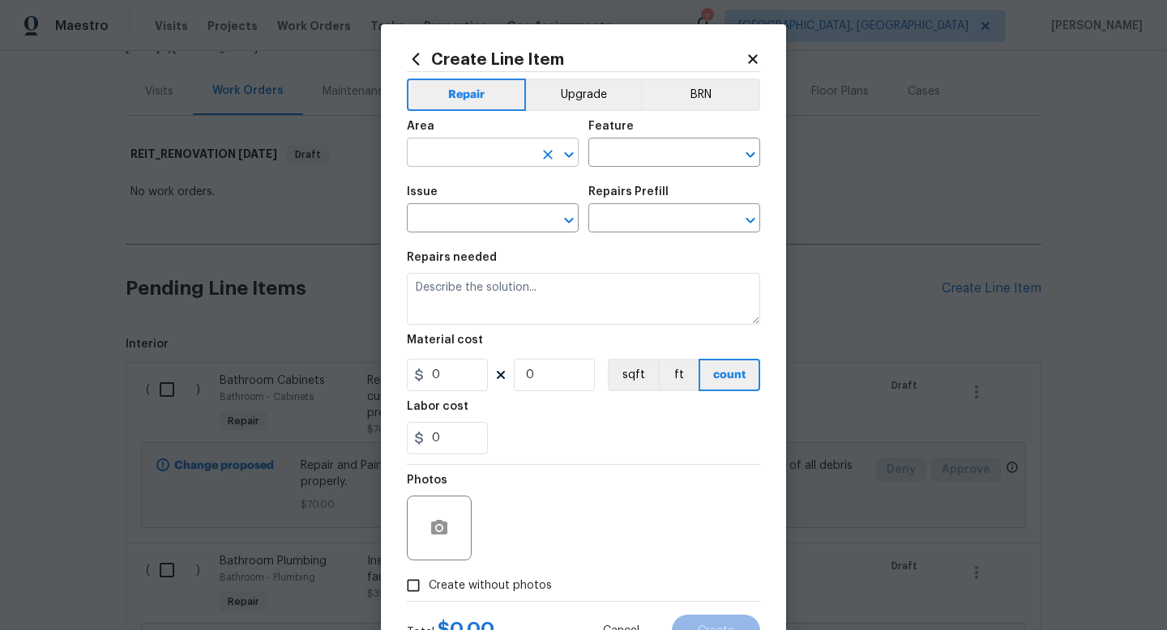
click at [485, 156] on input "text" at bounding box center [470, 154] width 126 height 25
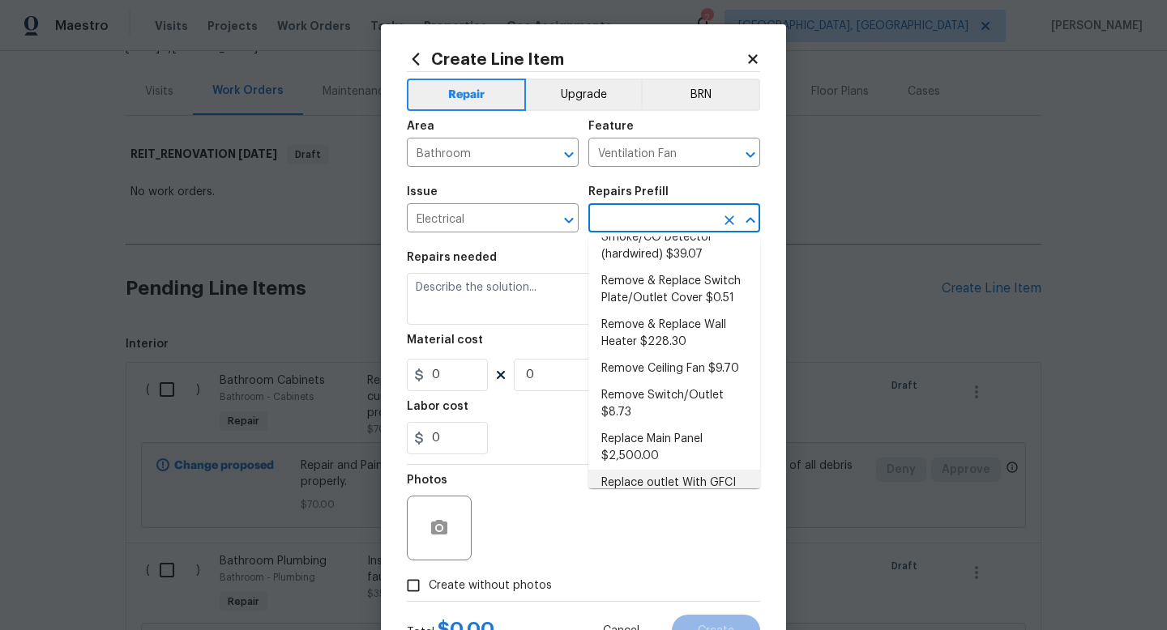
scroll to position [515, 0]
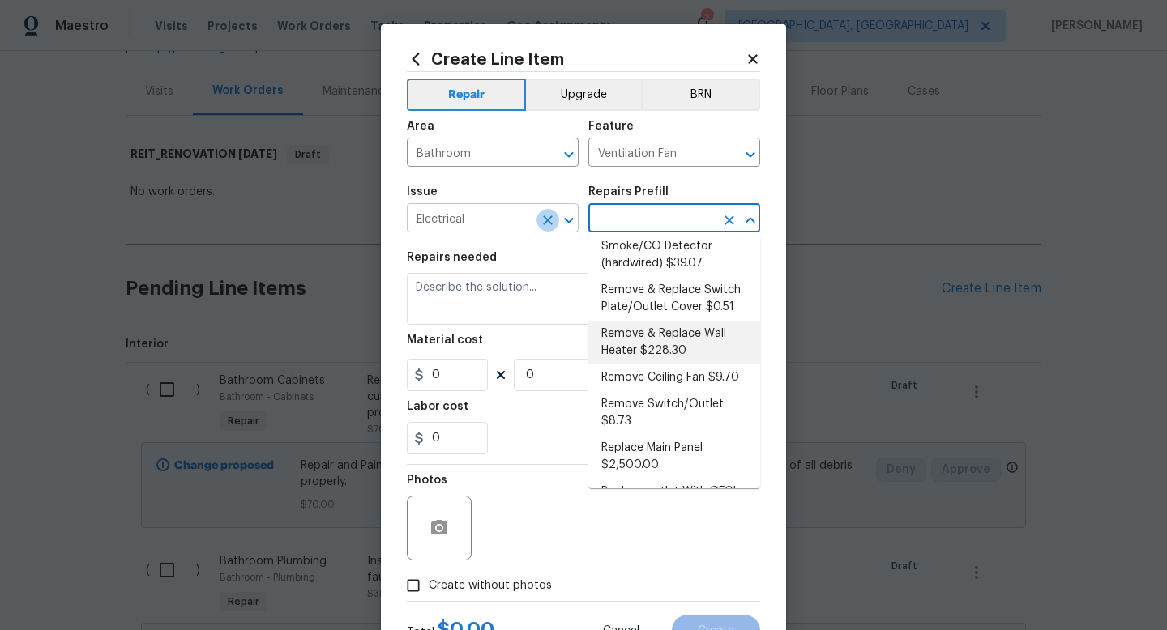
click at [554, 223] on icon "Clear" at bounding box center [548, 220] width 16 height 16
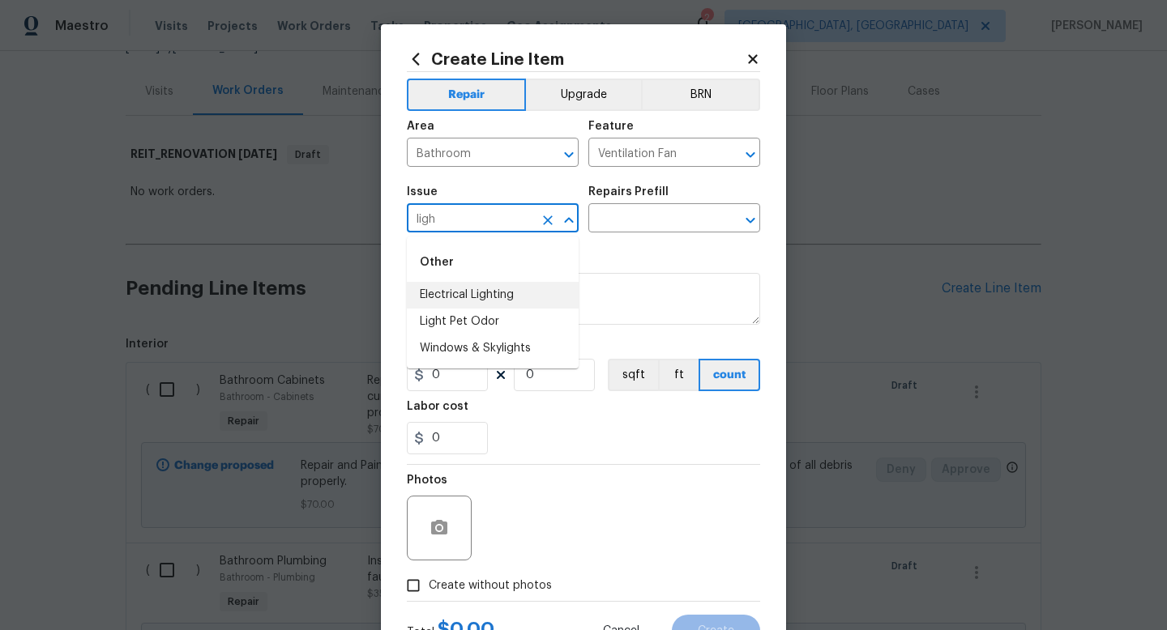
click at [517, 292] on li "Electrical Lighting" at bounding box center [493, 295] width 172 height 27
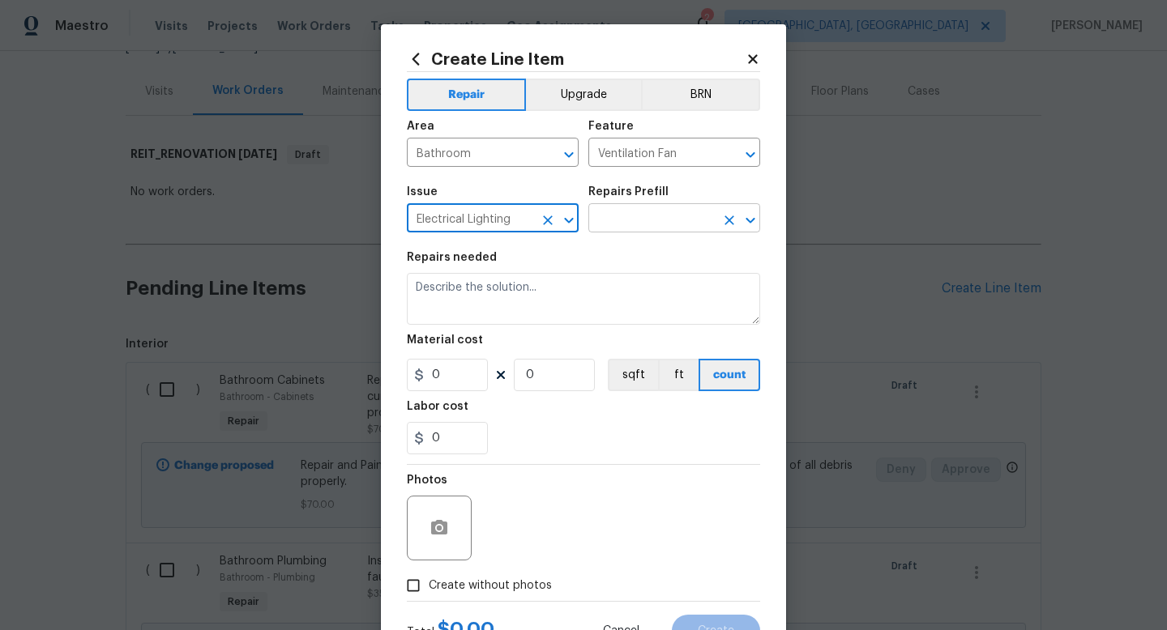
click at [664, 219] on input "text" at bounding box center [651, 219] width 126 height 25
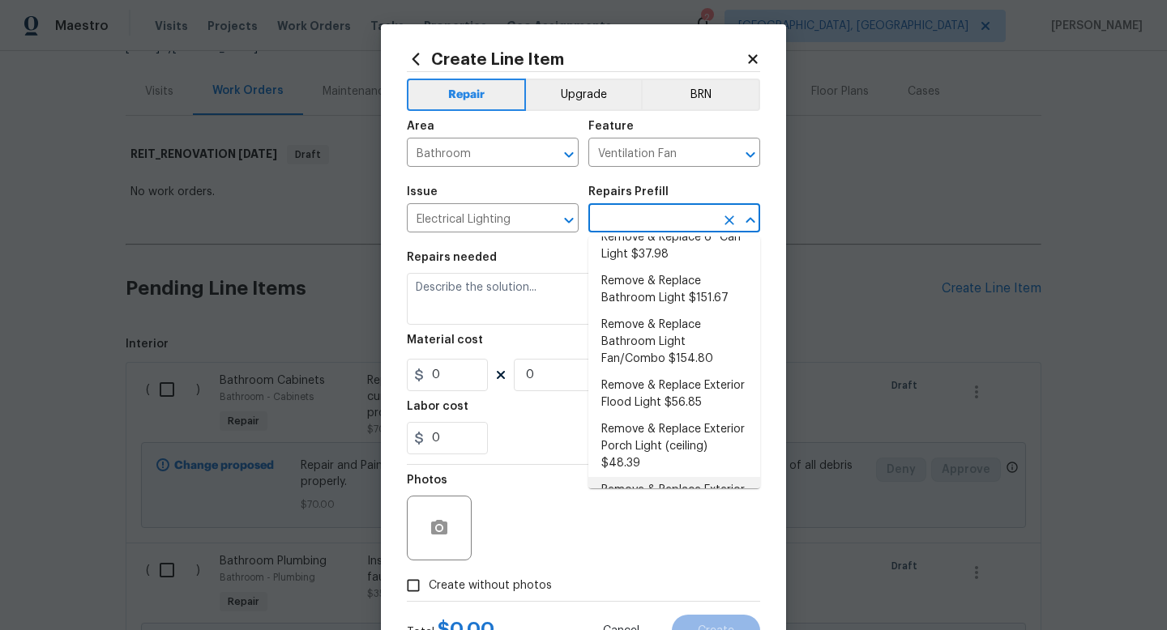
scroll to position [190, 0]
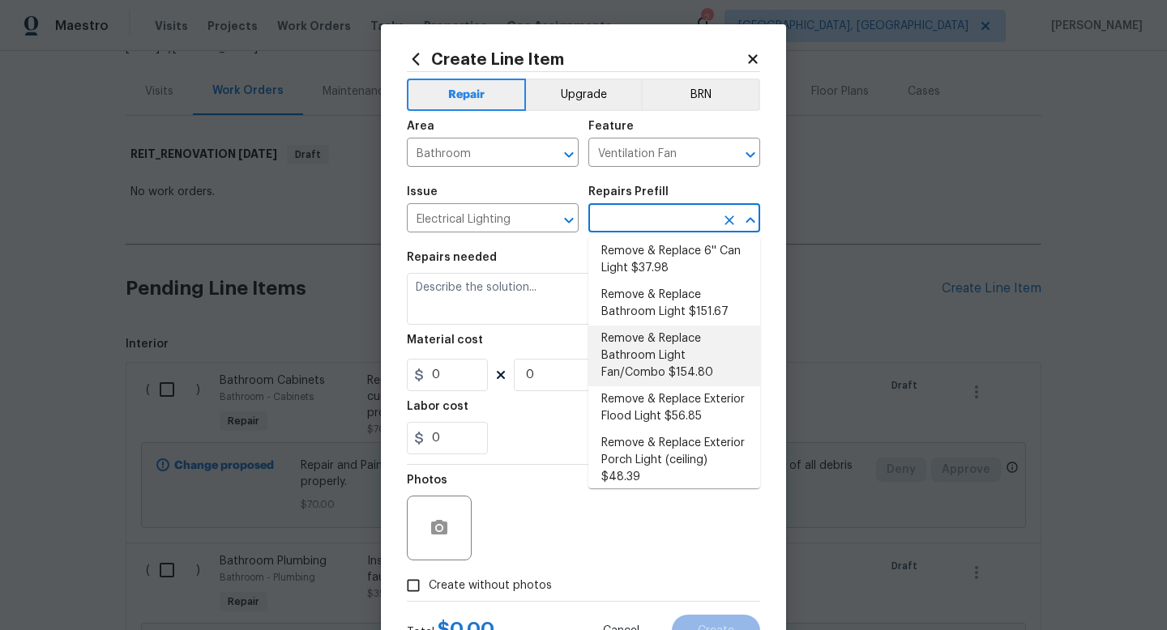
click at [696, 363] on li "Remove & Replace Bathroom Light Fan/Combo $154.80" at bounding box center [674, 356] width 172 height 61
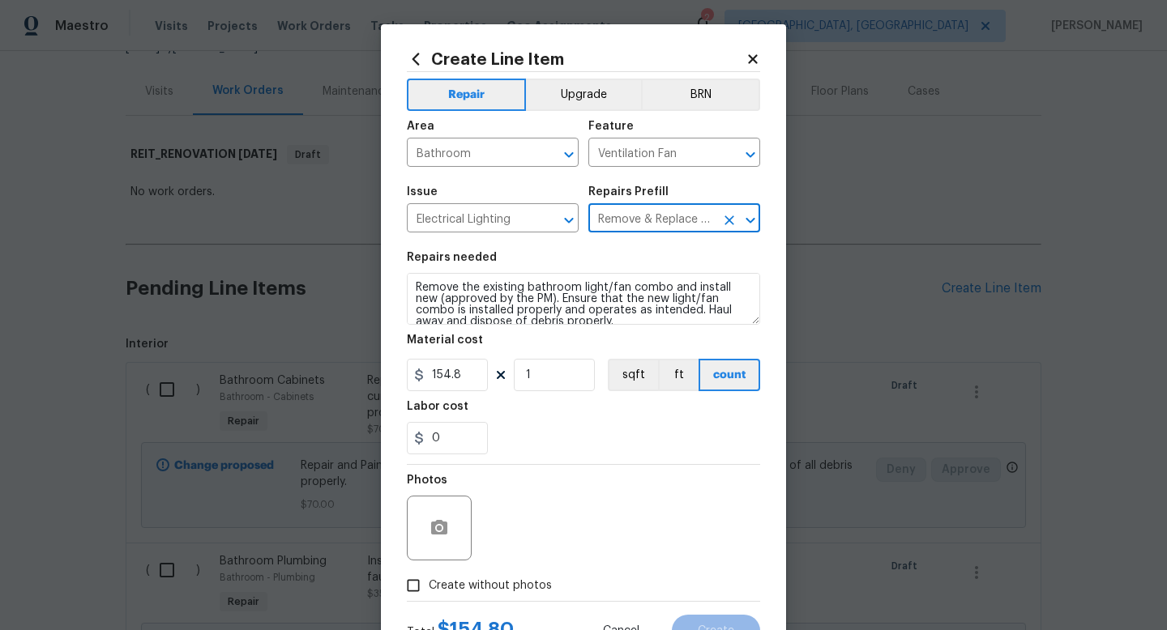
click at [513, 591] on span "Create without photos" at bounding box center [490, 586] width 123 height 17
click at [429, 591] on input "Create without photos" at bounding box center [413, 585] width 31 height 31
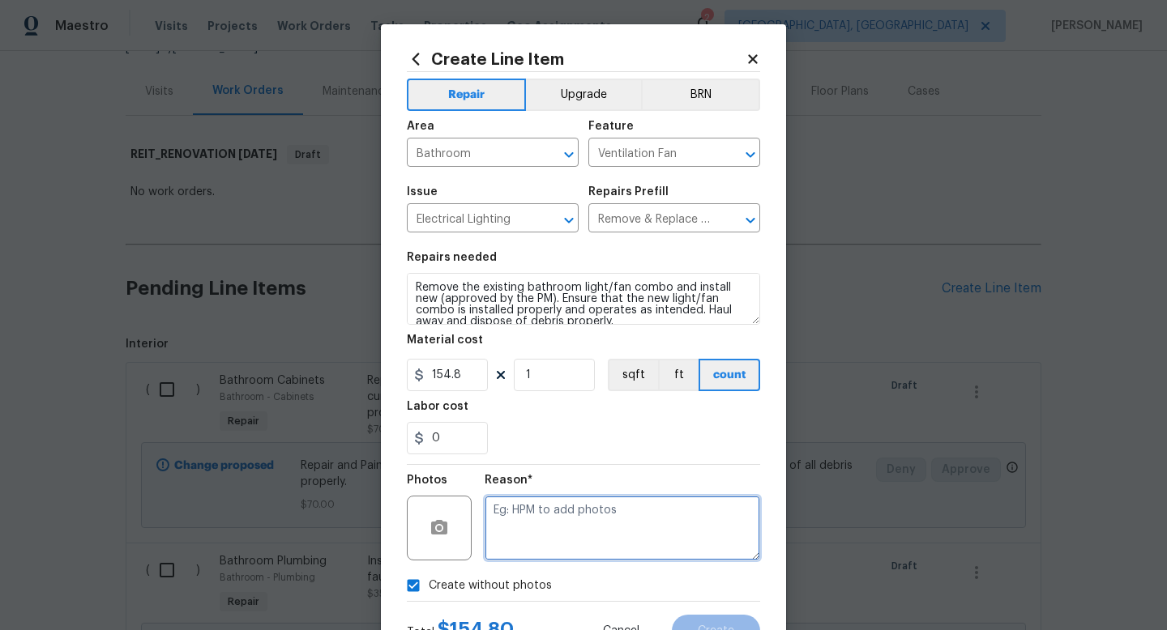
click at [581, 522] on textarea at bounding box center [622, 528] width 275 height 65
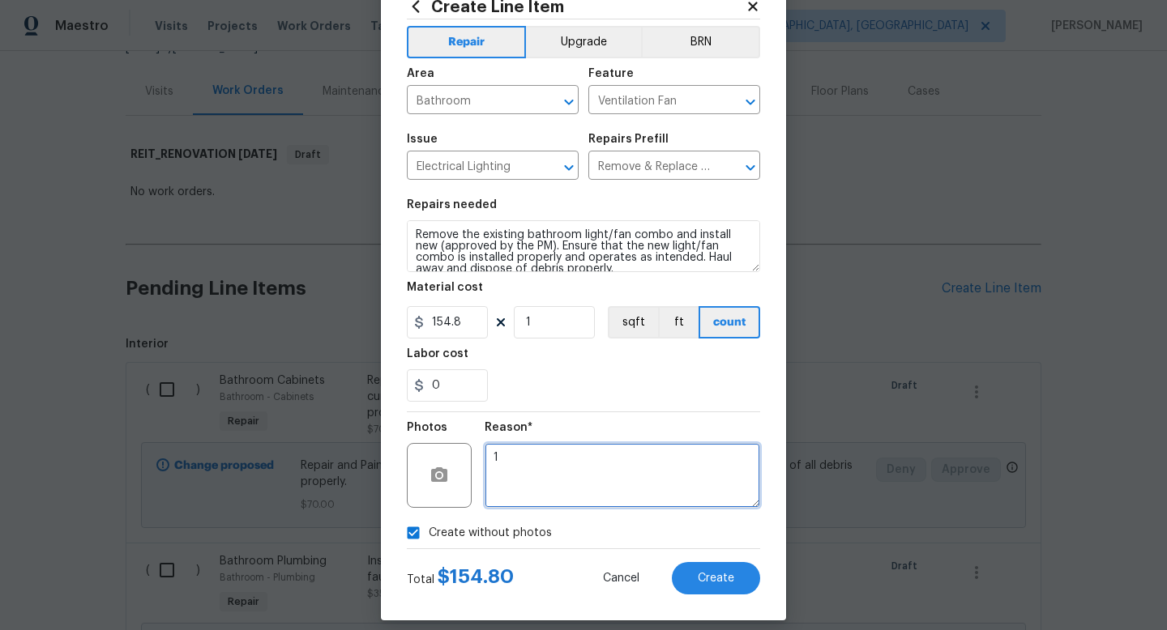
scroll to position [68, 0]
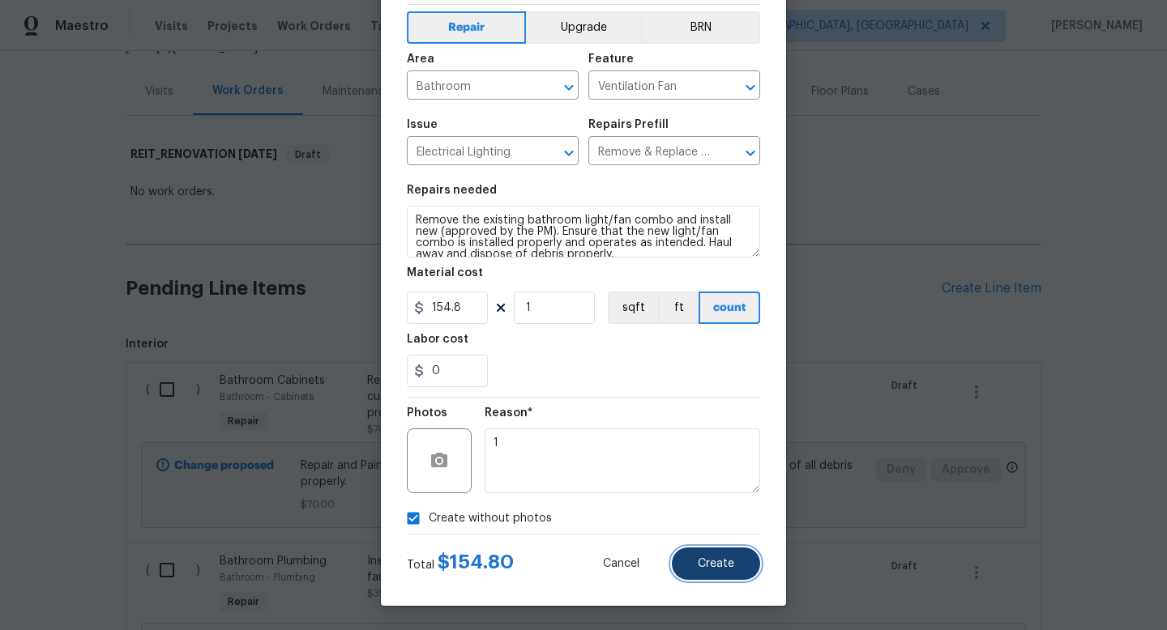
click at [688, 553] on button "Create" at bounding box center [716, 564] width 88 height 32
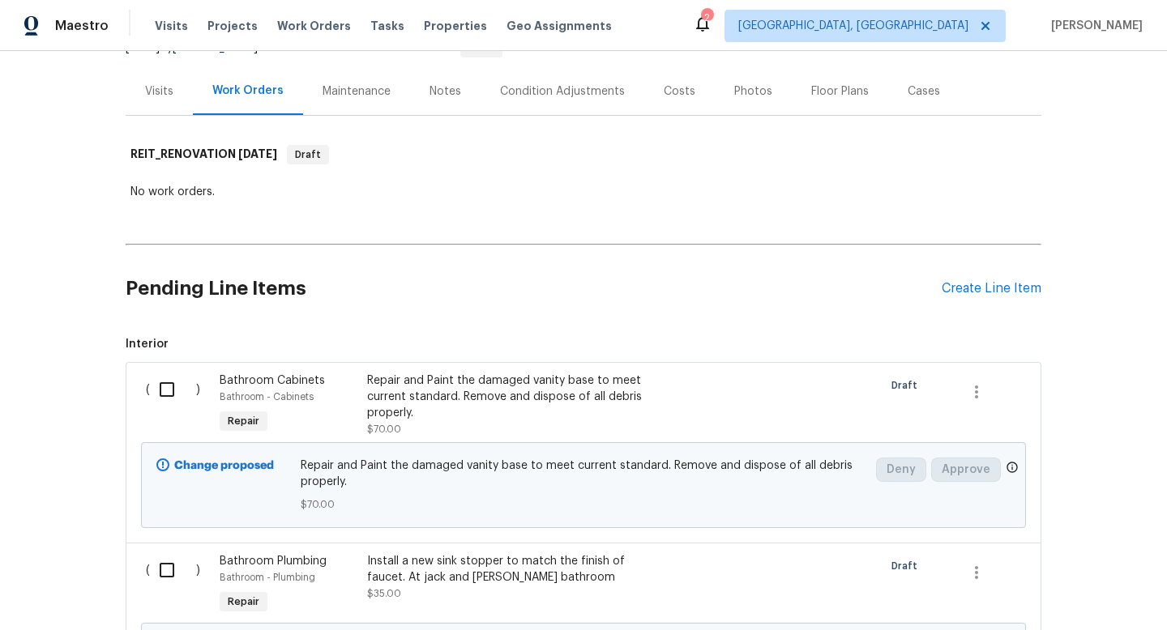
click at [960, 280] on div "Pending Line Items Create Line Item" at bounding box center [584, 288] width 916 height 75
click at [969, 300] on div "Pending Line Items Create Line Item" at bounding box center [584, 288] width 916 height 75
click at [971, 293] on div "Create Line Item" at bounding box center [991, 288] width 100 height 15
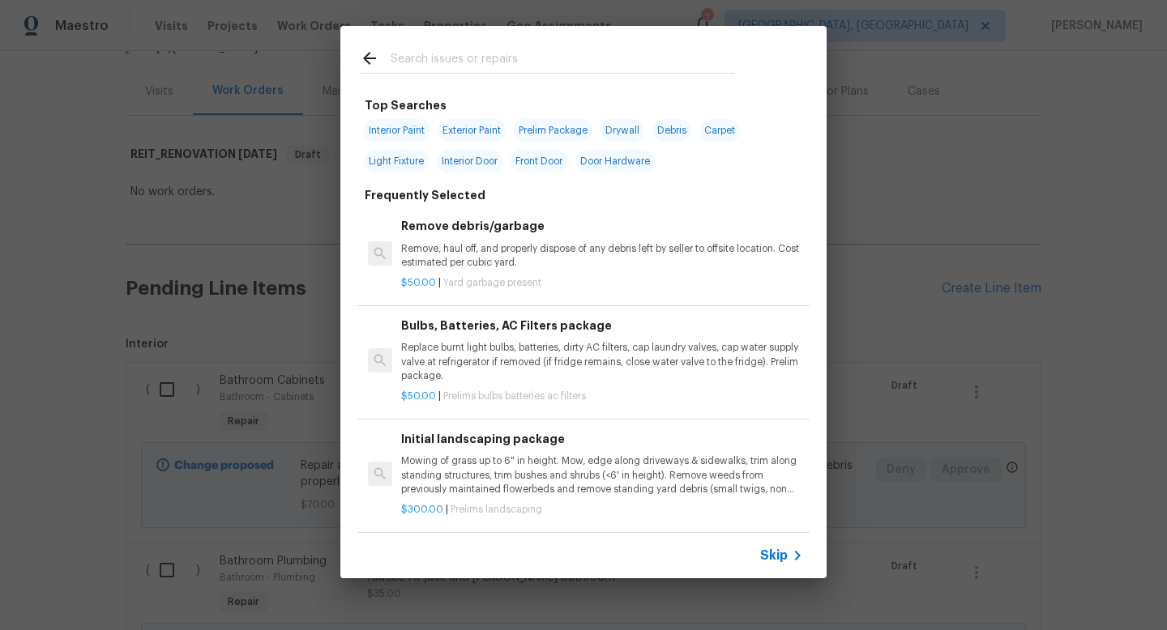
click at [495, 52] on input "text" at bounding box center [563, 61] width 344 height 24
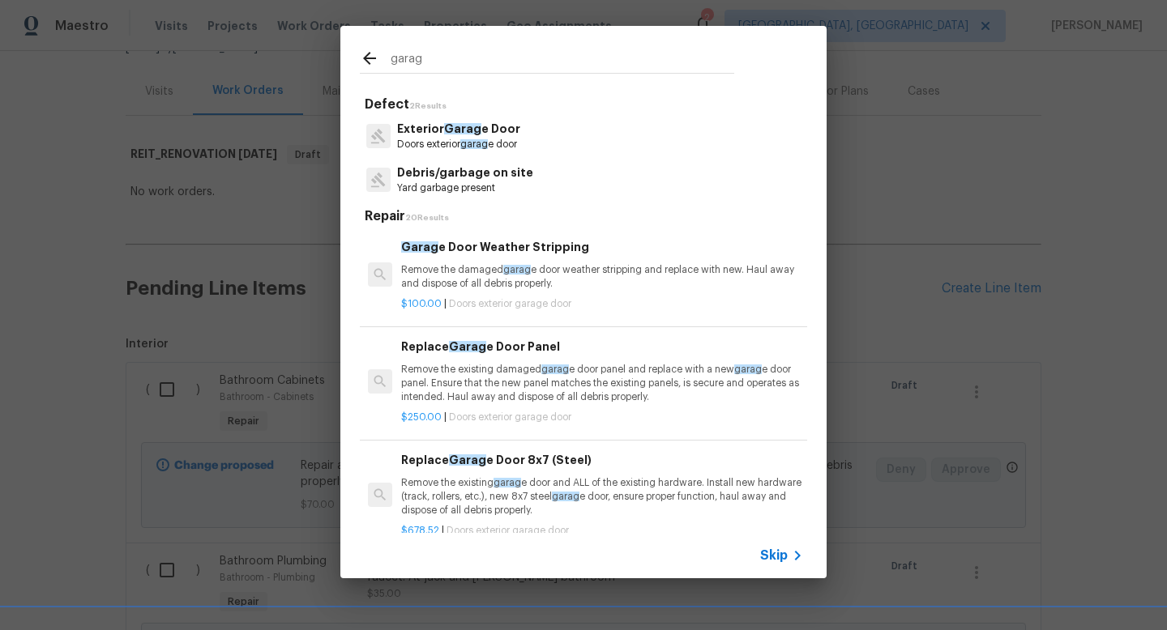
click at [773, 553] on span "Skip" at bounding box center [774, 556] width 28 height 16
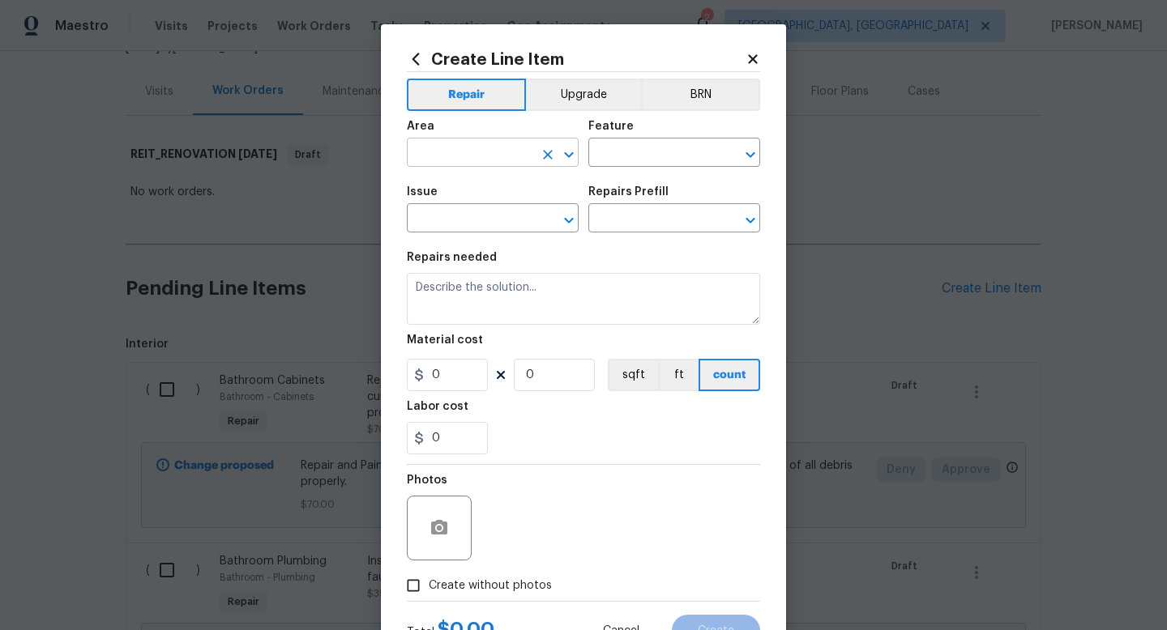
click at [464, 152] on input "text" at bounding box center [470, 154] width 126 height 25
click at [453, 189] on li "Garage" at bounding box center [493, 190] width 172 height 27
click at [600, 152] on input "text" at bounding box center [651, 154] width 126 height 25
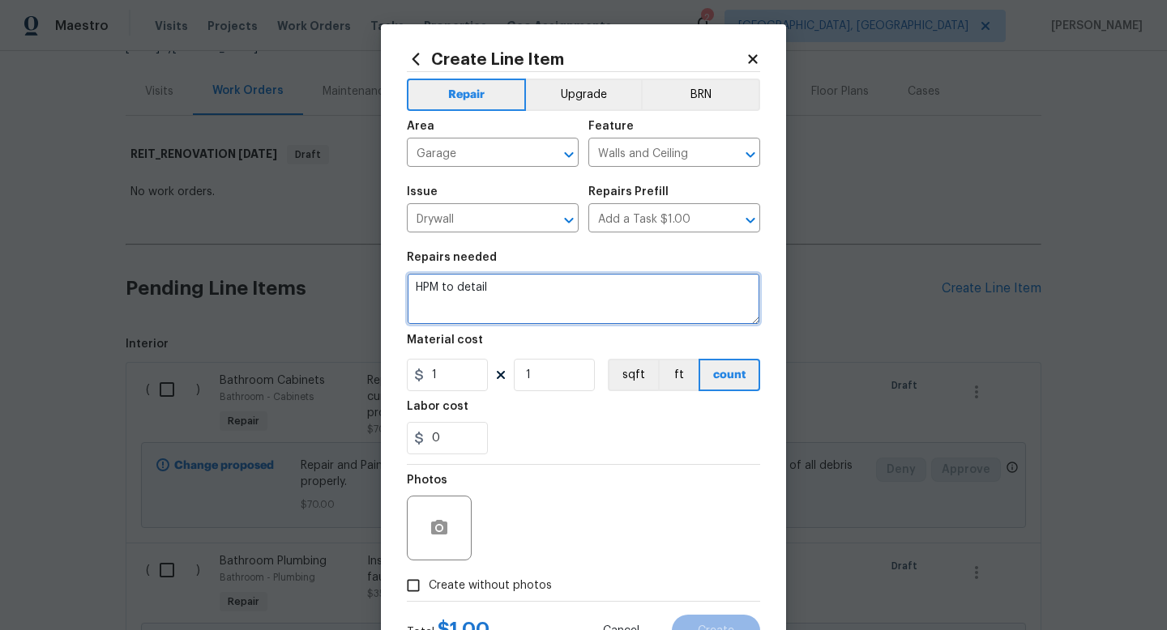
click at [557, 303] on textarea "HPM to detail" at bounding box center [583, 299] width 353 height 52
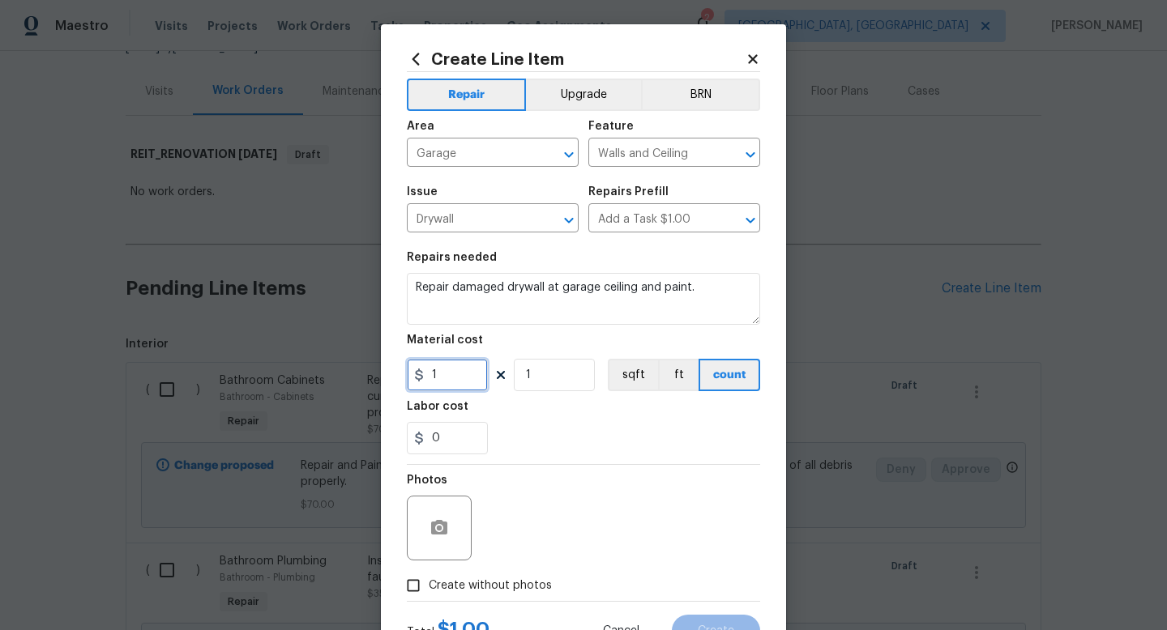
click at [455, 383] on input "1" at bounding box center [447, 375] width 81 height 32
click at [451, 589] on span "Create without photos" at bounding box center [490, 586] width 123 height 17
click at [429, 589] on input "Create without photos" at bounding box center [413, 585] width 31 height 31
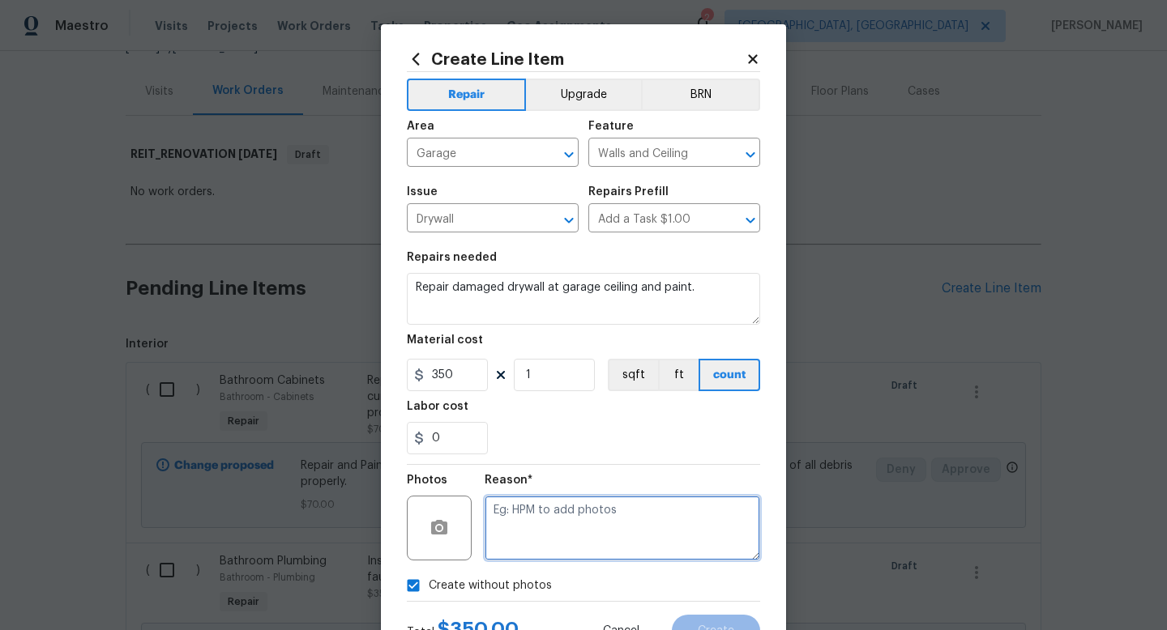
click at [545, 523] on textarea at bounding box center [622, 528] width 275 height 65
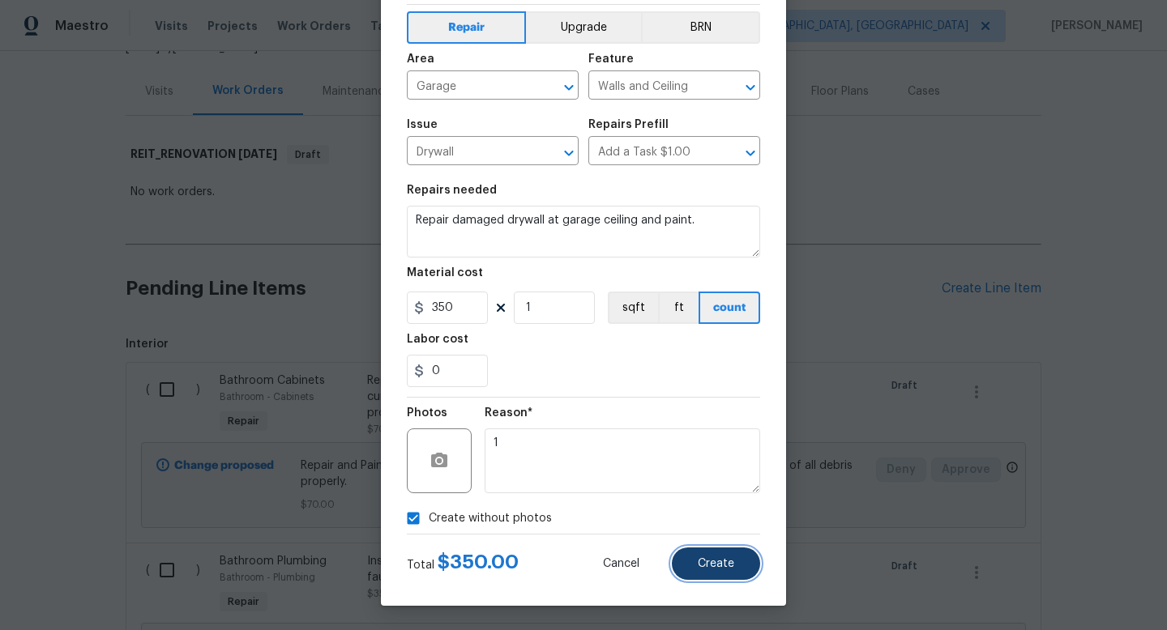
click at [719, 559] on span "Create" at bounding box center [716, 564] width 36 height 12
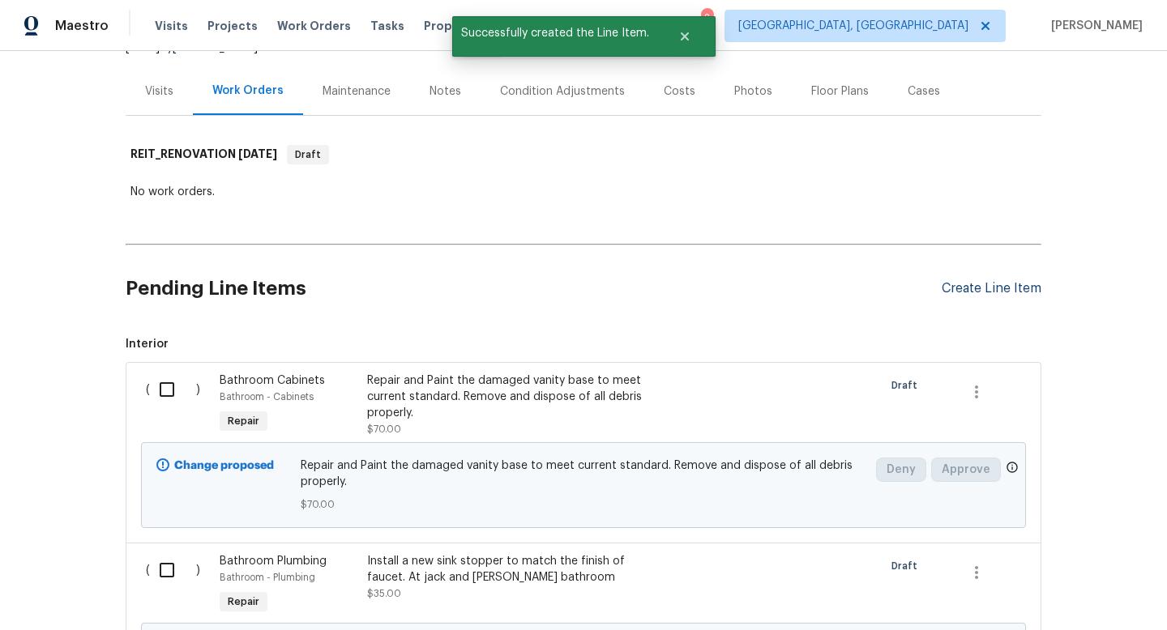
click at [992, 284] on div "Create Line Item" at bounding box center [991, 288] width 100 height 15
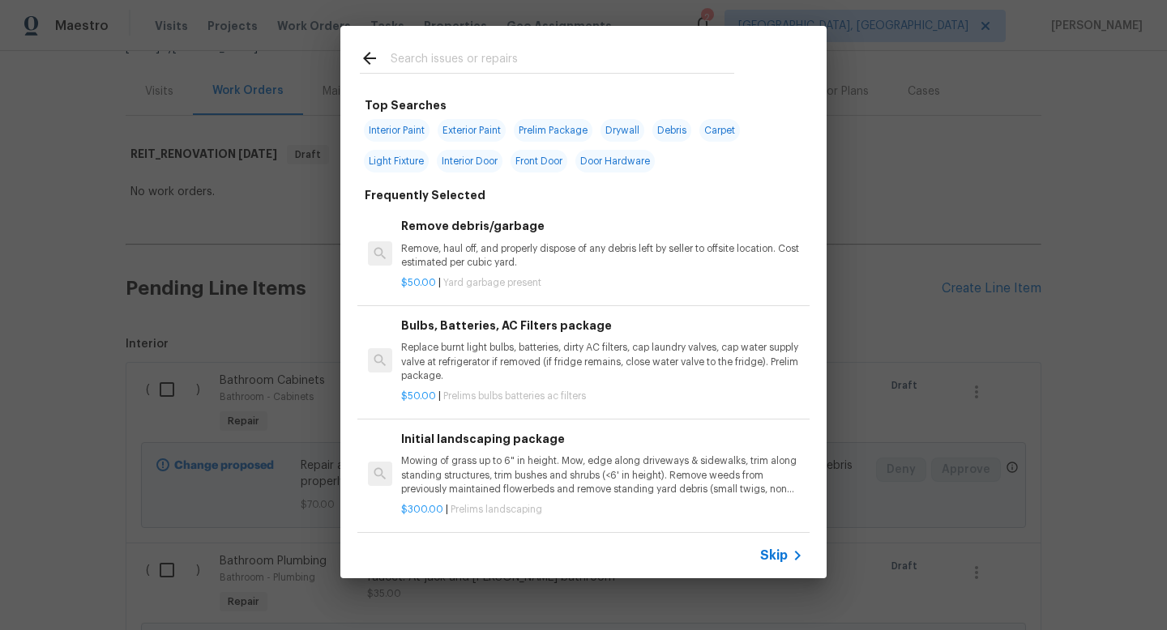
click at [782, 556] on span "Skip" at bounding box center [774, 556] width 28 height 16
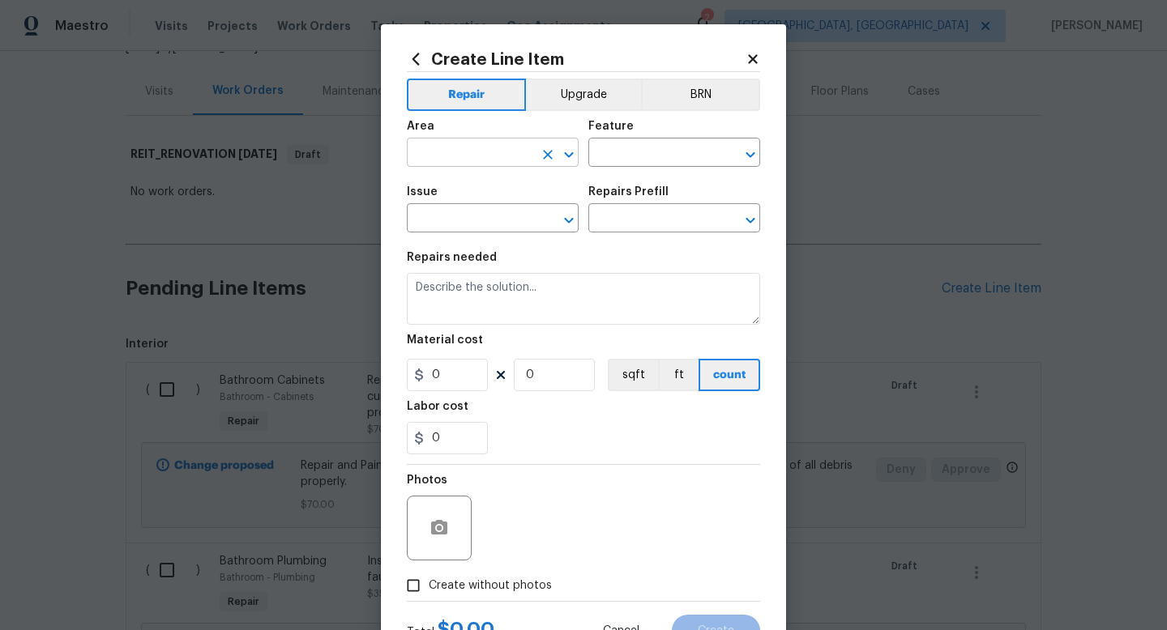
click at [457, 156] on input "text" at bounding box center [470, 154] width 126 height 25
click at [453, 197] on li "Garage" at bounding box center [493, 190] width 172 height 27
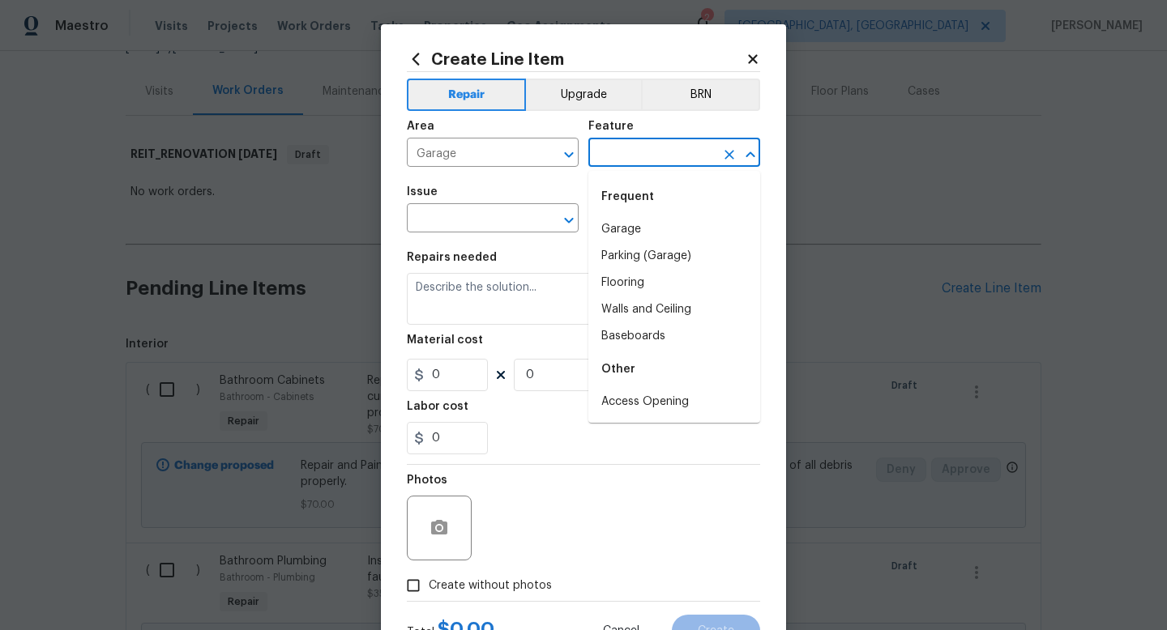
click at [606, 156] on input "text" at bounding box center [651, 154] width 126 height 25
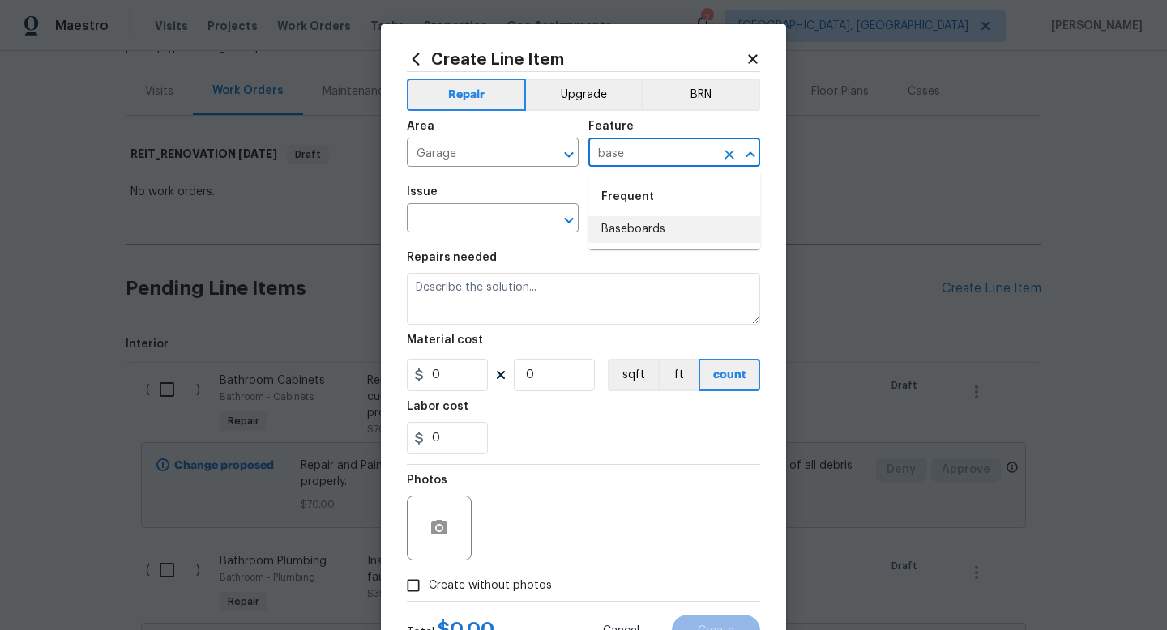
click at [618, 225] on li "Baseboards" at bounding box center [674, 229] width 172 height 27
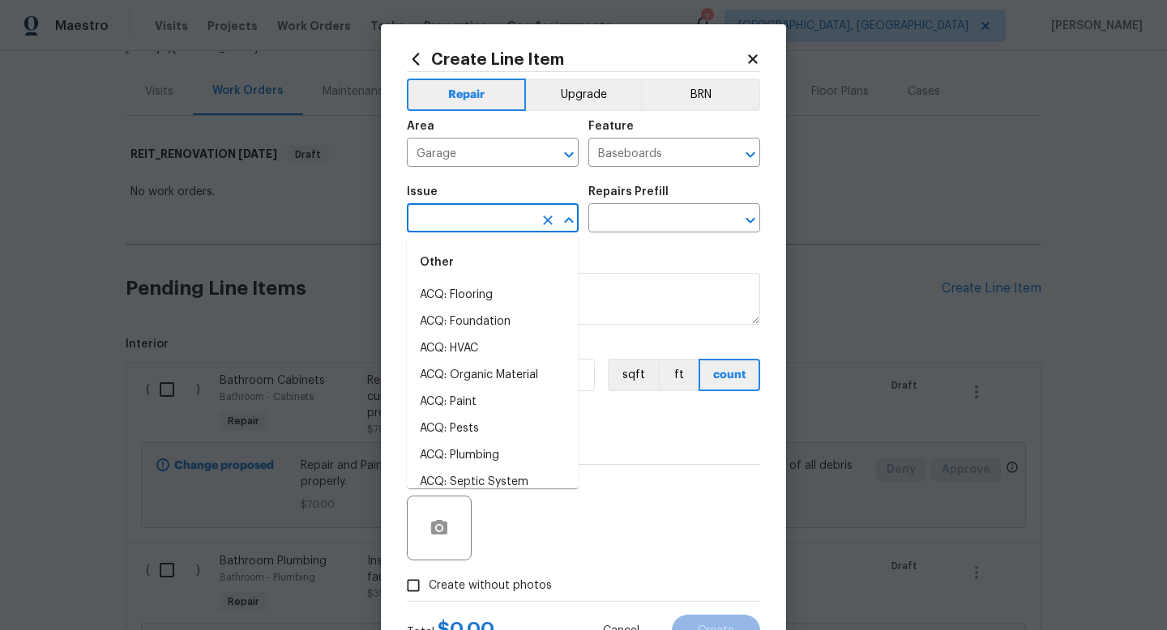
click at [485, 225] on input "text" at bounding box center [470, 219] width 126 height 25
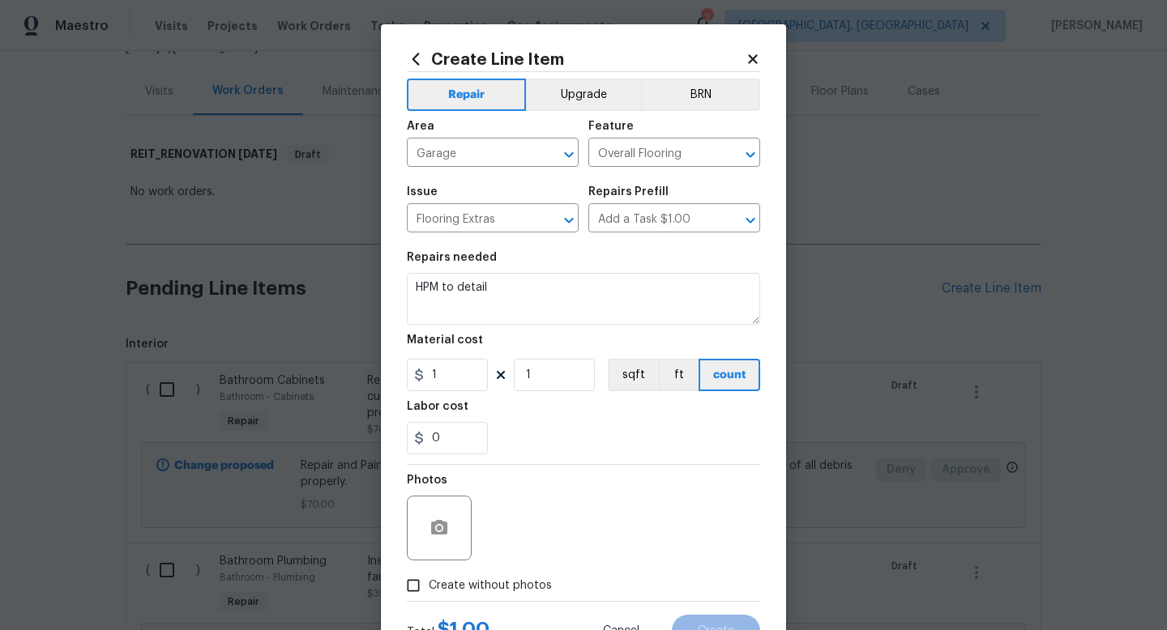
click at [485, 348] on div "Material cost" at bounding box center [583, 345] width 353 height 21
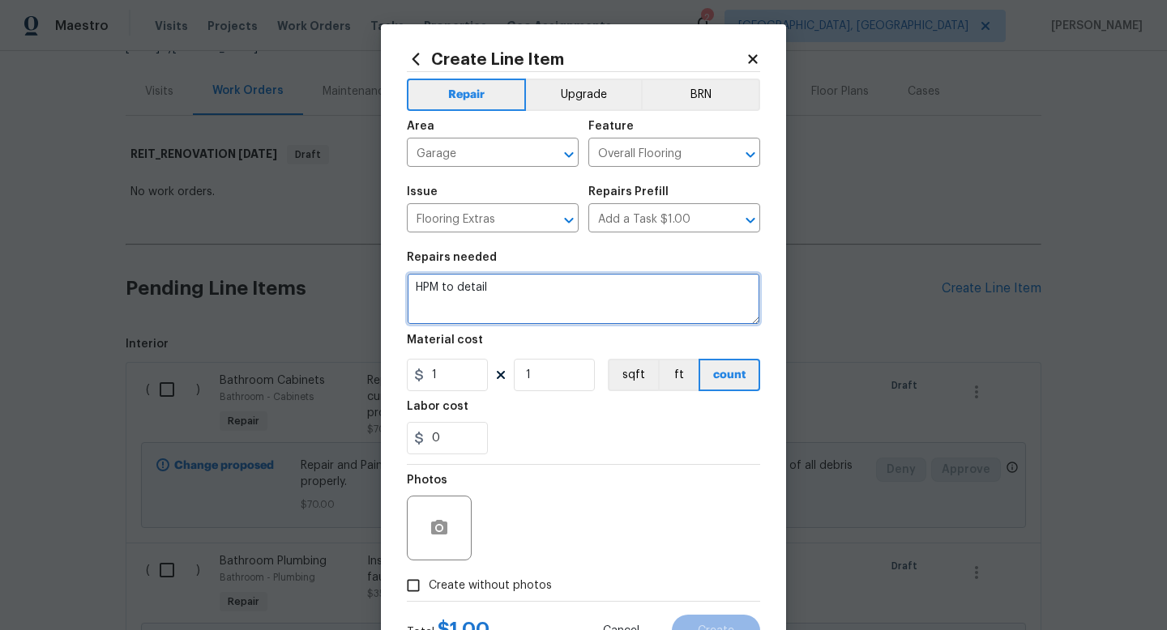
click at [493, 321] on textarea "HPM to detail" at bounding box center [583, 299] width 353 height 52
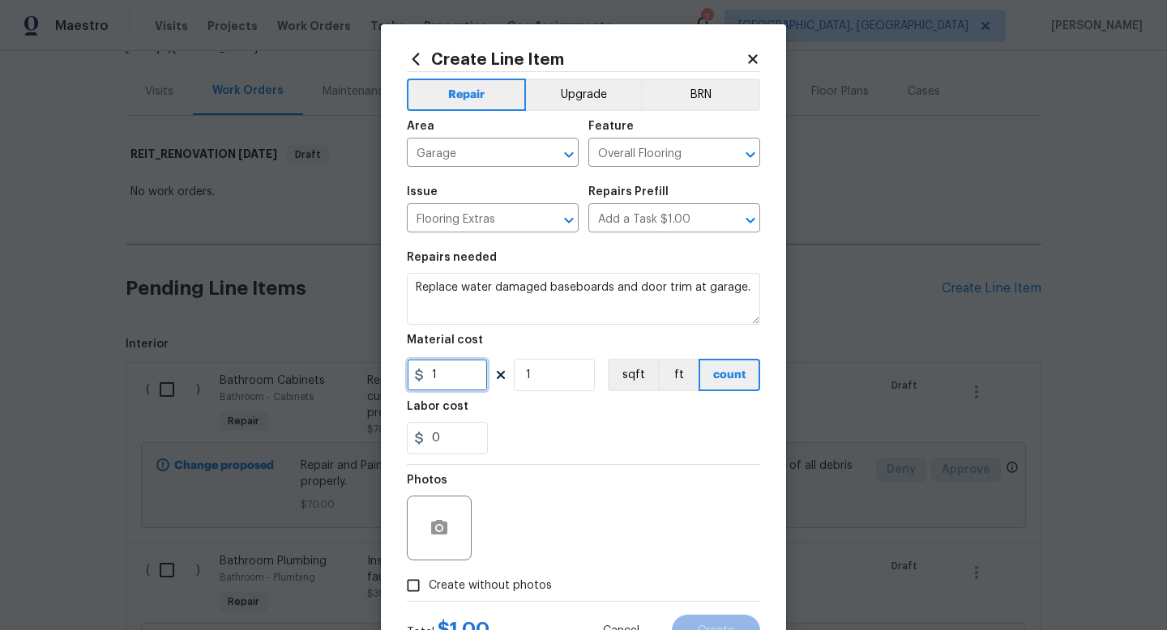
click at [463, 372] on input "1" at bounding box center [447, 375] width 81 height 32
click at [476, 585] on span "Create without photos" at bounding box center [490, 586] width 123 height 17
click at [429, 585] on input "Create without photos" at bounding box center [413, 585] width 31 height 31
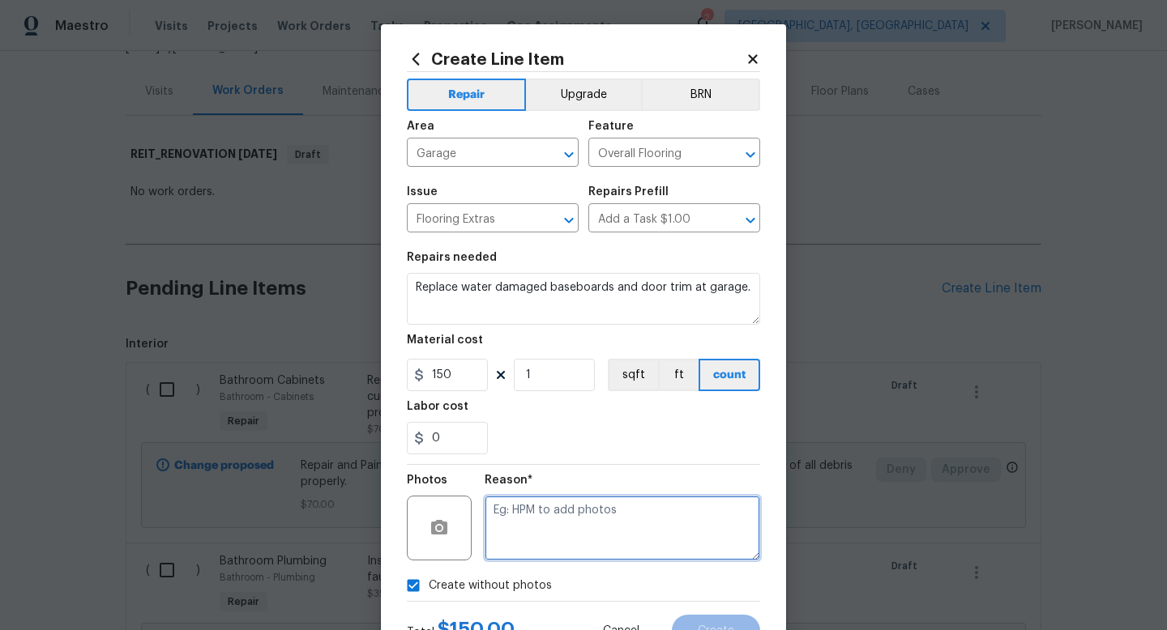
click at [557, 540] on textarea at bounding box center [622, 528] width 275 height 65
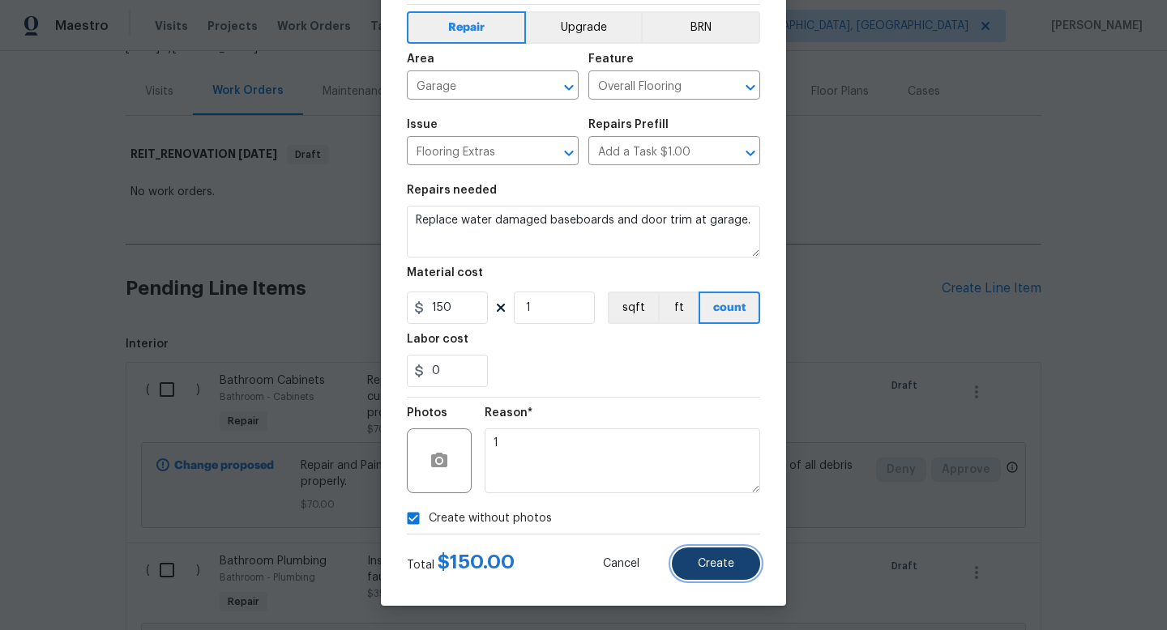
click at [707, 558] on span "Create" at bounding box center [716, 564] width 36 height 12
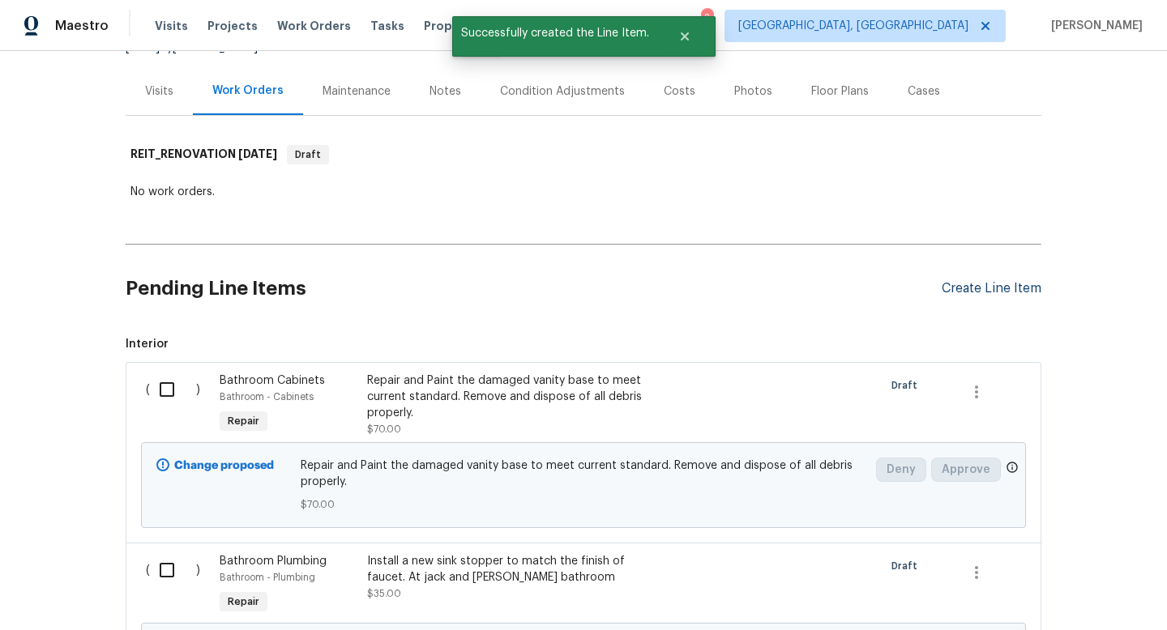
click at [963, 293] on div "Create Line Item" at bounding box center [991, 288] width 100 height 15
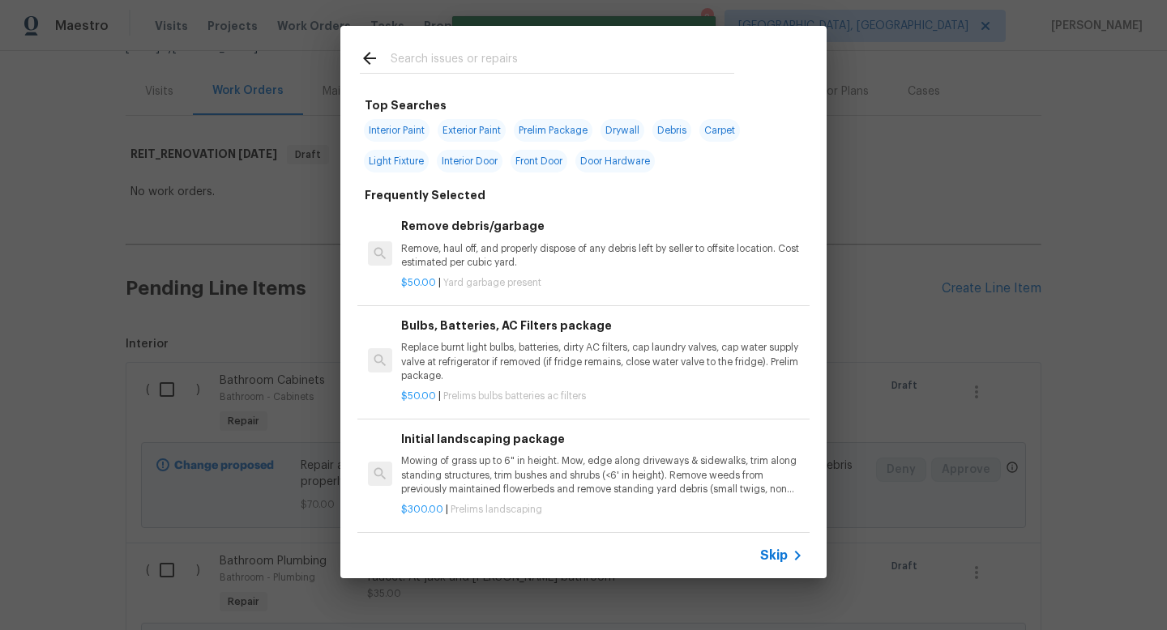
click at [779, 553] on span "Skip" at bounding box center [774, 556] width 28 height 16
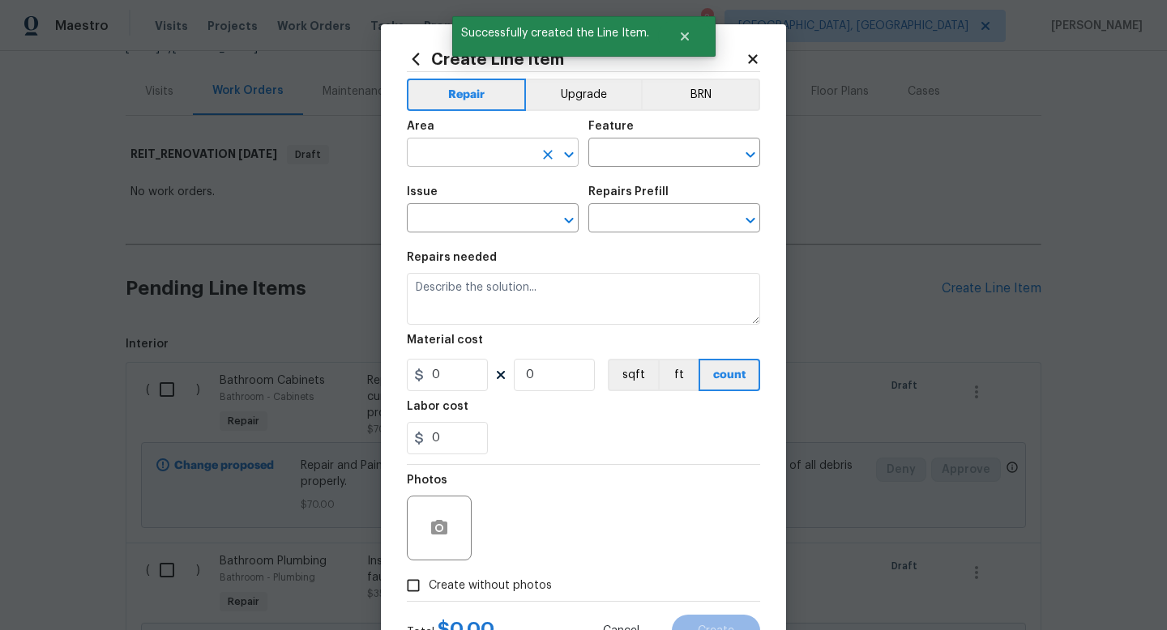
click at [439, 160] on input "text" at bounding box center [470, 154] width 126 height 25
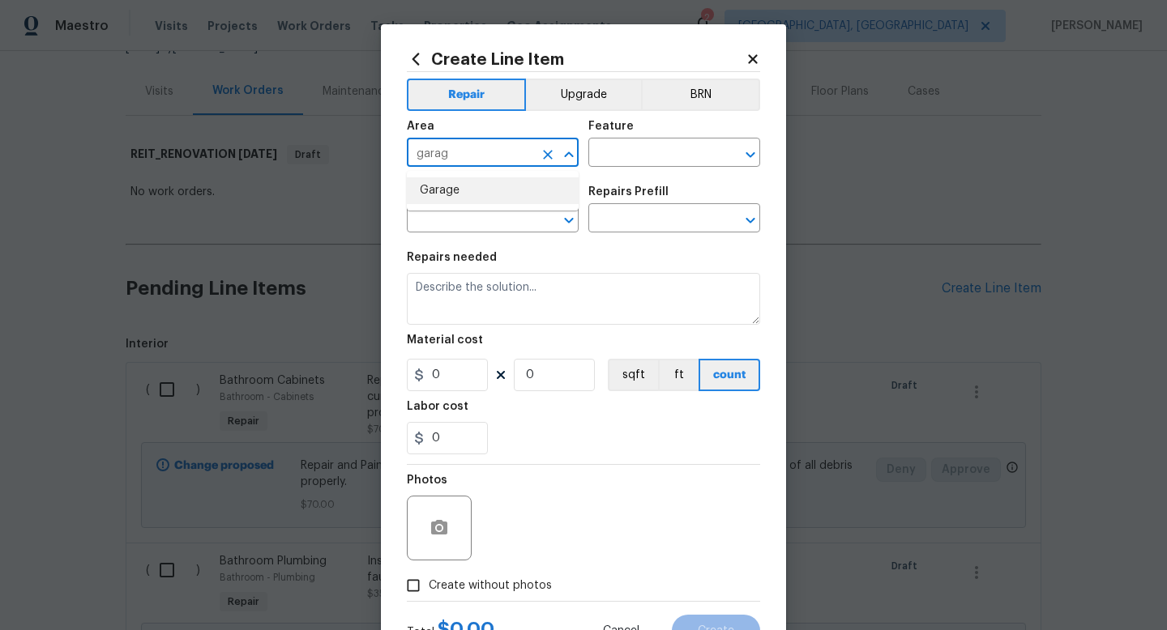
drag, startPoint x: 436, startPoint y: 197, endPoint x: 459, endPoint y: 191, distance: 24.2
click at [436, 197] on li "Garage" at bounding box center [493, 190] width 172 height 27
click at [617, 167] on input "text" at bounding box center [651, 154] width 126 height 25
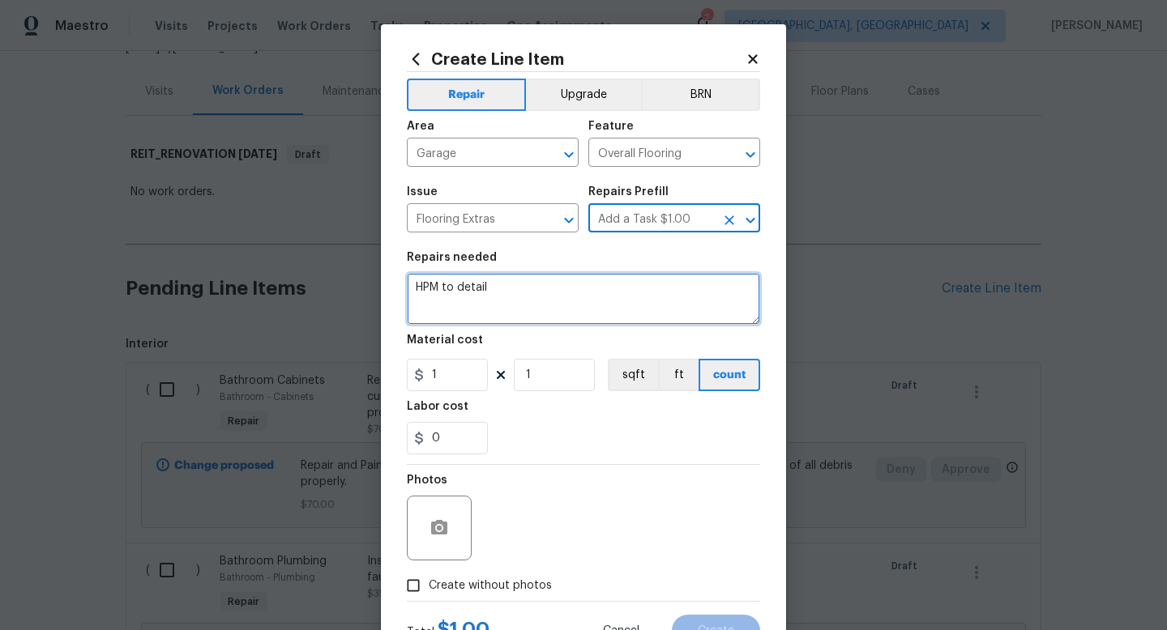
click at [589, 295] on textarea "HPM to detail" at bounding box center [583, 299] width 353 height 52
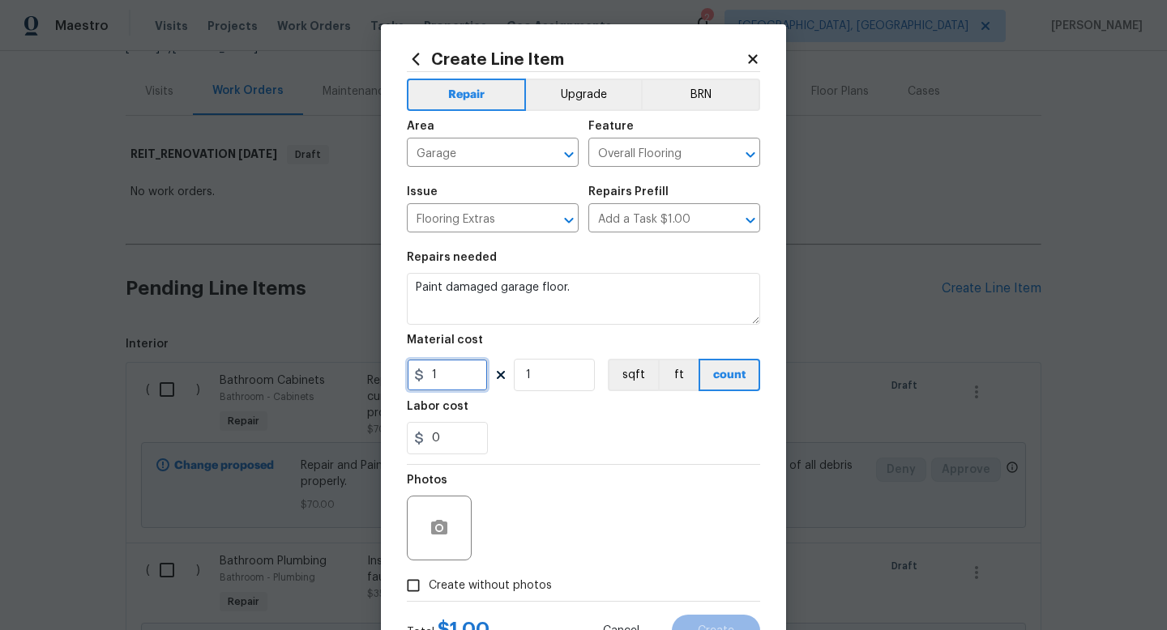
click at [463, 381] on input "1" at bounding box center [447, 375] width 81 height 32
click at [486, 573] on label "Create without photos" at bounding box center [475, 585] width 154 height 31
click at [429, 573] on input "Create without photos" at bounding box center [413, 585] width 31 height 31
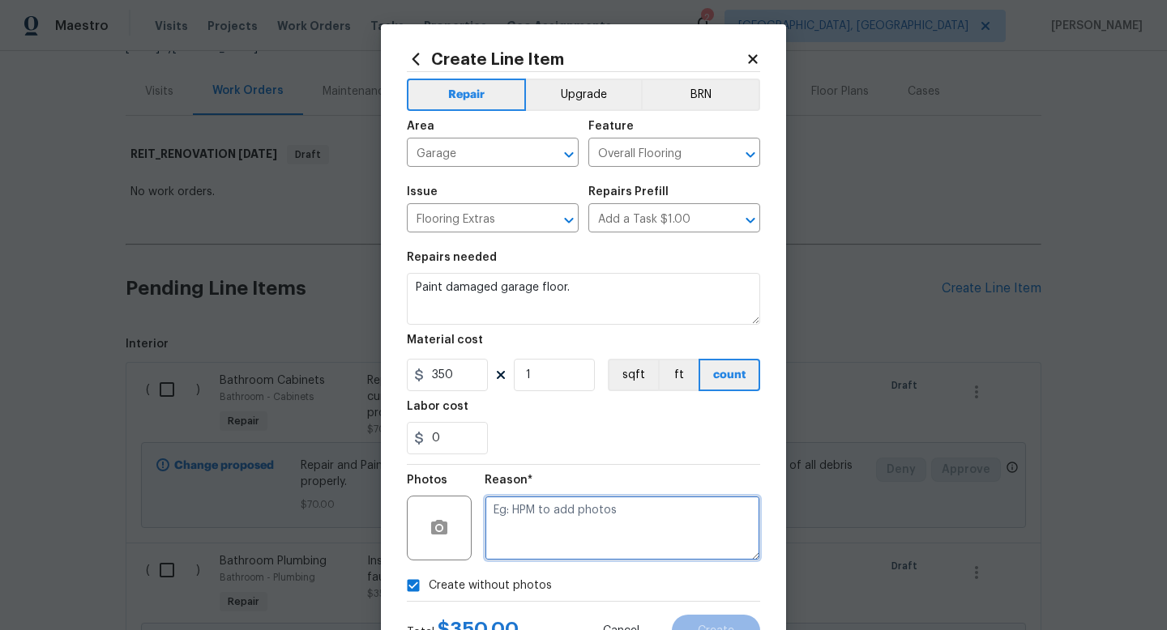
click at [590, 552] on textarea at bounding box center [622, 528] width 275 height 65
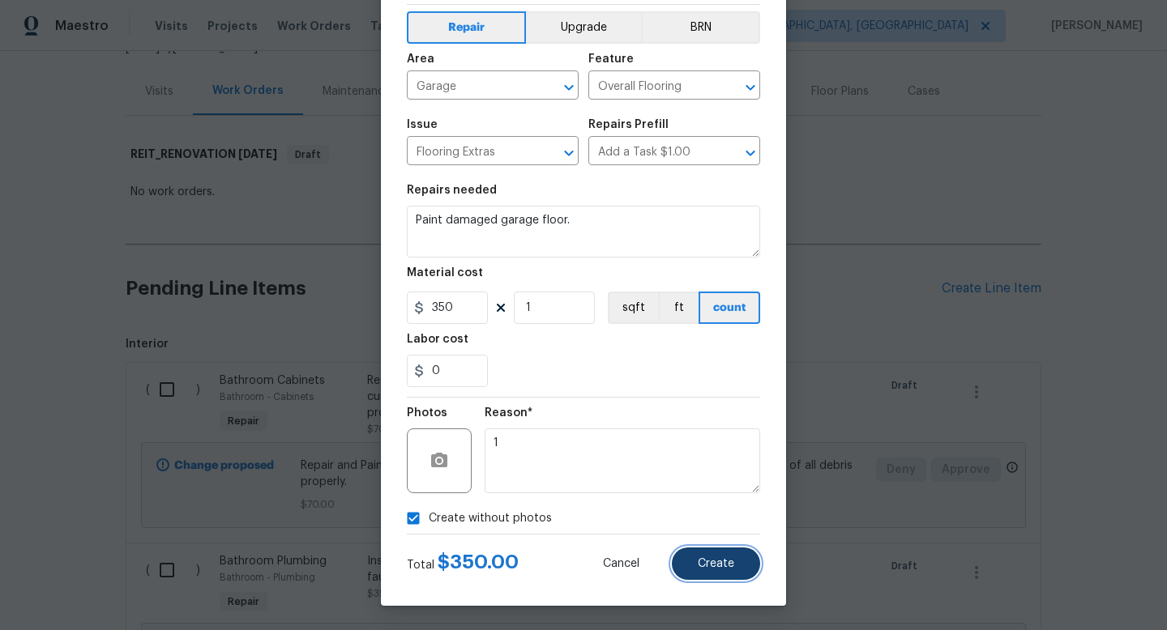
click at [717, 563] on span "Create" at bounding box center [716, 564] width 36 height 12
